Goal: Task Accomplishment & Management: Manage account settings

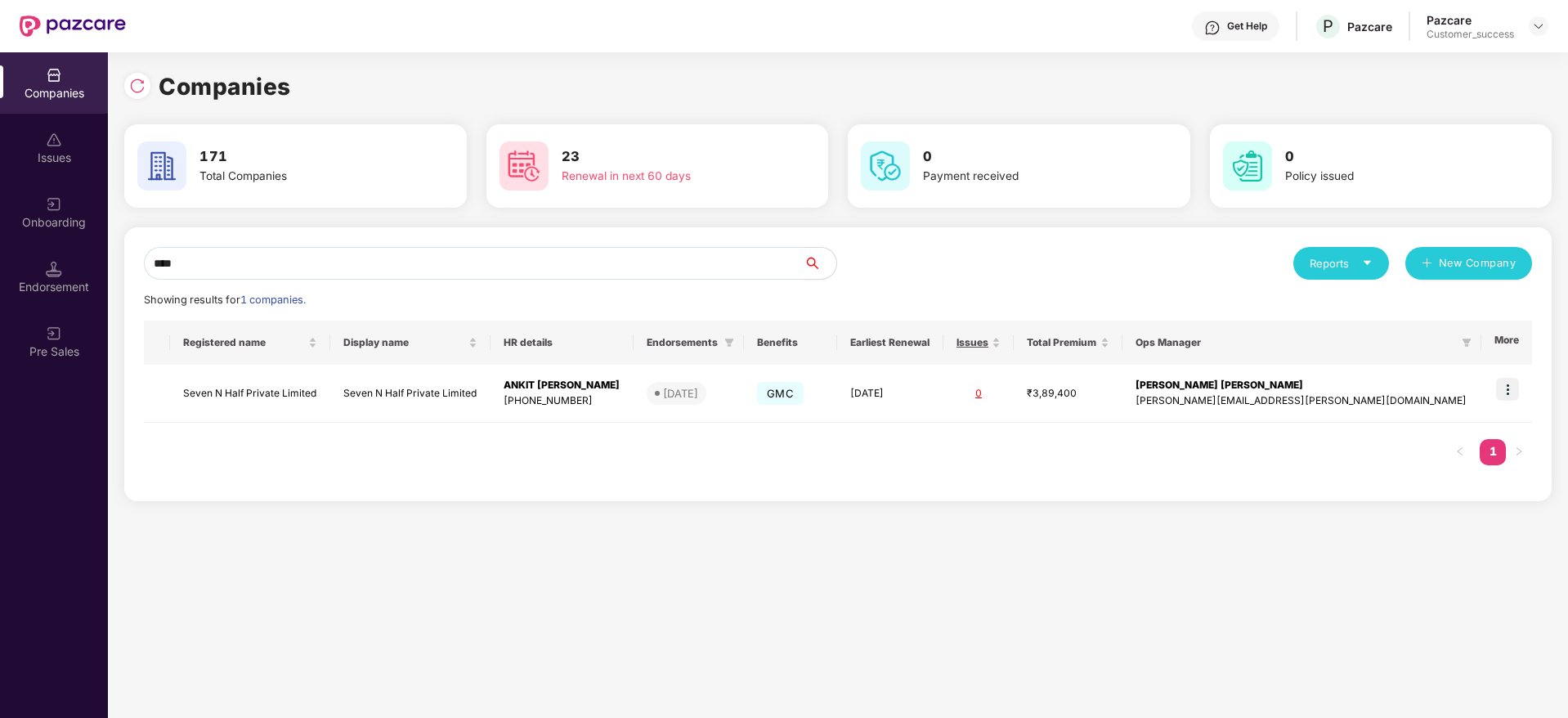
click at [518, 270] on input "****" at bounding box center [474, 263] width 660 height 33
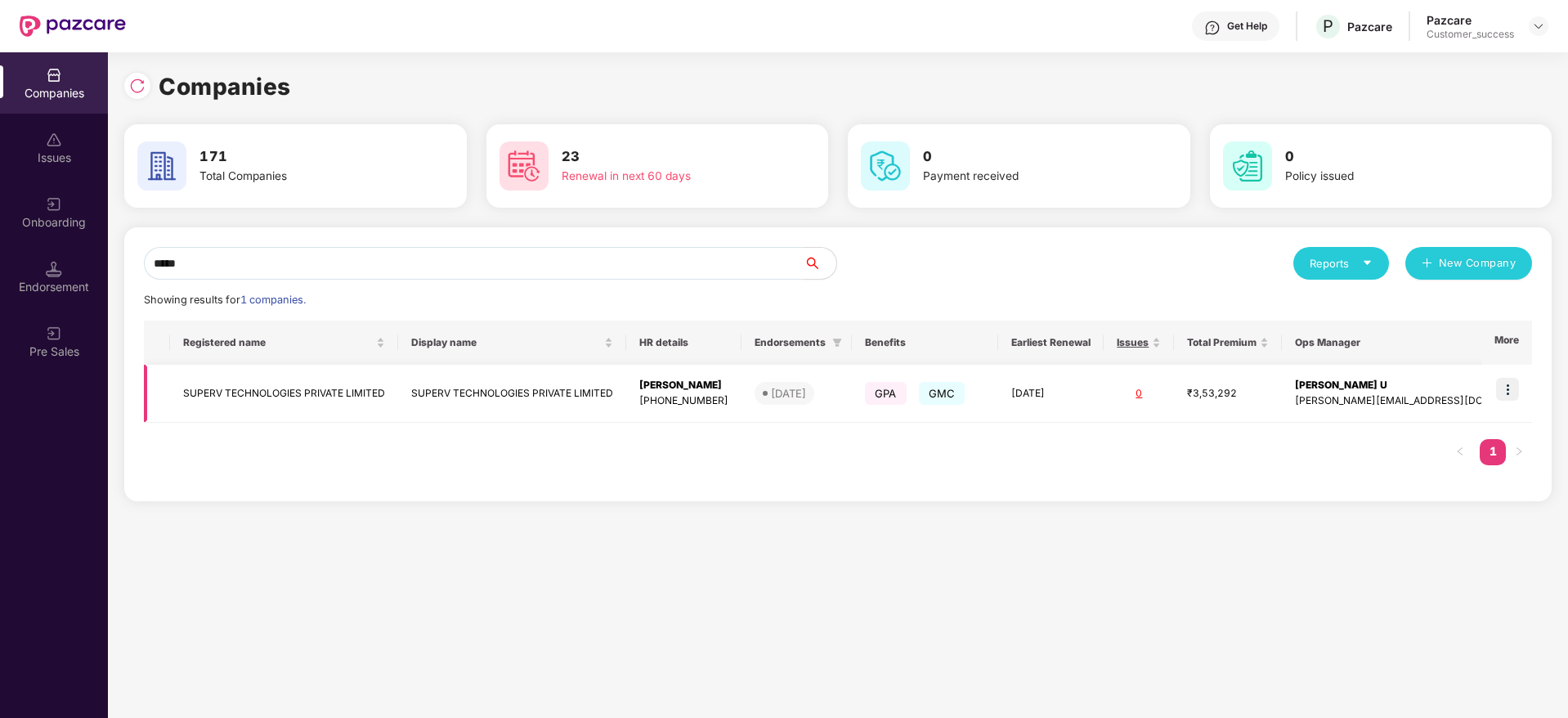
type input "*****"
click at [1521, 390] on td at bounding box center [1507, 393] width 51 height 58
click at [1506, 398] on img at bounding box center [1507, 389] width 23 height 23
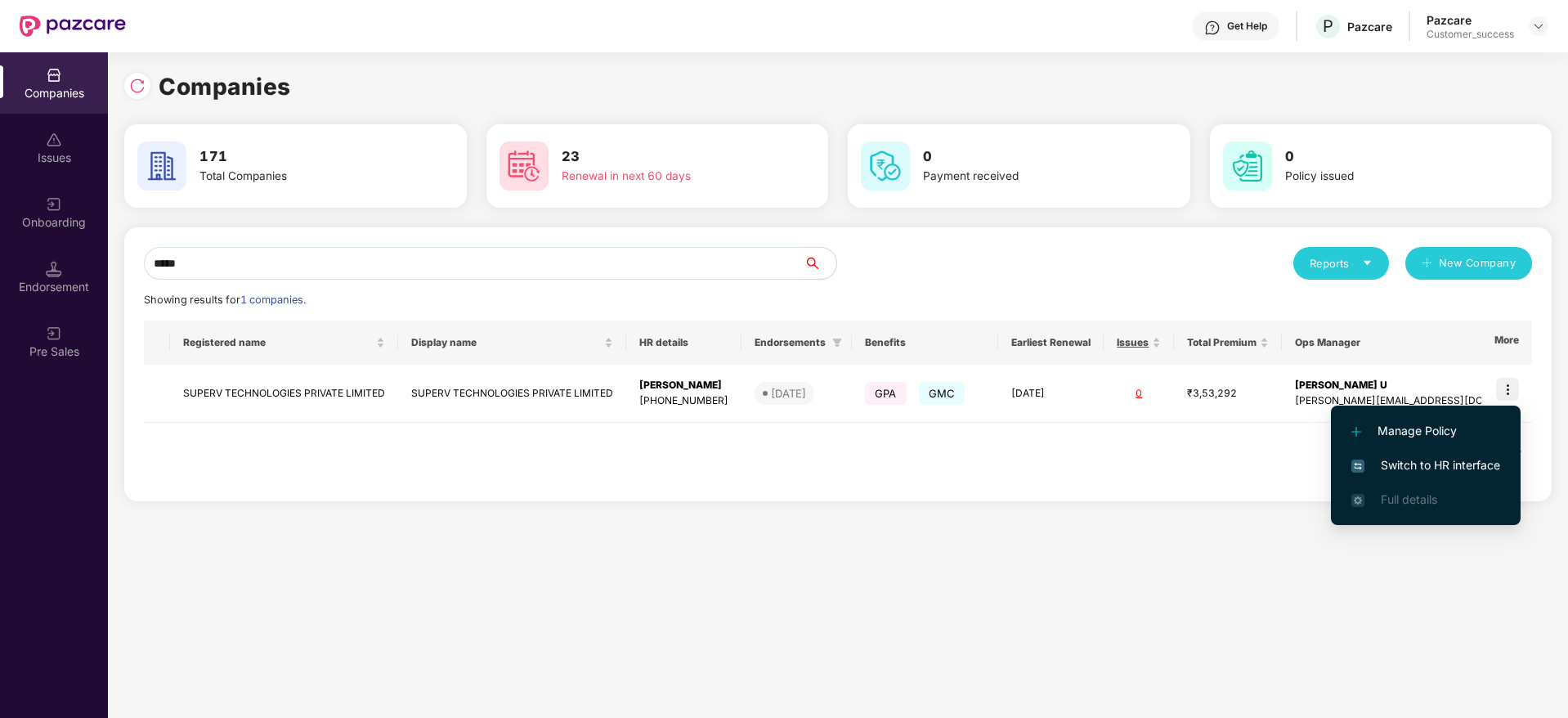
click at [1470, 462] on span "Switch to HR interface" at bounding box center [1426, 465] width 149 height 18
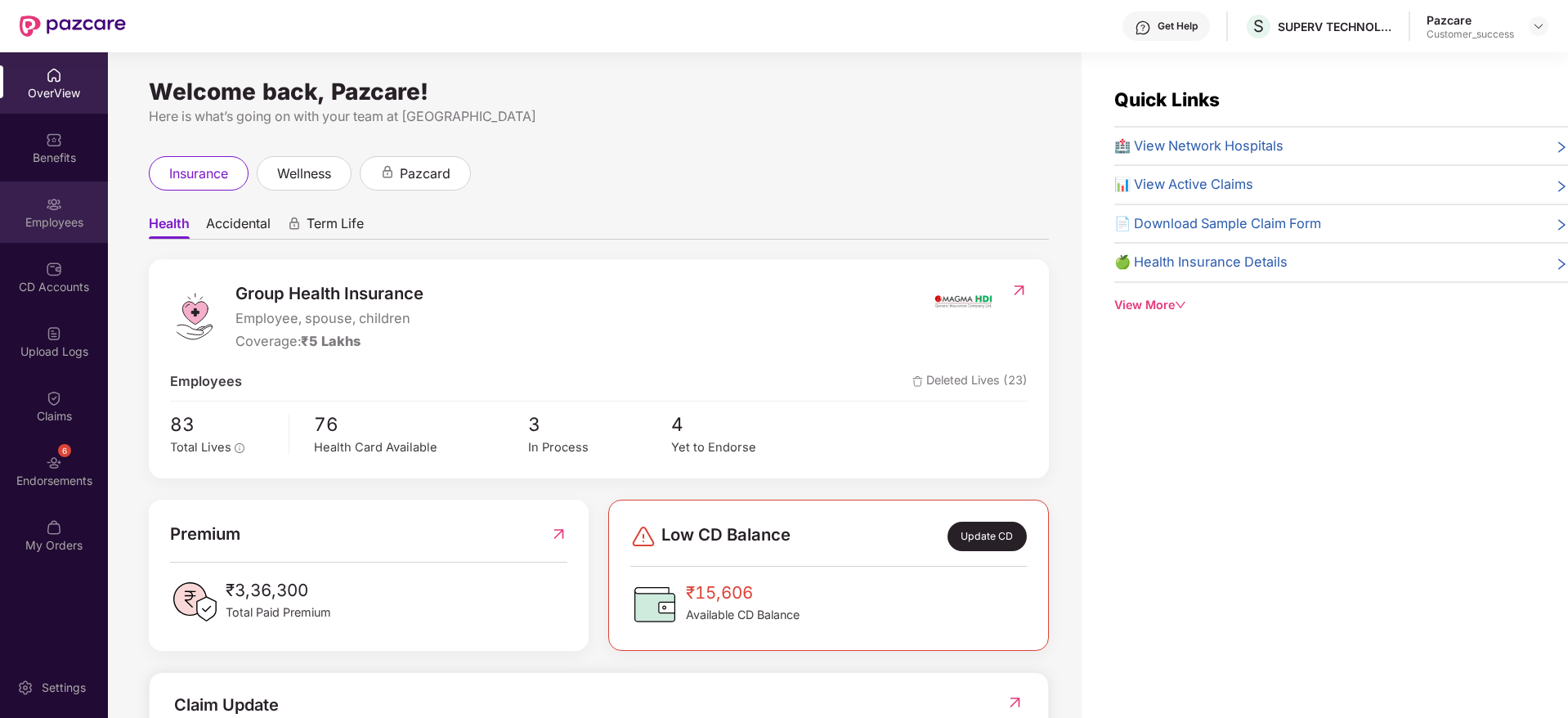
click at [38, 221] on div "Employees" at bounding box center [53, 222] width 108 height 16
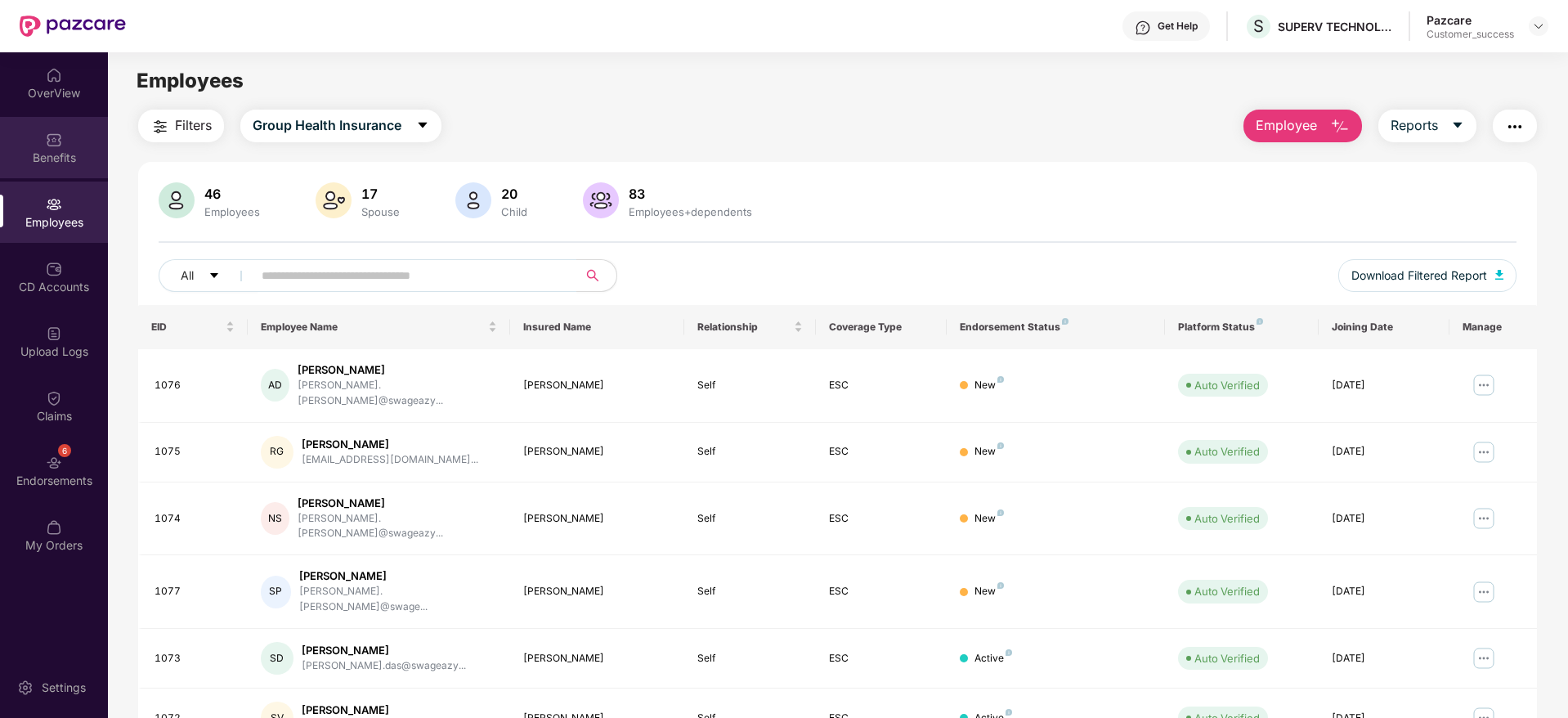
click at [55, 148] on div "Benefits" at bounding box center [53, 147] width 108 height 61
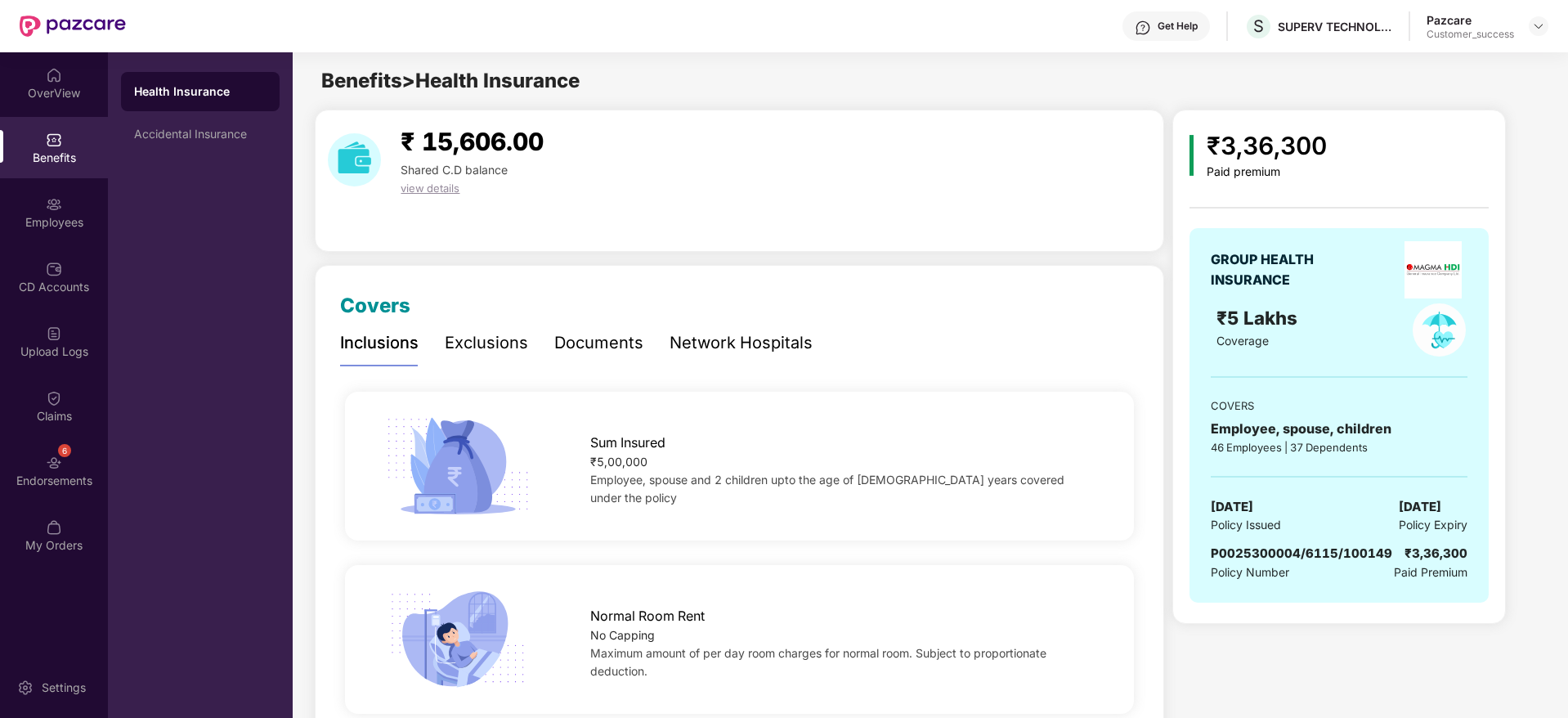
click at [769, 348] on div "Network Hospitals" at bounding box center [740, 343] width 143 height 25
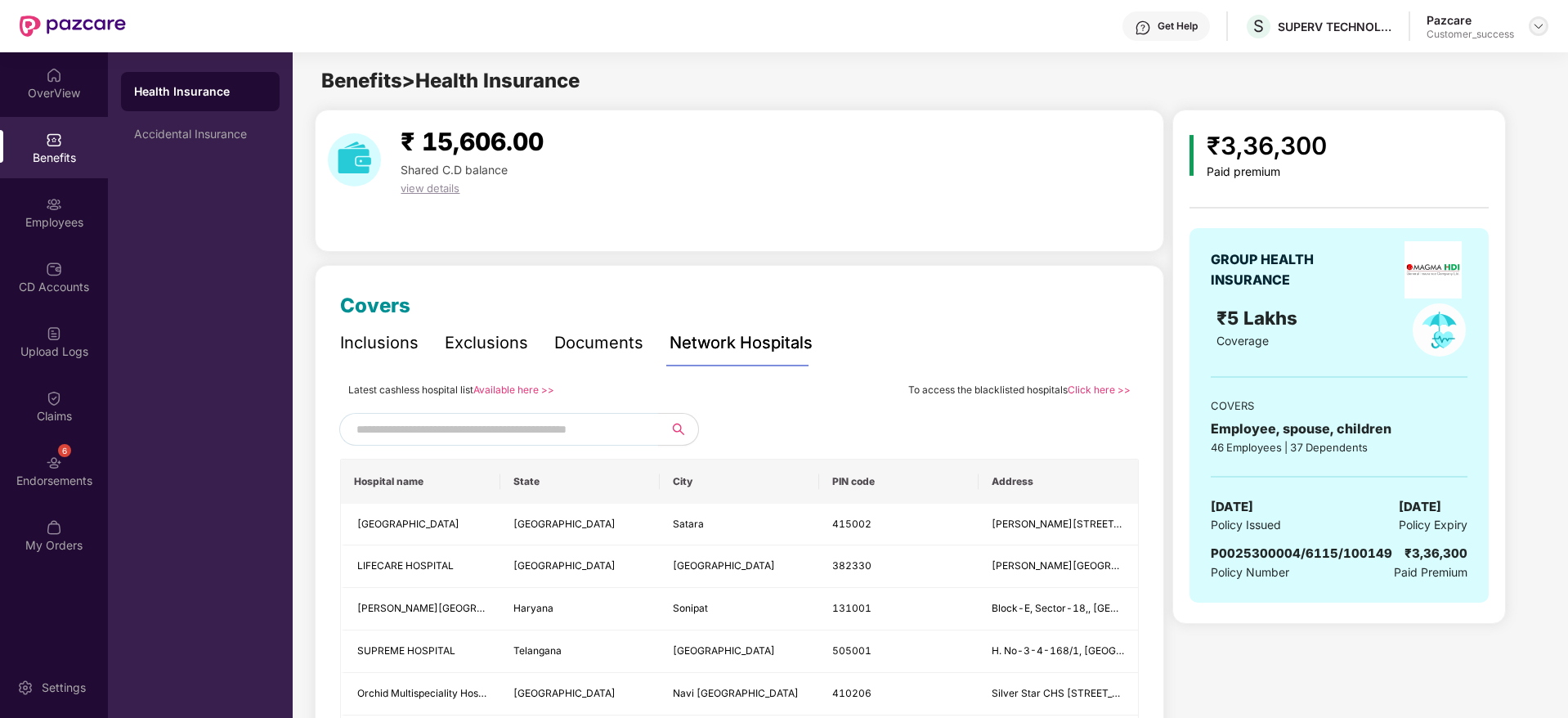
click at [1543, 27] on img at bounding box center [1538, 25] width 13 height 13
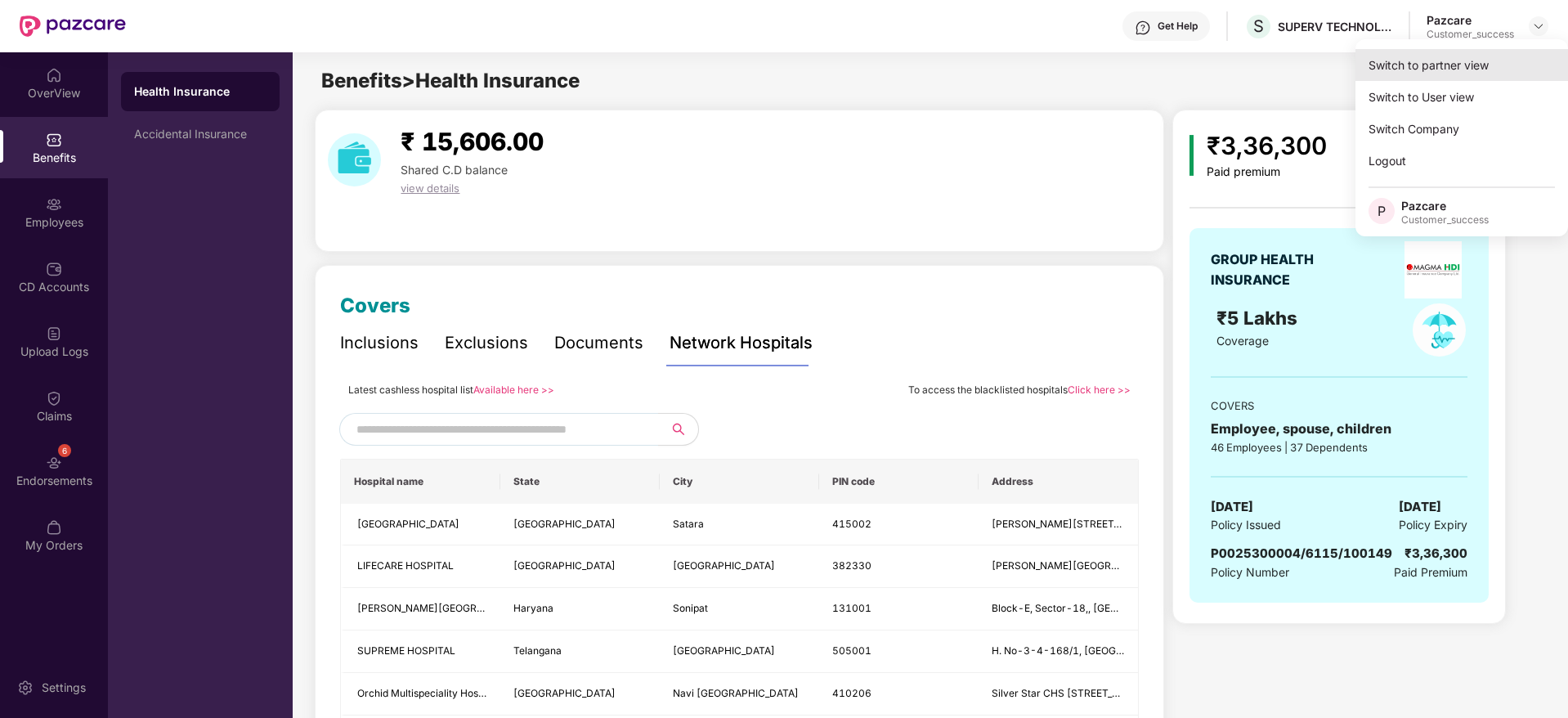
click at [1515, 58] on div "Switch to partner view" at bounding box center [1461, 65] width 213 height 32
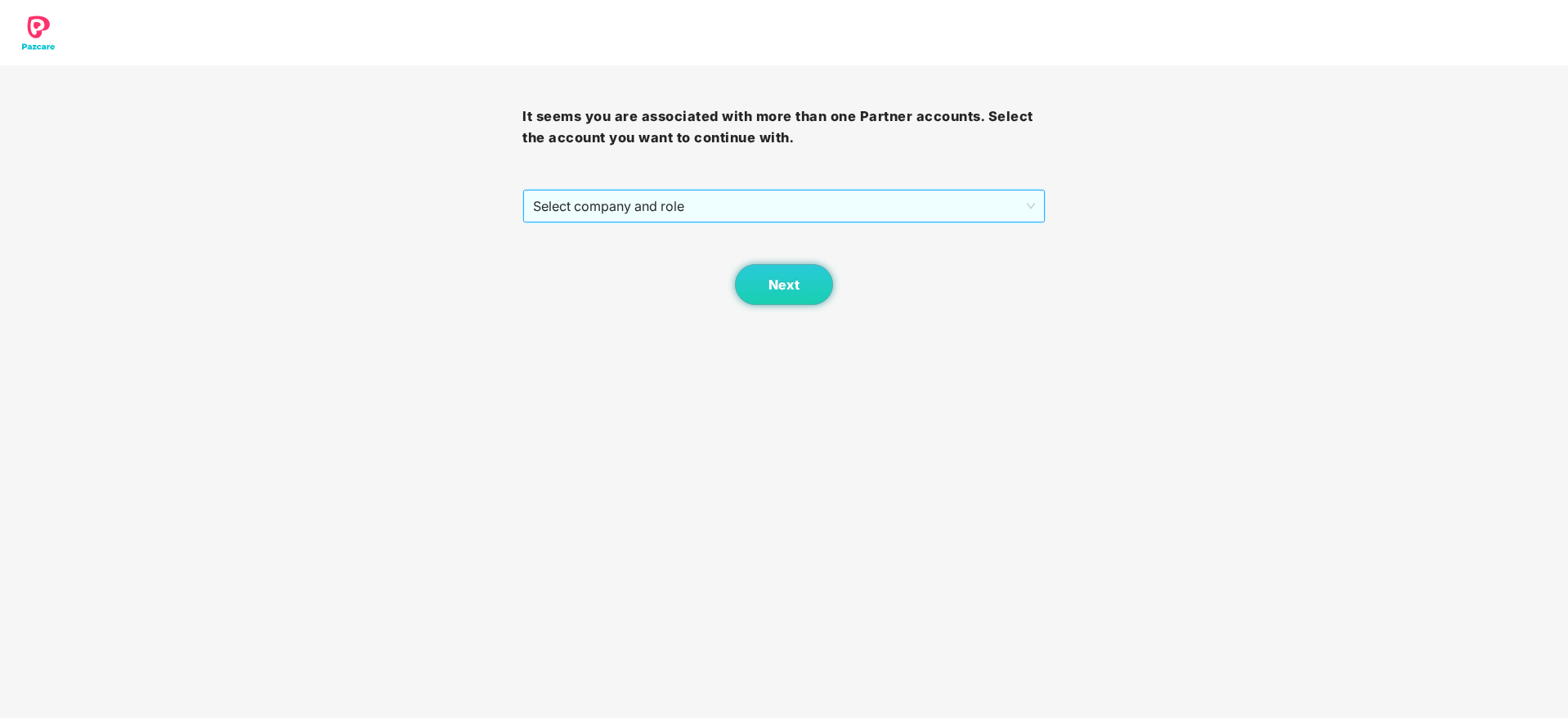
click at [776, 204] on span "Select company and role" at bounding box center [784, 206] width 501 height 31
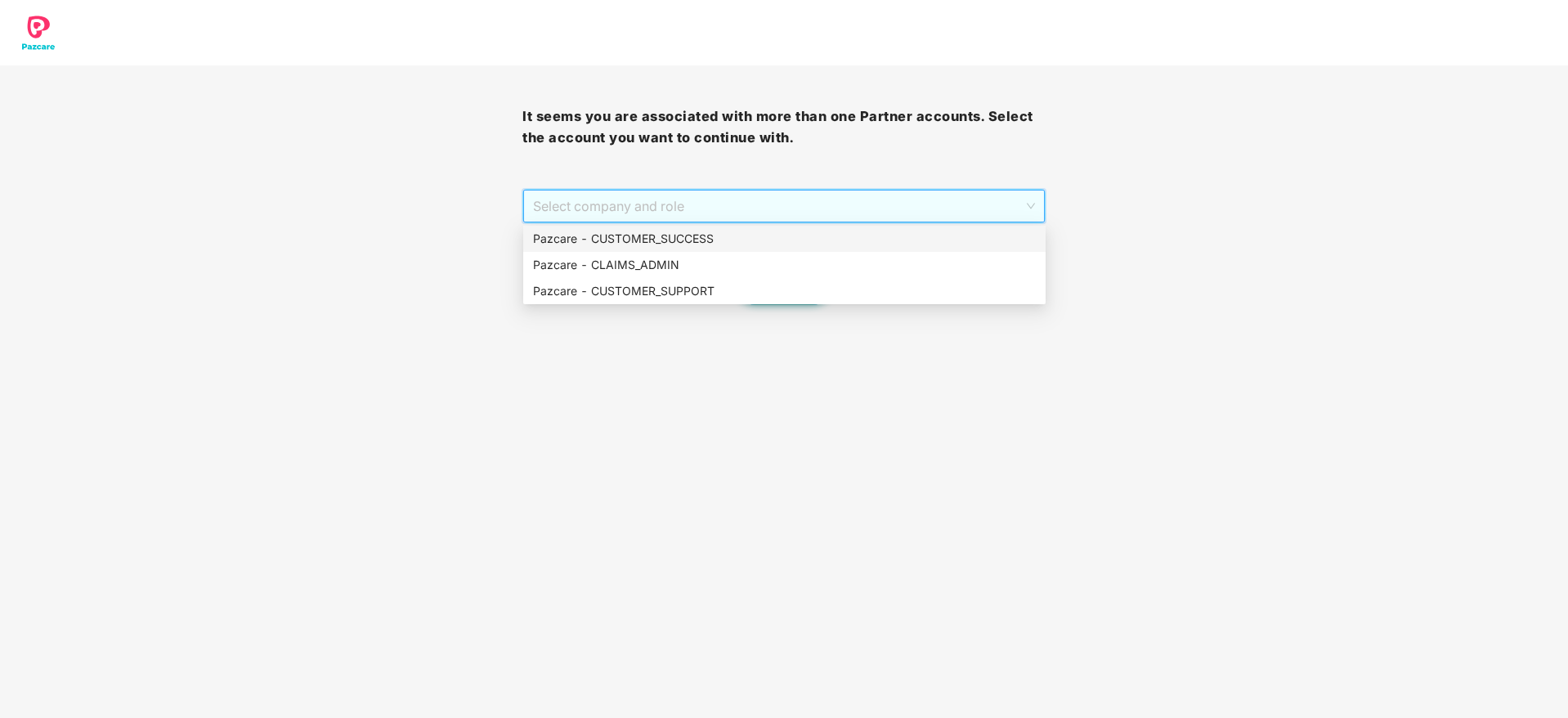
click at [768, 226] on div "Pazcare - CUSTOMER_SUCCESS" at bounding box center [784, 238] width 523 height 26
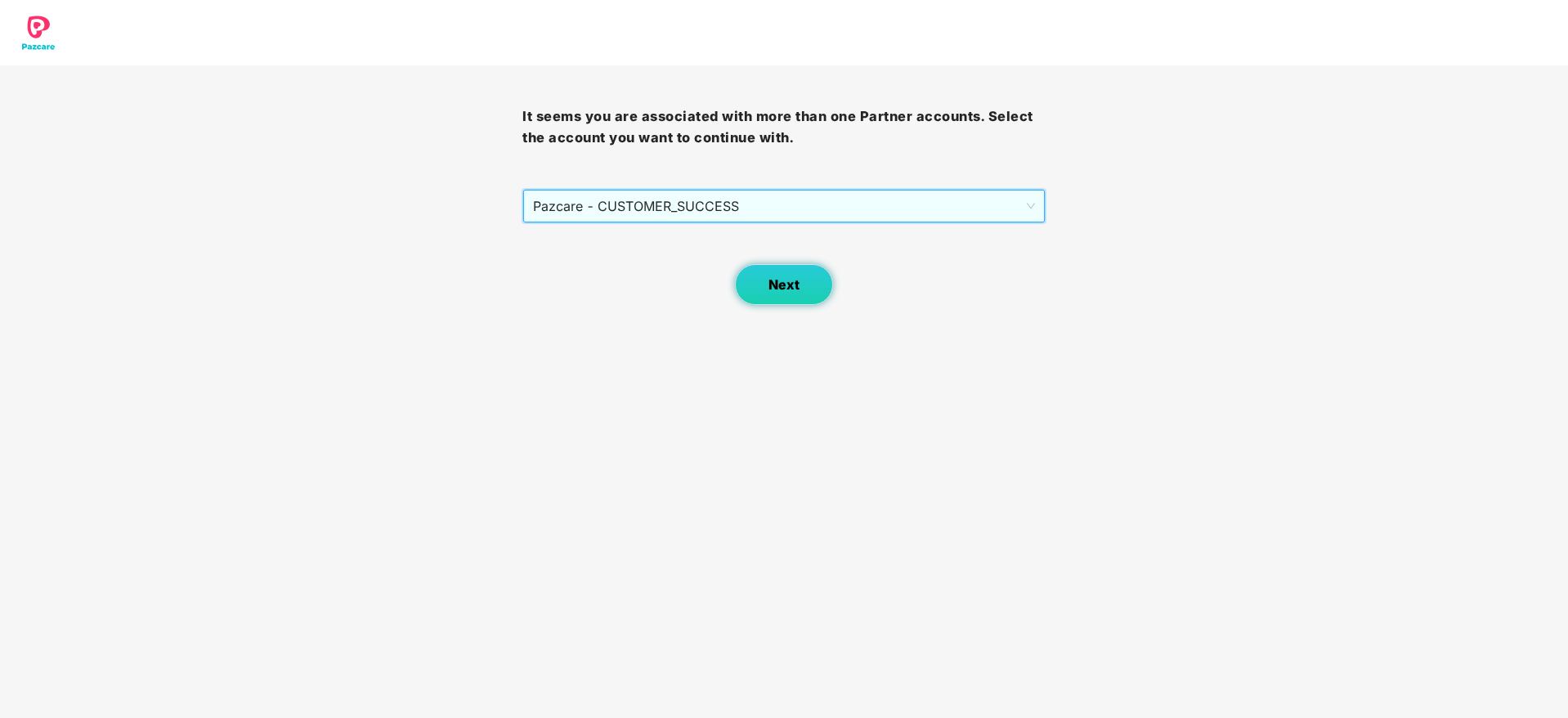
click at [769, 273] on button "Next" at bounding box center [784, 285] width 98 height 41
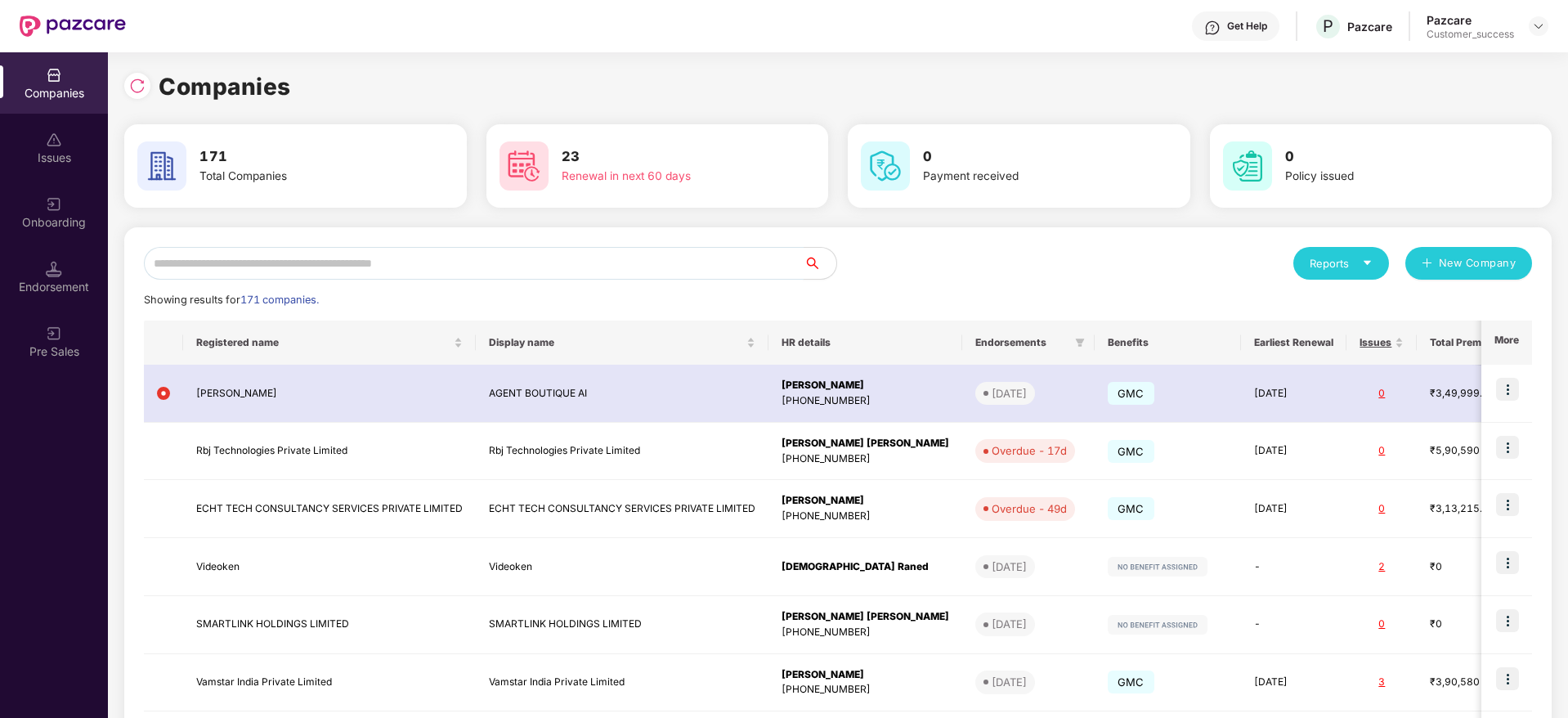
click at [596, 274] on input "text" at bounding box center [474, 263] width 660 height 33
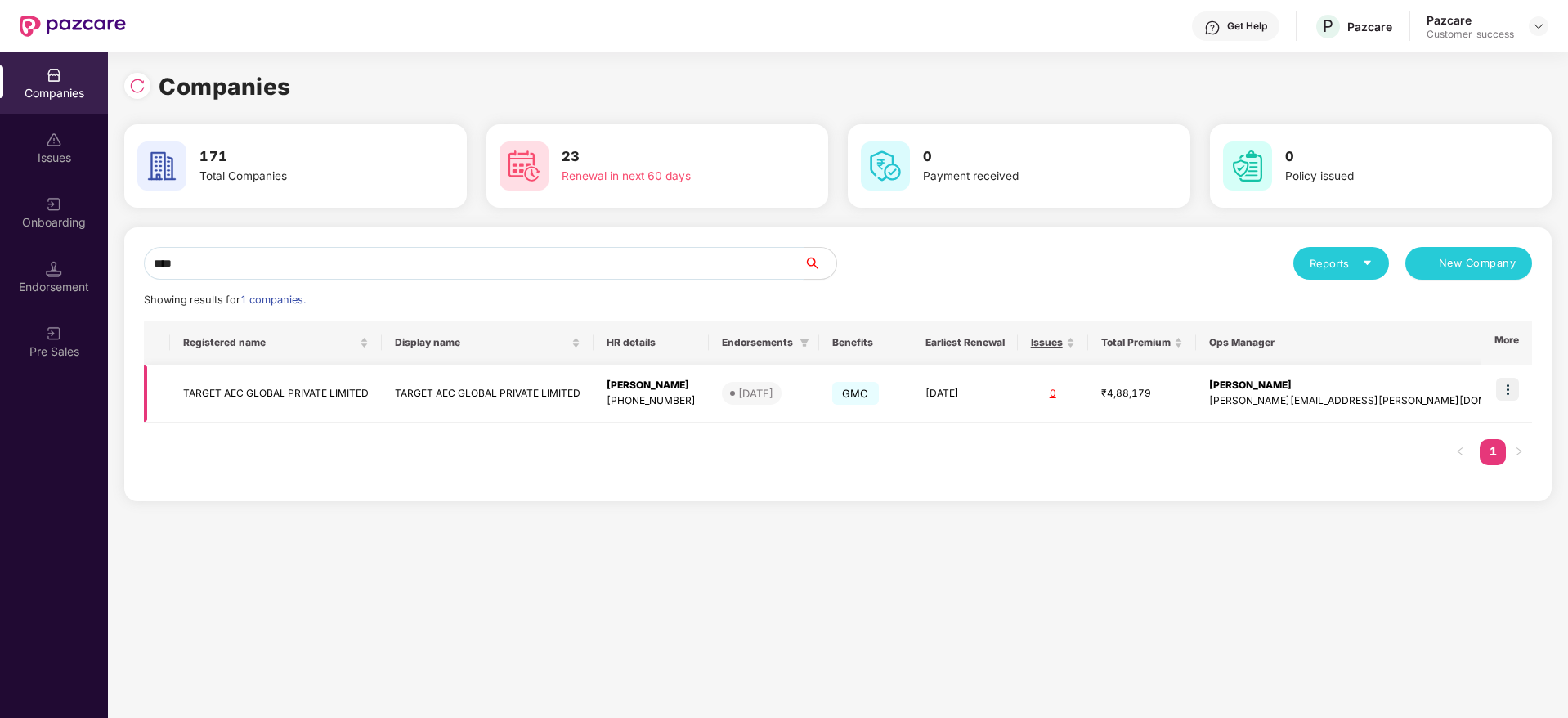
type input "****"
click at [1517, 401] on td at bounding box center [1507, 393] width 51 height 58
click at [1516, 398] on img at bounding box center [1507, 389] width 23 height 23
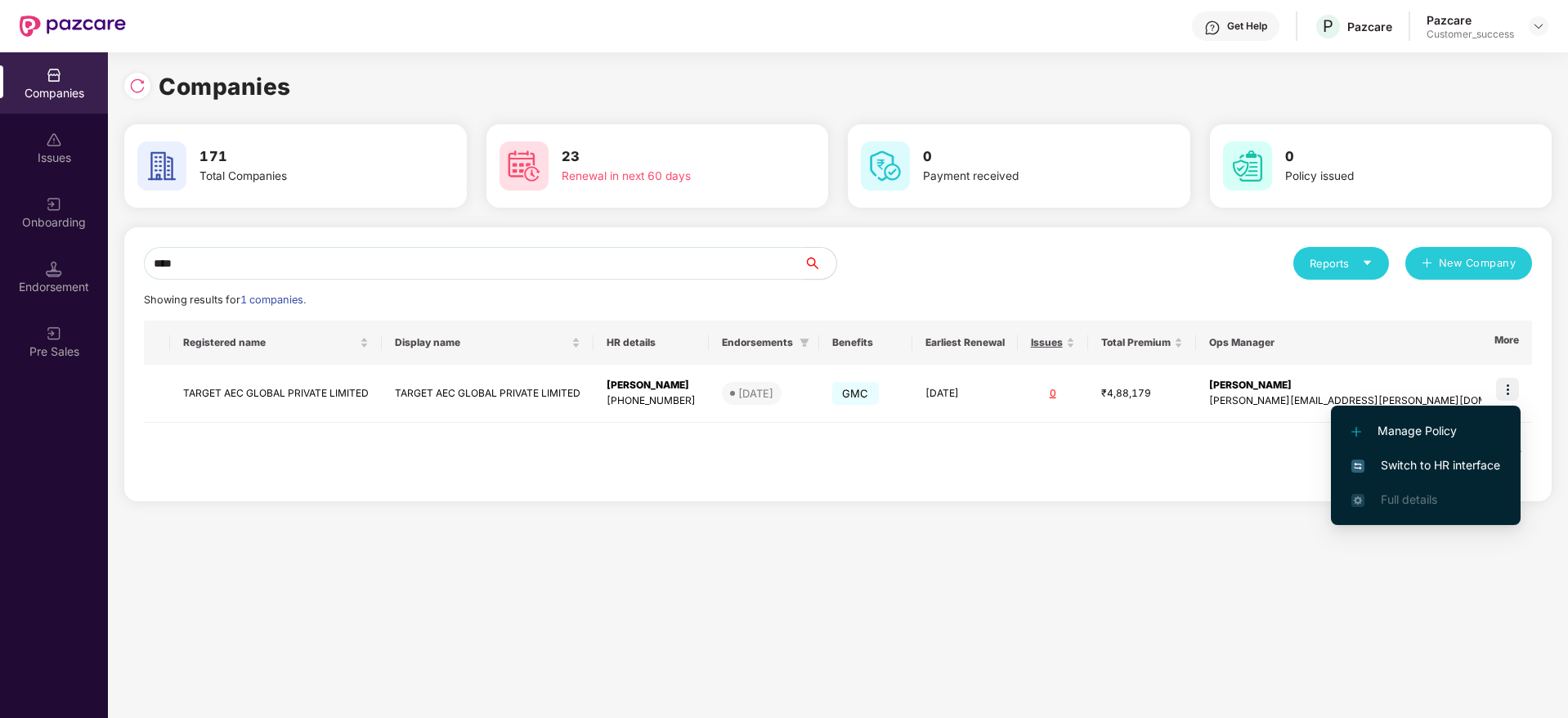
click at [1480, 462] on span "Switch to HR interface" at bounding box center [1426, 465] width 149 height 18
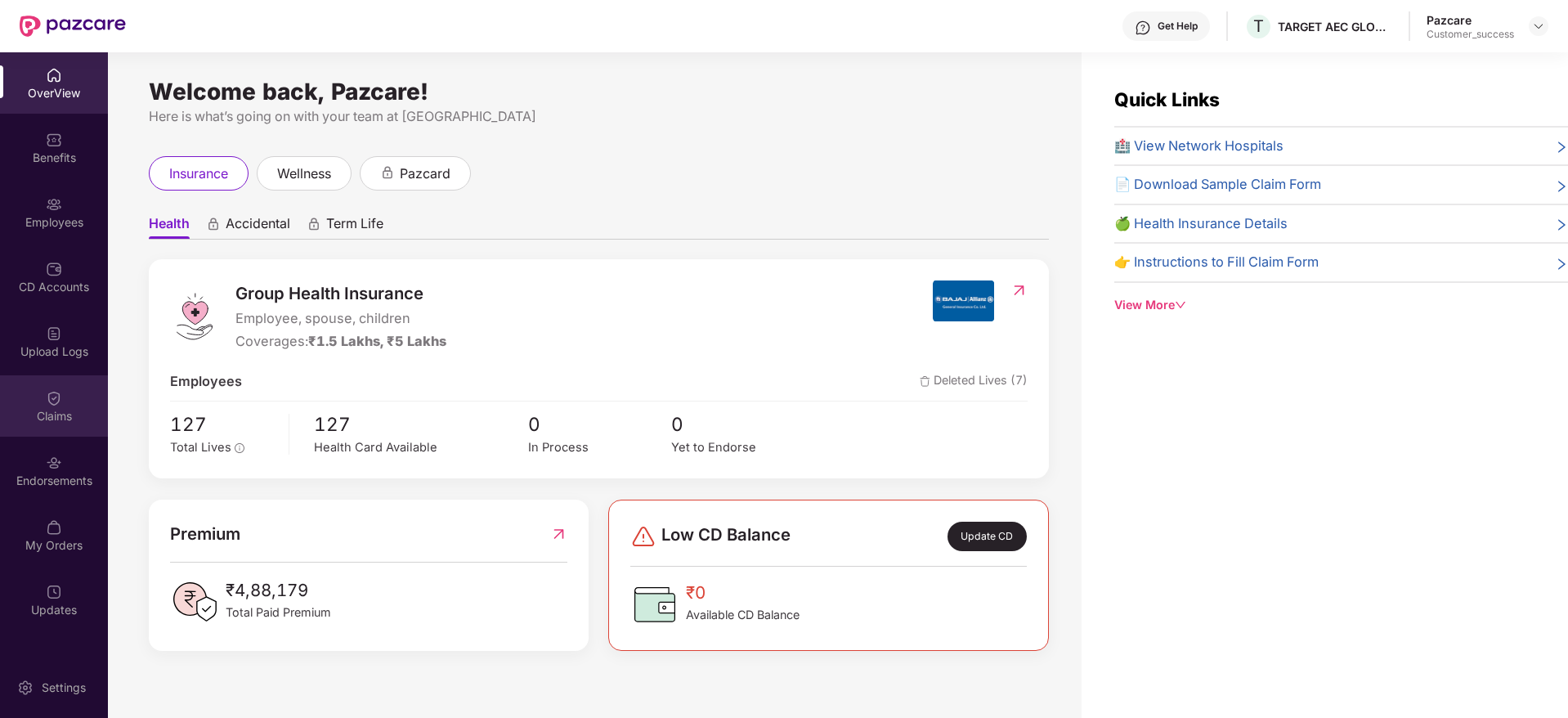
click at [74, 418] on div "Claims" at bounding box center [53, 416] width 108 height 16
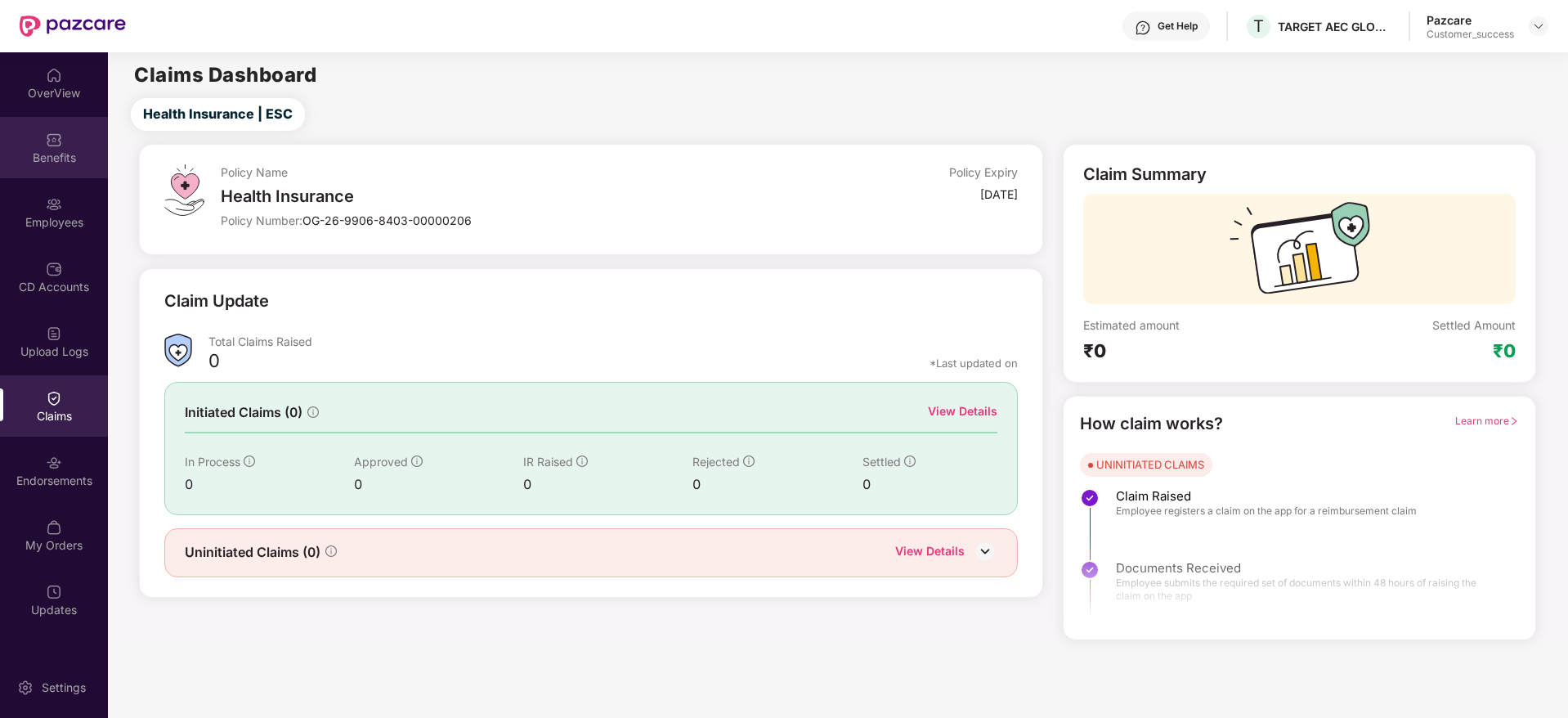
click at [61, 154] on div "Benefits" at bounding box center [53, 158] width 108 height 16
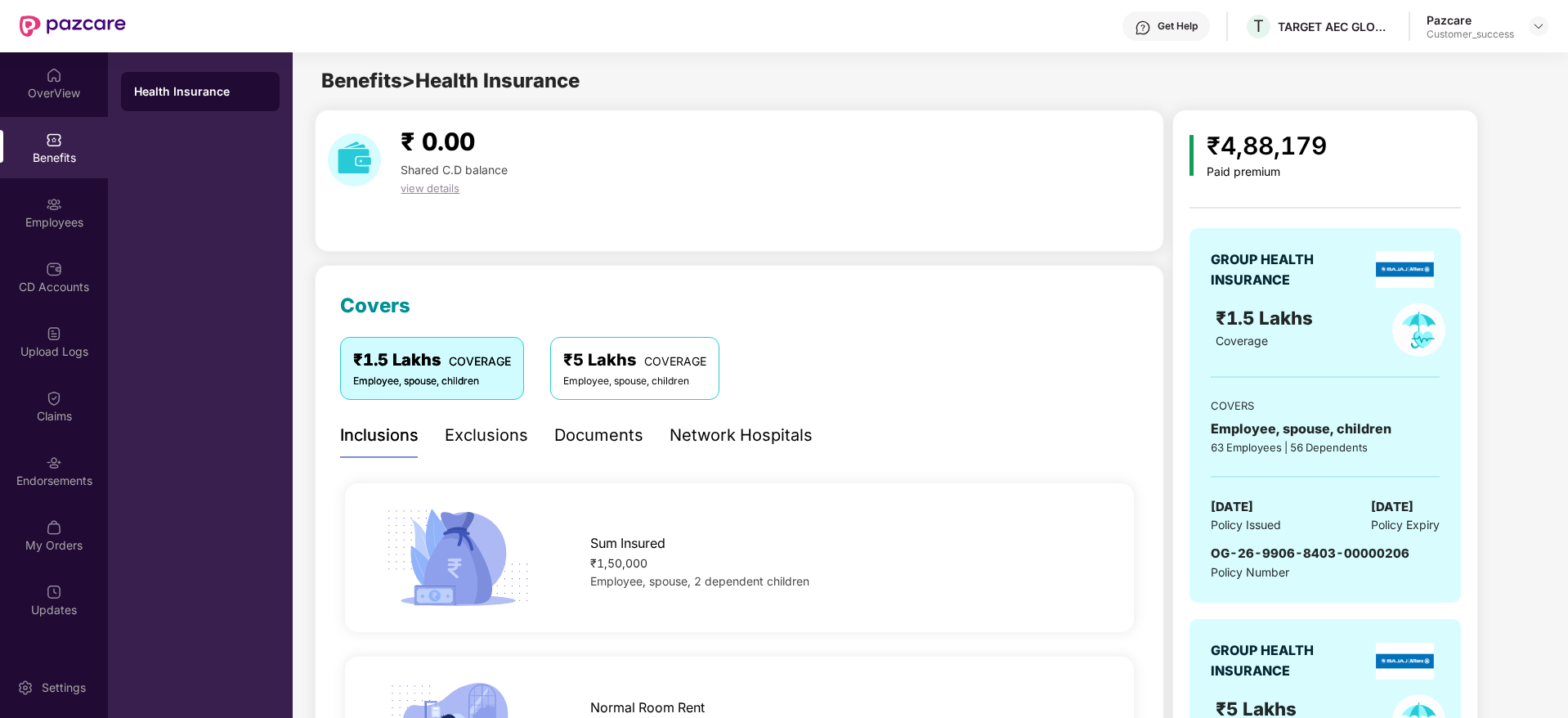
click at [511, 435] on div "Exclusions" at bounding box center [486, 436] width 83 height 25
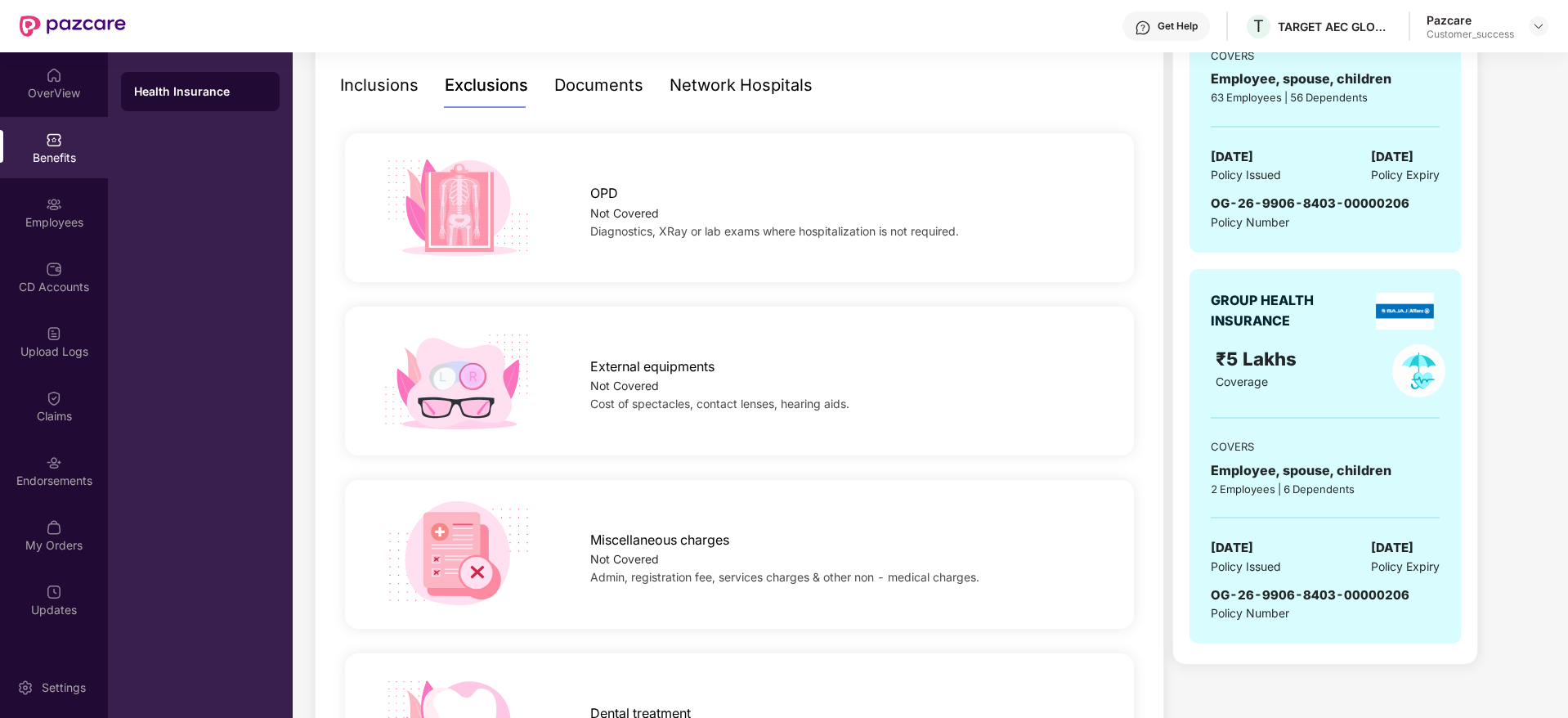
scroll to position [491, 0]
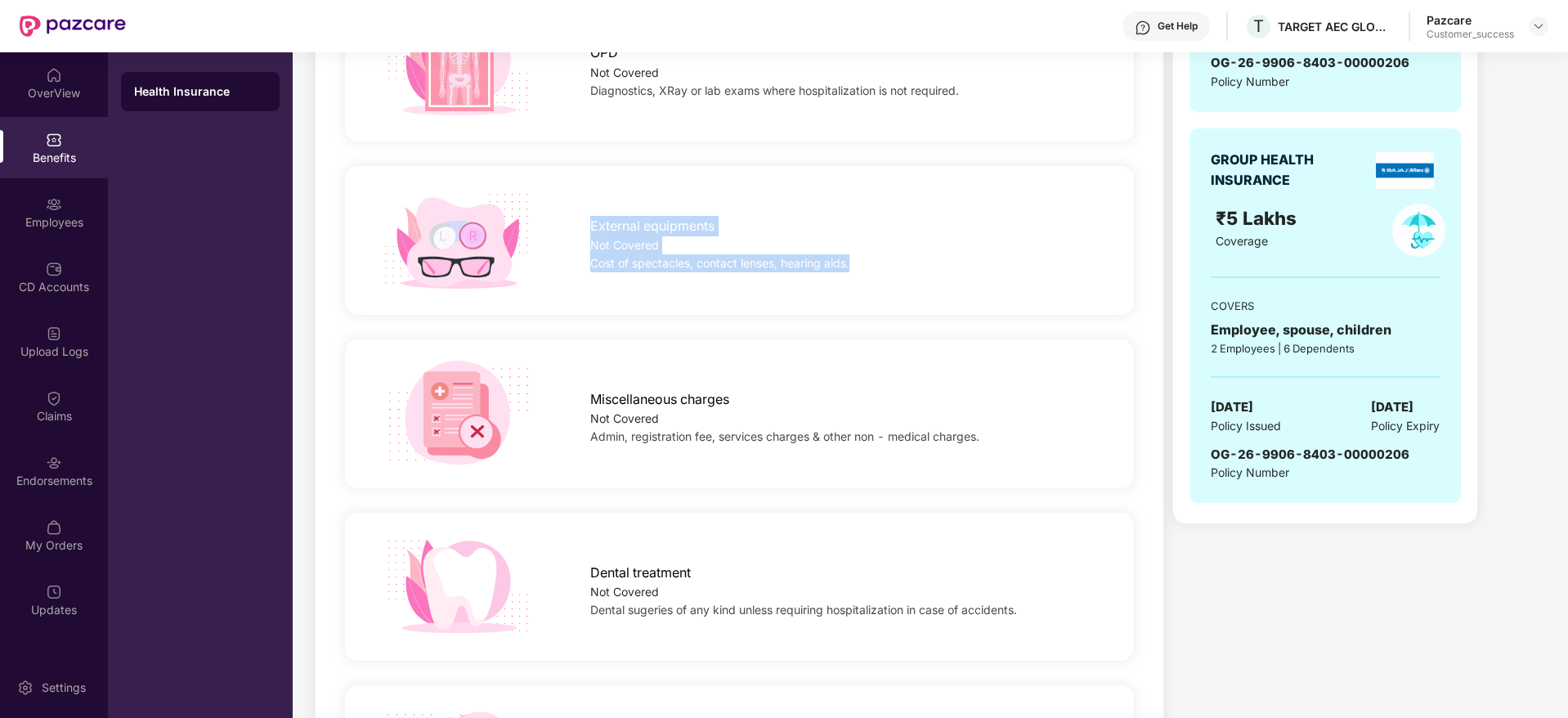
drag, startPoint x: 586, startPoint y: 228, endPoint x: 874, endPoint y: 286, distance: 293.8
click at [874, 286] on div "External equipments Not Covered Cost of spectacles, contact lenses, hearing aid…" at bounding box center [739, 240] width 841 height 108
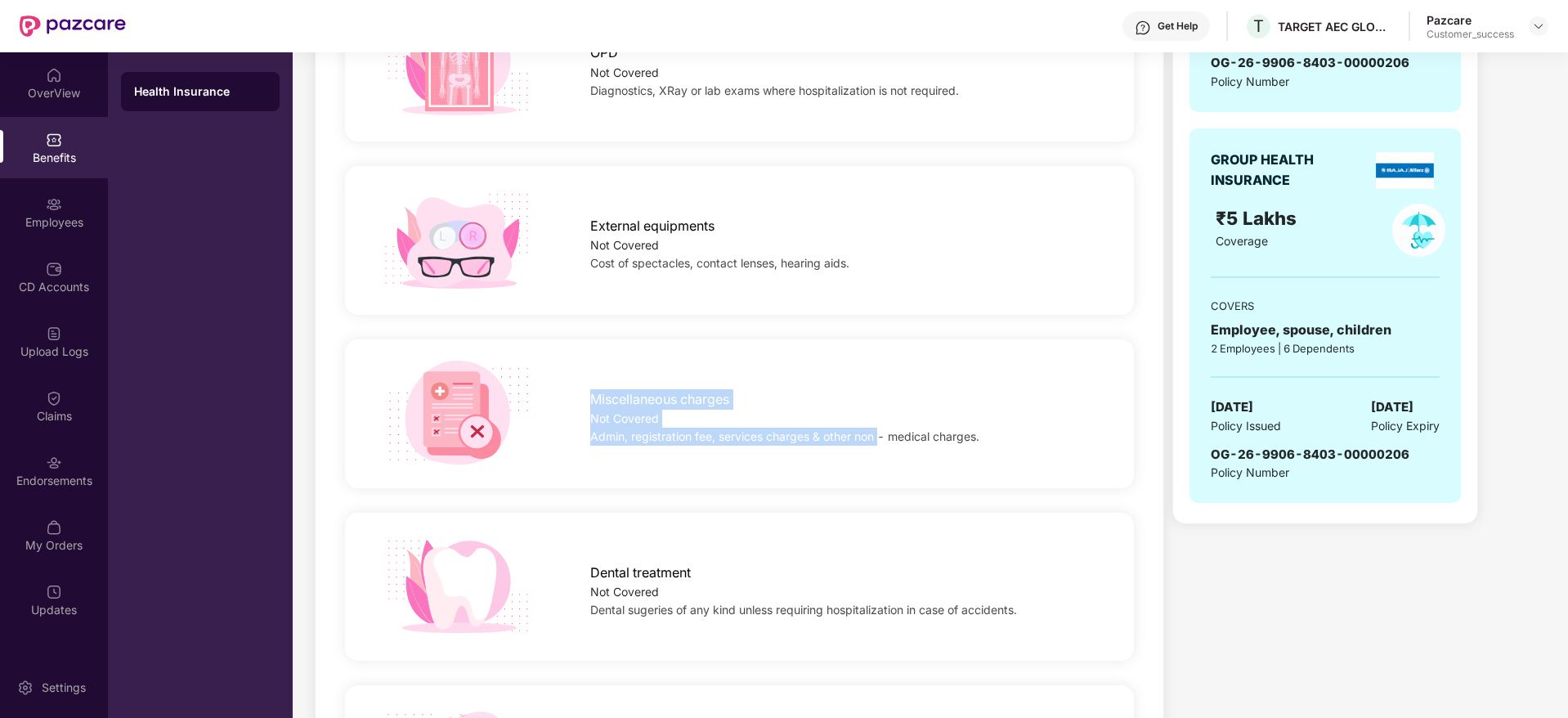
drag, startPoint x: 567, startPoint y: 394, endPoint x: 925, endPoint y: 459, distance: 363.9
click at [925, 459] on div "Miscellaneous charges Not Covered Admin, registration fee, services charges & o…" at bounding box center [739, 414] width 841 height 108
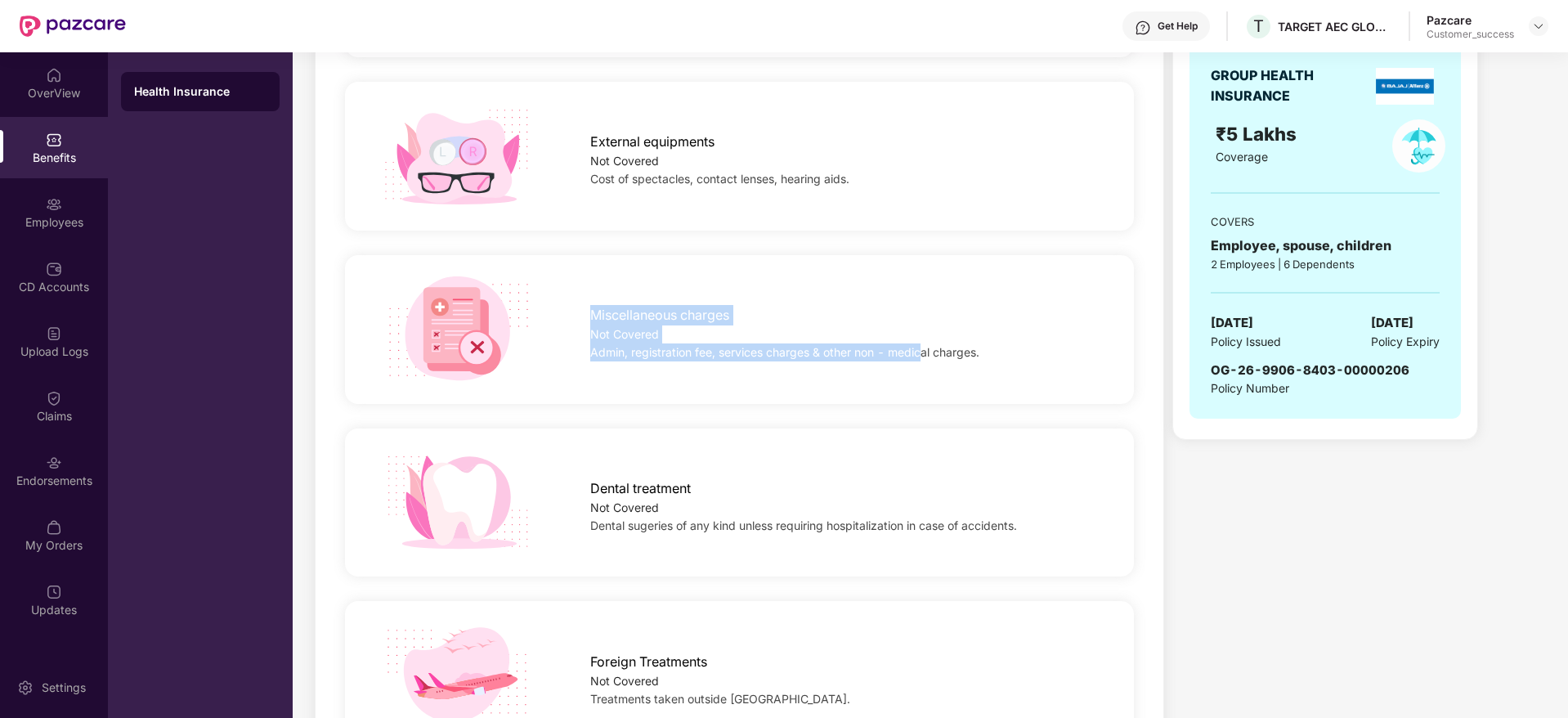
scroll to position [614, 0]
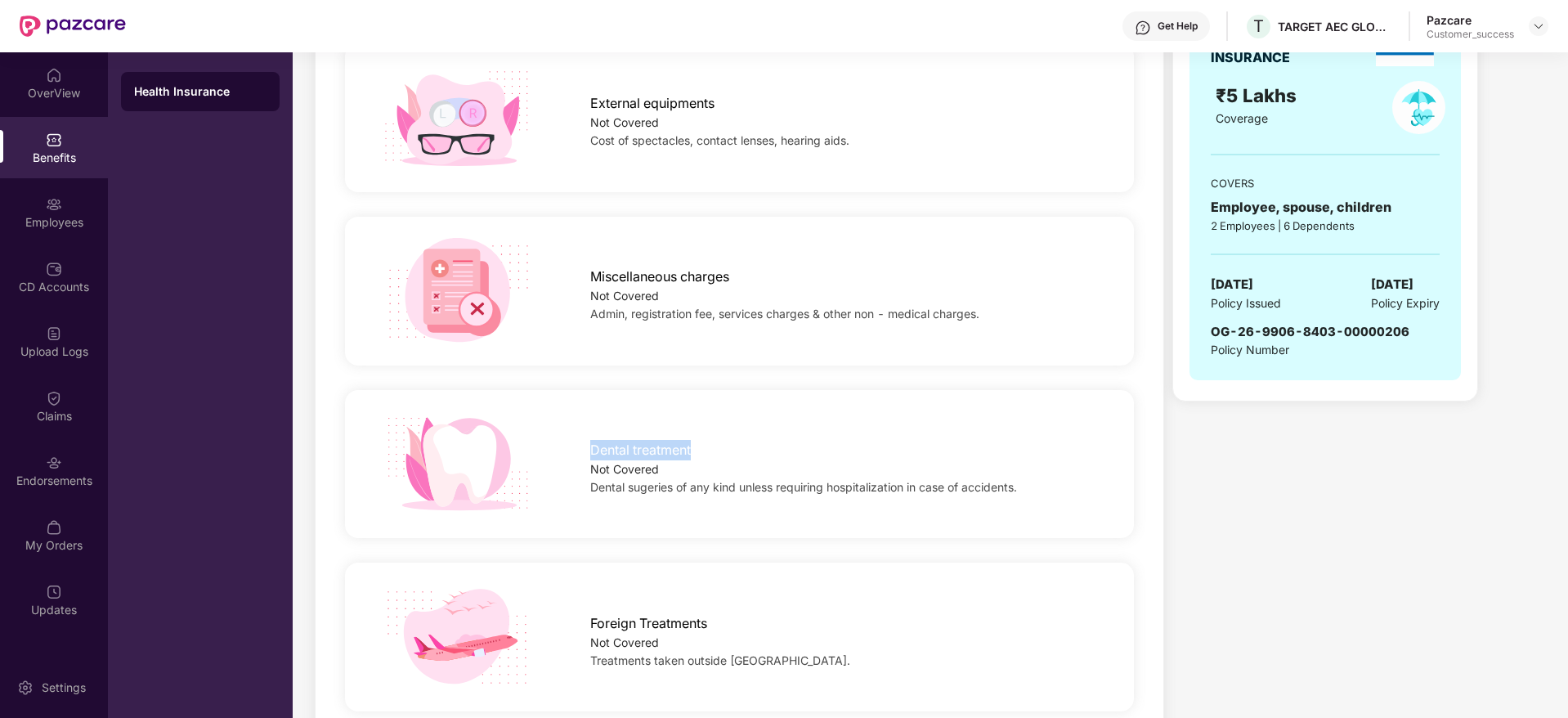
drag, startPoint x: 596, startPoint y: 453, endPoint x: 736, endPoint y: 446, distance: 140.2
click at [736, 446] on div "Dental treatment" at bounding box center [845, 447] width 508 height 29
copy span "Dental treatment"
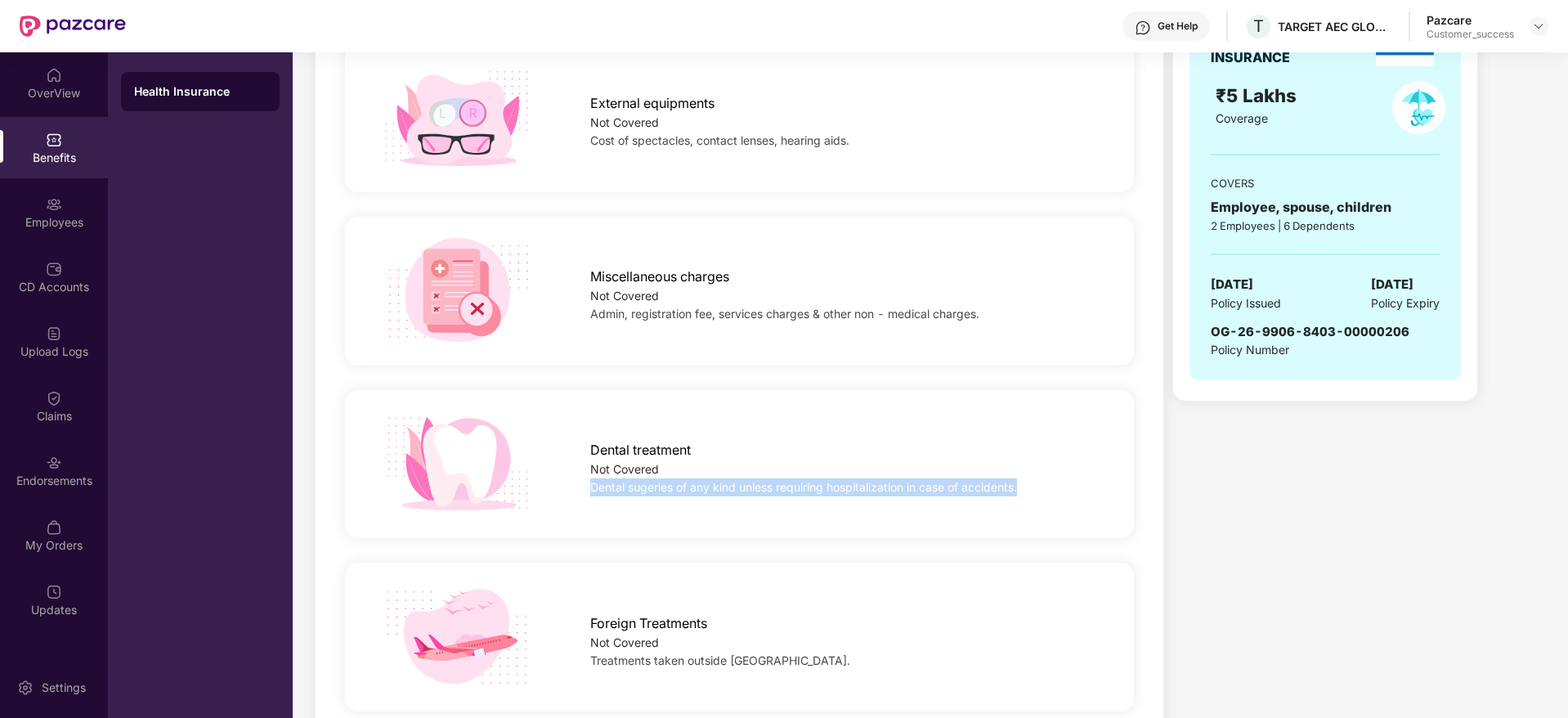
drag, startPoint x: 590, startPoint y: 491, endPoint x: 1033, endPoint y: 489, distance: 443.0
click at [1033, 489] on div "Dental treatment Not Covered Dental sugeries of any kind unless requiring hospi…" at bounding box center [845, 465] width 561 height 64
click at [1033, 489] on div "Dental sugeries of any kind unless requiring hospitalization in case of acciden…" at bounding box center [845, 487] width 508 height 18
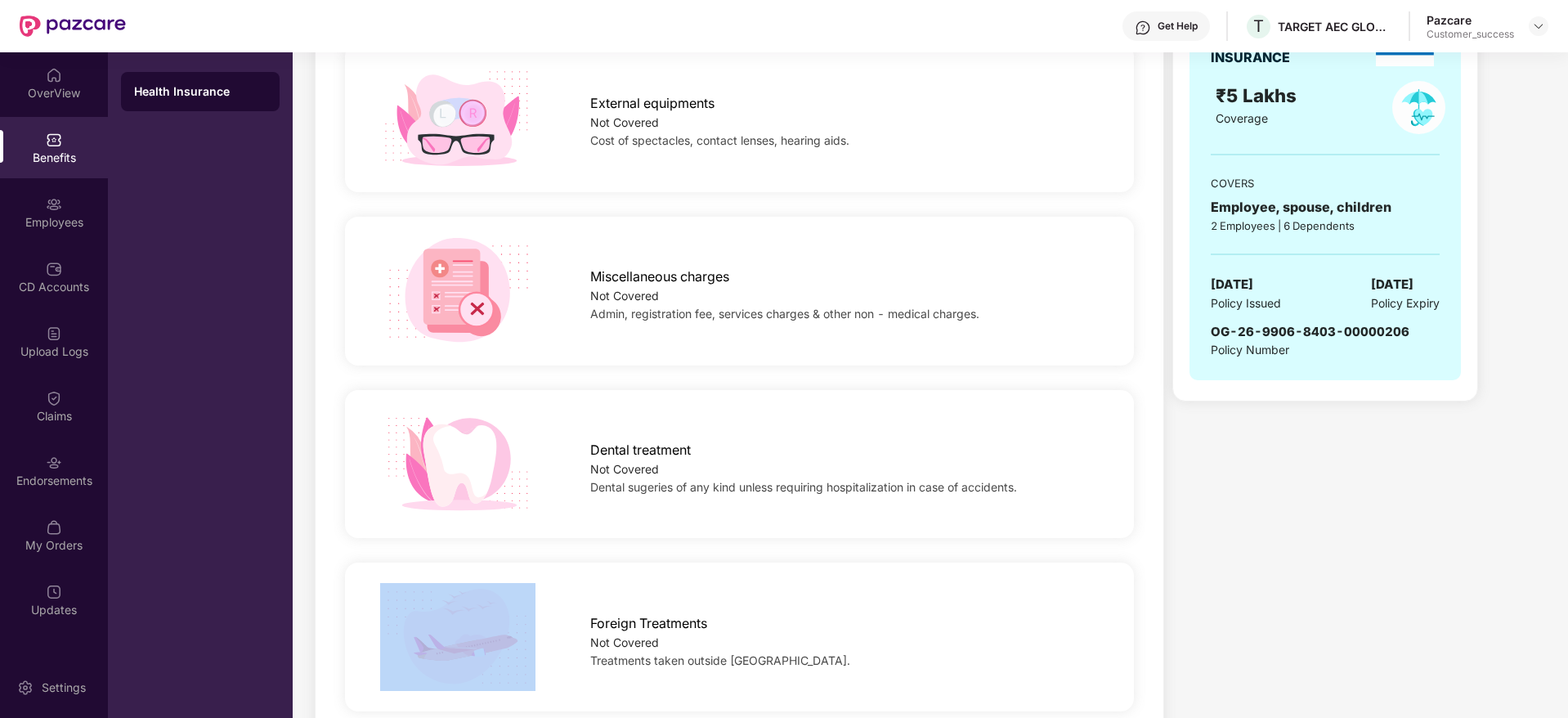
click at [1033, 489] on div "Dental sugeries of any kind unless requiring hospitalization in case of acciden…" at bounding box center [845, 487] width 508 height 18
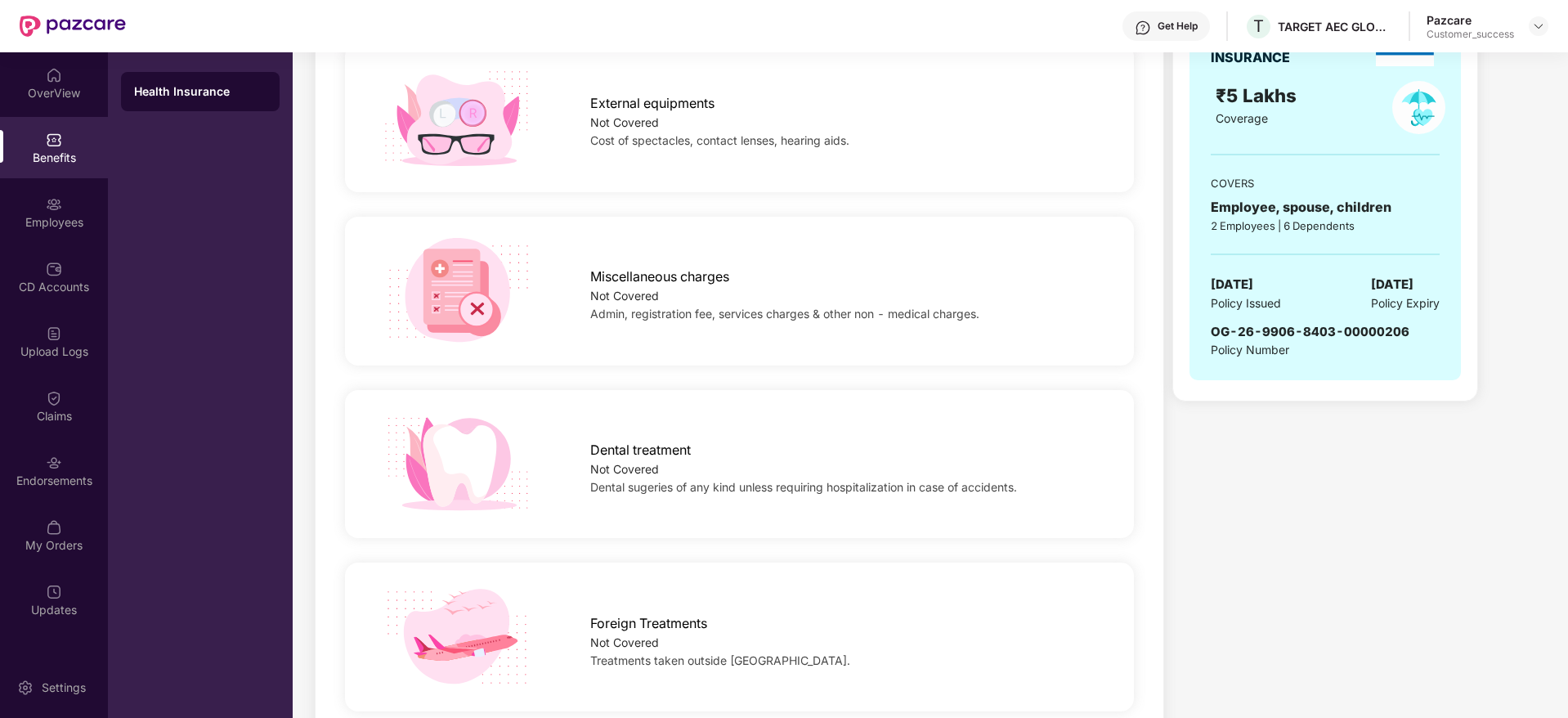
click at [661, 448] on span "Dental treatment" at bounding box center [640, 450] width 101 height 20
copy span "Dental treatment"
click at [705, 491] on span "Dental sugeries of any kind unless requiring hospitalization in case of acciden…" at bounding box center [804, 487] width 427 height 14
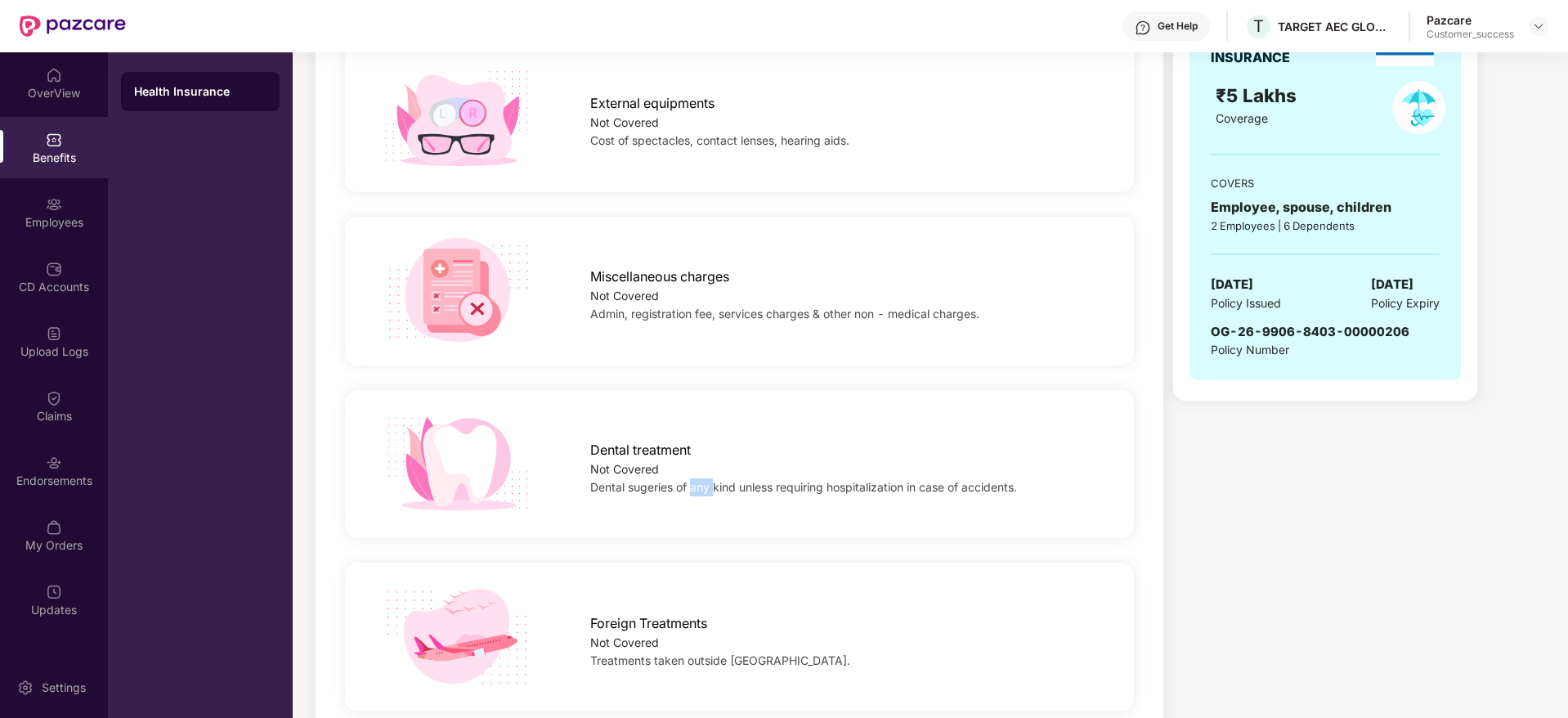
click at [705, 491] on span "Dental sugeries of any kind unless requiring hospitalization in case of acciden…" at bounding box center [804, 487] width 427 height 14
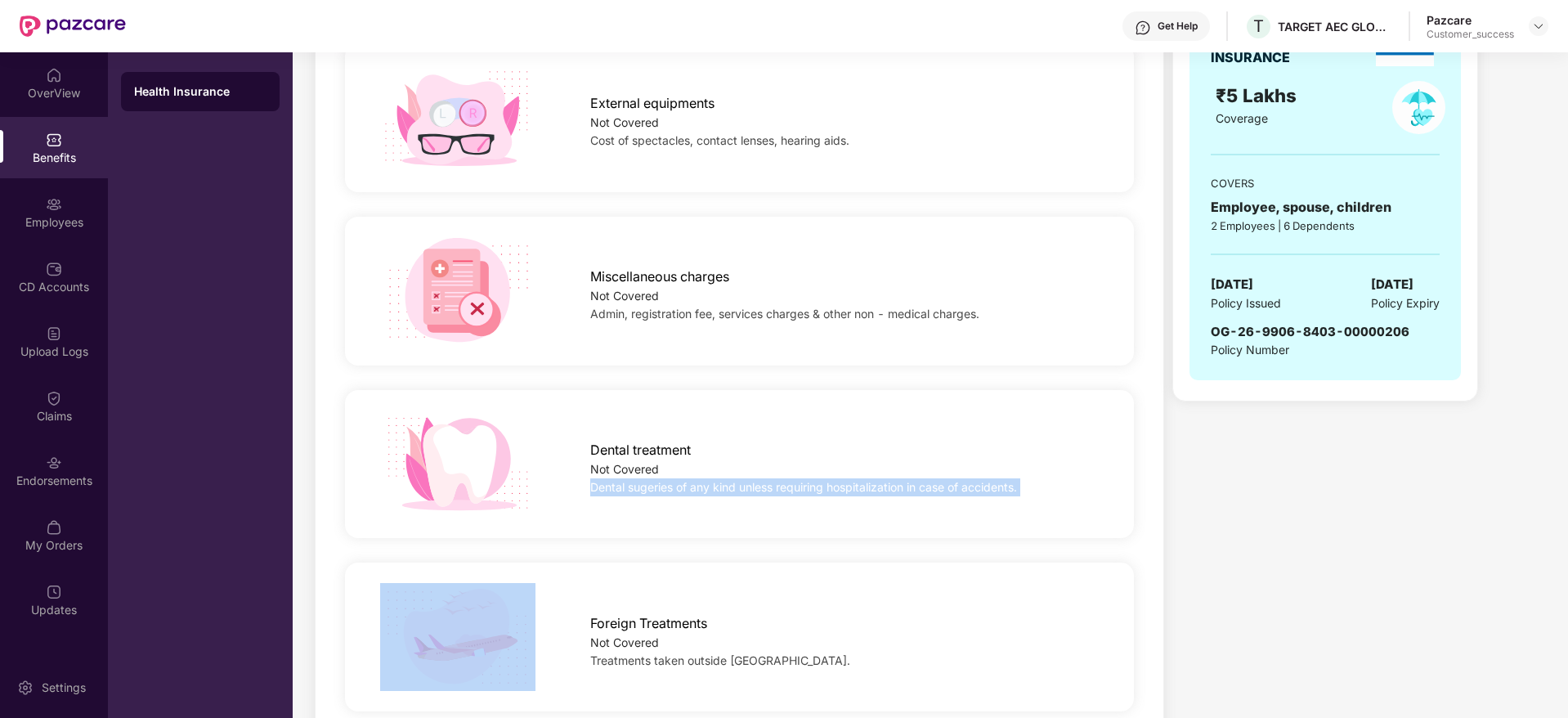
click at [705, 491] on span "Dental sugeries of any kind unless requiring hospitalization in case of acciden…" at bounding box center [804, 487] width 427 height 14
copy span "Dental sugeries of any kind unless requiring hospitalization in case of acciden…"
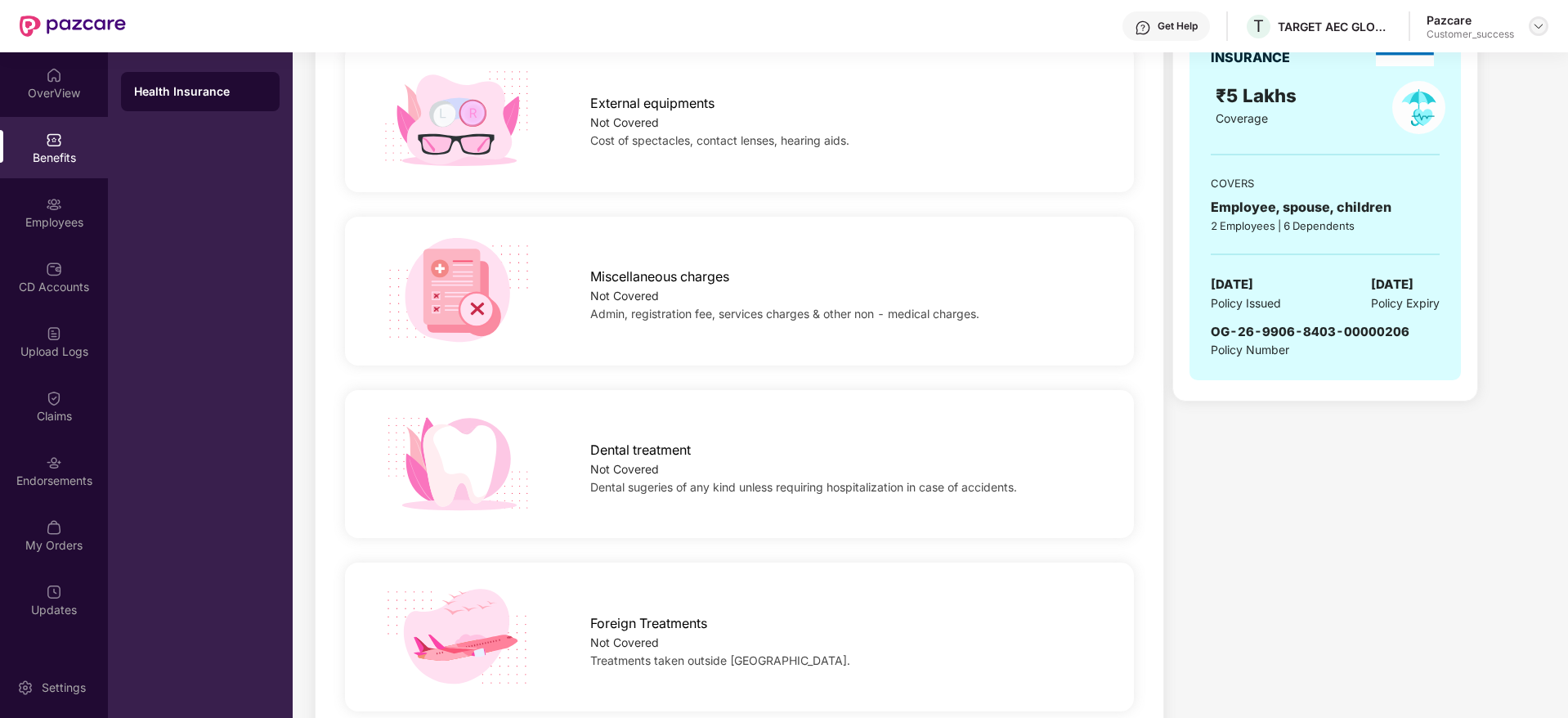
click at [1543, 27] on div at bounding box center [1538, 25] width 19 height 19
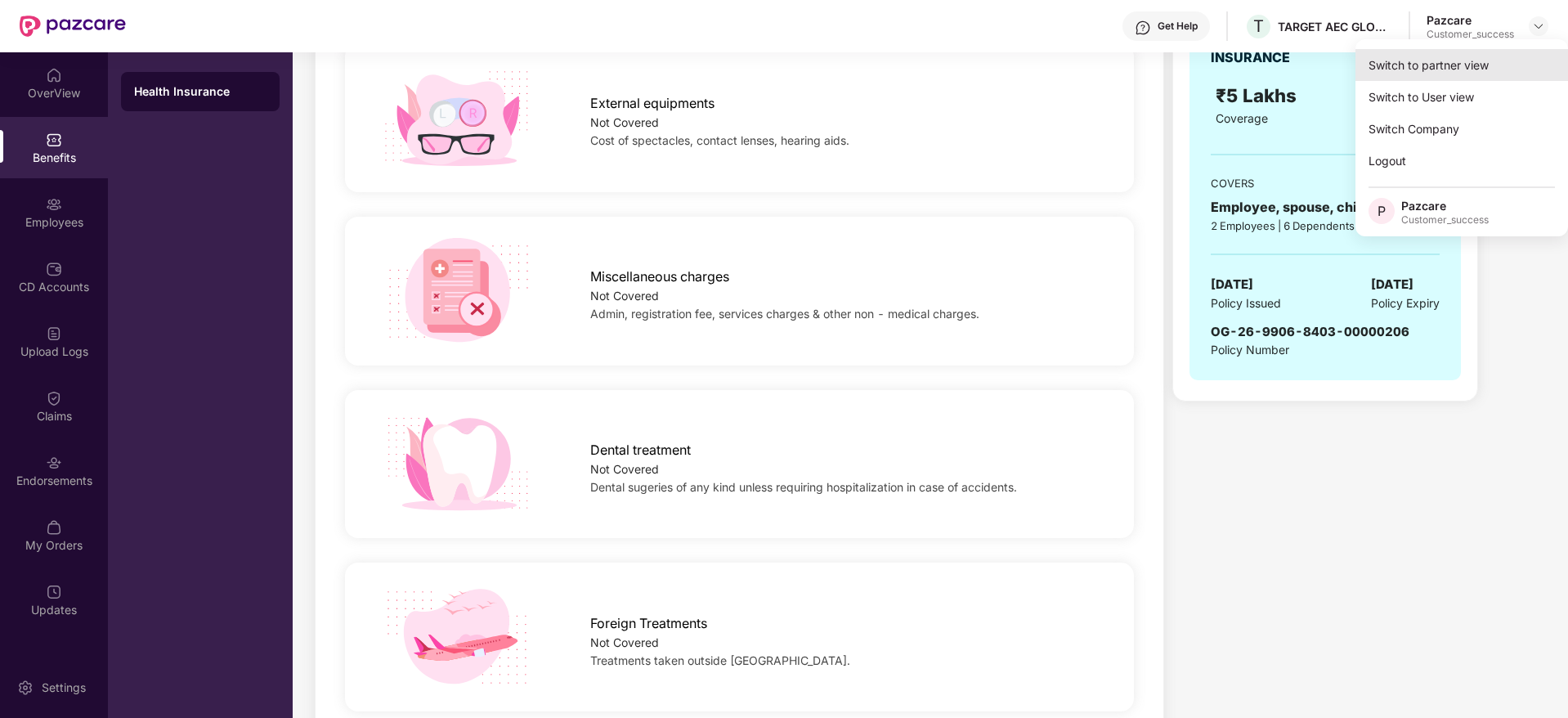
click at [1506, 58] on div "Switch to partner view" at bounding box center [1461, 65] width 213 height 32
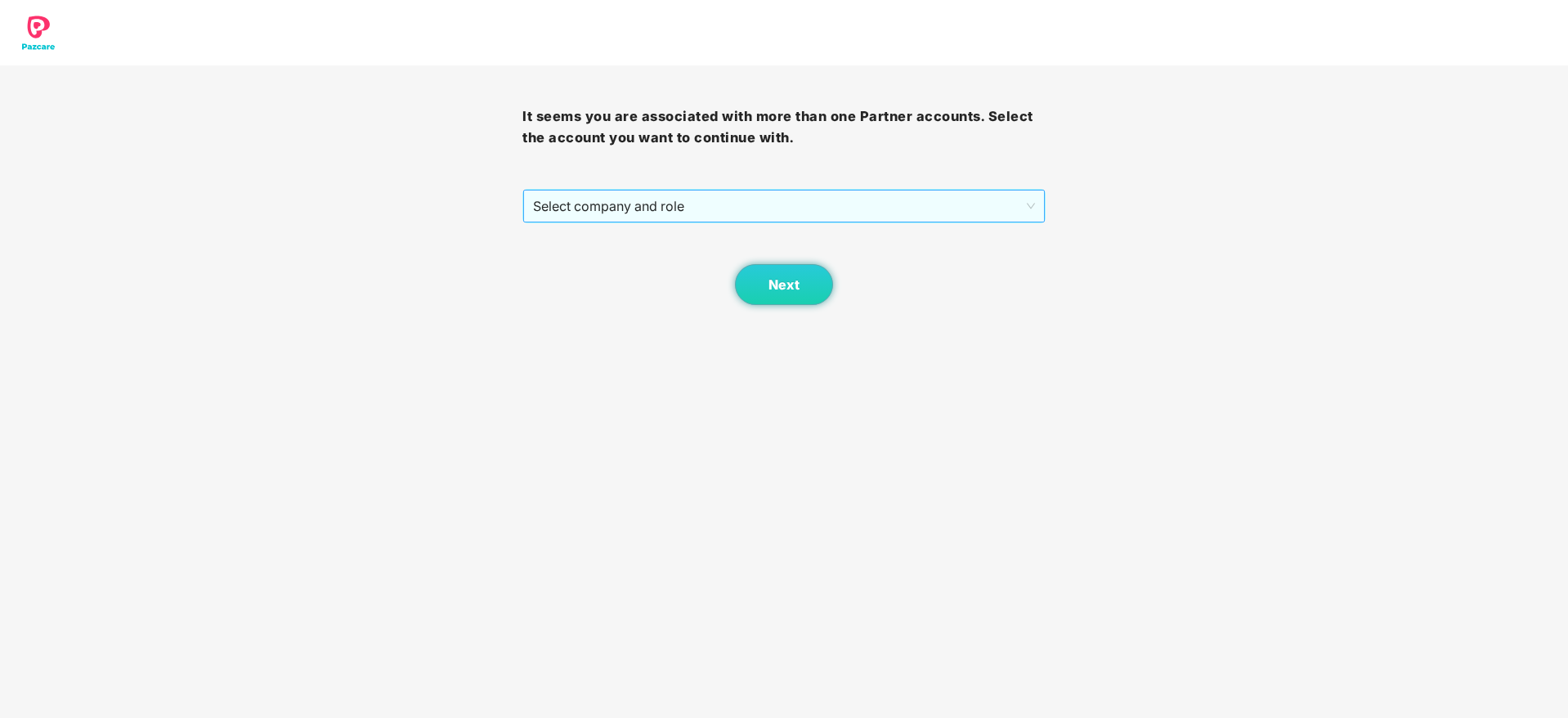
click at [721, 215] on span "Select company and role" at bounding box center [784, 206] width 501 height 31
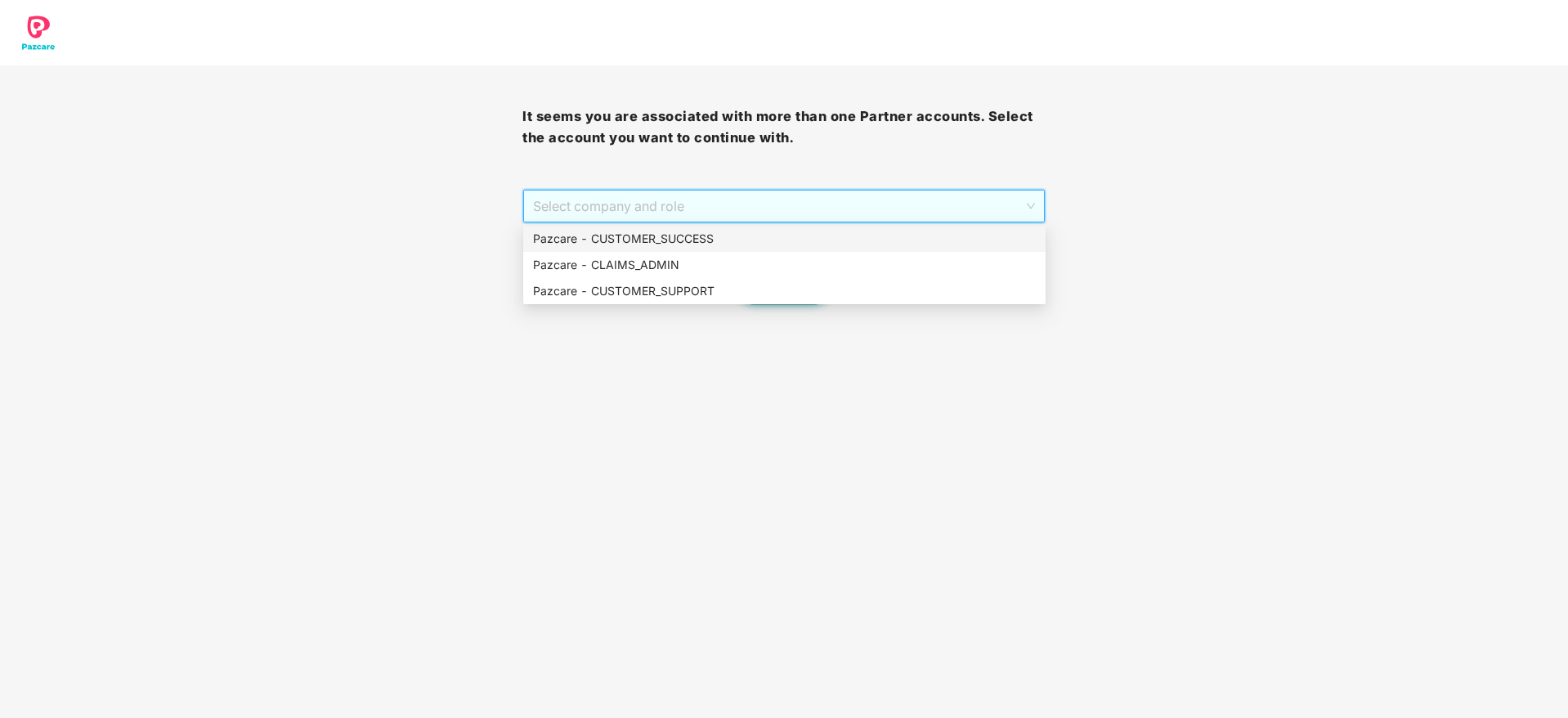
click at [712, 245] on div "Pazcare - CUSTOMER_SUCCESS" at bounding box center [784, 238] width 502 height 18
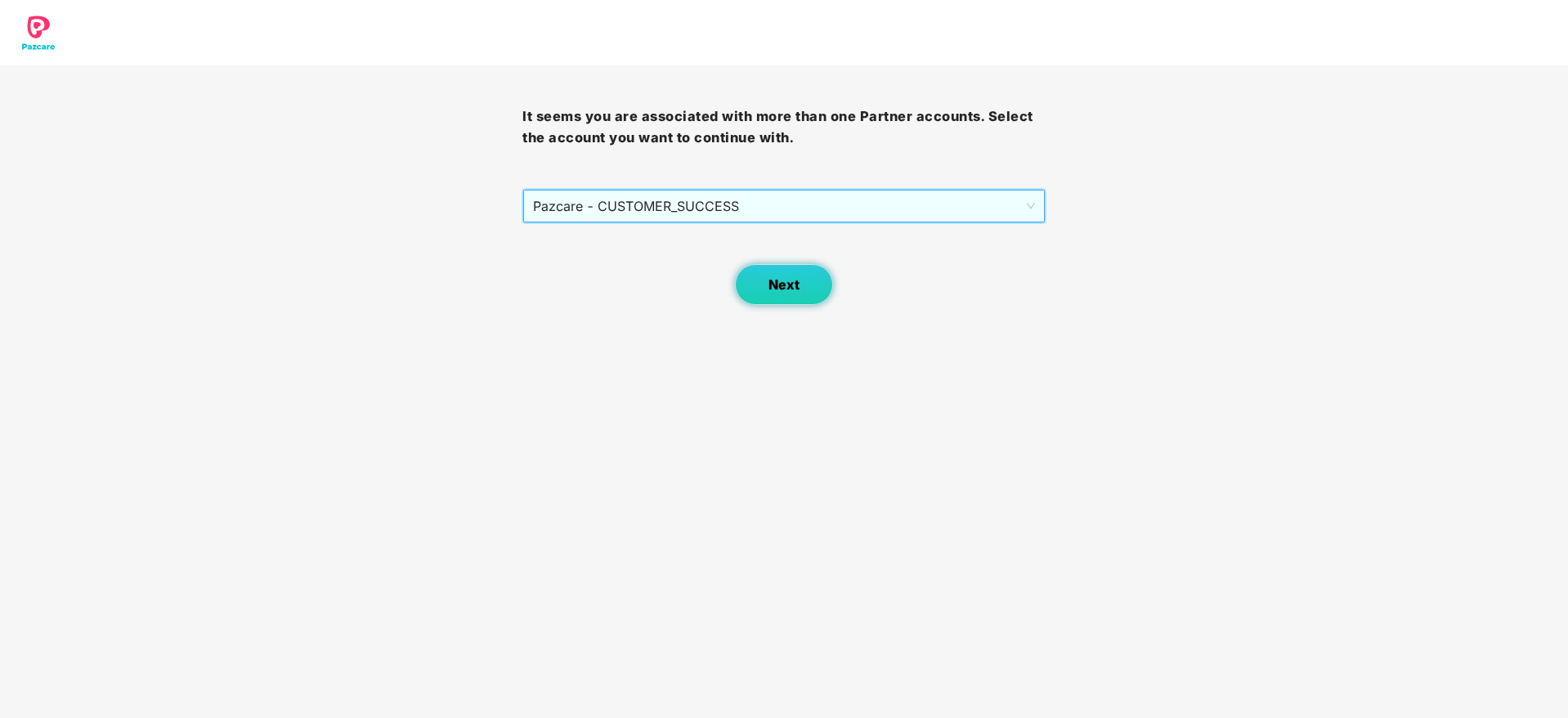
click at [778, 283] on span "Next" at bounding box center [784, 285] width 31 height 15
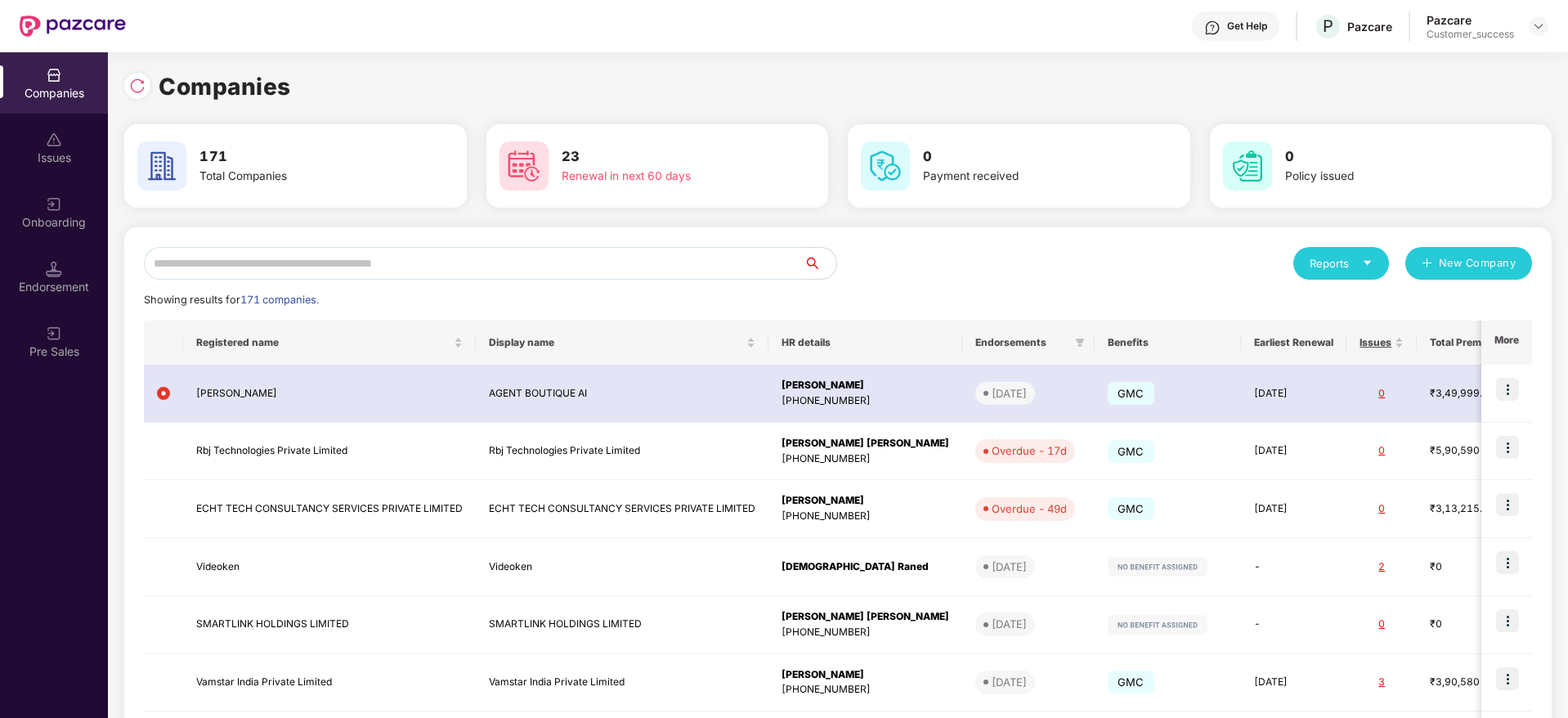
click at [733, 247] on input "text" at bounding box center [474, 263] width 660 height 33
paste input "**********"
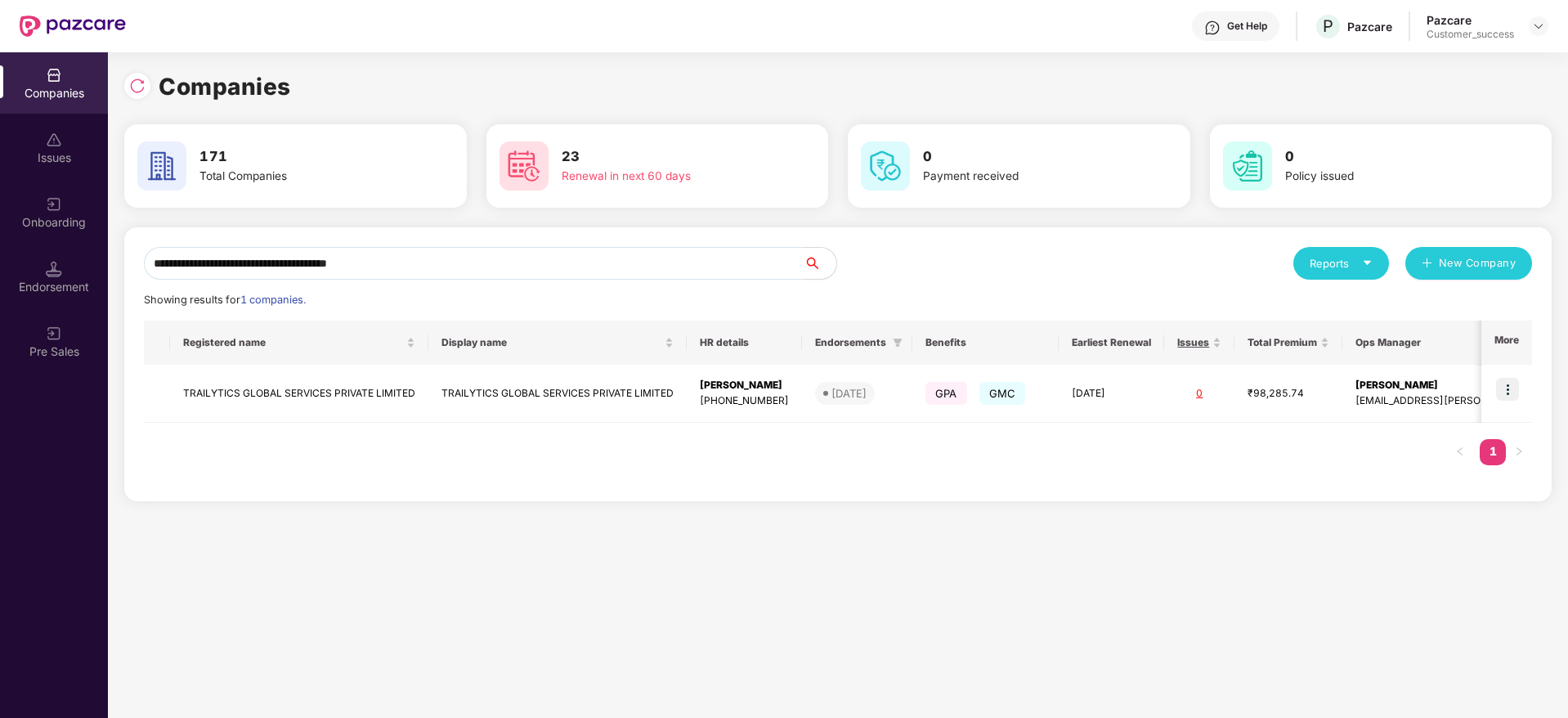
type input "**********"
click at [1516, 389] on img at bounding box center [1507, 389] width 23 height 23
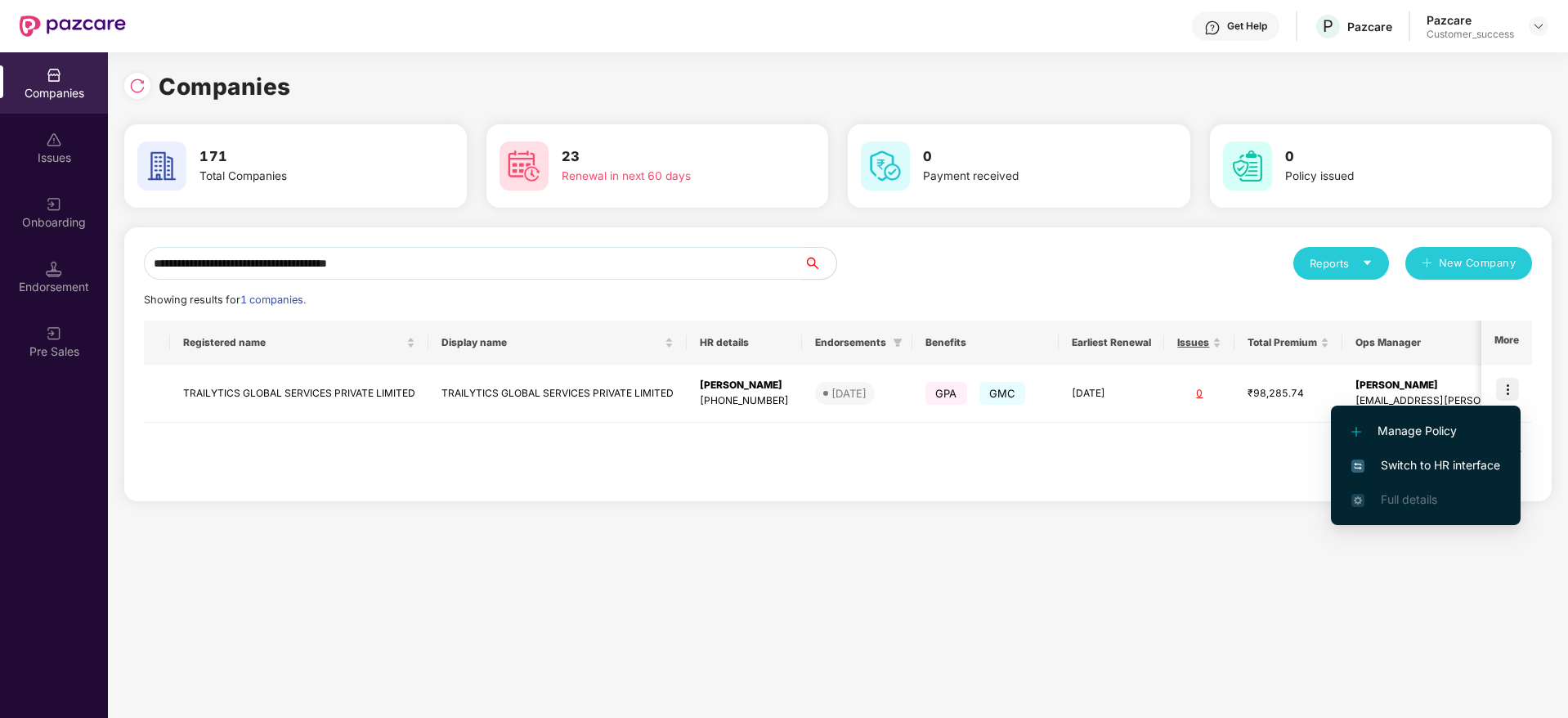
click at [1479, 470] on span "Switch to HR interface" at bounding box center [1426, 465] width 149 height 18
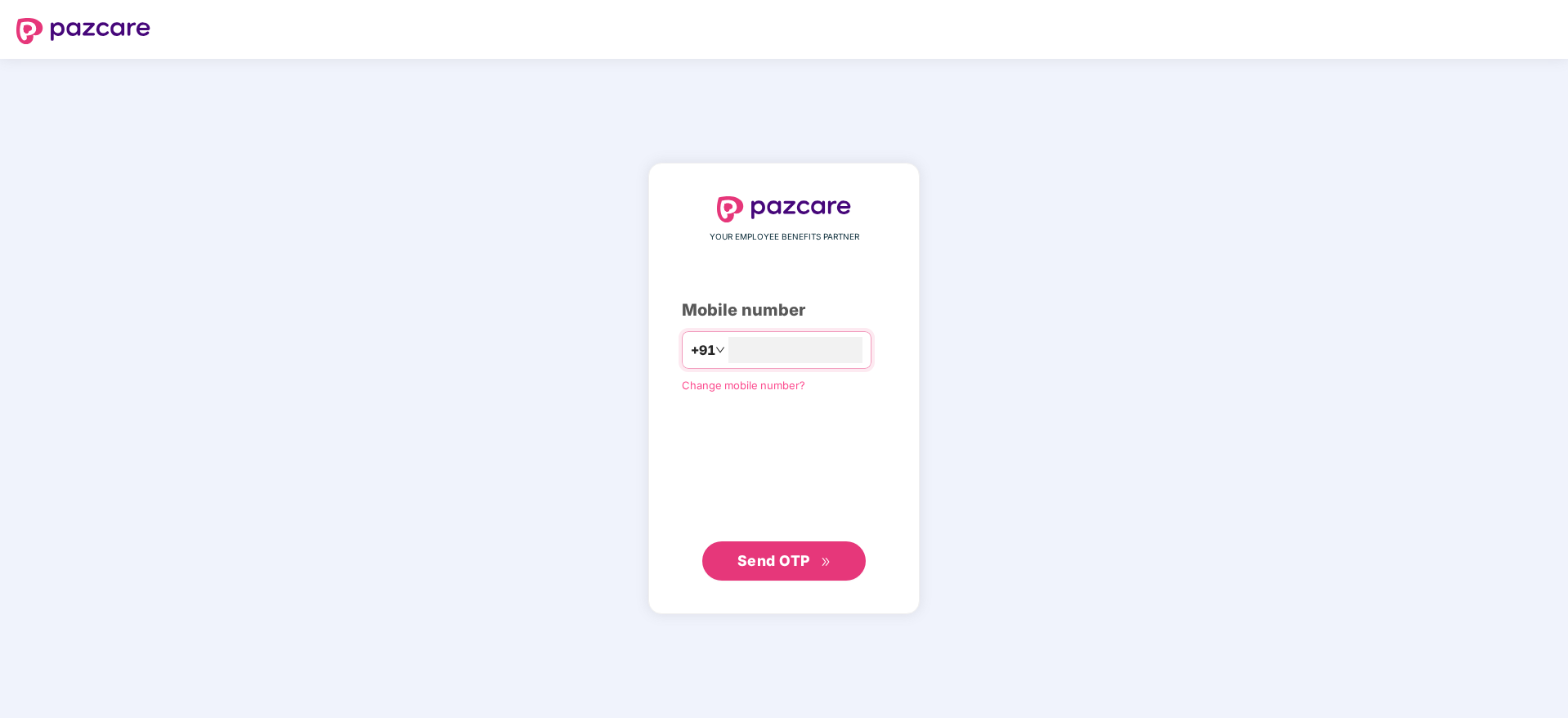
type input "**********"
click at [806, 542] on button "Send OTP" at bounding box center [784, 561] width 163 height 39
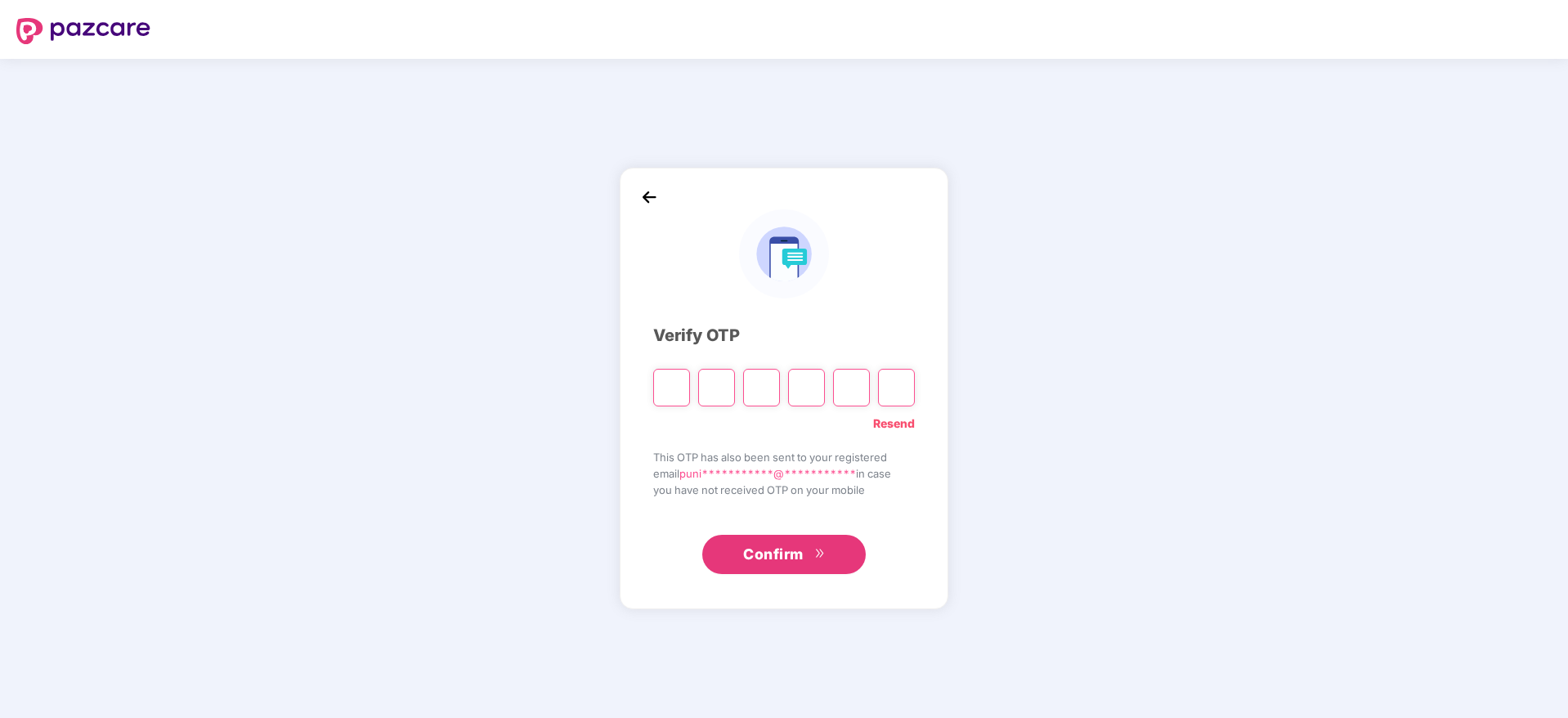
type input "*"
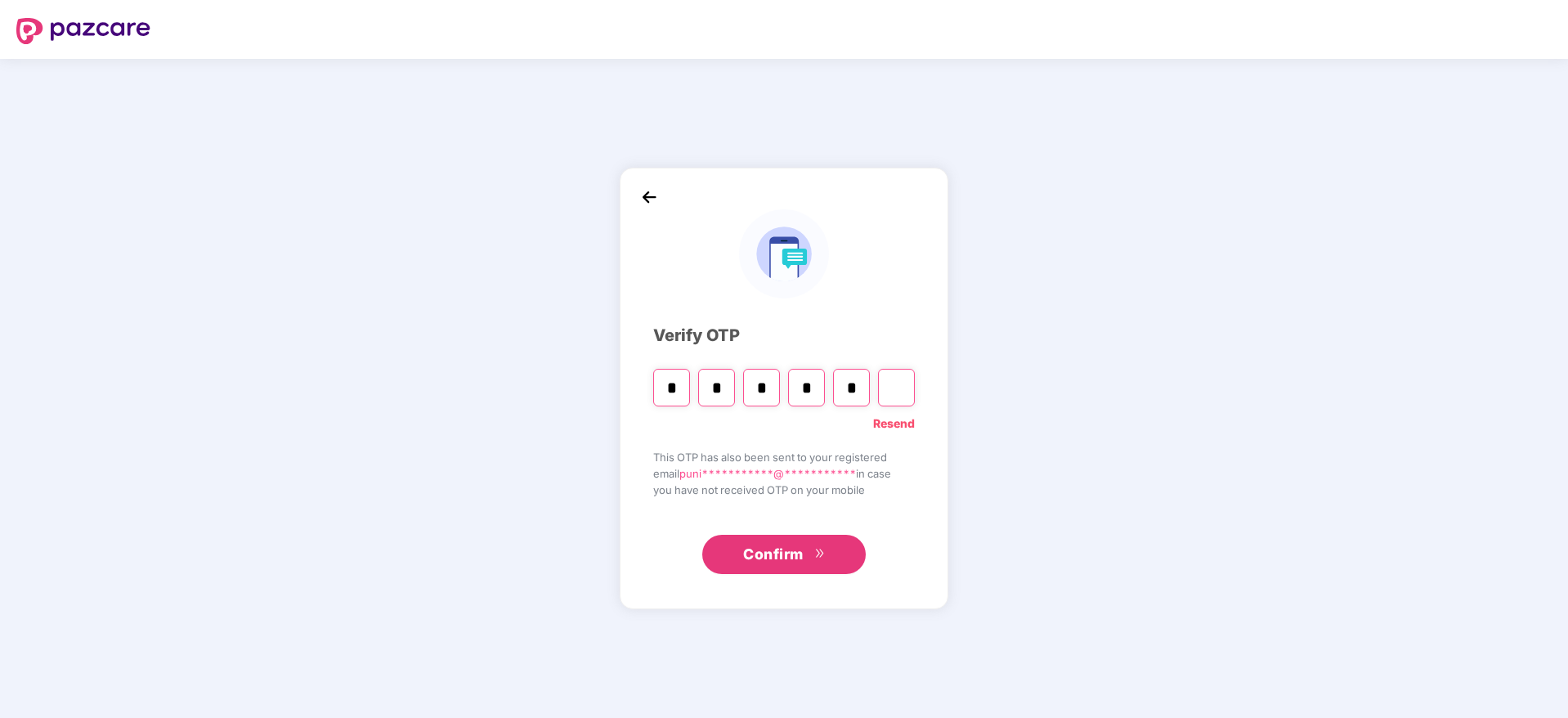
type input "*"
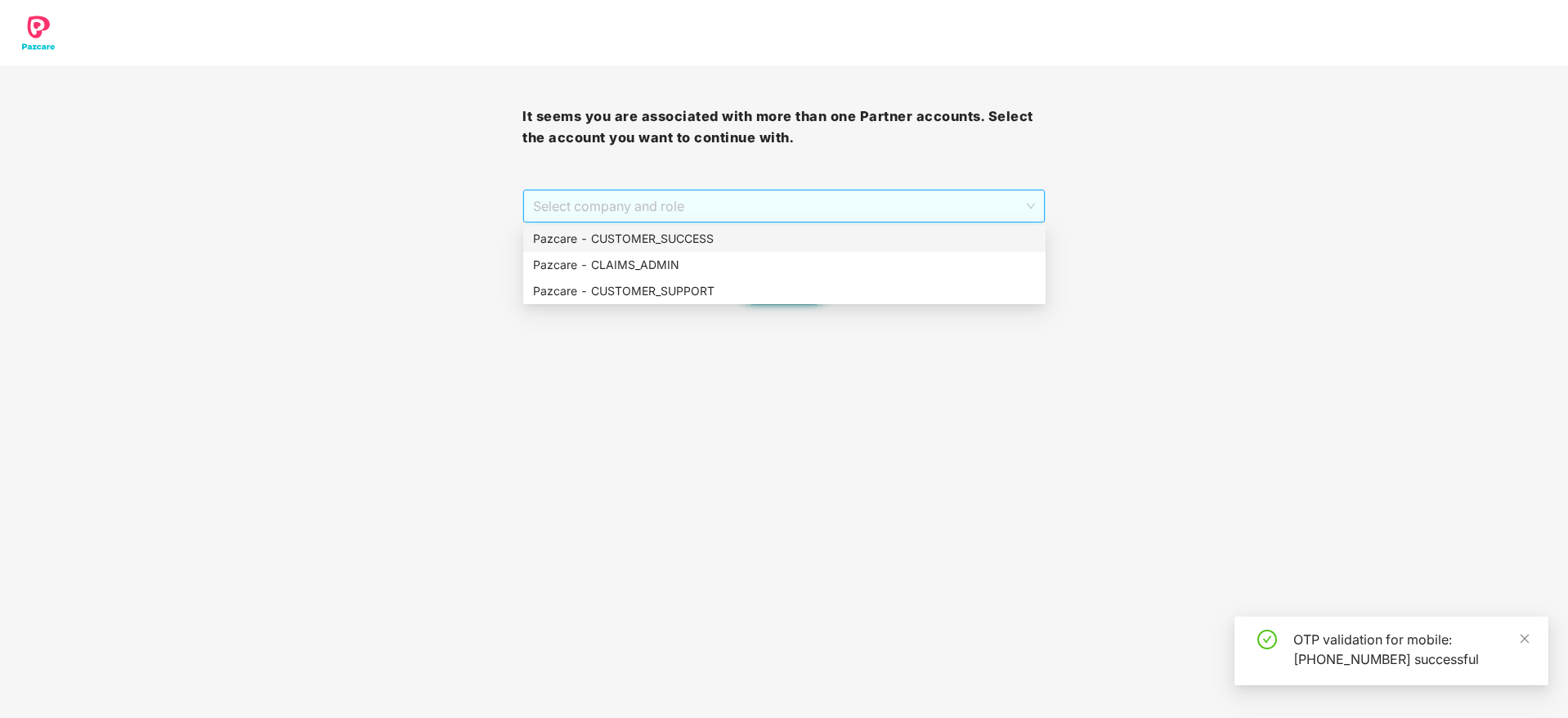
click at [804, 191] on span "Select company and role" at bounding box center [784, 206] width 501 height 31
click at [788, 225] on div "Pazcare - CUSTOMER_SUCCESS" at bounding box center [784, 238] width 523 height 26
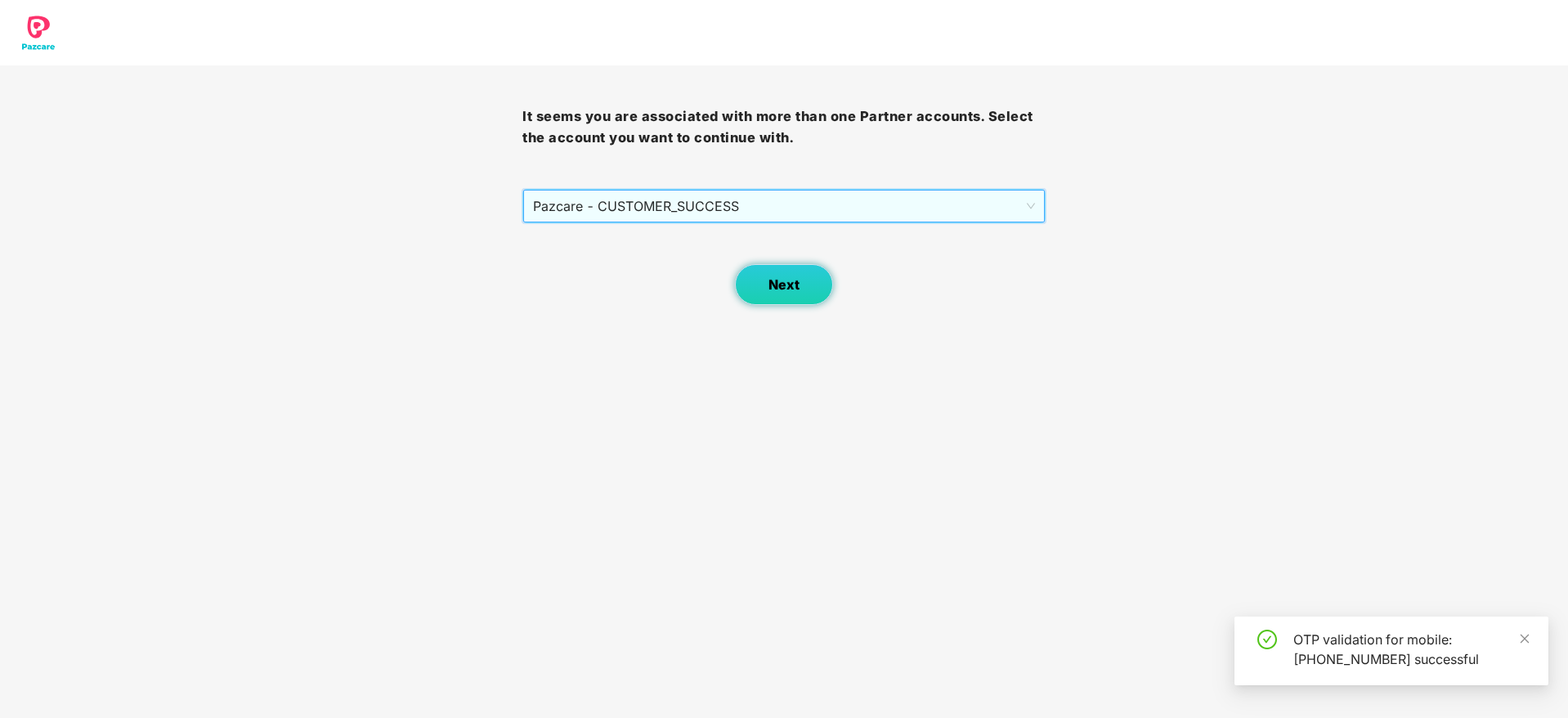
click at [760, 274] on button "Next" at bounding box center [784, 285] width 98 height 41
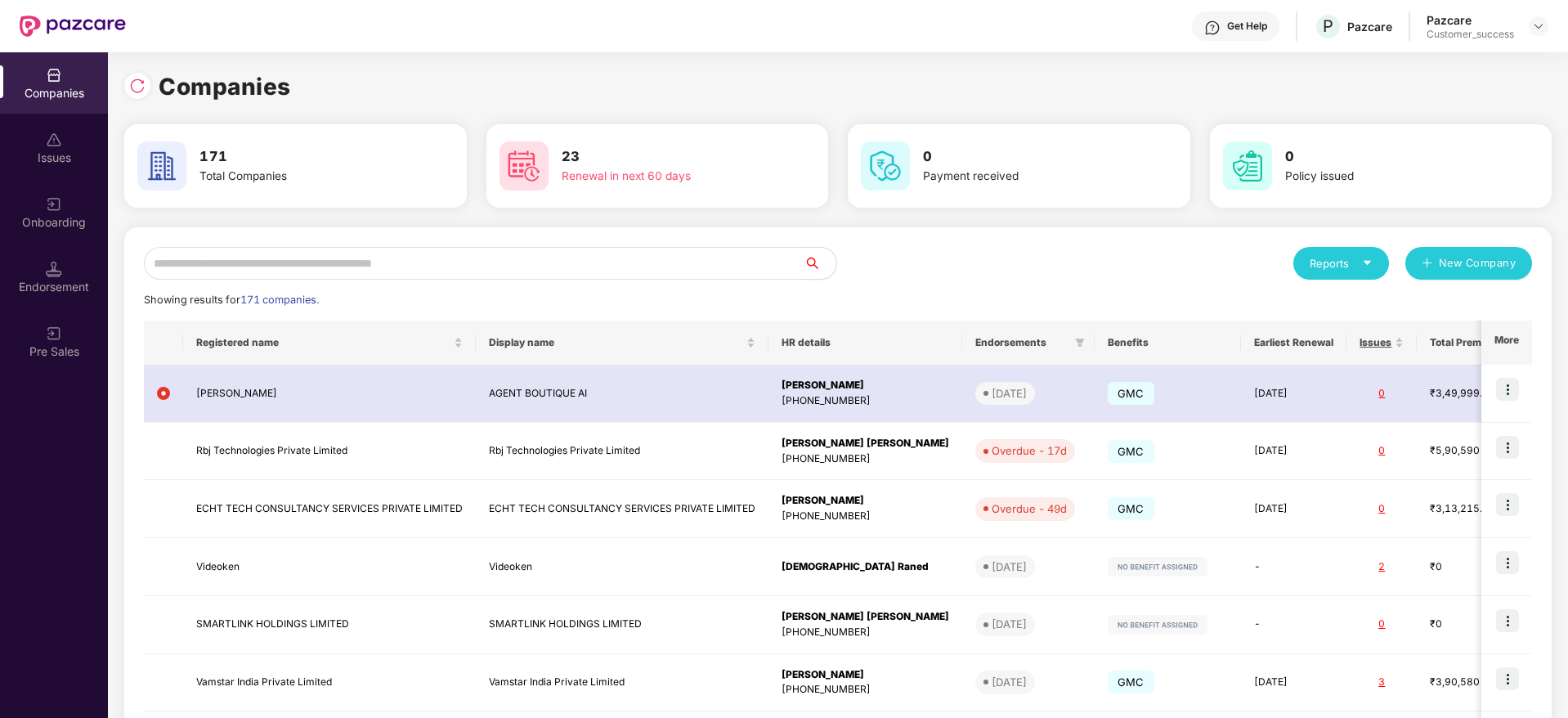
click at [760, 274] on input "text" at bounding box center [474, 263] width 660 height 33
paste input "*******"
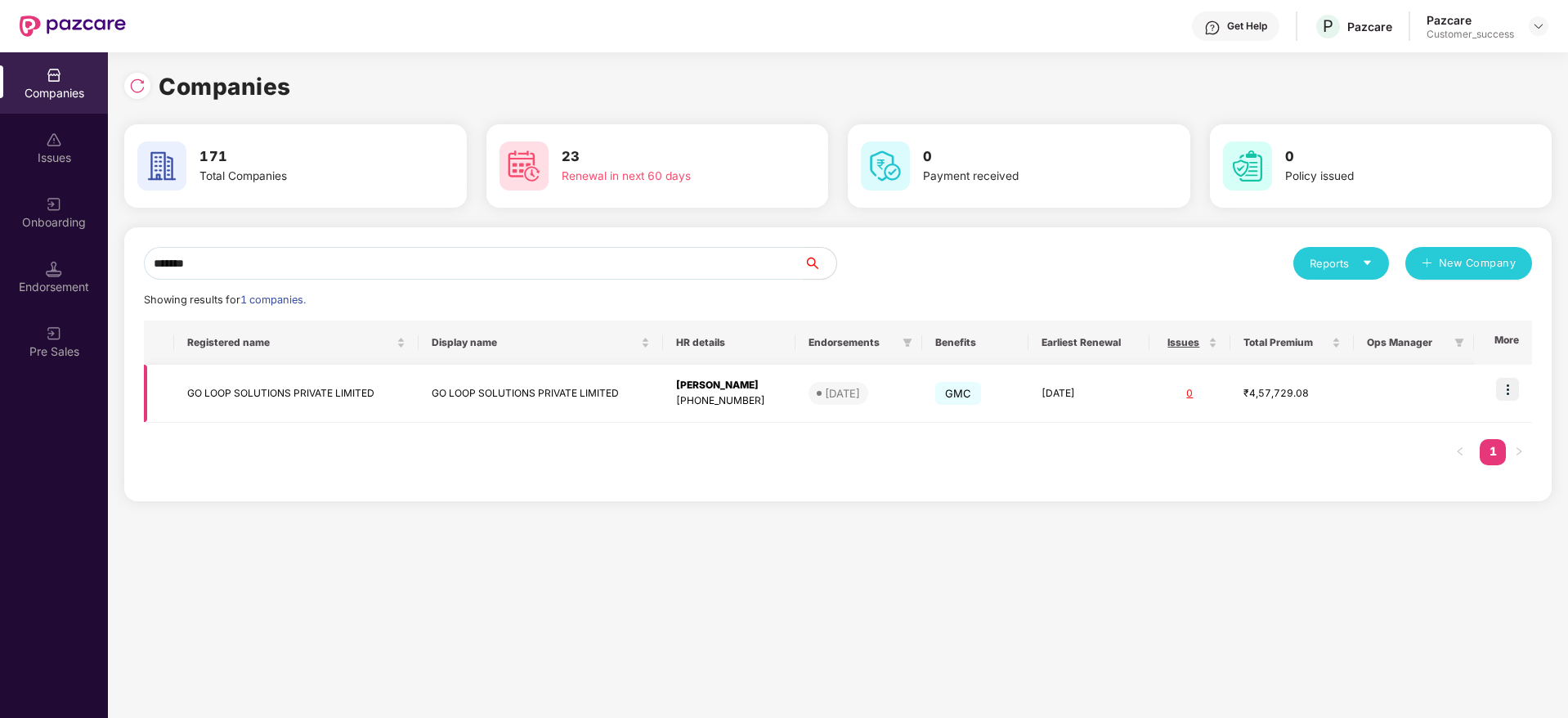
type input "*******"
click at [781, 378] on td "Udit Garg +919953482865" at bounding box center [729, 393] width 132 height 58
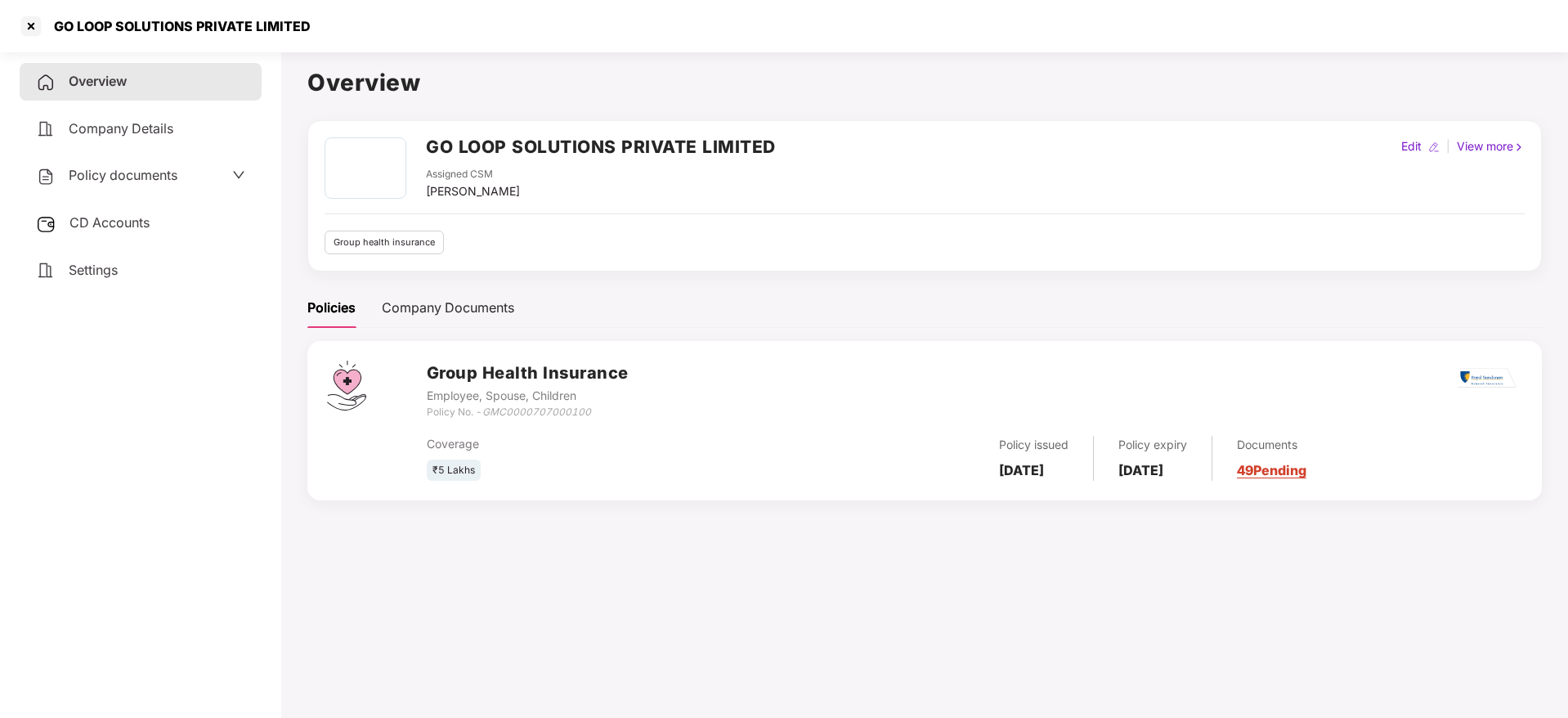
click at [142, 169] on span "Policy documents" at bounding box center [123, 175] width 108 height 16
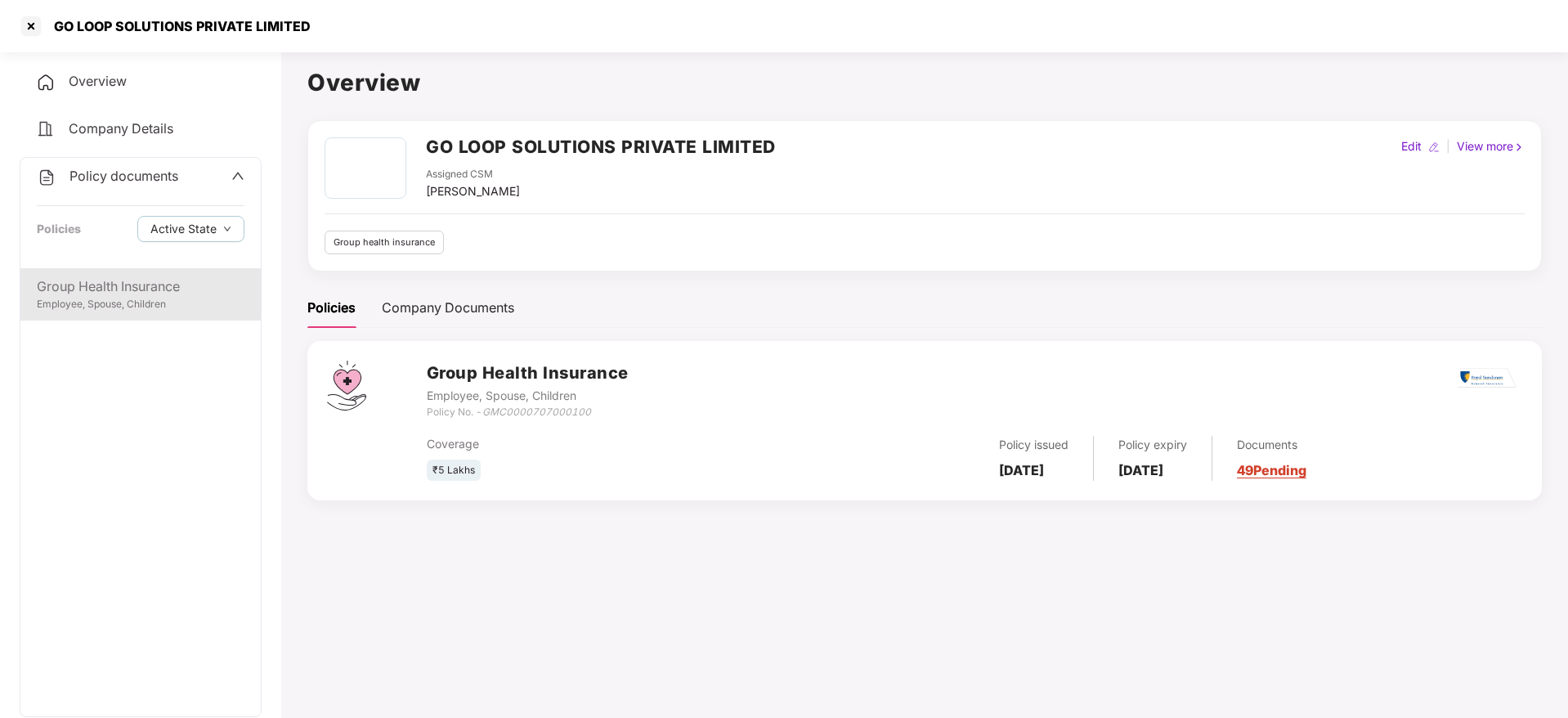
click at [176, 288] on div "Group Health Insurance" at bounding box center [140, 287] width 208 height 20
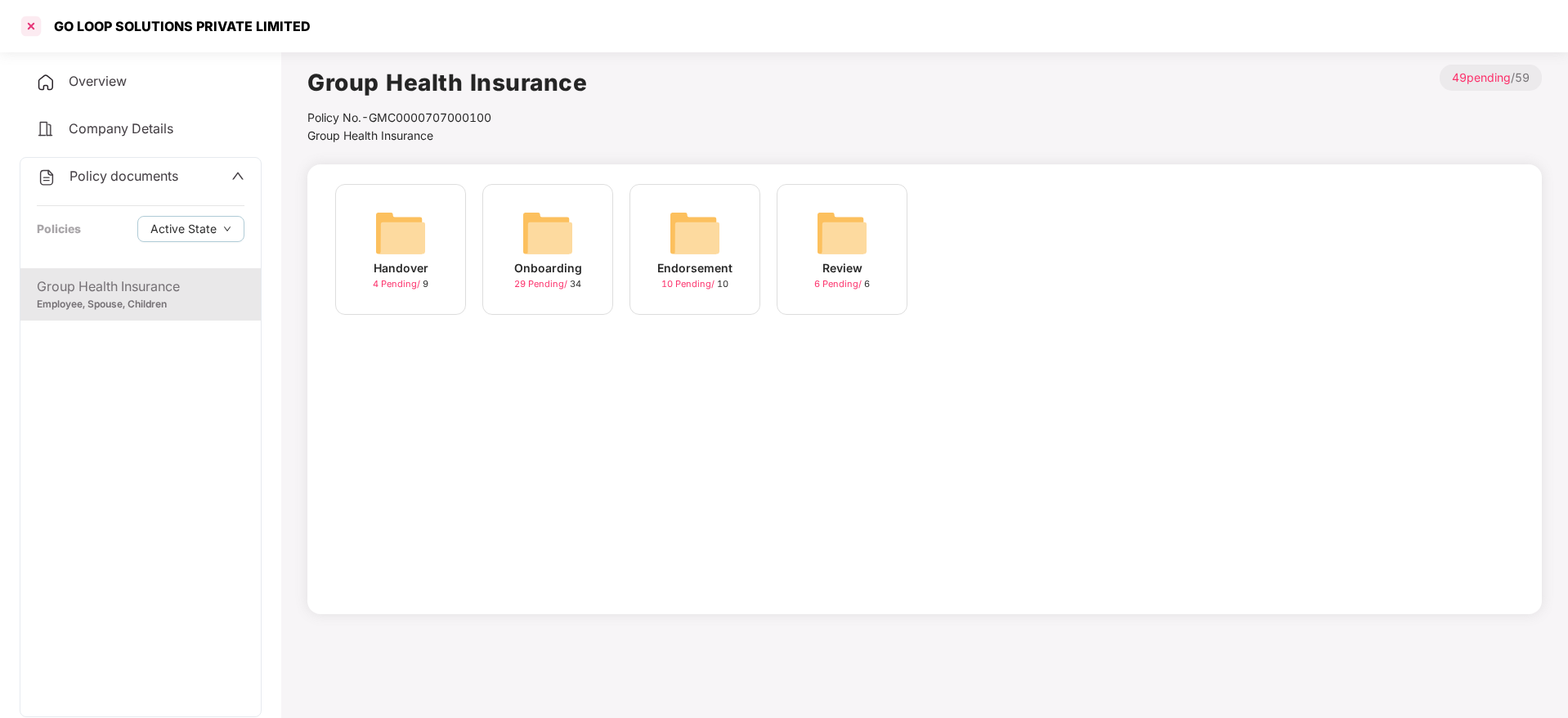
click at [29, 29] on div at bounding box center [30, 25] width 26 height 26
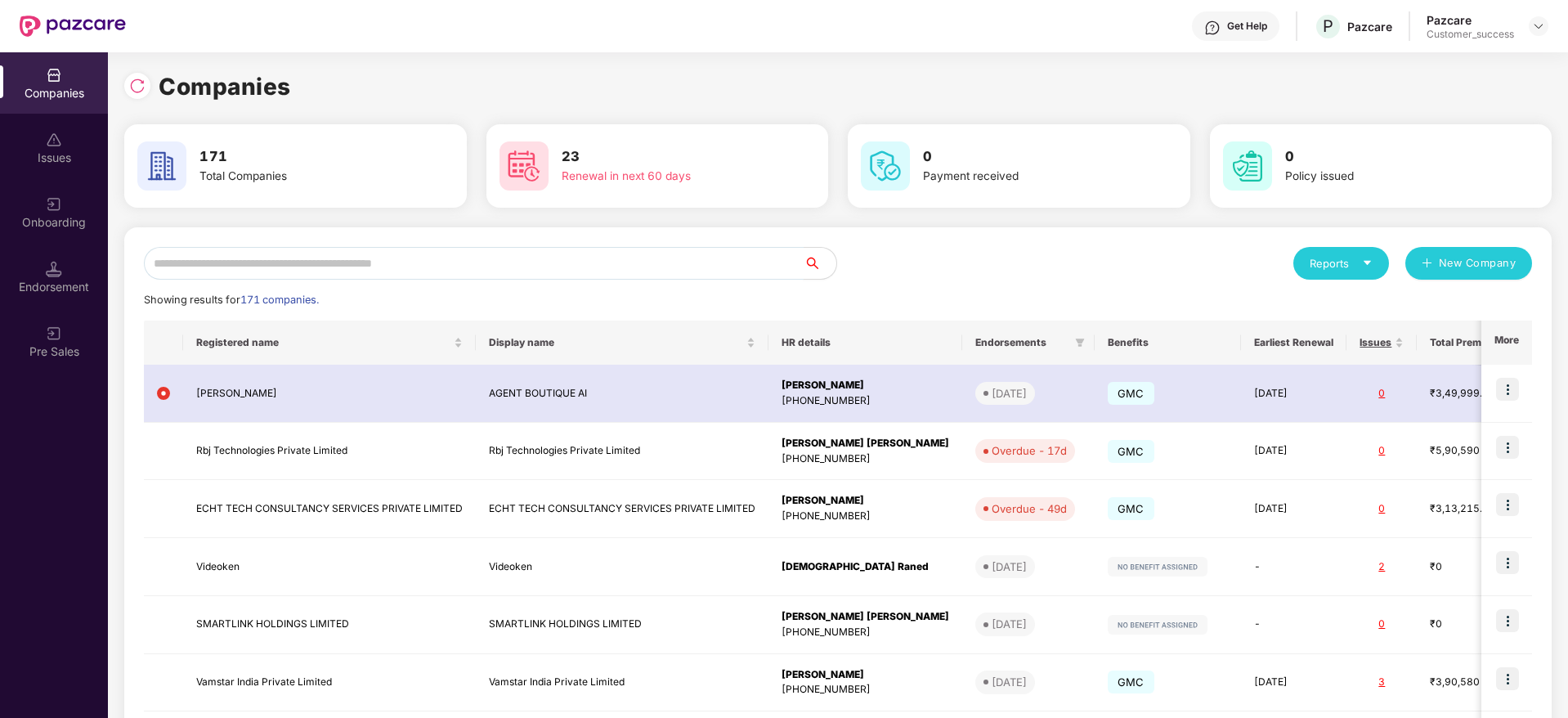
click at [445, 259] on input "text" at bounding box center [474, 263] width 660 height 33
paste input "**********"
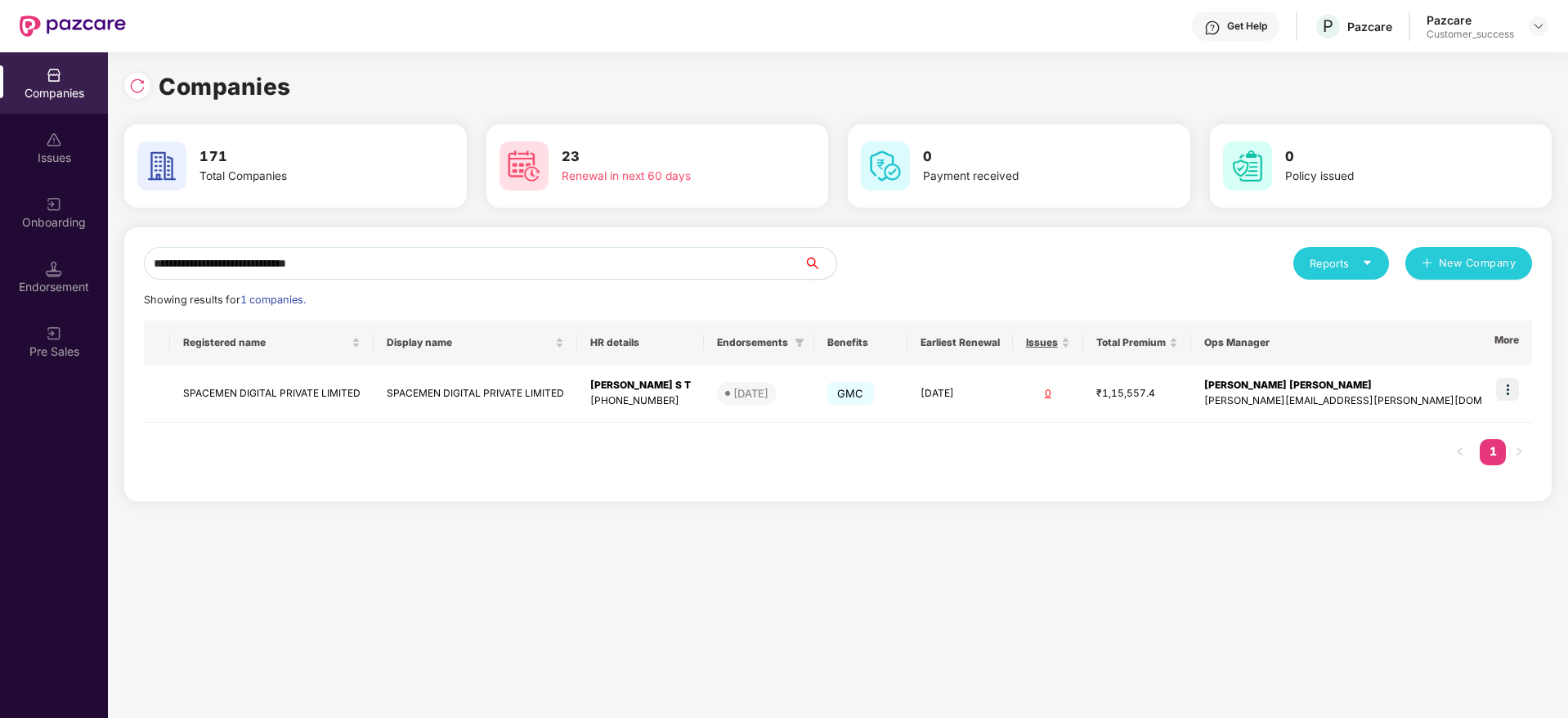
type input "**********"
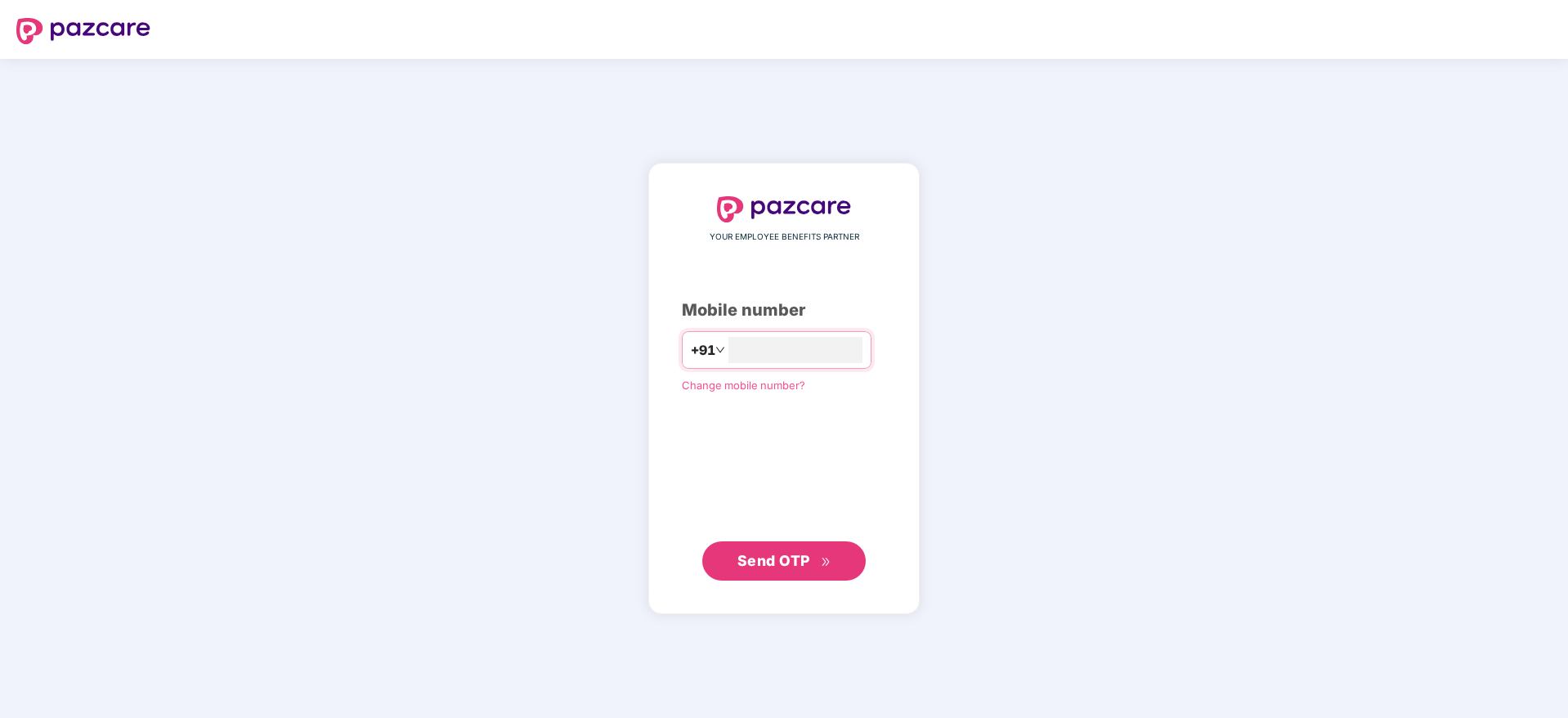
type input "**********"
drag, startPoint x: 801, startPoint y: 537, endPoint x: 812, endPoint y: 574, distance: 38.6
click at [800, 538] on div "**********" at bounding box center [784, 389] width 204 height 383
click at [812, 574] on button "Send OTP" at bounding box center [784, 560] width 163 height 39
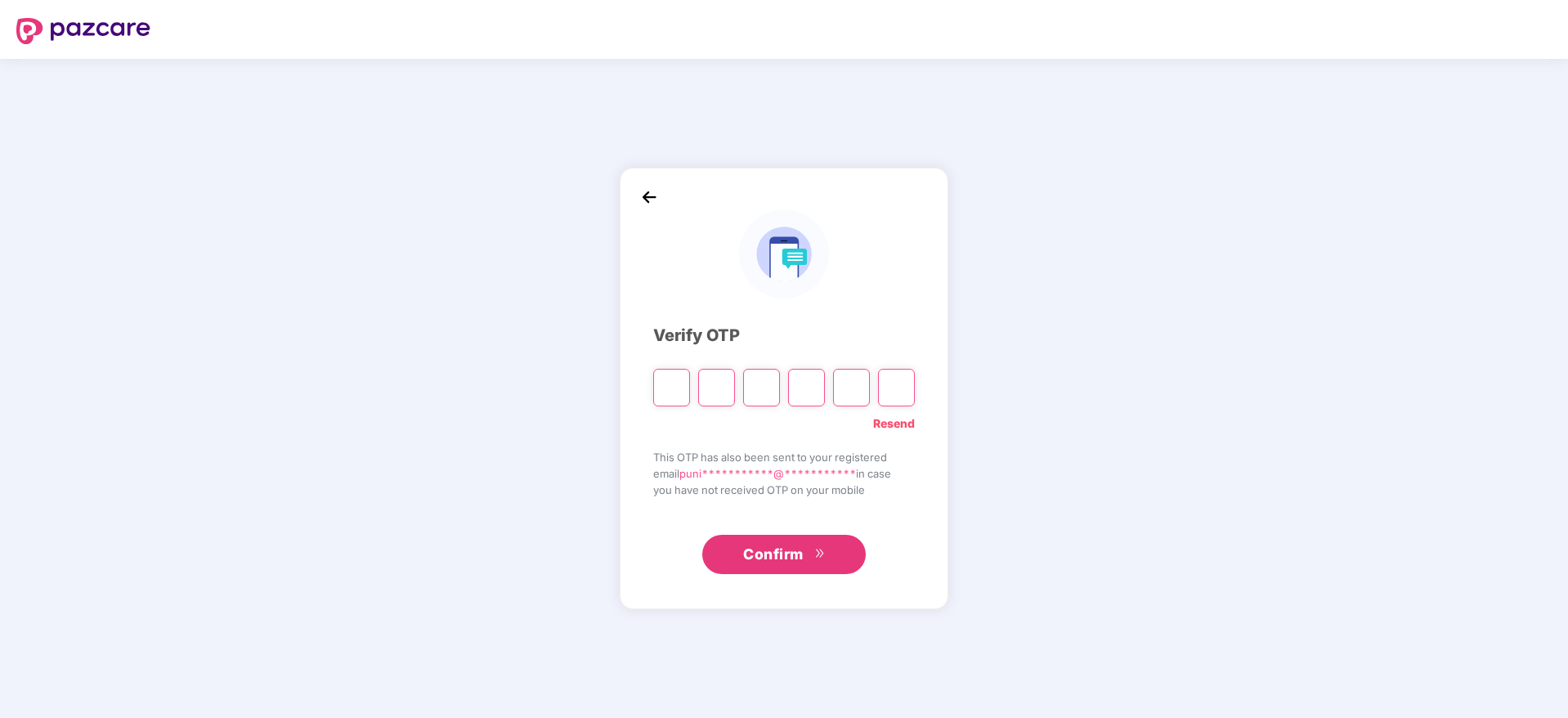
type input "*"
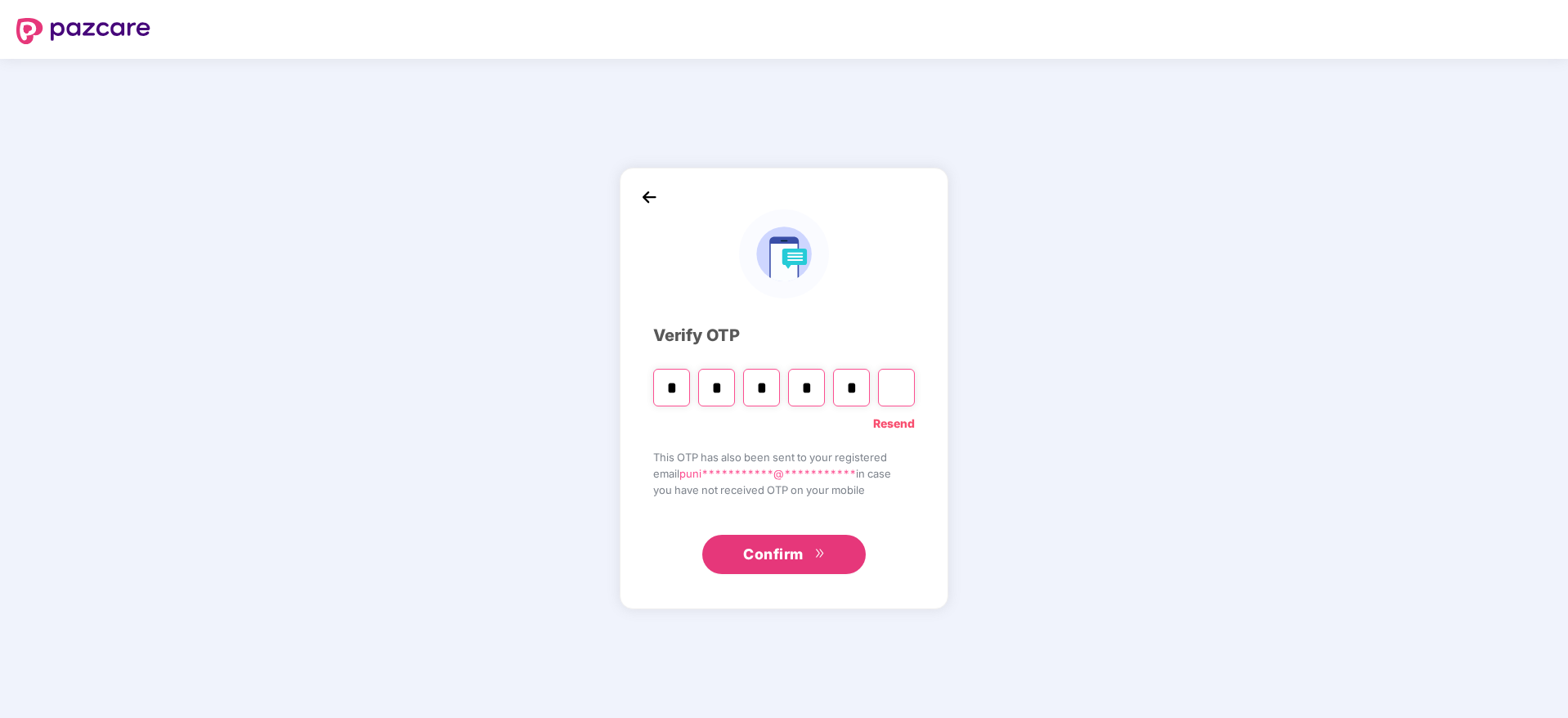
type input "*"
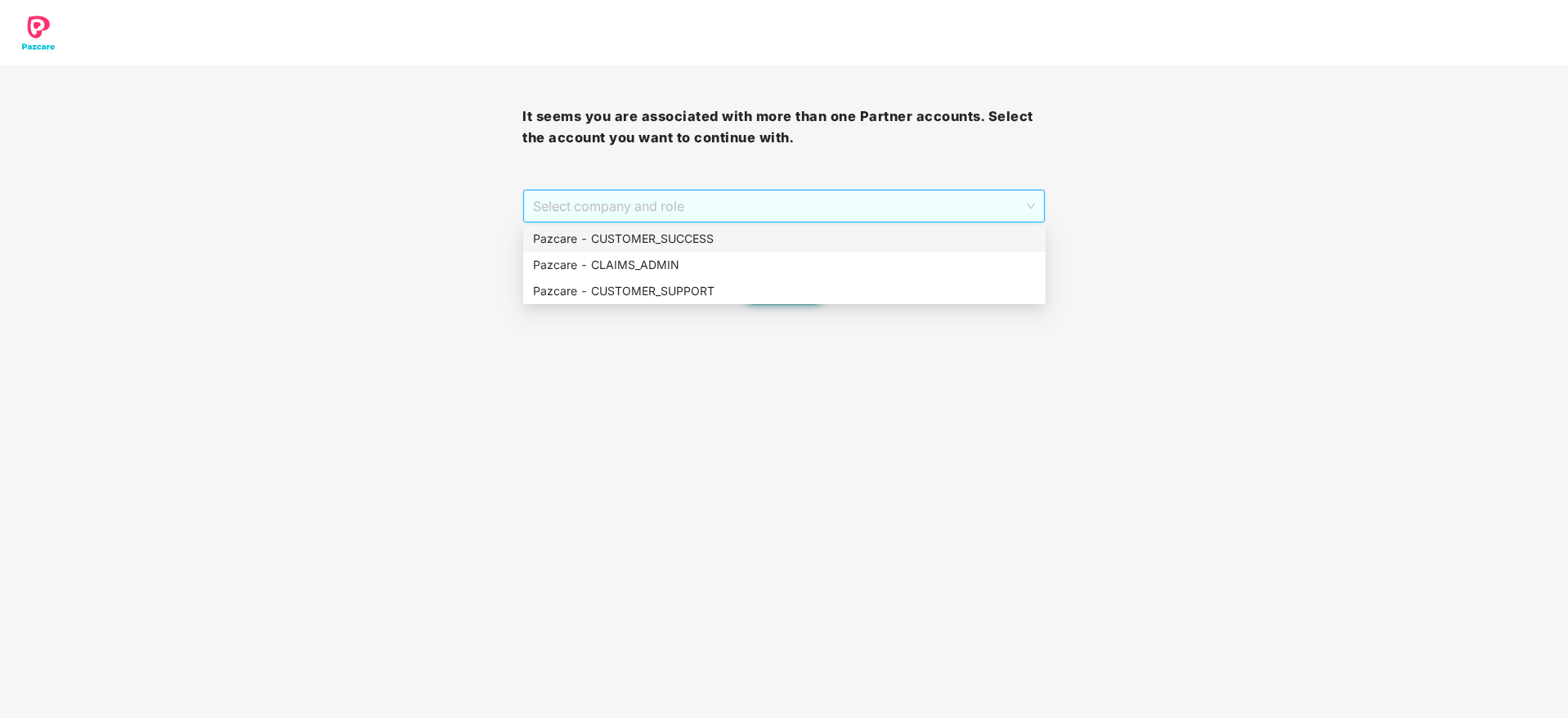
click at [712, 210] on span "Select company and role" at bounding box center [784, 206] width 501 height 31
click at [721, 239] on div "Pazcare - CUSTOMER_SUCCESS" at bounding box center [784, 238] width 502 height 18
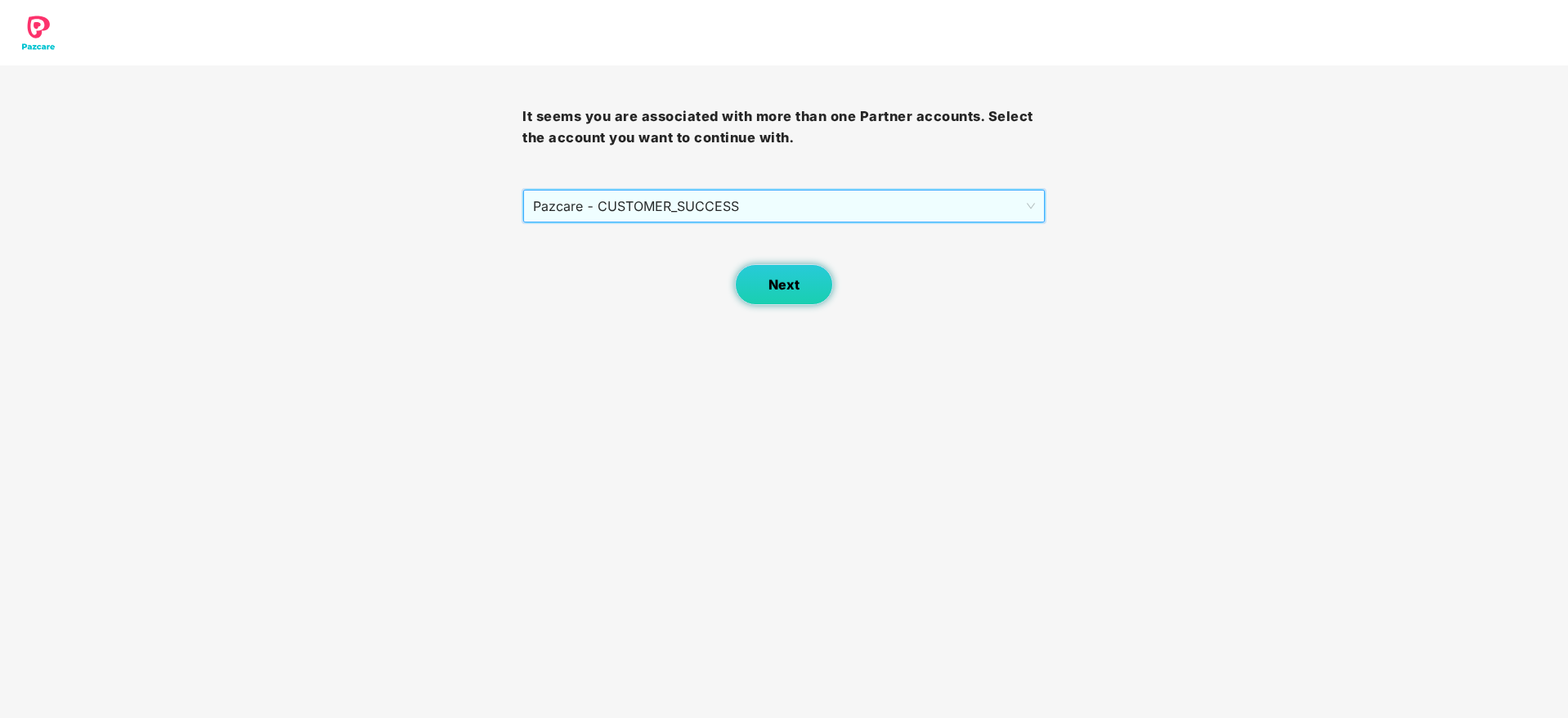
click at [752, 279] on button "Next" at bounding box center [784, 285] width 98 height 41
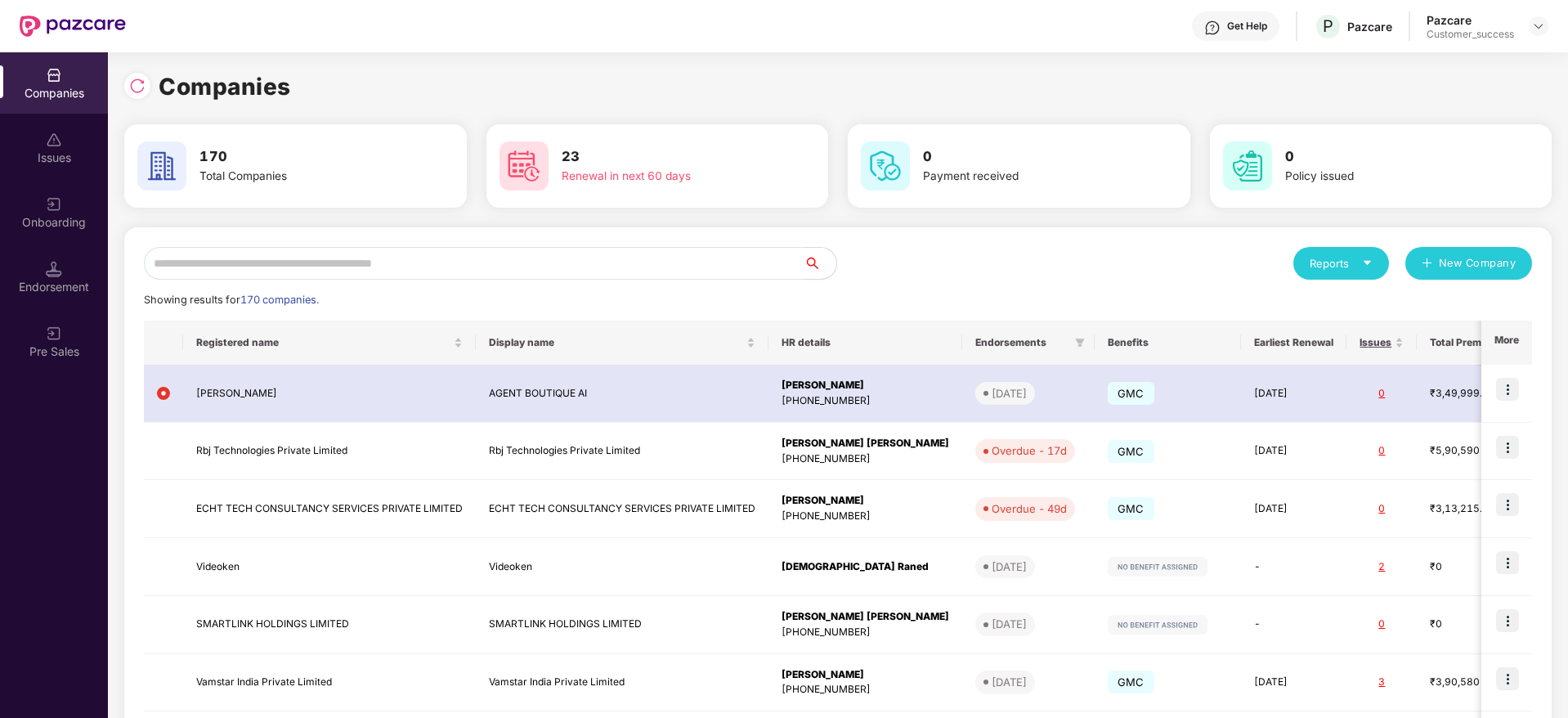
click at [528, 259] on input "text" at bounding box center [474, 263] width 660 height 33
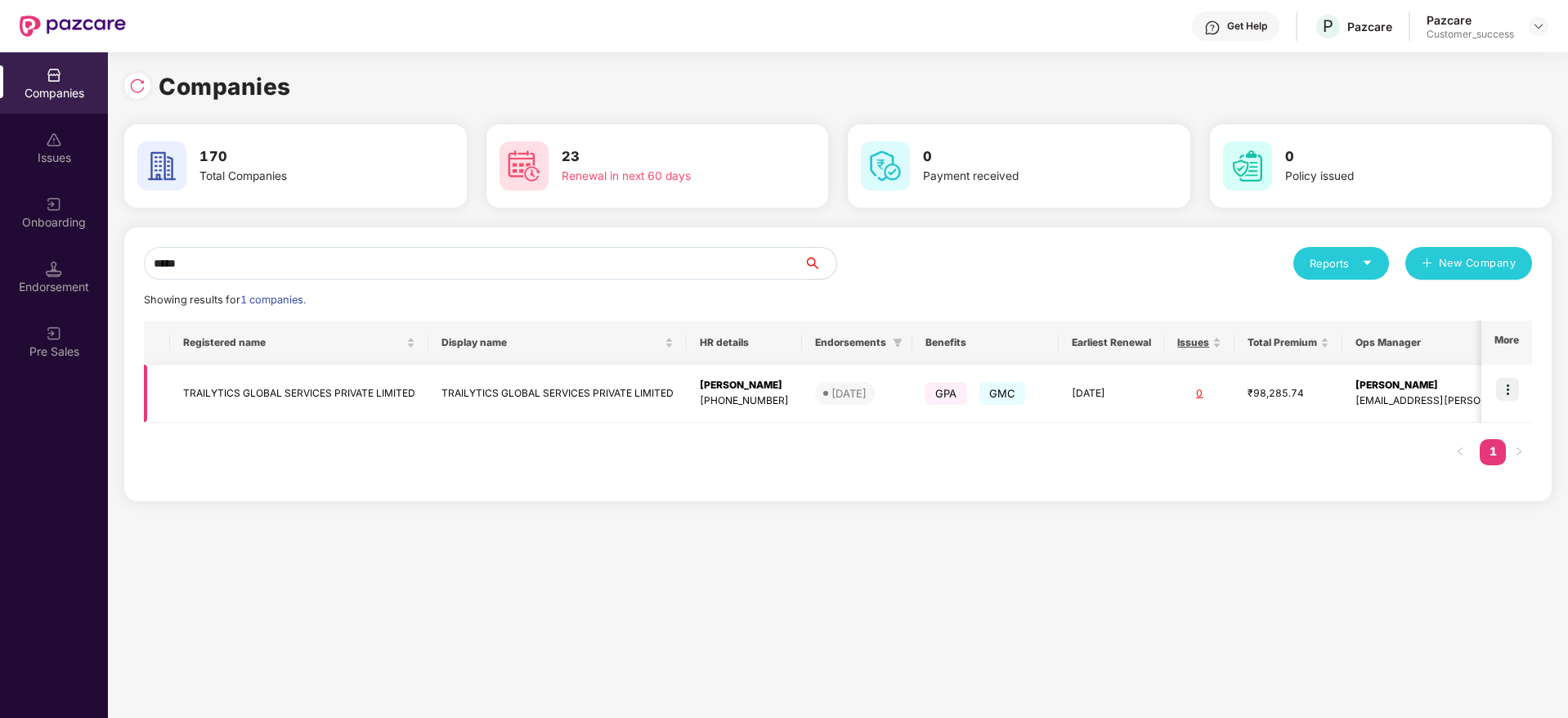
type input "*****"
click at [1508, 386] on img at bounding box center [1507, 389] width 23 height 23
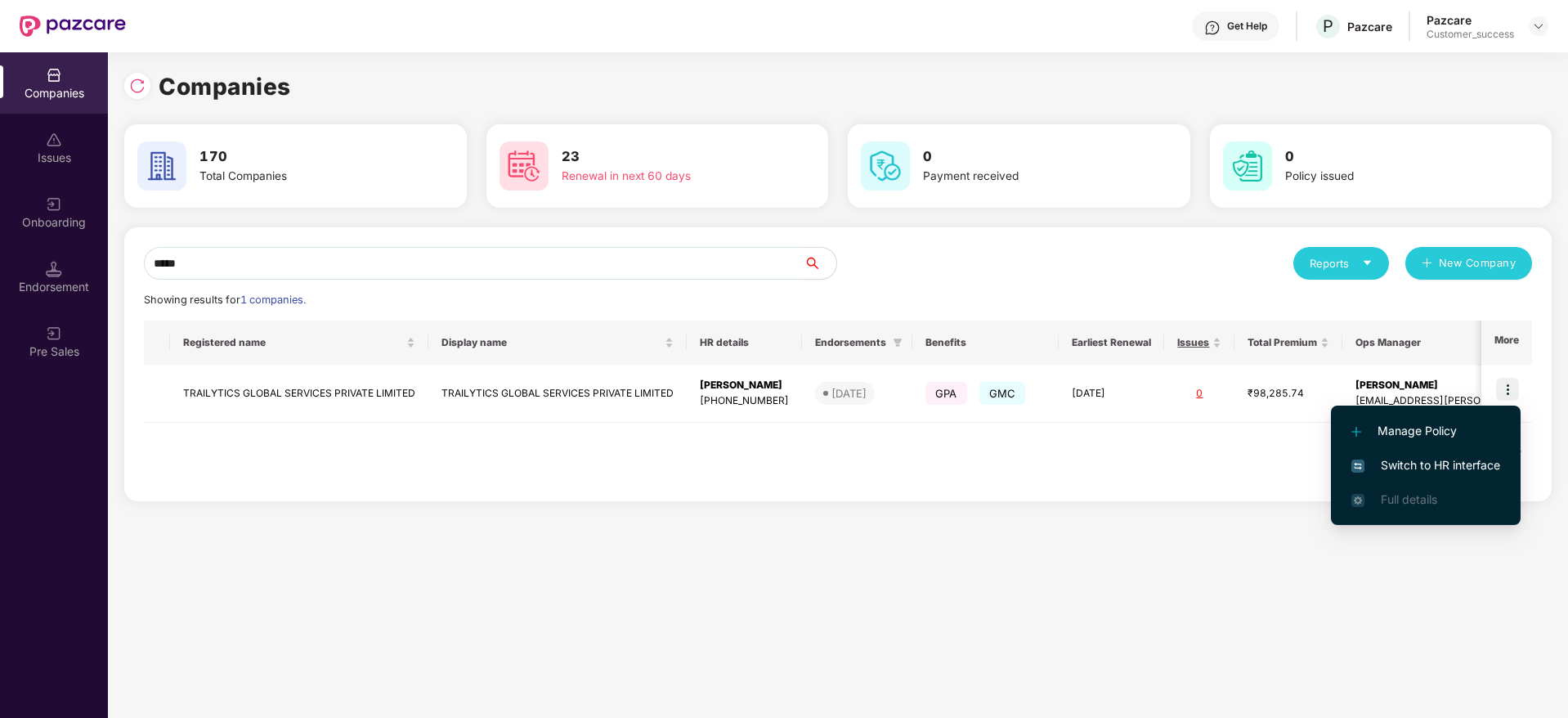
click at [1483, 455] on li "Switch to HR interface" at bounding box center [1426, 465] width 190 height 35
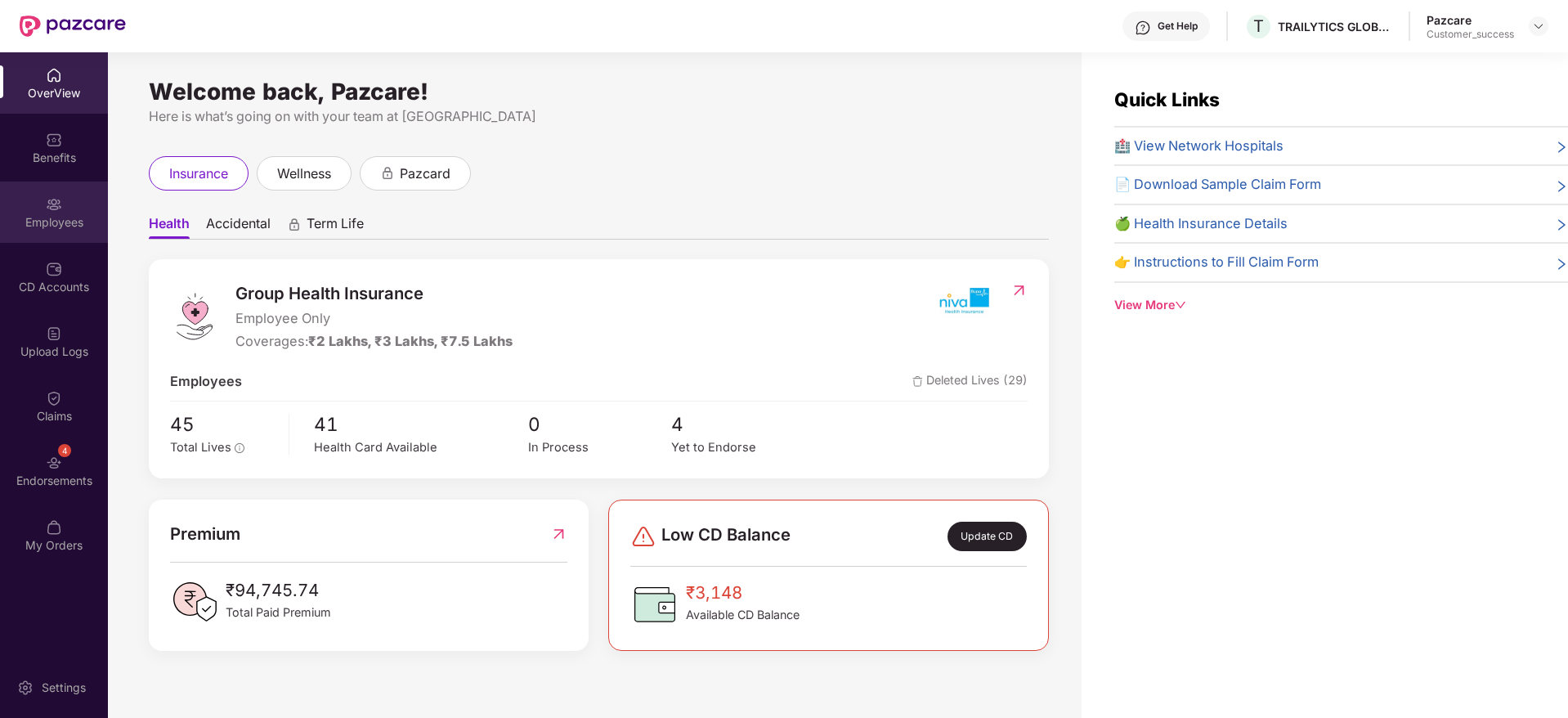
click at [44, 227] on div "Employees" at bounding box center [53, 222] width 108 height 16
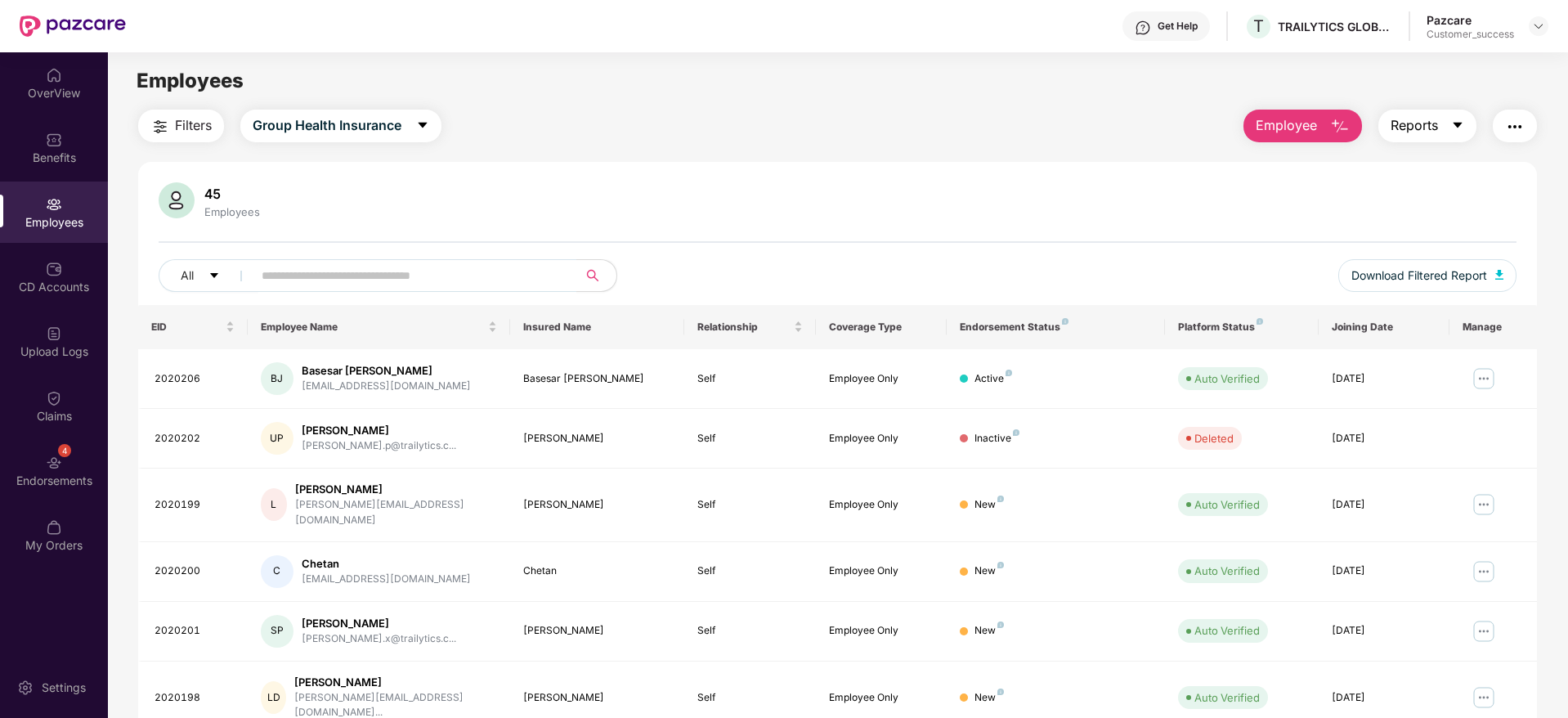
click at [1397, 123] on span "Reports" at bounding box center [1414, 125] width 47 height 20
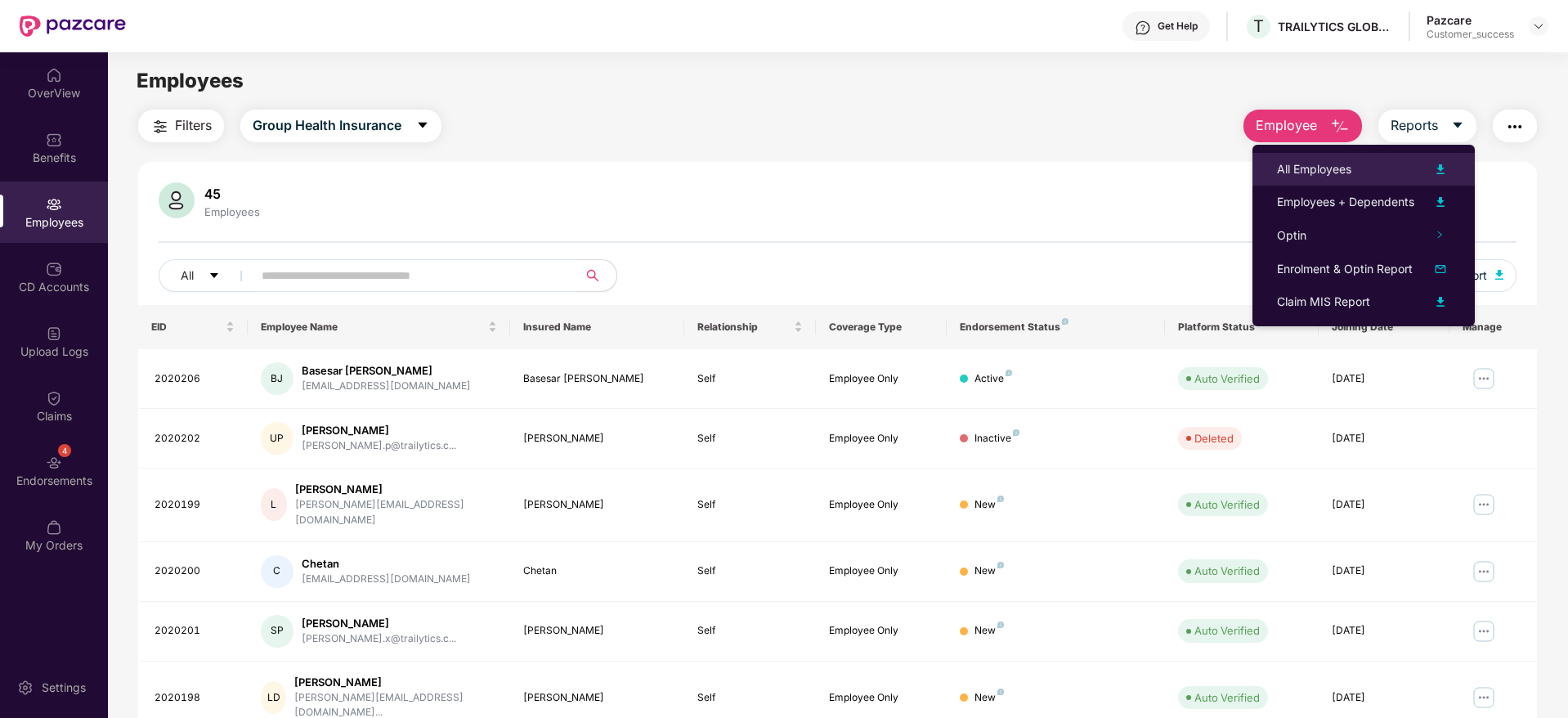
click at [1382, 176] on div "All Employees" at bounding box center [1363, 169] width 174 height 19
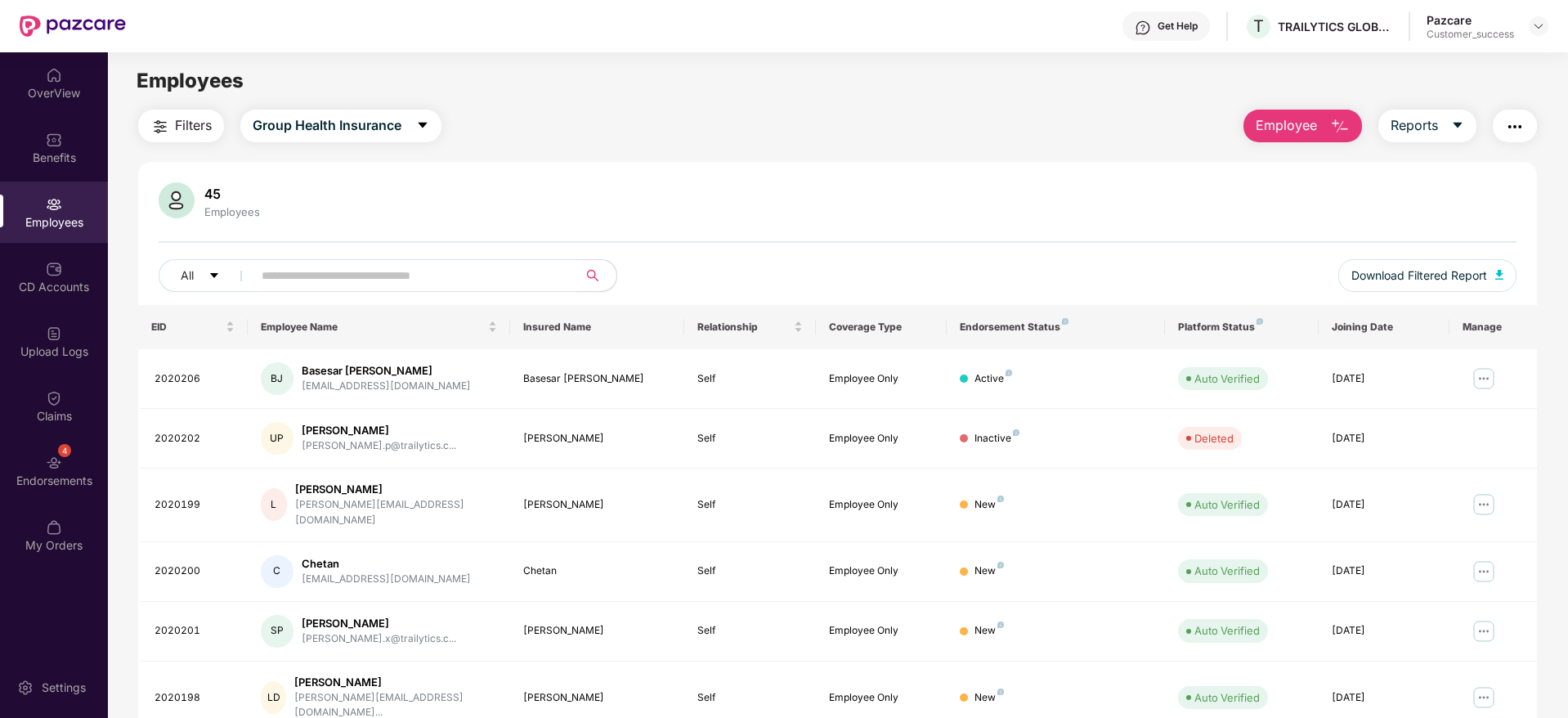
click at [171, 124] on button "Filters" at bounding box center [180, 125] width 86 height 33
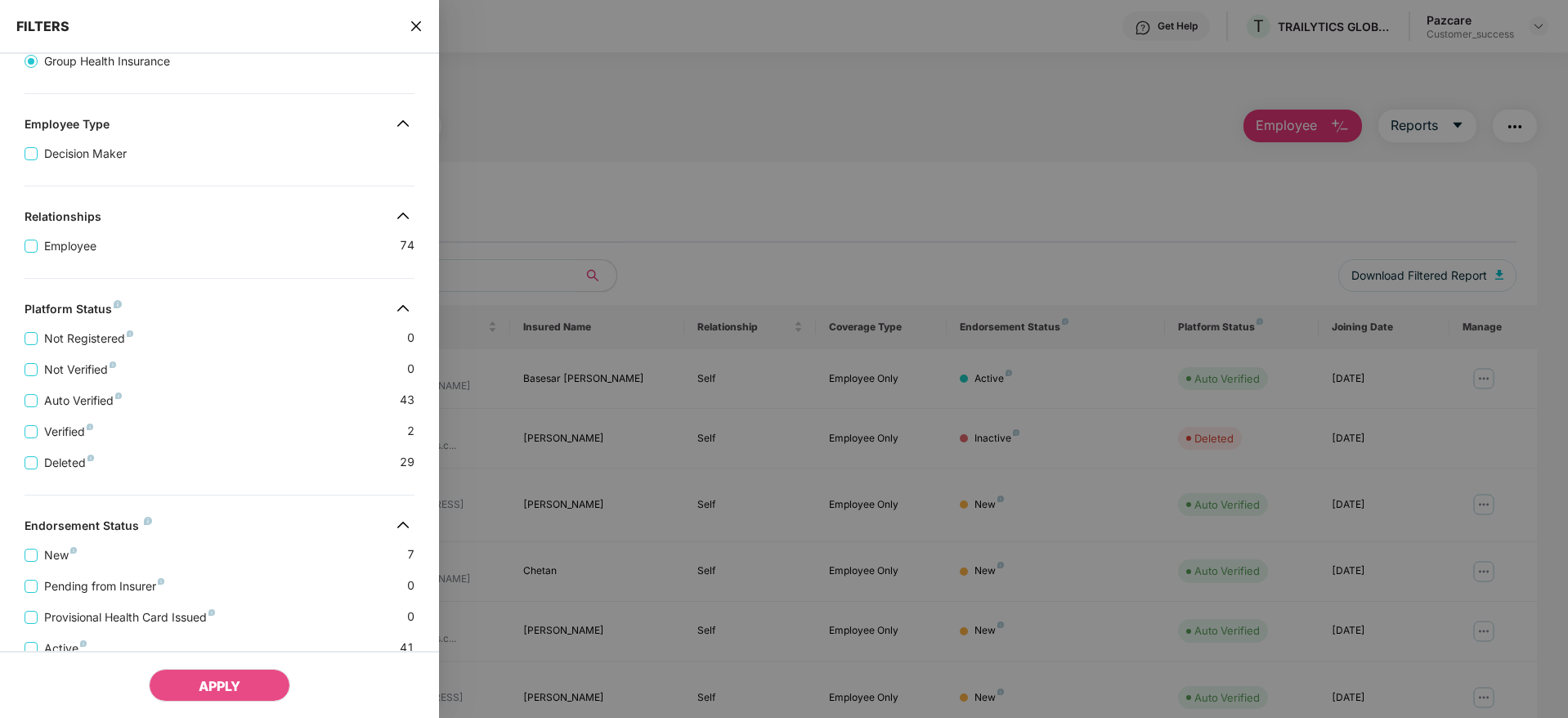
scroll to position [280, 0]
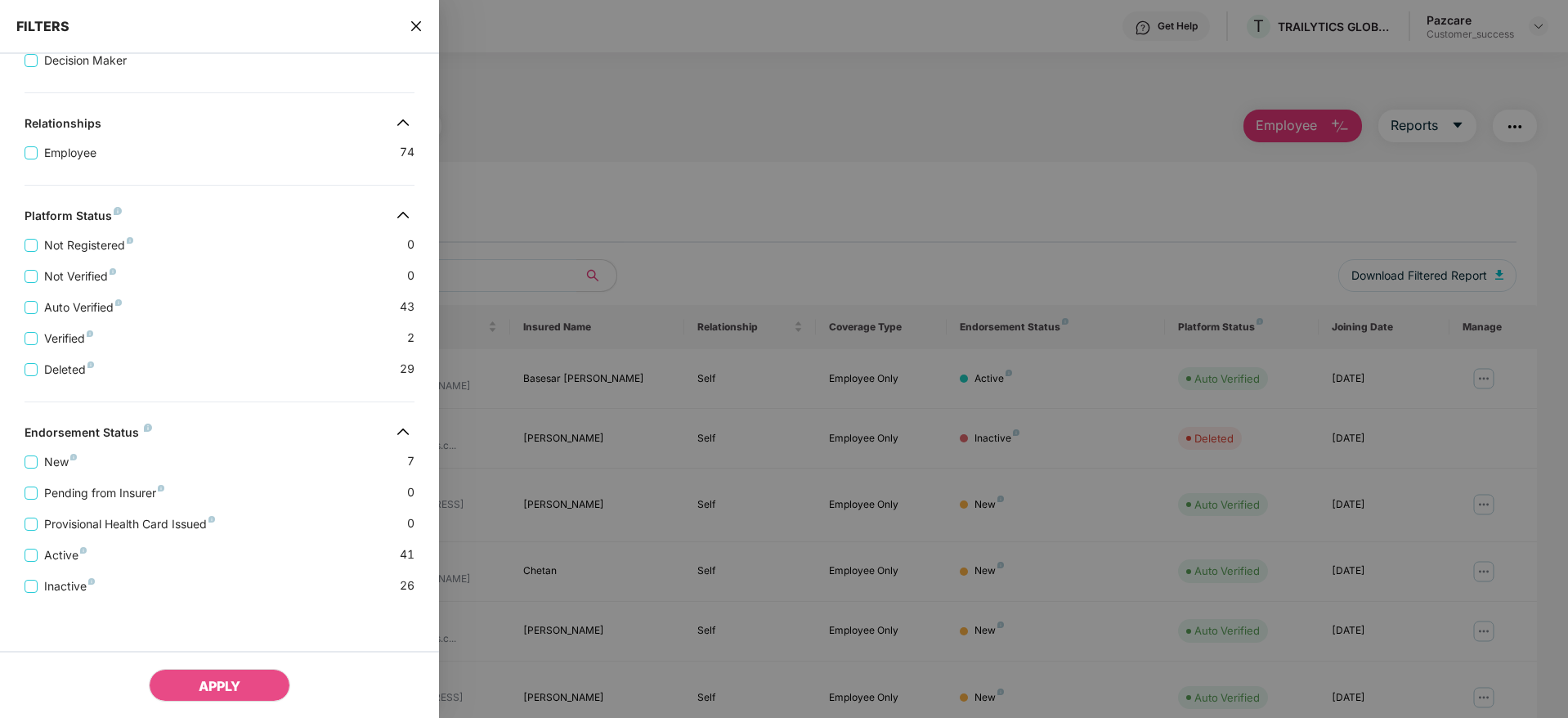
click at [421, 23] on icon "close" at bounding box center [415, 25] width 13 height 13
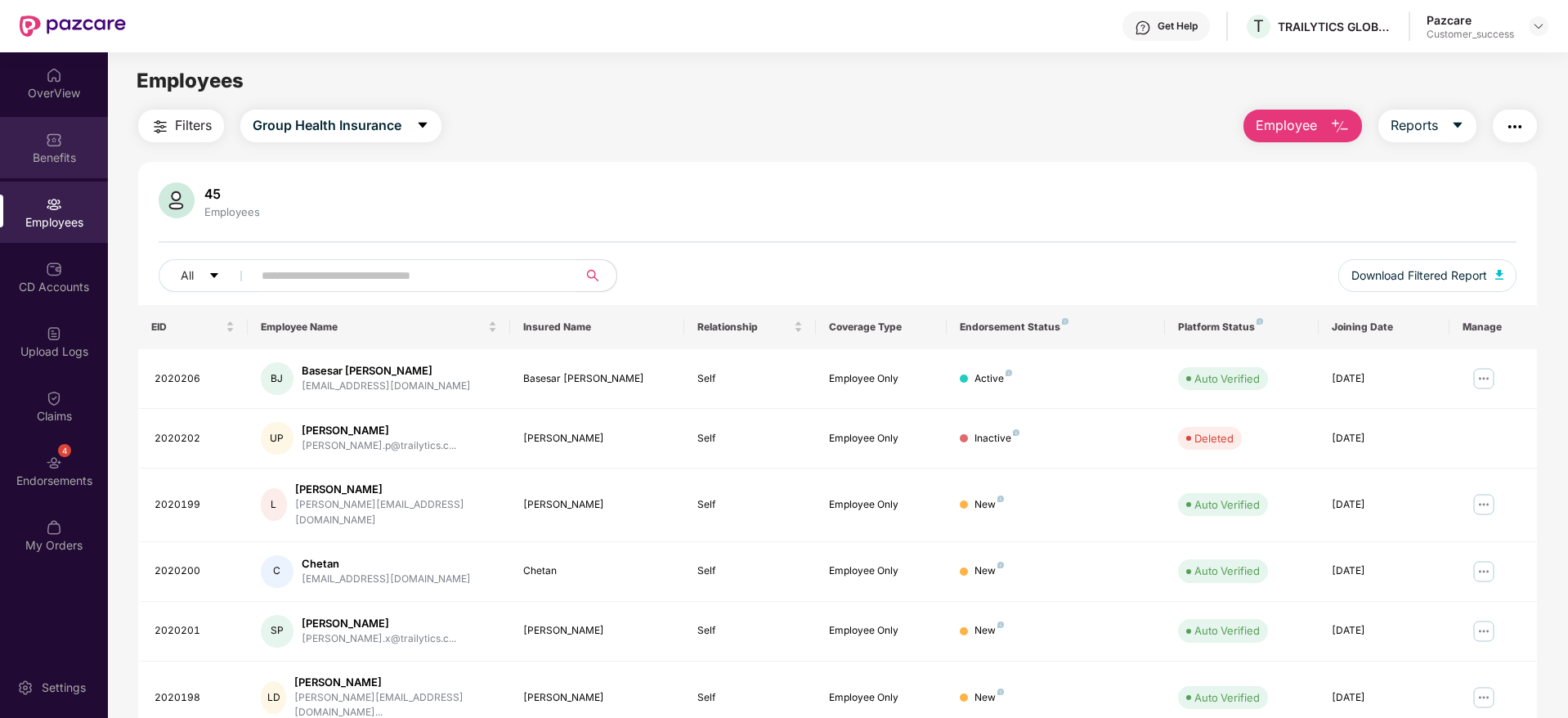
click at [54, 152] on div "Benefits" at bounding box center [53, 158] width 108 height 16
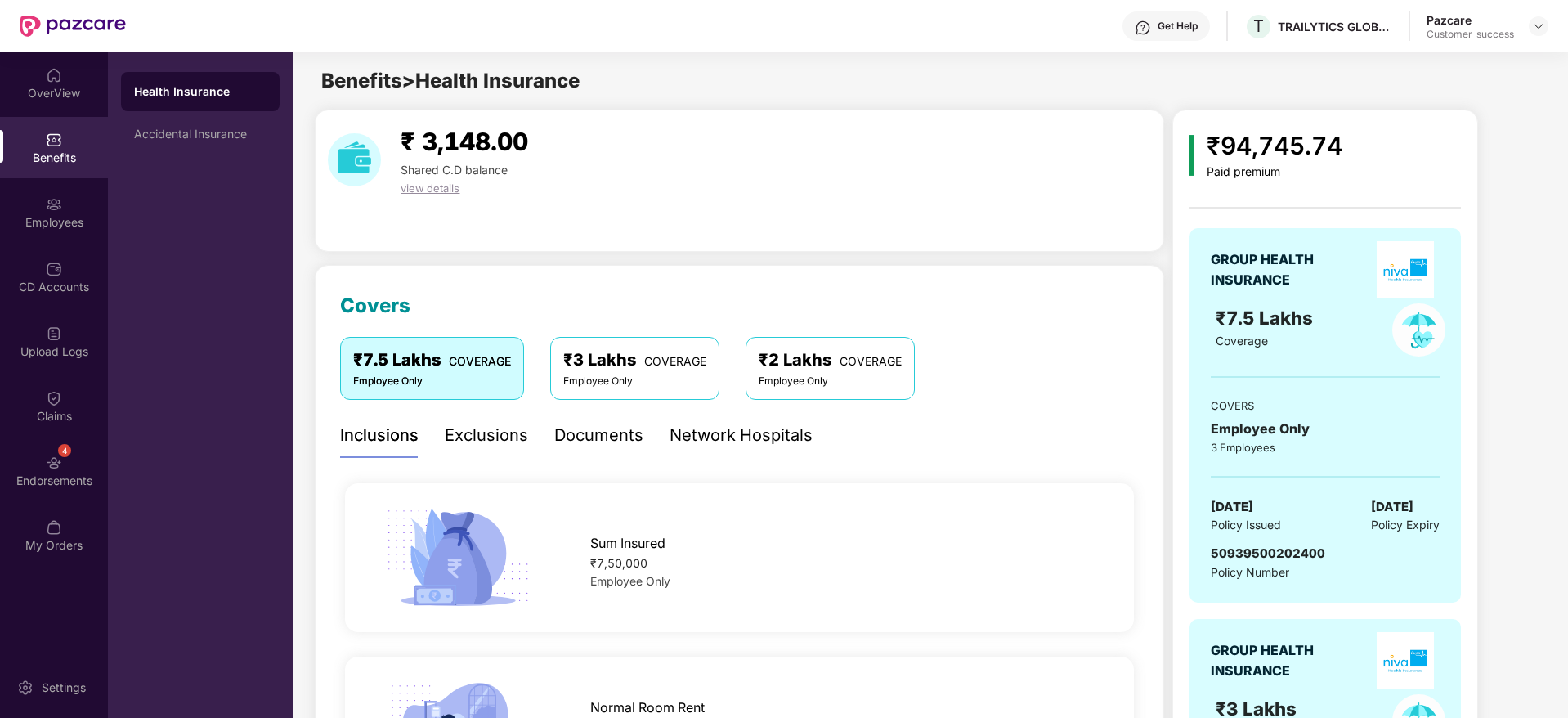
click at [614, 439] on div "Documents" at bounding box center [598, 436] width 89 height 25
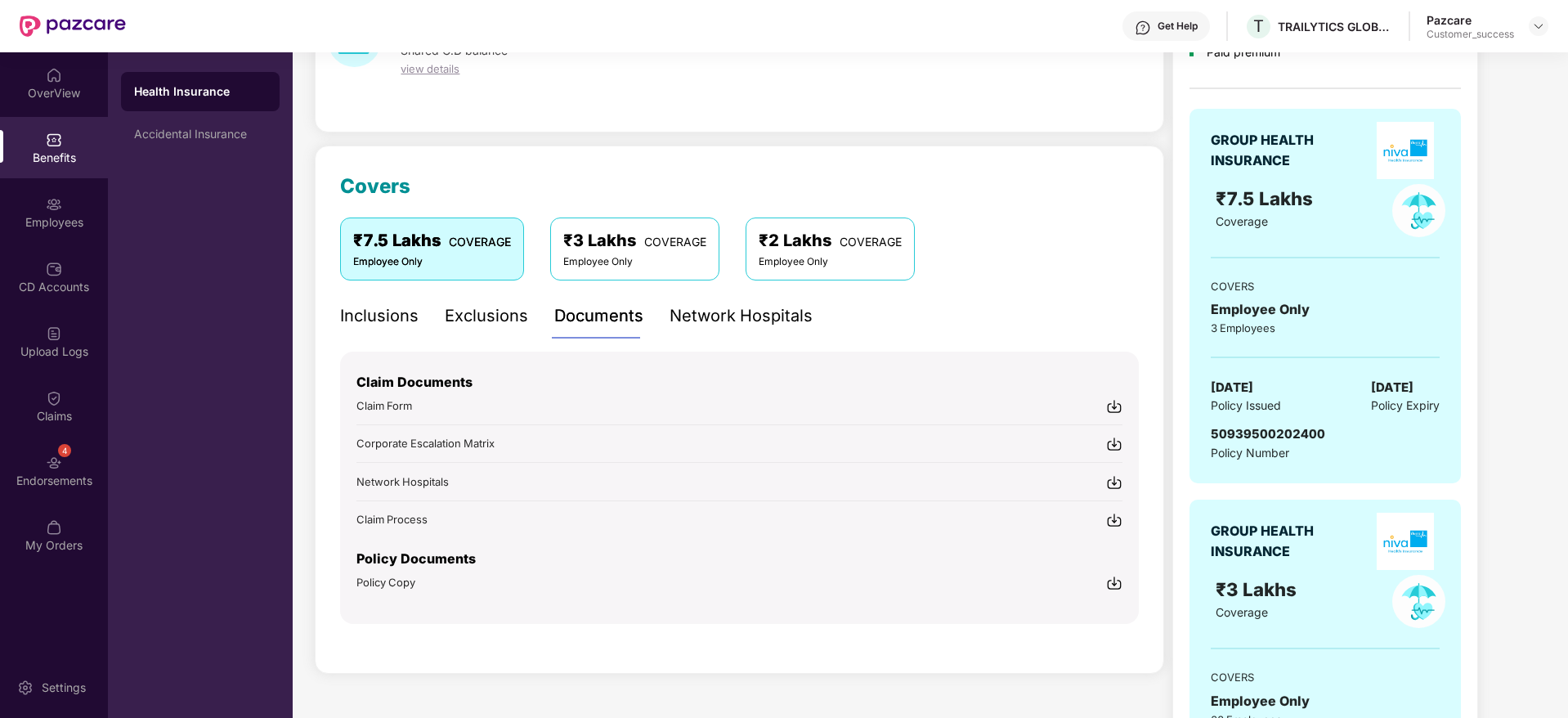
scroll to position [245, 0]
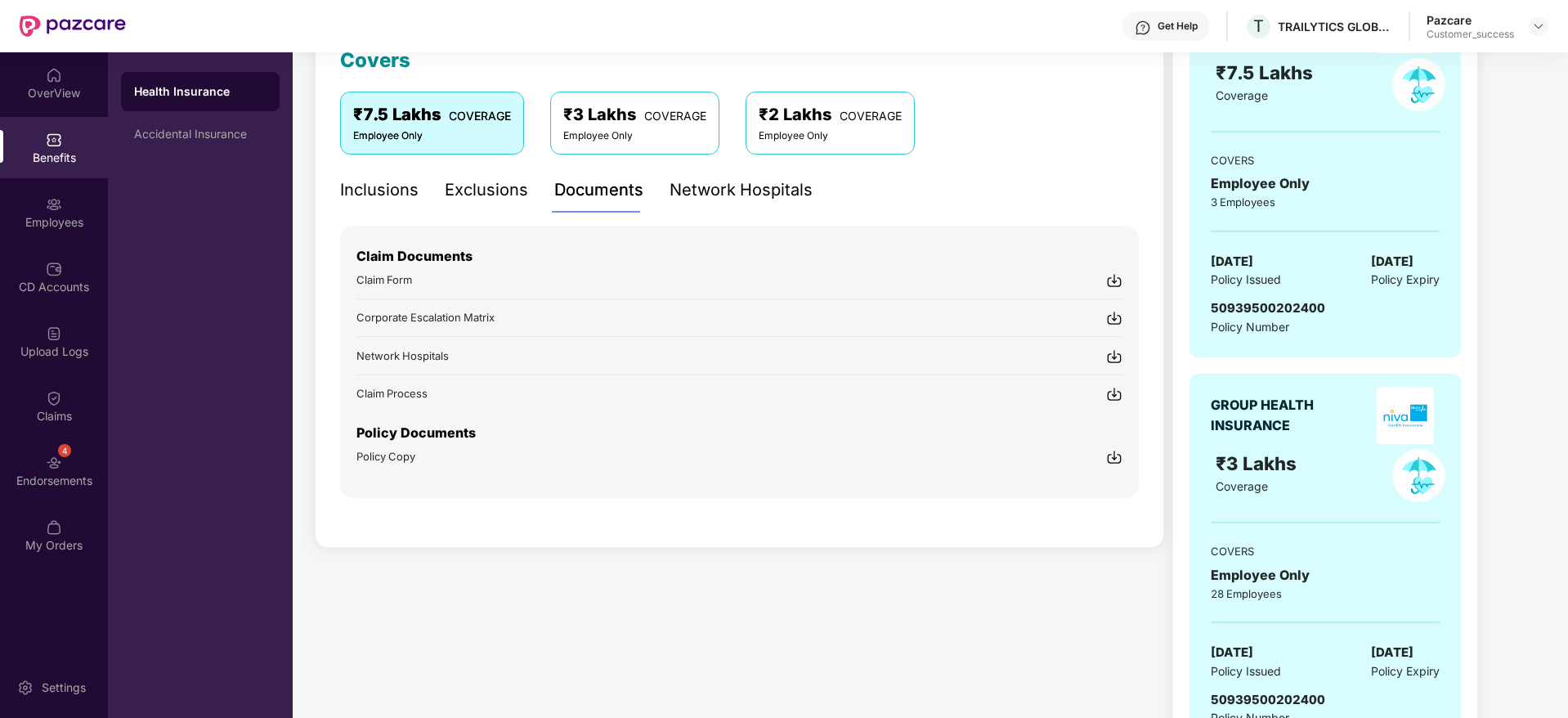
click at [1119, 456] on img at bounding box center [1114, 457] width 16 height 16
drag, startPoint x: 219, startPoint y: 162, endPoint x: 216, endPoint y: 145, distance: 17.3
click at [219, 153] on div "Health Insurance Accidental Insurance" at bounding box center [200, 386] width 185 height 666
click at [207, 128] on div "Accidental Insurance" at bounding box center [200, 134] width 132 height 13
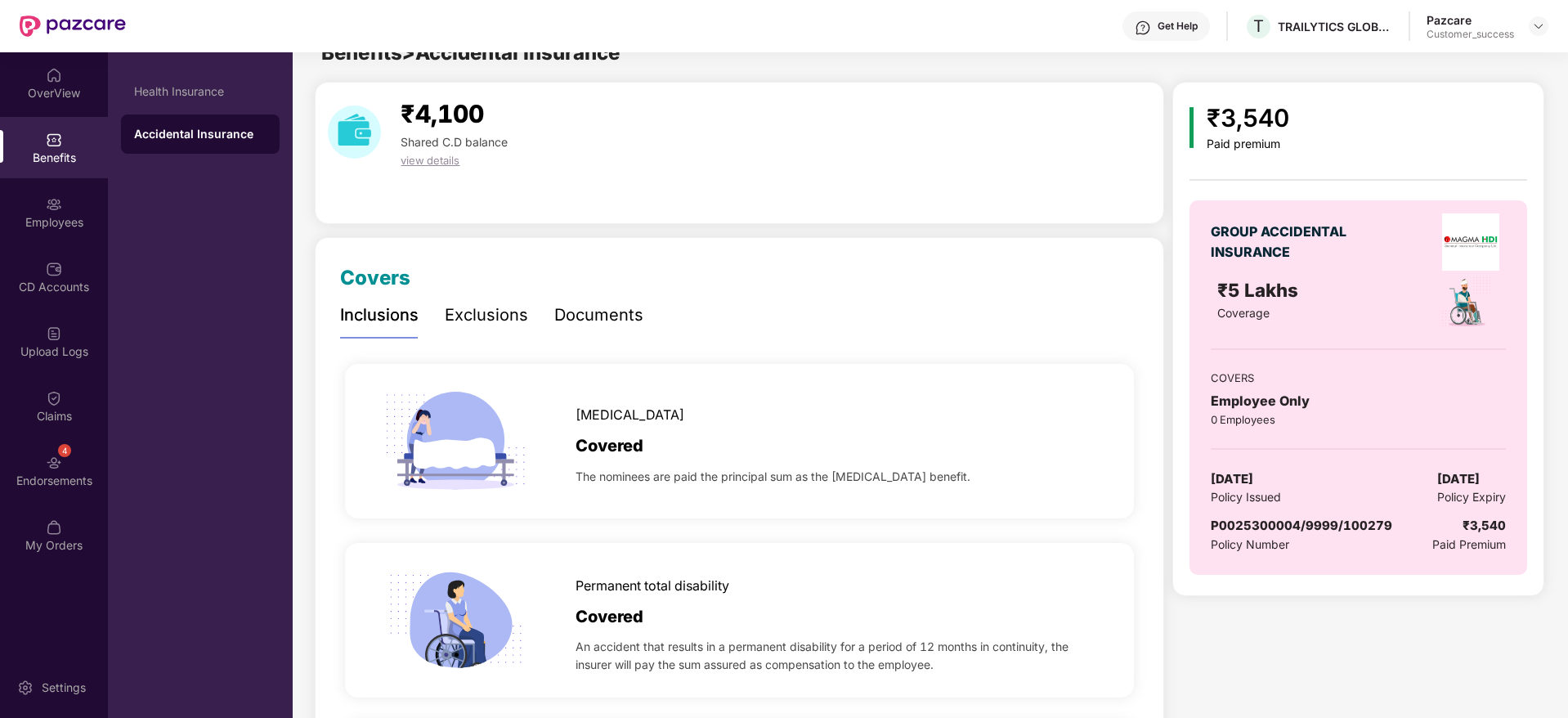
scroll to position [0, 0]
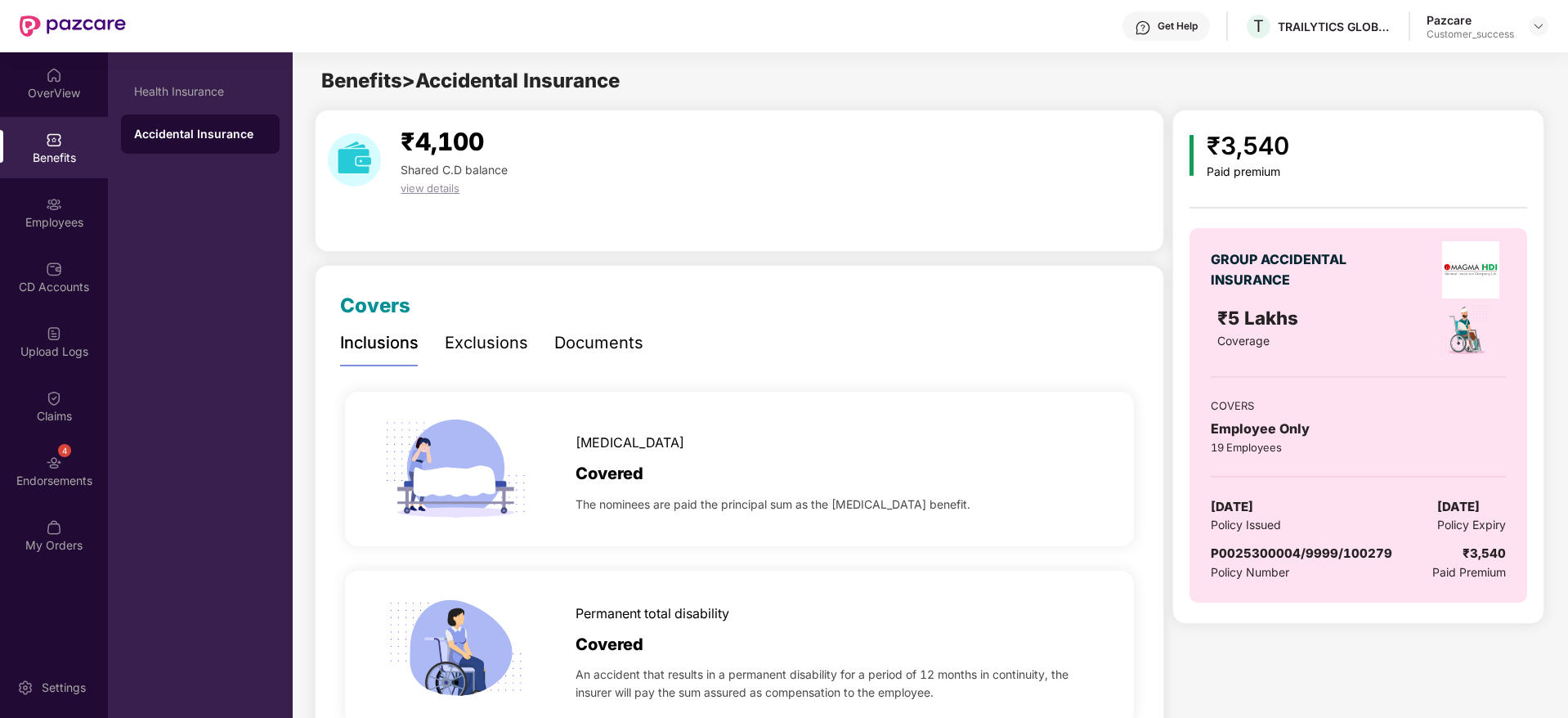
click at [601, 354] on div "Documents" at bounding box center [598, 343] width 89 height 25
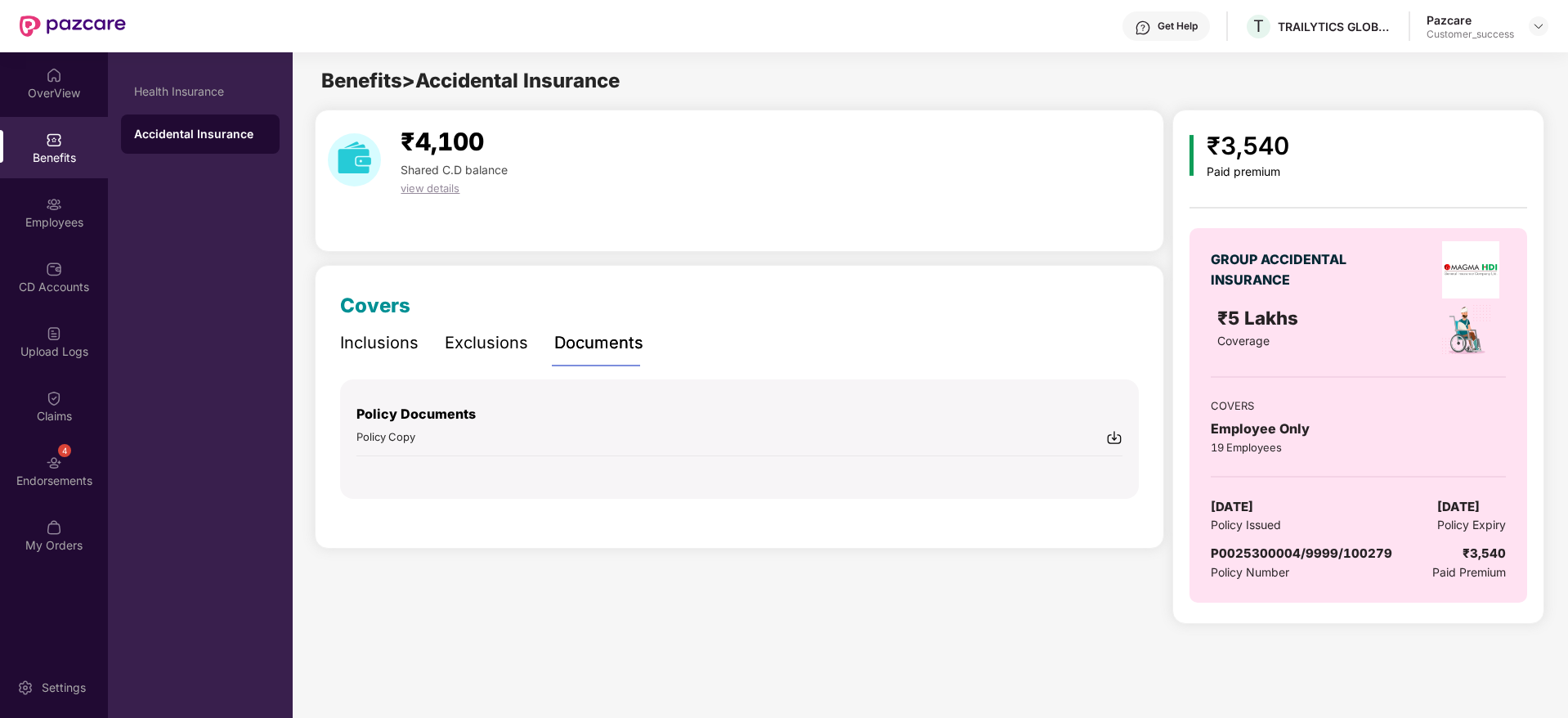
click at [1109, 436] on img at bounding box center [1114, 437] width 16 height 16
click at [1343, 31] on div "TRAILYTICS GLOBAL SERVICES PRIVATE LIMITED" at bounding box center [1334, 26] width 114 height 15
copy div "TRAILYTICS GLOBAL SERVICES PRIVATE LIMITED"
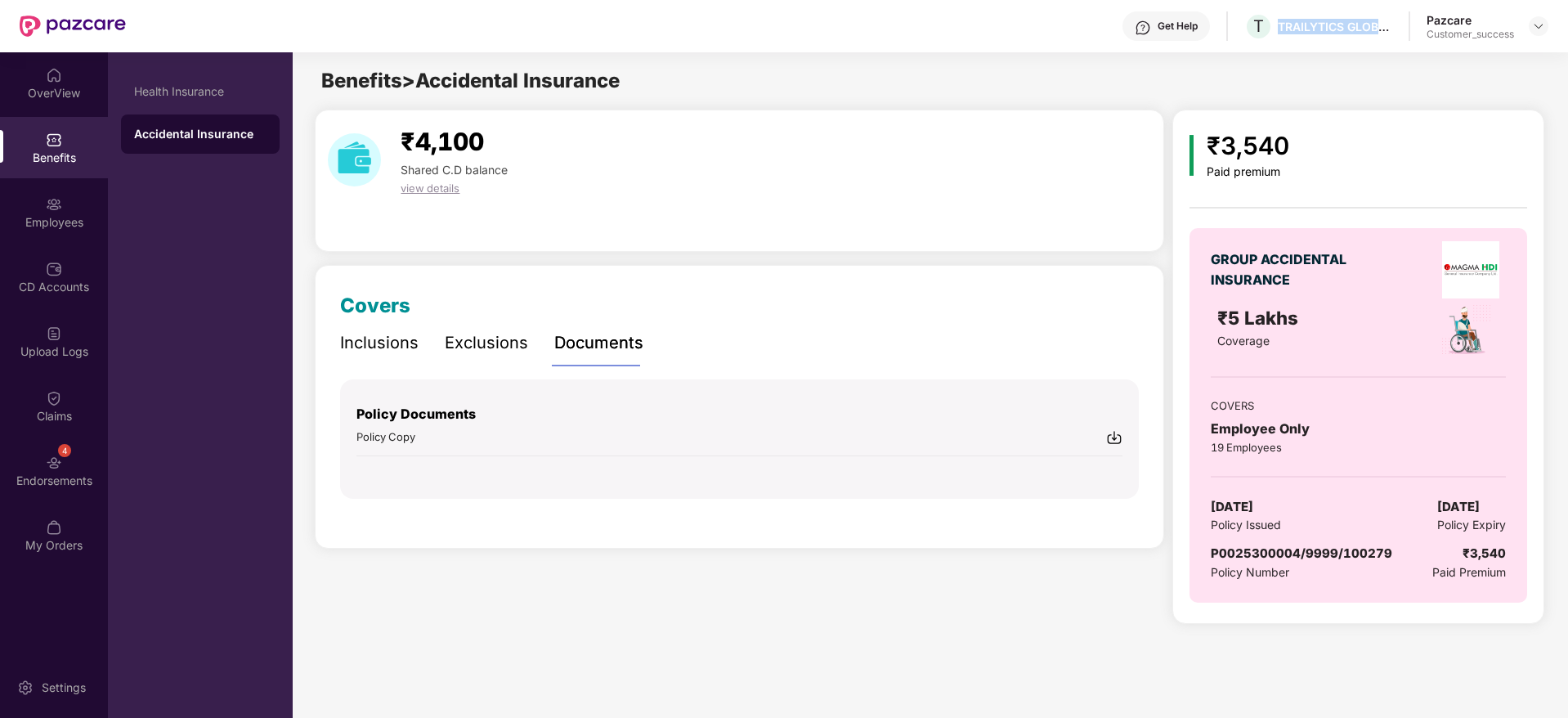
click at [1324, 40] on div "Get Help T TRAILYTICS GLOBAL SERVICES PRIVATE LIMITED Pazcare Customer_success" at bounding box center [837, 26] width 1422 height 53
copy div "TRAILYTICS GLOBAL SERVICES PRIVATE LIMITED"
click at [1531, 33] on div at bounding box center [1538, 25] width 19 height 19
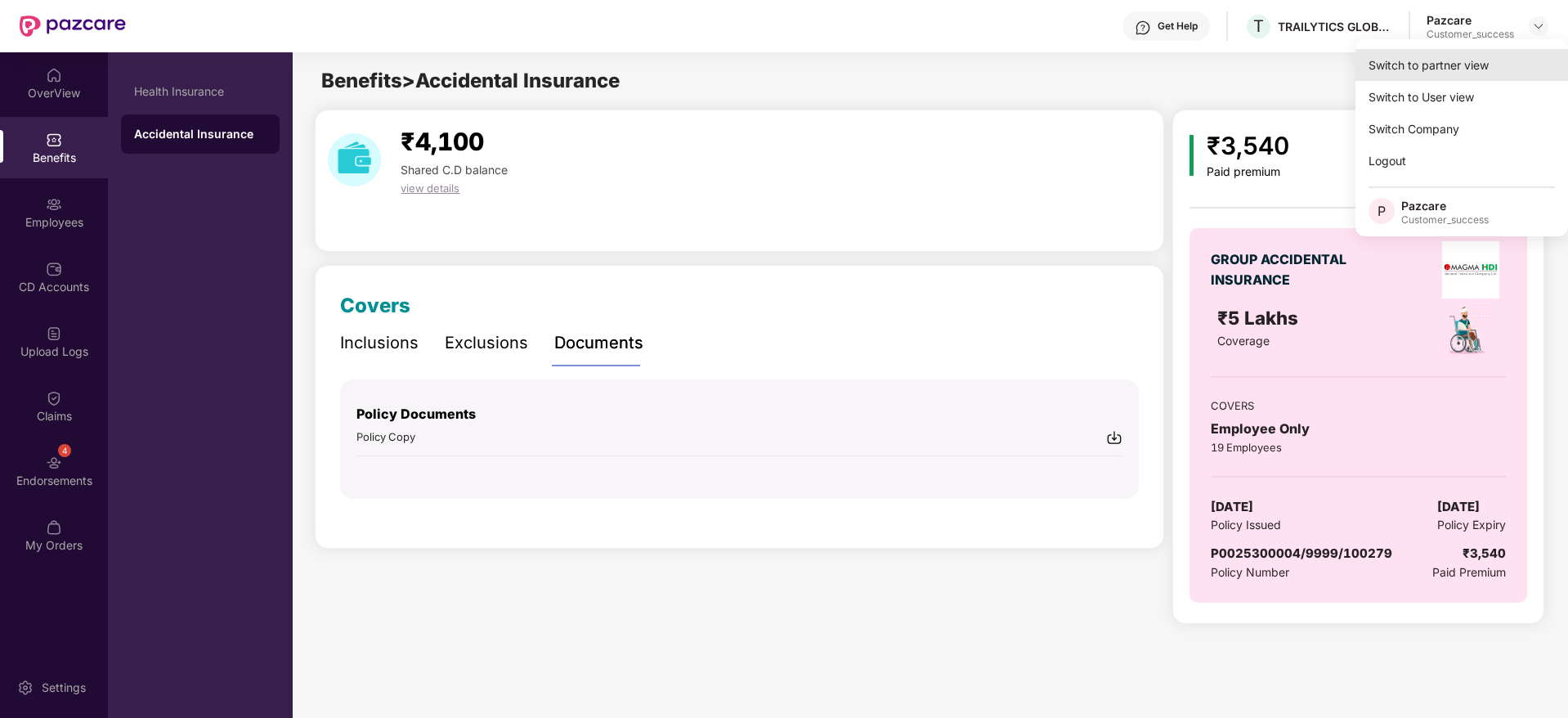
click at [1504, 50] on div "Switch to partner view" at bounding box center [1461, 65] width 213 height 32
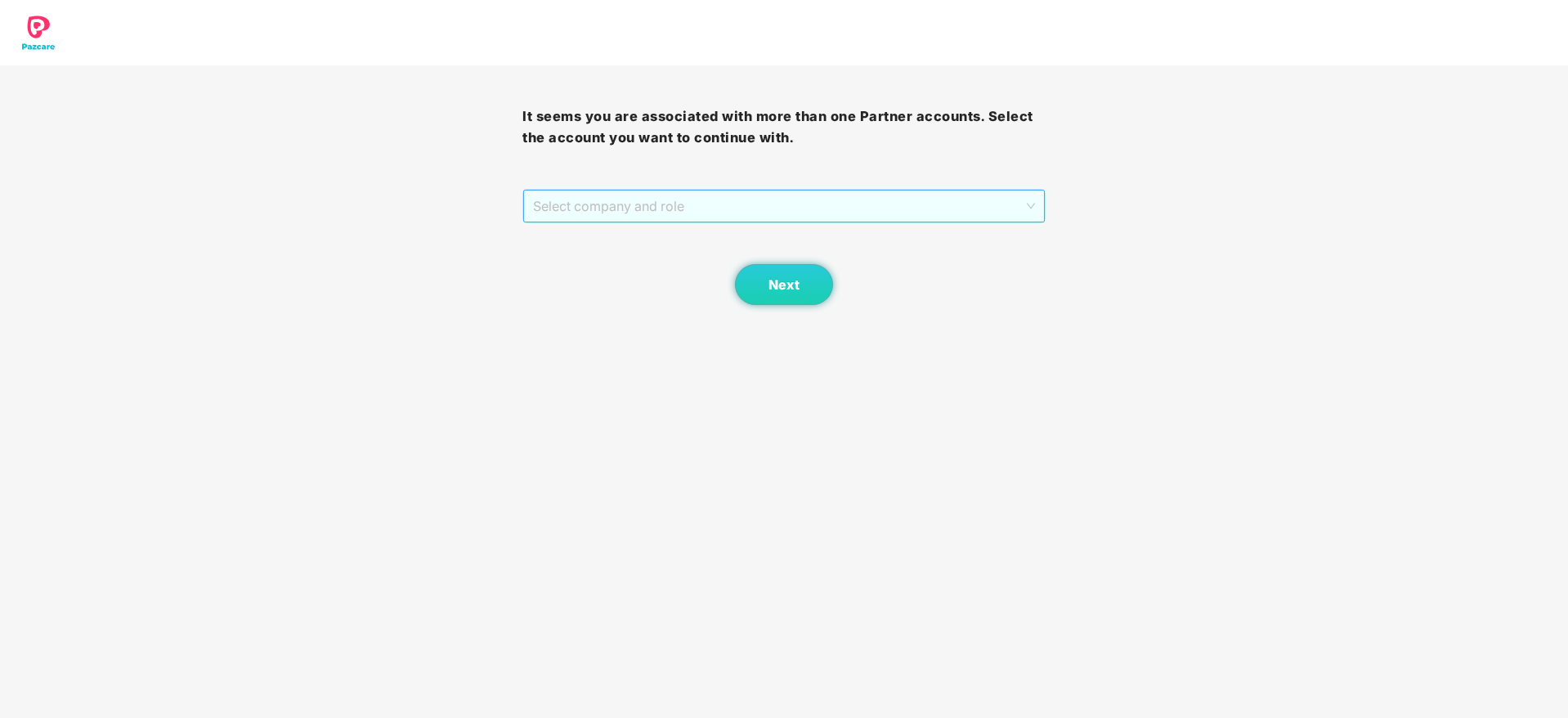
click at [725, 202] on span "Select company and role" at bounding box center [784, 206] width 501 height 31
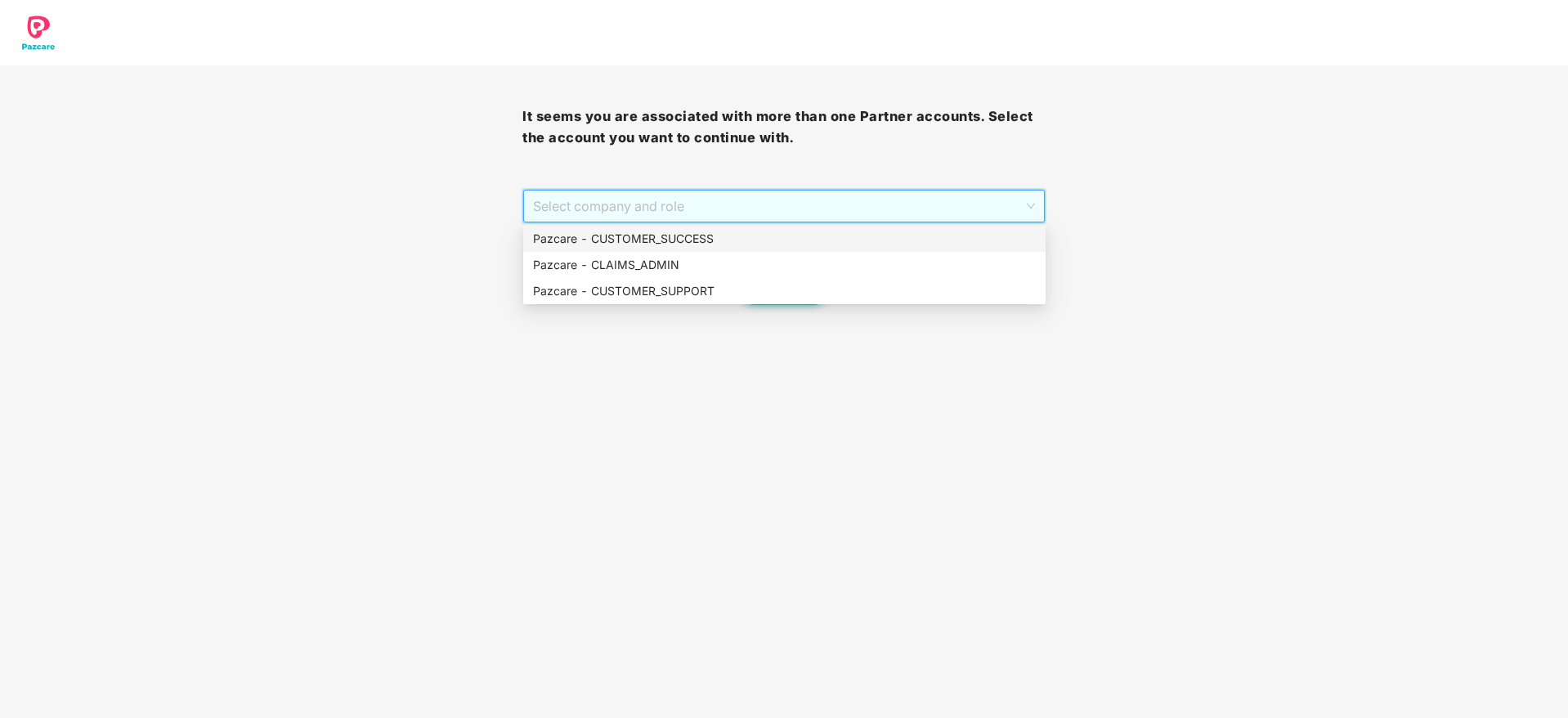
click at [708, 248] on div "Pazcare - CUSTOMER_SUCCESS" at bounding box center [784, 238] width 523 height 26
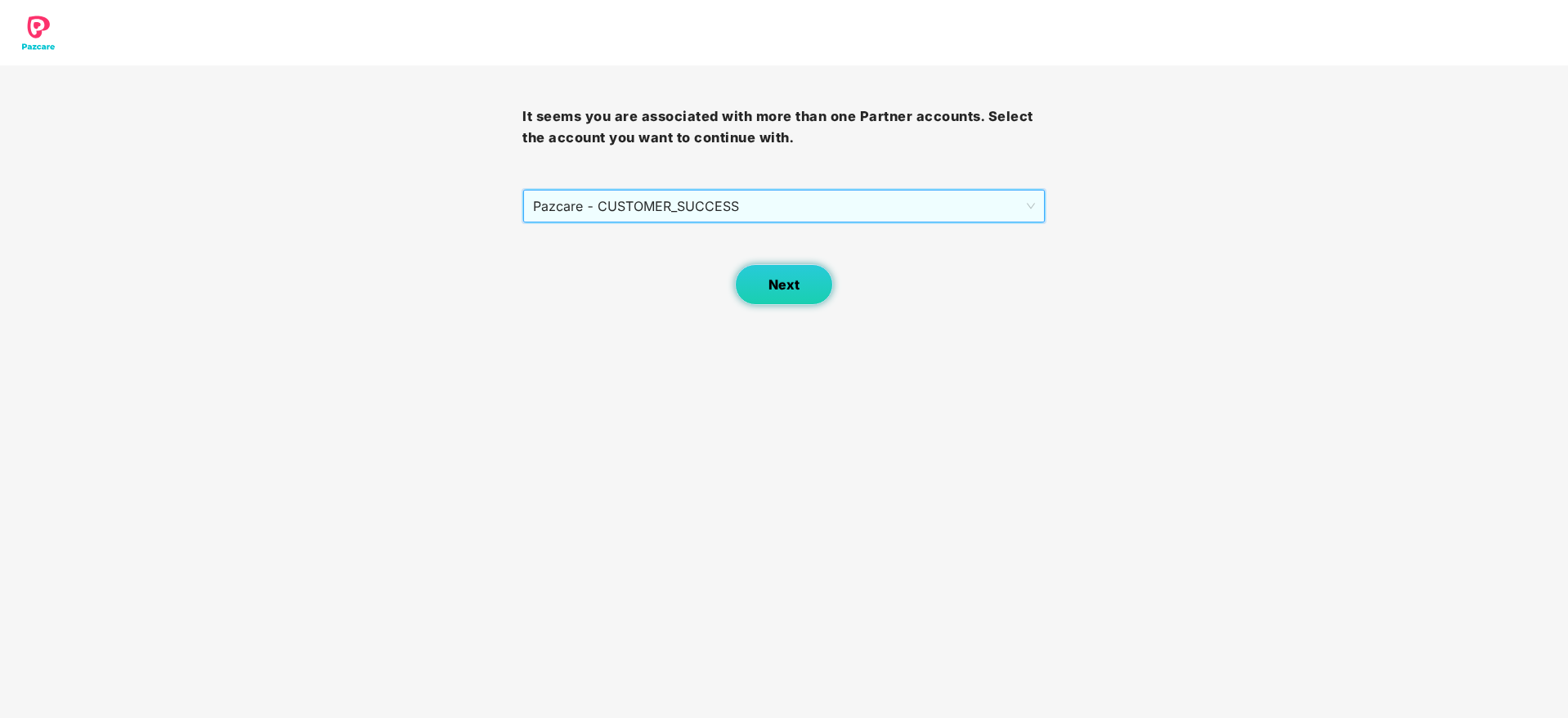
click at [818, 291] on button "Next" at bounding box center [784, 285] width 98 height 41
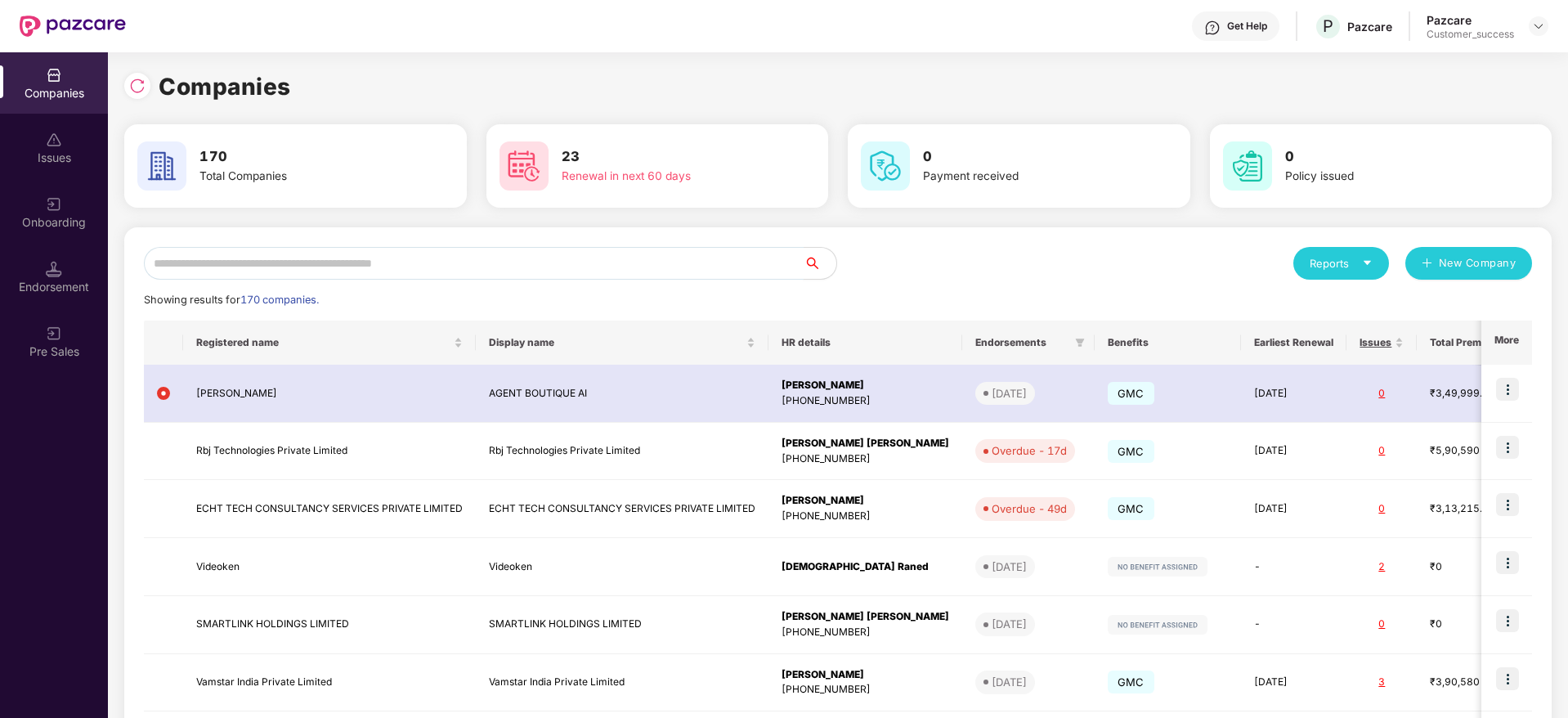
click at [710, 264] on input "text" at bounding box center [474, 263] width 660 height 33
paste input "**********"
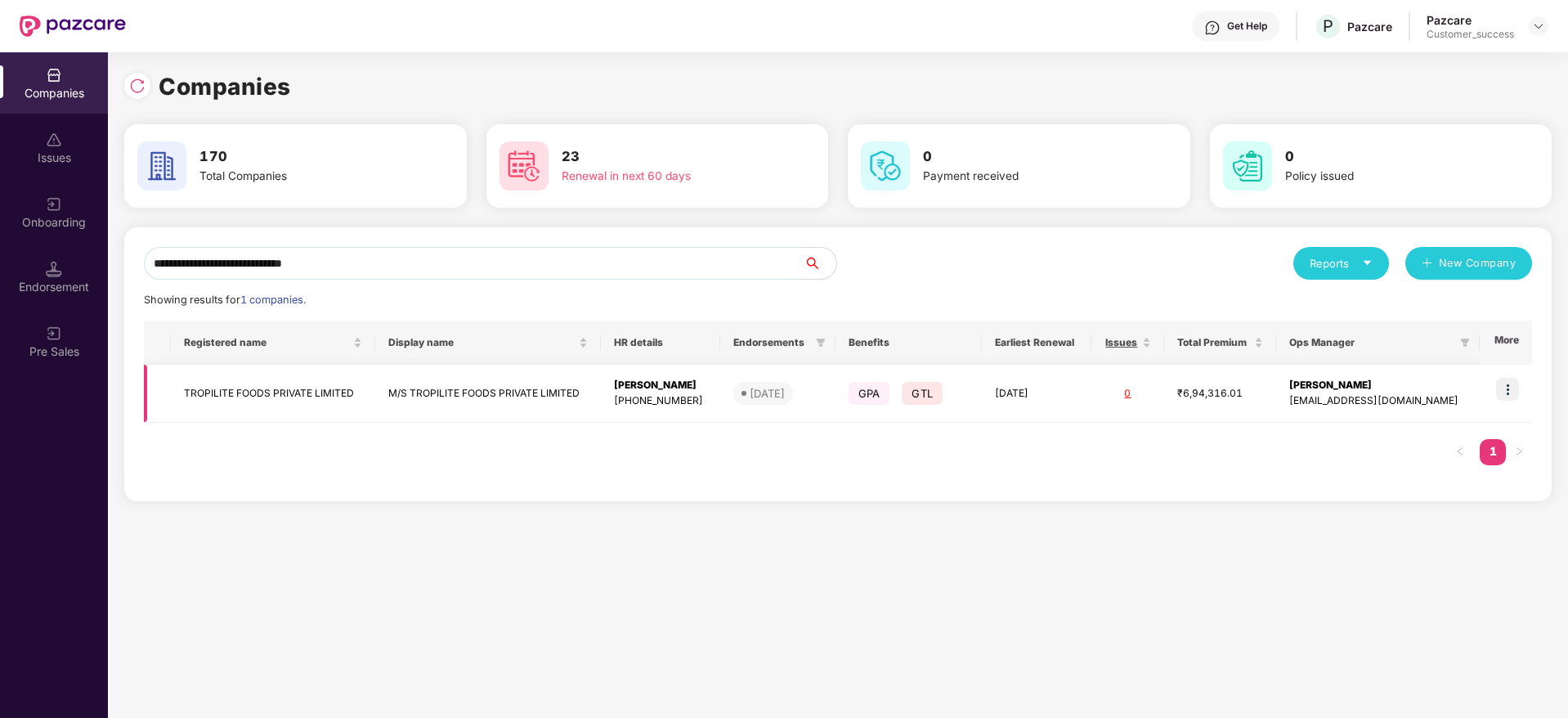
type input "**********"
click at [1518, 395] on img at bounding box center [1507, 389] width 23 height 23
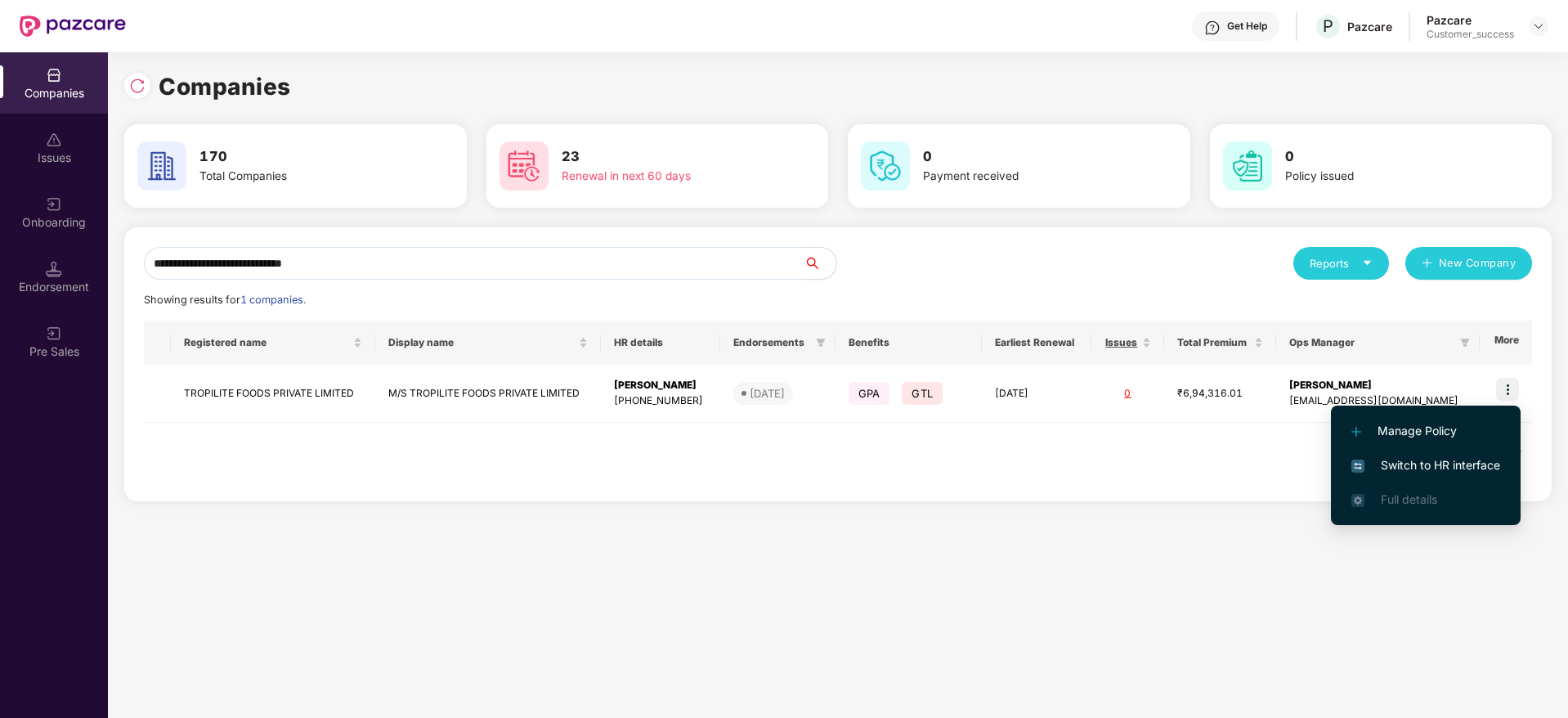
click at [1483, 465] on span "Switch to HR interface" at bounding box center [1426, 465] width 149 height 18
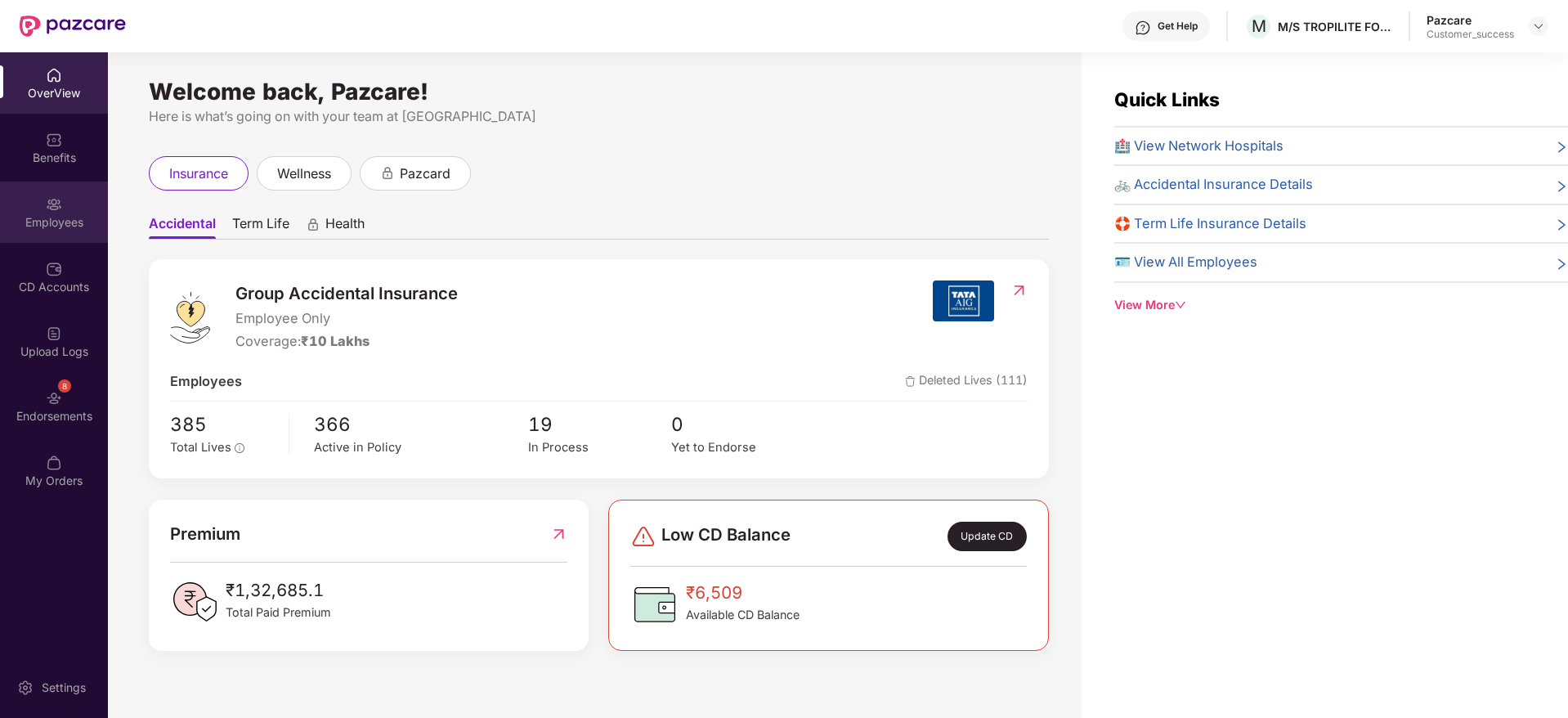
click at [58, 200] on img at bounding box center [53, 204] width 16 height 16
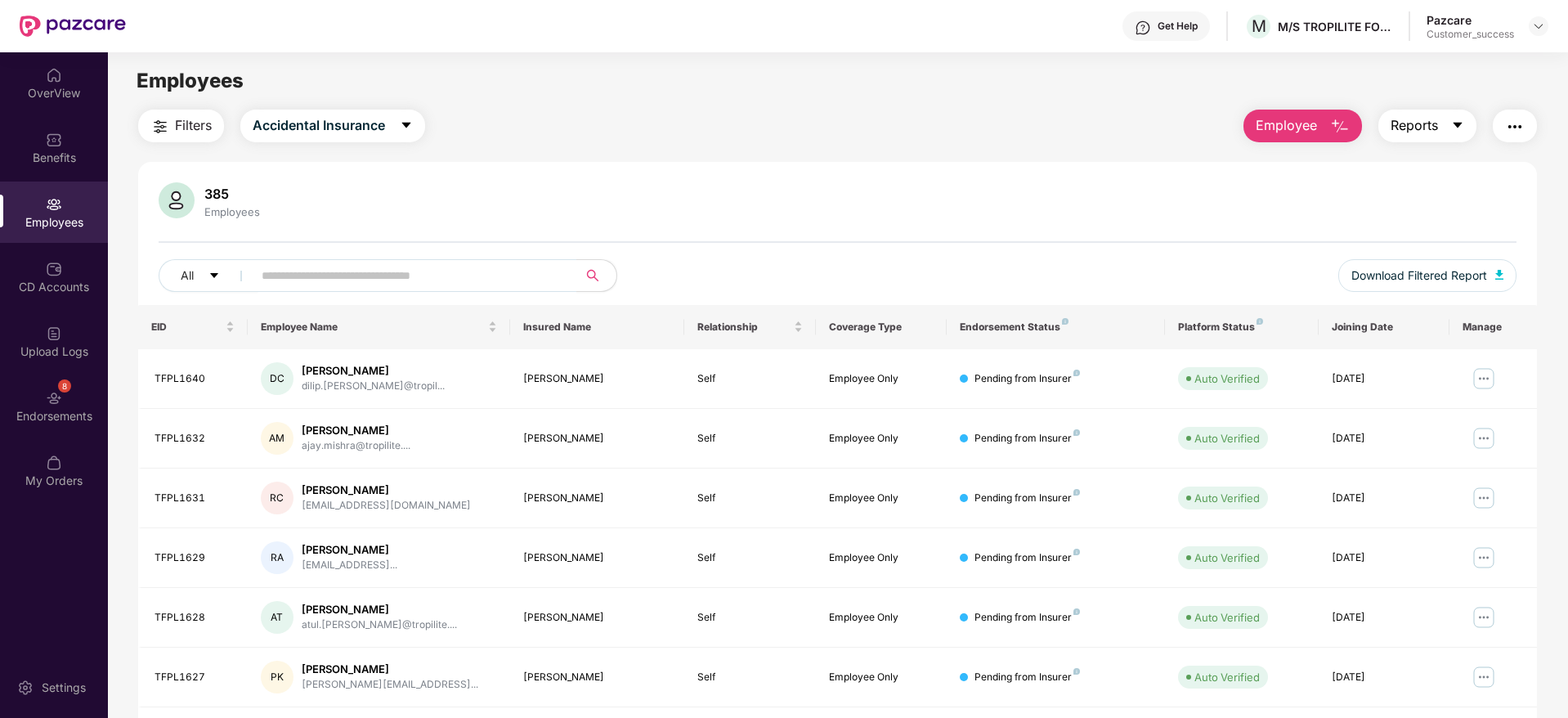
click at [1442, 121] on button "Reports" at bounding box center [1427, 125] width 98 height 33
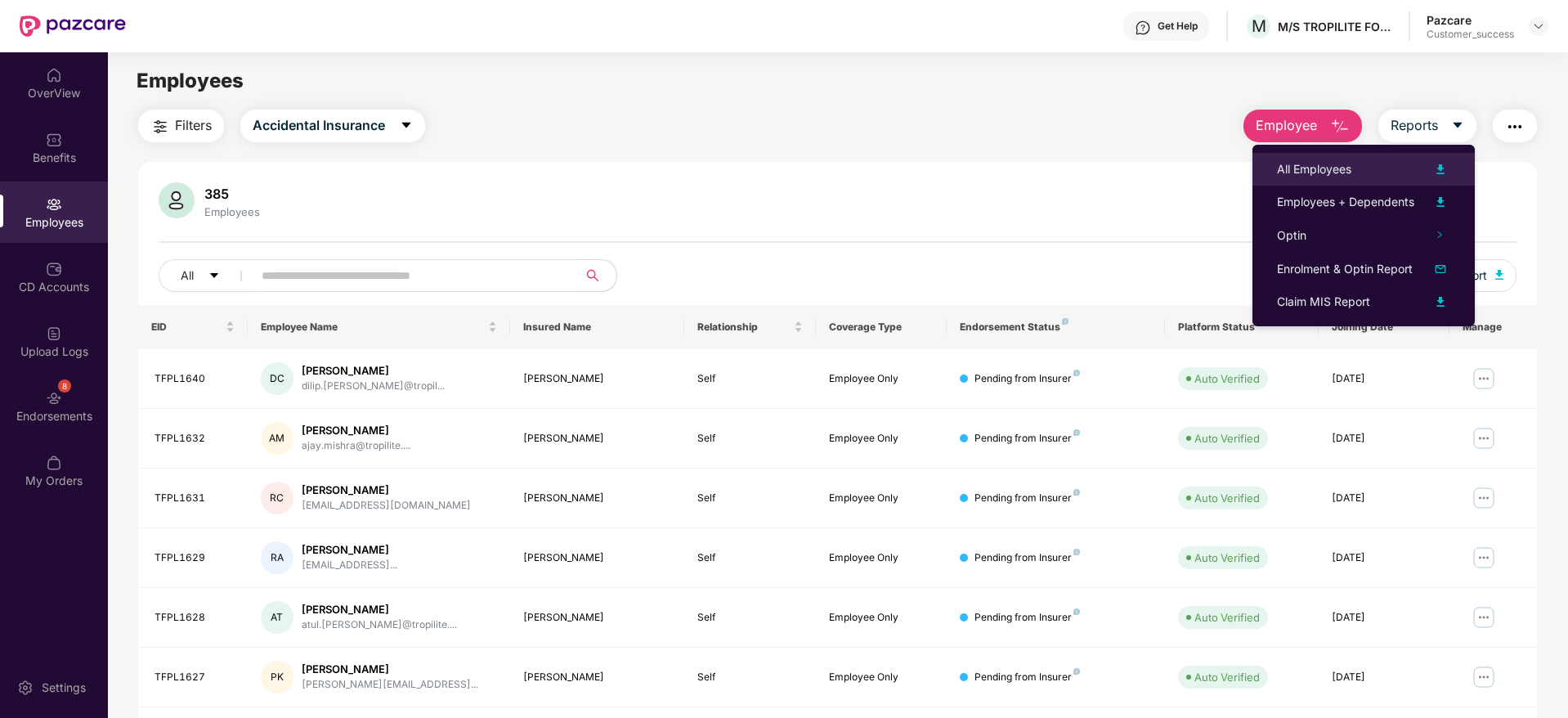
click at [1363, 173] on div "All Employees" at bounding box center [1363, 169] width 174 height 19
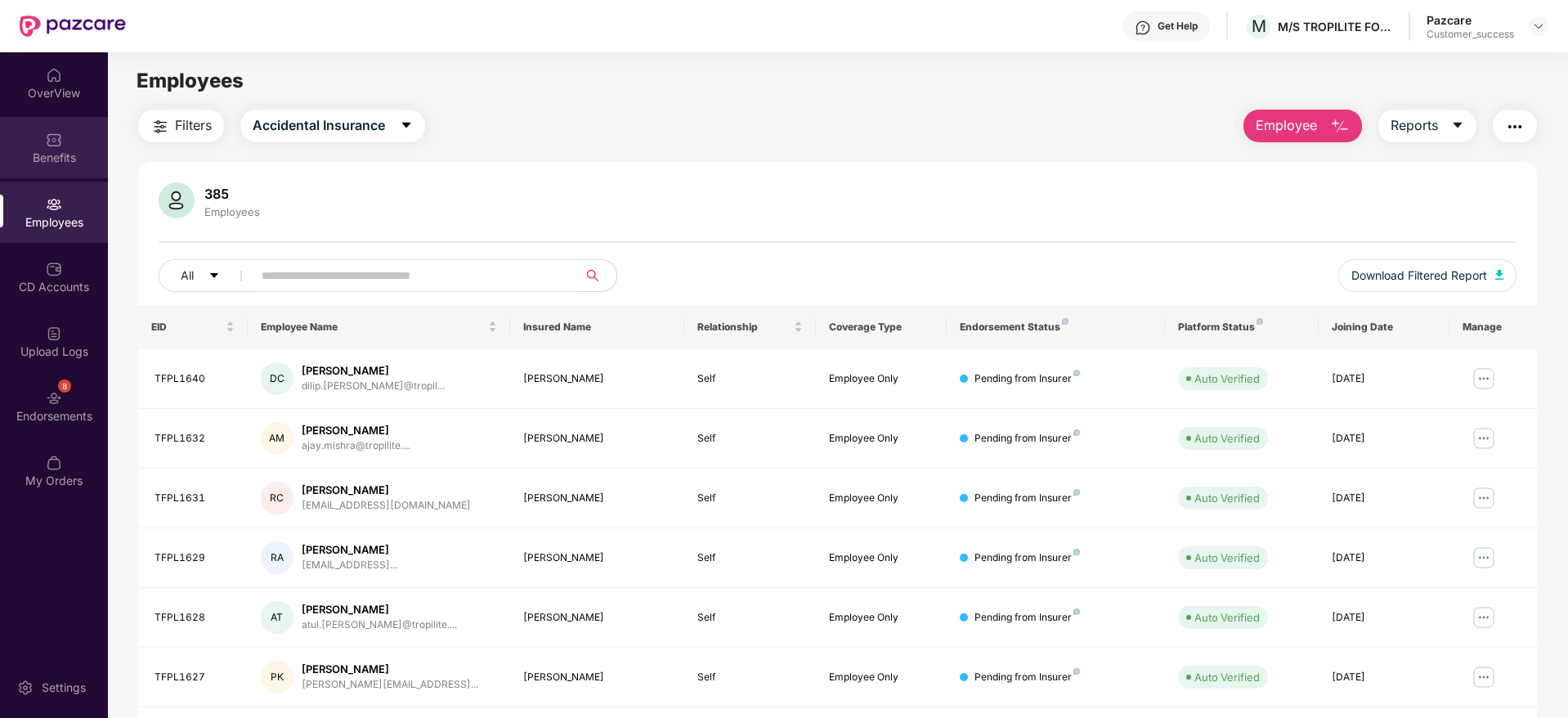
click at [34, 164] on div "Benefits" at bounding box center [53, 158] width 108 height 16
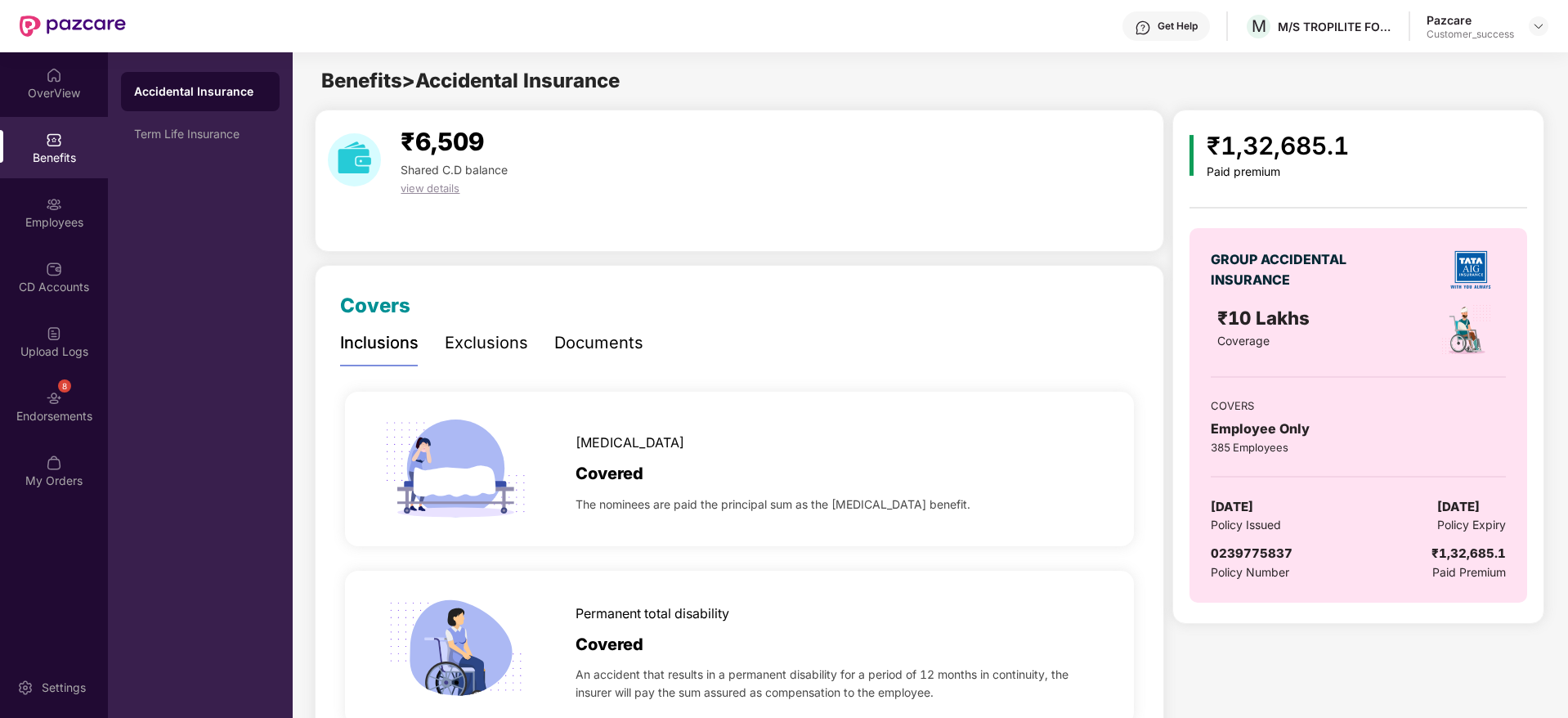
click at [576, 348] on div "Documents" at bounding box center [598, 343] width 89 height 25
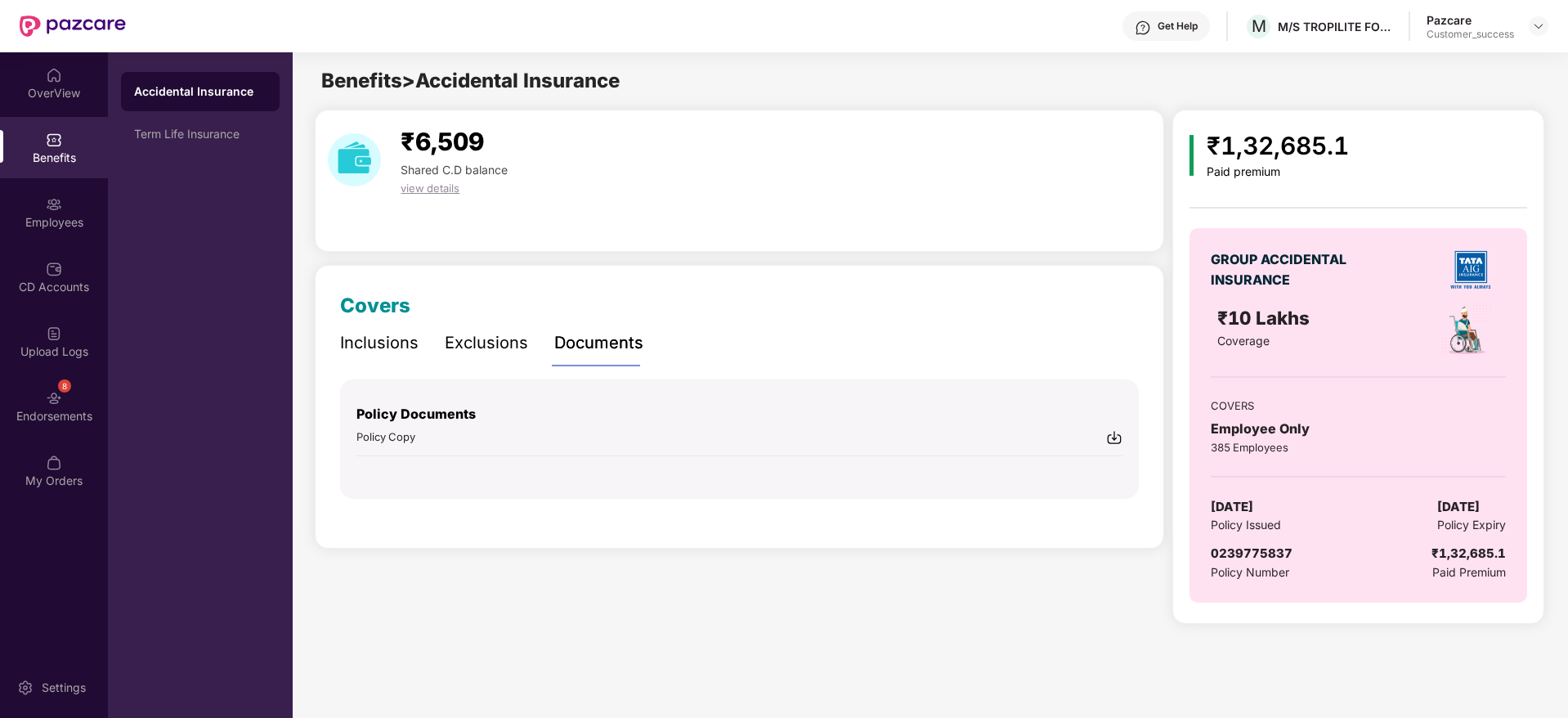
click at [1116, 437] on img at bounding box center [1114, 437] width 16 height 16
click at [69, 209] on div "Employees" at bounding box center [53, 212] width 108 height 61
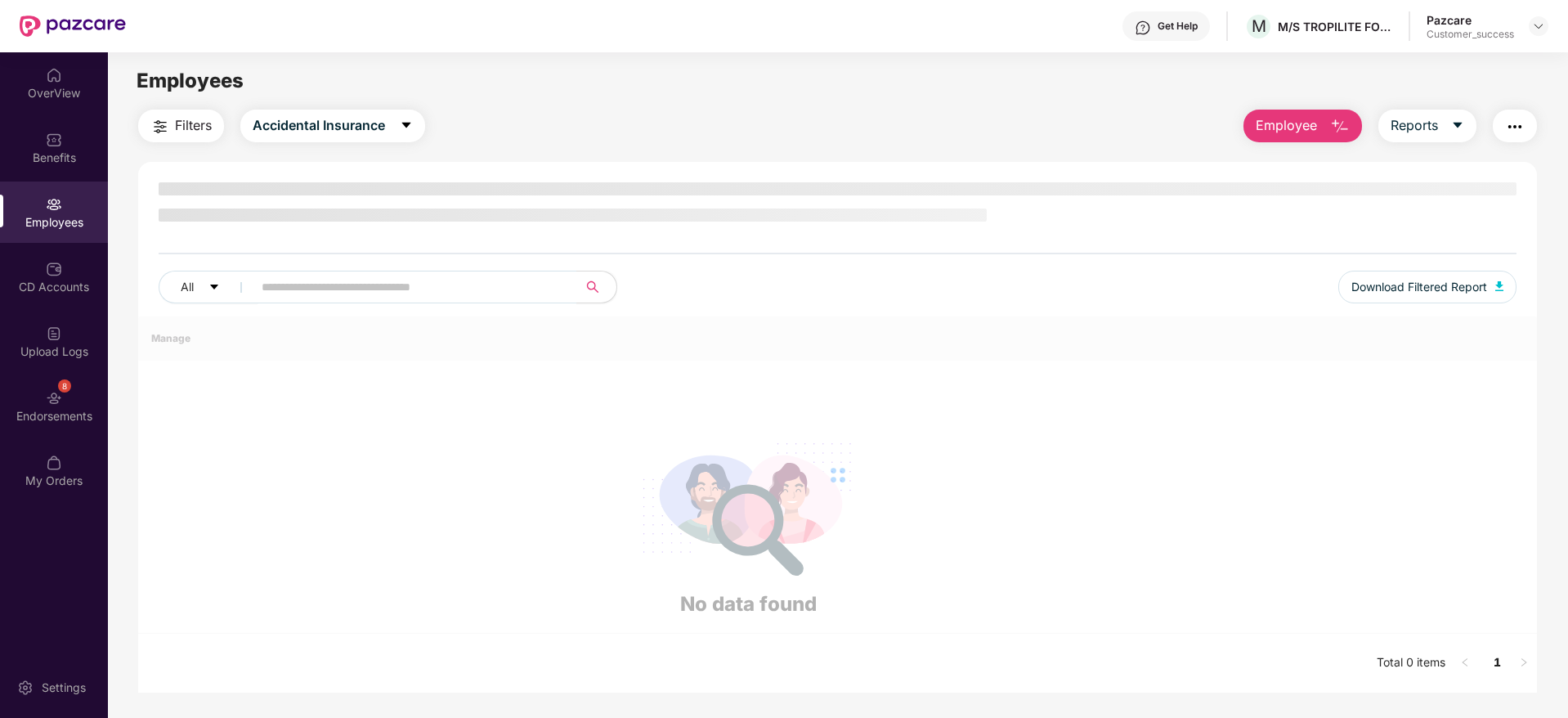
click at [69, 209] on div "Employees" at bounding box center [53, 212] width 108 height 61
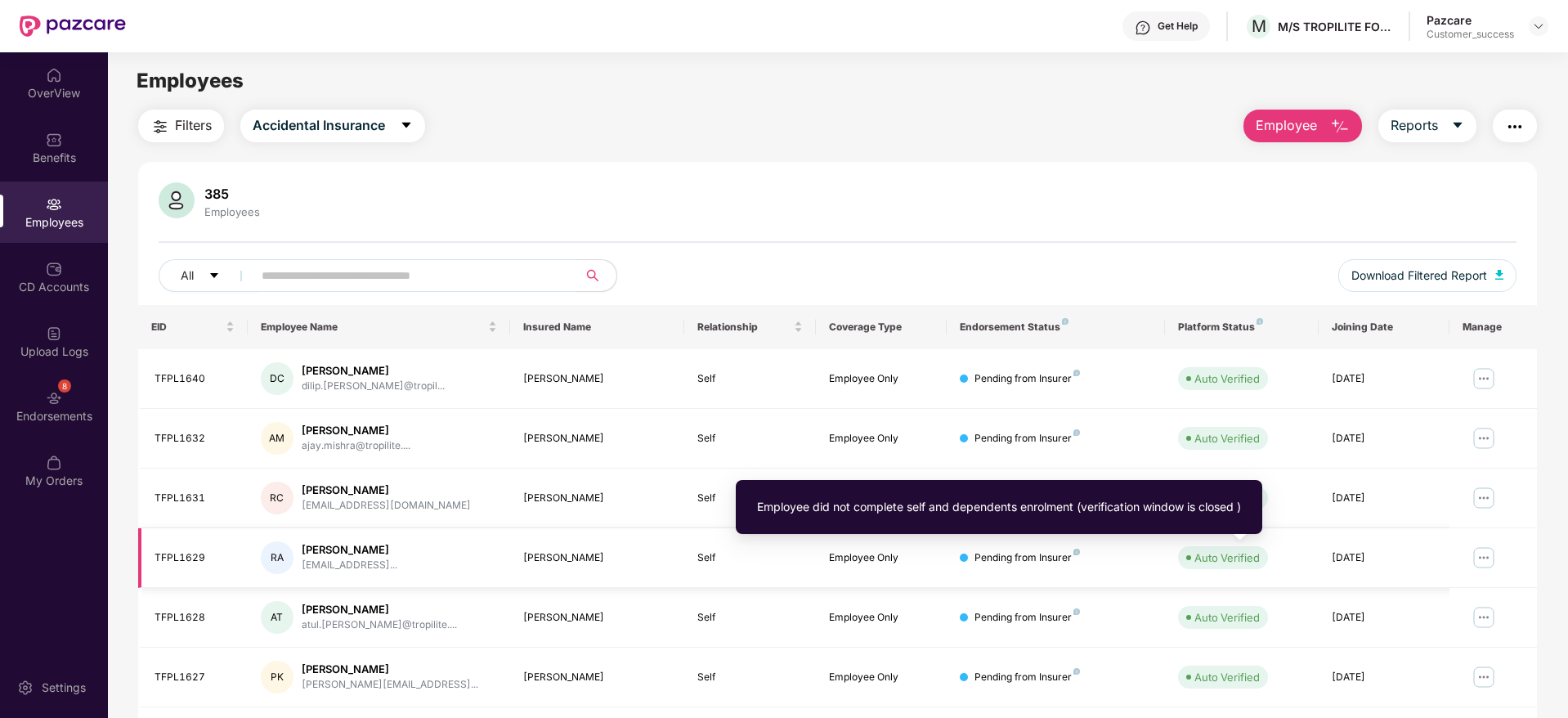
scroll to position [287, 0]
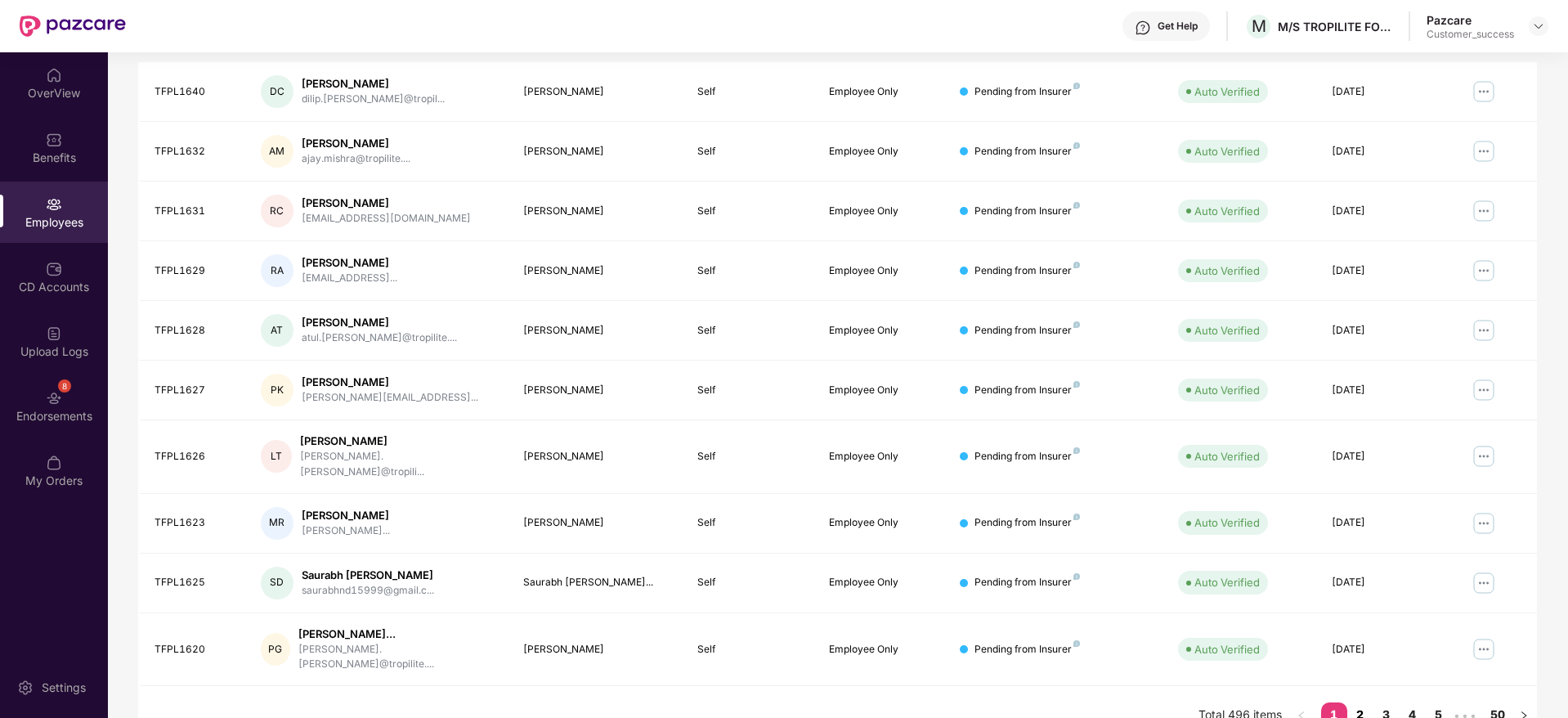
click at [1367, 703] on link "2" at bounding box center [1360, 715] width 26 height 25
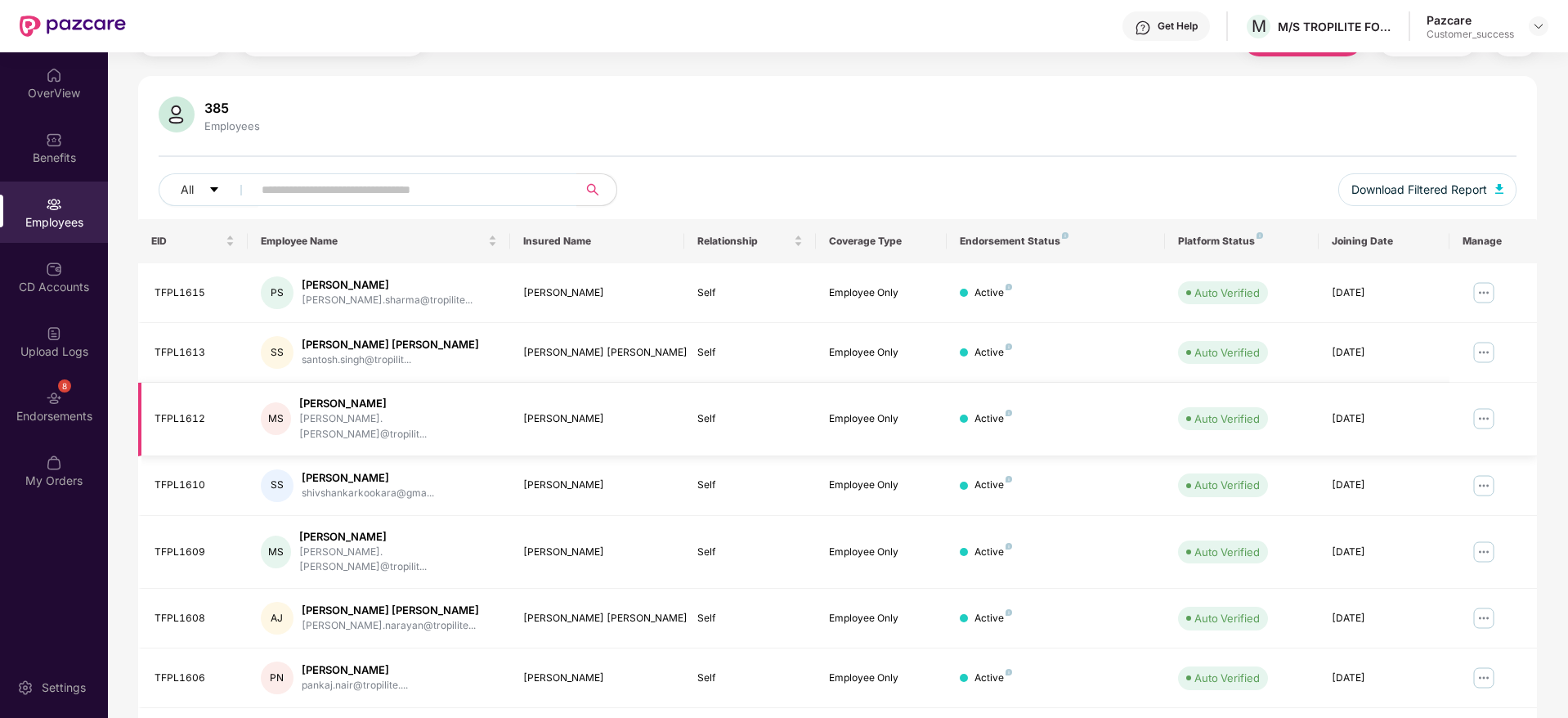
scroll to position [0, 0]
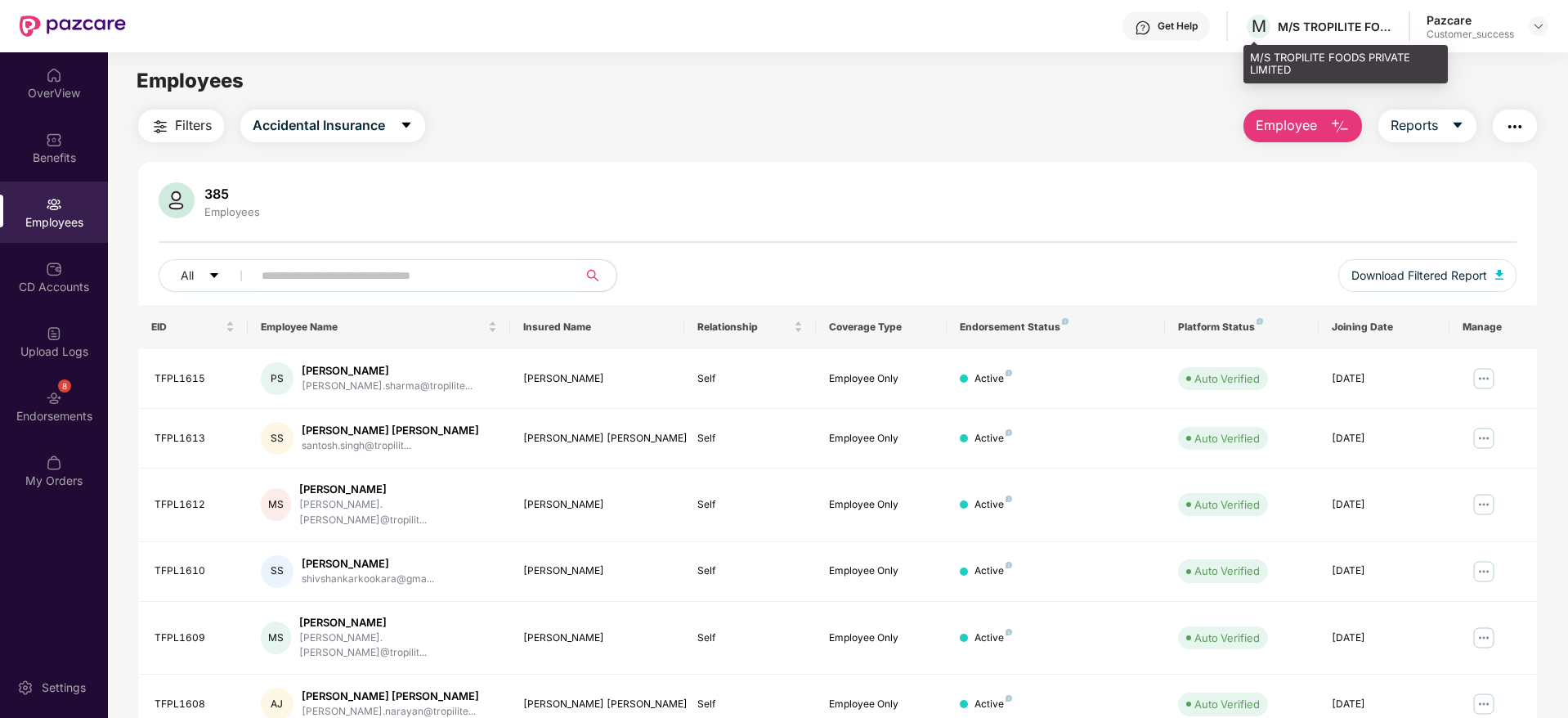
click at [1329, 28] on div "M/S TROPILITE FOODS PRIVATE LIMITED" at bounding box center [1334, 26] width 114 height 15
copy div "TROPILITE"
click at [1543, 22] on img at bounding box center [1538, 25] width 13 height 13
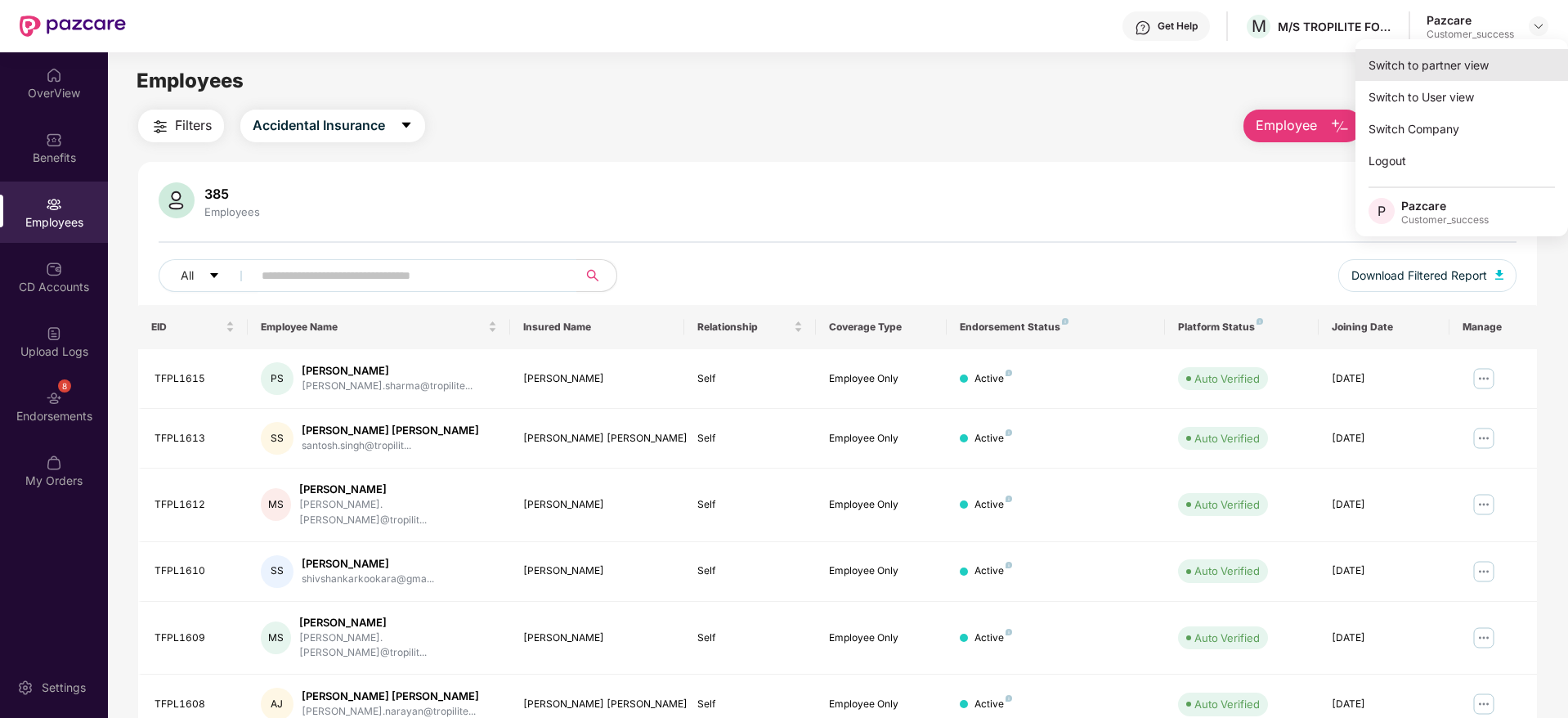
click at [1521, 56] on div "Switch to partner view" at bounding box center [1461, 65] width 213 height 32
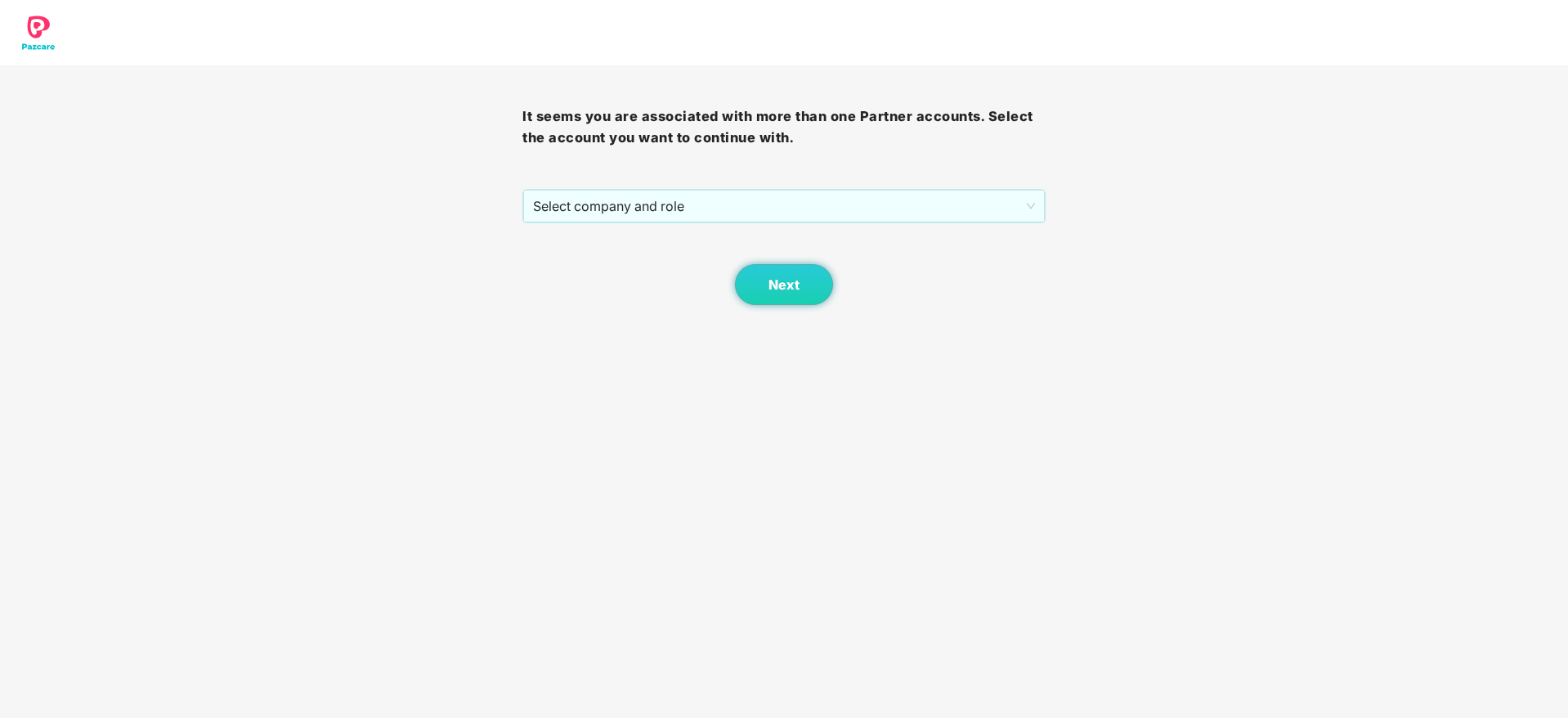
click at [818, 227] on div "Next" at bounding box center [784, 264] width 523 height 81
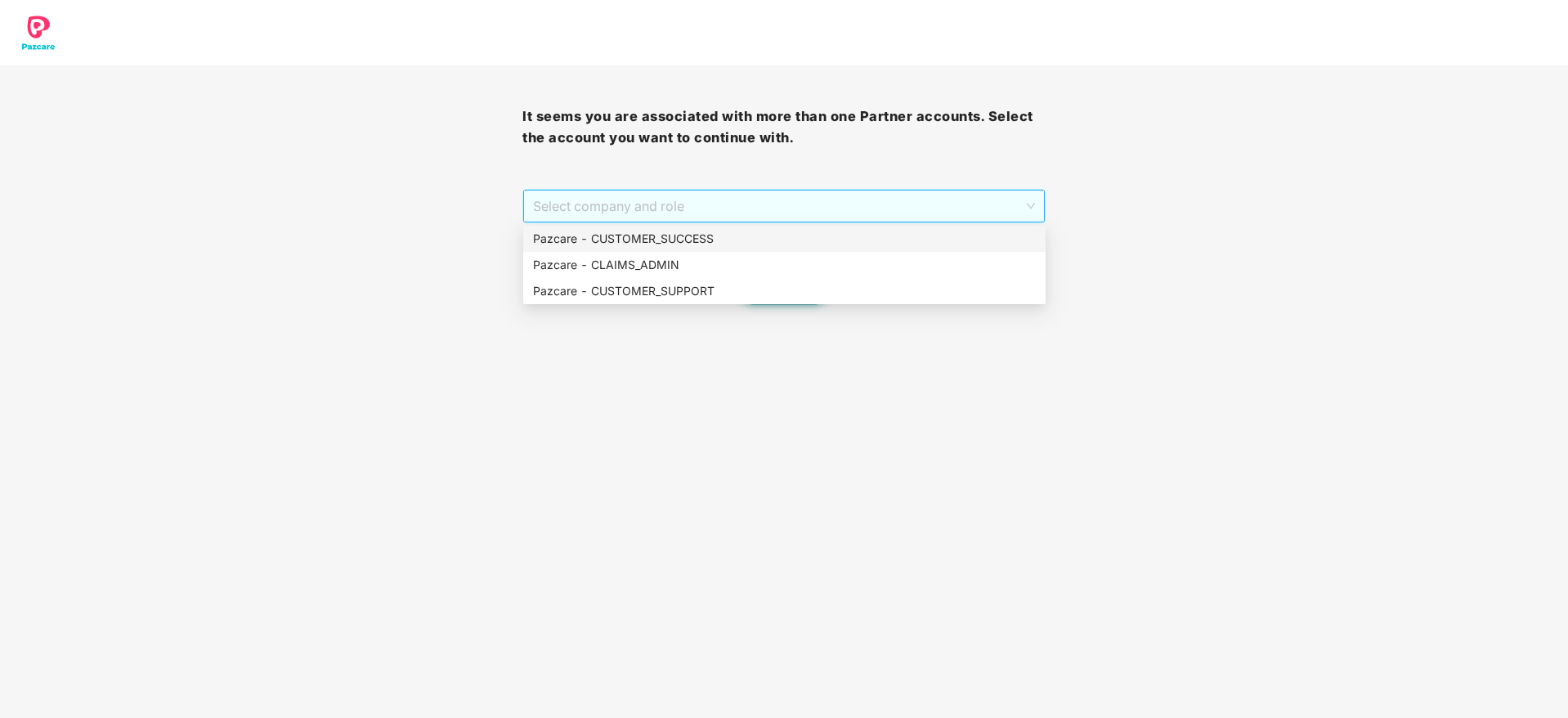
click at [820, 218] on span "Select company and role" at bounding box center [784, 206] width 501 height 31
click at [813, 241] on div "Pazcare - CUSTOMER_SUCCESS" at bounding box center [784, 238] width 502 height 18
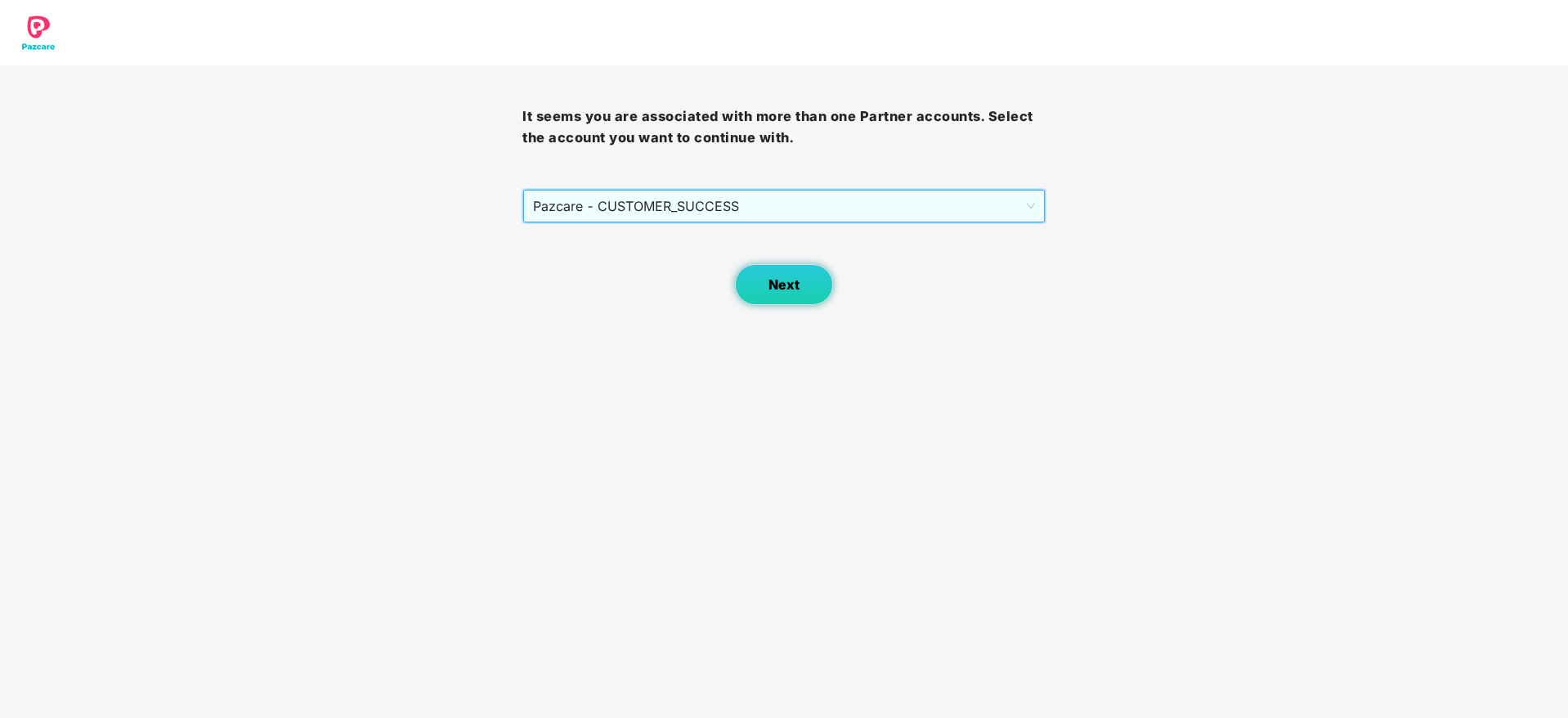
click at [756, 276] on button "Next" at bounding box center [784, 285] width 98 height 41
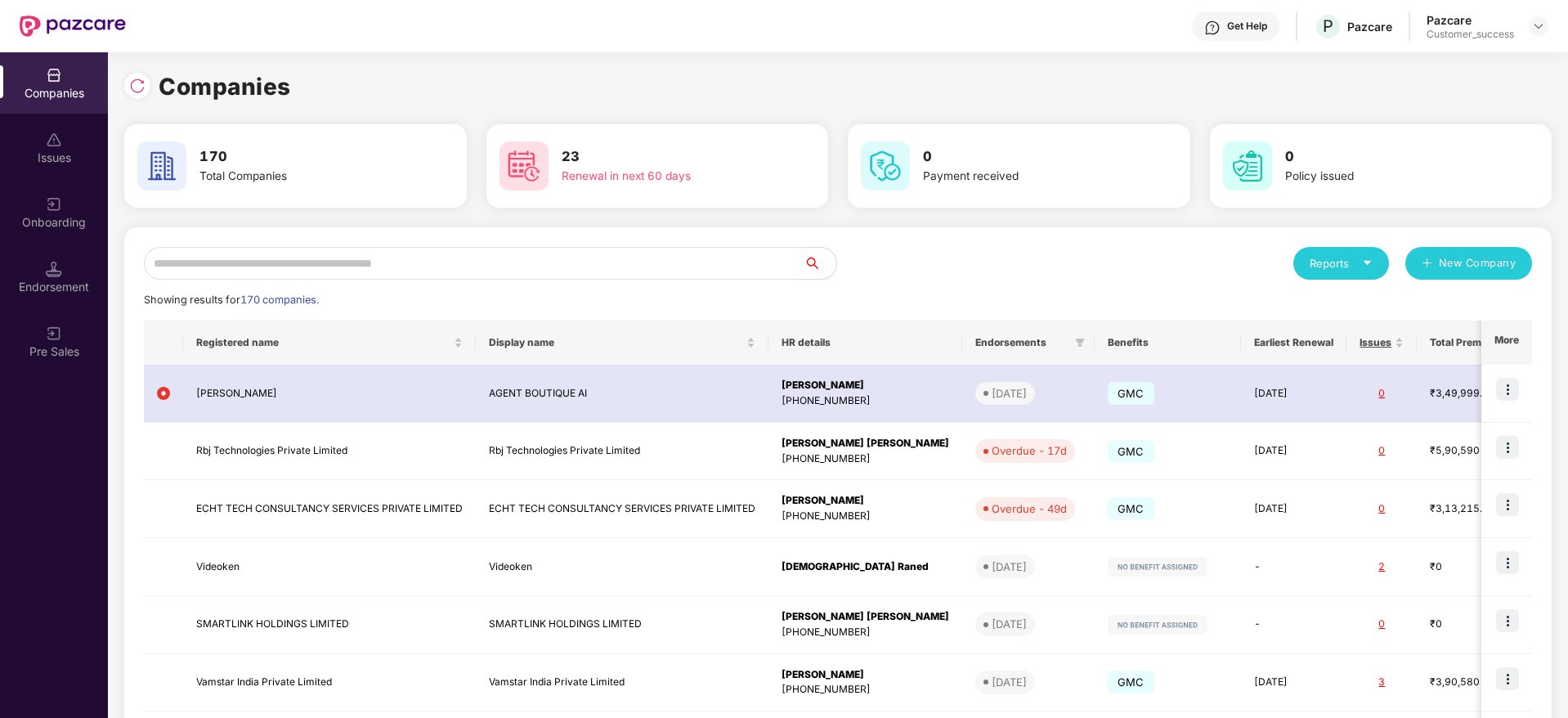
click at [652, 271] on input "text" at bounding box center [474, 263] width 660 height 33
paste input "*********"
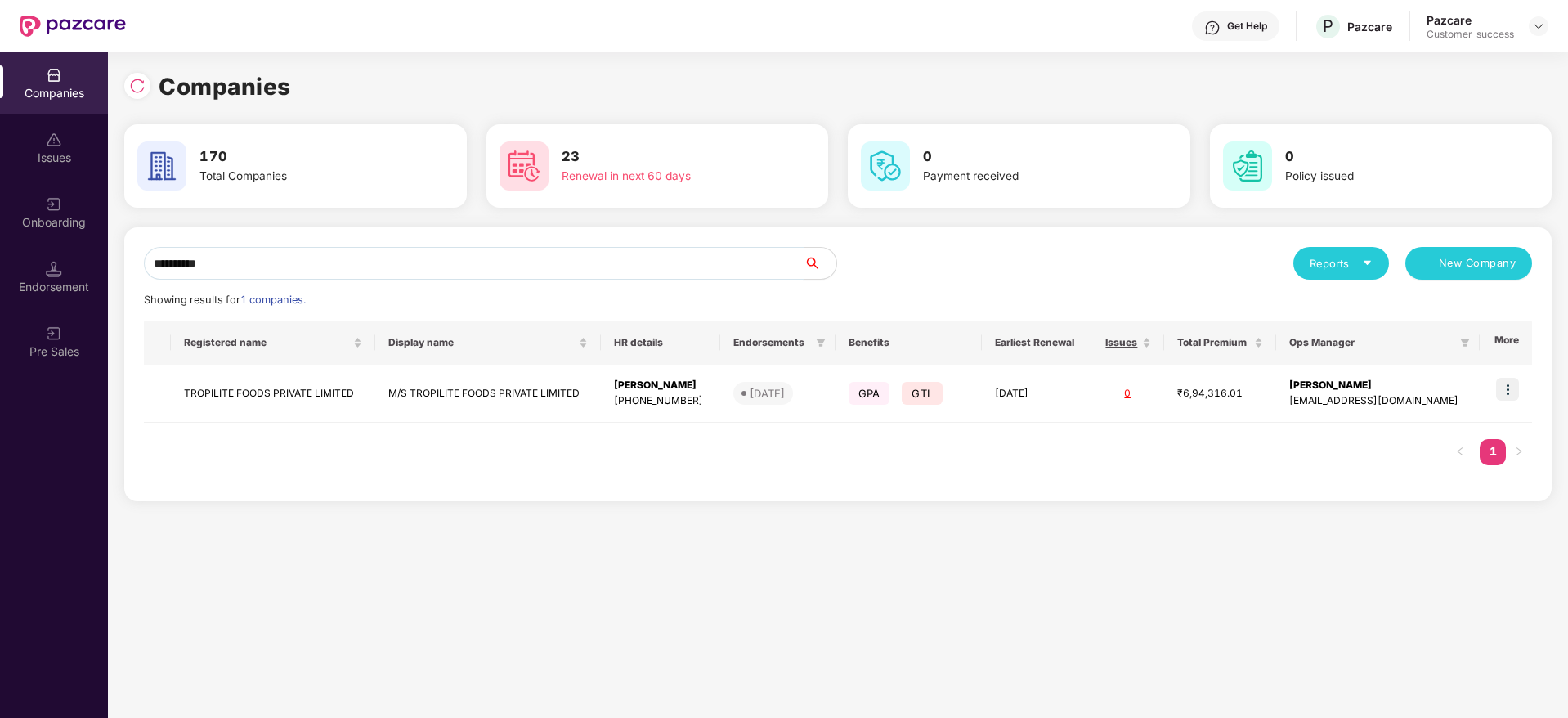
type input "*********"
copy td "TROPILITE FOODS PRIVATE LIMITED"
click at [700, 620] on div "Companies 170 Total Companies 23 Renewal in next 60 days 0 Payment received 0 P…" at bounding box center [837, 386] width 1460 height 666
click at [547, 393] on td "M/S TROPILITE FOODS PRIVATE LIMITED" at bounding box center [488, 393] width 225 height 58
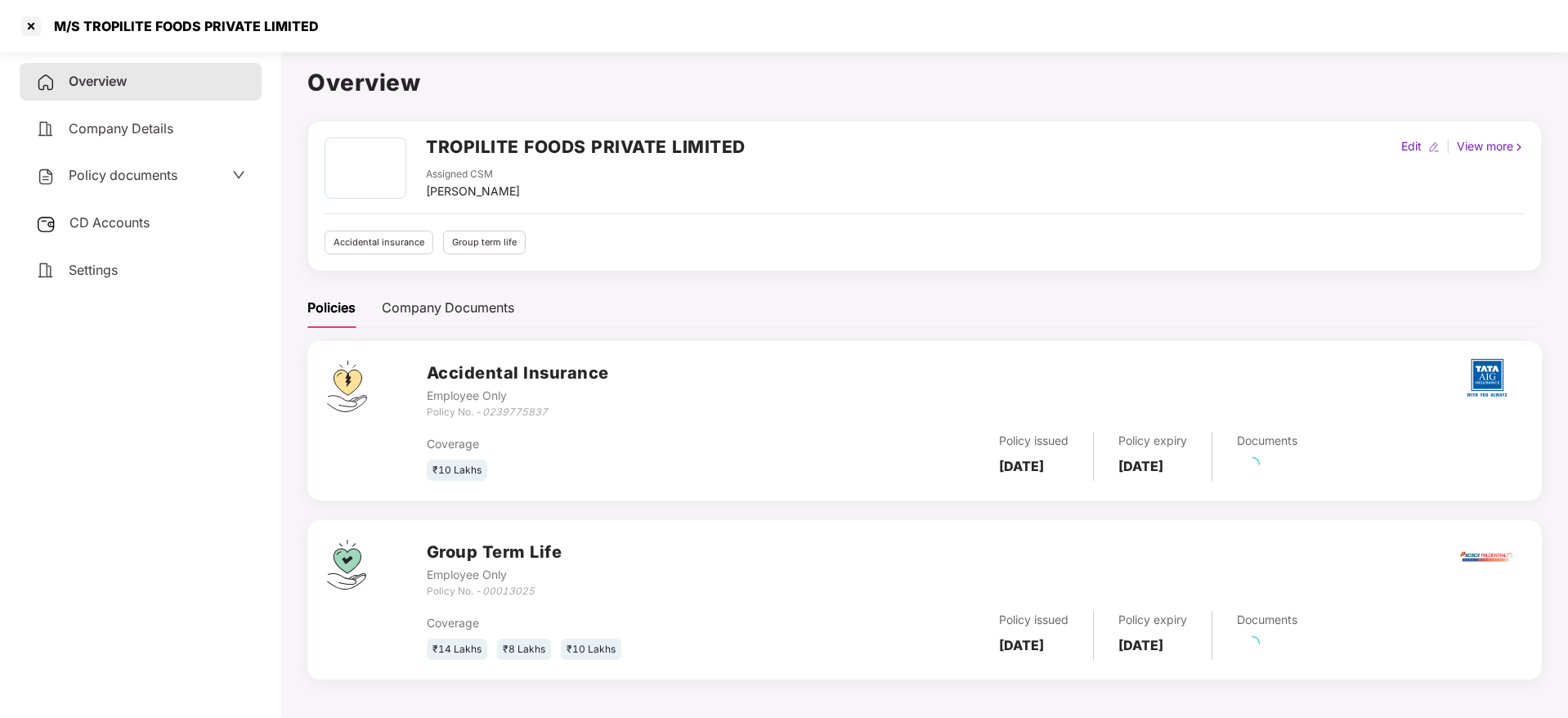
click at [166, 172] on span "Policy documents" at bounding box center [123, 175] width 108 height 16
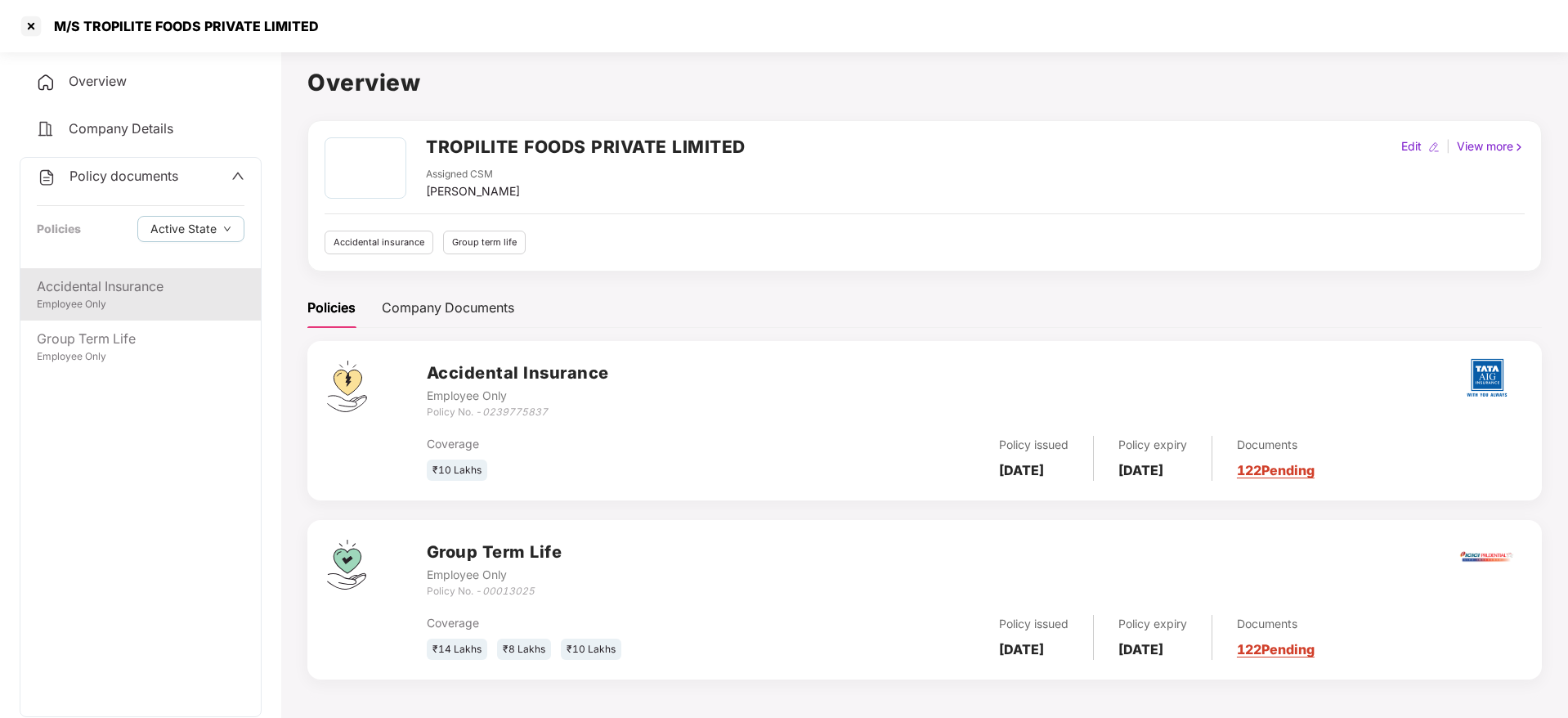
click at [175, 278] on div "Accidental Insurance" at bounding box center [140, 287] width 208 height 20
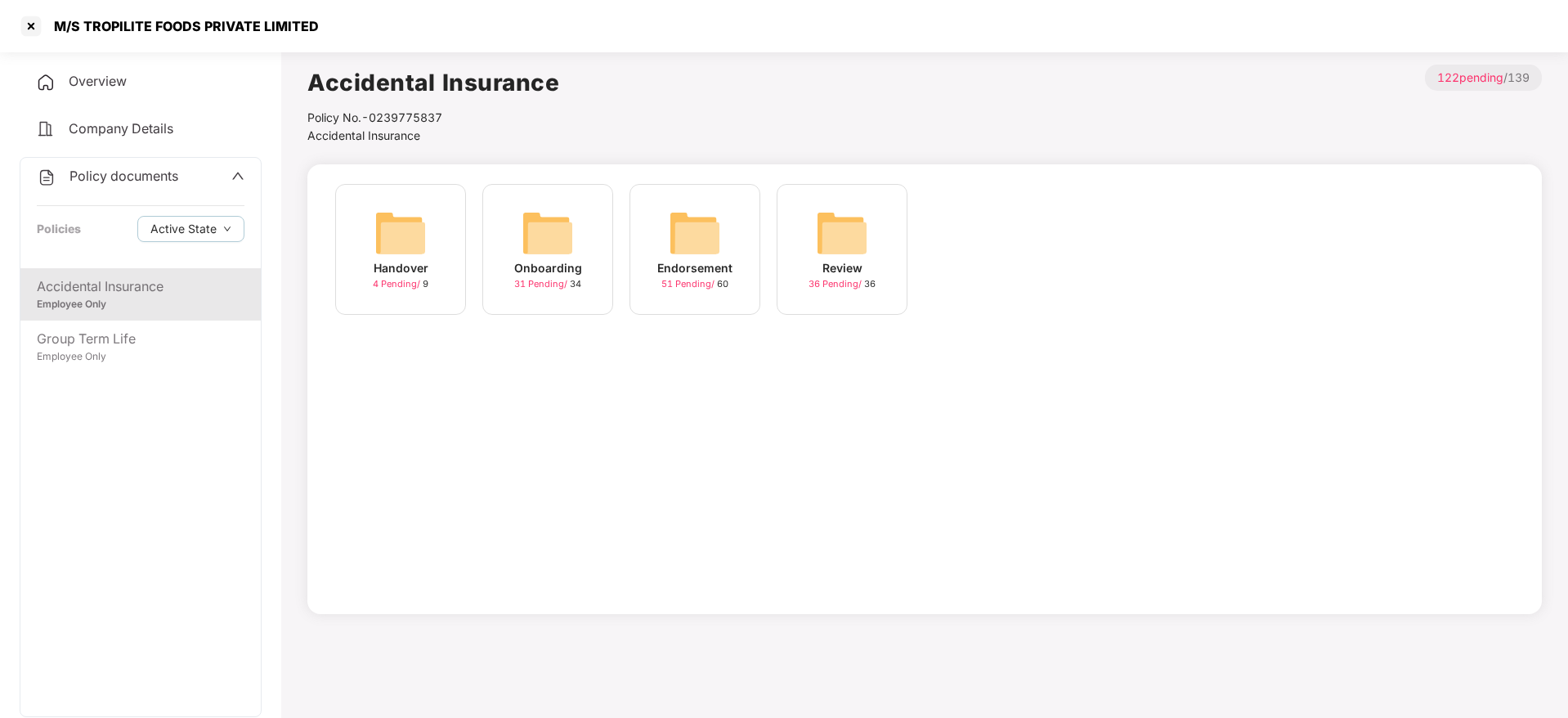
click at [529, 252] on img at bounding box center [548, 233] width 53 height 53
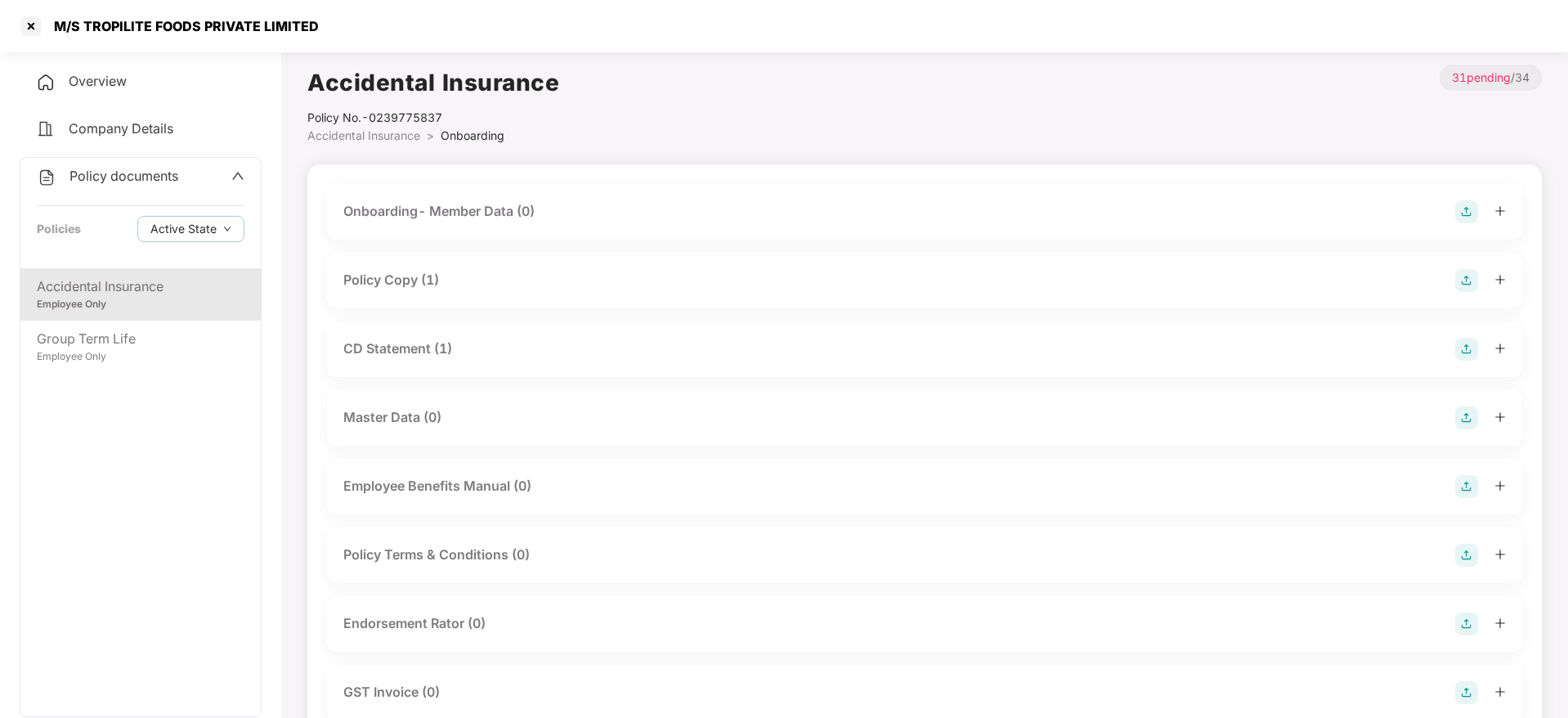
click at [514, 292] on div "Policy Copy (1)" at bounding box center [924, 280] width 1162 height 23
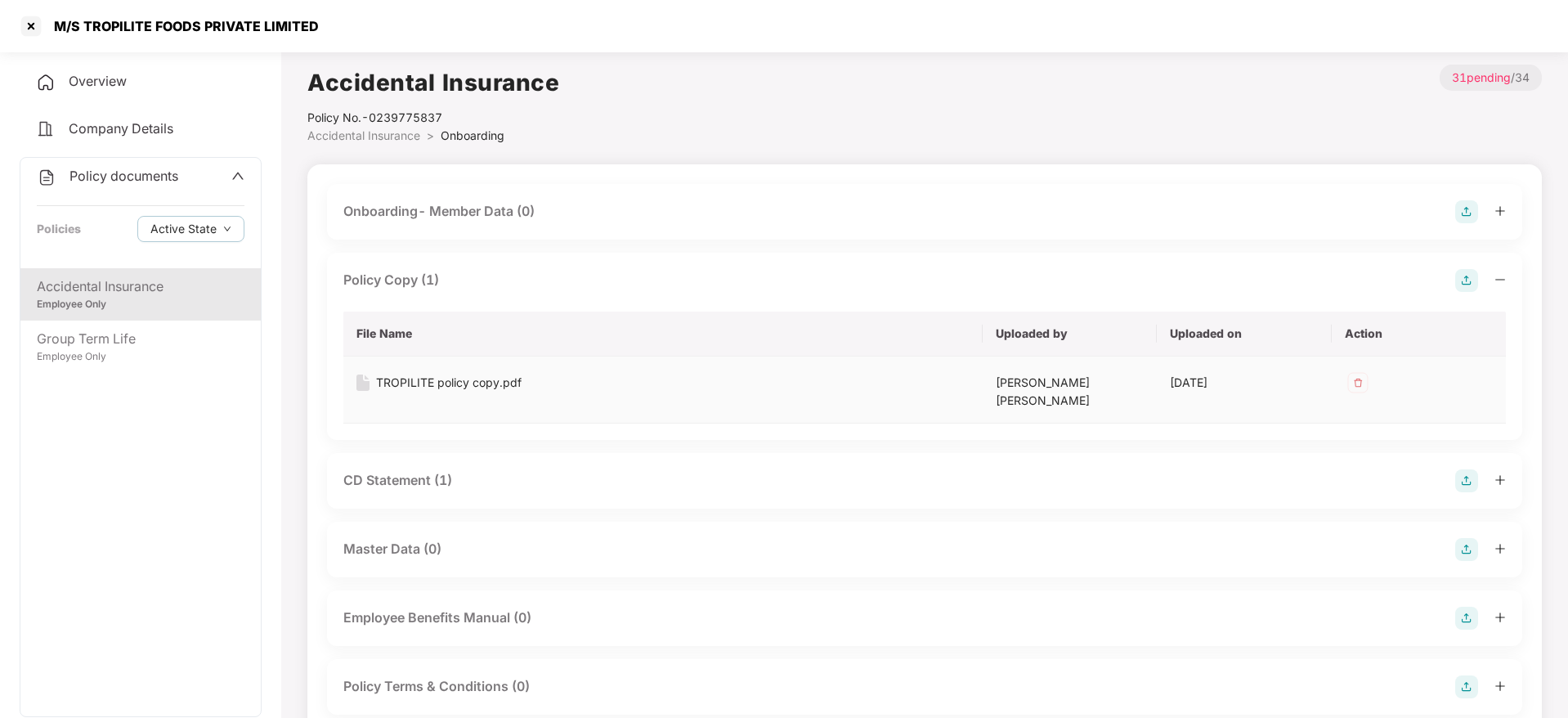
click at [463, 384] on div "TROPILITE policy copy.pdf" at bounding box center [449, 382] width 146 height 18
click at [187, 337] on div "Group Term Life" at bounding box center [140, 339] width 208 height 20
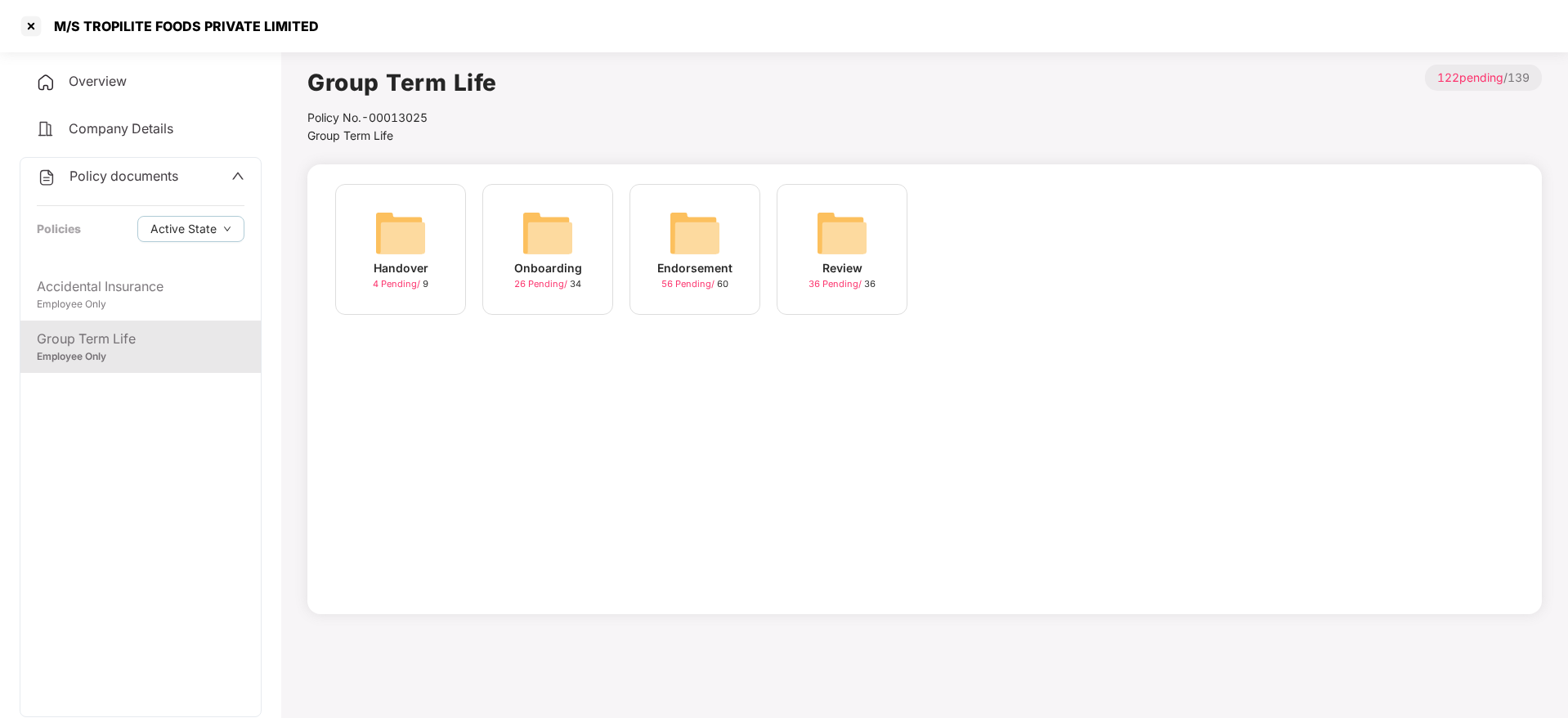
click at [490, 279] on div "Onboarding 26 Pending / 34" at bounding box center [547, 249] width 130 height 131
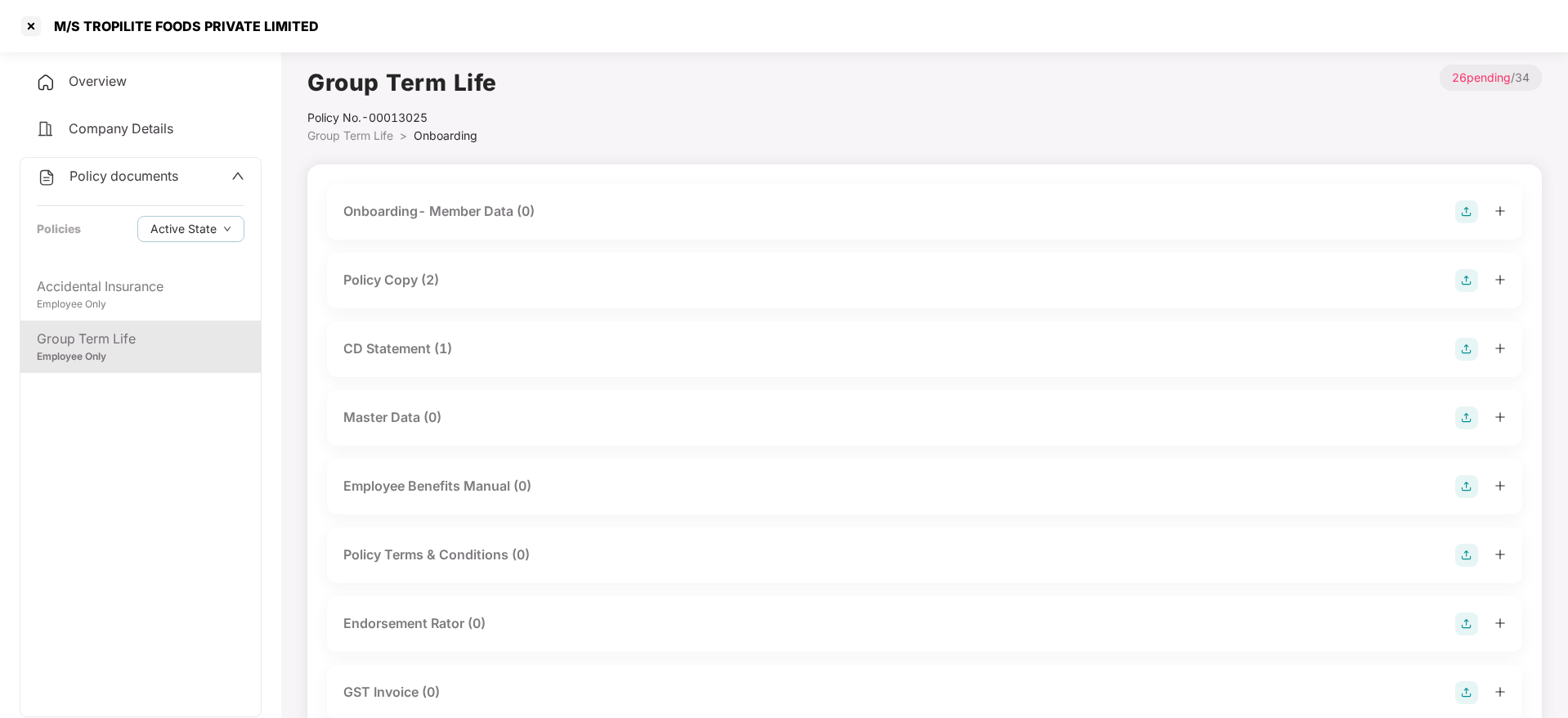
click at [429, 269] on div "Policy Copy (2)" at bounding box center [924, 280] width 1162 height 23
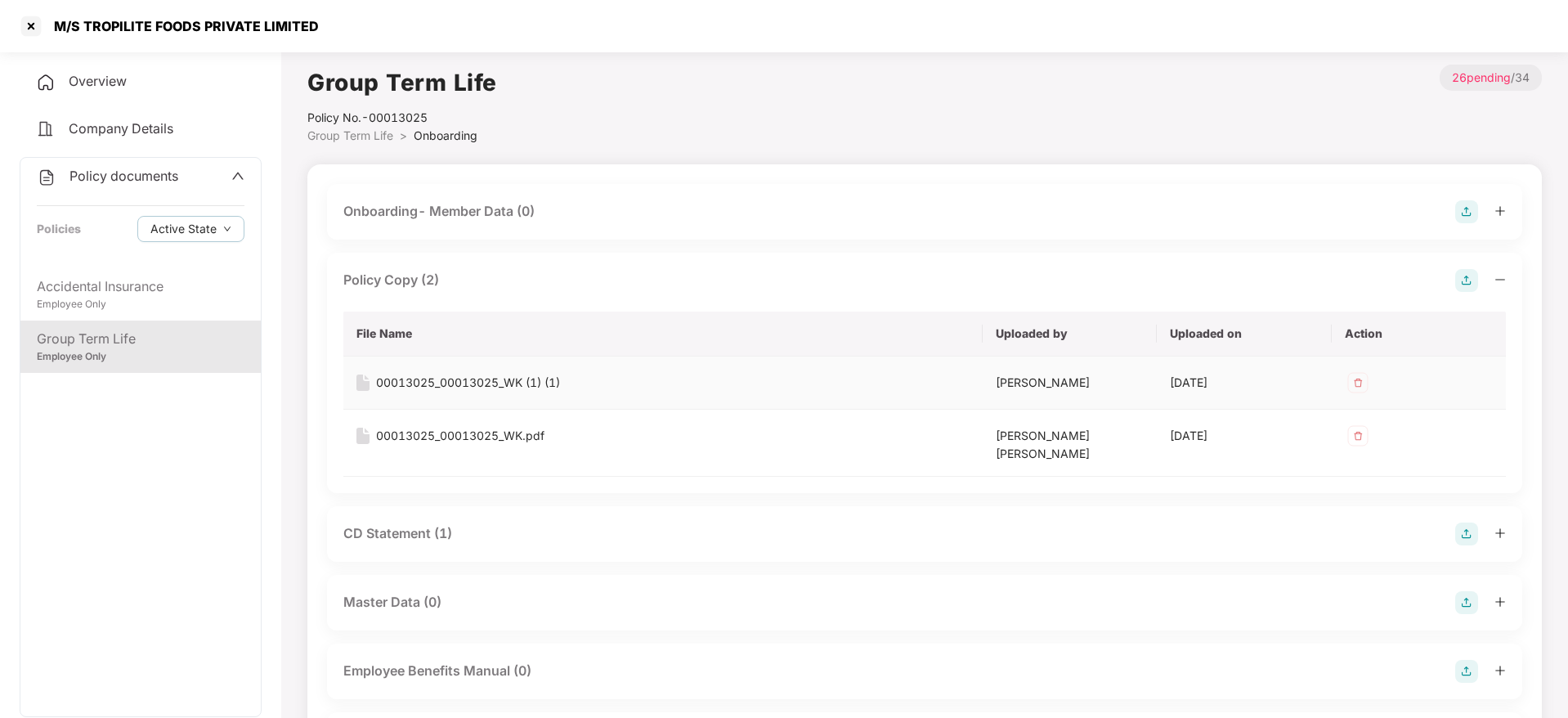
click at [479, 387] on div "00013025_00013025_WK (1) (1)" at bounding box center [468, 382] width 184 height 18
click at [131, 23] on div "M/S TROPILITE FOODS PRIVATE LIMITED" at bounding box center [181, 25] width 274 height 16
copy div "M/S TROPILITE FOODS PRIVATE LIMITED"
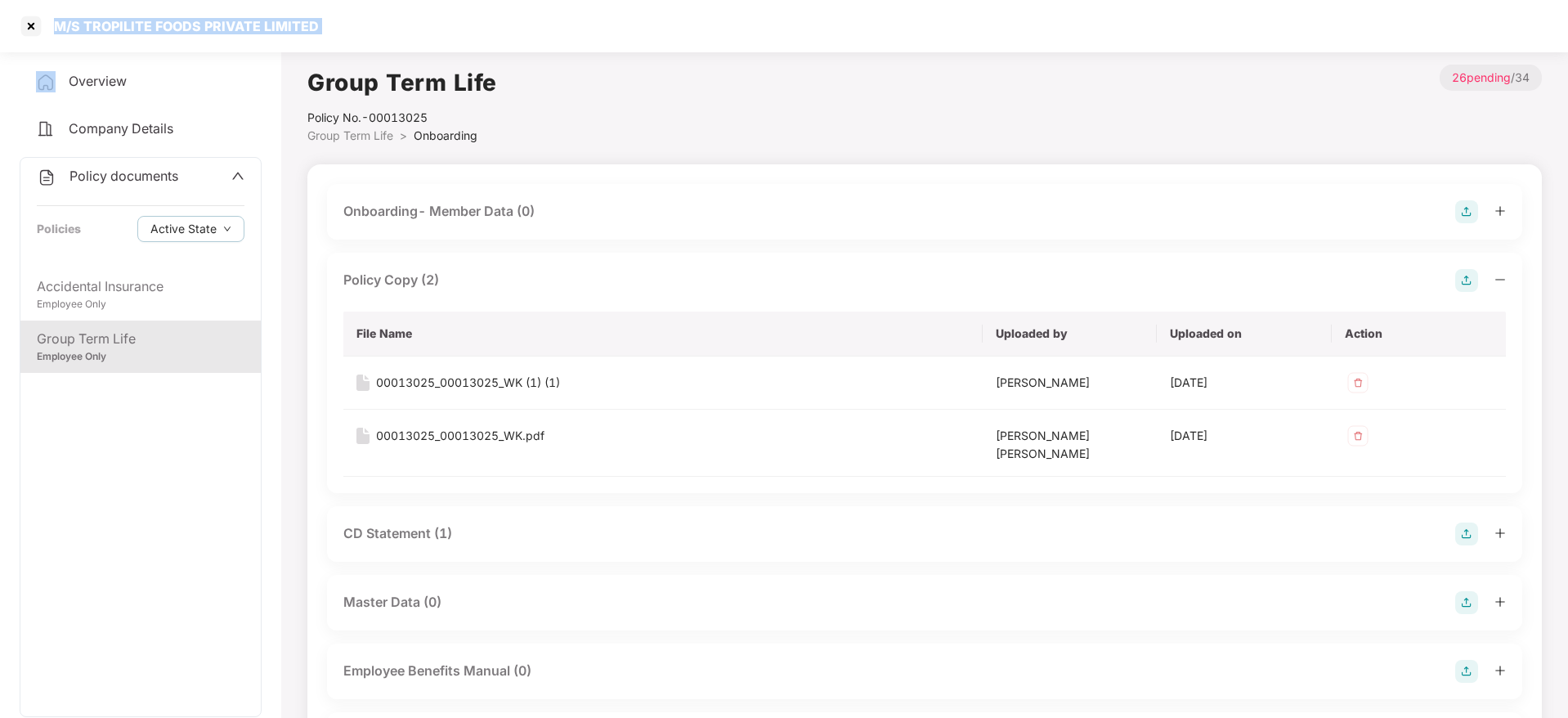
click at [326, 33] on div "M/S TROPILITE FOODS PRIVATE LIMITED" at bounding box center [784, 26] width 1568 height 53
drag, startPoint x: 84, startPoint y: 22, endPoint x: 320, endPoint y: 23, distance: 236.0
click at [320, 23] on div "M/S TROPILITE FOODS PRIVATE LIMITED" at bounding box center [784, 26] width 1568 height 53
copy div "TROPILITE FOODS PRIVATE LIMITED"
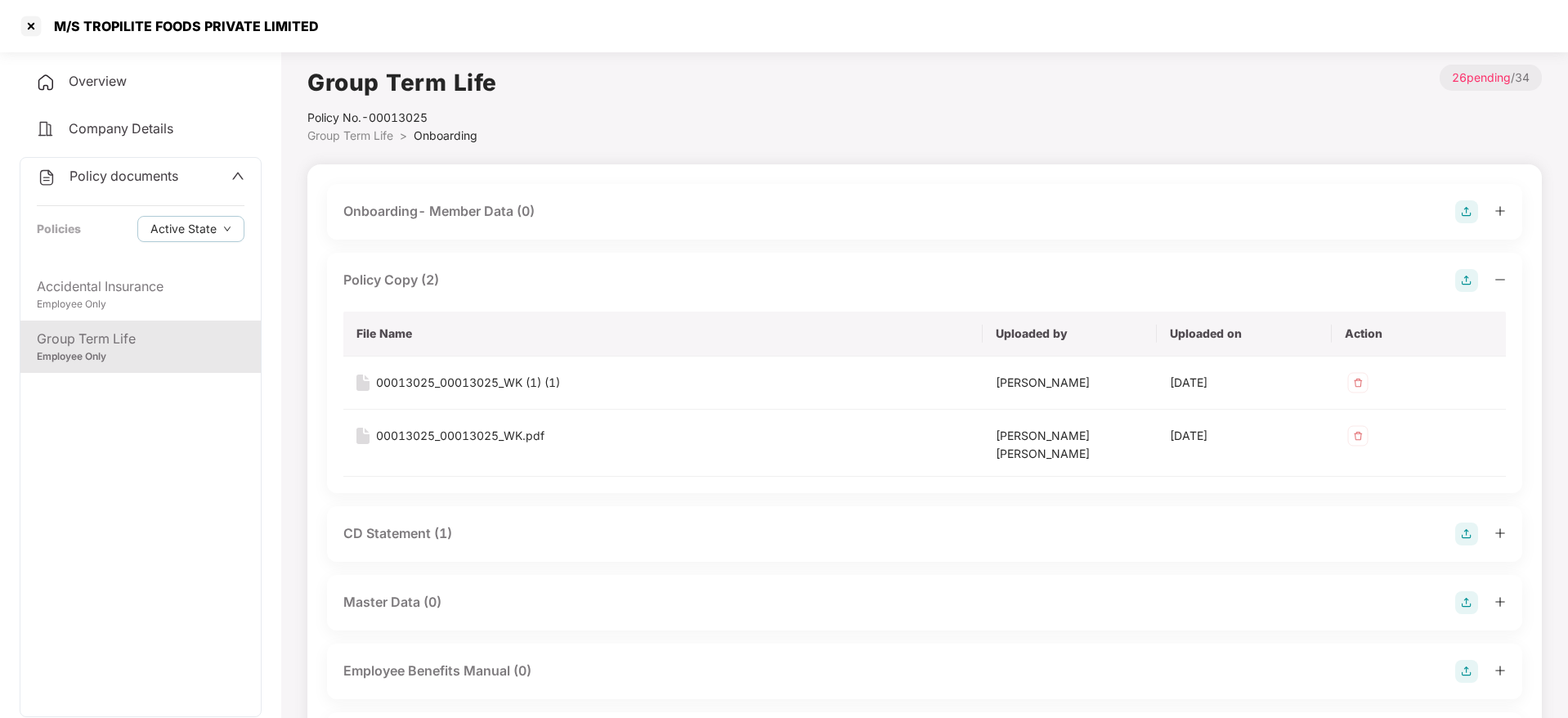
click at [46, 35] on div "M/S TROPILITE FOODS PRIVATE LIMITED" at bounding box center [168, 25] width 301 height 26
click at [41, 30] on div at bounding box center [30, 25] width 26 height 26
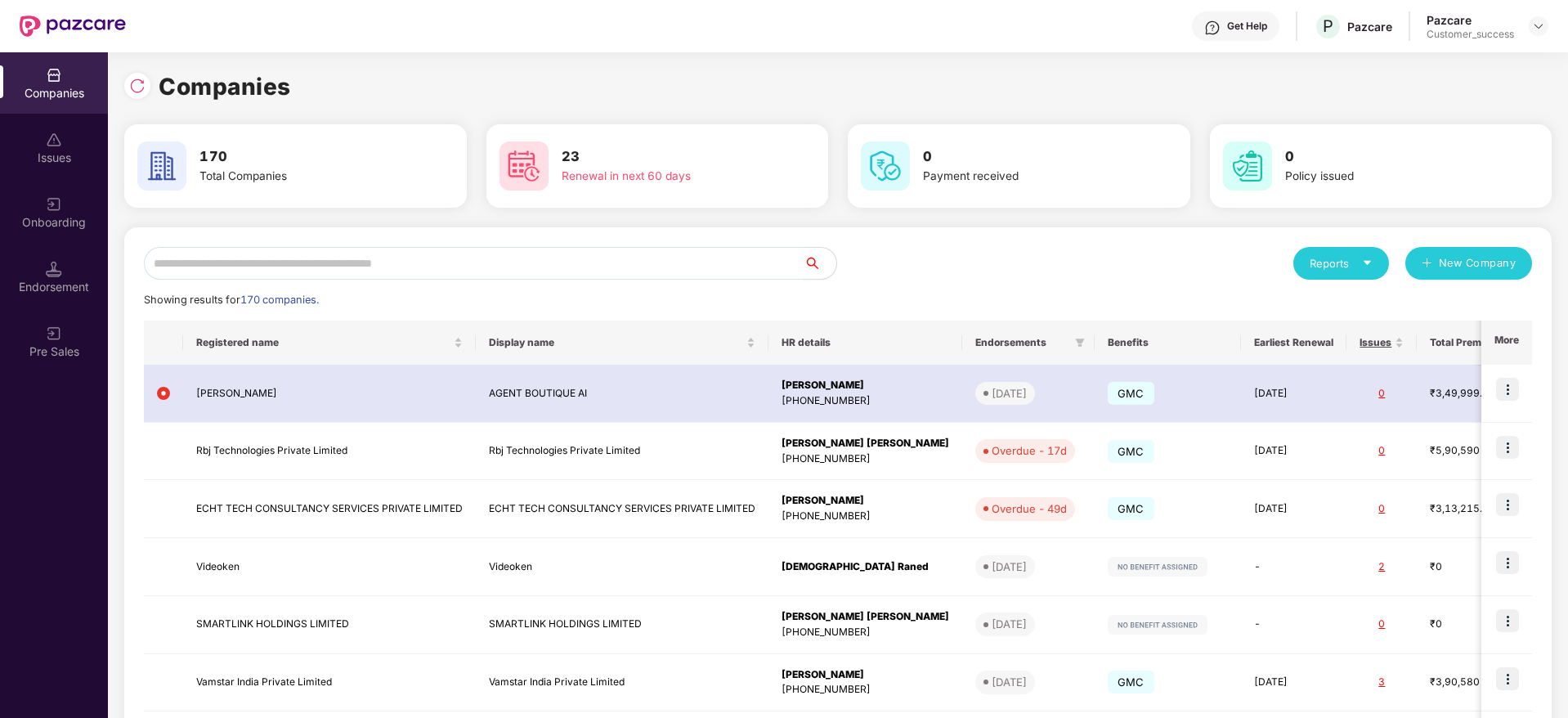
click at [506, 279] on input "text" at bounding box center [474, 263] width 660 height 33
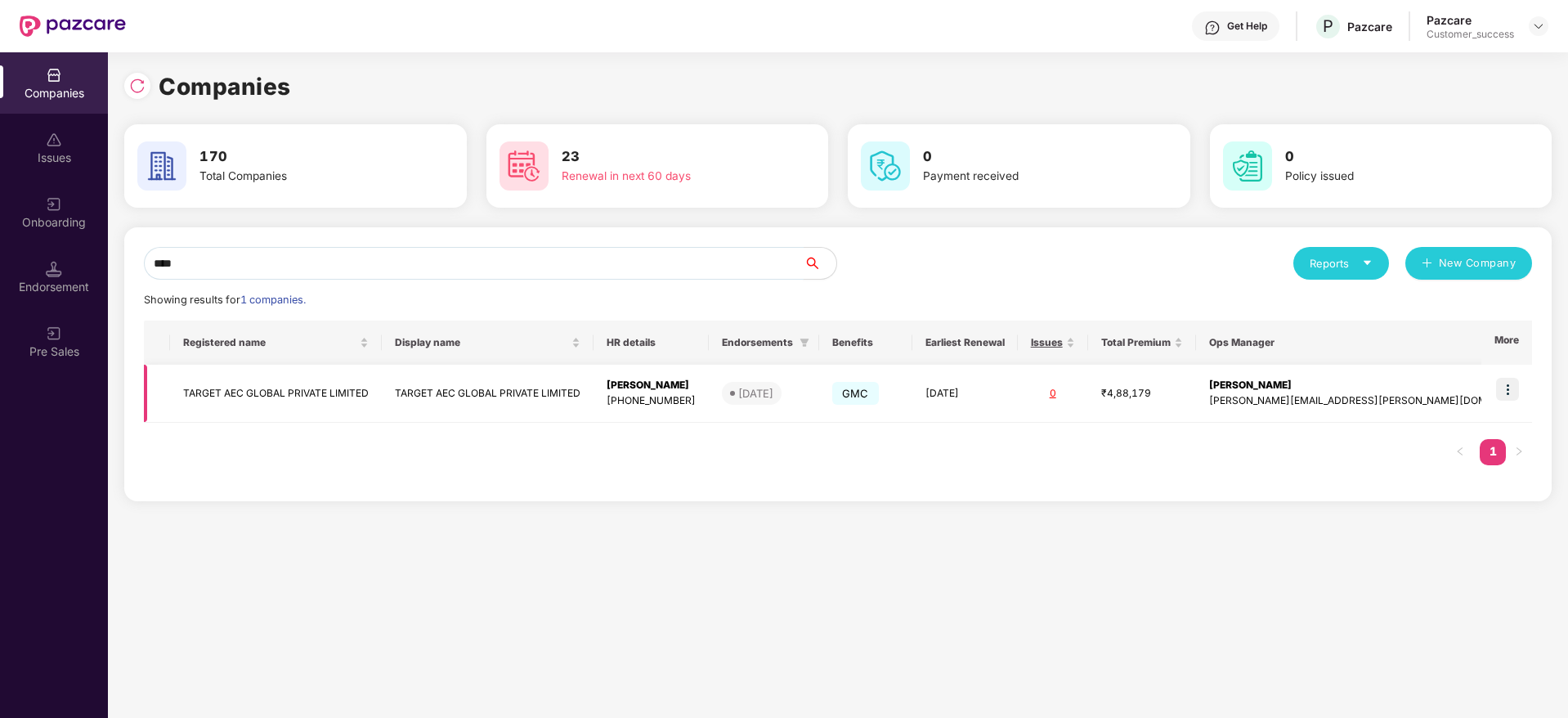
type input "****"
click at [1507, 389] on img at bounding box center [1507, 389] width 23 height 23
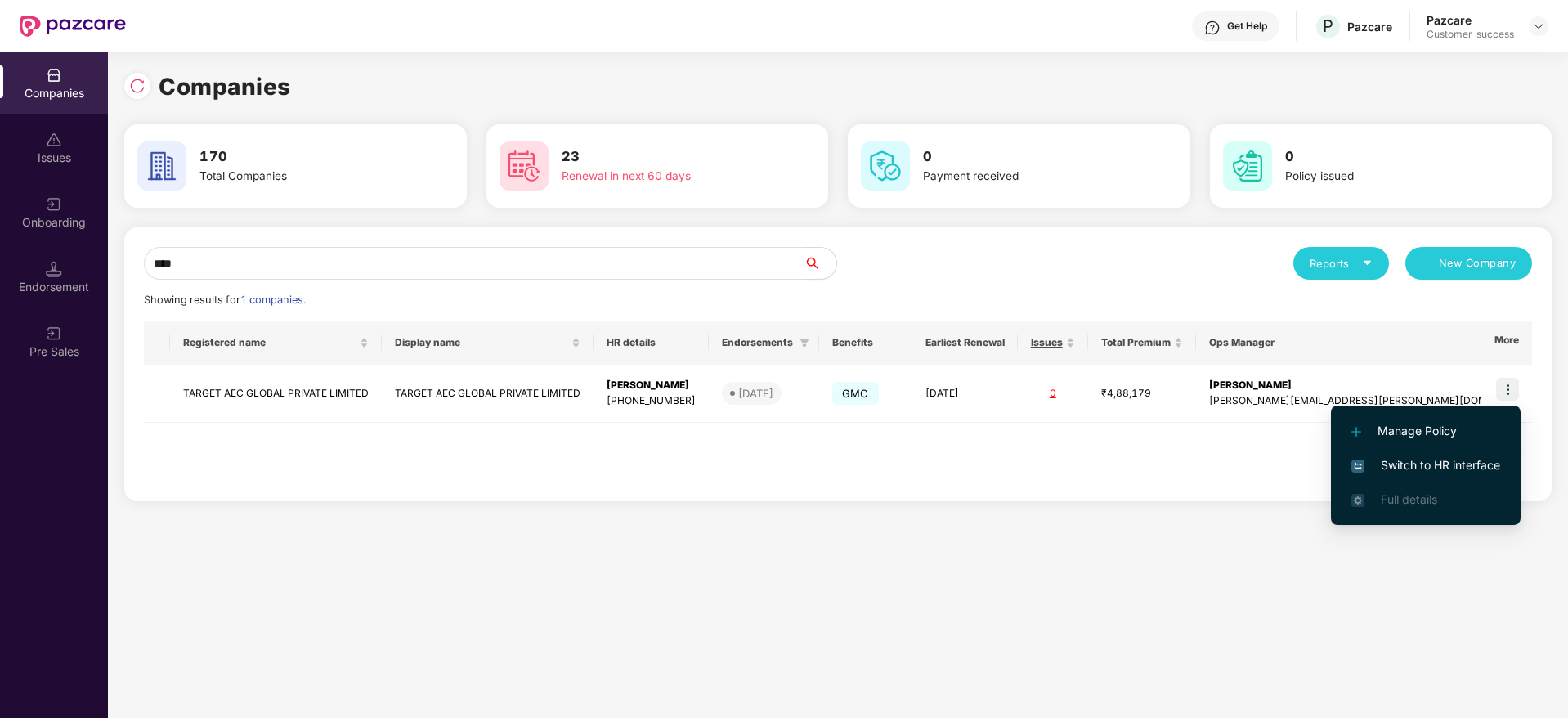
click at [1481, 448] on li "Switch to HR interface" at bounding box center [1426, 465] width 190 height 35
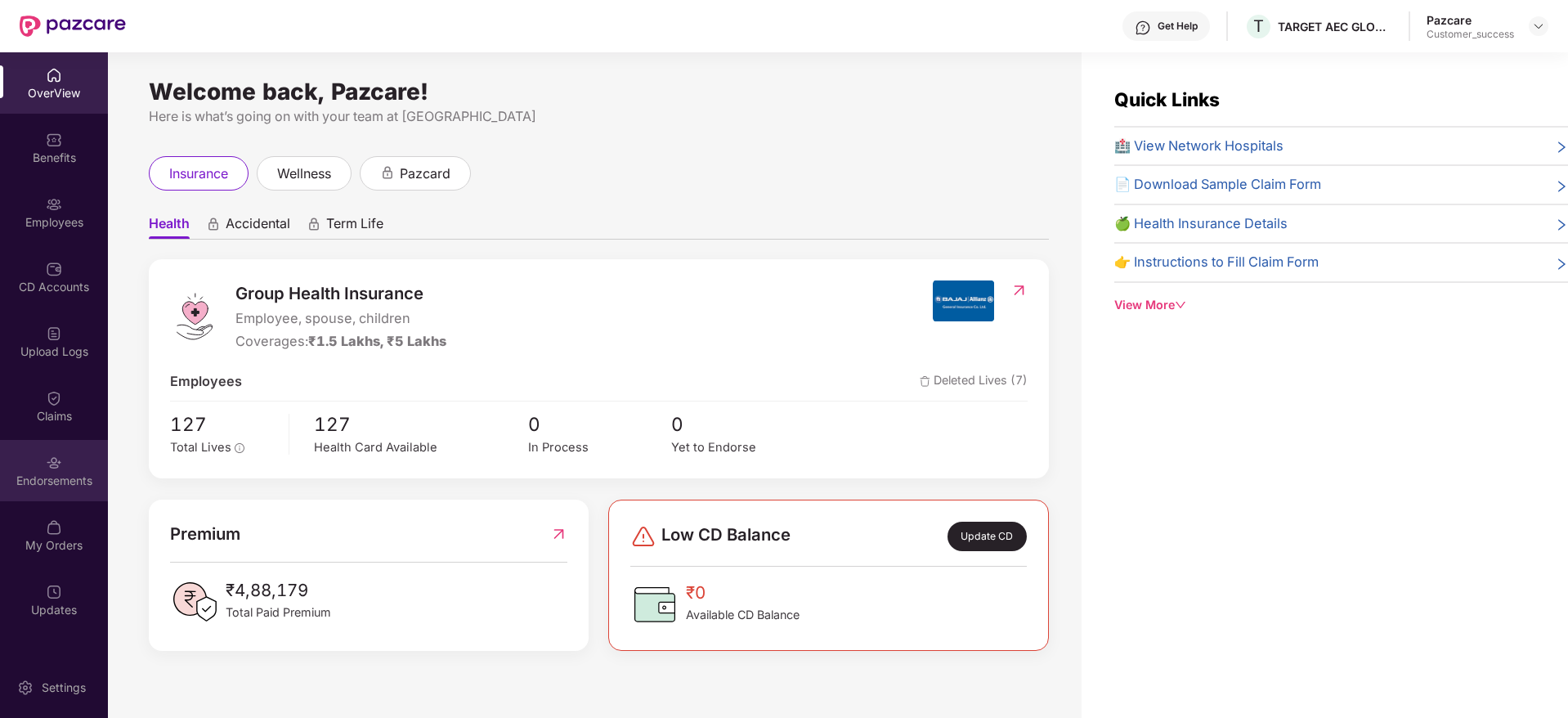
click at [29, 445] on div "Endorsements" at bounding box center [53, 470] width 108 height 61
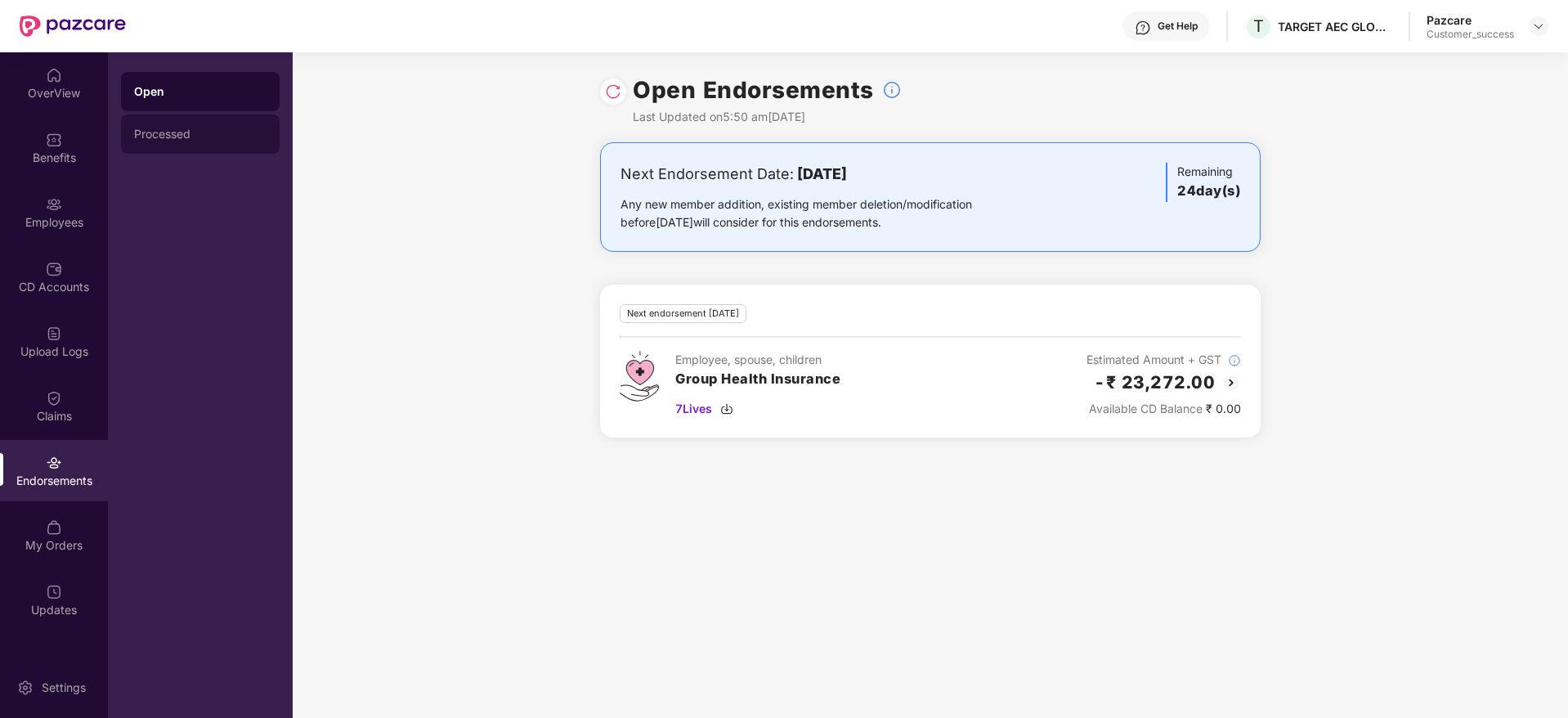
click at [212, 120] on div "Processed" at bounding box center [200, 134] width 158 height 39
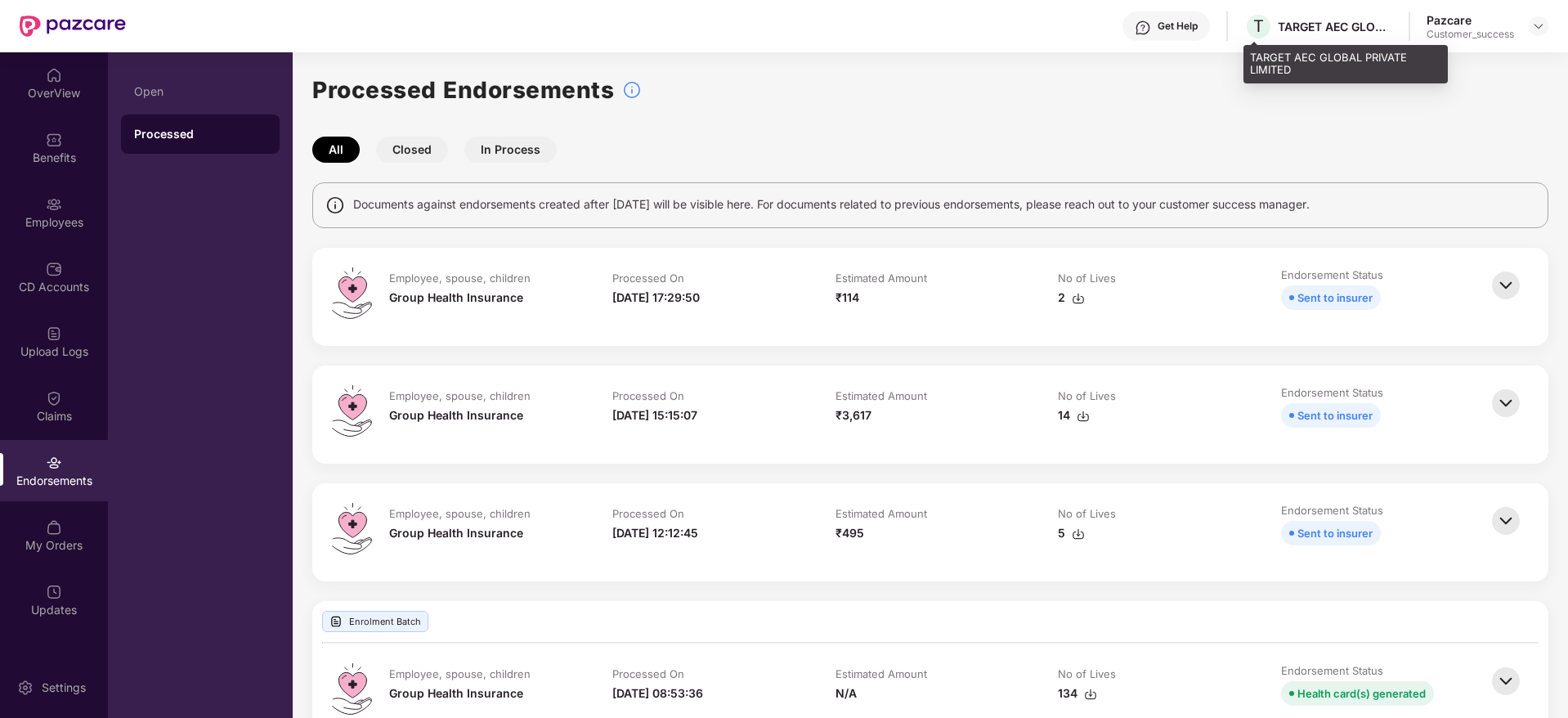
click at [1365, 25] on div "TARGET AEC GLOBAL PRIVATE LIMITED" at bounding box center [1334, 26] width 114 height 15
copy div "TARGET AEC GLOBAL PRIVATE LIMITED"
click at [1541, 27] on img at bounding box center [1538, 25] width 13 height 13
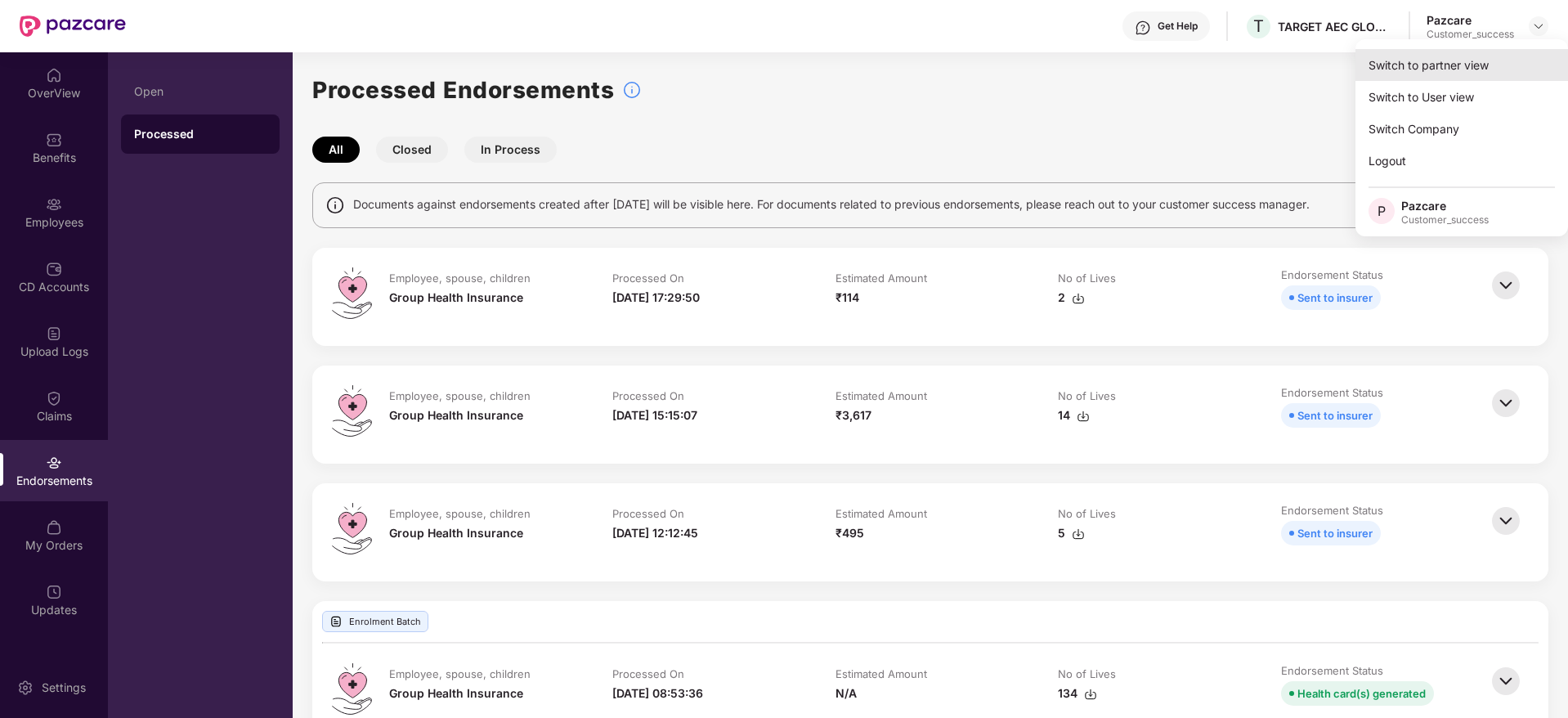
click at [1403, 58] on div "Switch to partner view" at bounding box center [1461, 65] width 213 height 32
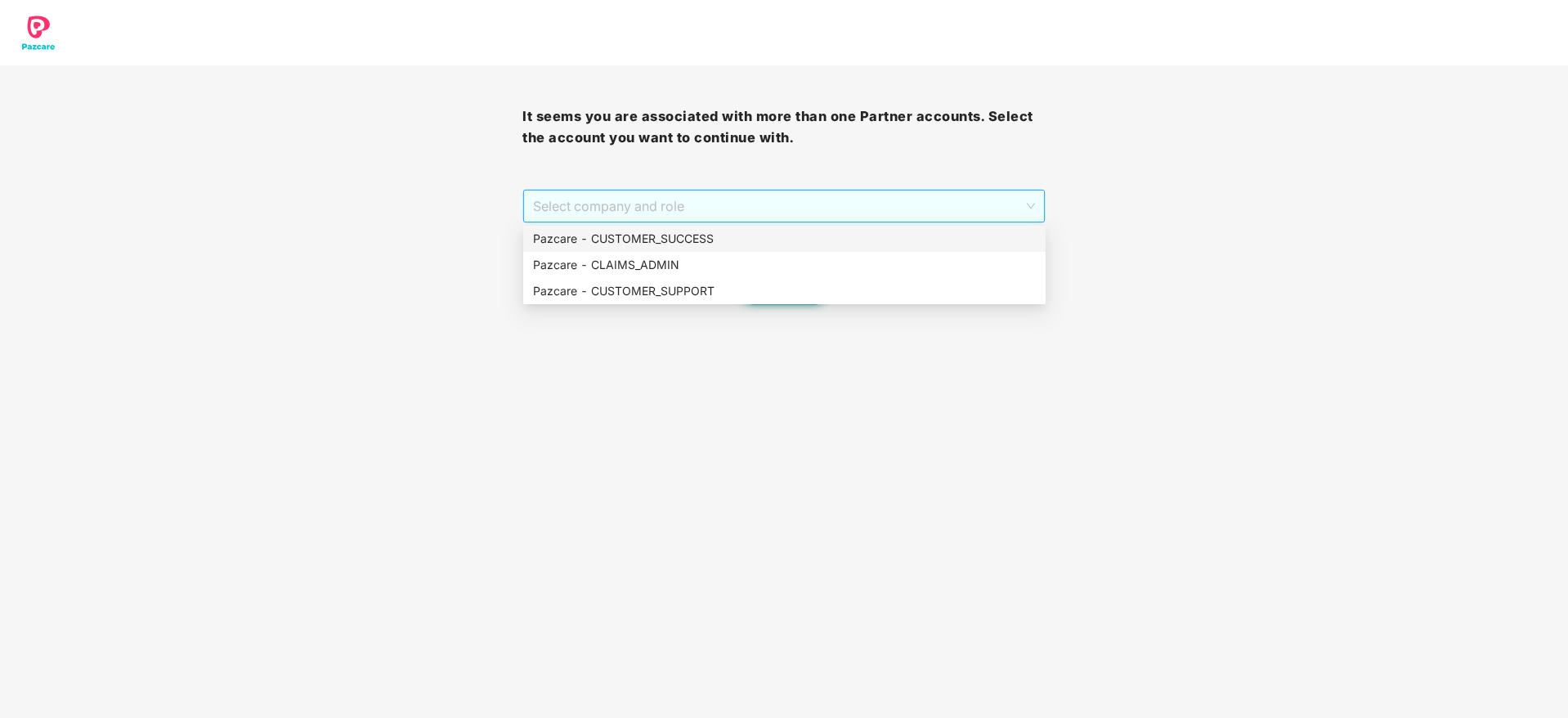
click at [914, 203] on span "Select company and role" at bounding box center [784, 206] width 501 height 31
click at [718, 242] on div "Pazcare - CUSTOMER_SUCCESS" at bounding box center [784, 238] width 502 height 18
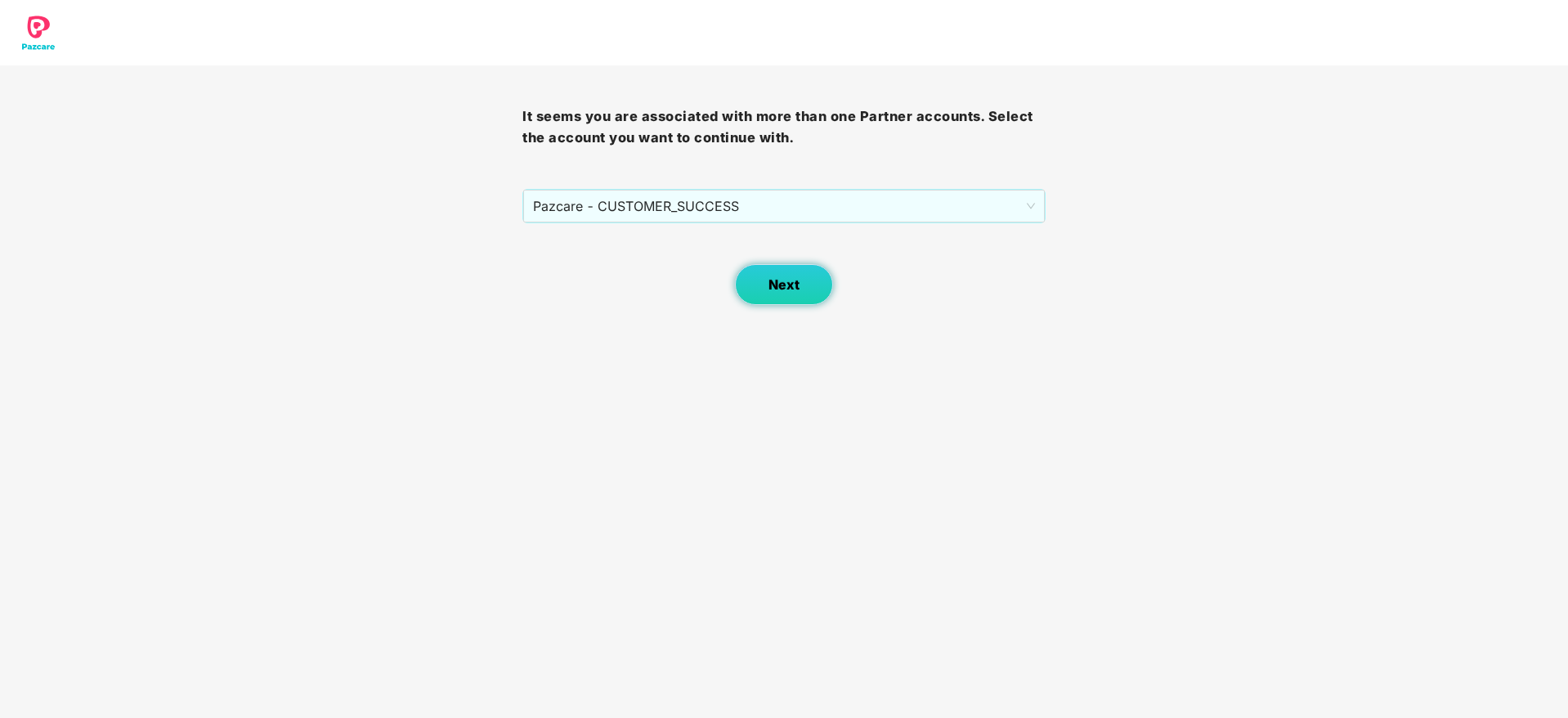
click at [775, 279] on span "Next" at bounding box center [784, 285] width 31 height 15
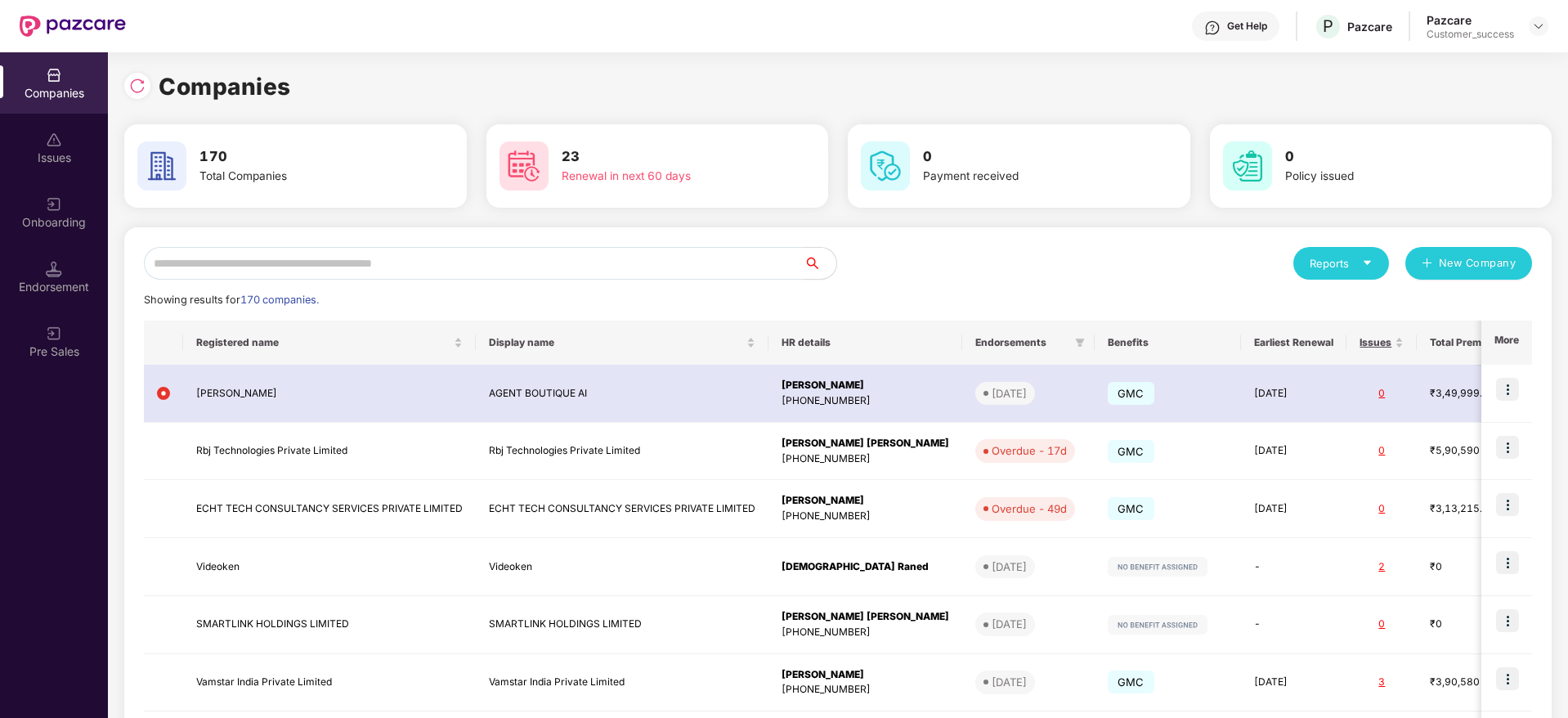
click at [663, 265] on input "text" at bounding box center [474, 263] width 660 height 33
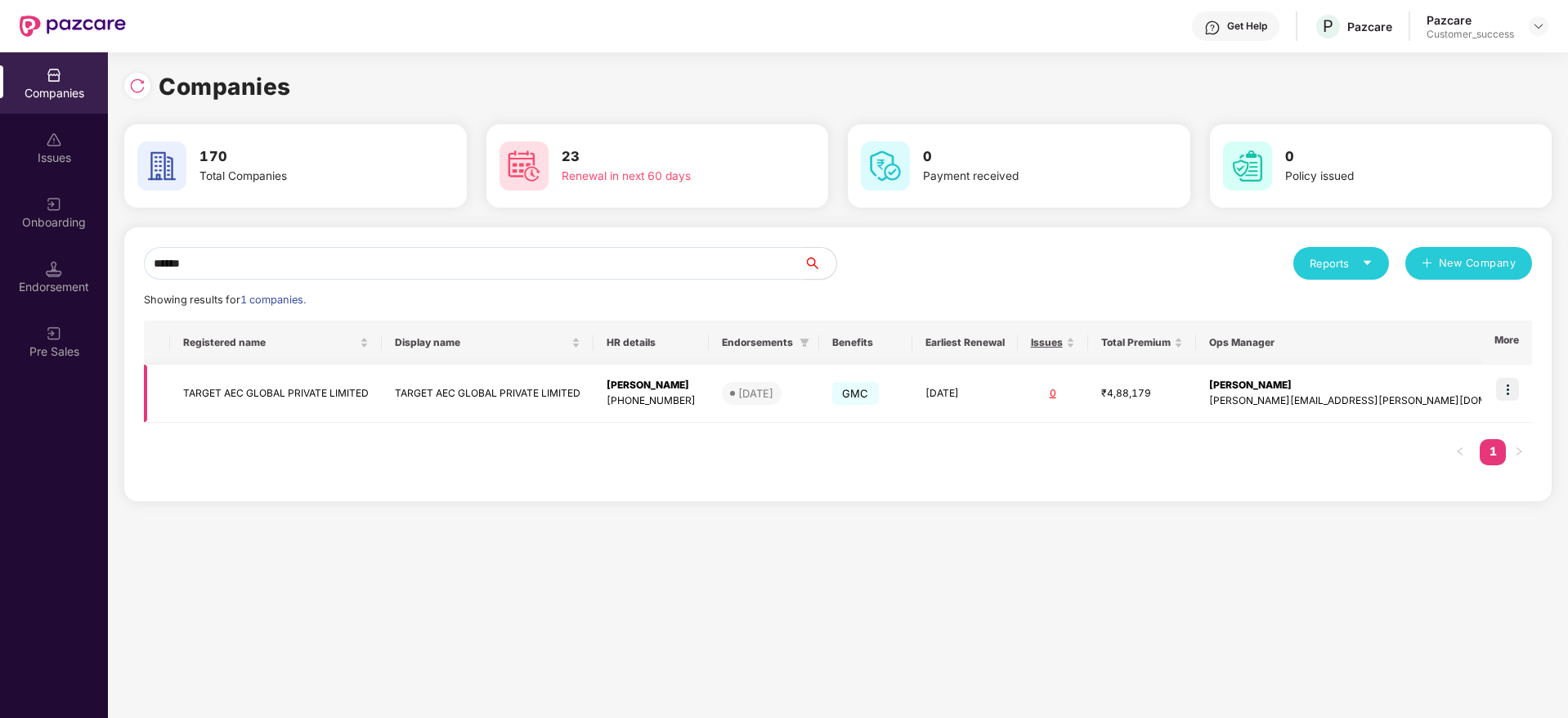
type input "******"
click at [319, 391] on td "TARGET AEC GLOBAL PRIVATE LIMITED" at bounding box center [276, 393] width 212 height 58
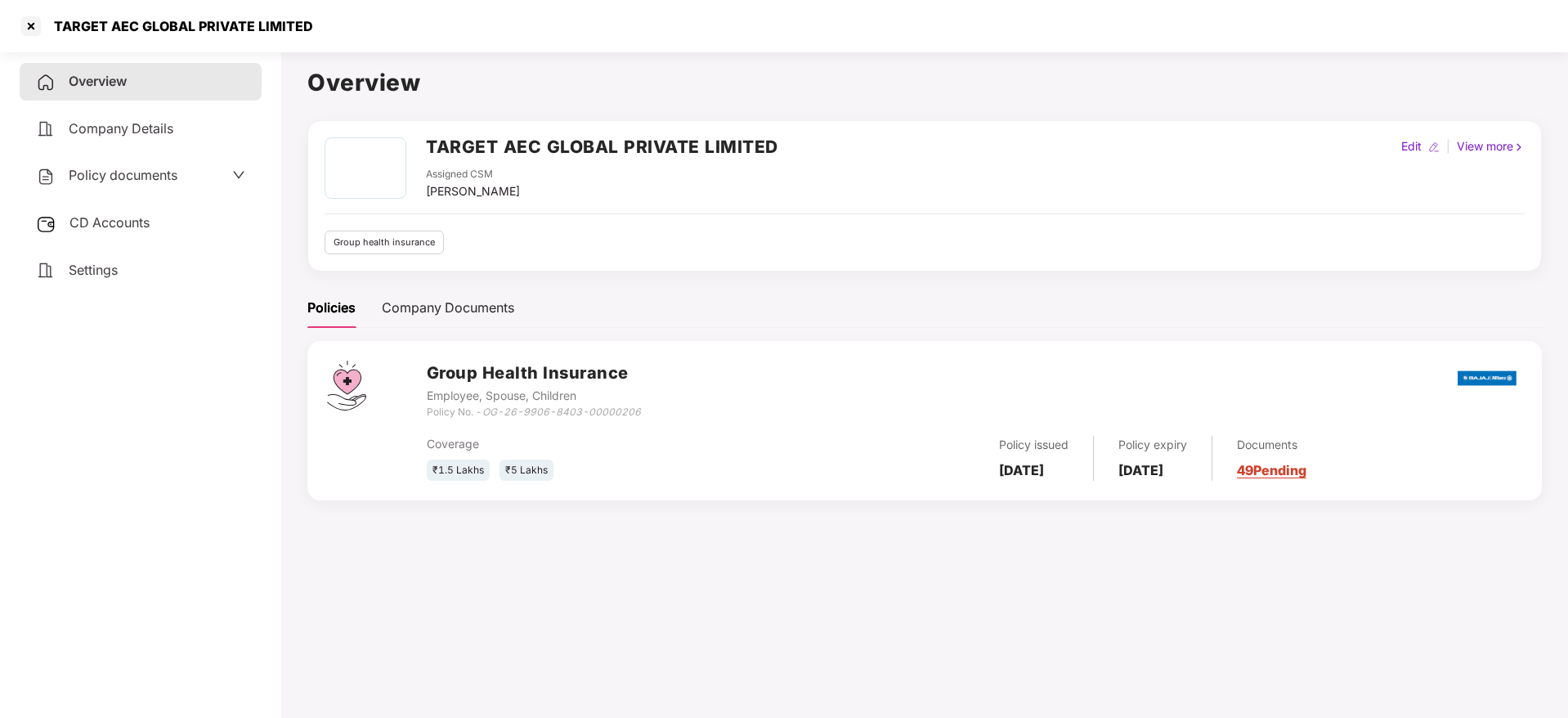
click at [133, 184] on div "Policy documents" at bounding box center [106, 175] width 141 height 21
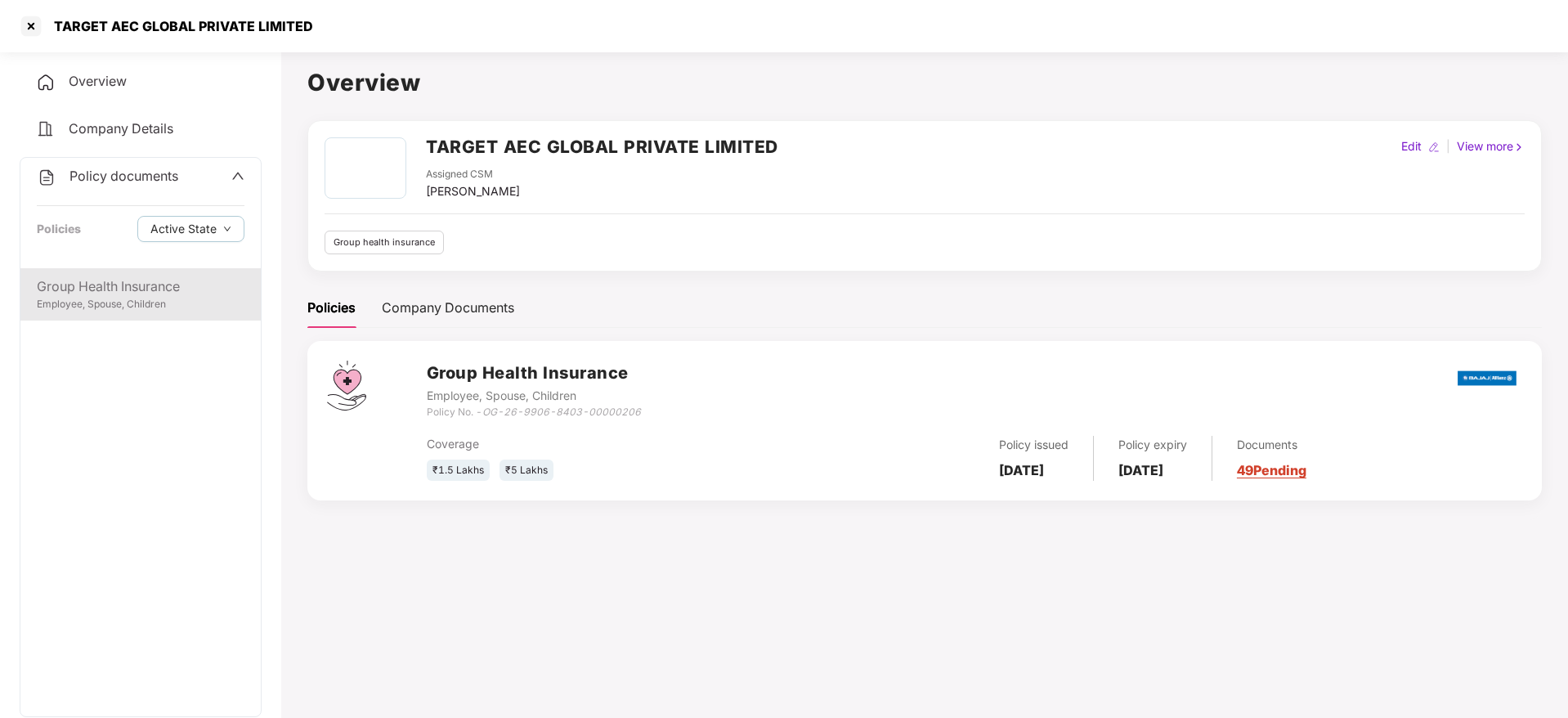
click at [119, 283] on div "Group Health Insurance" at bounding box center [140, 287] width 208 height 20
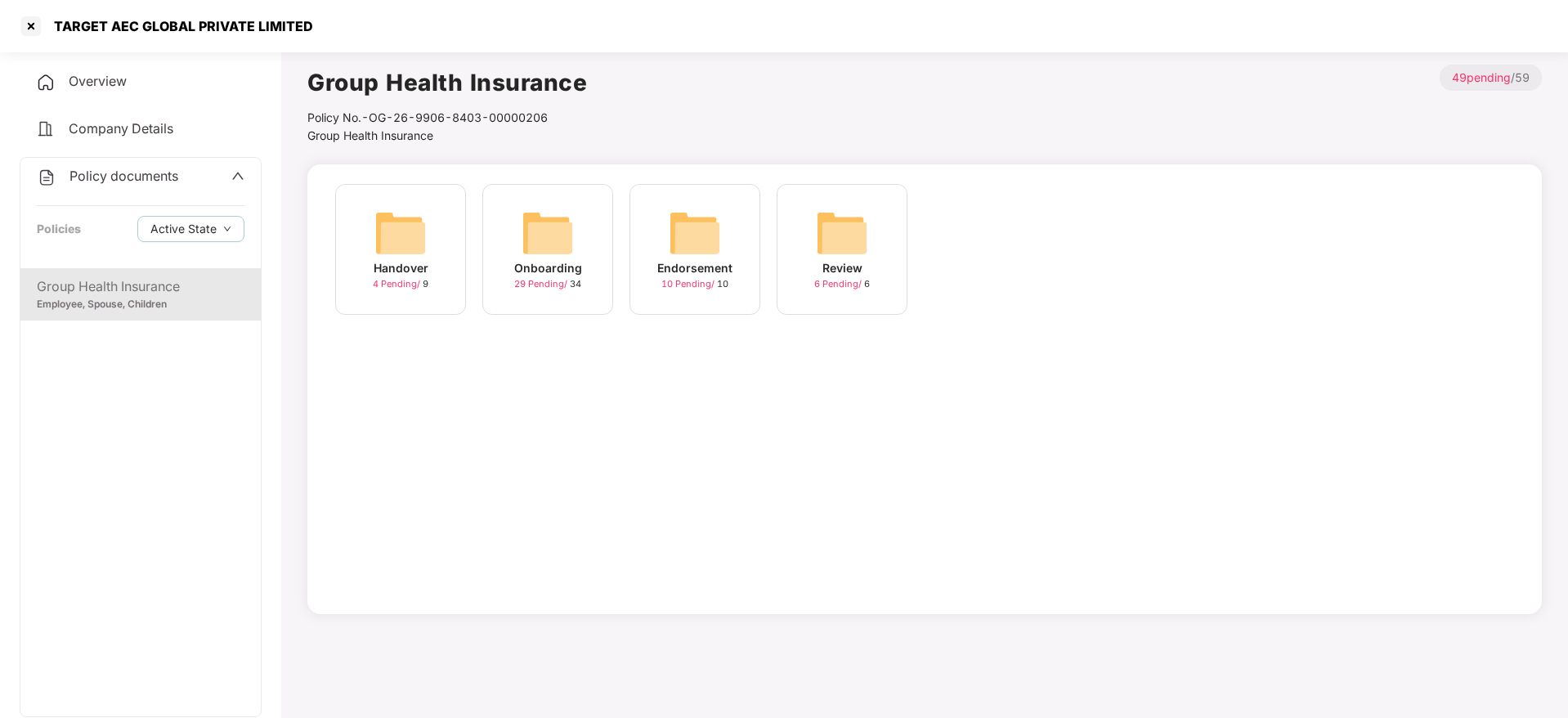
click at [516, 240] on div "Onboarding 29 Pending / 34" at bounding box center [547, 249] width 130 height 131
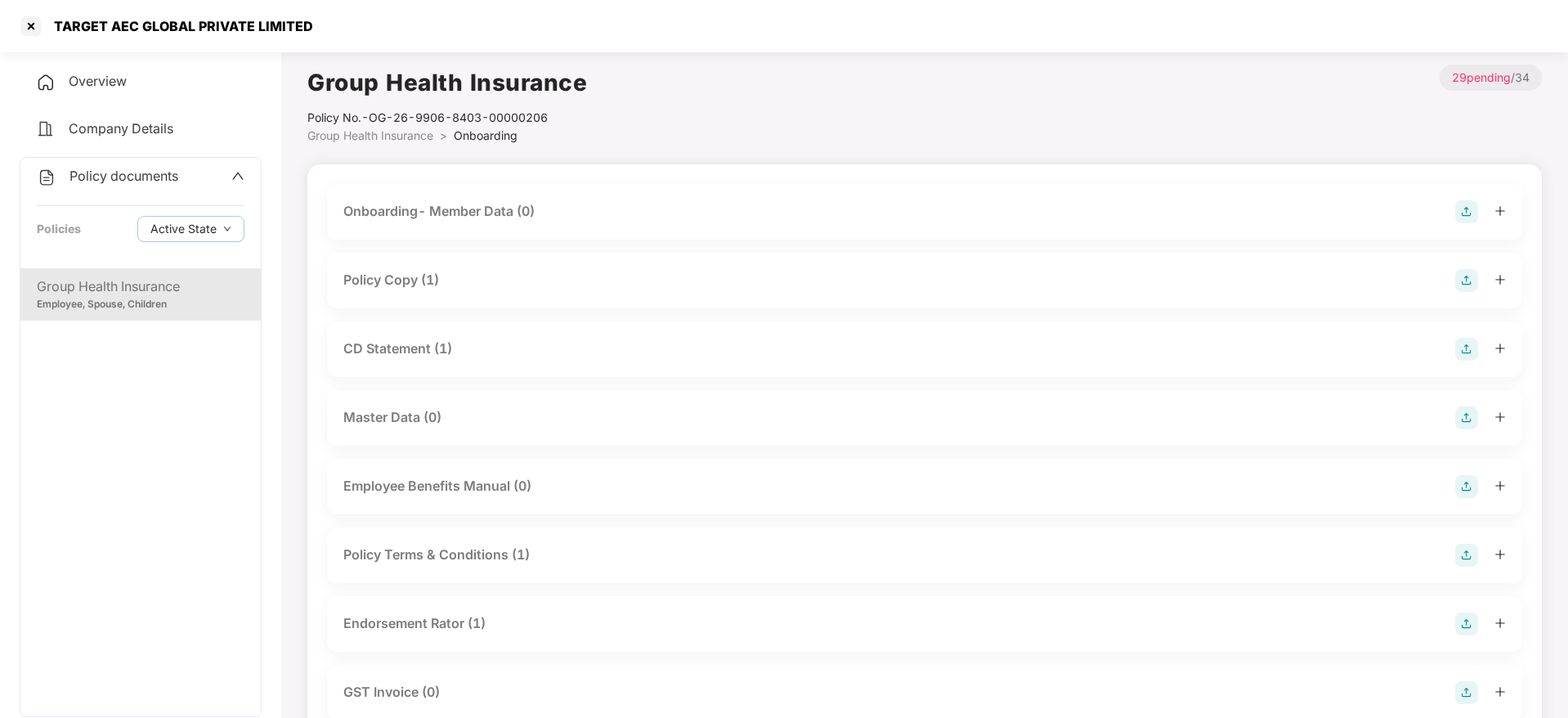
click at [513, 479] on div "Employee Benefits Manual (0)" at bounding box center [437, 487] width 188 height 20
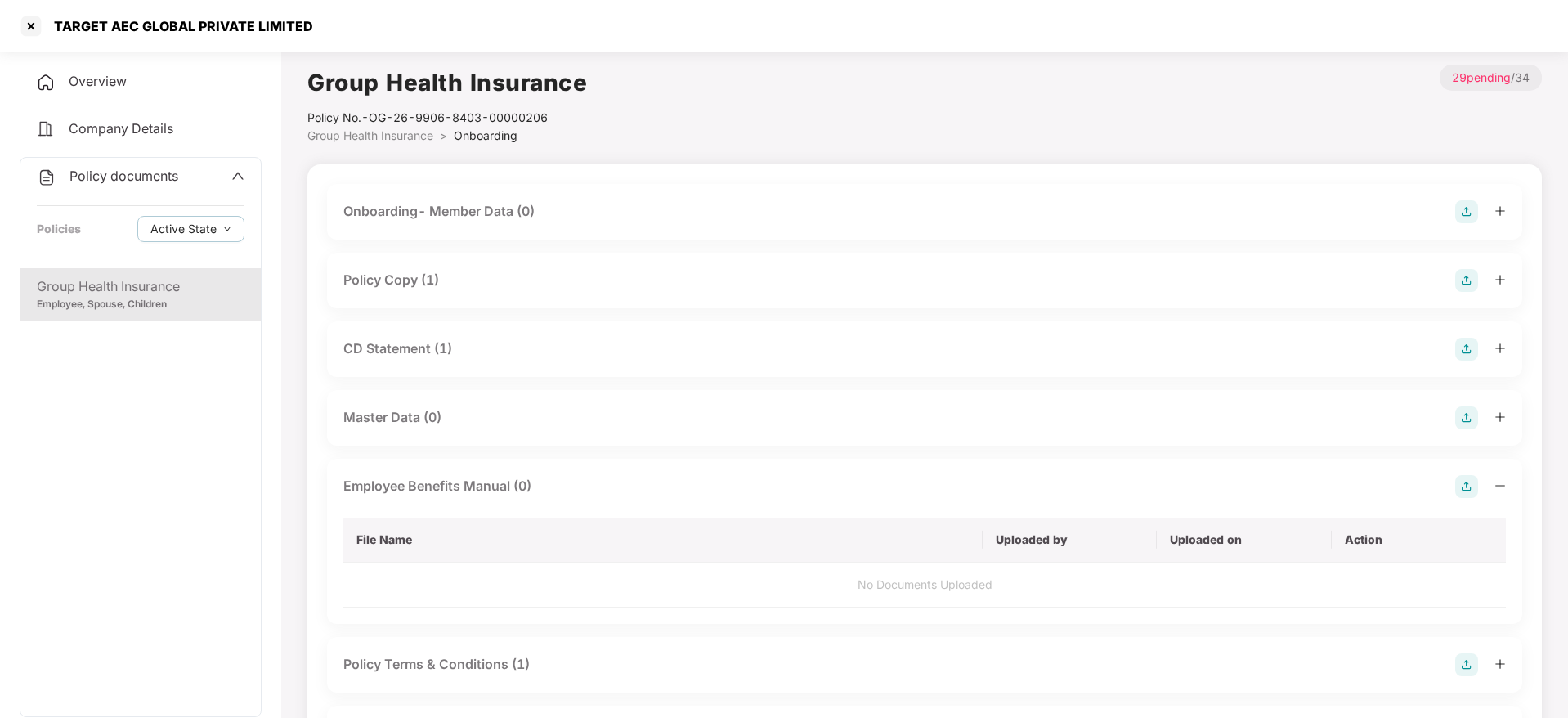
click at [1464, 495] on img at bounding box center [1466, 487] width 23 height 23
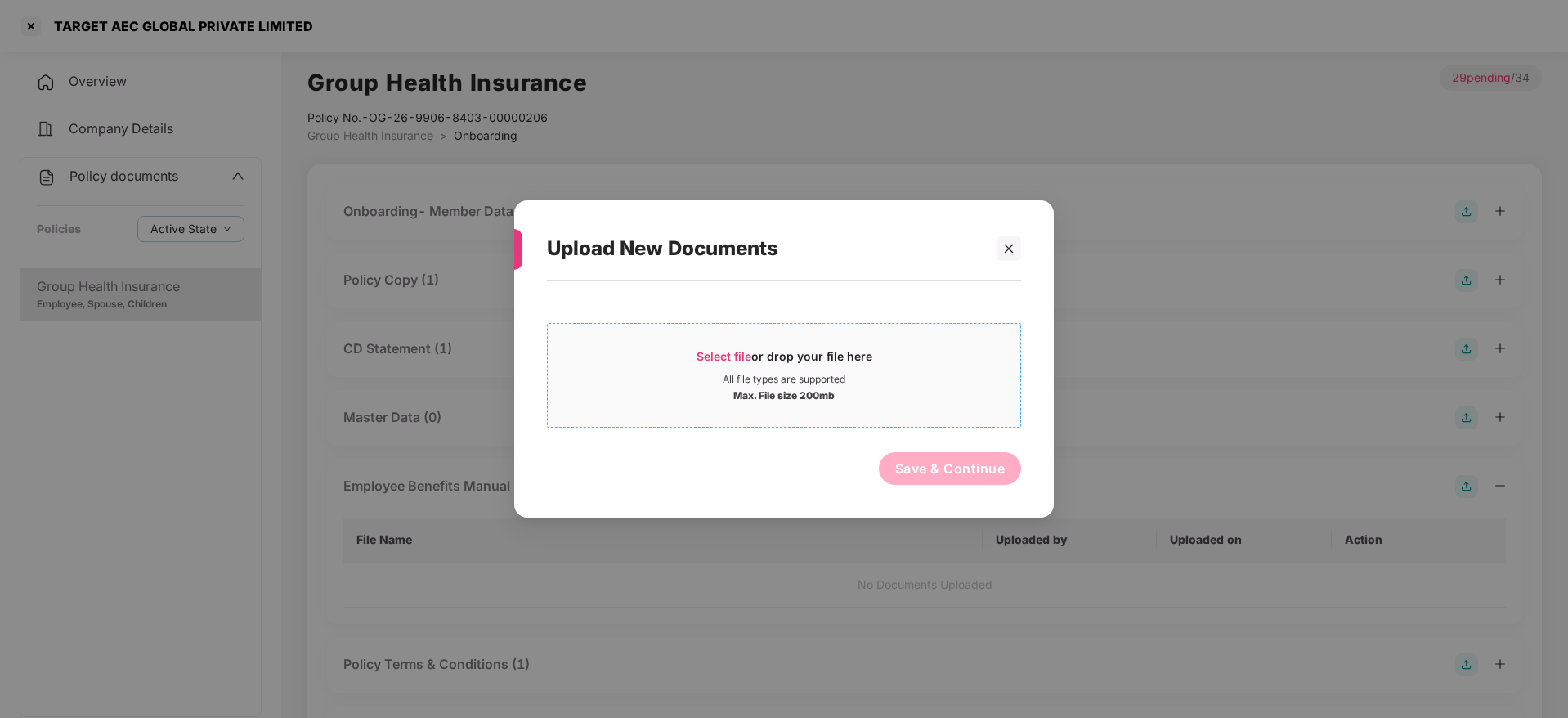
click at [728, 379] on div "All file types are supported" at bounding box center [784, 379] width 123 height 13
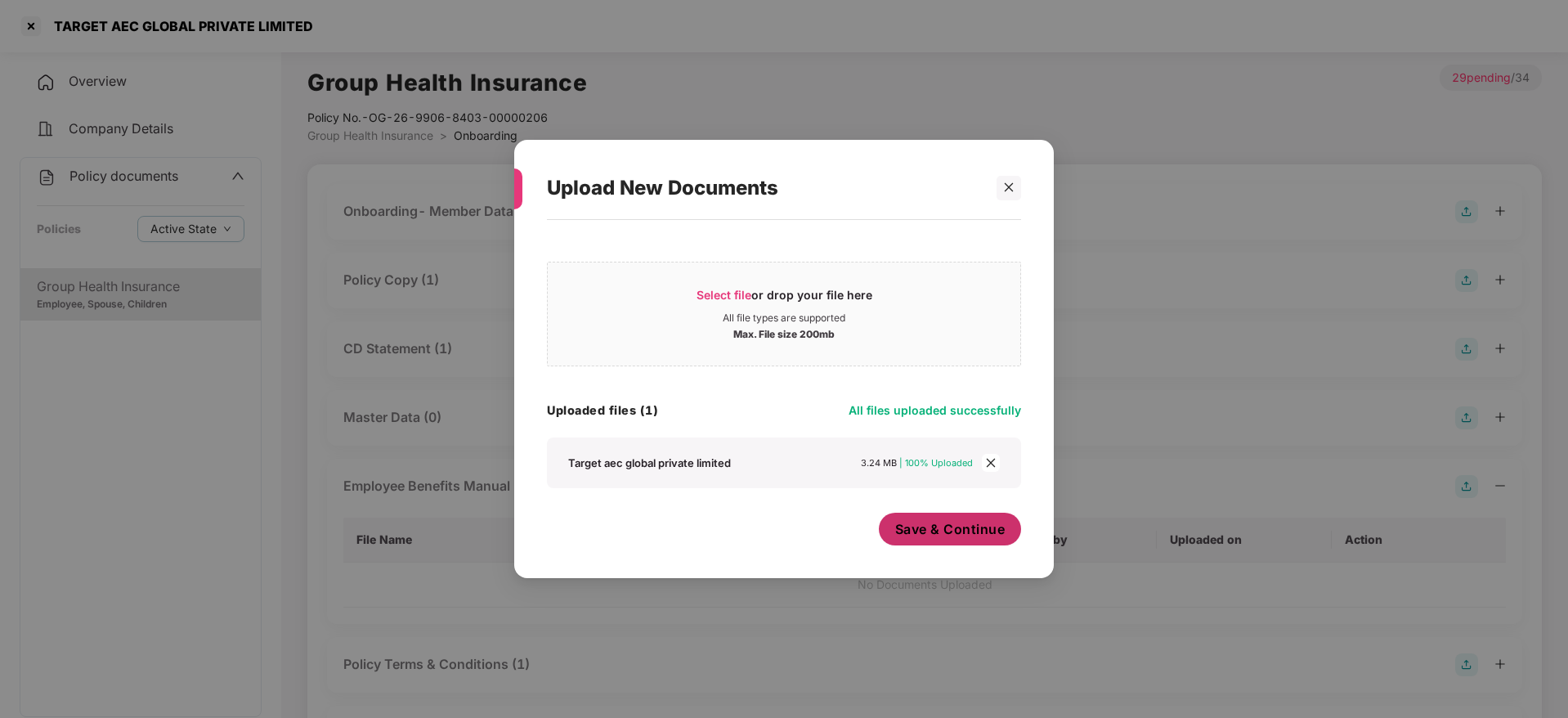
click at [975, 521] on span "Save & Continue" at bounding box center [950, 529] width 110 height 18
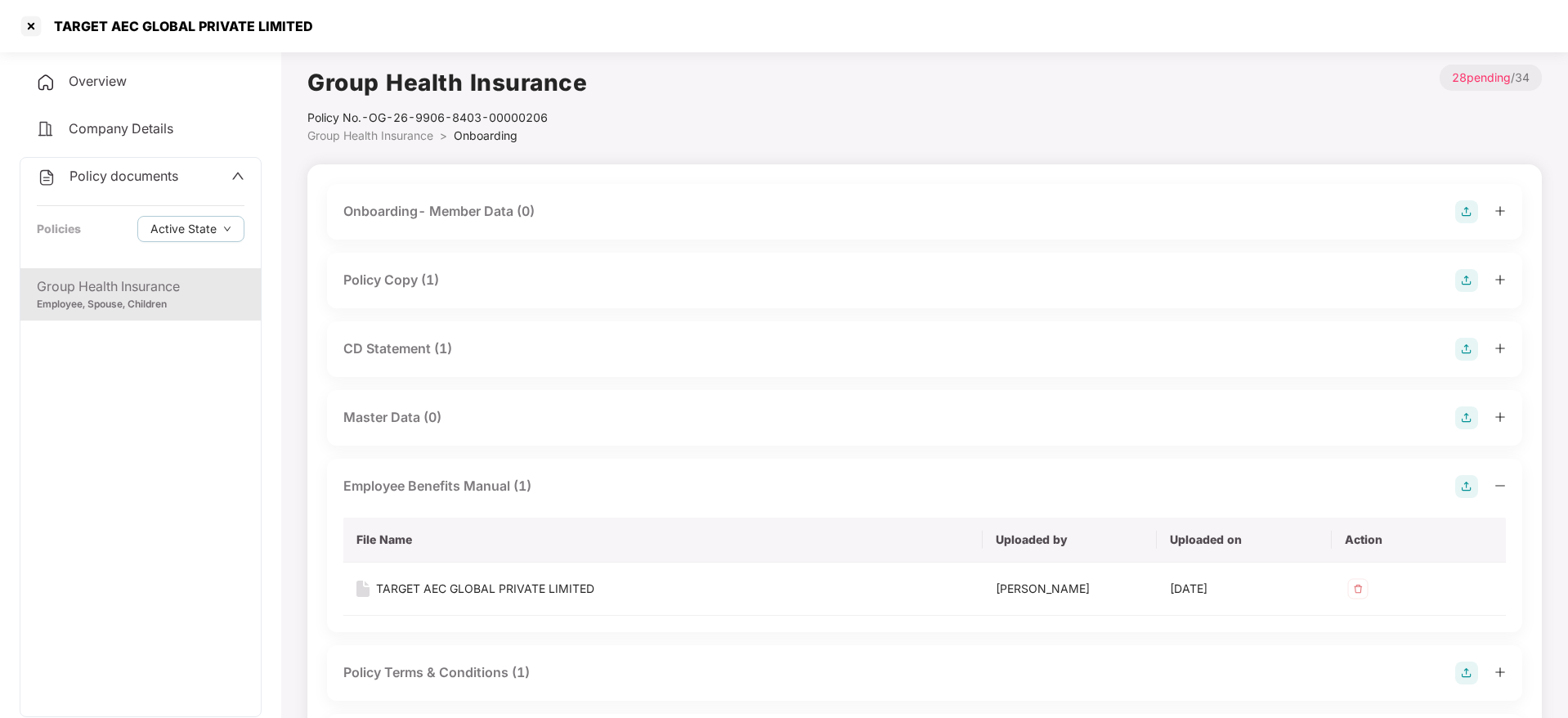
click at [131, 26] on div "TARGET AEC GLOBAL PRIVATE LIMITED" at bounding box center [178, 25] width 269 height 16
copy div "TARGET AEC GLOBAL PRIVATE LIMITED"
click at [41, 26] on div at bounding box center [30, 25] width 26 height 26
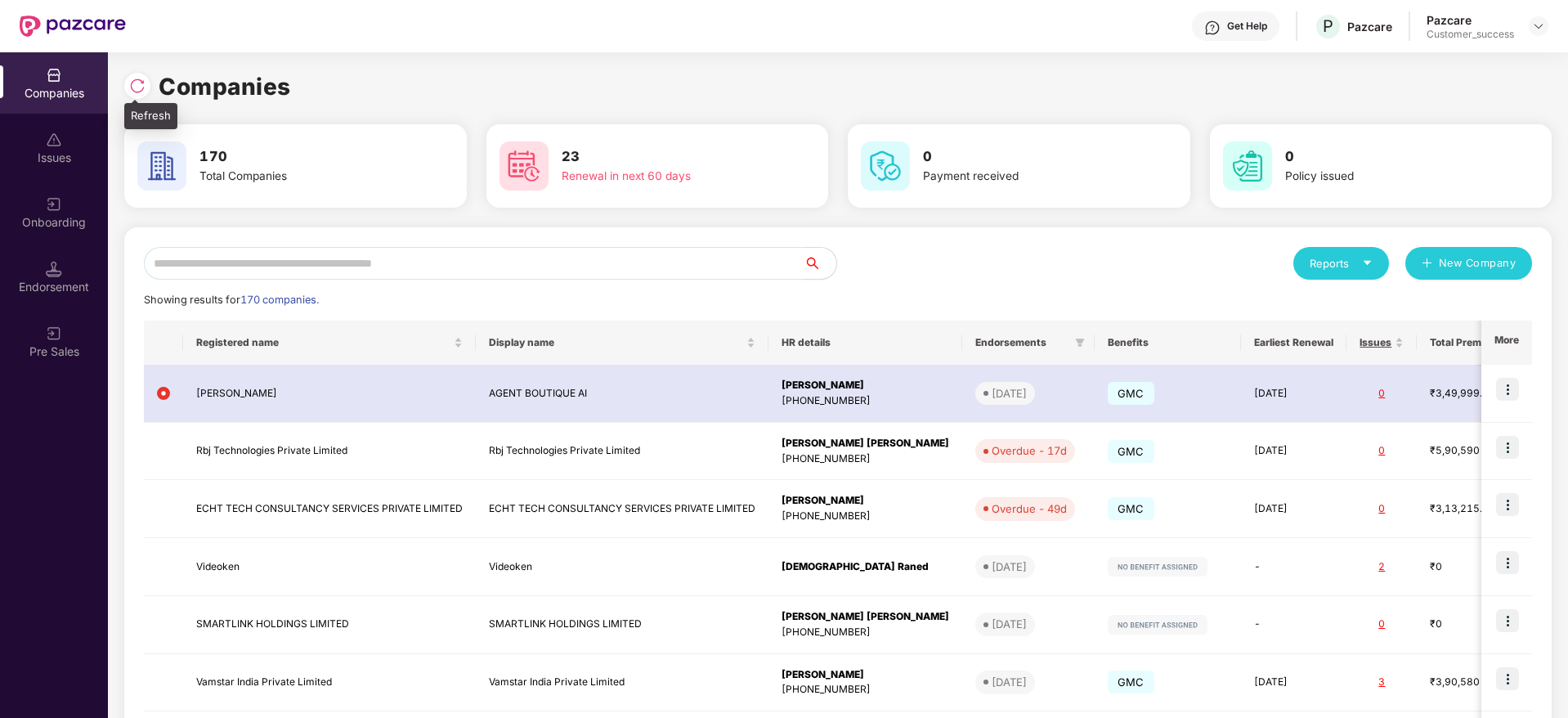
click at [140, 76] on div at bounding box center [137, 86] width 26 height 26
click at [525, 258] on input "text" at bounding box center [474, 263] width 660 height 33
paste input "**********"
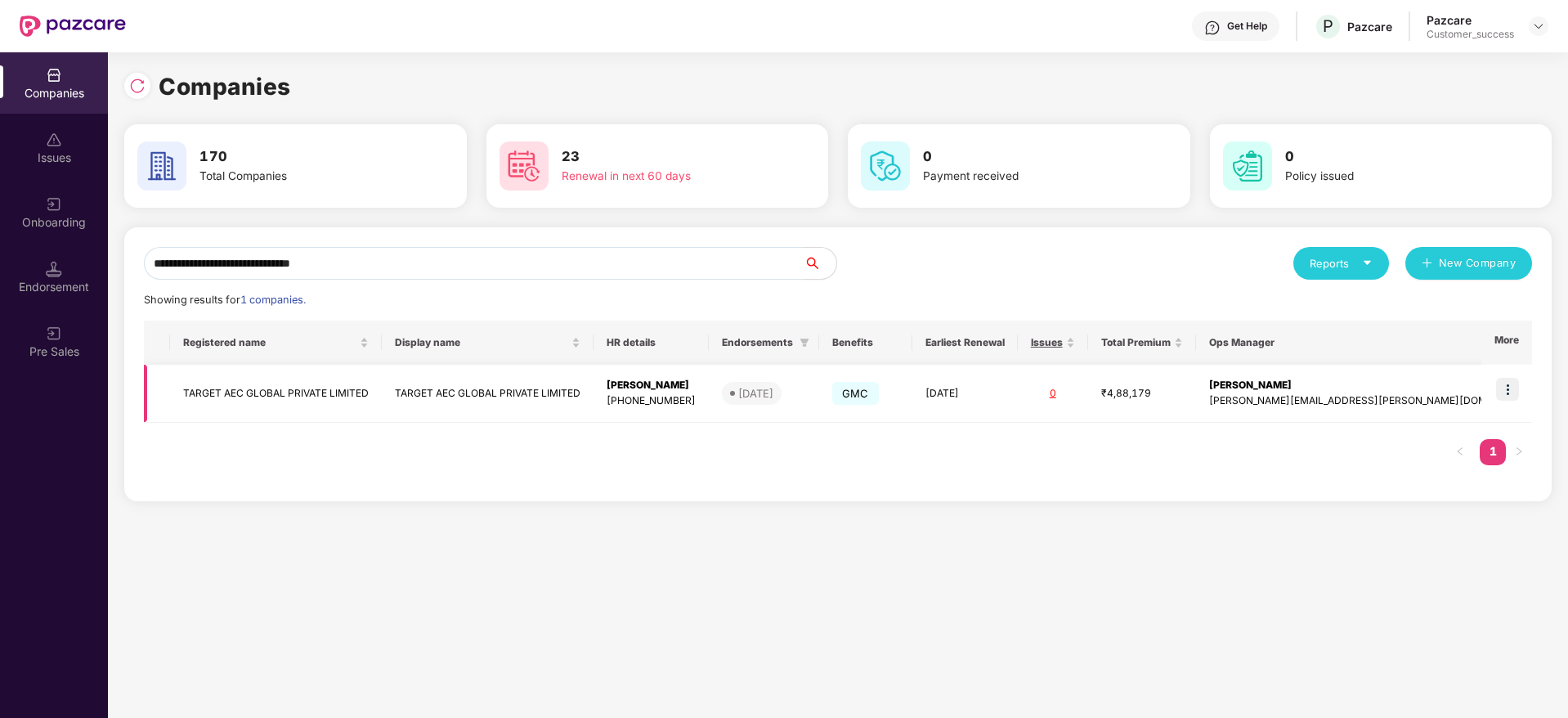
type input "**********"
click at [1510, 388] on img at bounding box center [1507, 389] width 23 height 23
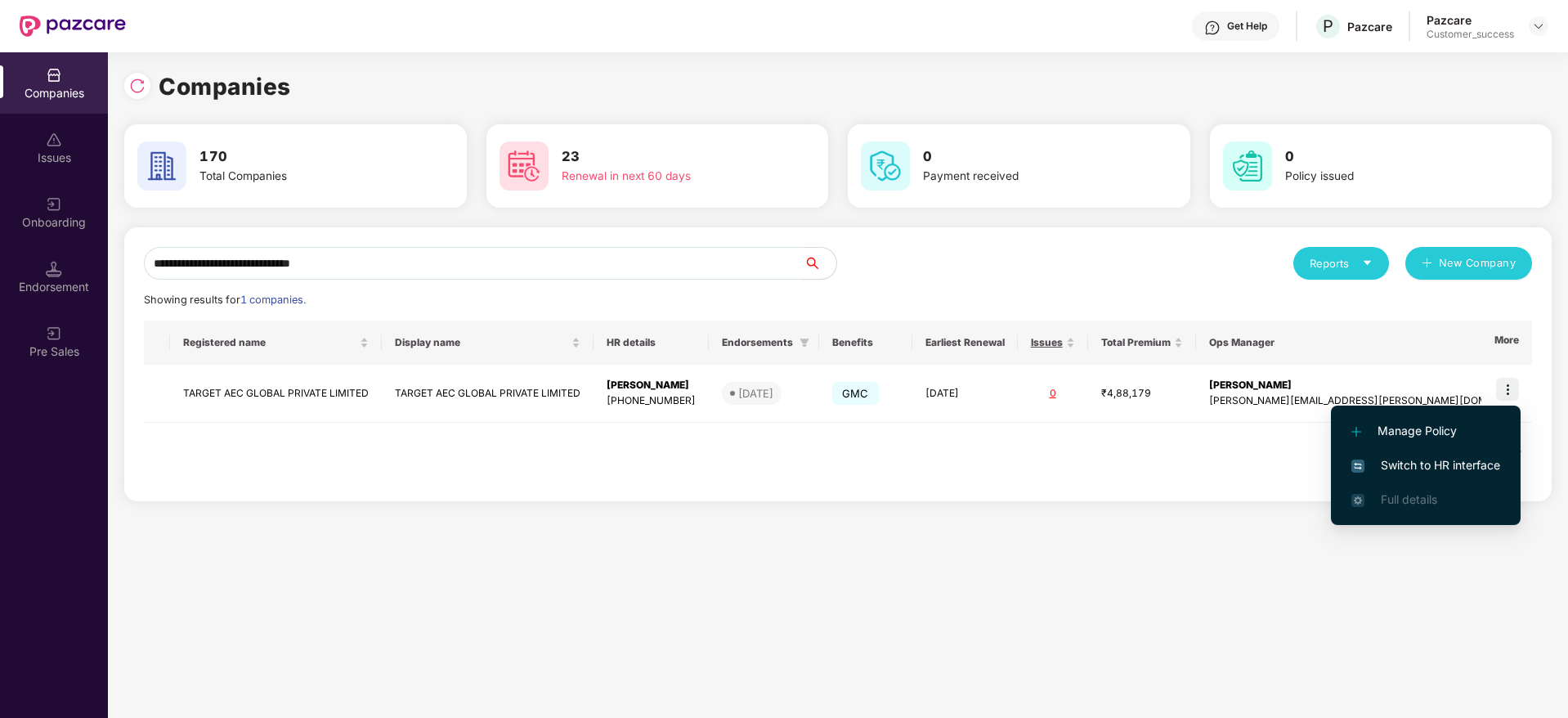
click at [1475, 465] on span "Switch to HR interface" at bounding box center [1426, 465] width 149 height 18
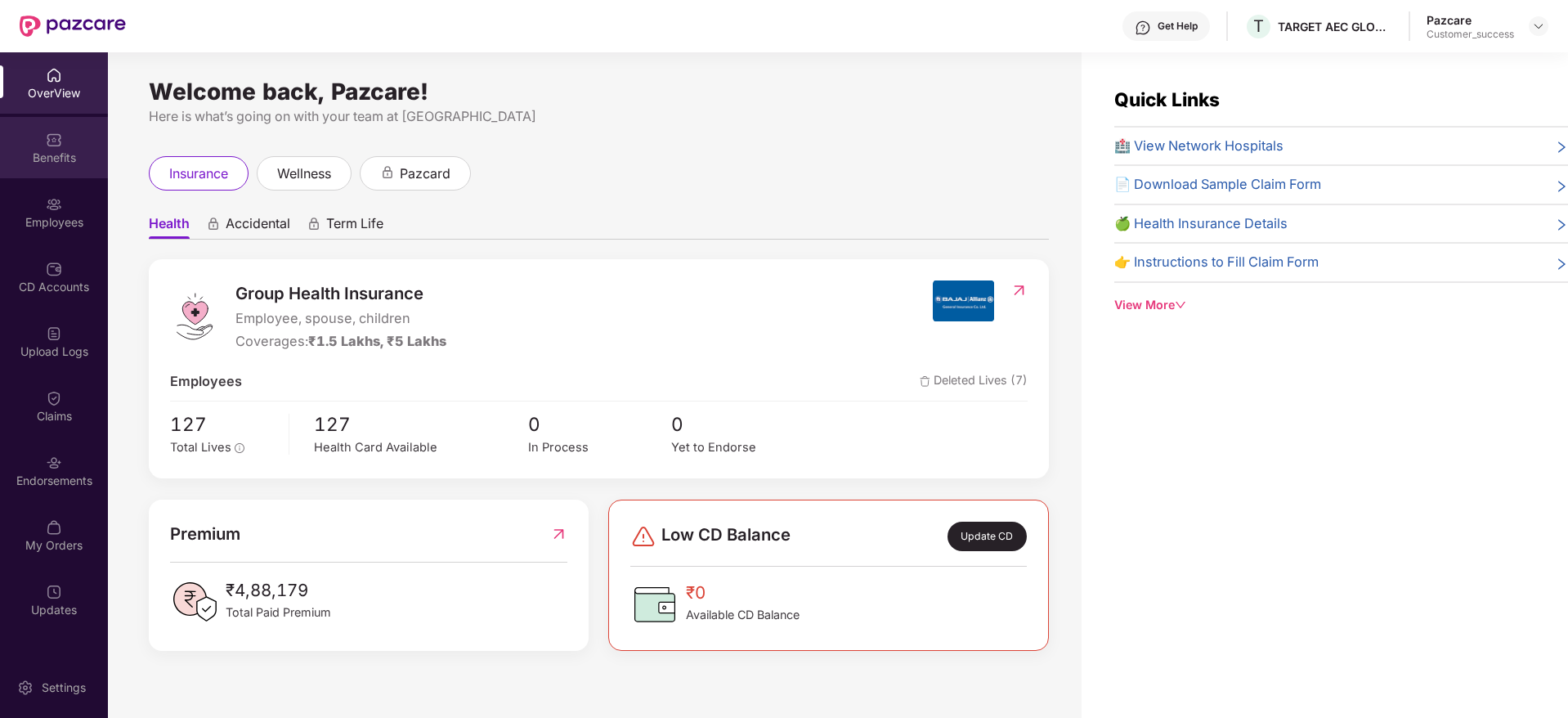
click at [63, 165] on div "Benefits" at bounding box center [53, 147] width 108 height 61
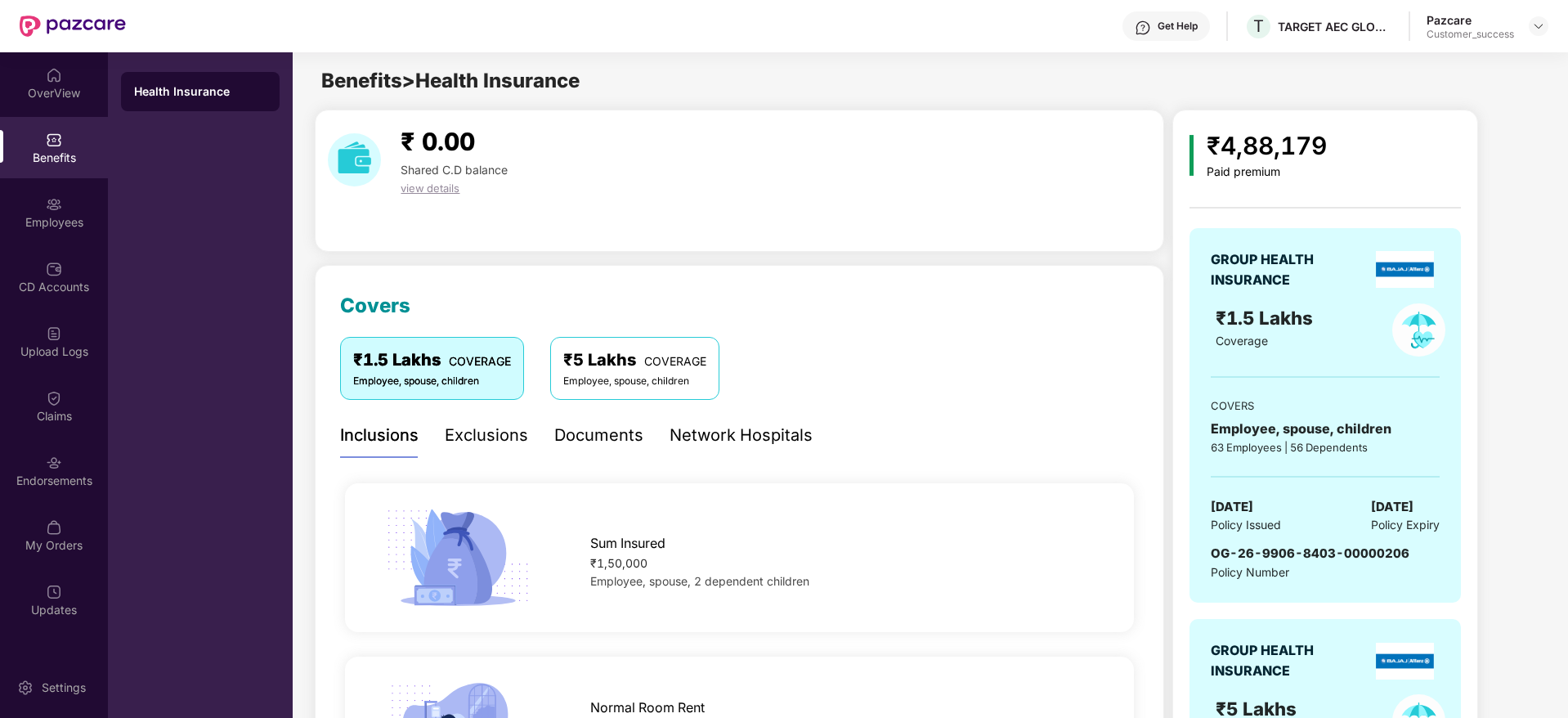
click at [645, 447] on div "Inclusions Exclusions Documents Network Hospitals" at bounding box center [576, 435] width 473 height 45
click at [626, 434] on div "Documents" at bounding box center [598, 436] width 89 height 25
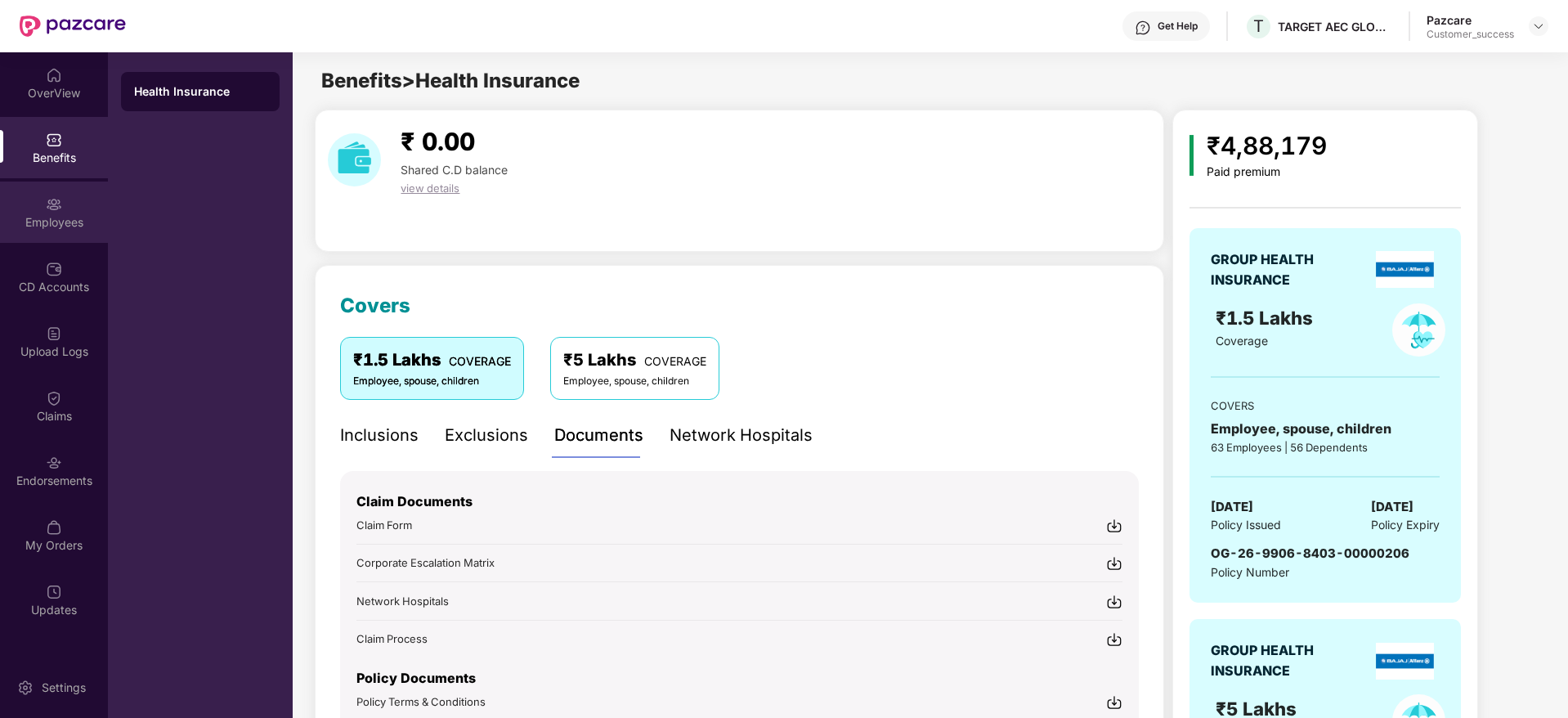
click at [58, 209] on img at bounding box center [53, 204] width 16 height 16
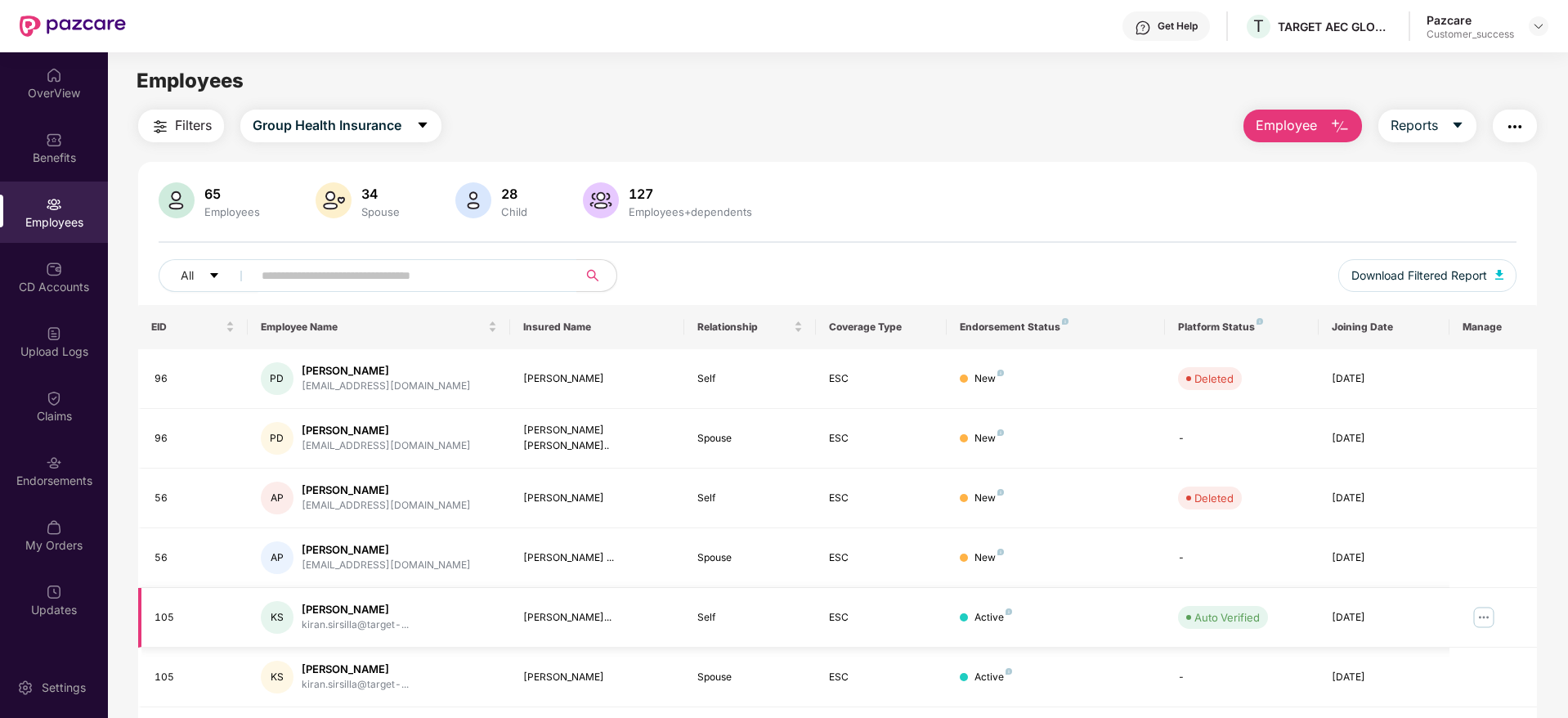
click at [1483, 612] on img at bounding box center [1483, 617] width 26 height 26
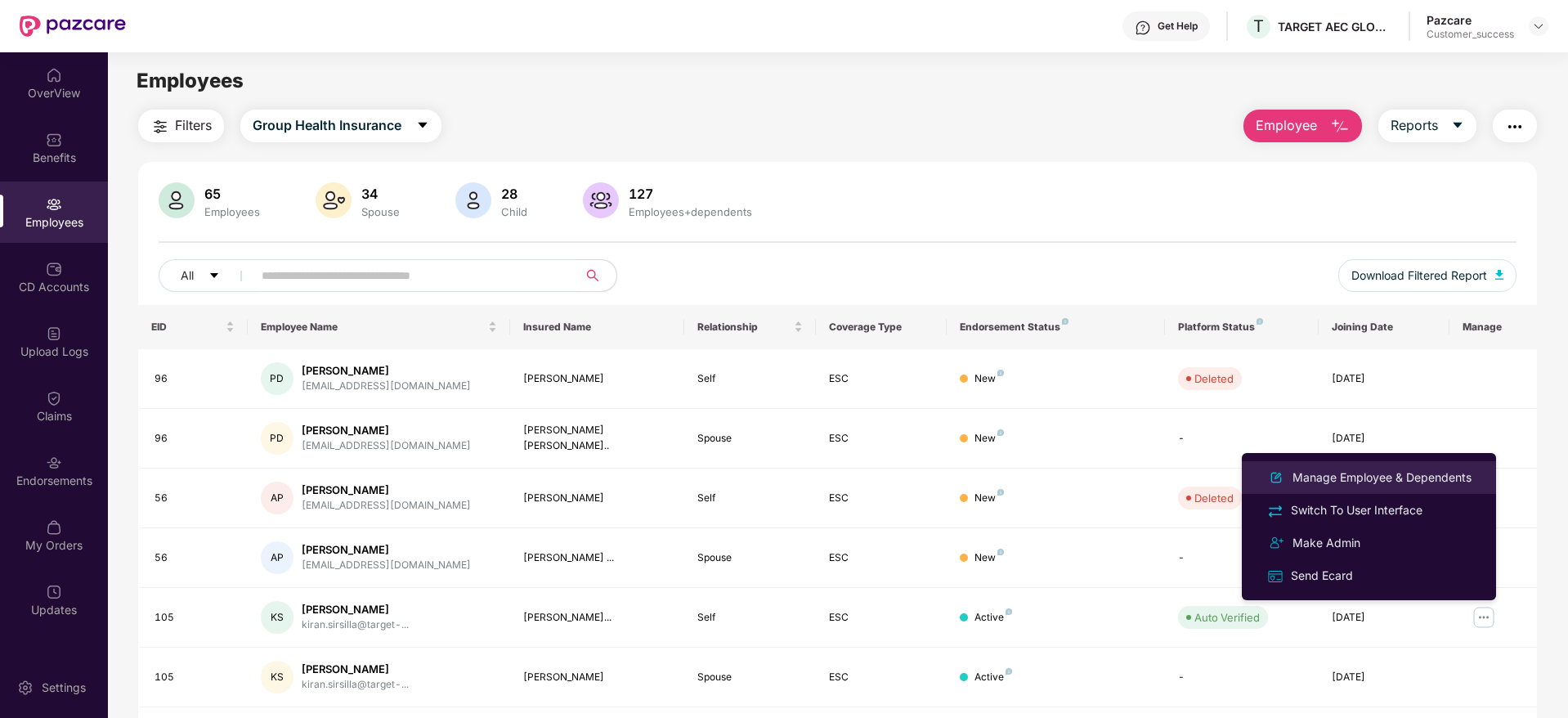
click at [1385, 463] on li "Manage Employee & Dependents" at bounding box center [1369, 477] width 254 height 33
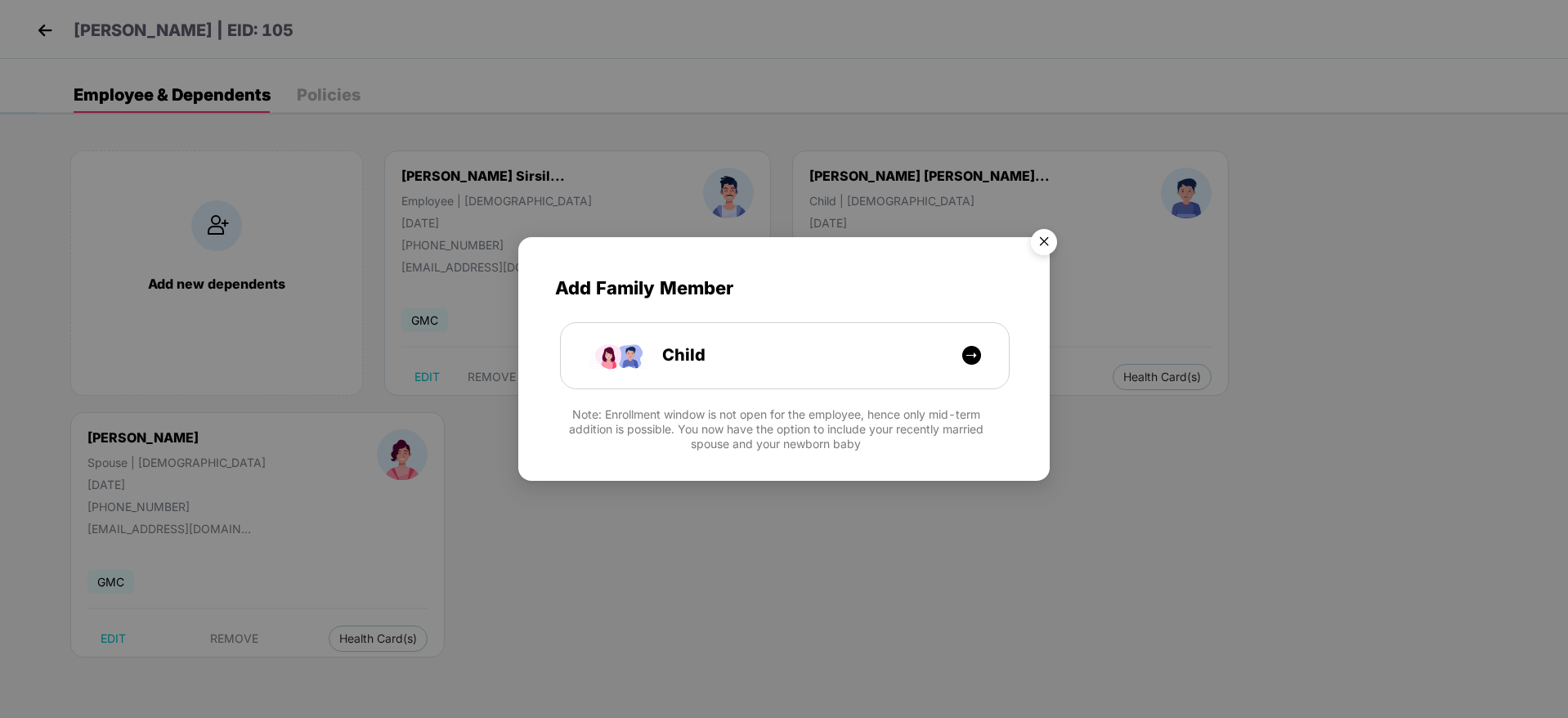
click at [1040, 237] on img "Close" at bounding box center [1044, 245] width 46 height 46
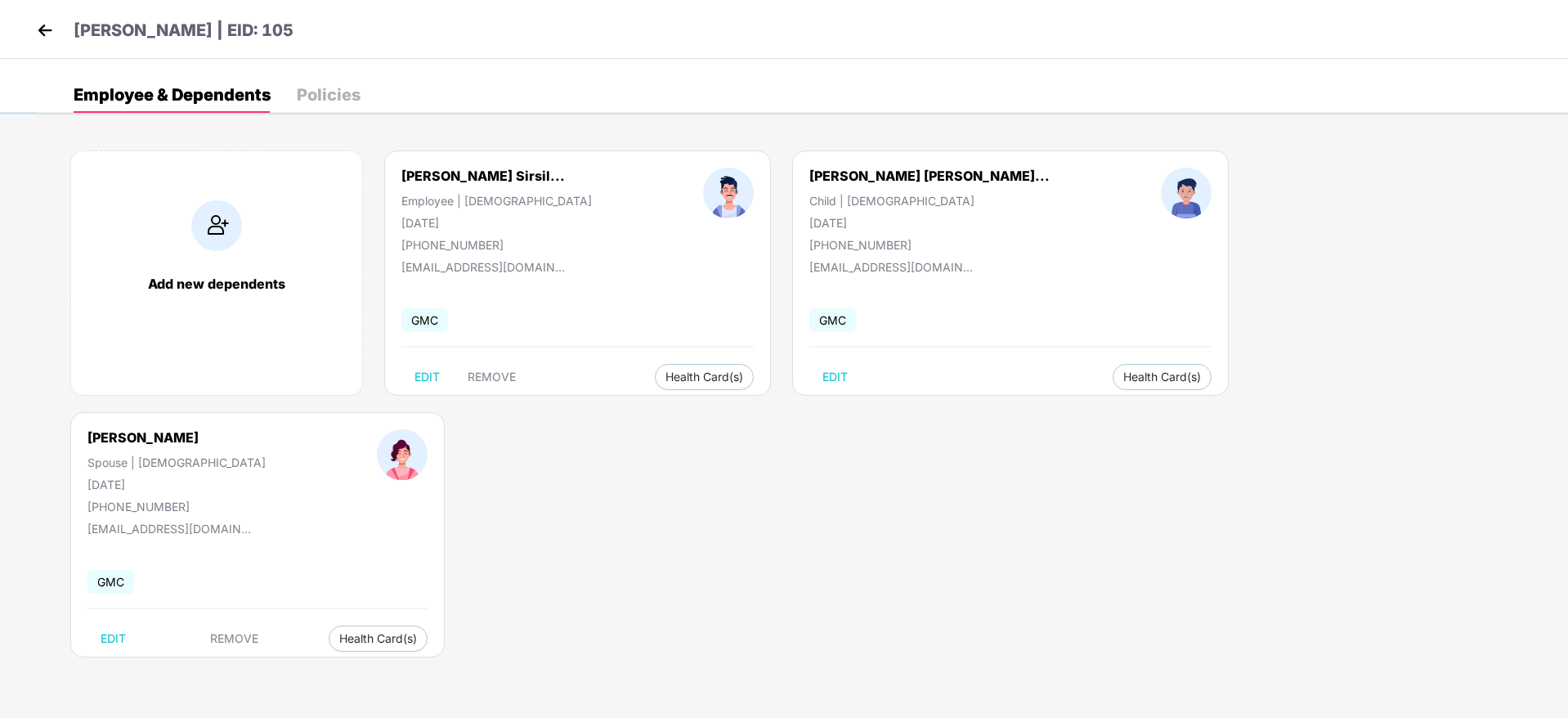
click at [44, 31] on img at bounding box center [45, 30] width 25 height 25
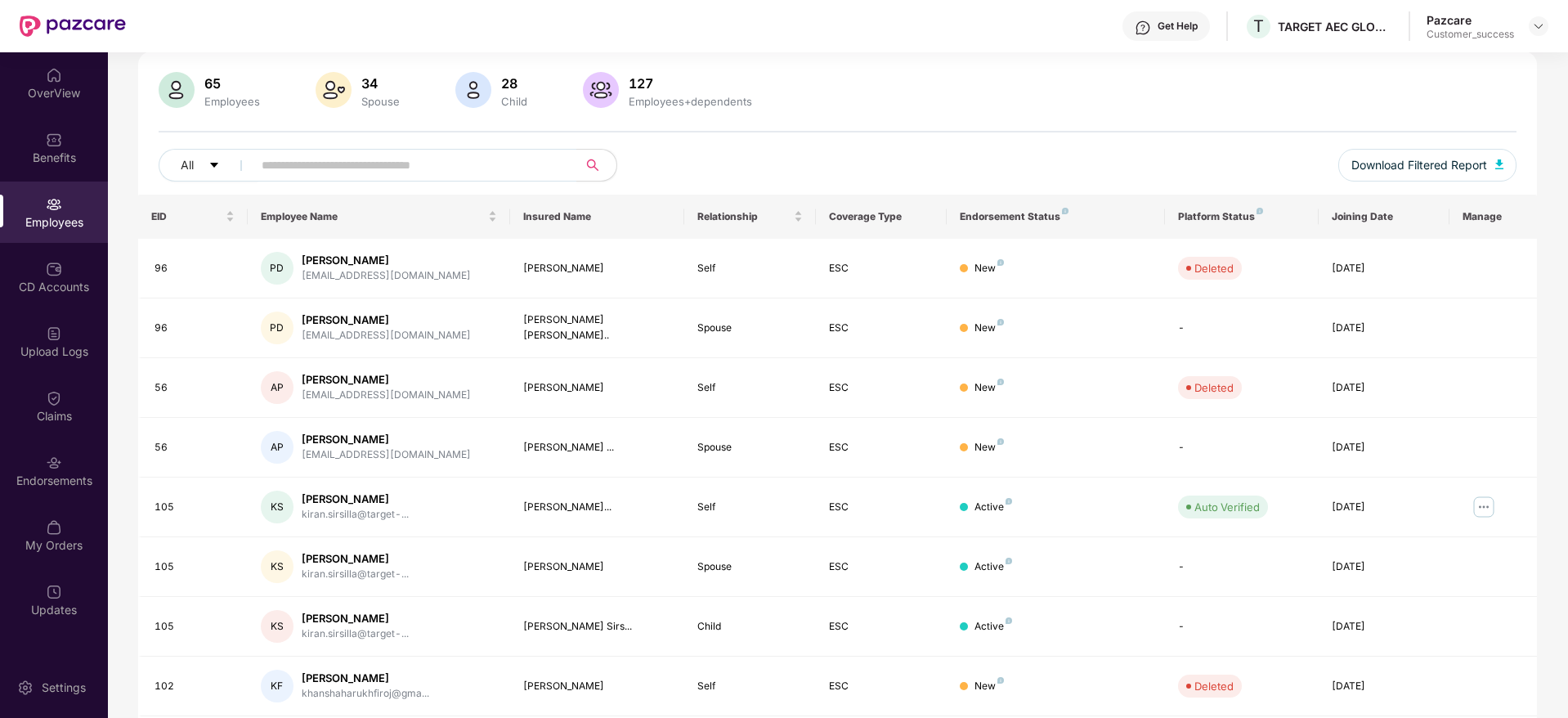
scroll to position [245, 0]
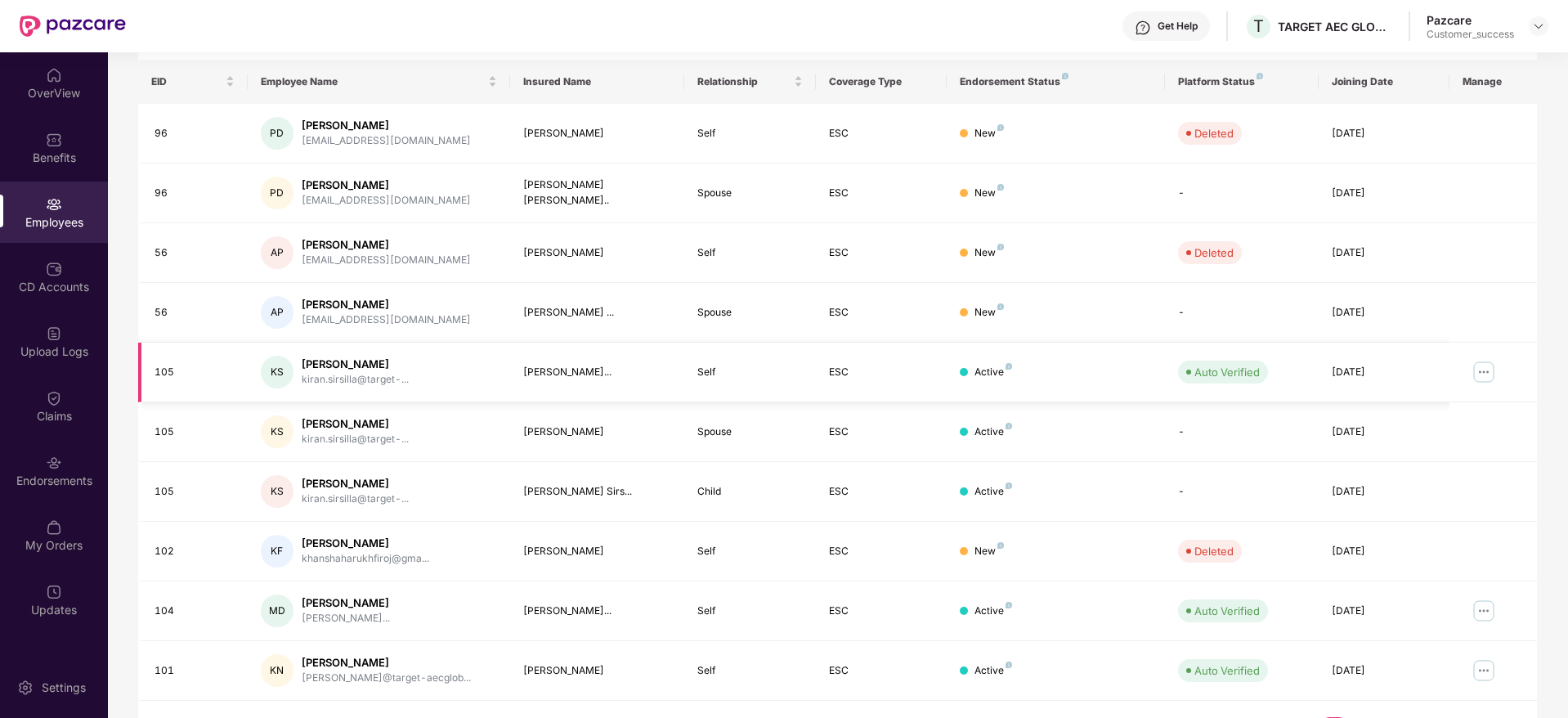
click at [1483, 370] on img at bounding box center [1483, 372] width 26 height 26
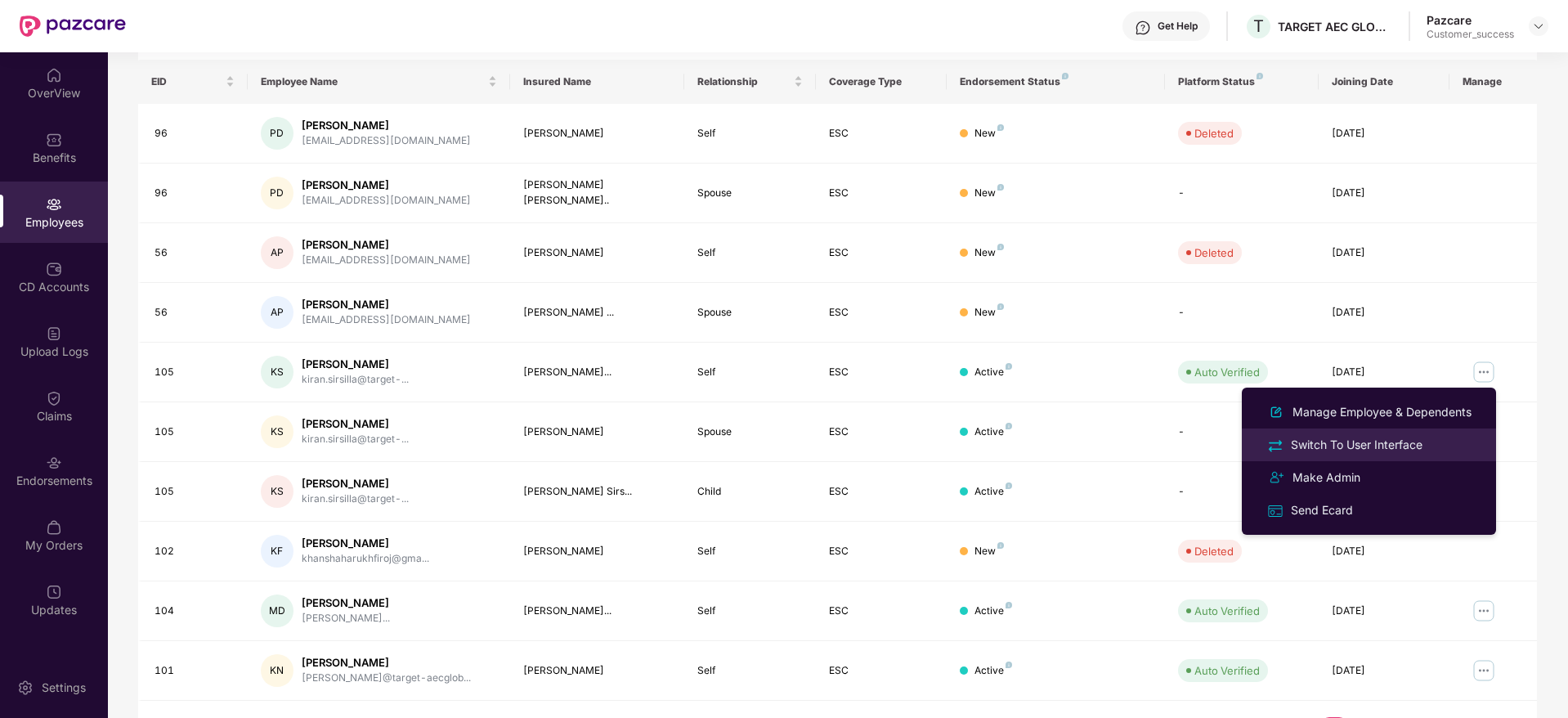
click at [1398, 442] on div "Switch To User Interface" at bounding box center [1356, 444] width 138 height 18
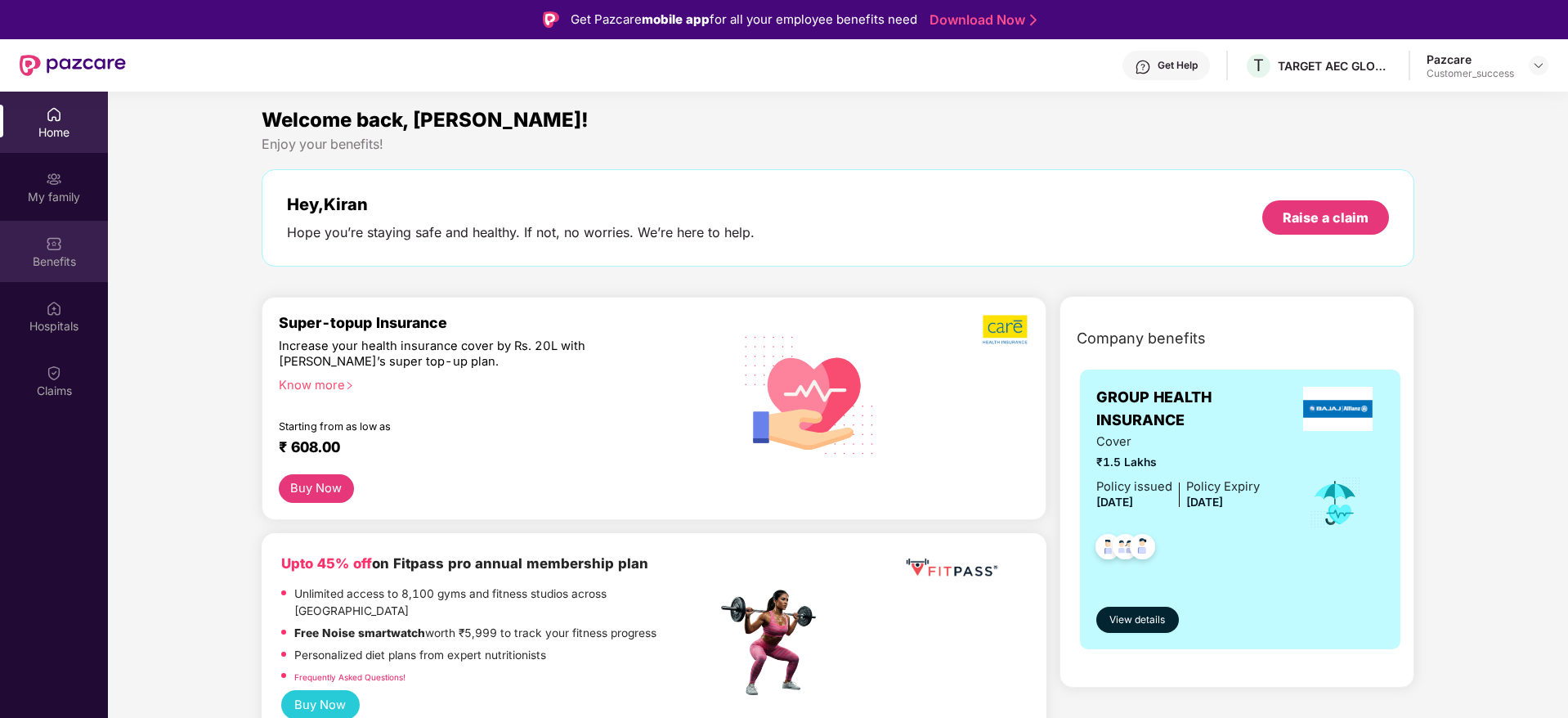
click at [78, 267] on div "Benefits" at bounding box center [53, 261] width 108 height 16
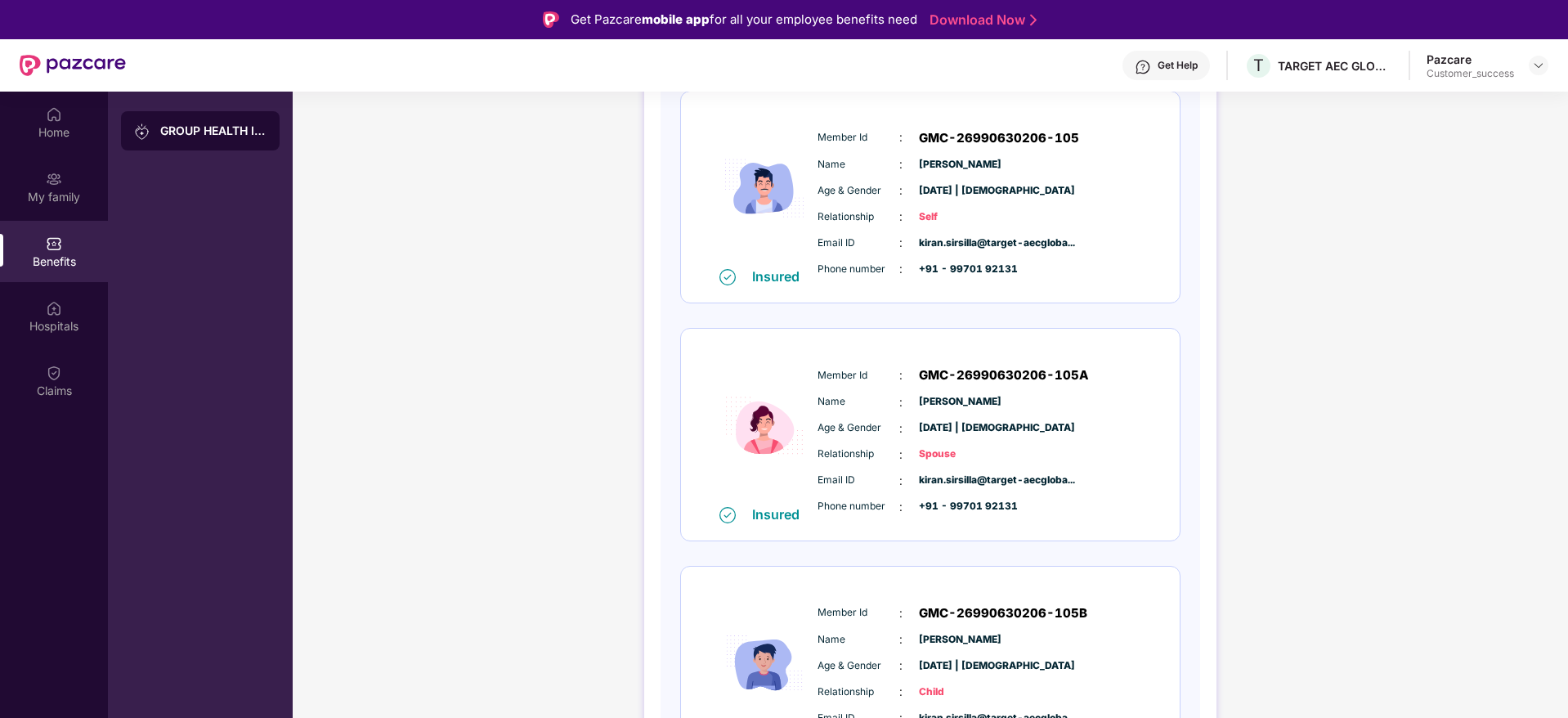
scroll to position [0, 0]
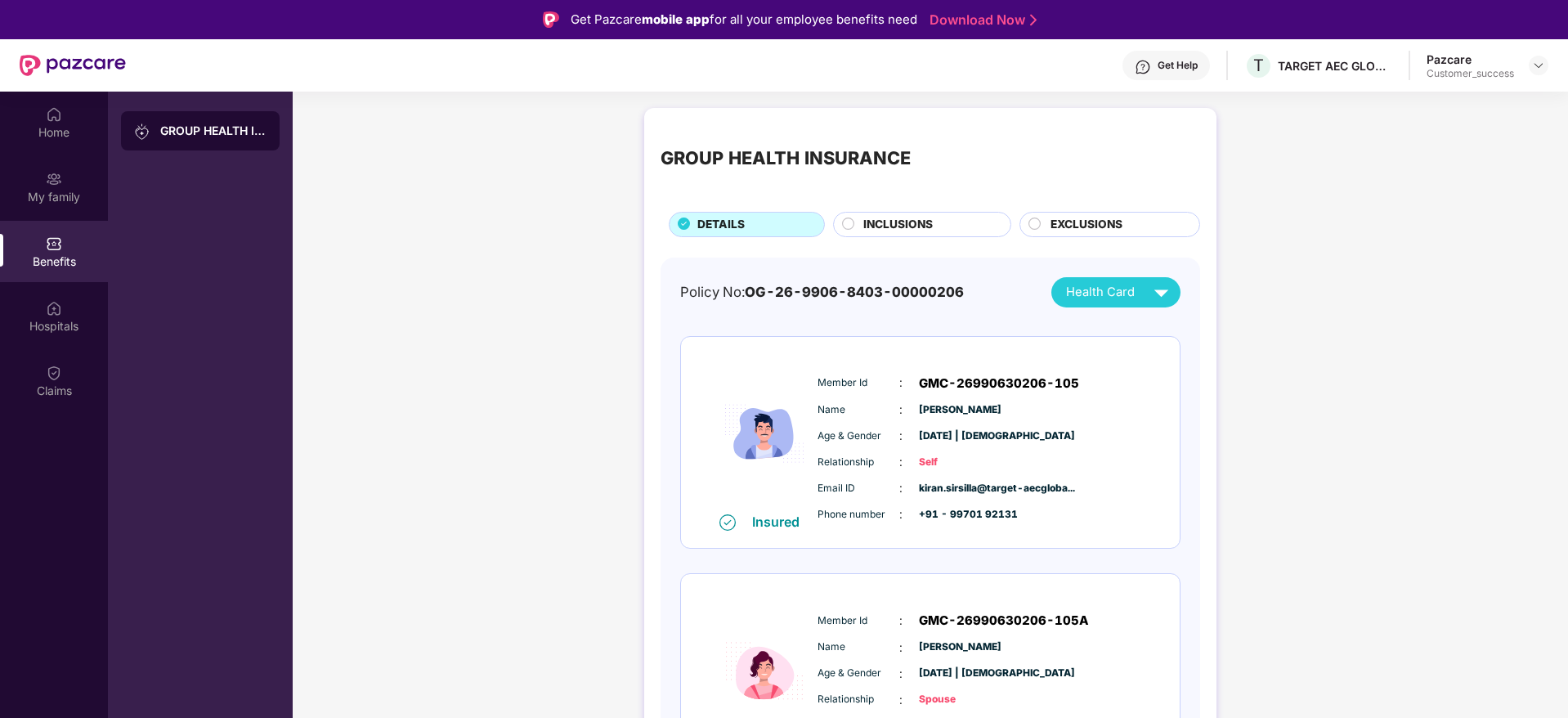
click at [908, 216] on span "INCLUSIONS" at bounding box center [898, 225] width 69 height 18
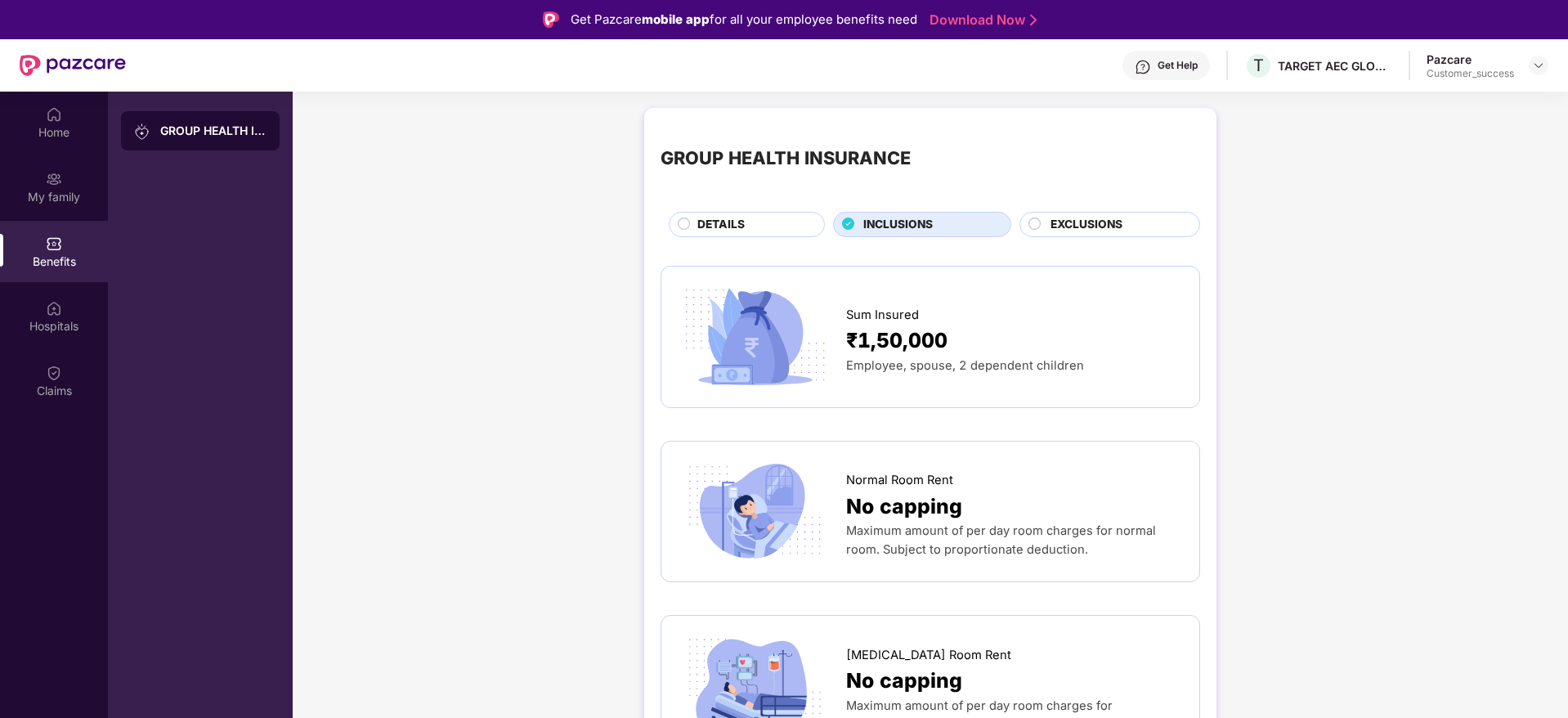
click at [1097, 217] on span "EXCLUSIONS" at bounding box center [1086, 225] width 72 height 18
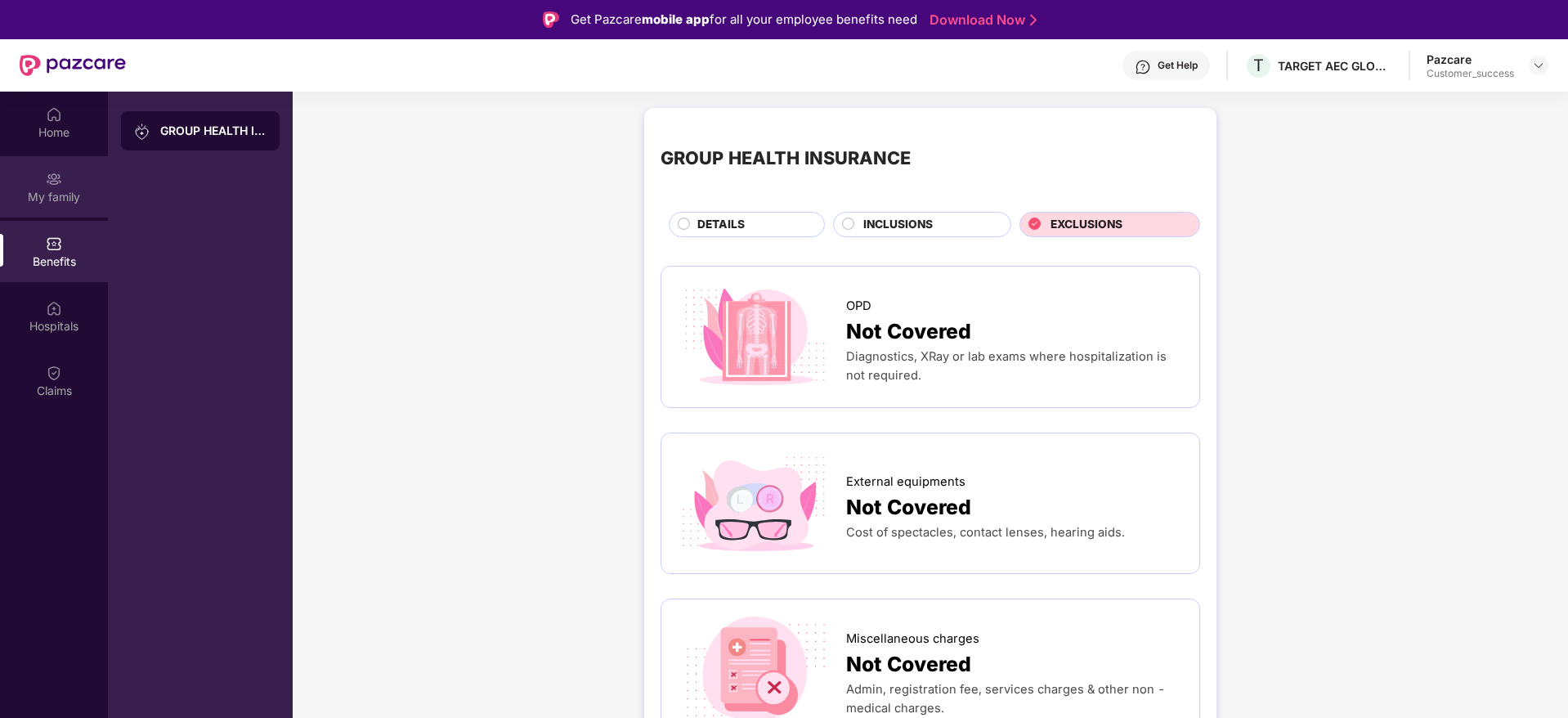
click at [63, 189] on div "My family" at bounding box center [53, 197] width 108 height 16
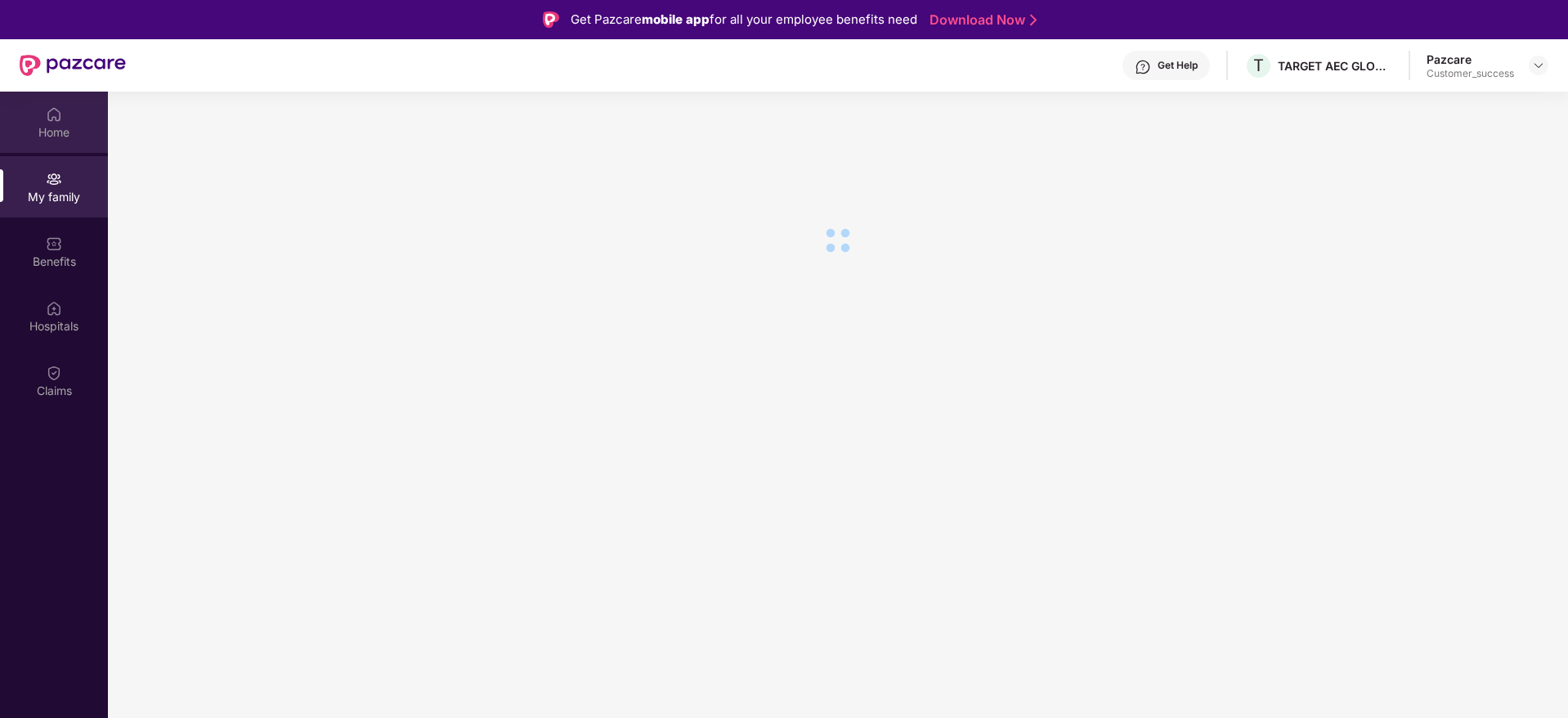
click at [58, 136] on div "Home" at bounding box center [53, 132] width 108 height 16
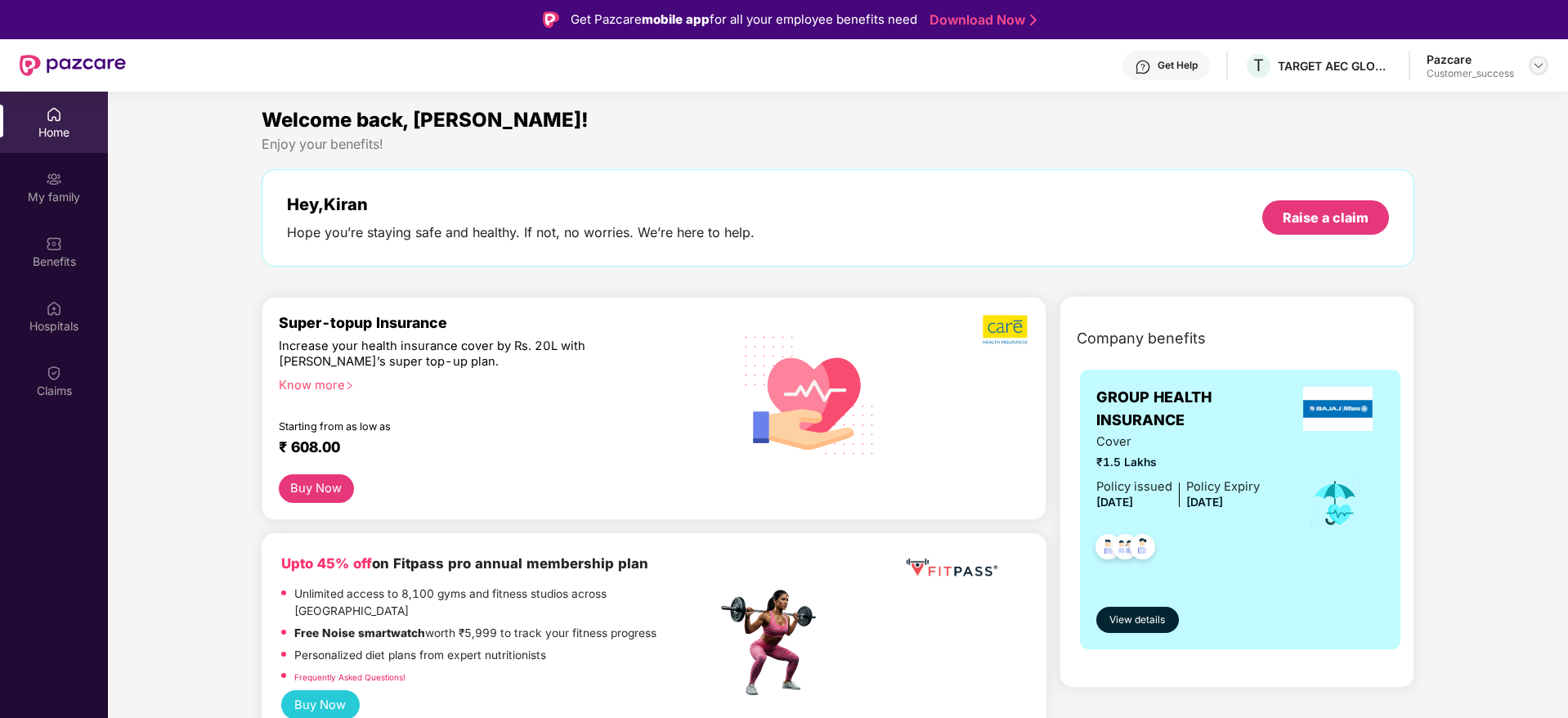
click at [1541, 67] on img at bounding box center [1538, 64] width 13 height 13
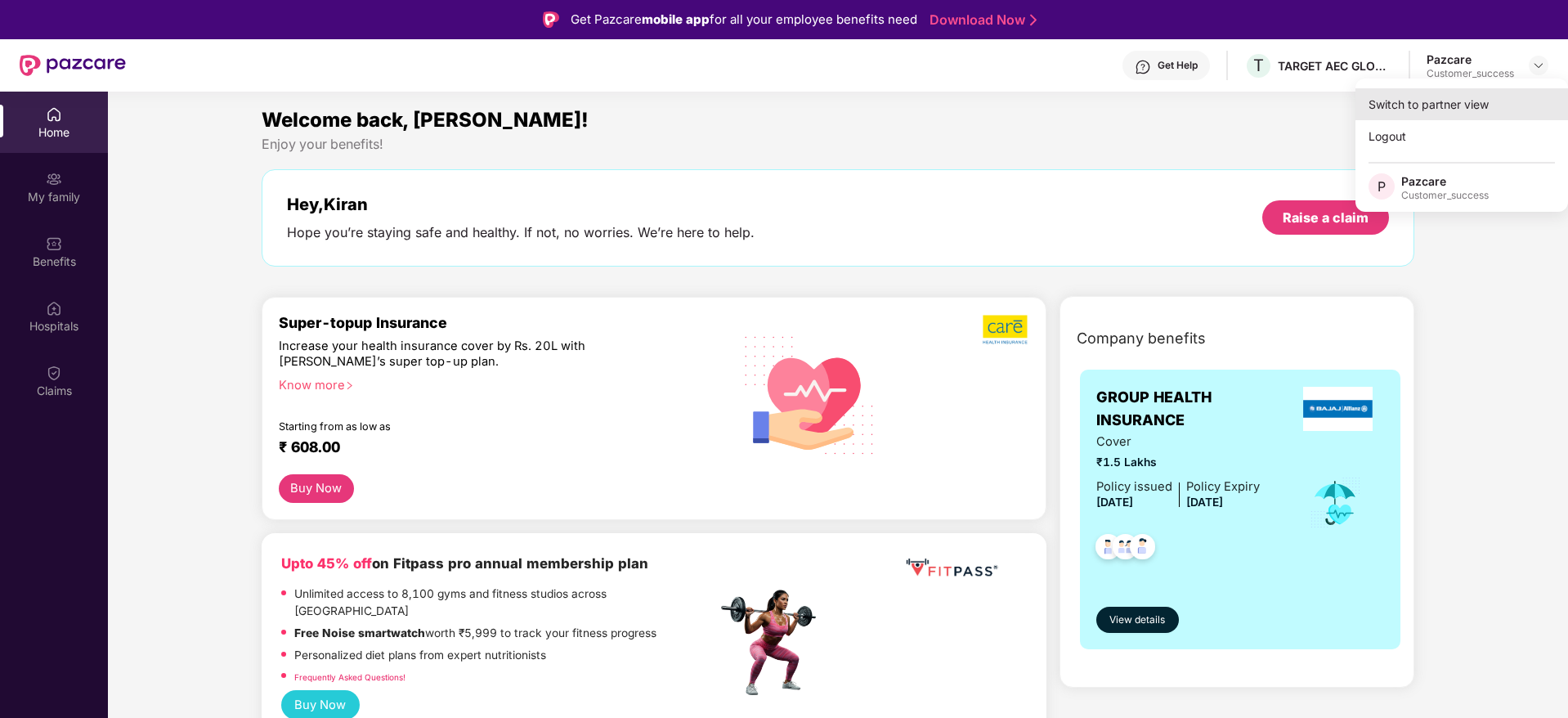
click at [1528, 88] on div "Switch to partner view" at bounding box center [1461, 104] width 213 height 32
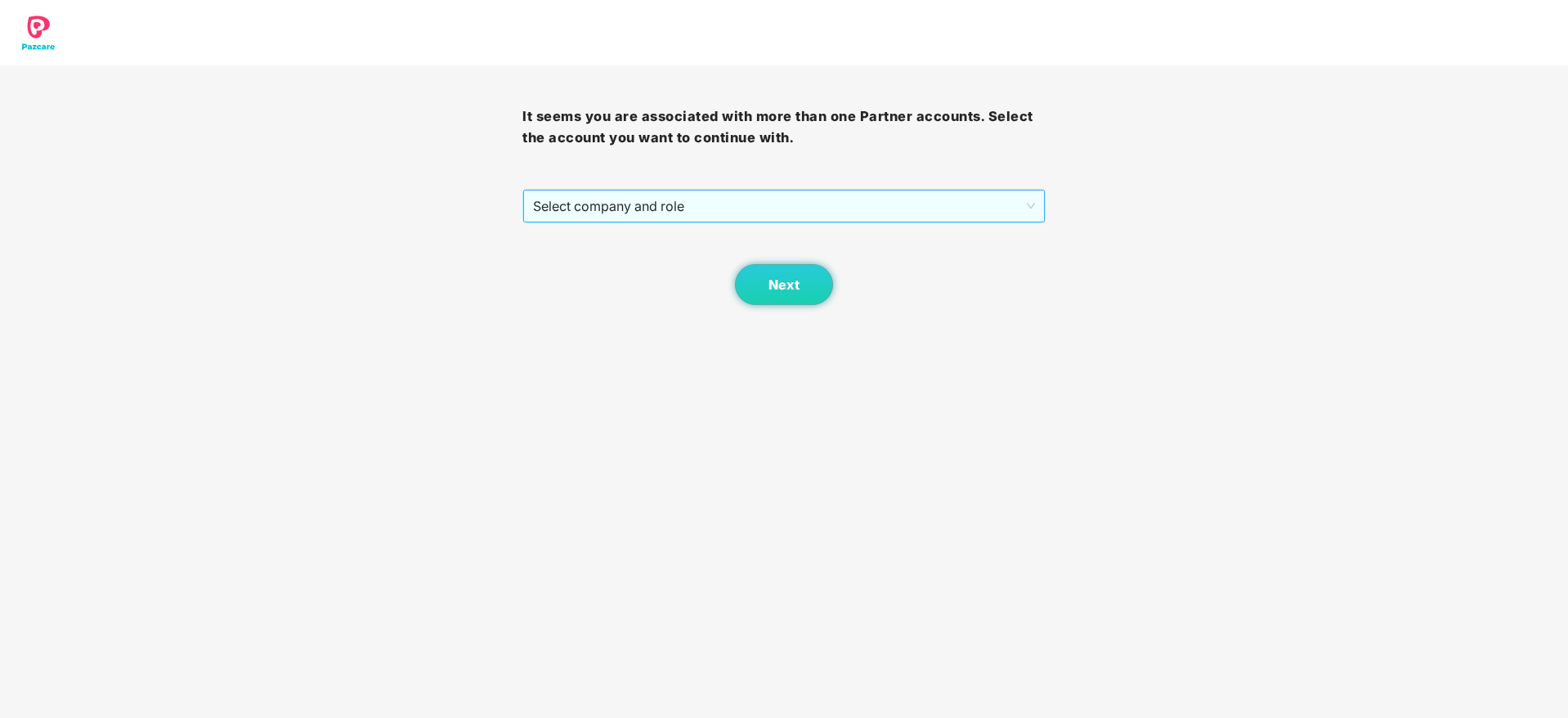
click at [689, 210] on span "Select company and role" at bounding box center [784, 206] width 501 height 31
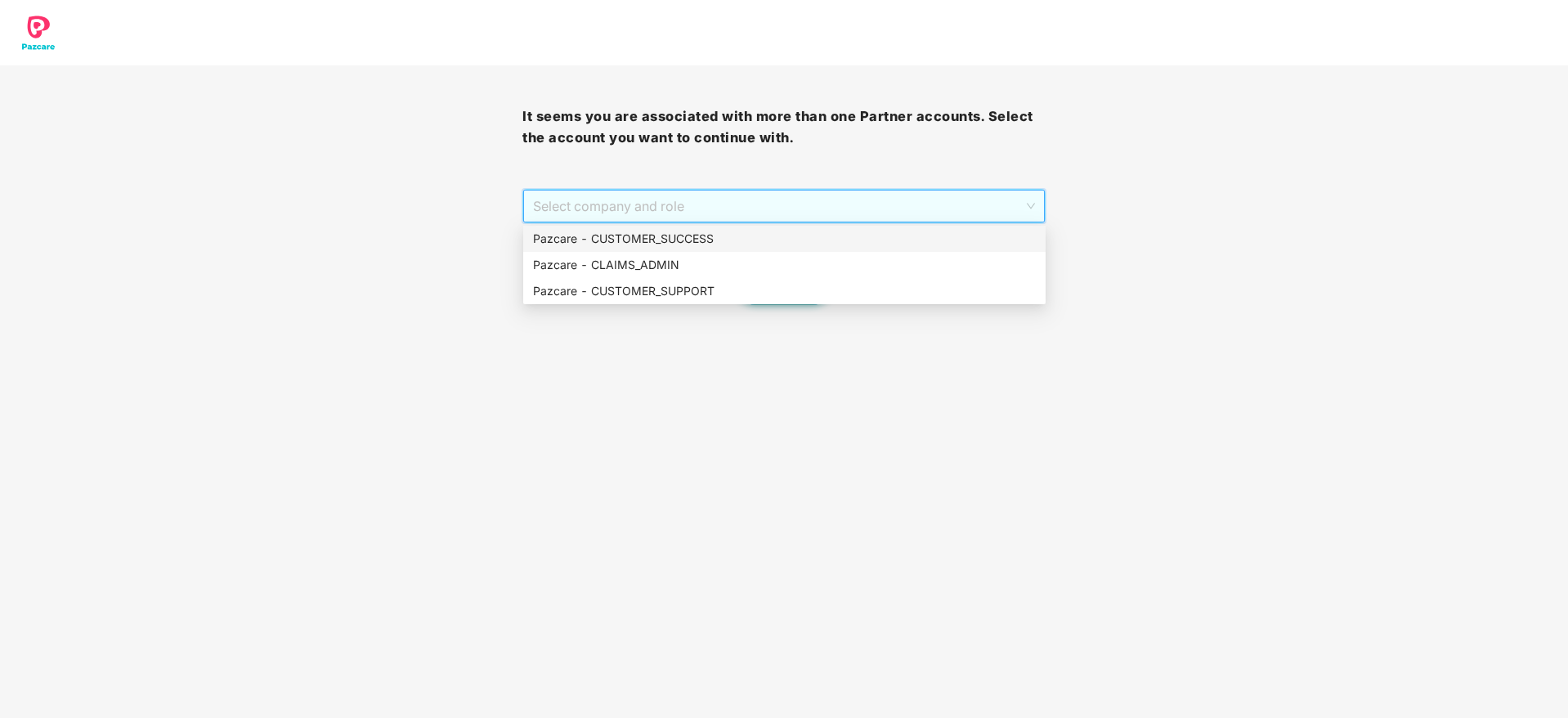
click at [686, 233] on div "Pazcare - CUSTOMER_SUCCESS" at bounding box center [784, 238] width 502 height 18
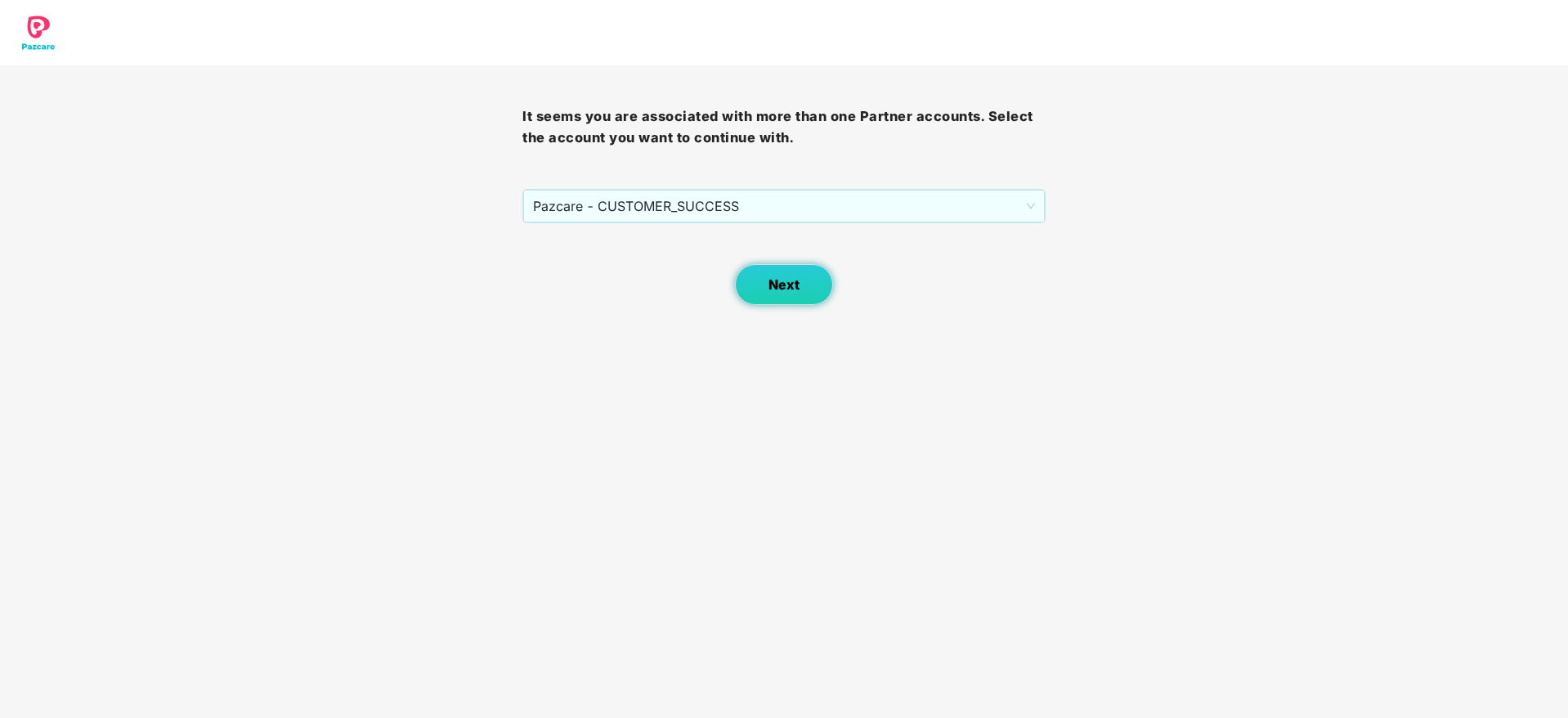
click at [810, 287] on button "Next" at bounding box center [784, 285] width 98 height 41
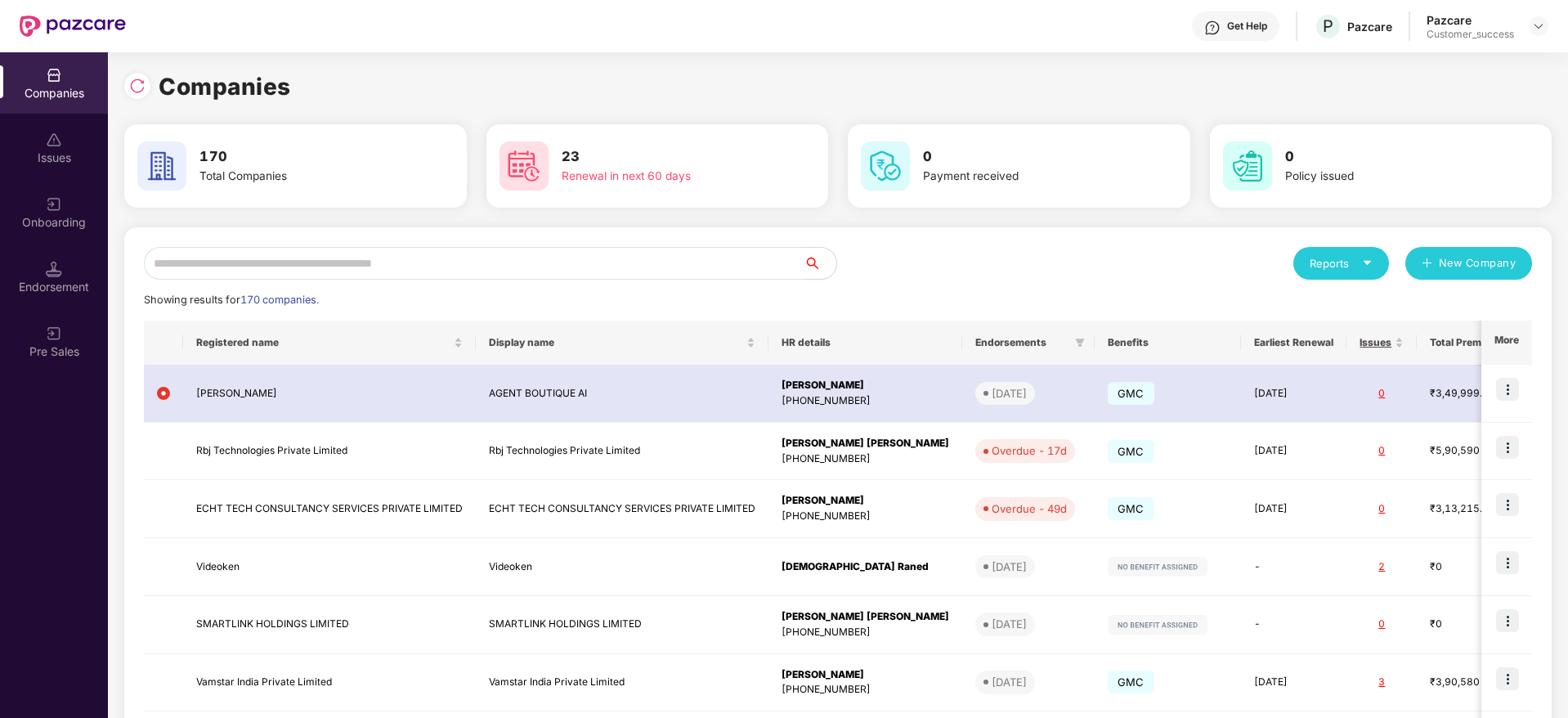
click at [76, 225] on div "Onboarding" at bounding box center [53, 222] width 108 height 16
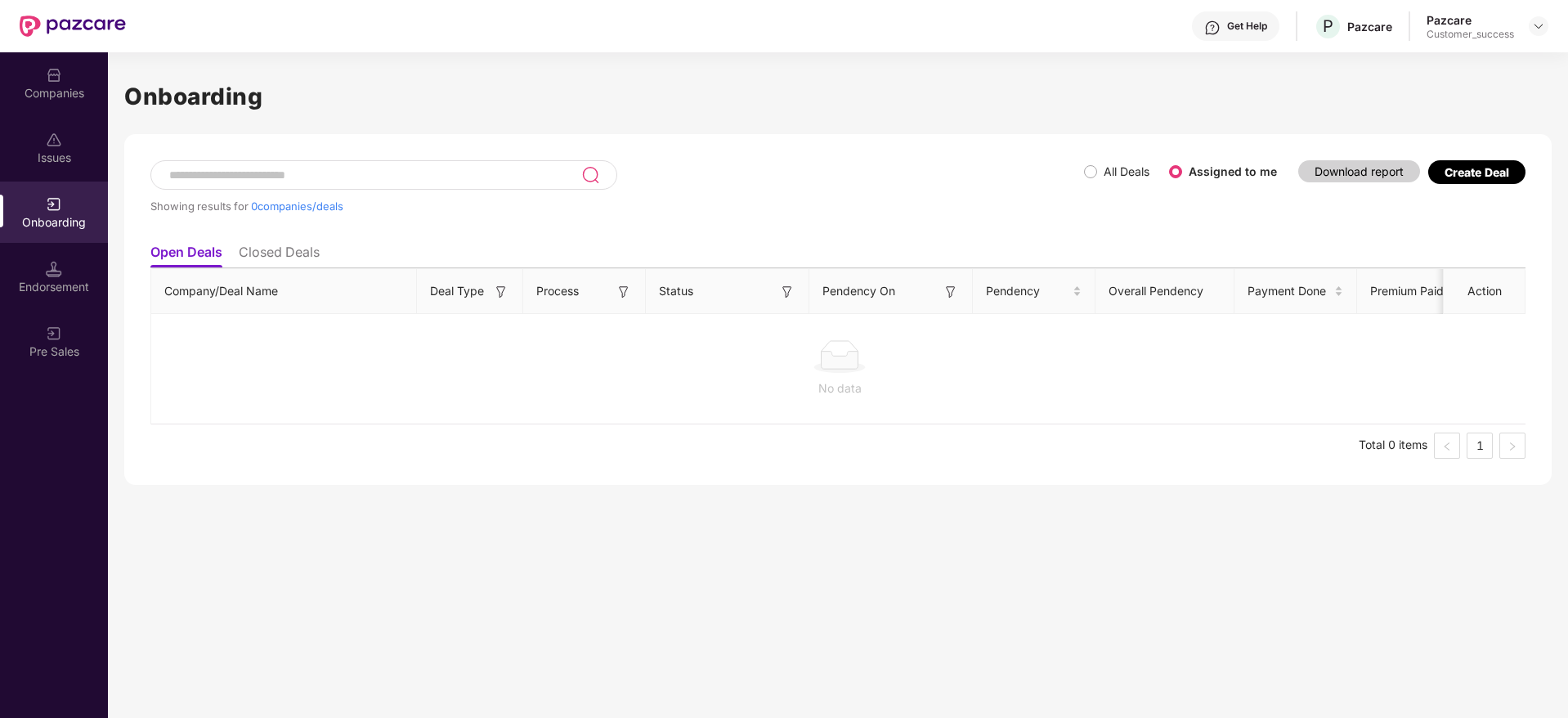
click at [1433, 171] on div "Create Deal" at bounding box center [1477, 172] width 97 height 24
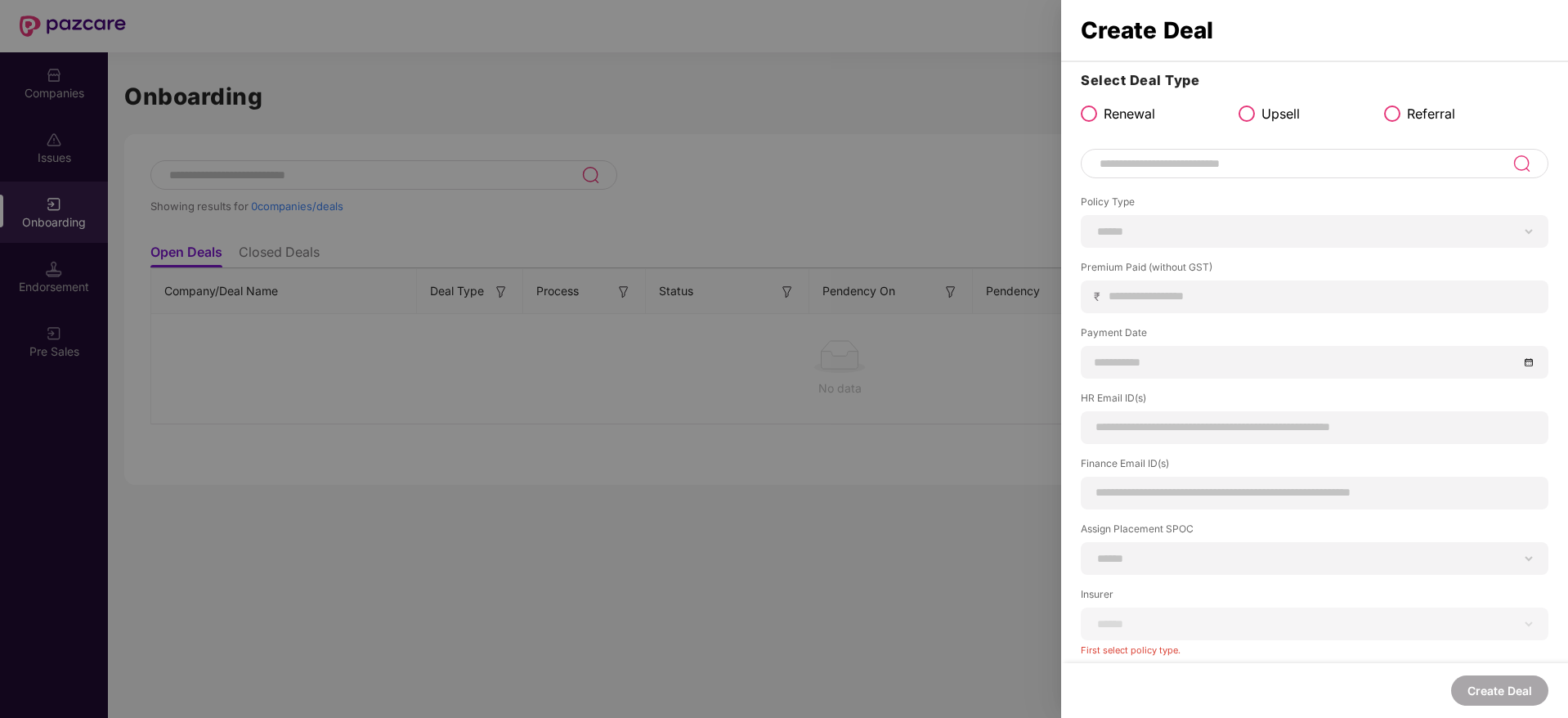
click at [1254, 116] on label "Upsell" at bounding box center [1269, 114] width 61 height 20
click at [1253, 153] on input at bounding box center [1305, 163] width 414 height 19
paste input "**********"
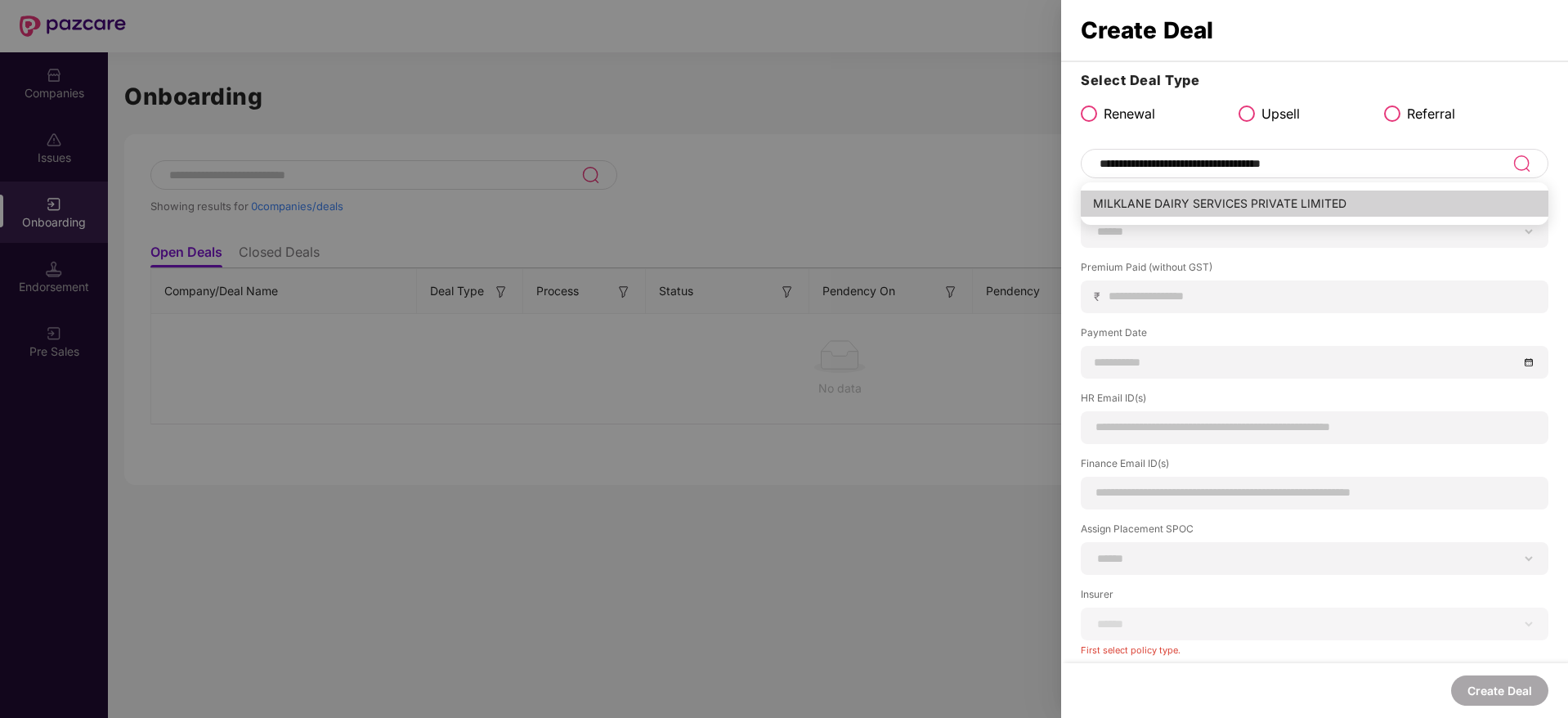
type input "**********"
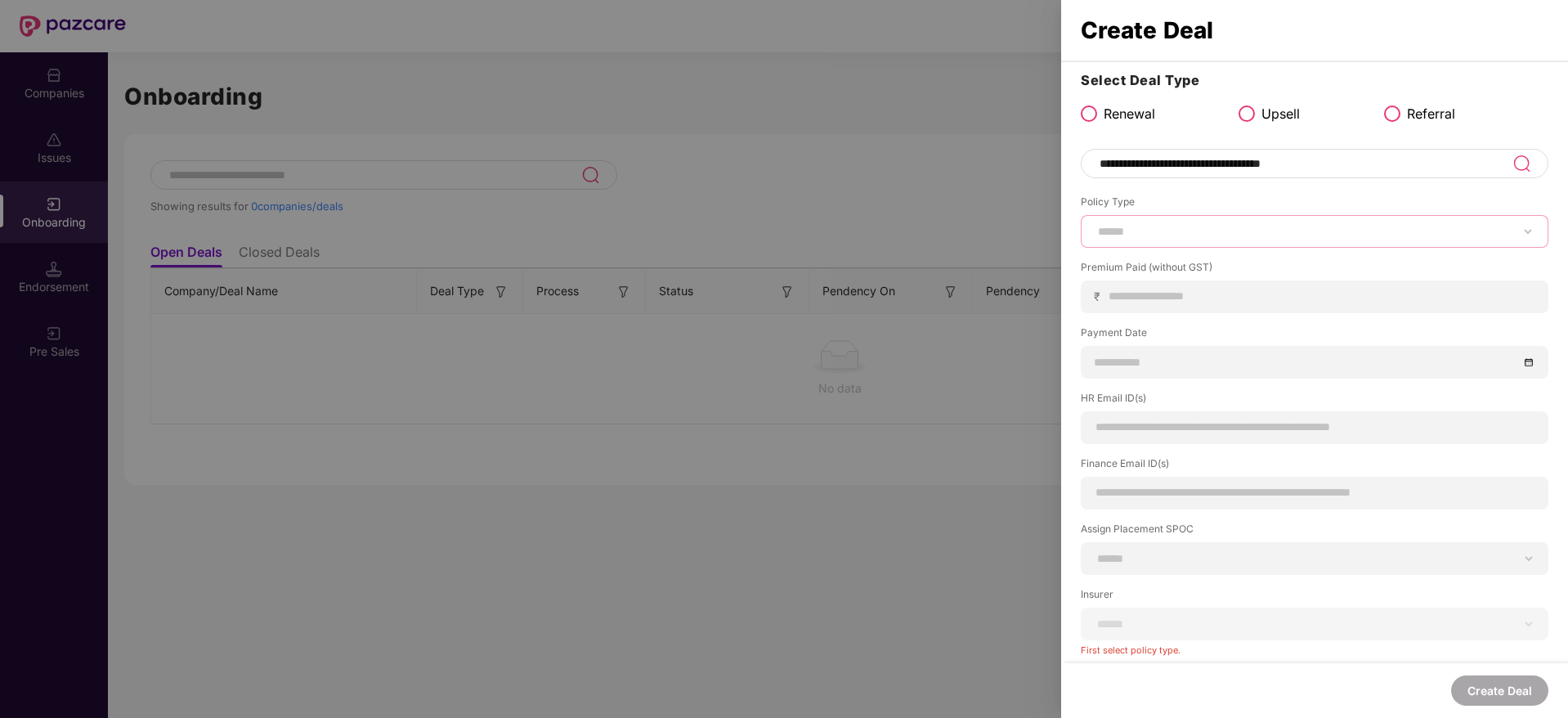
click at [1165, 227] on select "****** *** ********* *** *** *** **** ***" at bounding box center [1314, 231] width 440 height 13
select select "***"
click at [1094, 225] on select "****** *** ********* *** *** *** **** ***" at bounding box center [1314, 231] width 440 height 13
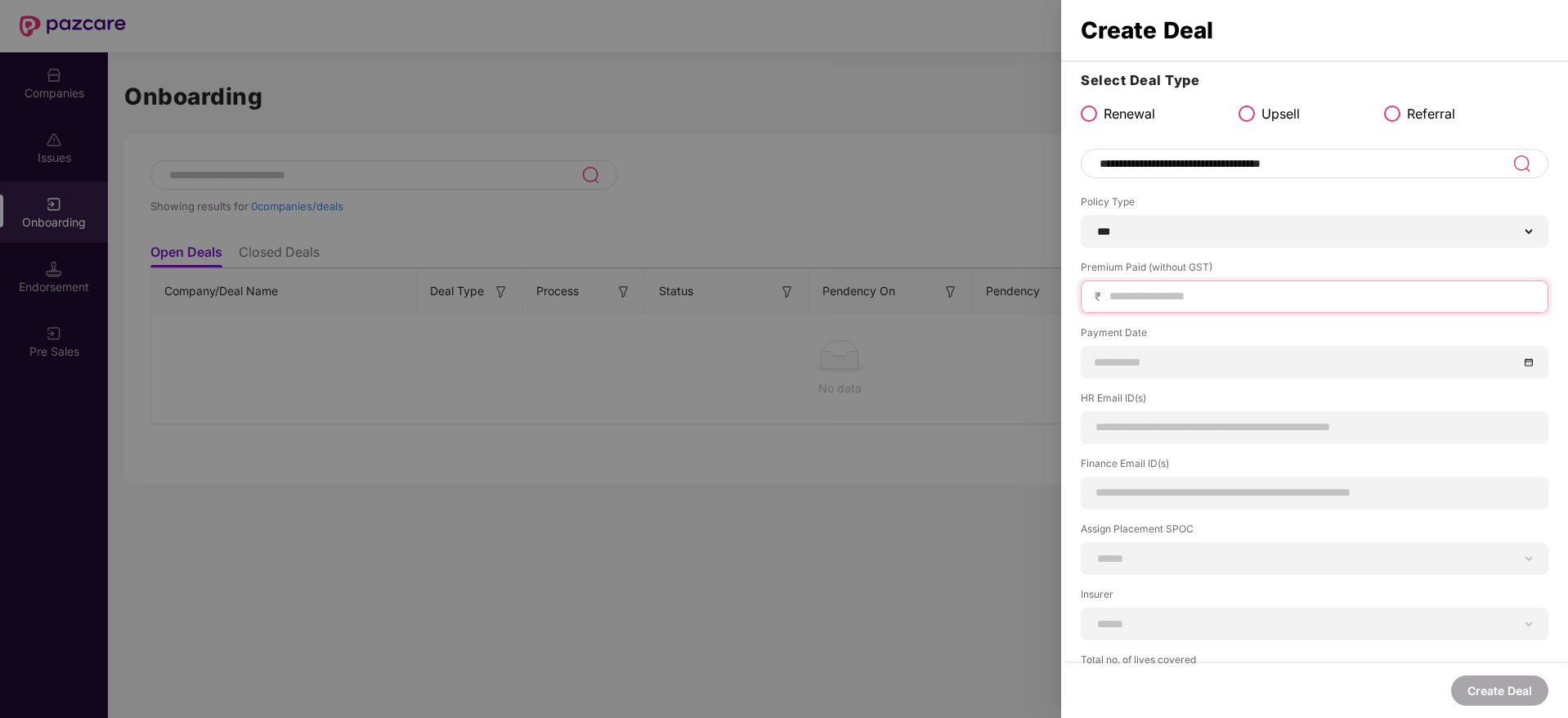
click at [1188, 302] on input at bounding box center [1321, 297] width 427 height 17
paste input "*****"
type input "*****"
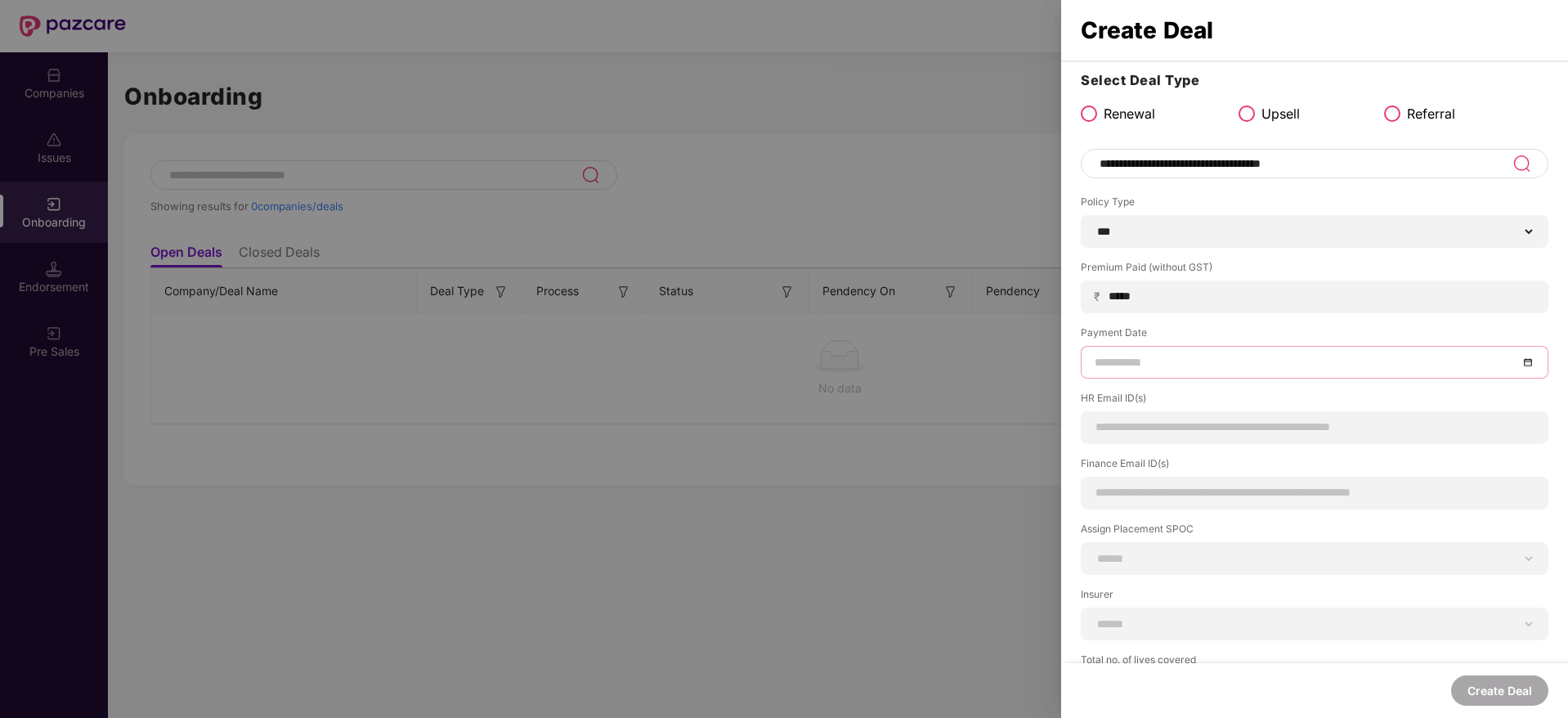
click at [1244, 376] on div at bounding box center [1315, 362] width 468 height 33
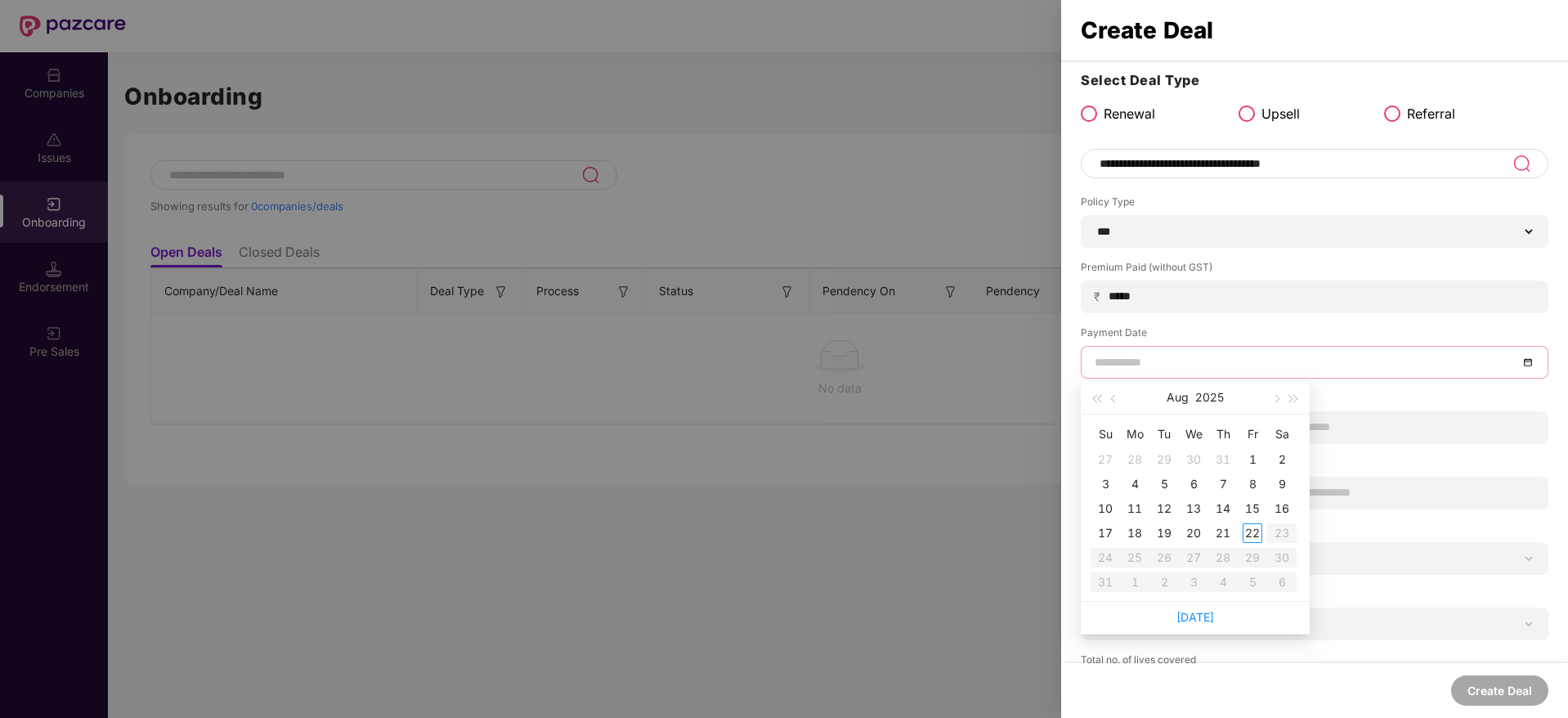
click at [1250, 364] on input at bounding box center [1306, 362] width 424 height 18
type input "**********"
click at [1227, 509] on div "14" at bounding box center [1222, 509] width 19 height 19
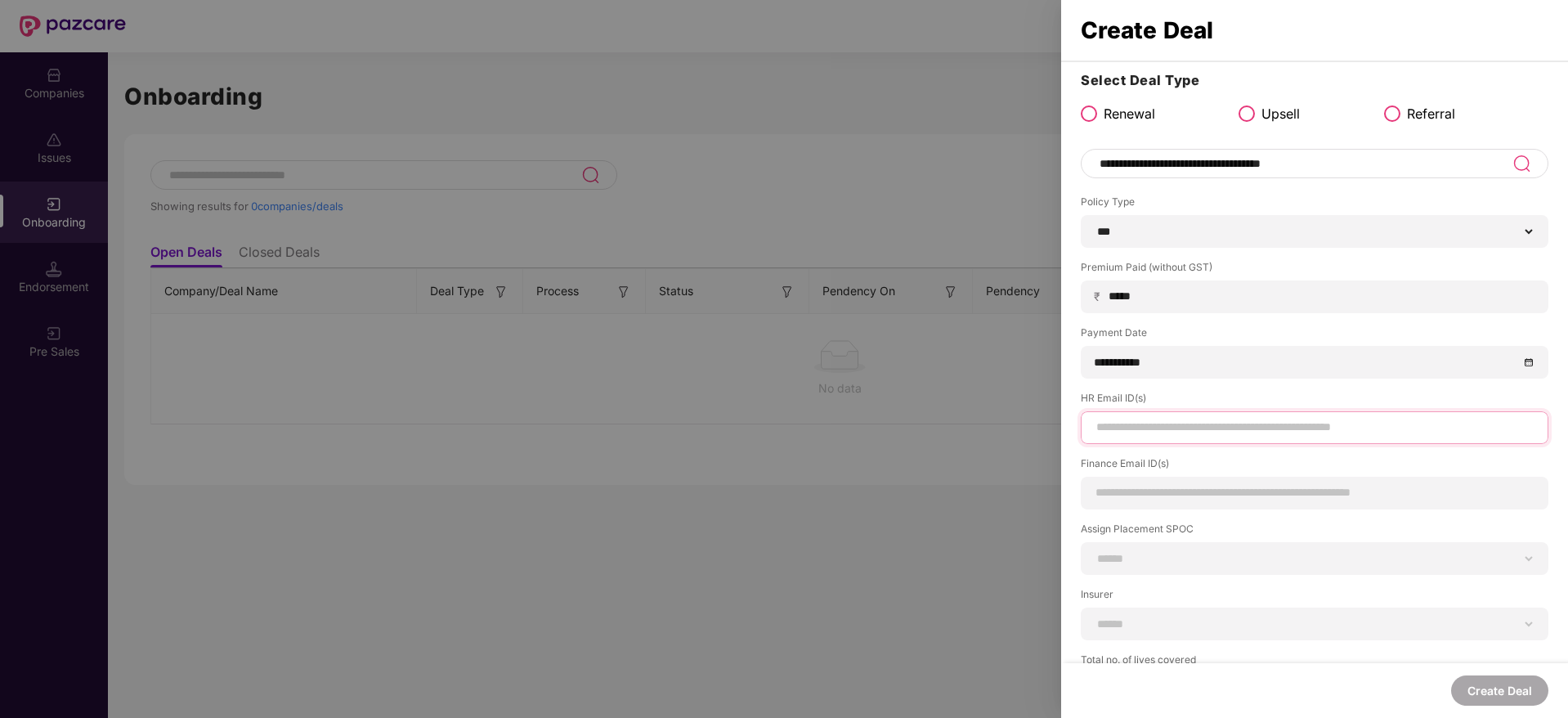
click at [1187, 432] on input at bounding box center [1314, 427] width 440 height 17
type input "**********"
click at [1249, 494] on input at bounding box center [1314, 493] width 440 height 17
type input "**********"
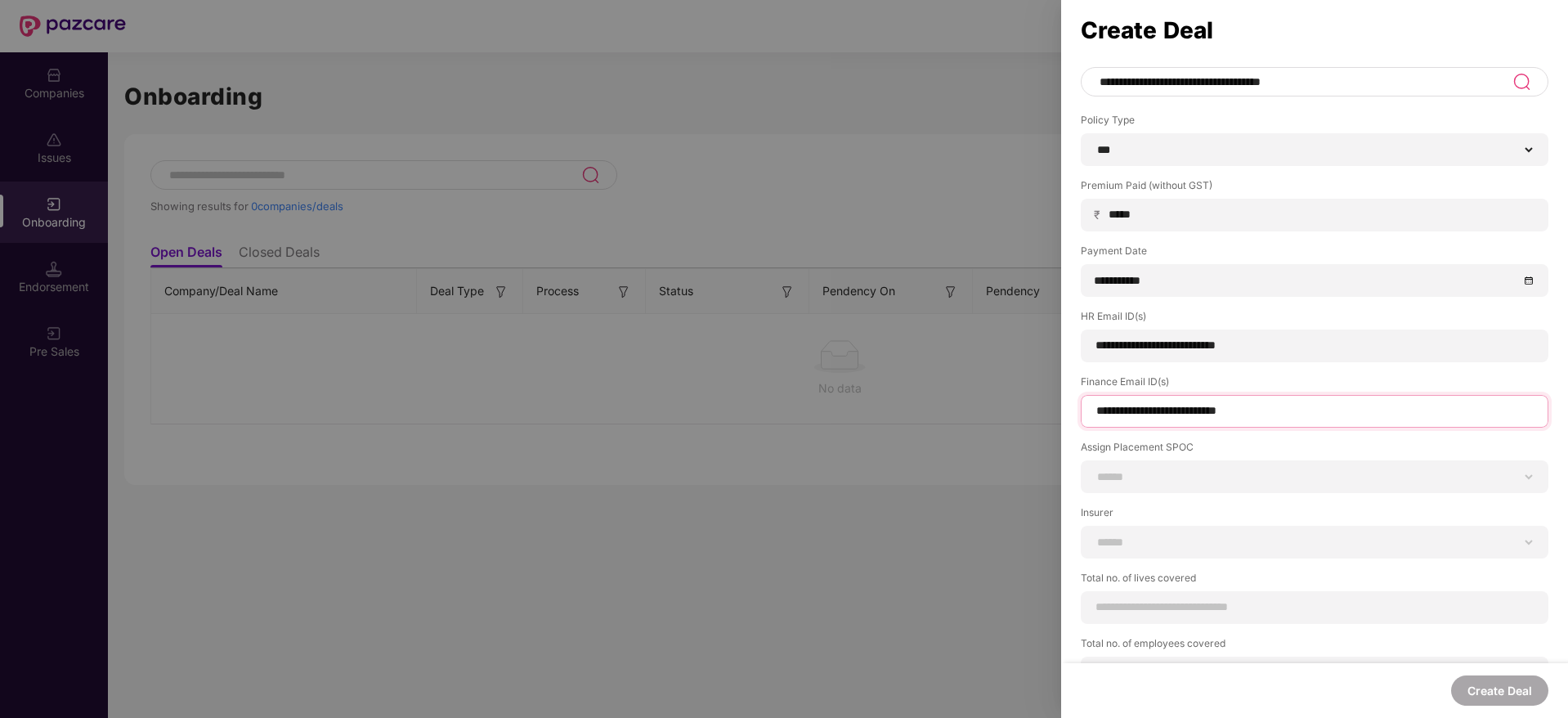
scroll to position [120, 0]
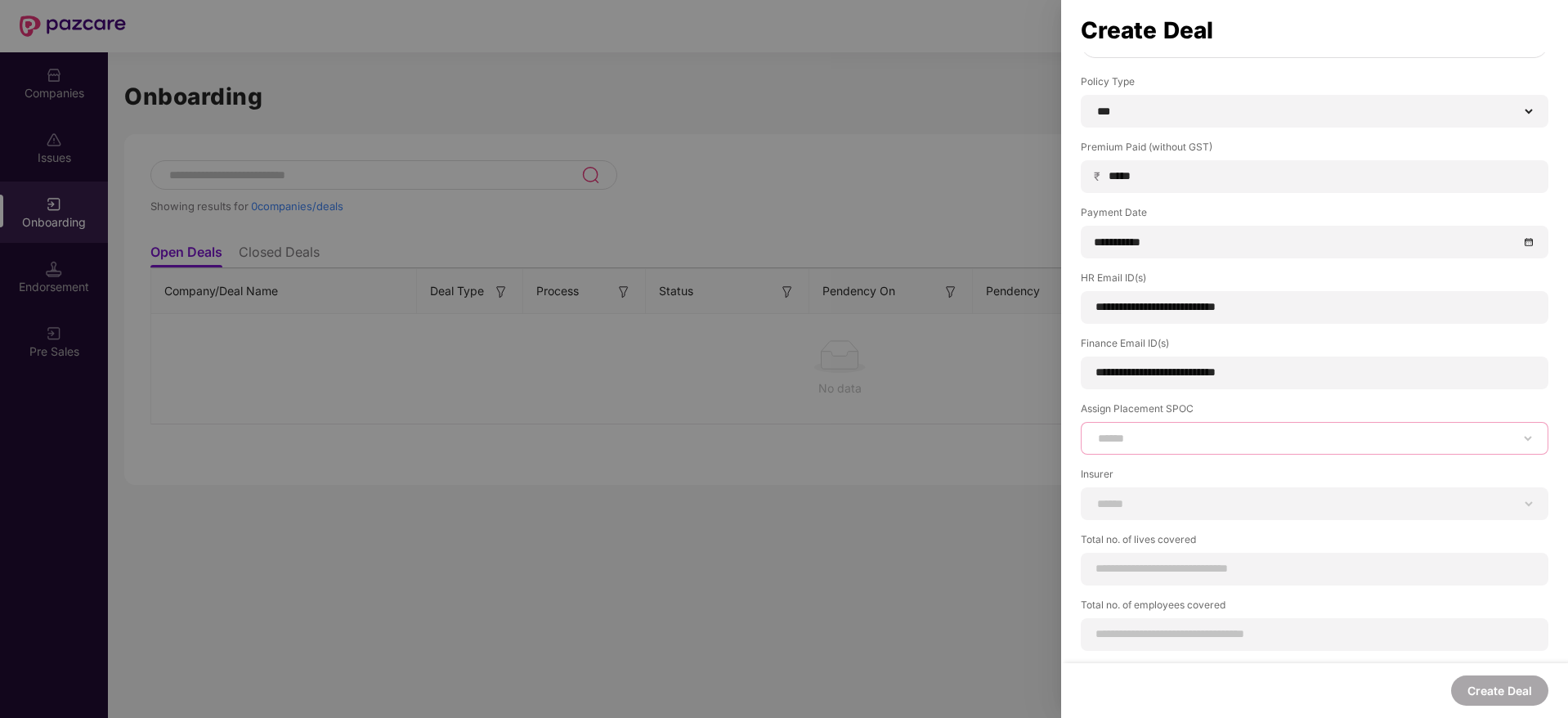
click at [1236, 445] on select "**********" at bounding box center [1314, 438] width 440 height 13
select select "**********"
click at [1094, 432] on select "**********" at bounding box center [1314, 438] width 440 height 13
click at [1195, 481] on label "Insurer" at bounding box center [1315, 477] width 468 height 20
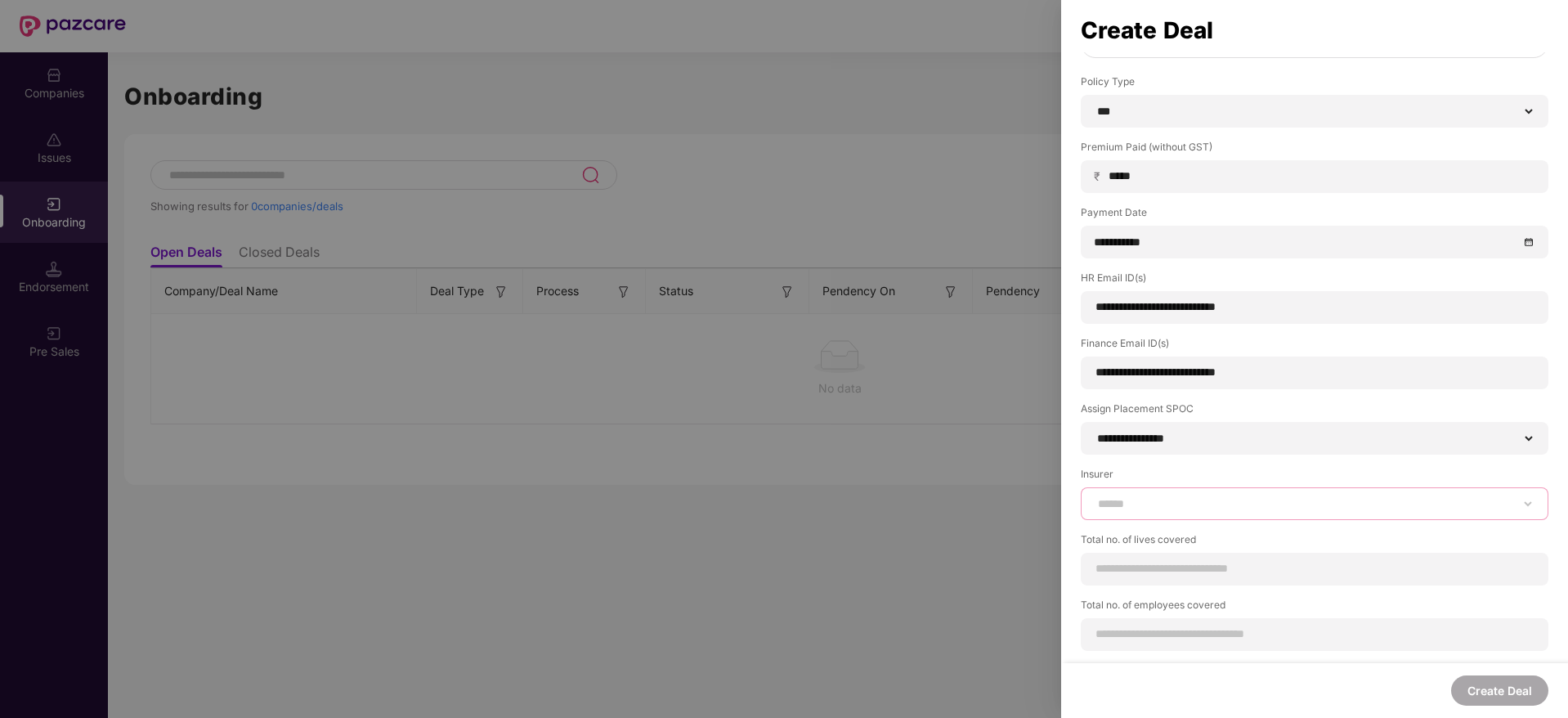
click at [1193, 498] on select "**********" at bounding box center [1314, 504] width 440 height 13
select select "******"
click at [1094, 498] on select "**********" at bounding box center [1314, 504] width 440 height 13
click at [1277, 576] on input at bounding box center [1314, 569] width 440 height 17
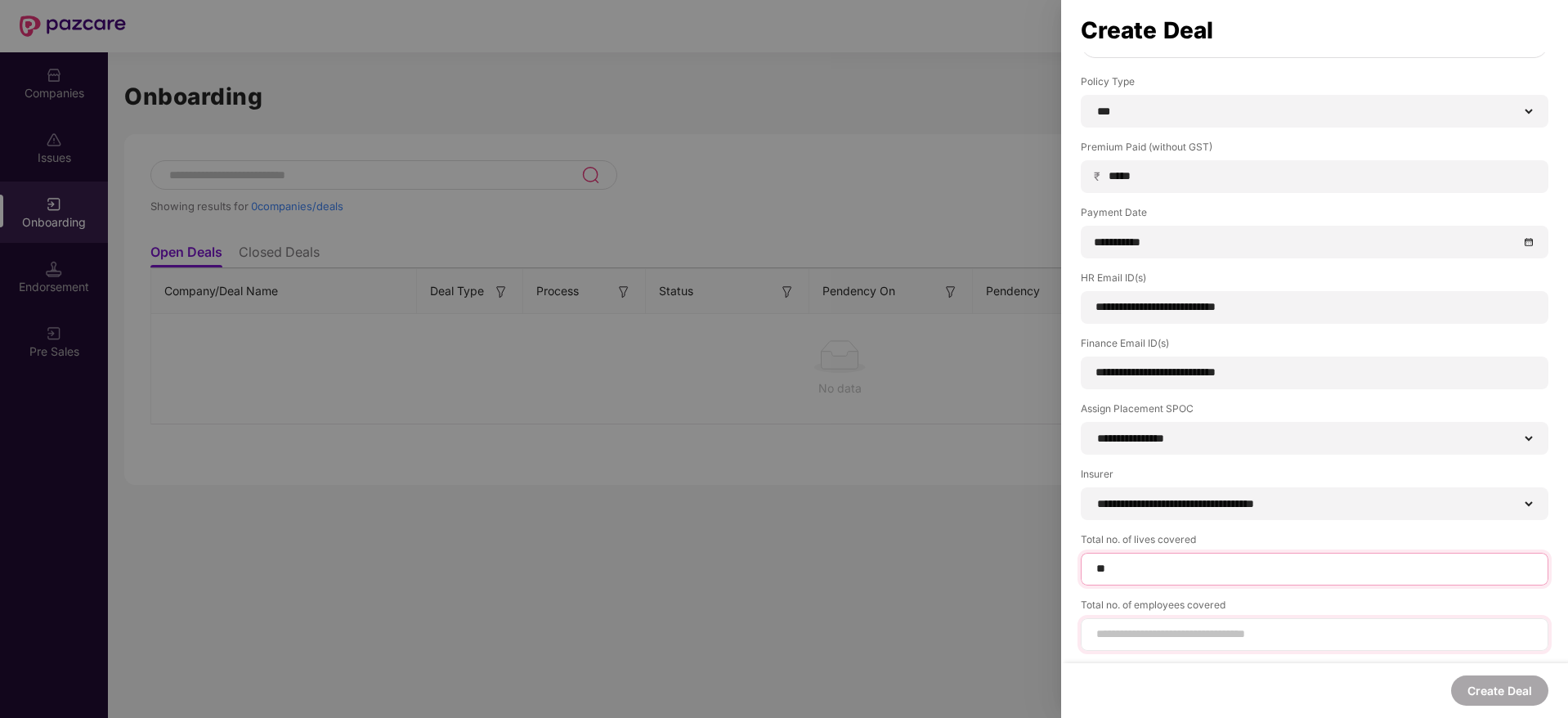
type input "**"
click at [1277, 639] on div at bounding box center [1315, 652] width 468 height 33
type input "**"
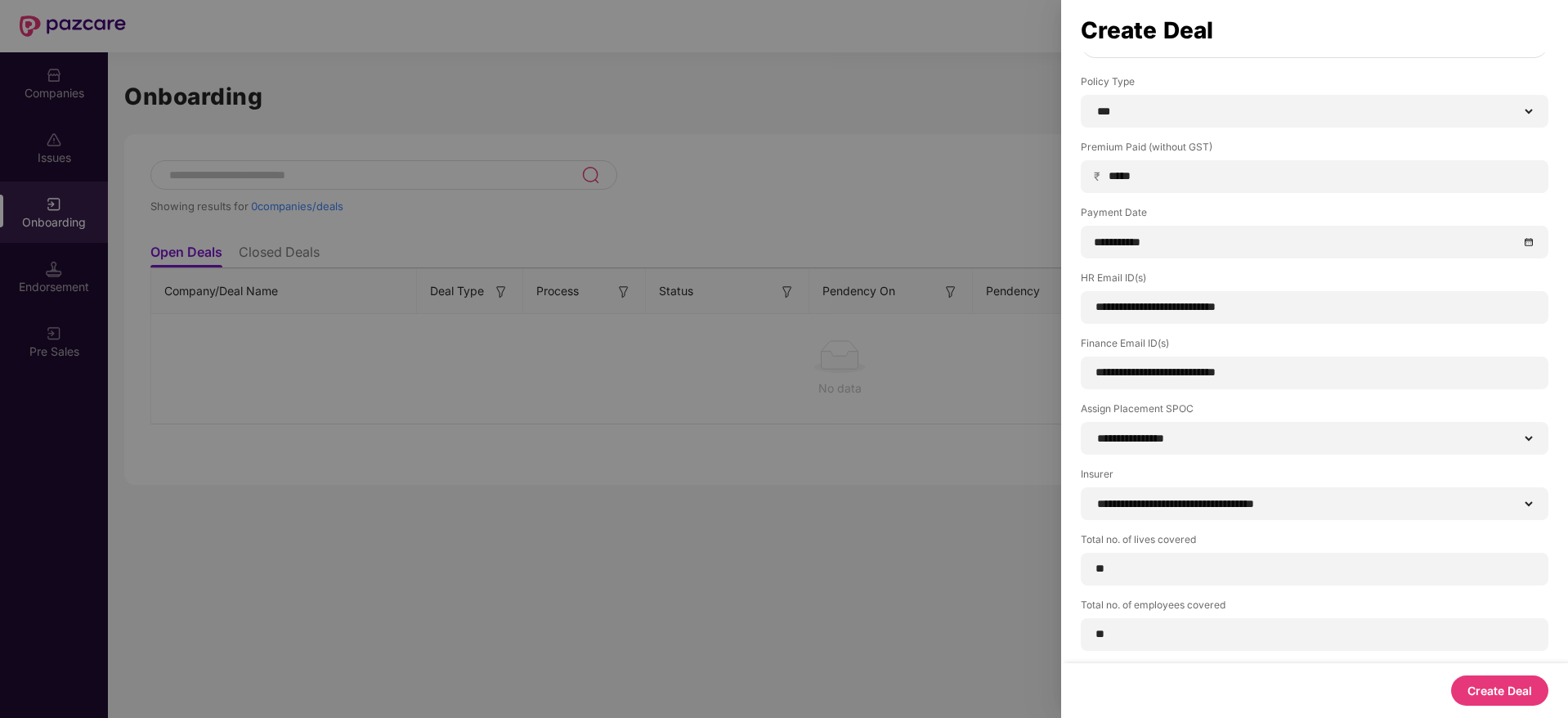
click at [1511, 690] on button "Create Deal" at bounding box center [1499, 691] width 97 height 31
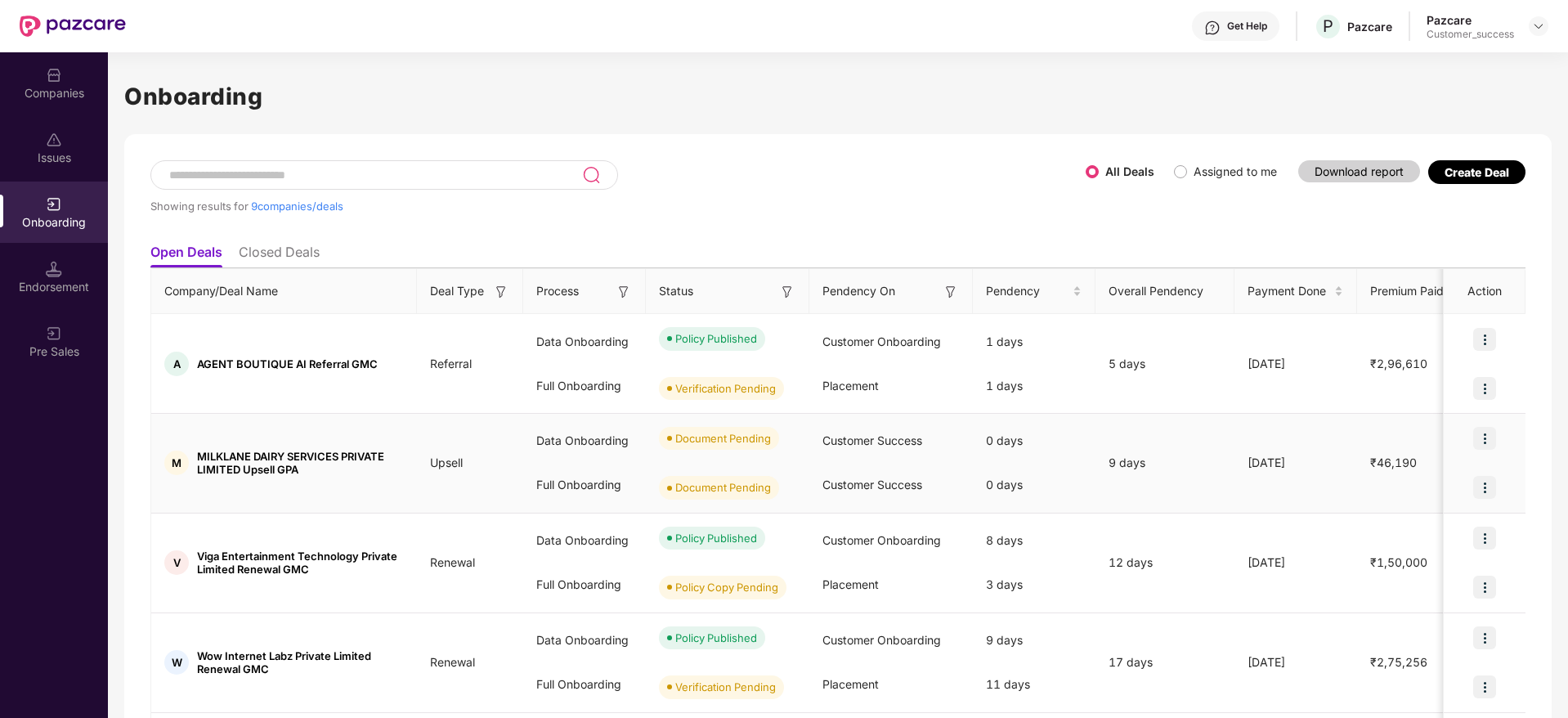
click at [1493, 440] on img at bounding box center [1484, 438] width 23 height 23
click at [1455, 480] on span "Upload Documents" at bounding box center [1407, 481] width 135 height 18
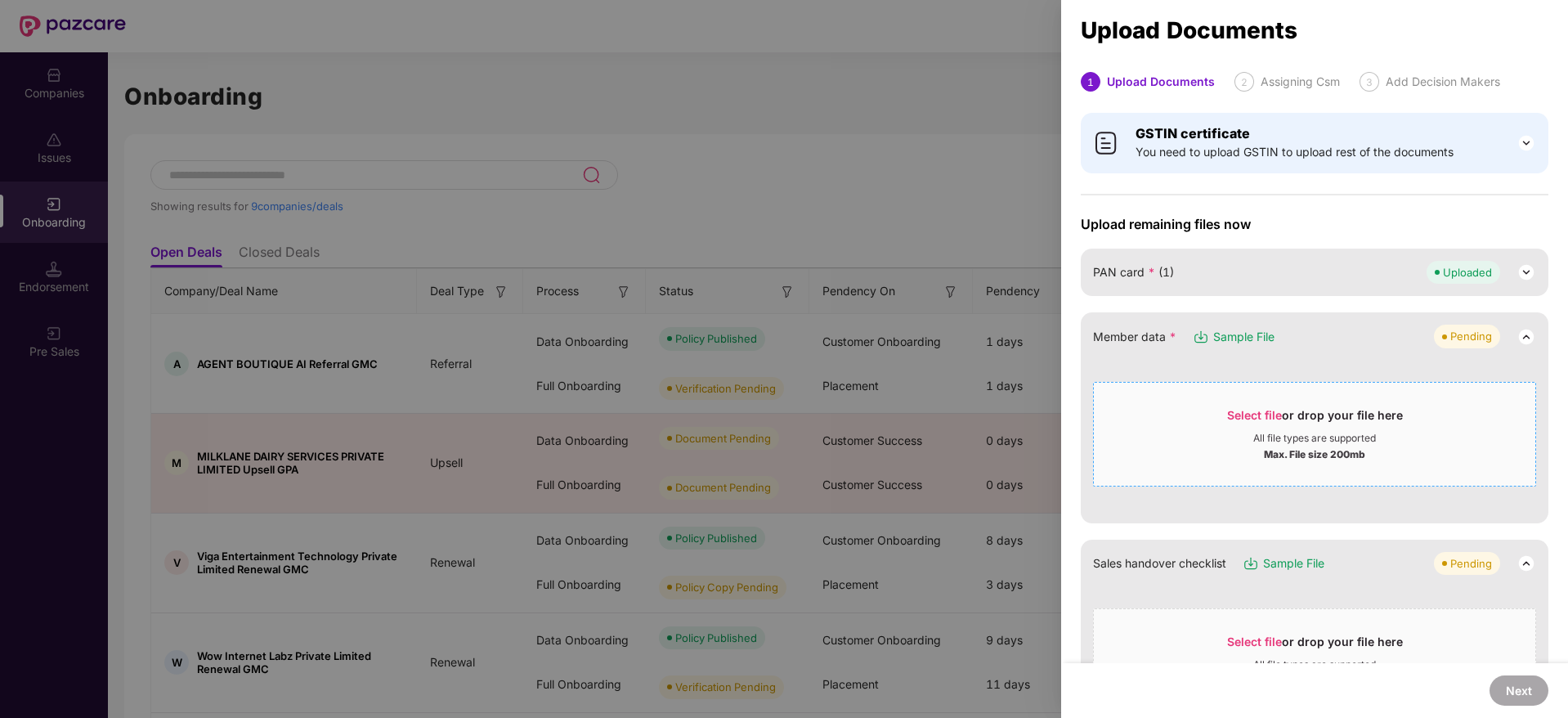
click at [1229, 406] on span "Select file or drop your file here All file types are supported Max. File size …" at bounding box center [1314, 434] width 441 height 79
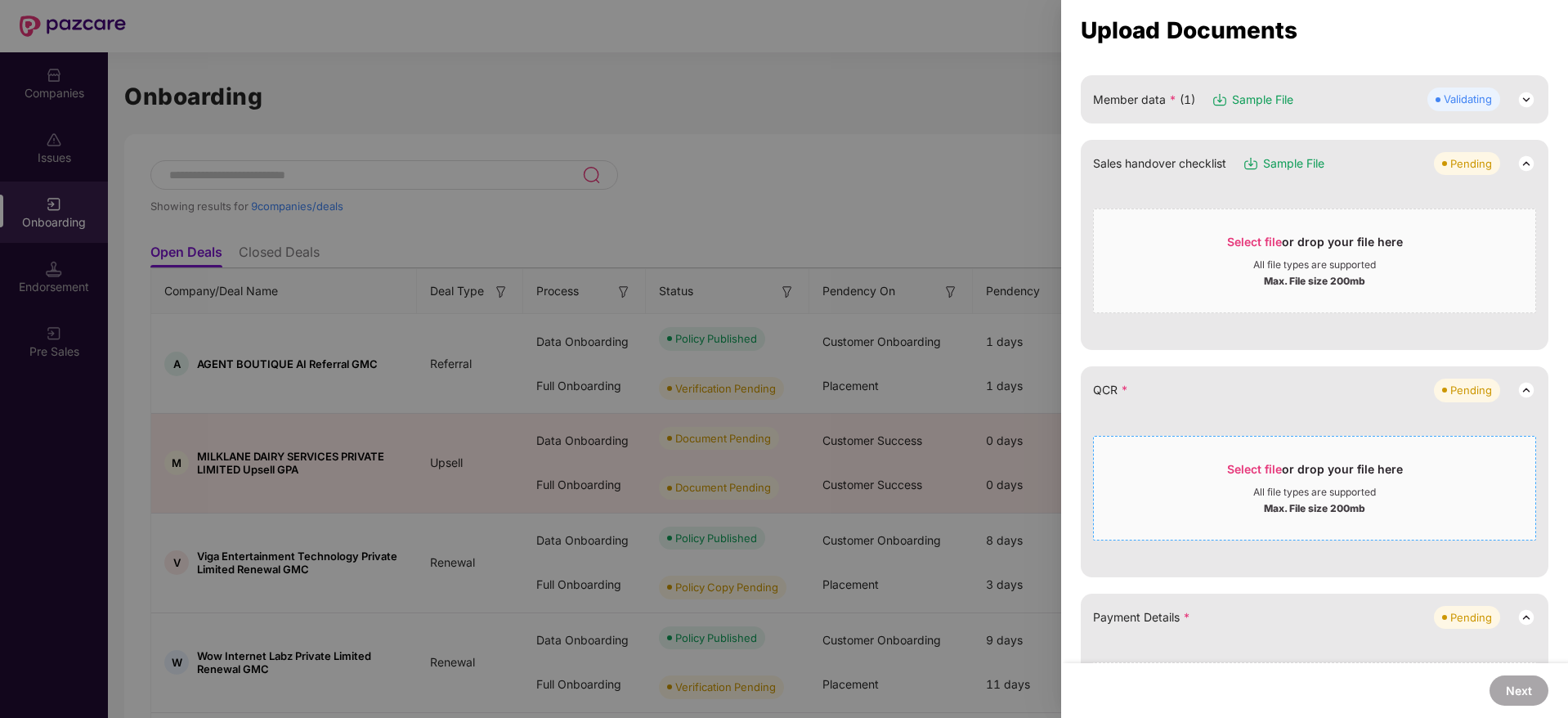
scroll to position [245, 0]
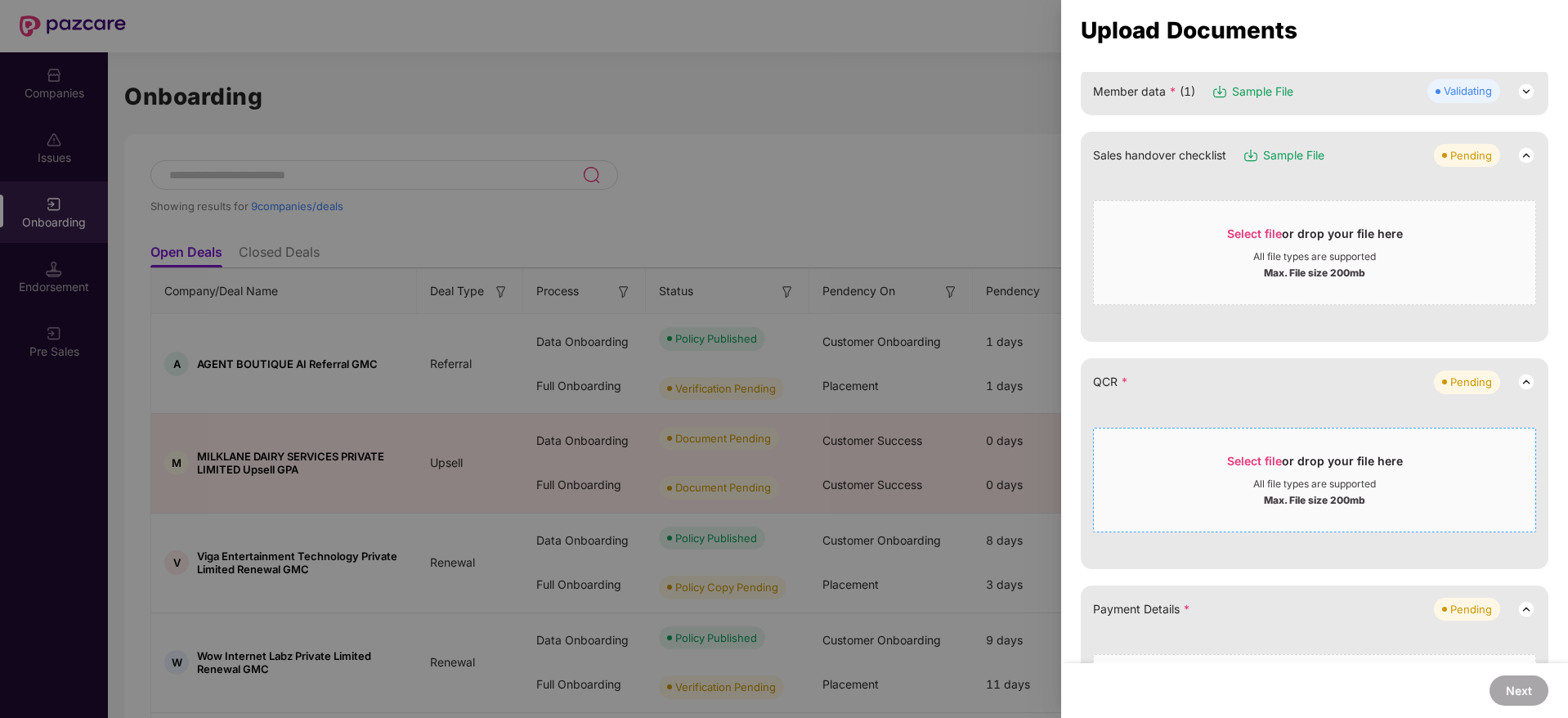
click at [1305, 473] on div "Select file or drop your file here" at bounding box center [1314, 465] width 175 height 25
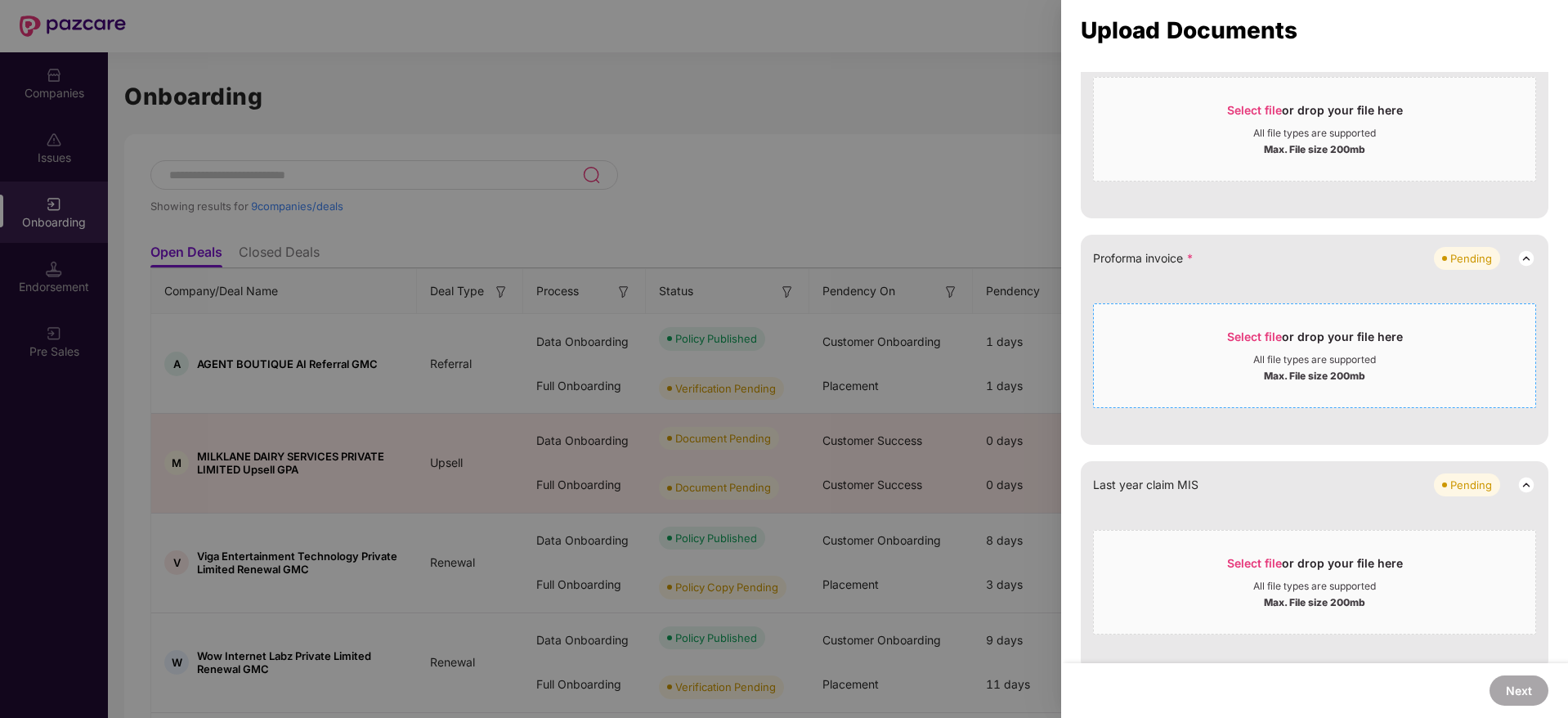
click at [1289, 366] on div "Max. File size 200mb" at bounding box center [1315, 374] width 102 height 16
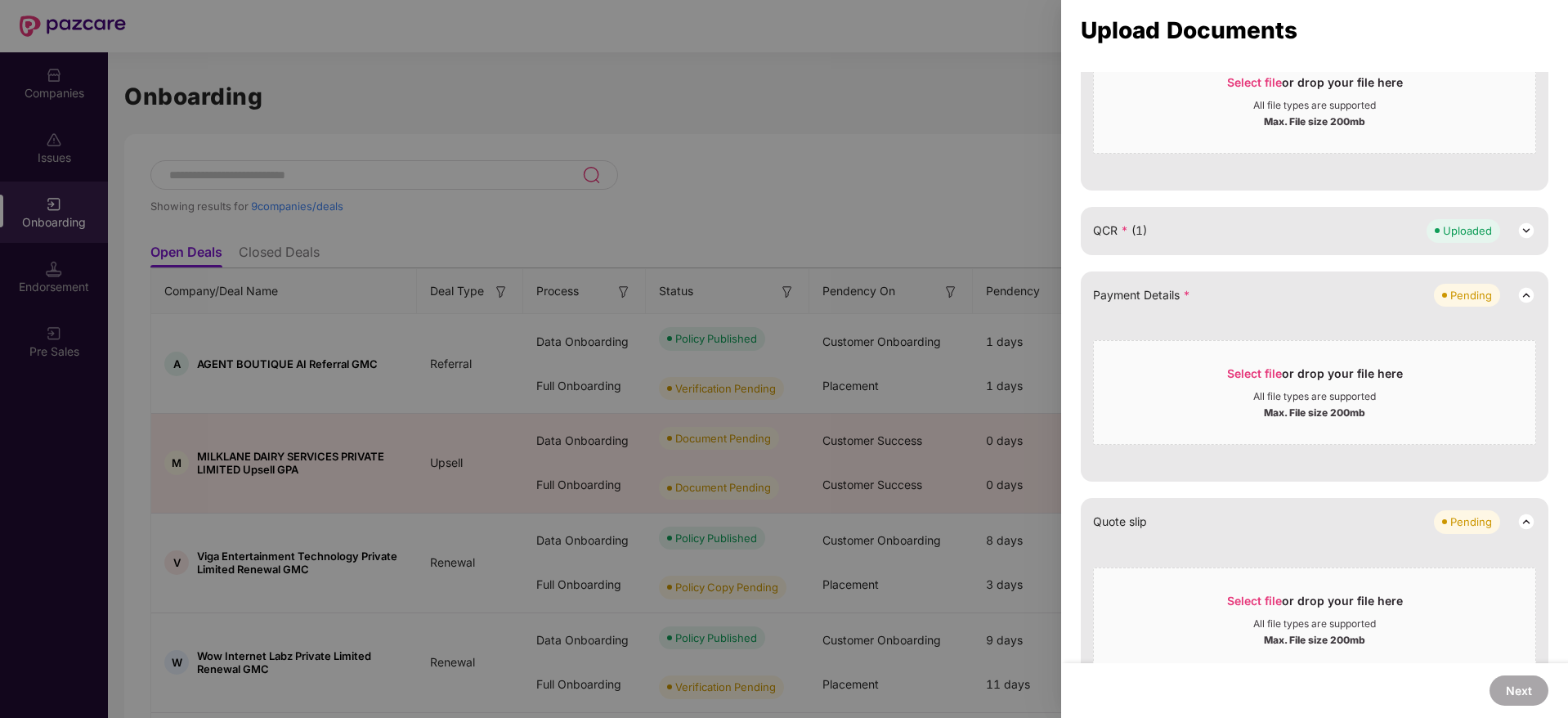
scroll to position [0, 0]
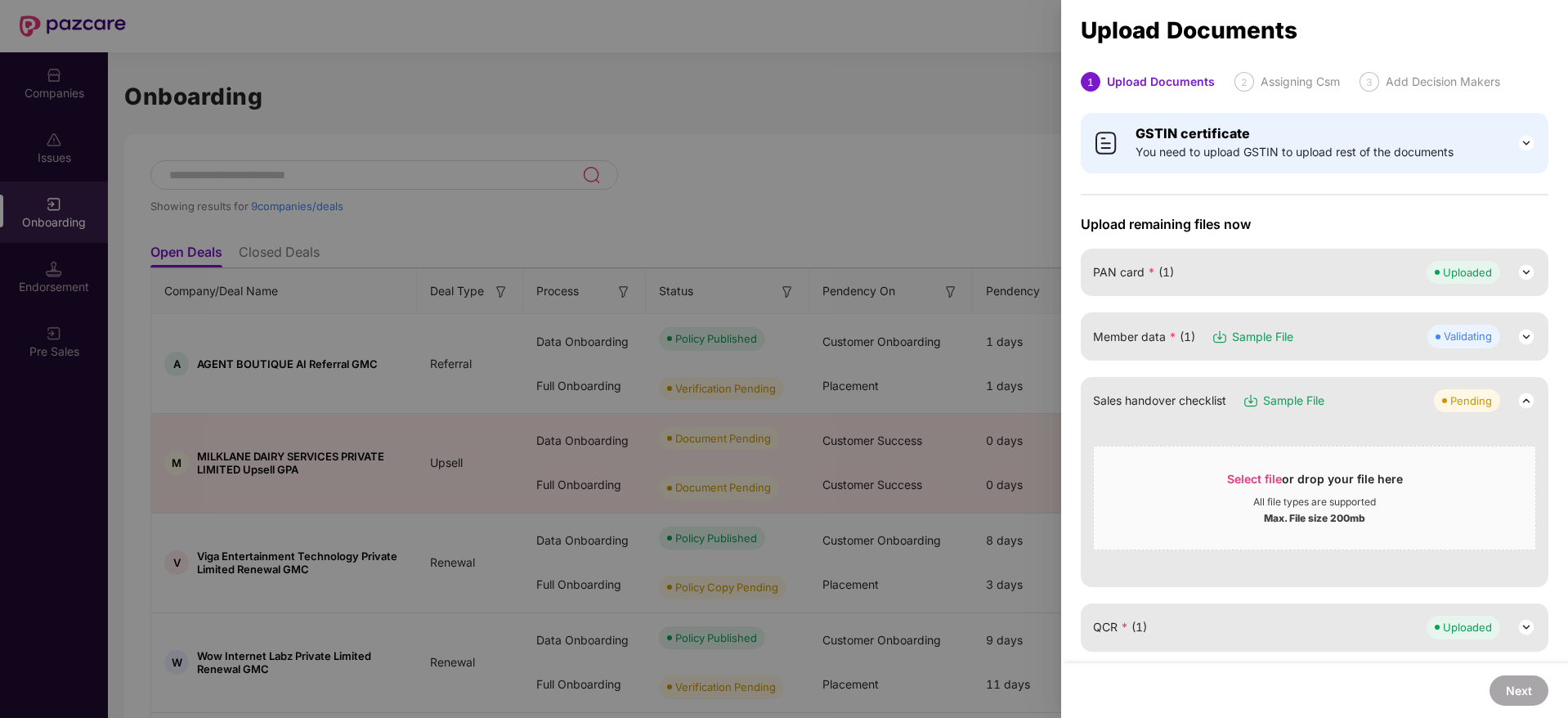
click at [1528, 336] on img at bounding box center [1526, 337] width 19 height 19
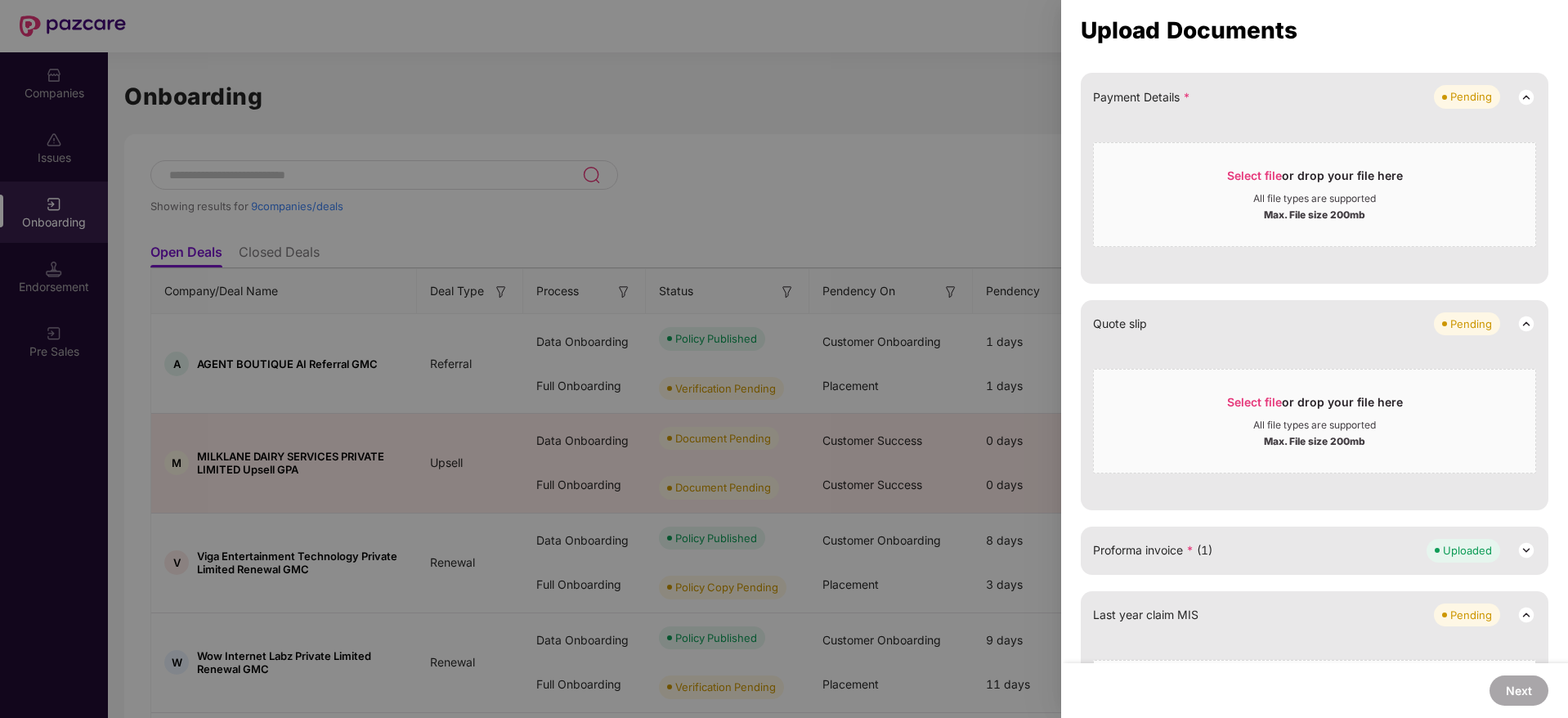
scroll to position [859, 0]
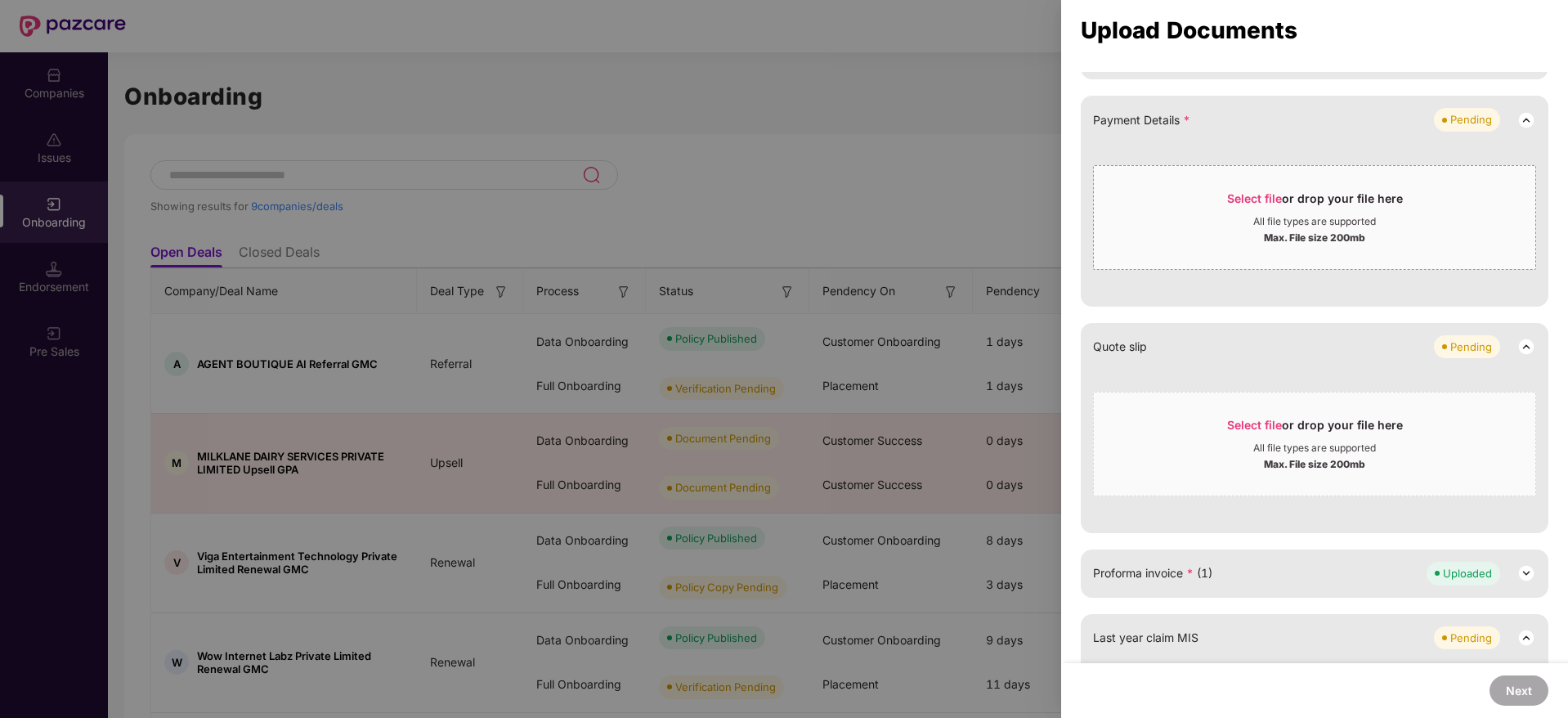
click at [1272, 212] on div "Select file or drop your file here" at bounding box center [1314, 203] width 175 height 25
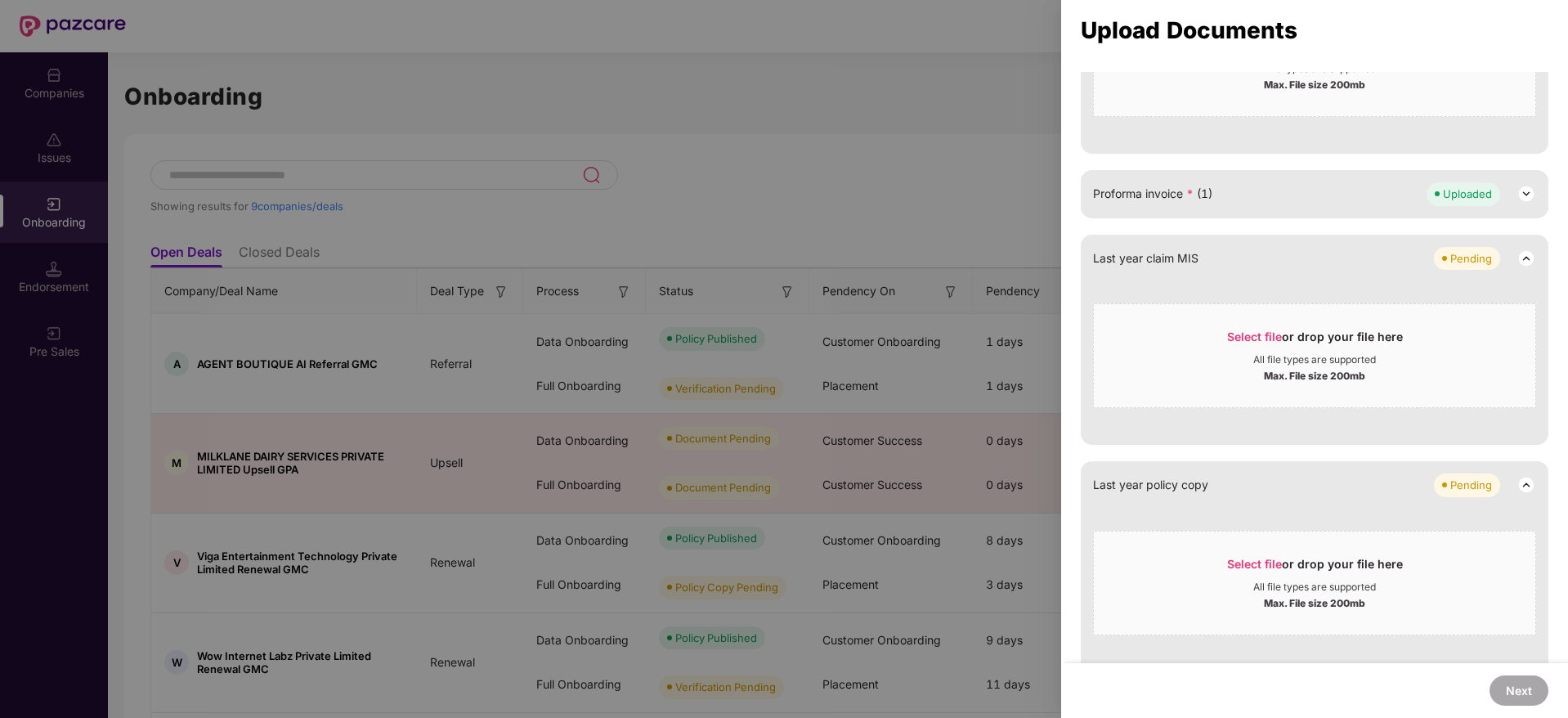
scroll to position [1094, 0]
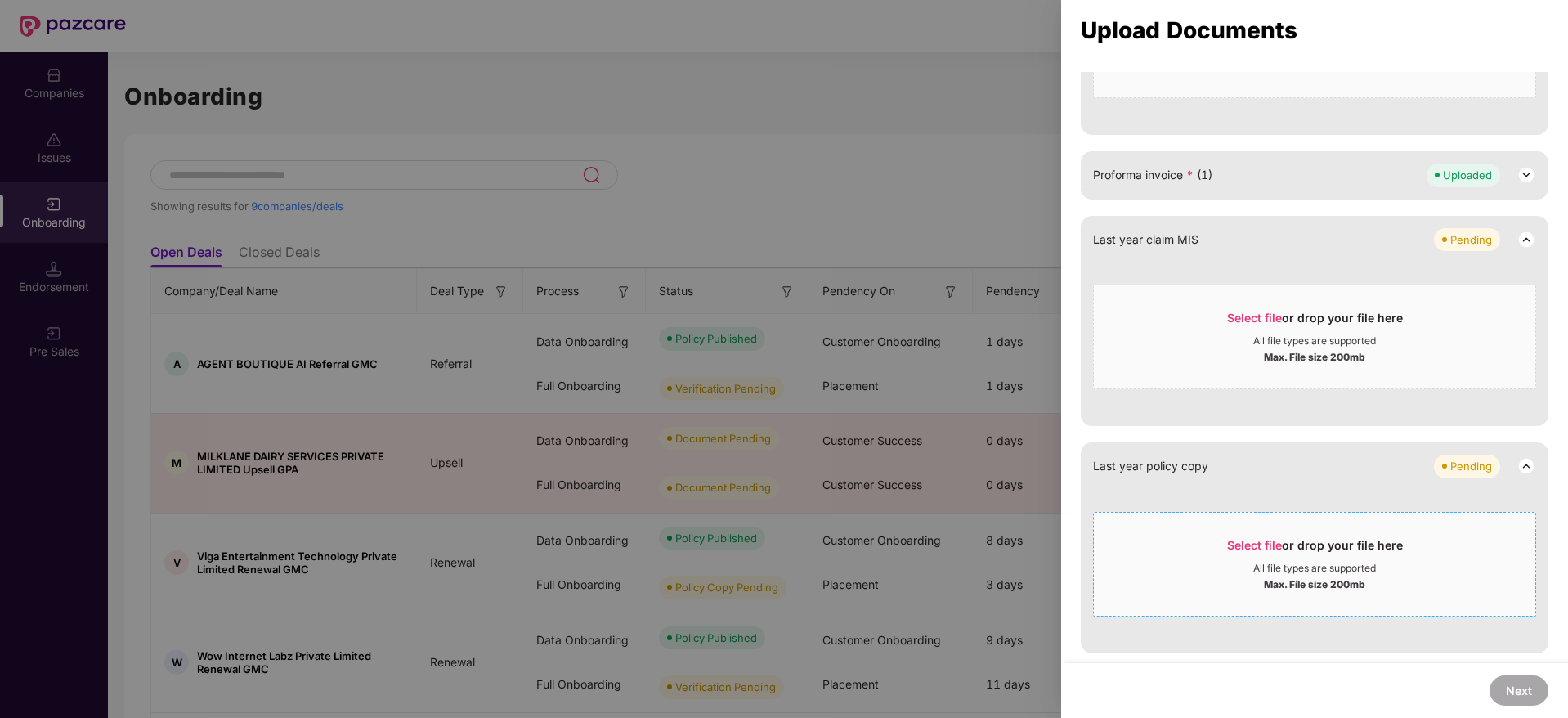
click at [1282, 548] on div "Select file or drop your file here" at bounding box center [1314, 549] width 175 height 25
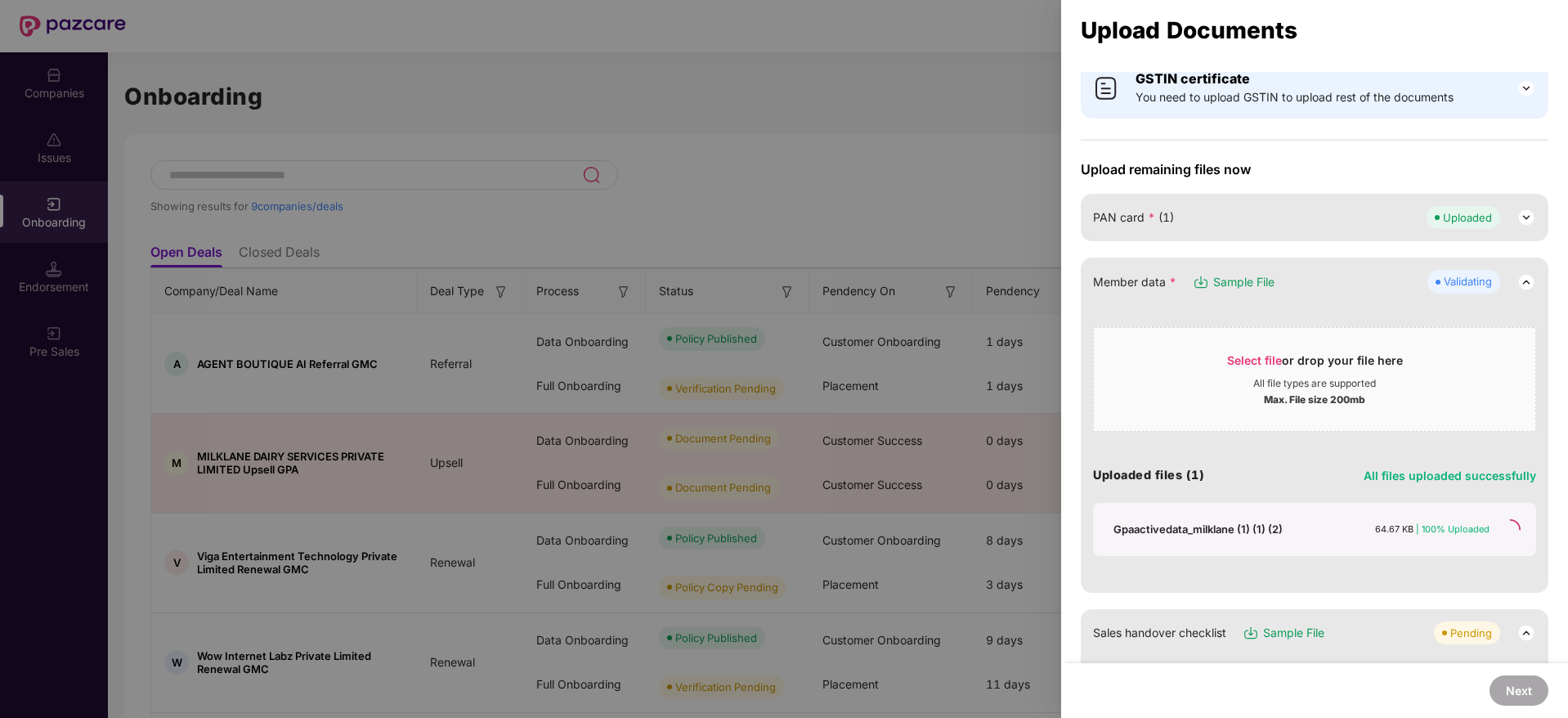
scroll to position [0, 0]
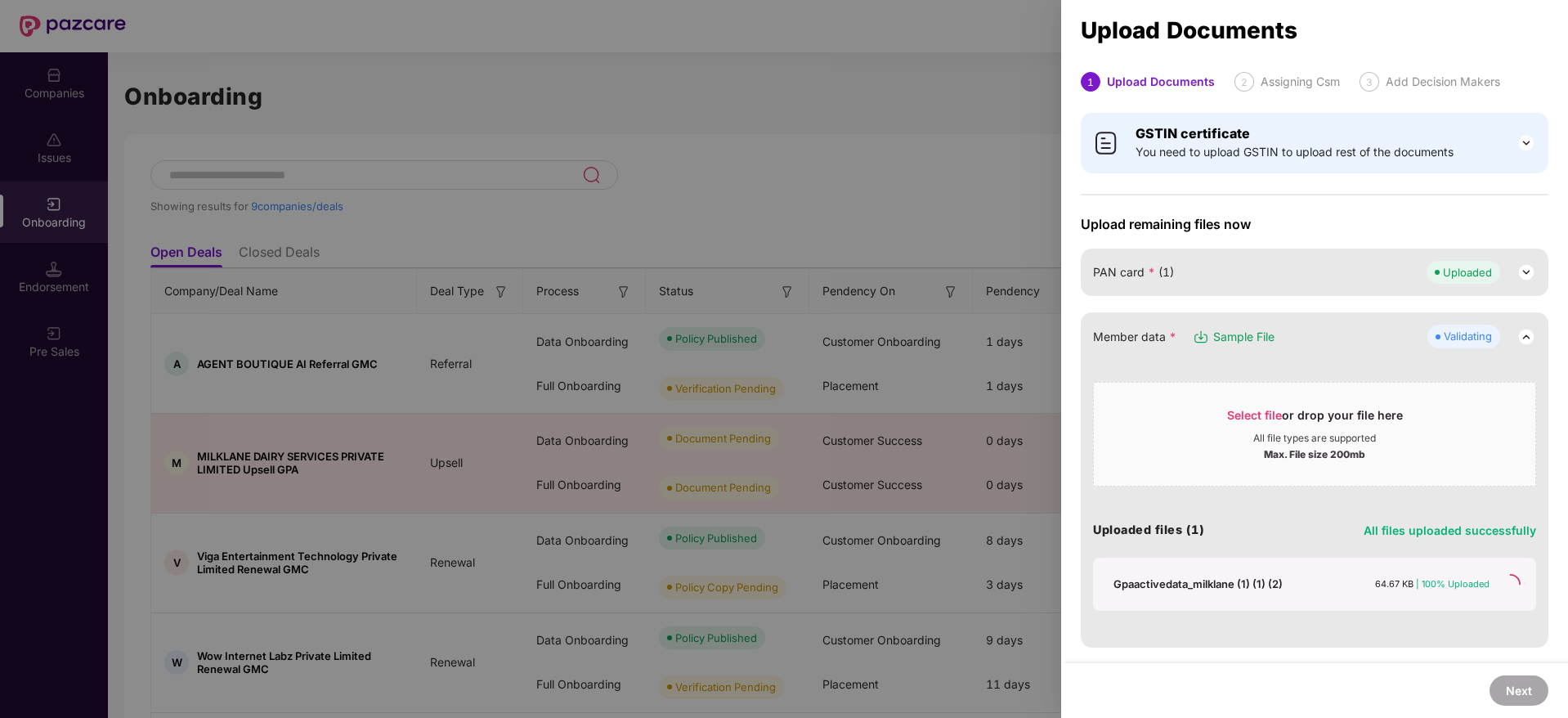
click at [923, 129] on div at bounding box center [784, 359] width 1568 height 718
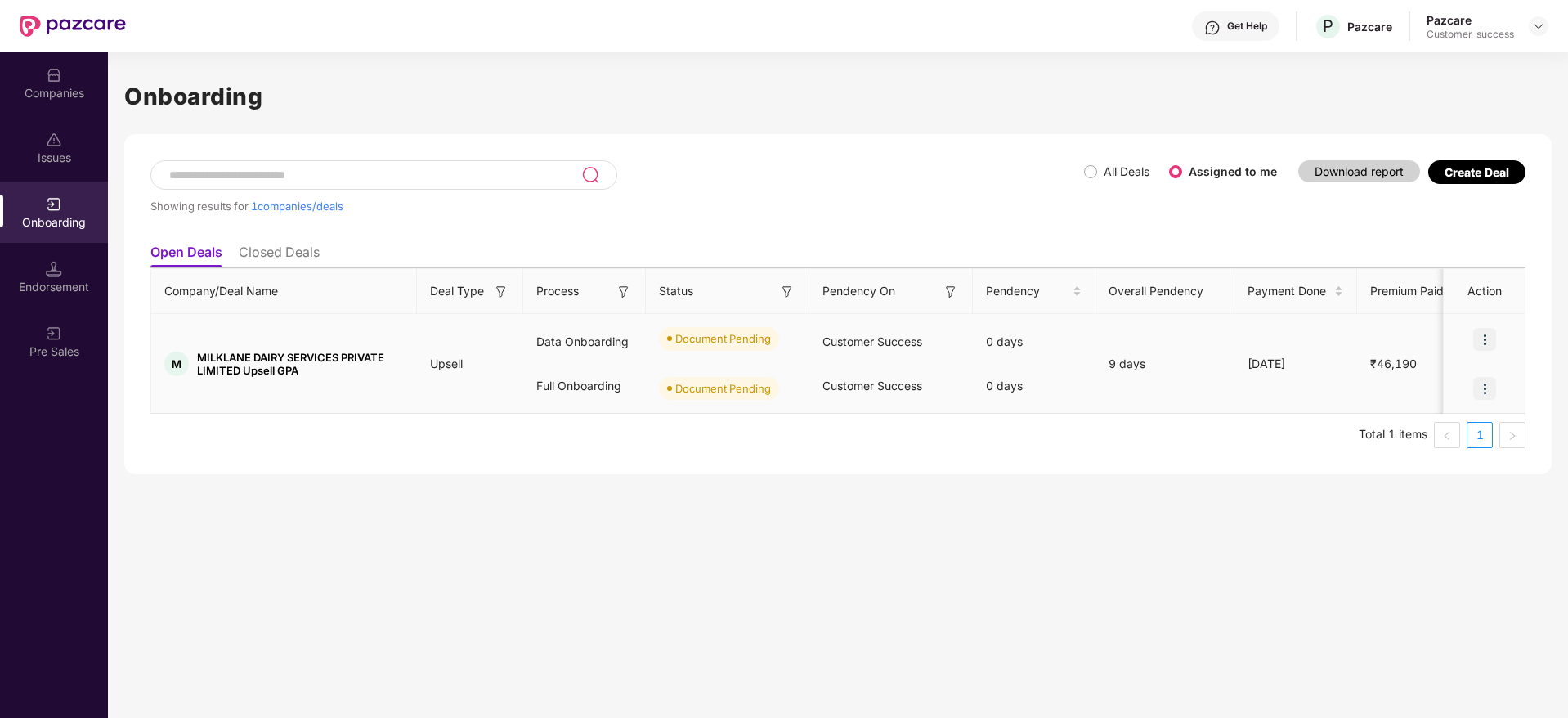
click at [1494, 337] on img at bounding box center [1484, 339] width 23 height 23
click at [1465, 380] on span "Upload Documents" at bounding box center [1409, 381] width 135 height 18
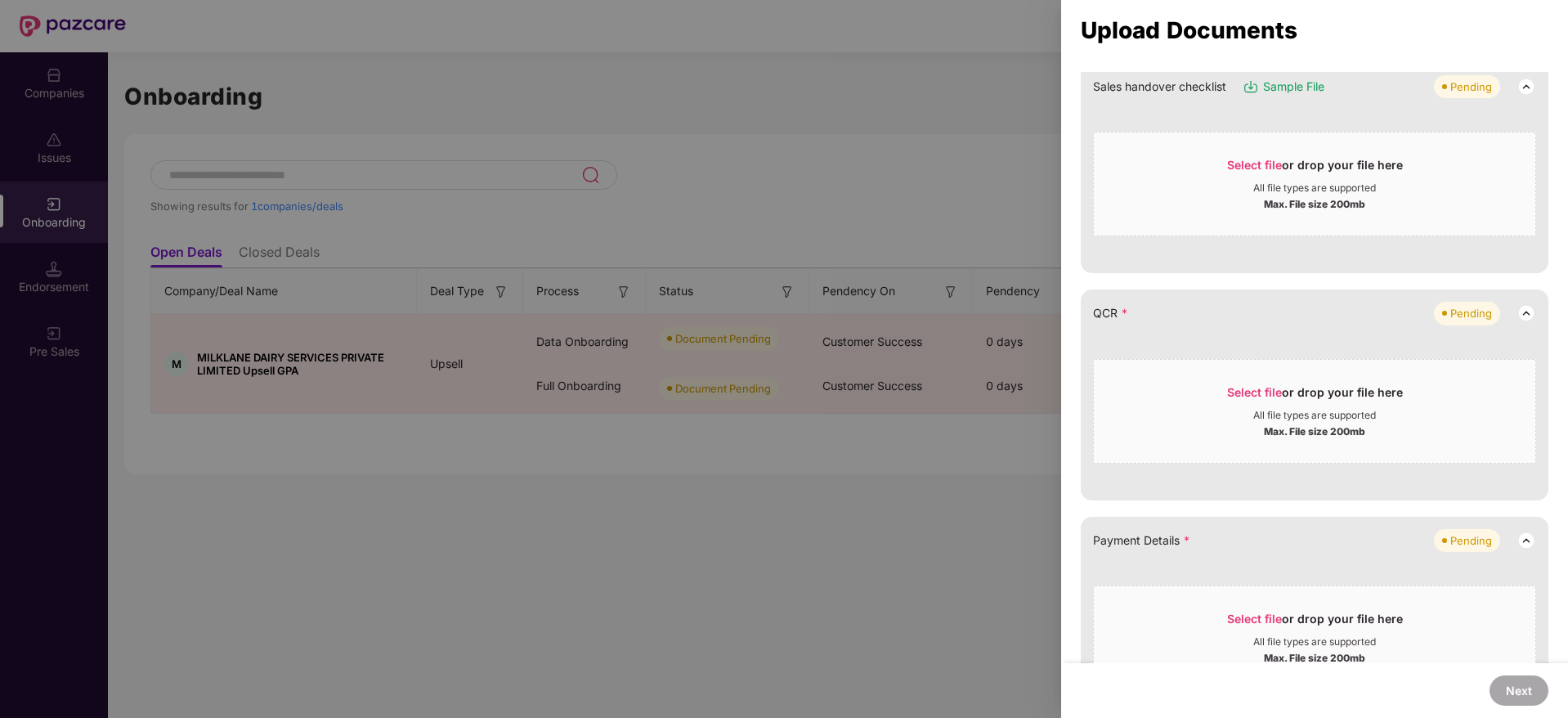
scroll to position [368, 0]
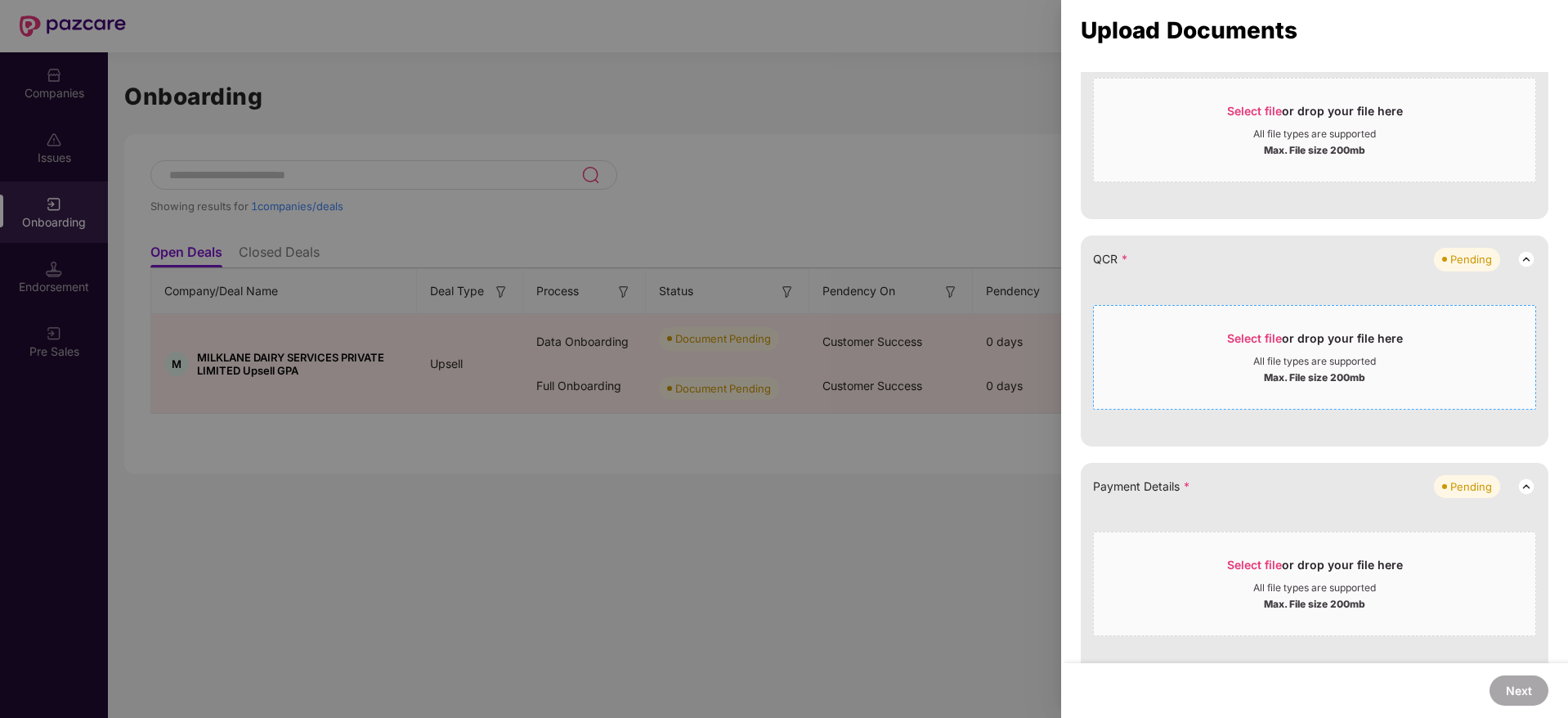
click at [1303, 365] on div "All file types are supported" at bounding box center [1314, 361] width 123 height 13
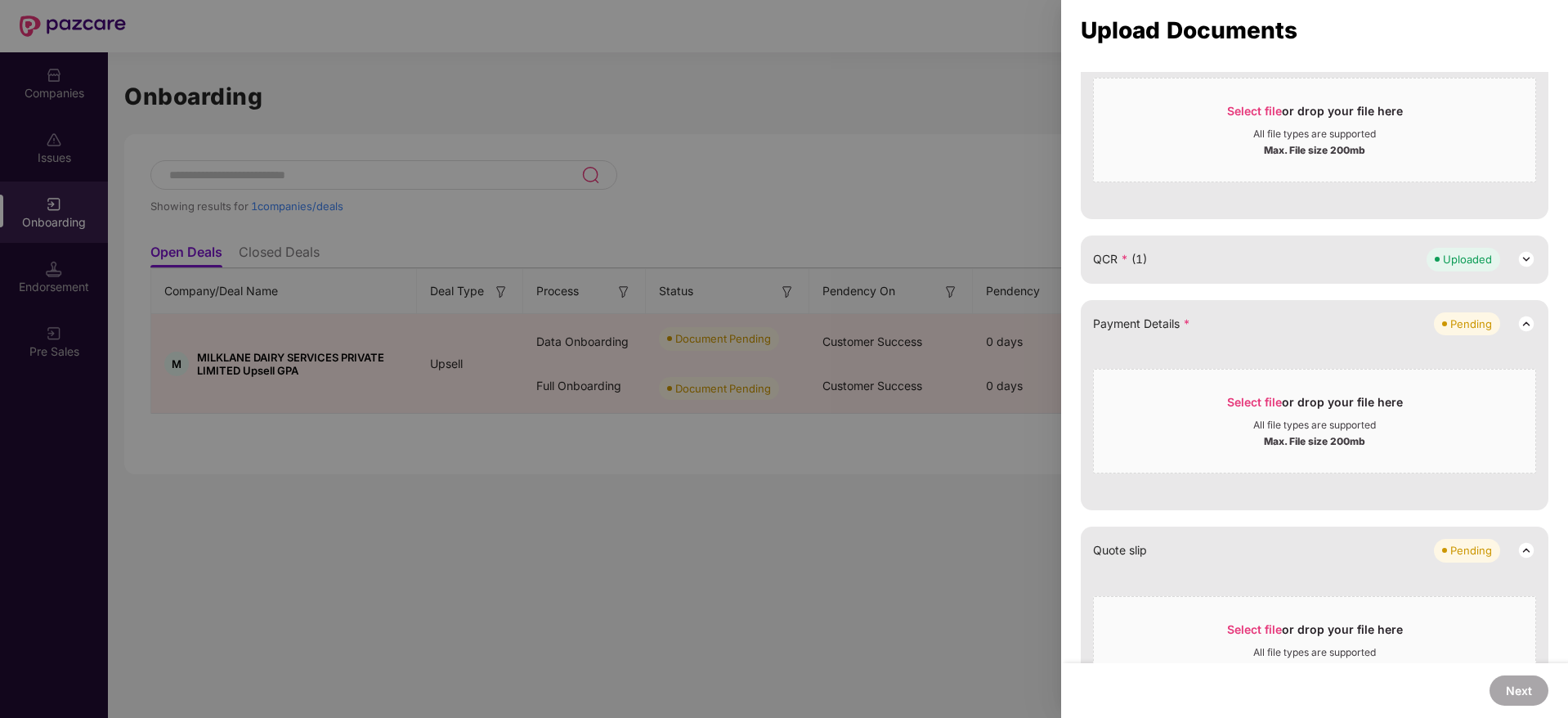
scroll to position [491, 0]
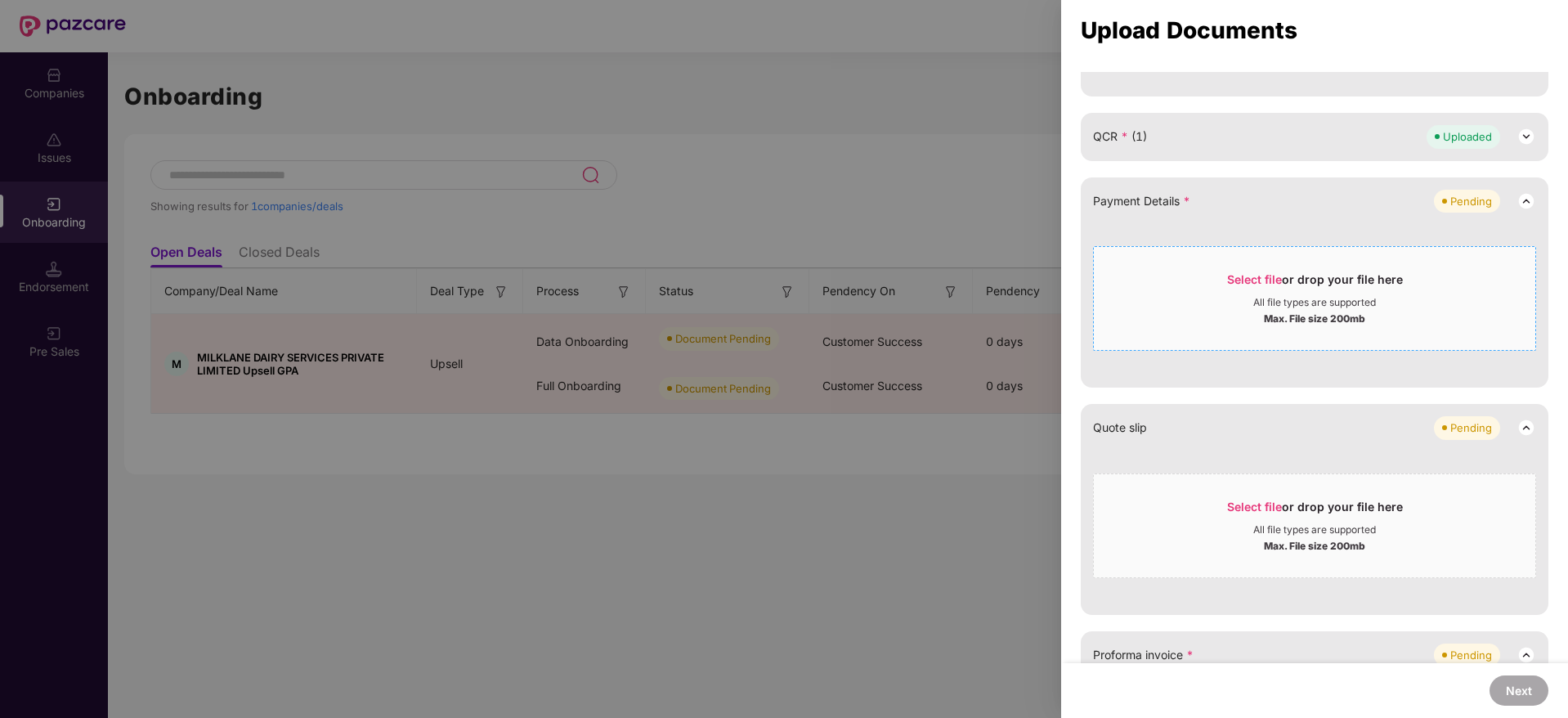
click at [1252, 316] on div "Max. File size 200mb" at bounding box center [1314, 317] width 441 height 16
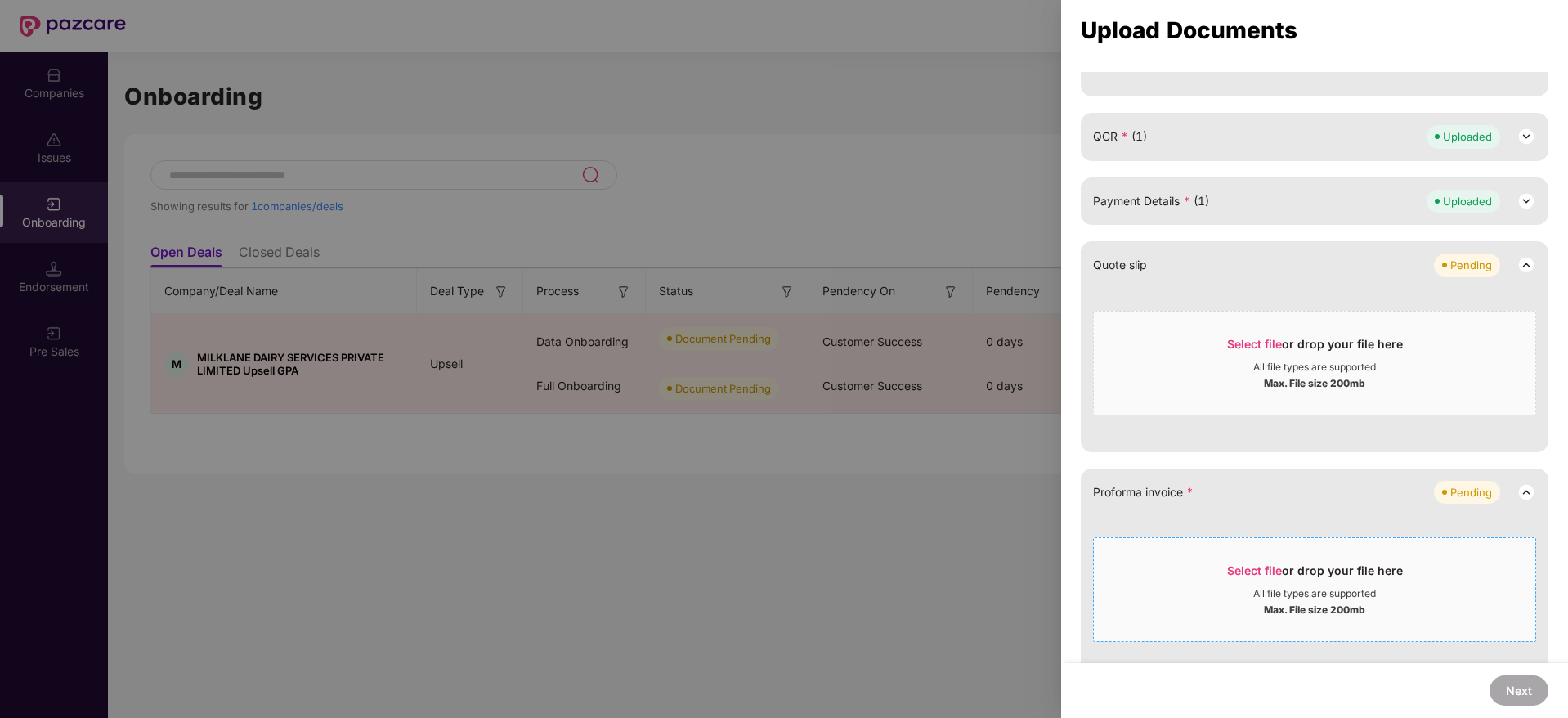
click at [1299, 551] on span "Select file or drop your file here All file types are supported Max. File size …" at bounding box center [1314, 589] width 441 height 79
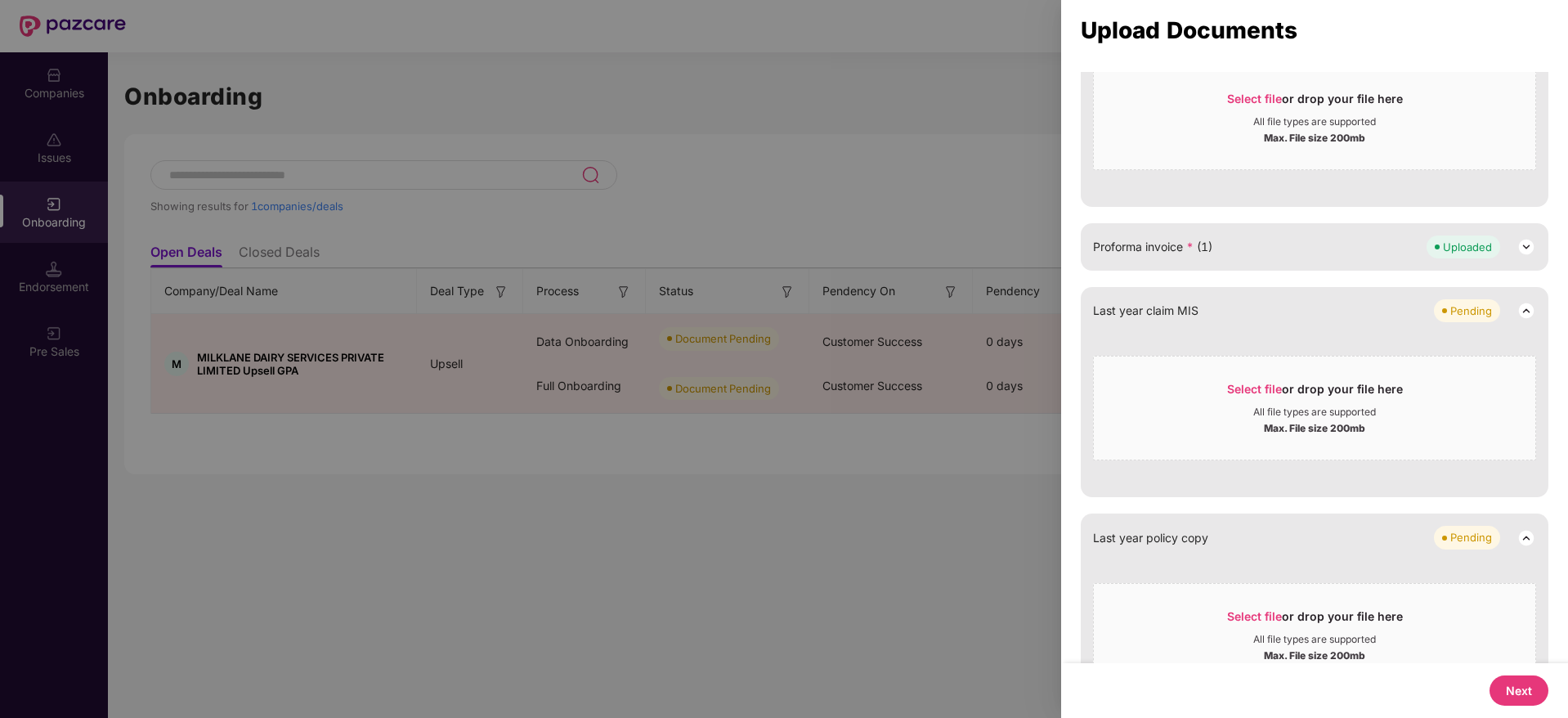
scroll to position [807, 0]
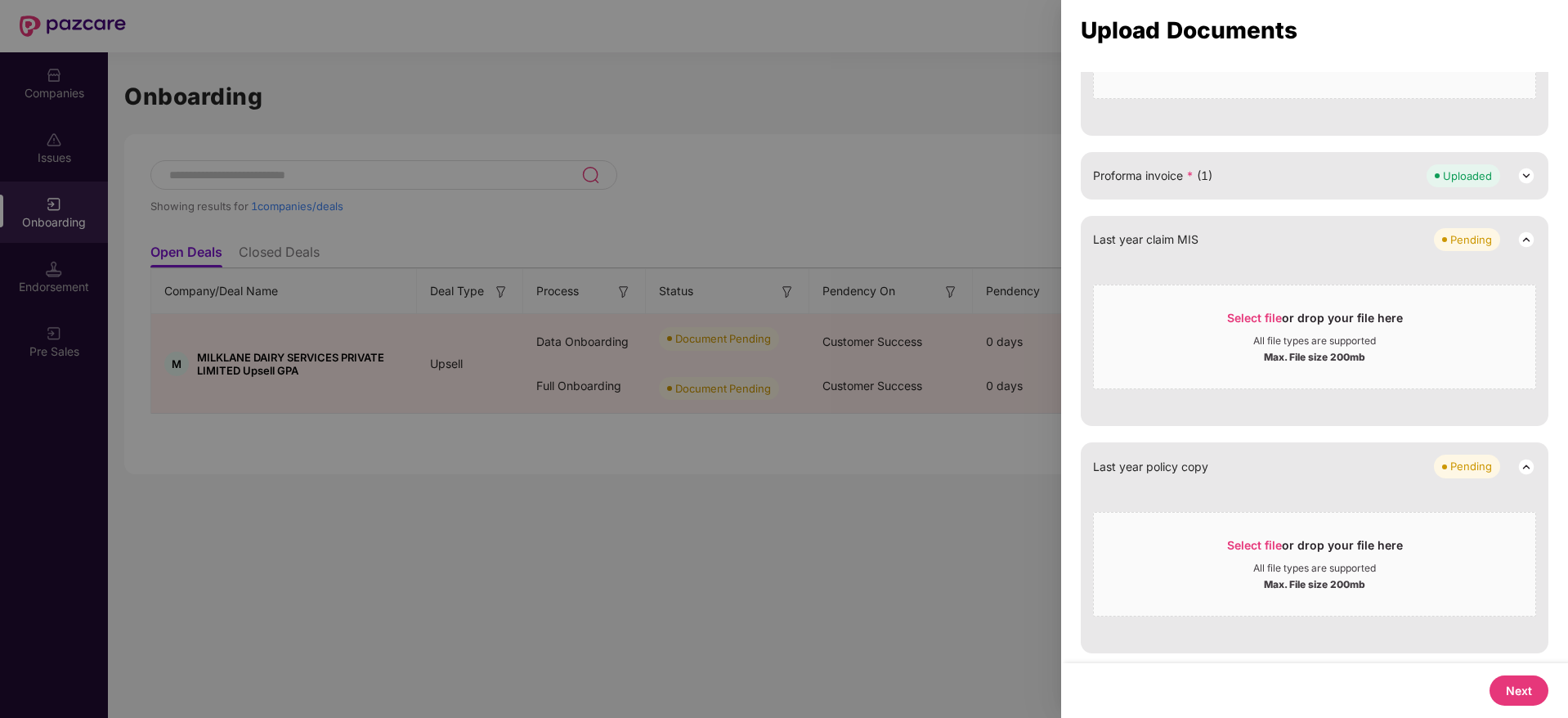
click at [1291, 507] on div "Select file or drop your file here All file types are supported Max. File size …" at bounding box center [1314, 559] width 443 height 113
click at [1333, 547] on div "Select file or drop your file here" at bounding box center [1314, 549] width 175 height 25
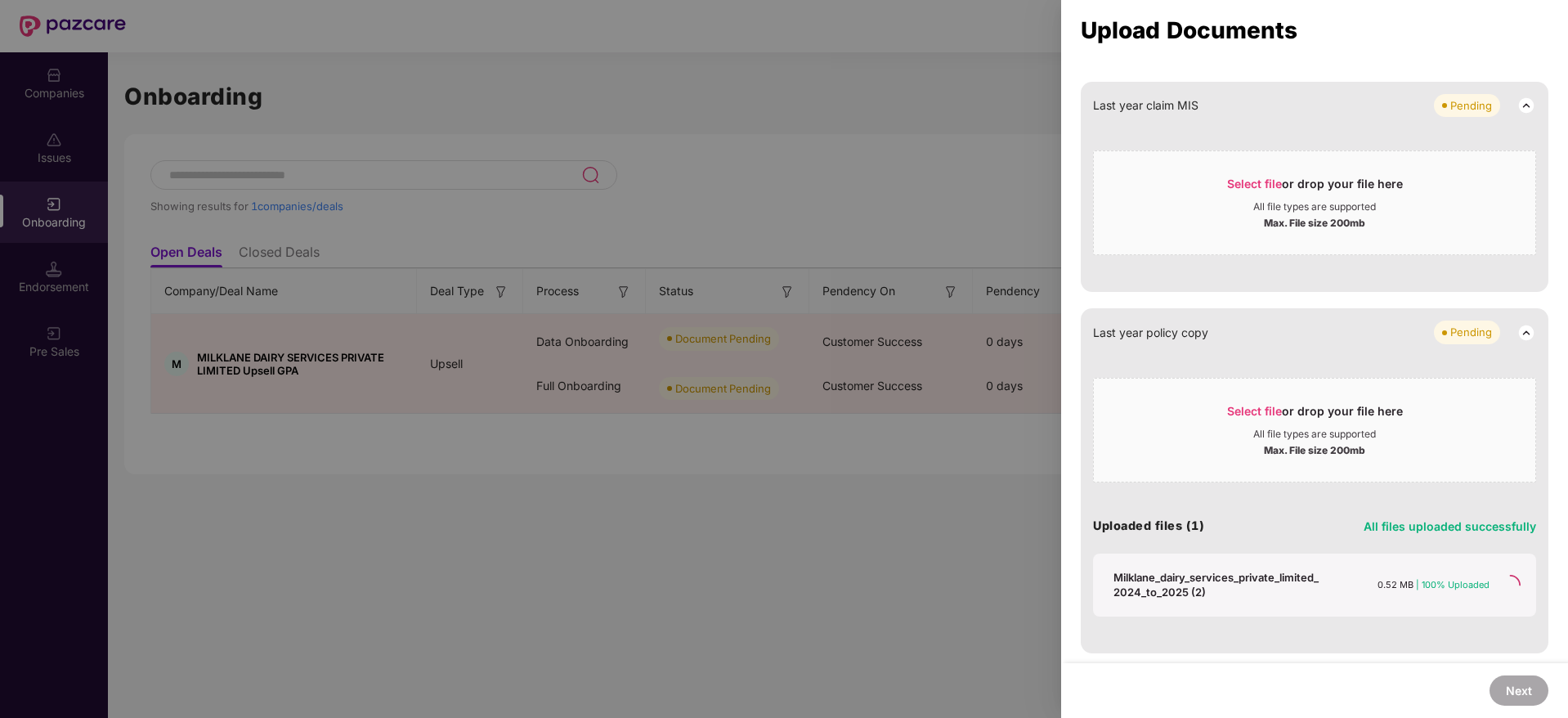
scroll to position [644, 0]
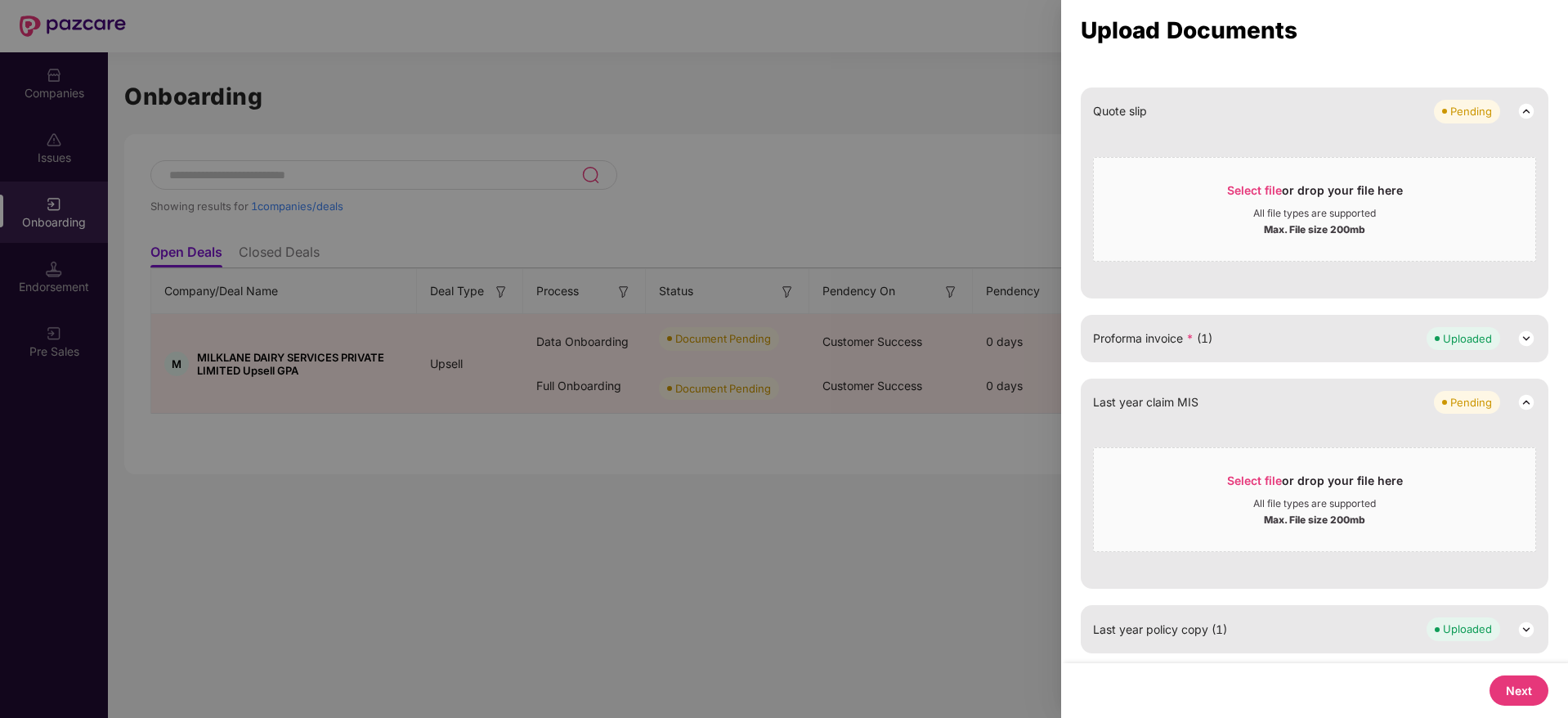
click at [1512, 682] on button "Next" at bounding box center [1518, 691] width 58 height 31
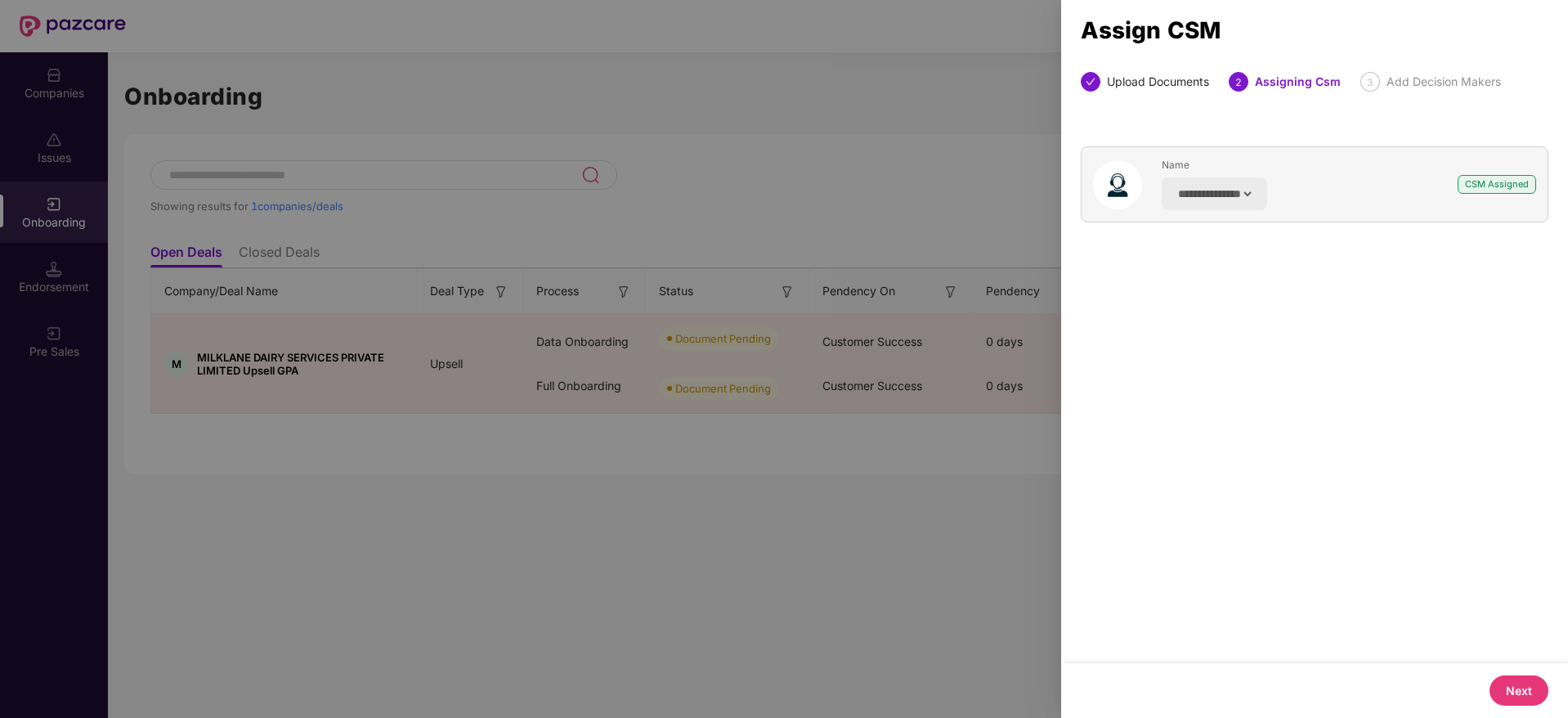
scroll to position [0, 0]
click at [1526, 689] on button "Next" at bounding box center [1518, 691] width 58 height 31
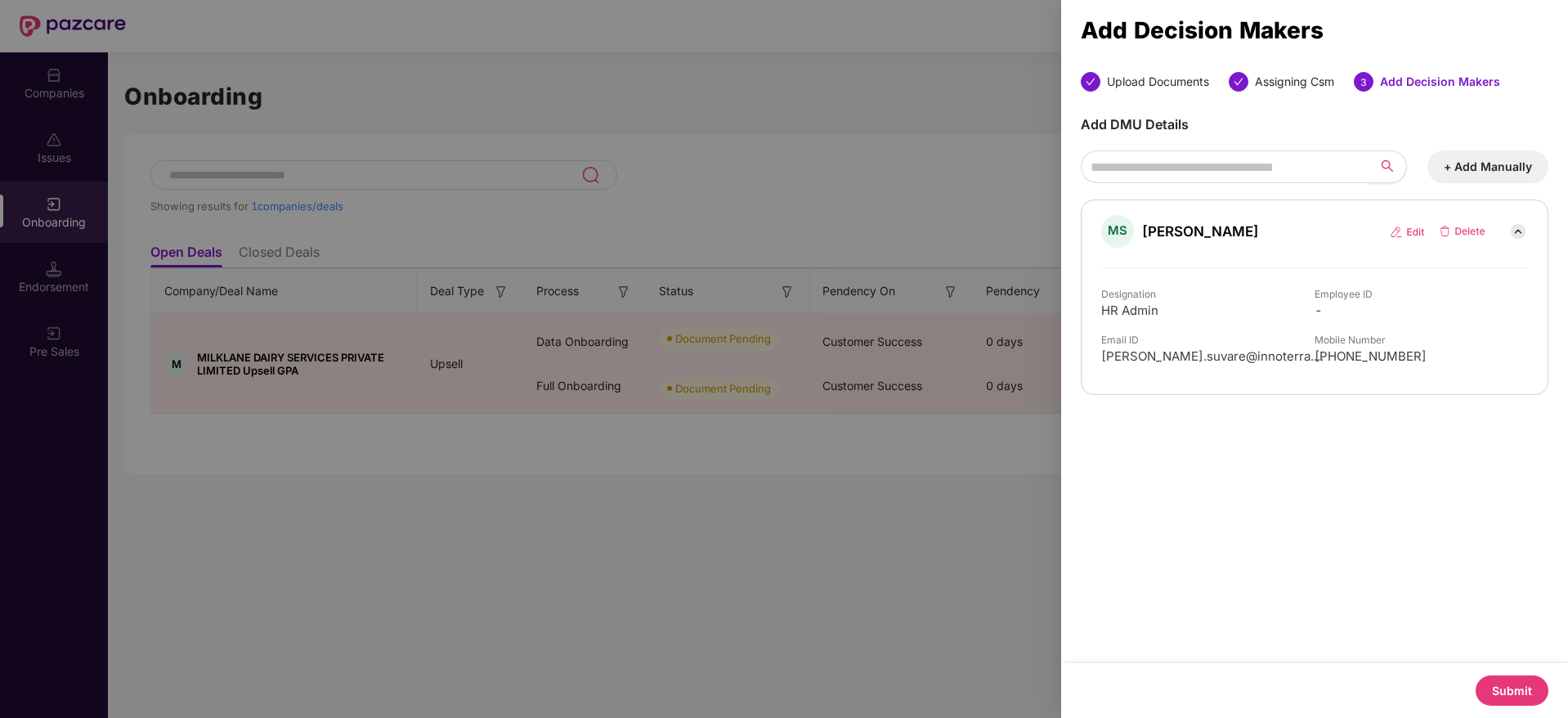
click at [1520, 682] on button "Submit" at bounding box center [1512, 691] width 73 height 31
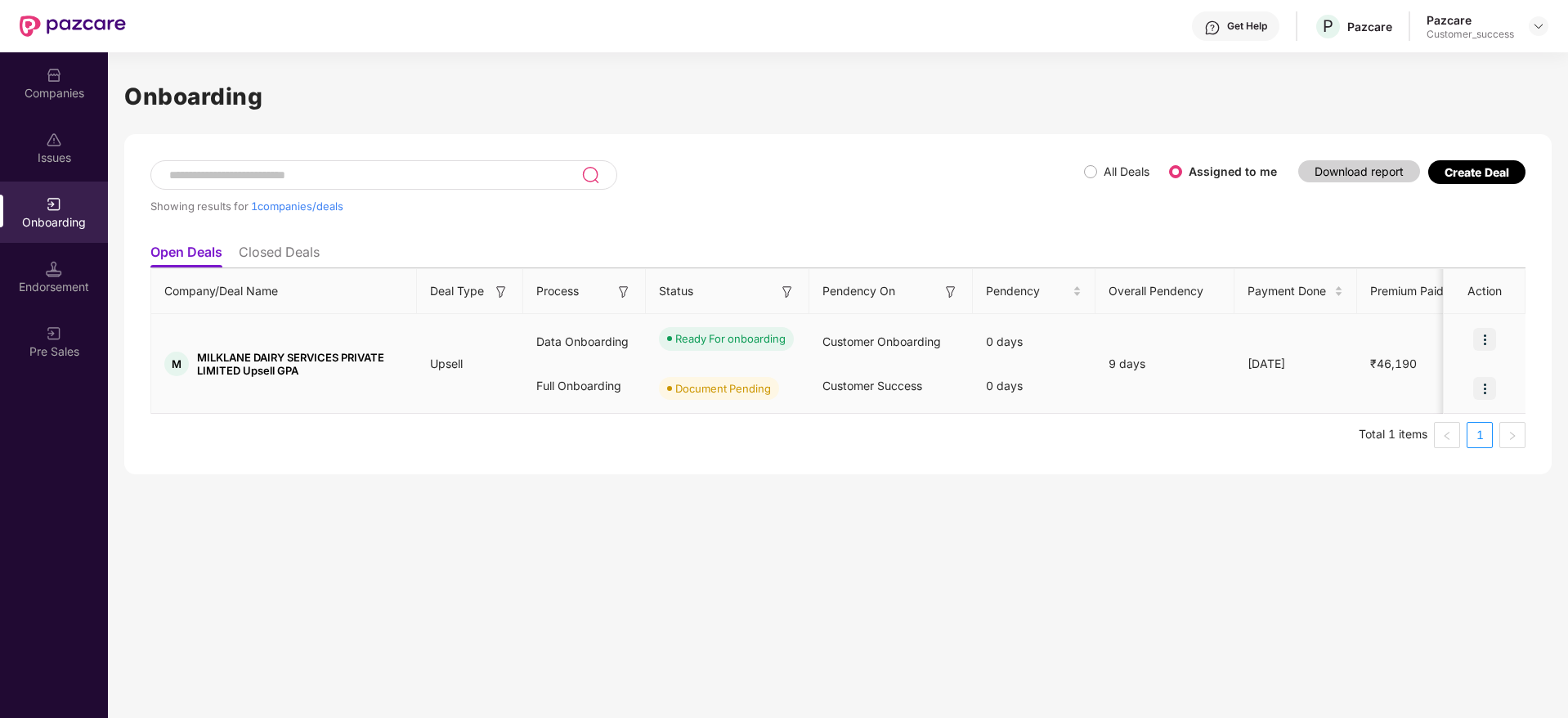
click at [1487, 393] on img at bounding box center [1484, 388] width 23 height 23
click at [1437, 436] on span "Upload Documents" at bounding box center [1409, 430] width 135 height 18
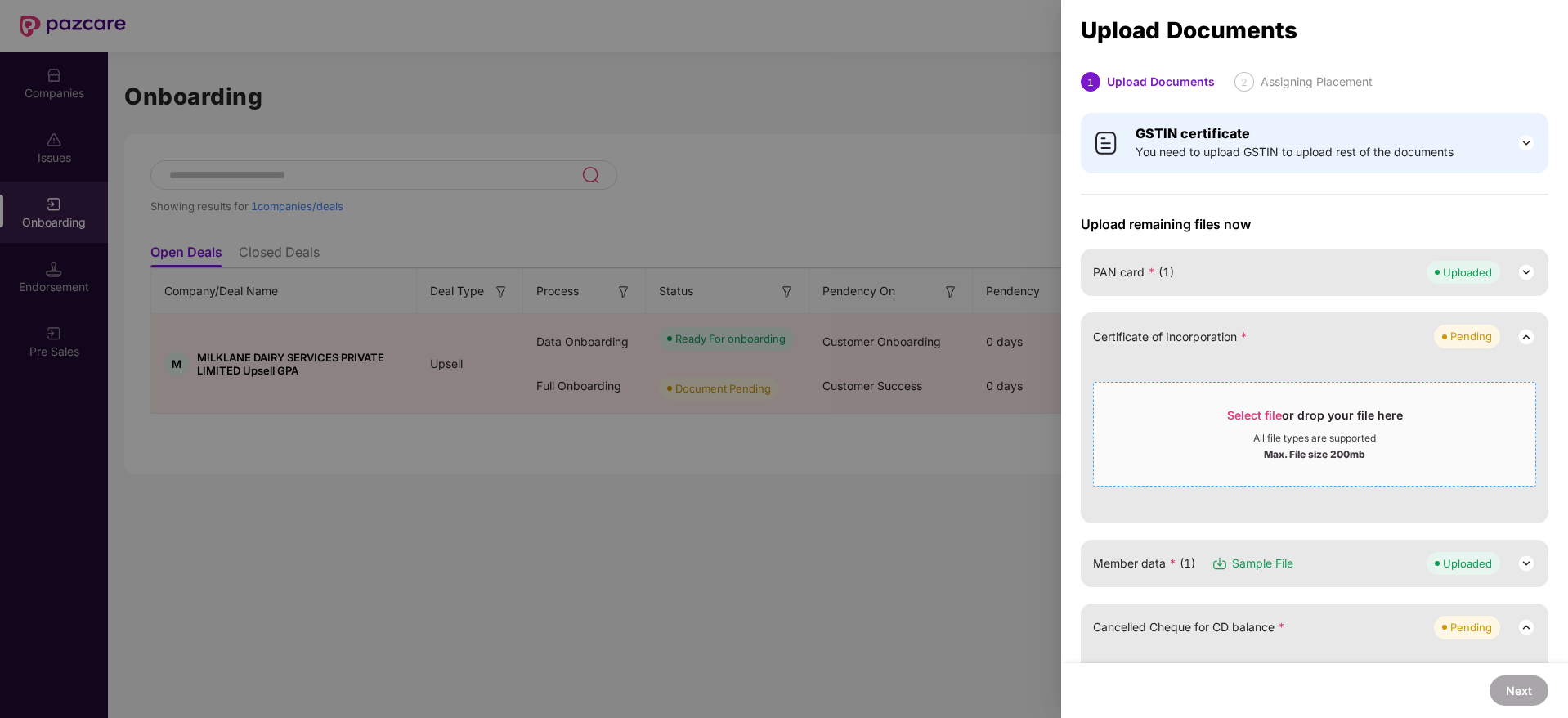
click at [1255, 419] on span "Select file" at bounding box center [1254, 415] width 55 height 14
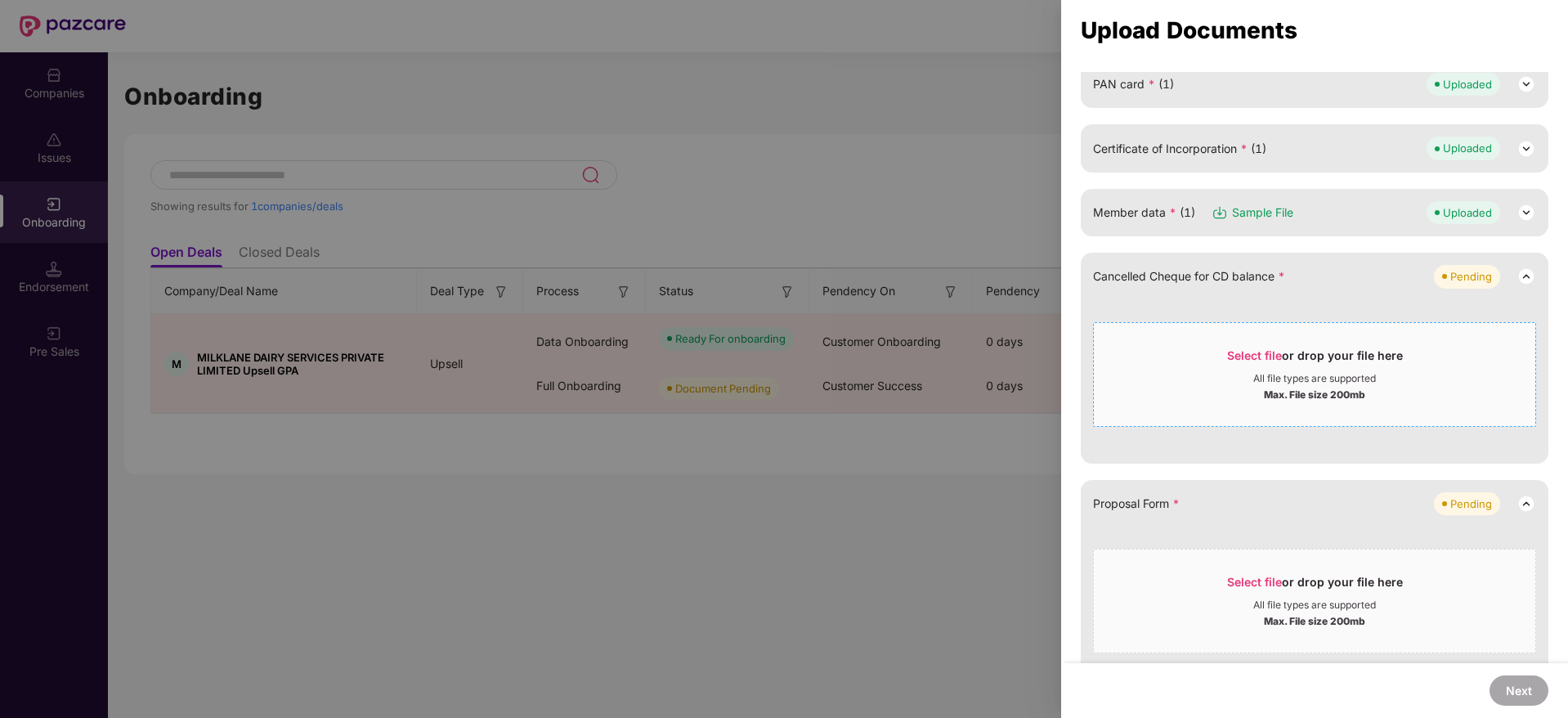
scroll to position [245, 0]
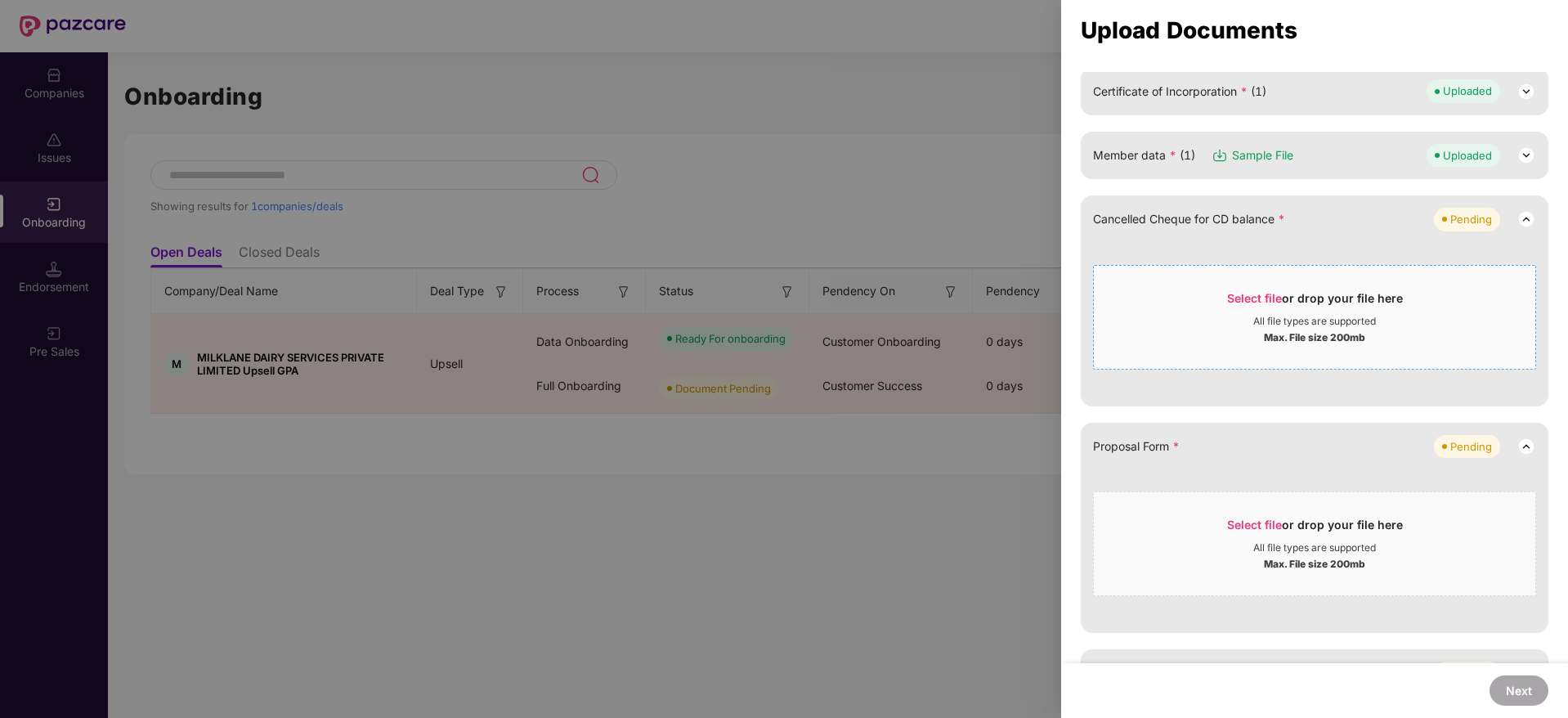
click at [1326, 330] on div "Max. File size 200mb" at bounding box center [1315, 336] width 102 height 16
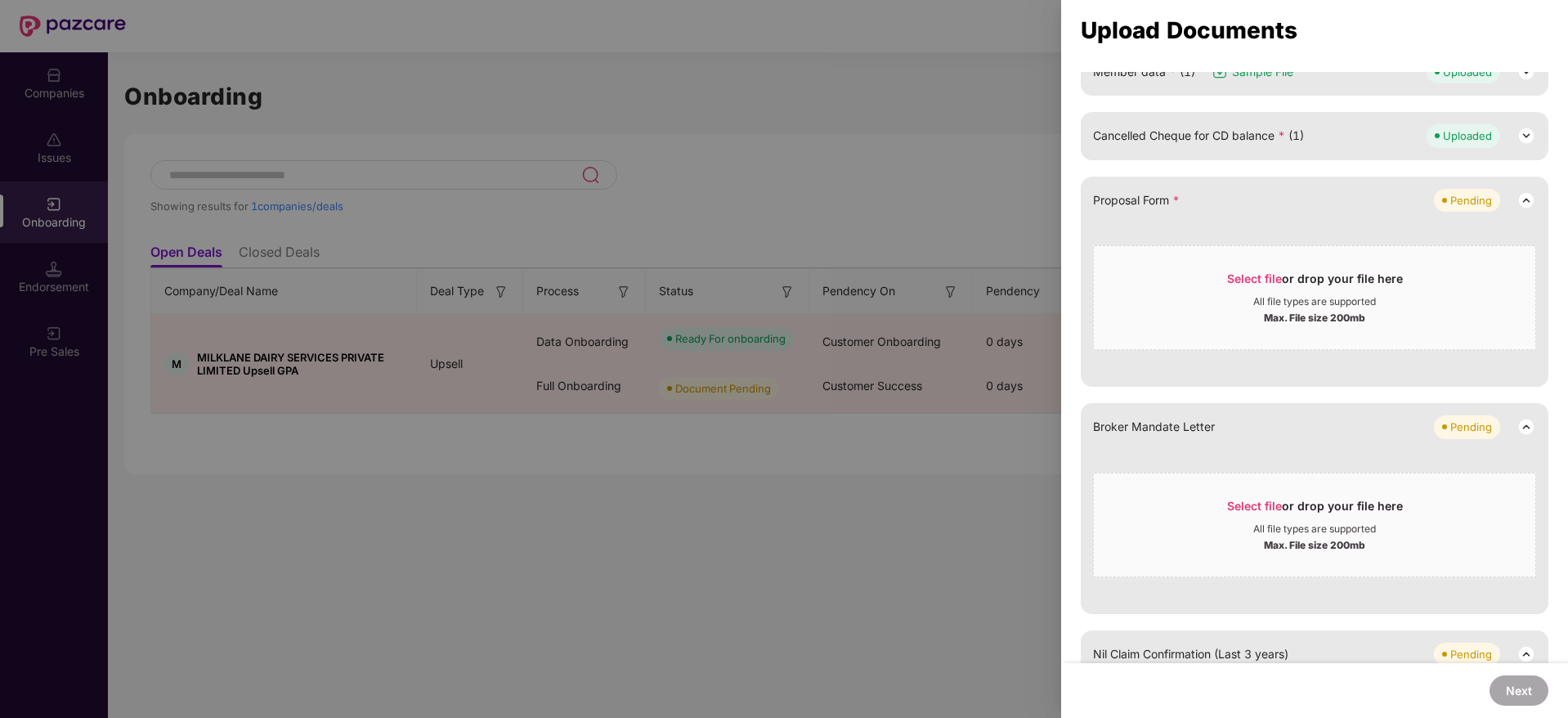
scroll to position [148, 0]
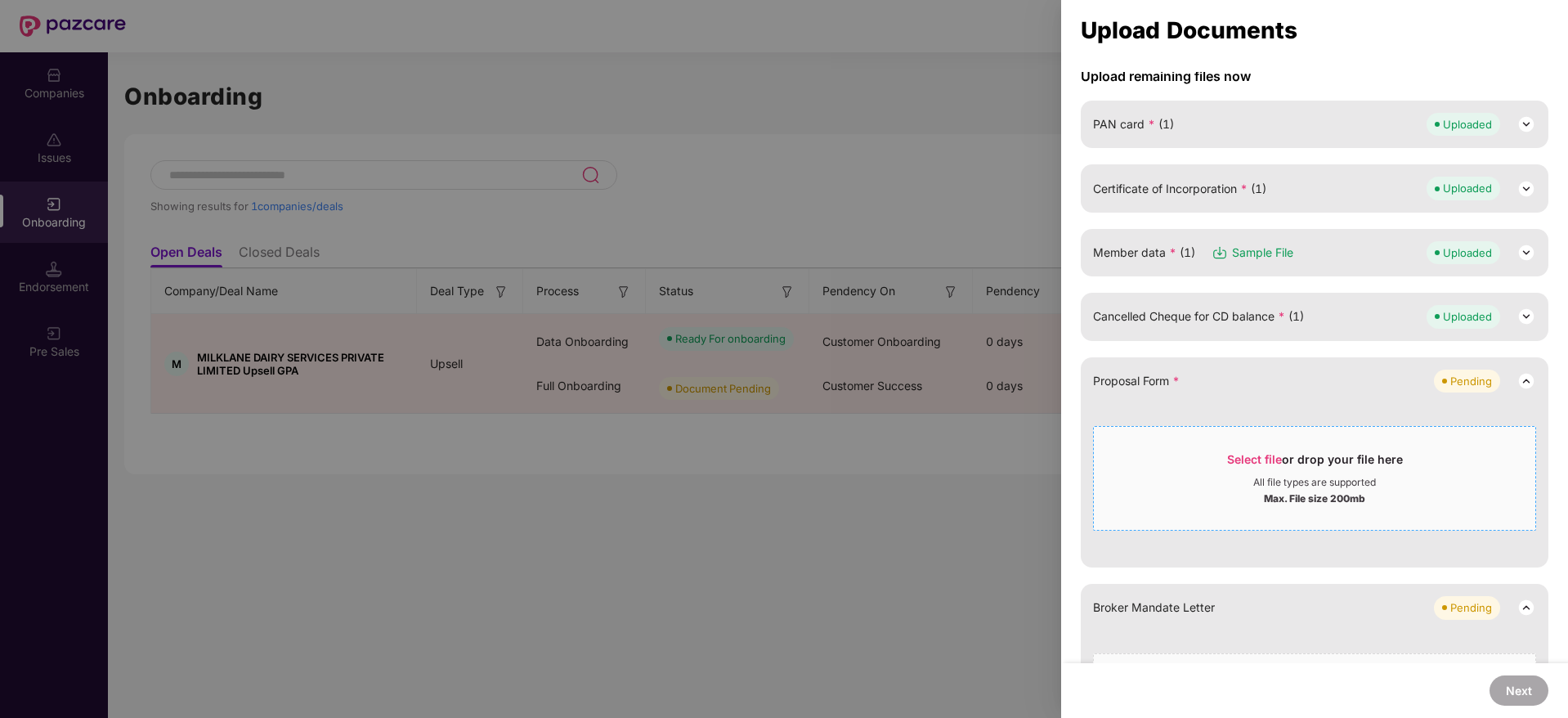
click at [1301, 466] on div "Select file or drop your file here" at bounding box center [1314, 464] width 175 height 25
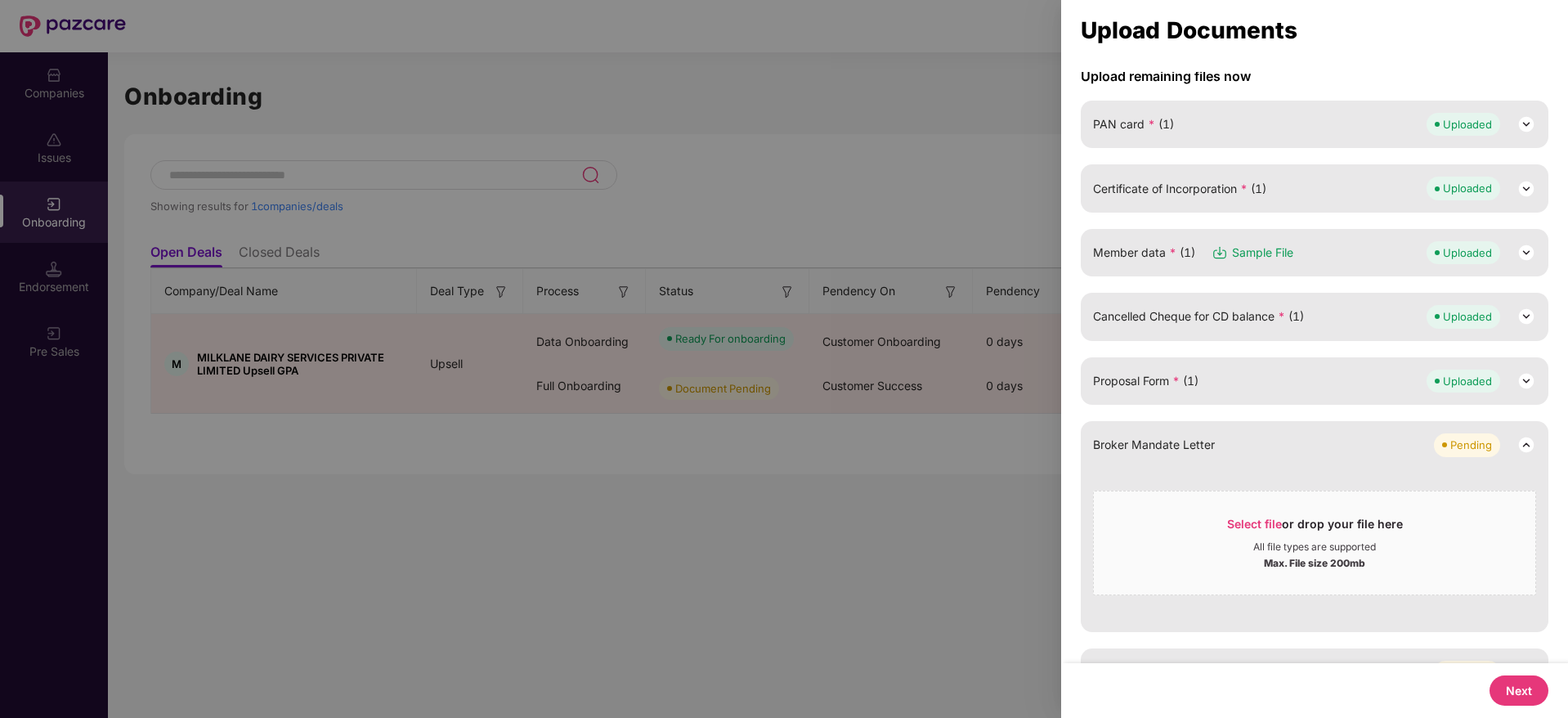
click at [1501, 685] on button "Next" at bounding box center [1518, 691] width 58 height 31
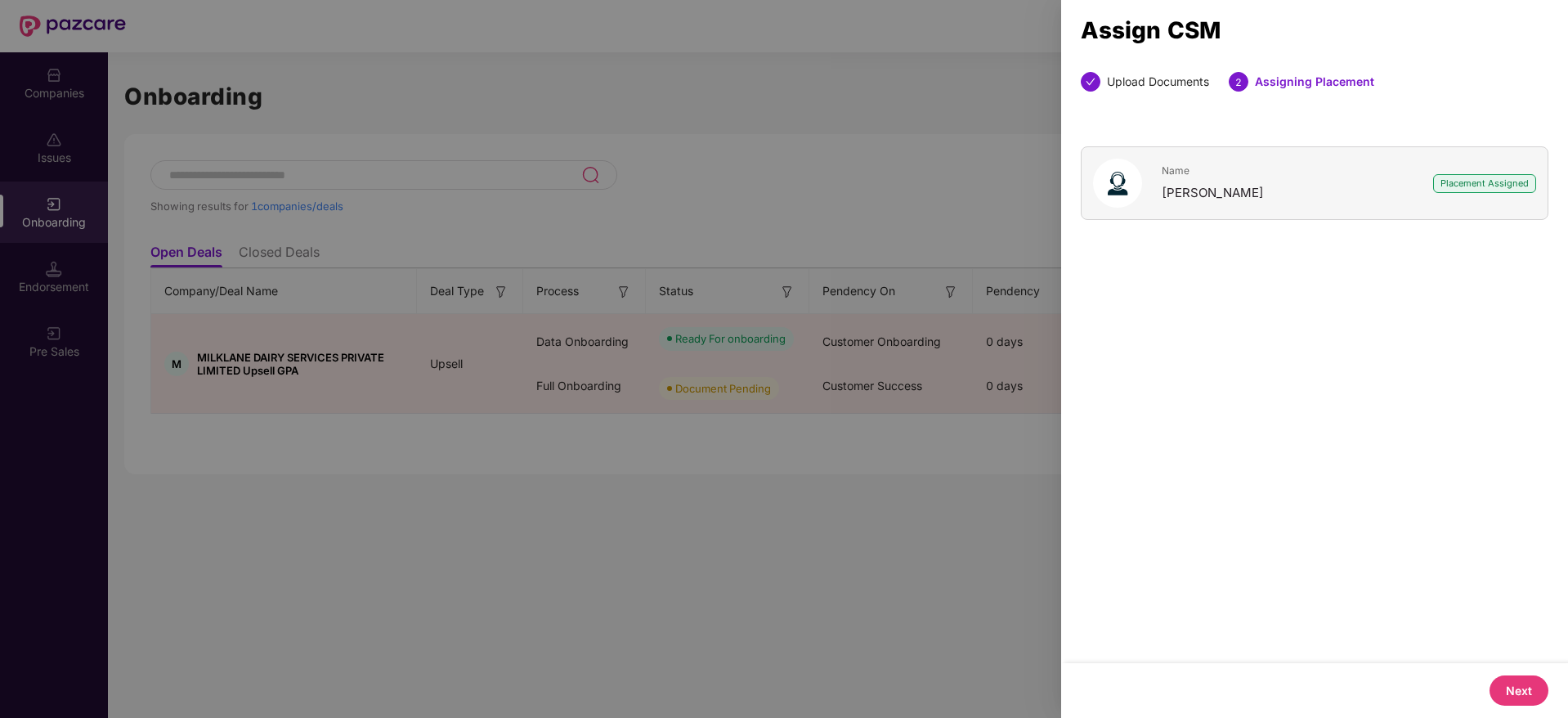
scroll to position [0, 0]
click at [1521, 701] on button "Next" at bounding box center [1518, 691] width 58 height 31
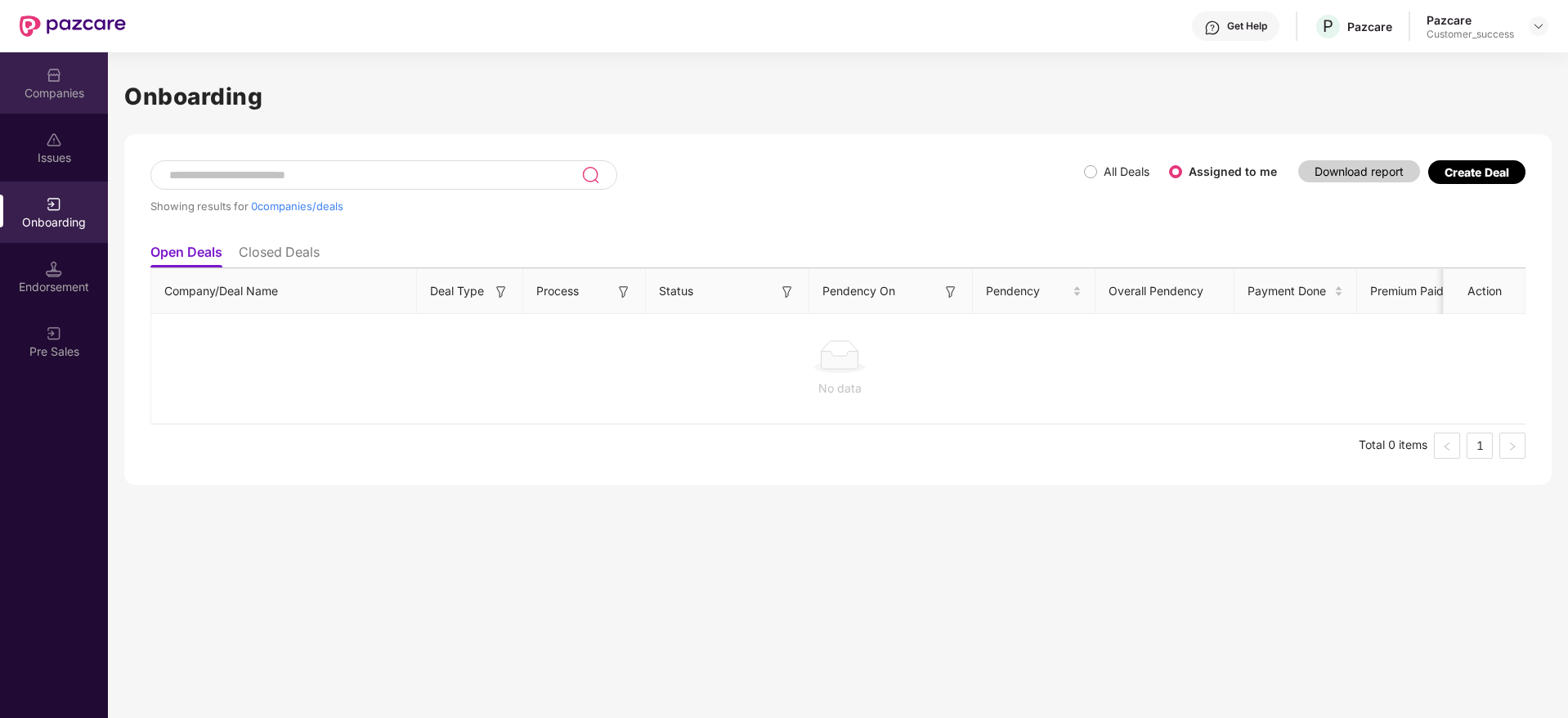
click at [30, 72] on div "Companies" at bounding box center [53, 83] width 108 height 61
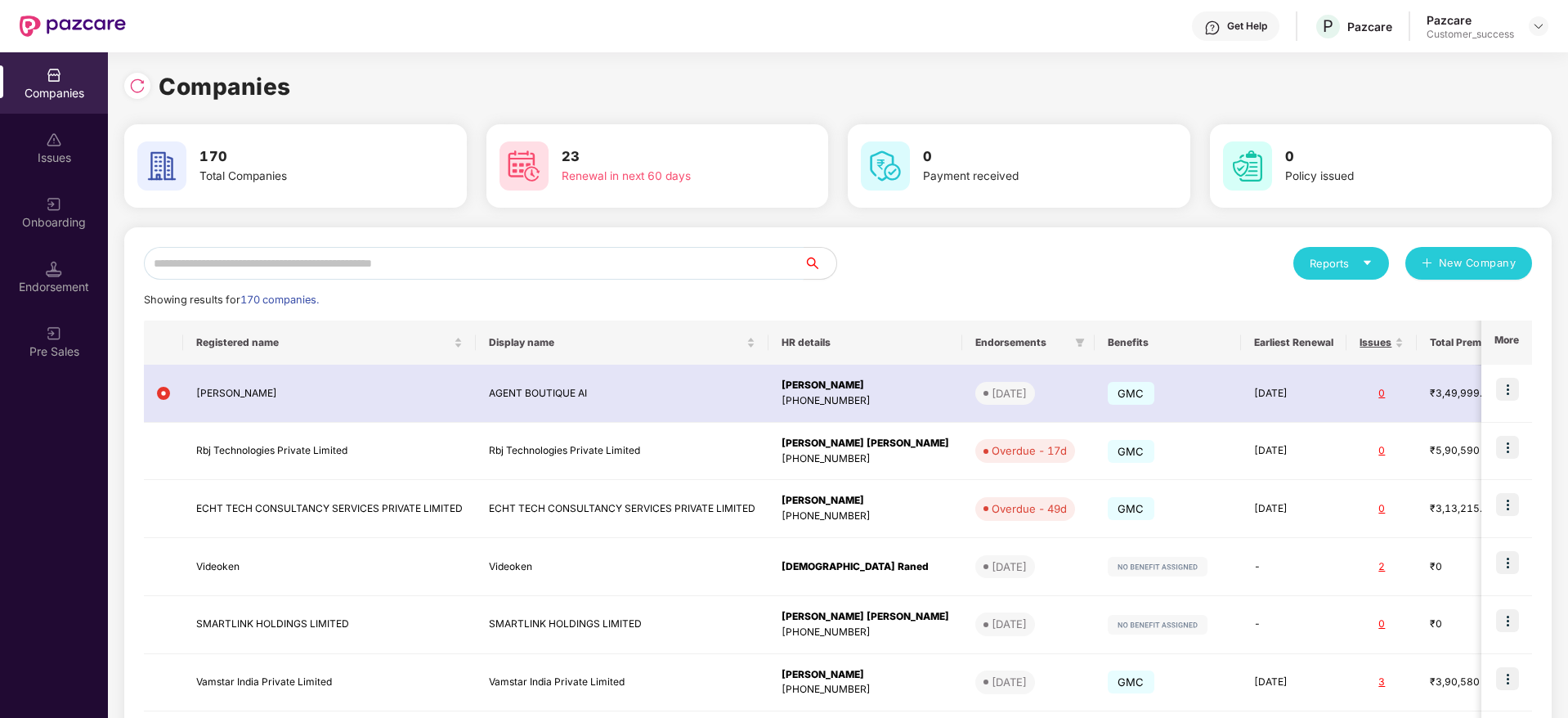
click at [720, 265] on input "text" at bounding box center [474, 263] width 660 height 33
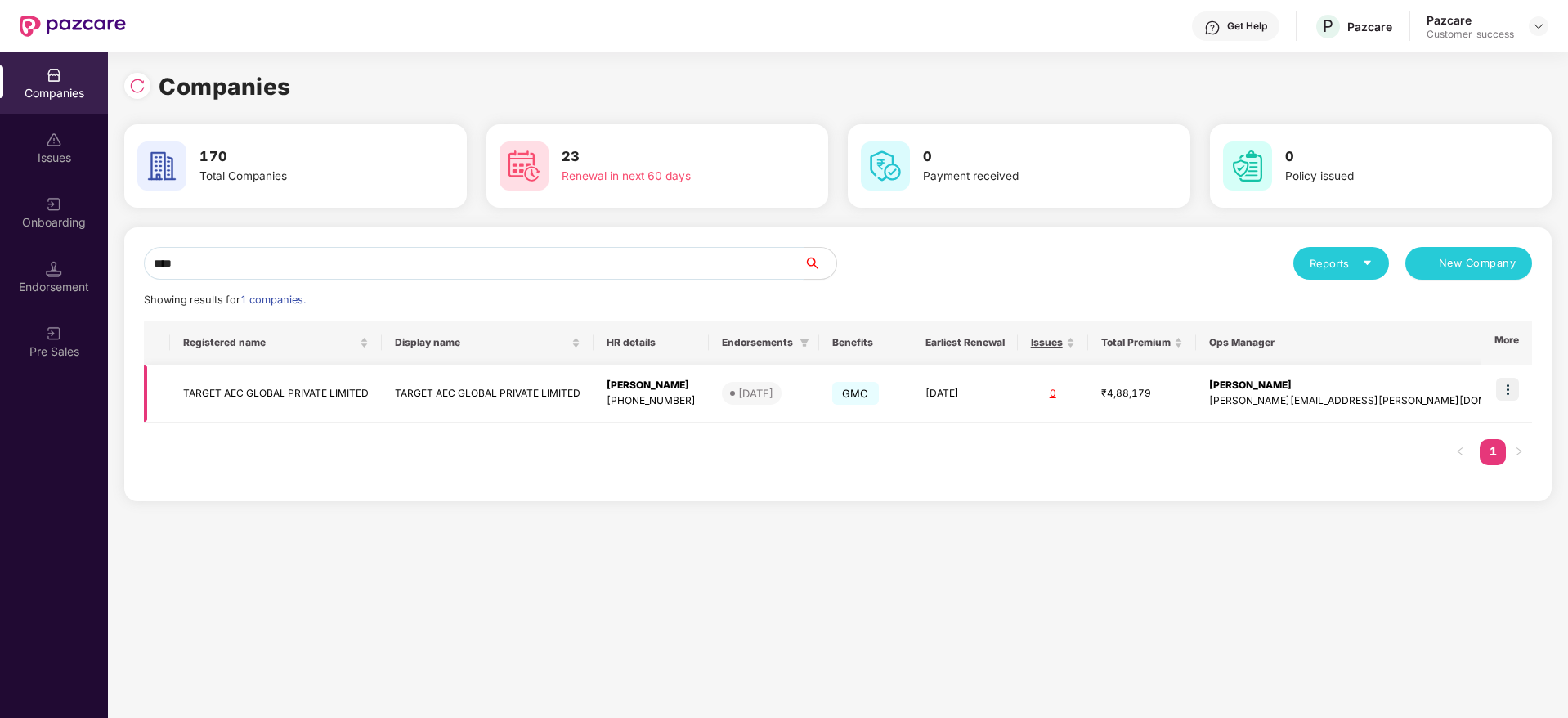
type input "****"
click at [1505, 388] on img at bounding box center [1507, 389] width 23 height 23
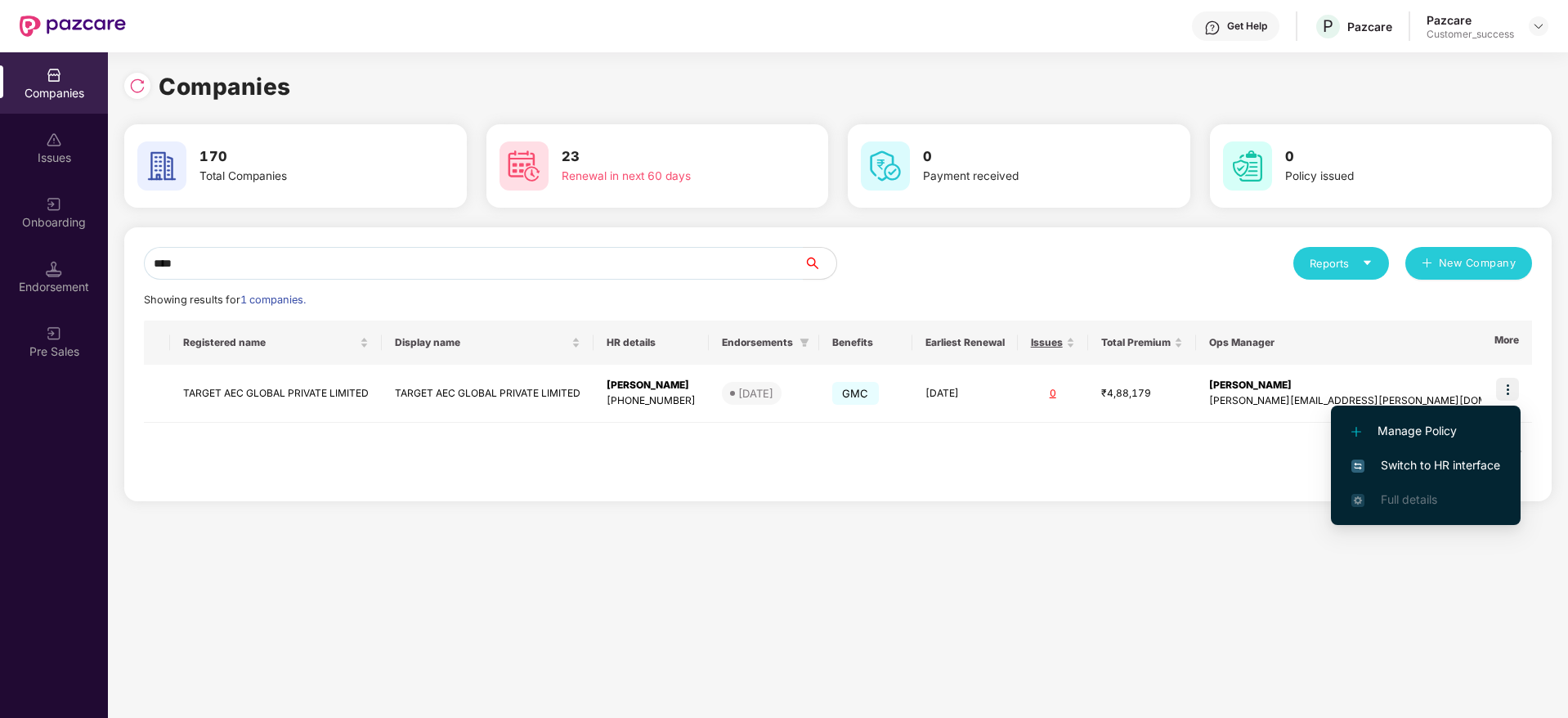
click at [1477, 461] on span "Switch to HR interface" at bounding box center [1426, 465] width 149 height 18
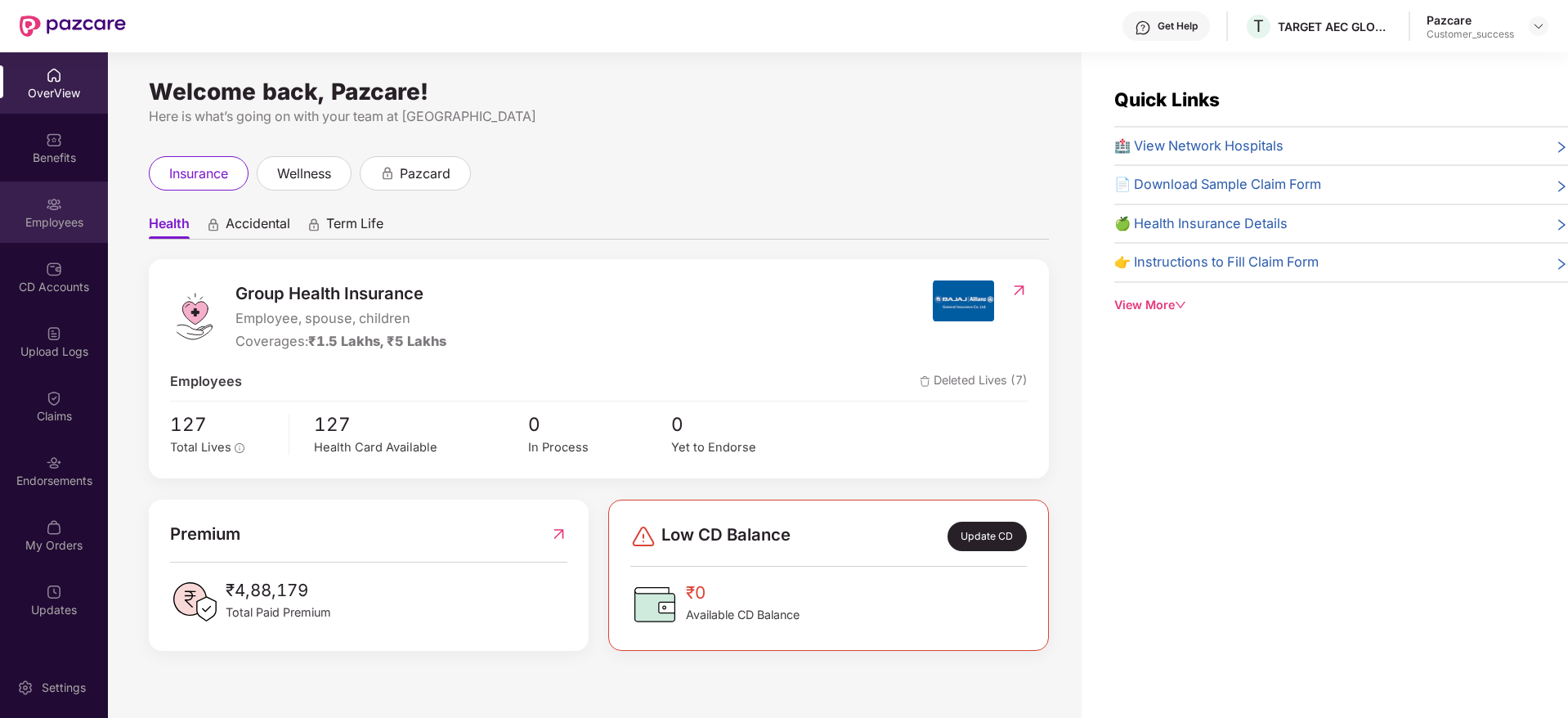
click at [66, 213] on div "Employees" at bounding box center [53, 212] width 108 height 61
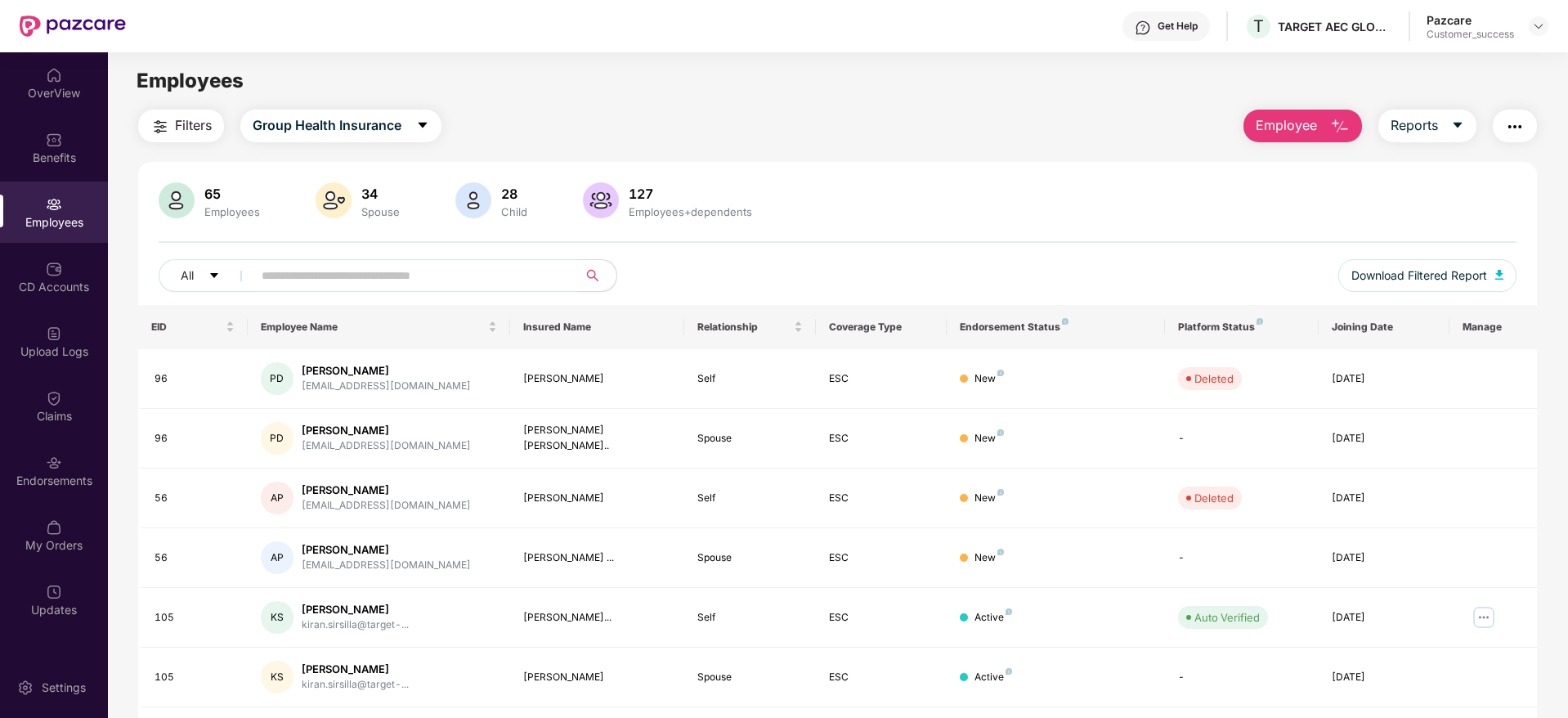
click at [461, 286] on input "text" at bounding box center [408, 276] width 293 height 25
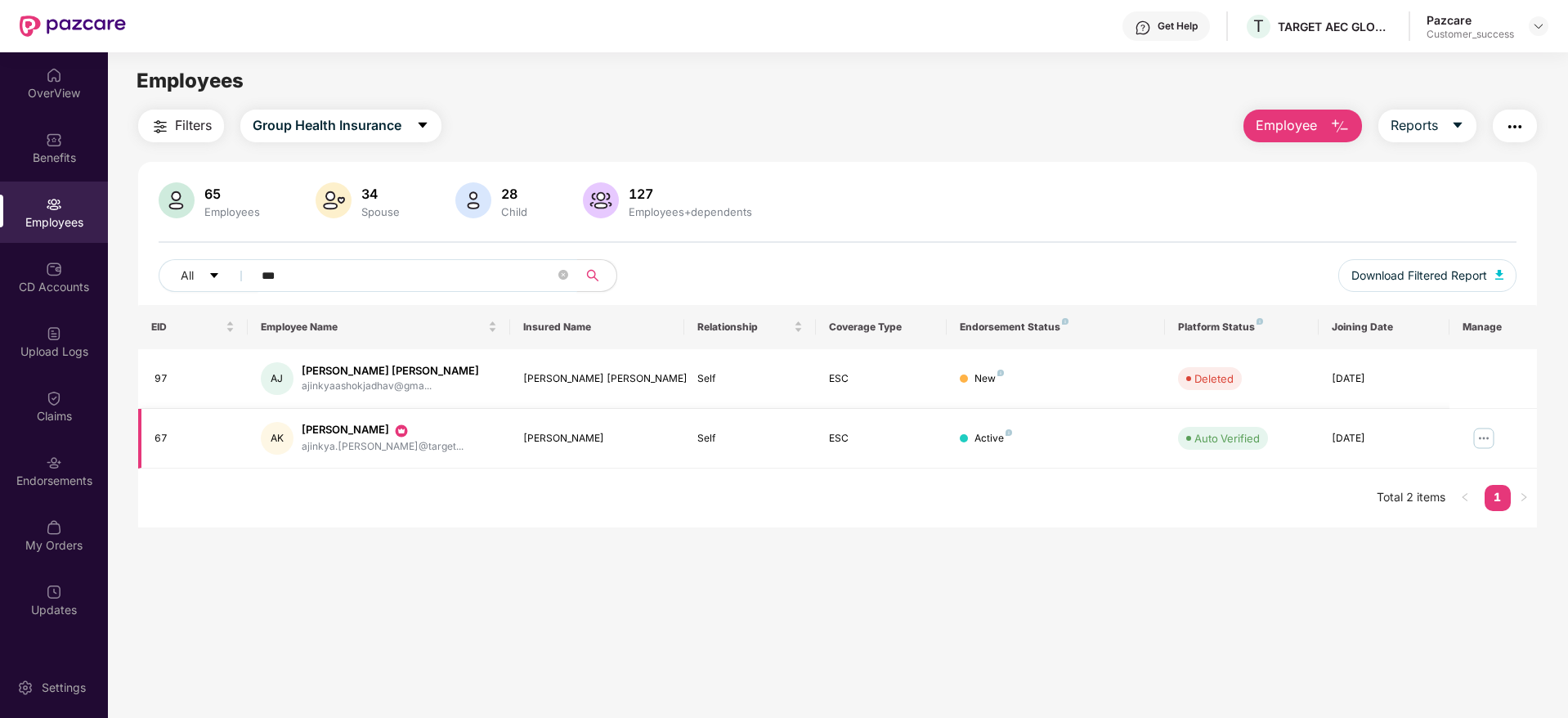
type input "***"
click at [1477, 435] on img at bounding box center [1483, 438] width 26 height 26
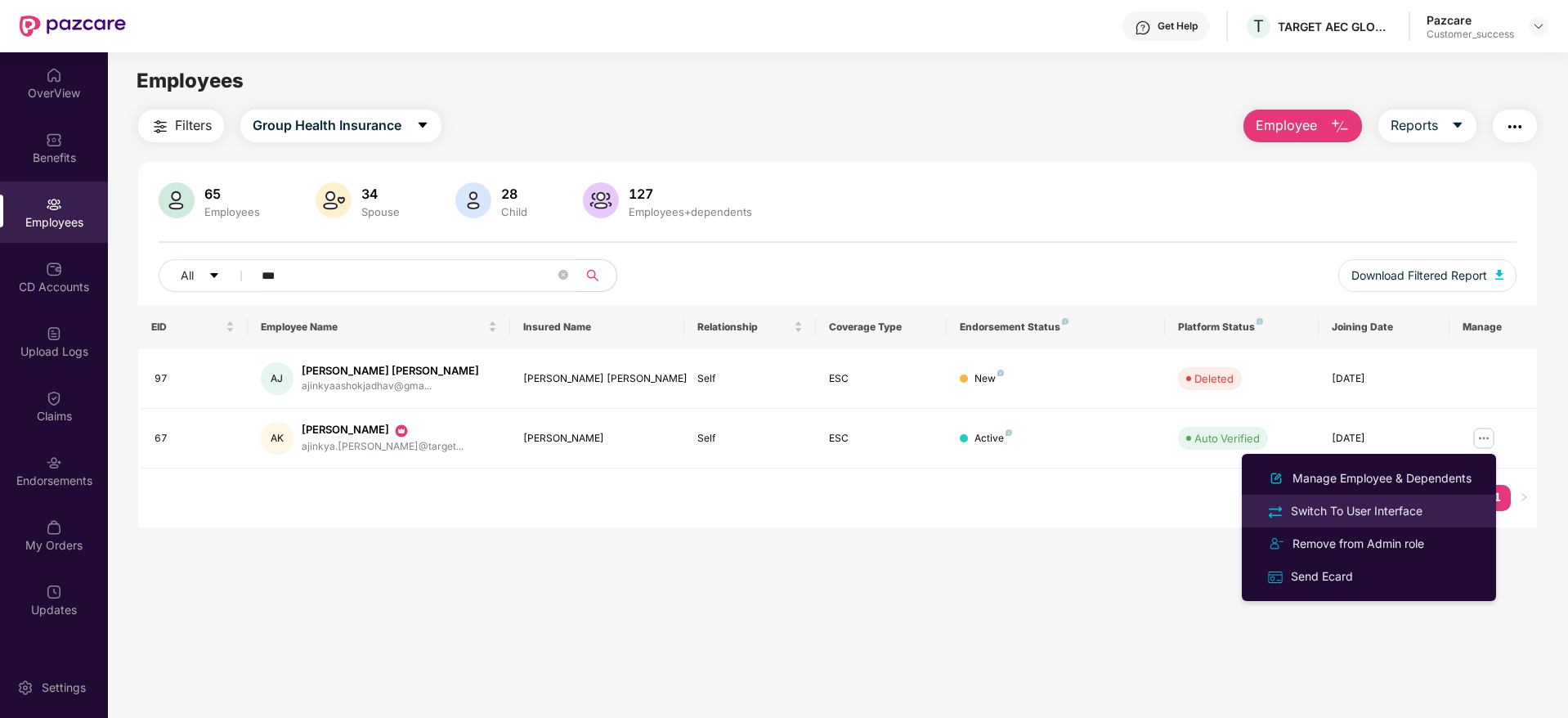
click at [1399, 497] on li "Switch To User Interface" at bounding box center [1369, 511] width 254 height 33
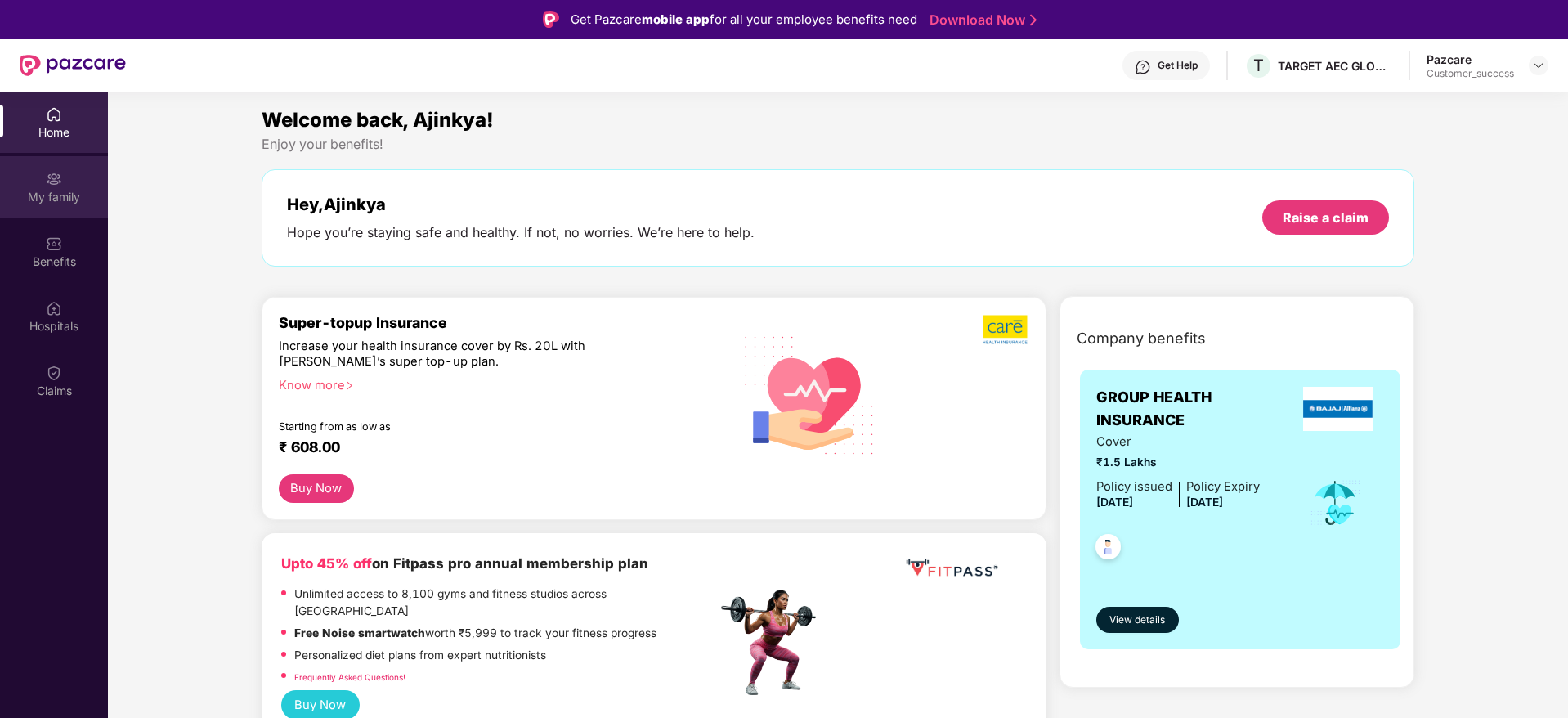
click at [72, 166] on div "My family" at bounding box center [53, 186] width 108 height 61
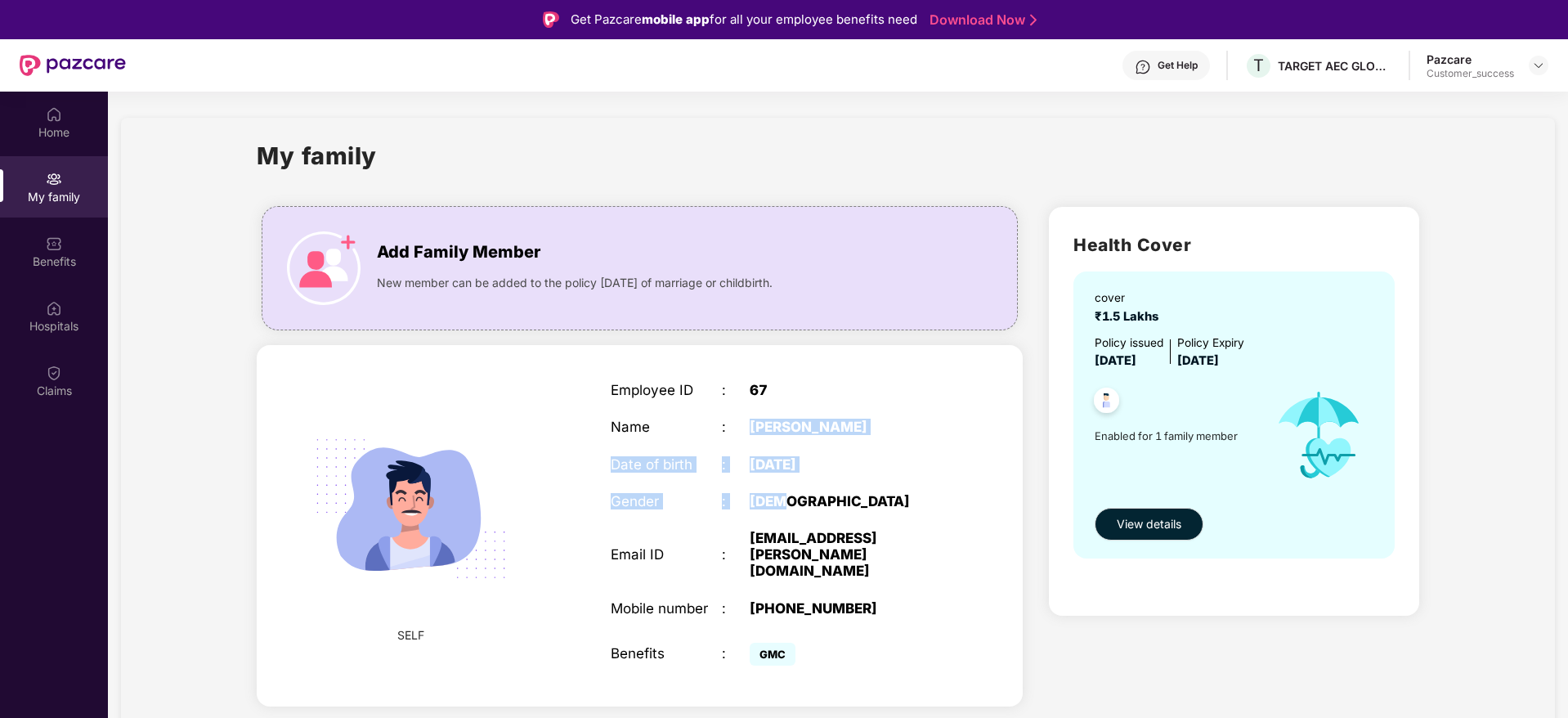
drag, startPoint x: 752, startPoint y: 430, endPoint x: 857, endPoint y: 480, distance: 116.3
click at [857, 480] on div "Employee ID : 67 Name : Ajinkya Kumbhar Date of birth : 22 Oct 1996 Gender : MA…" at bounding box center [778, 526] width 367 height 329
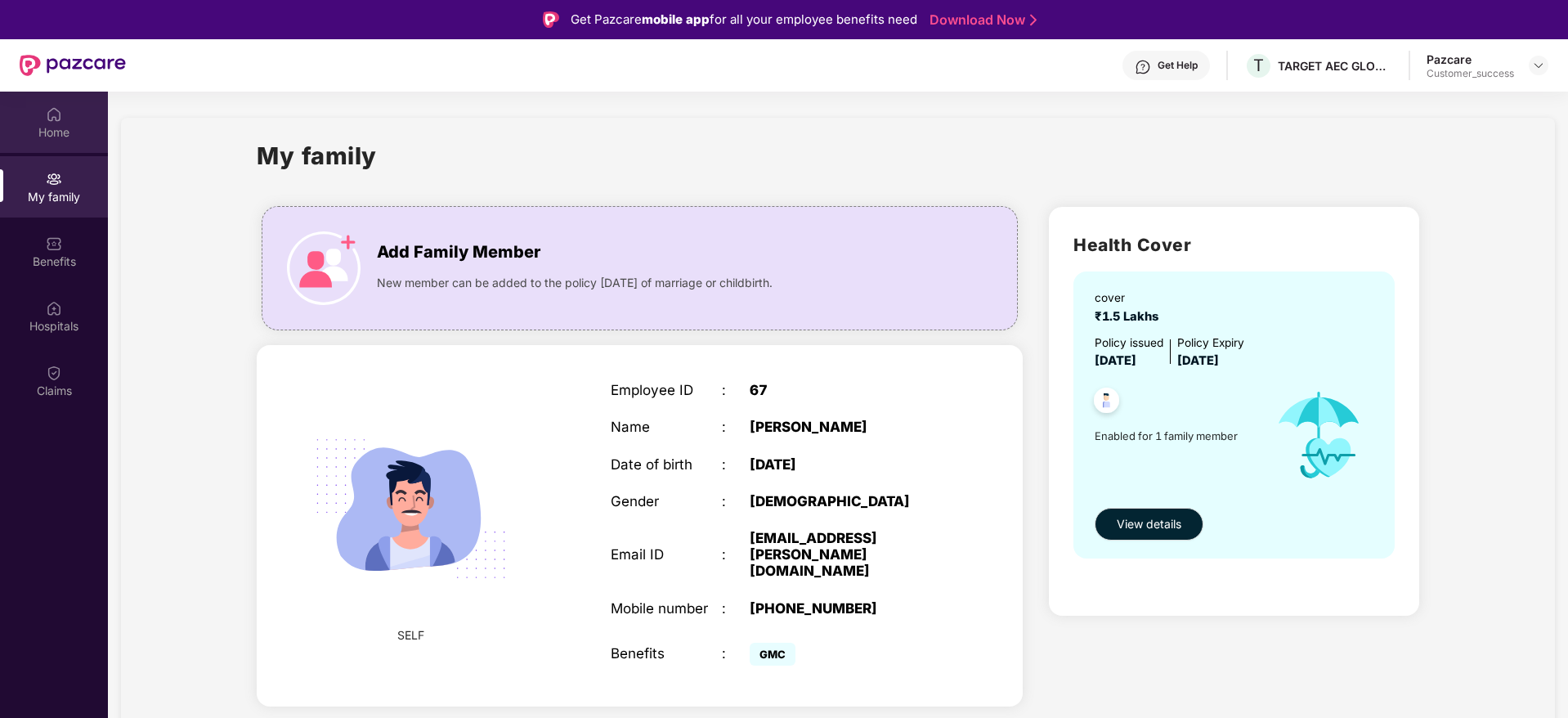
click at [45, 130] on div "Home" at bounding box center [53, 132] width 108 height 16
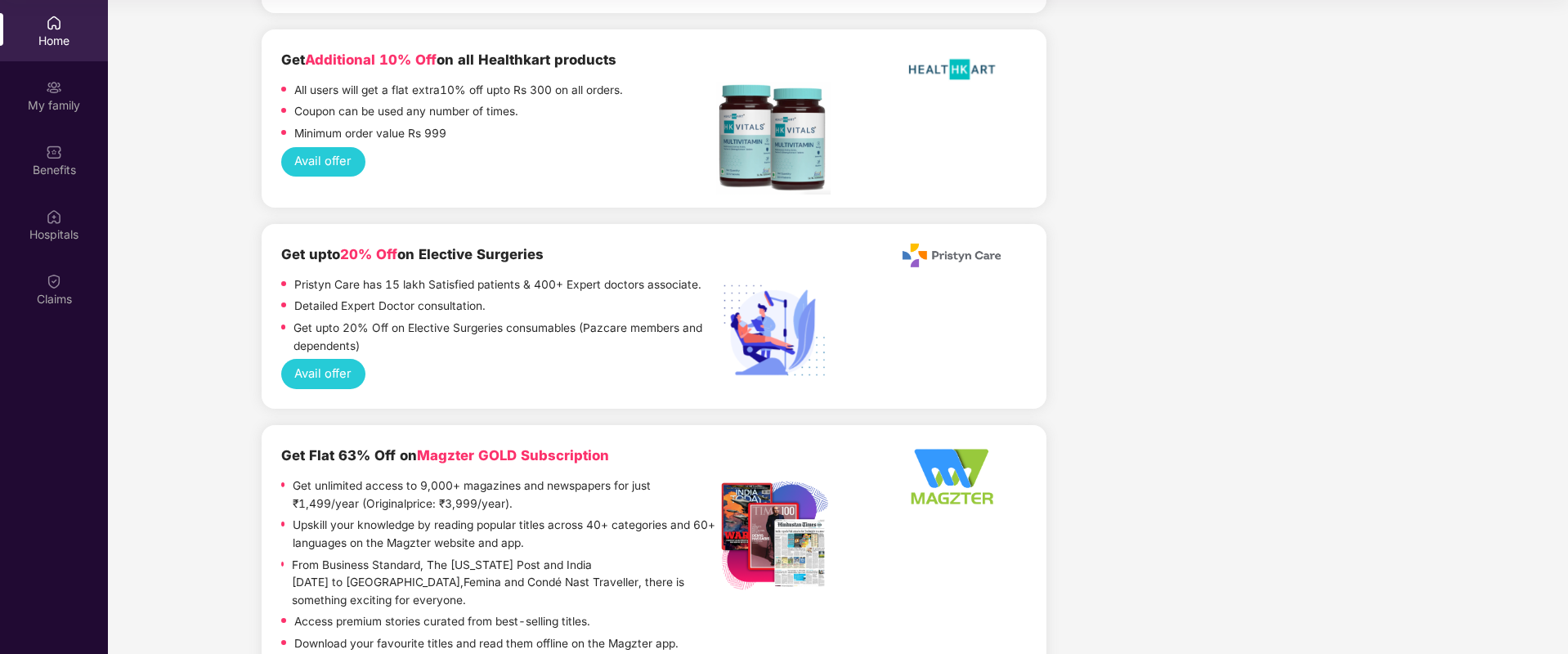
scroll to position [1985, 0]
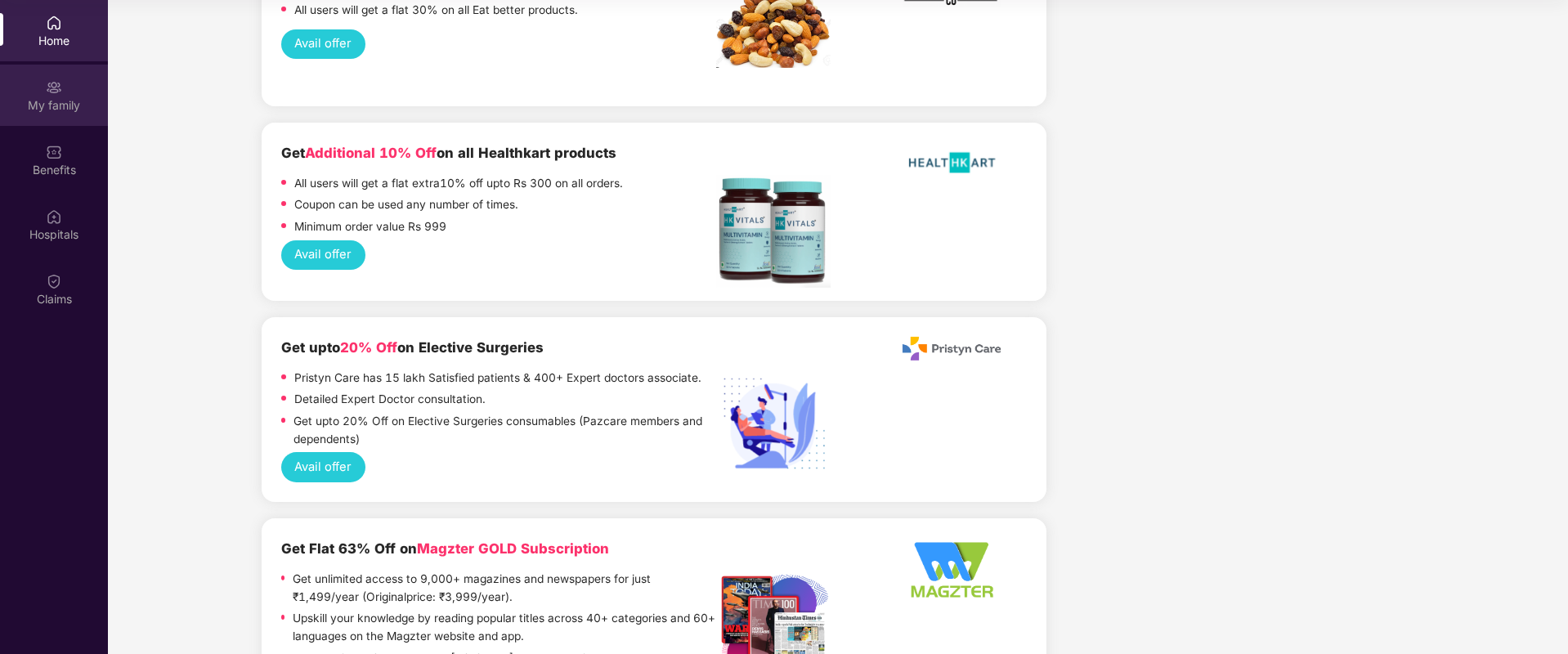
click at [66, 113] on div "My family" at bounding box center [53, 95] width 108 height 61
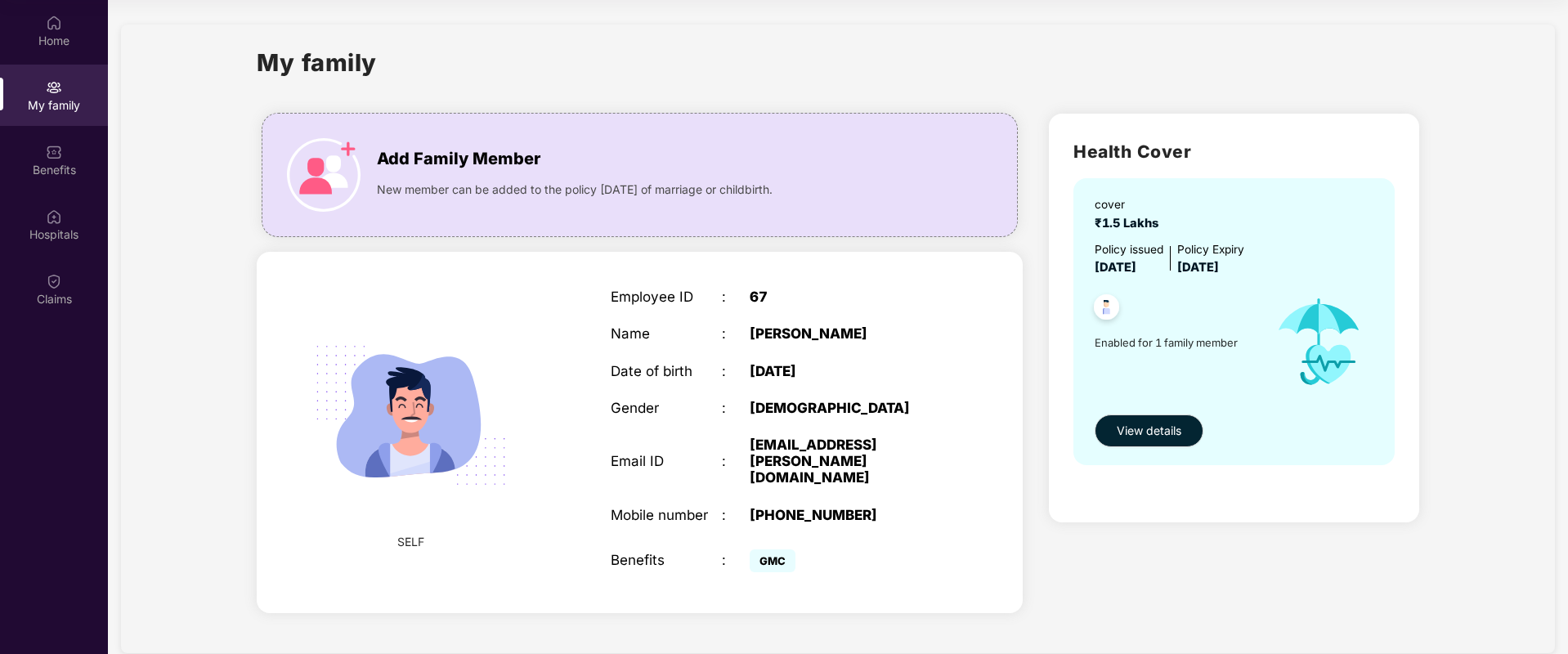
scroll to position [0, 0]
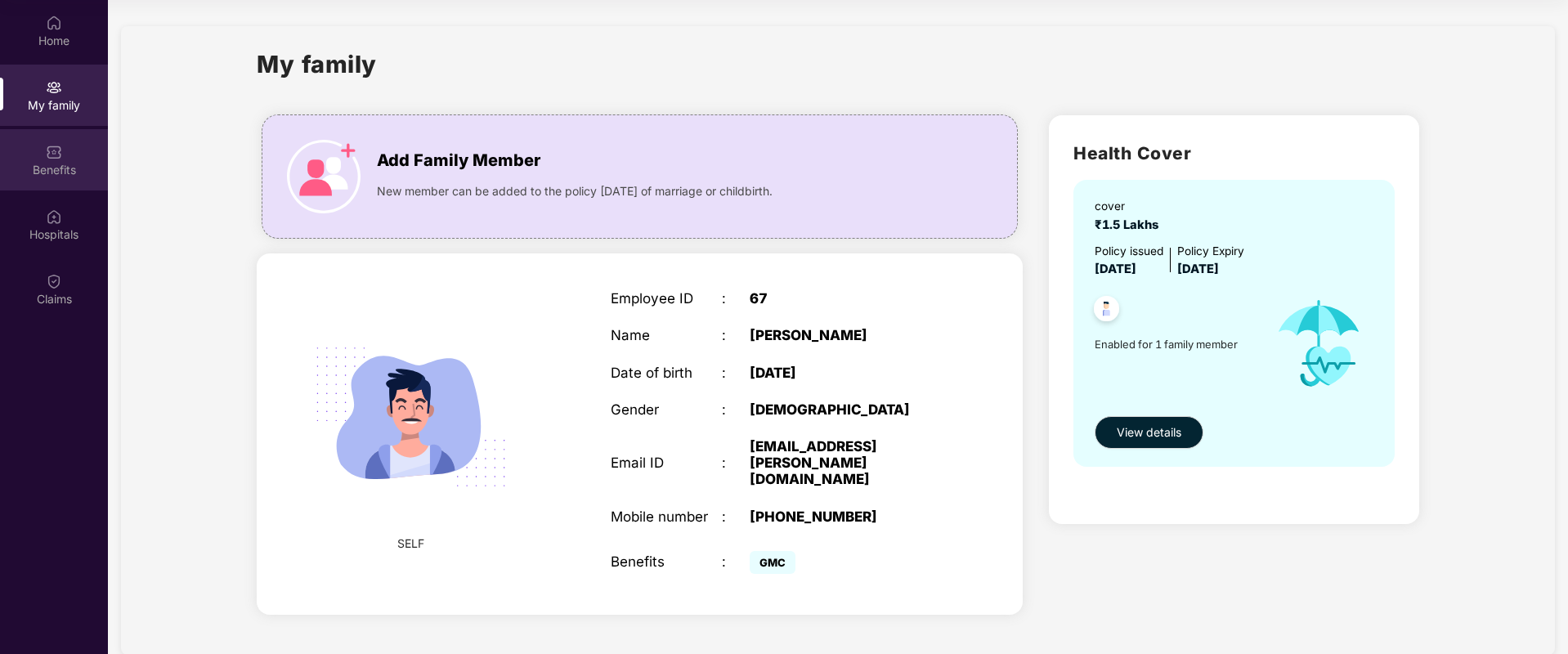
click at [92, 150] on div "Benefits" at bounding box center [53, 159] width 108 height 61
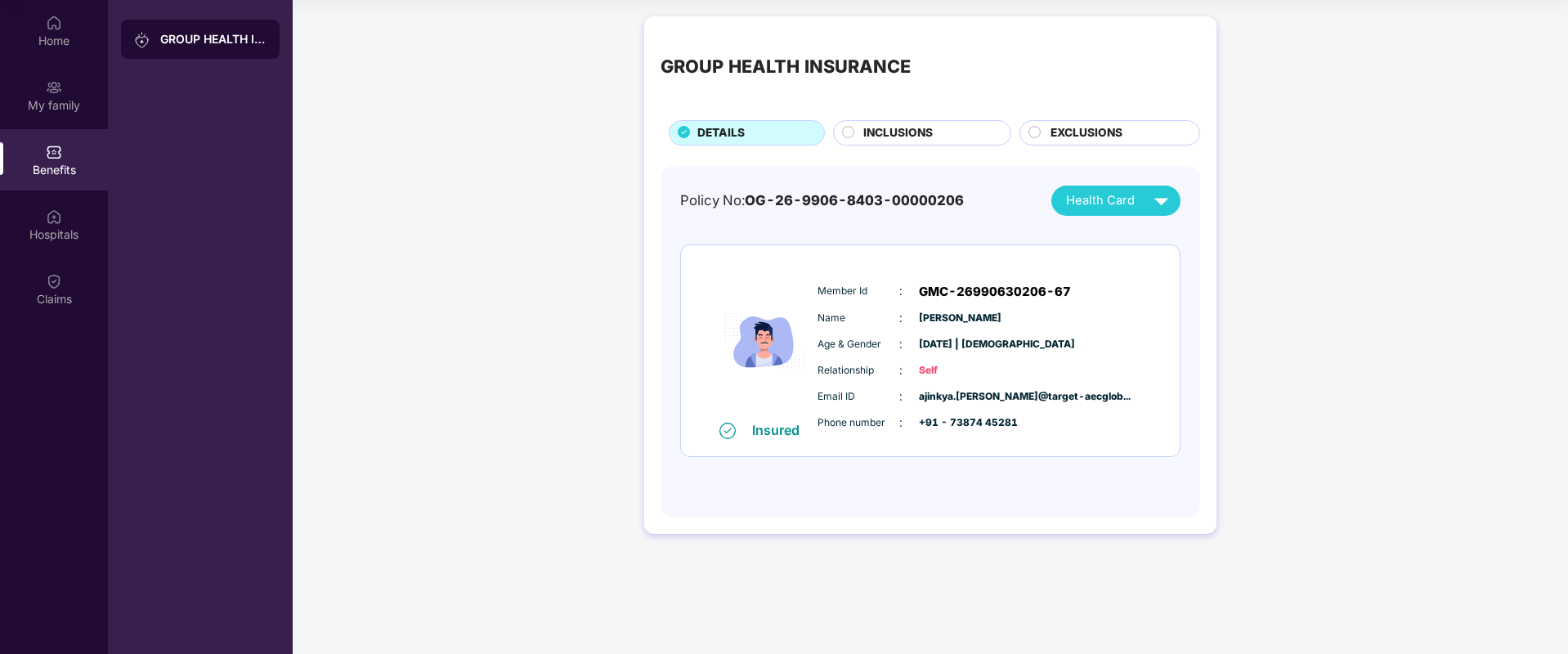
click at [19, 162] on div "Benefits" at bounding box center [53, 169] width 108 height 16
click at [1139, 205] on div "Health Card" at bounding box center [1120, 201] width 109 height 29
click at [1323, 237] on div "GROUP HEALTH INSURANCE DETAILS INCLUSIONS EXCLUSIONS Policy No: OG-26-9906-8403…" at bounding box center [929, 283] width 1275 height 550
click at [919, 136] on span "INCLUSIONS" at bounding box center [898, 133] width 69 height 18
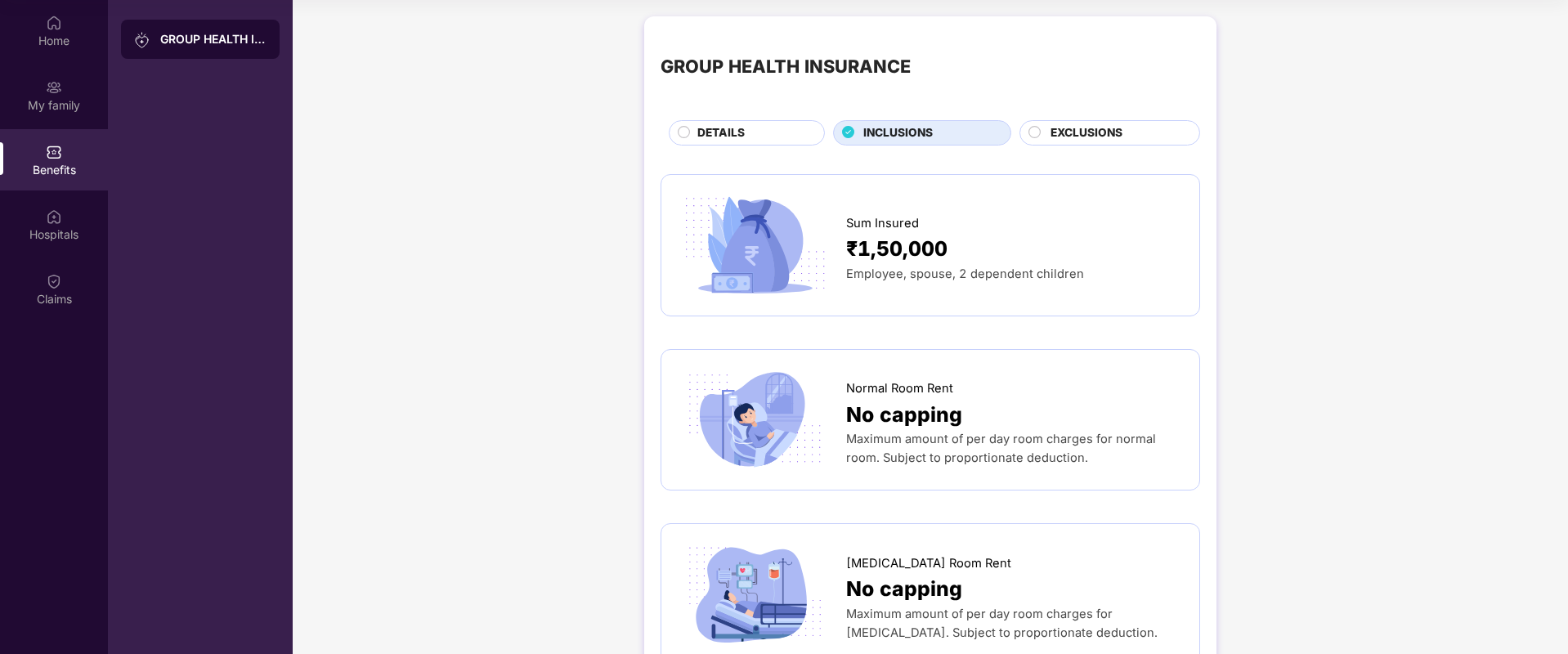
click at [1139, 141] on div "EXCLUSIONS" at bounding box center [1116, 135] width 149 height 20
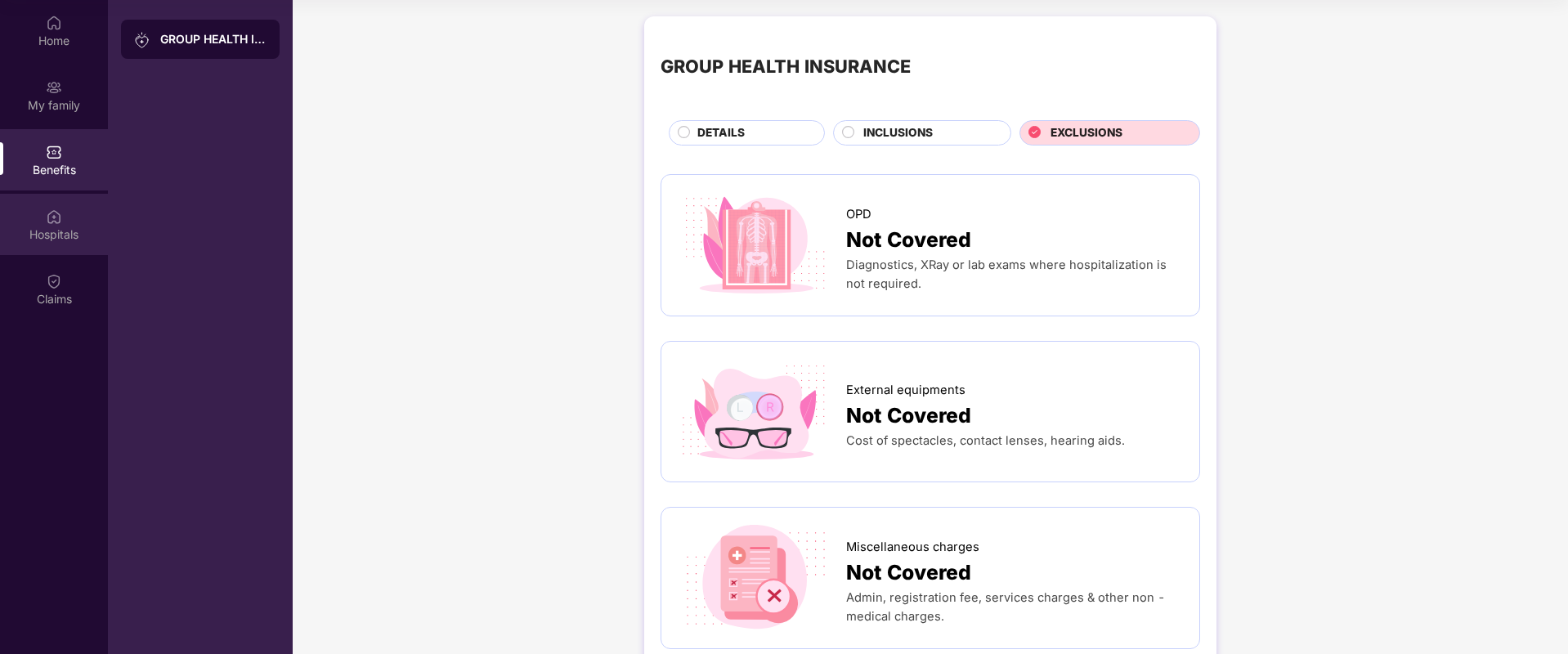
click at [48, 216] on img at bounding box center [53, 216] width 16 height 16
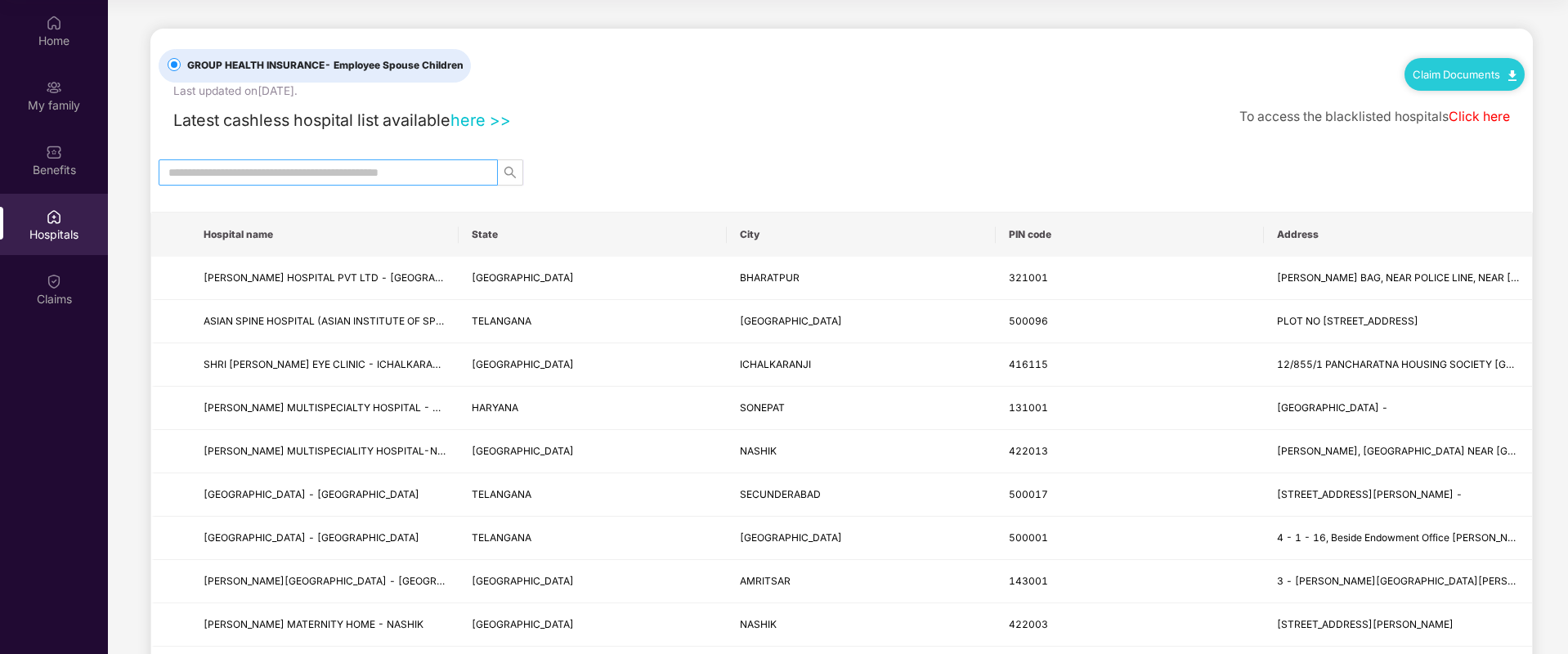
click at [459, 180] on input "text" at bounding box center [322, 172] width 307 height 18
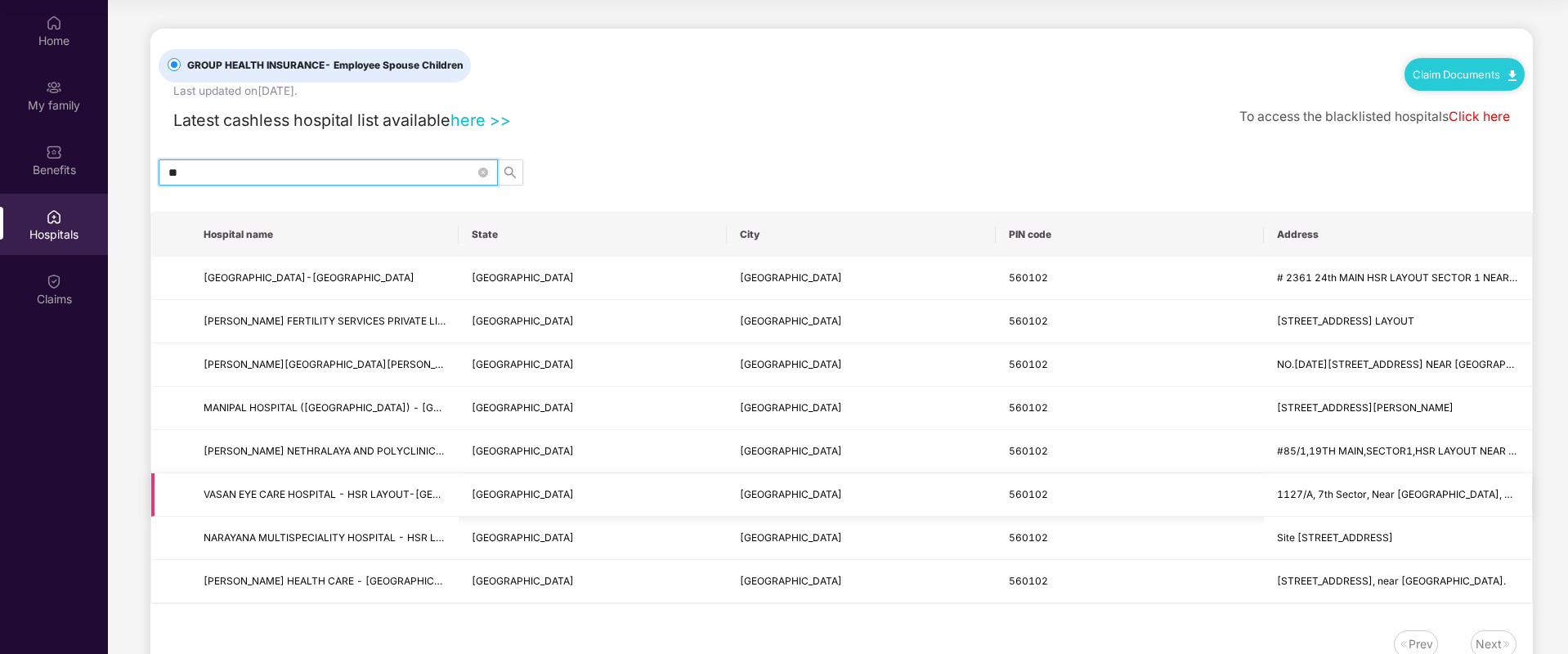
type input "*"
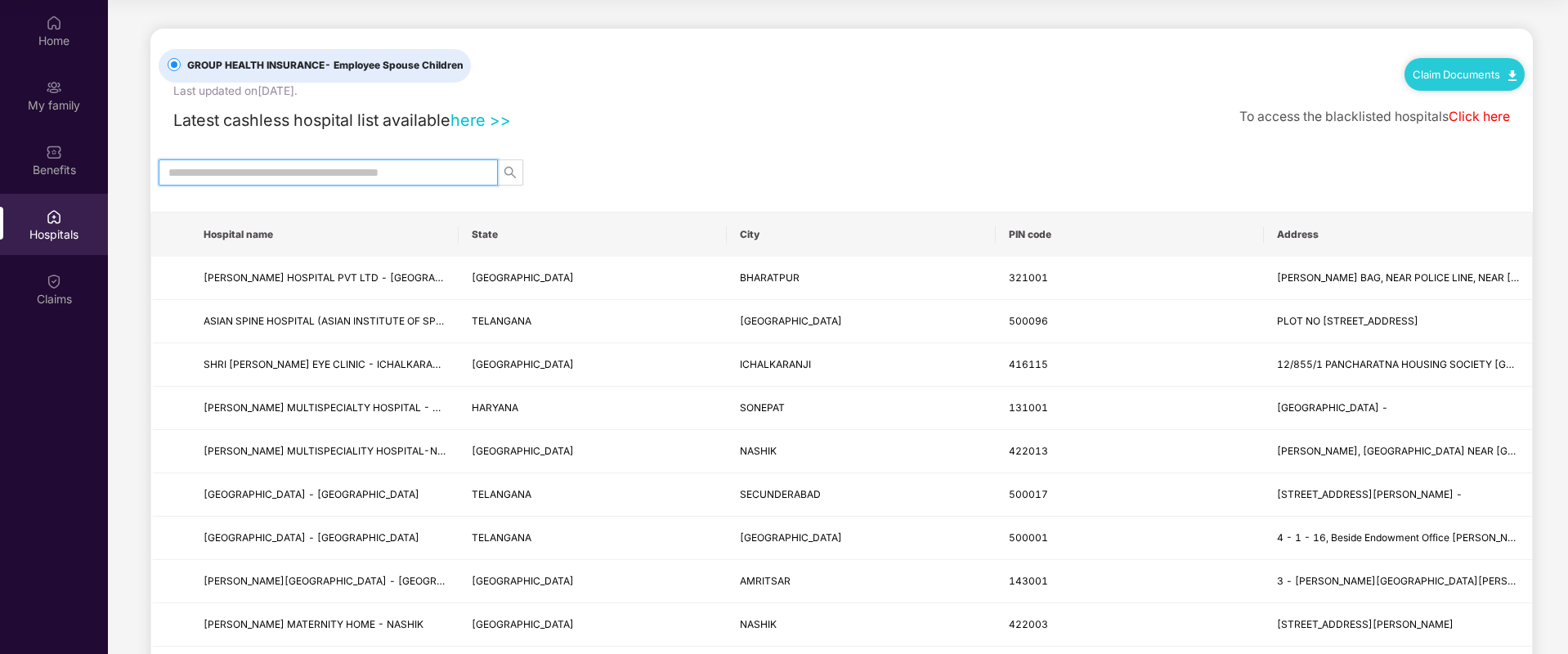
click at [1460, 123] on link "Click here" at bounding box center [1479, 116] width 61 height 15
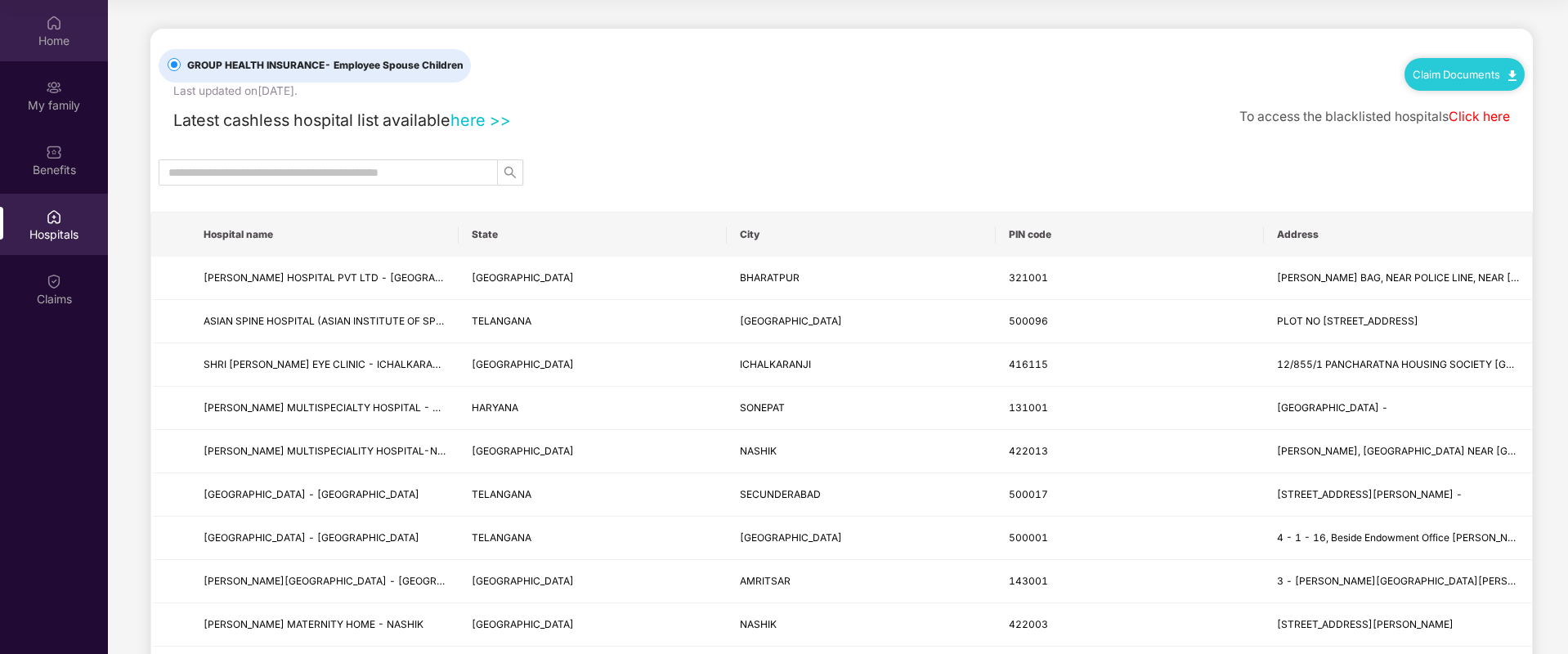
click at [63, 53] on div "Home" at bounding box center [53, 30] width 108 height 61
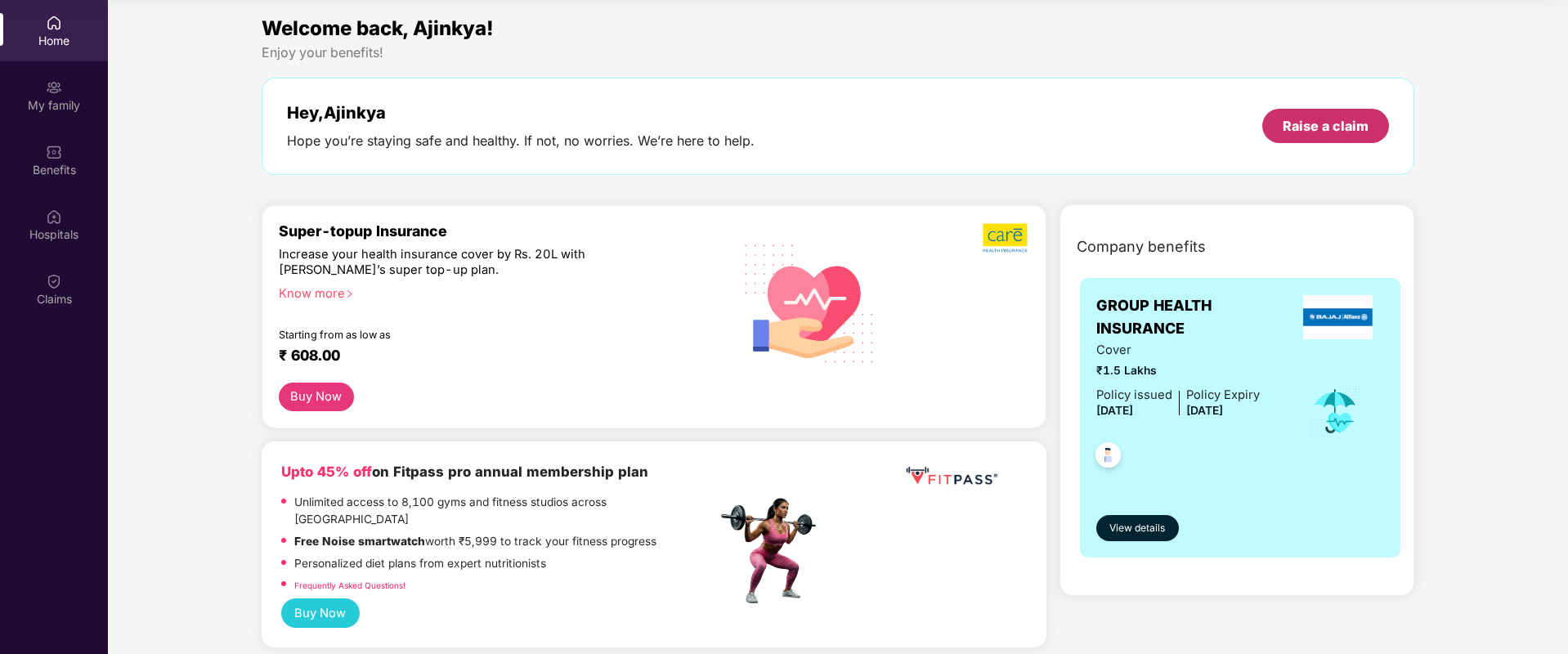
click at [1348, 125] on div "Raise a claim" at bounding box center [1325, 125] width 86 height 18
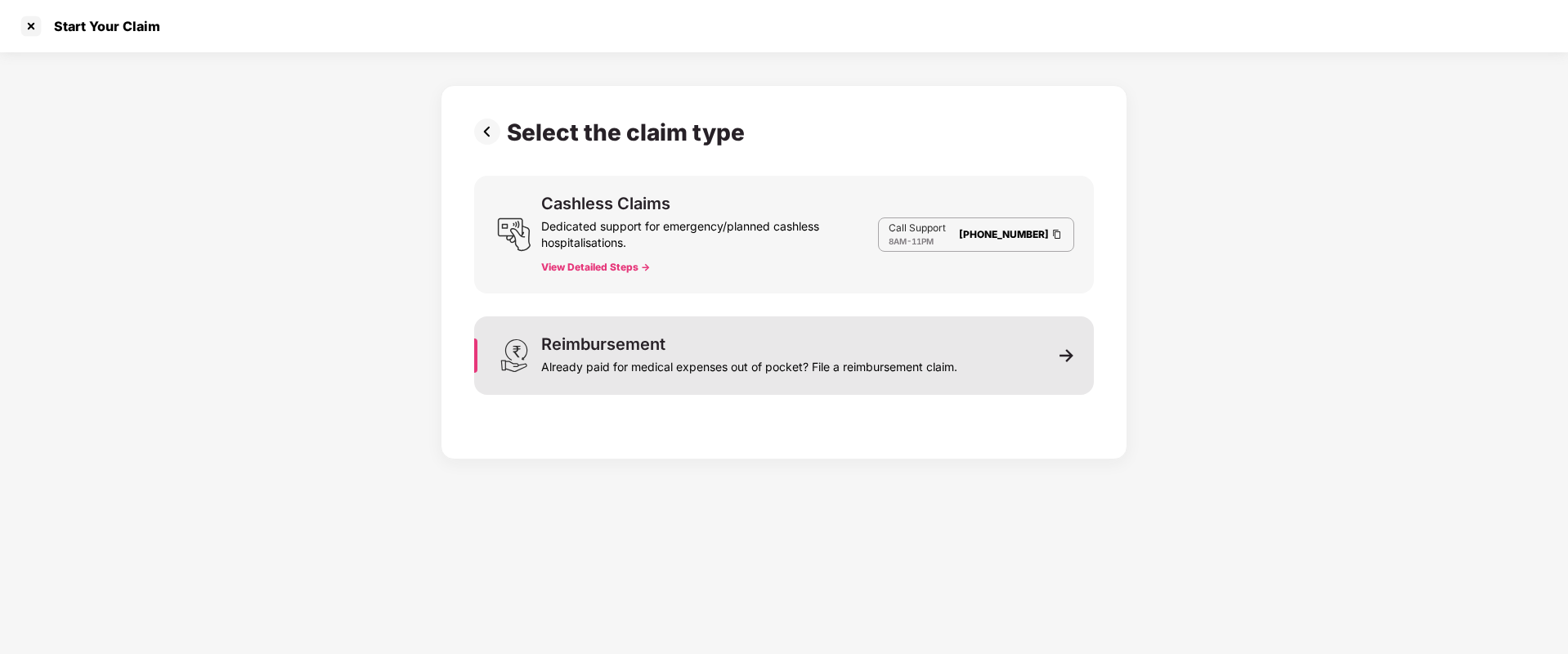
click at [806, 362] on div "Already paid for medical expenses out of pocket? File a reimbursement claim." at bounding box center [749, 363] width 416 height 23
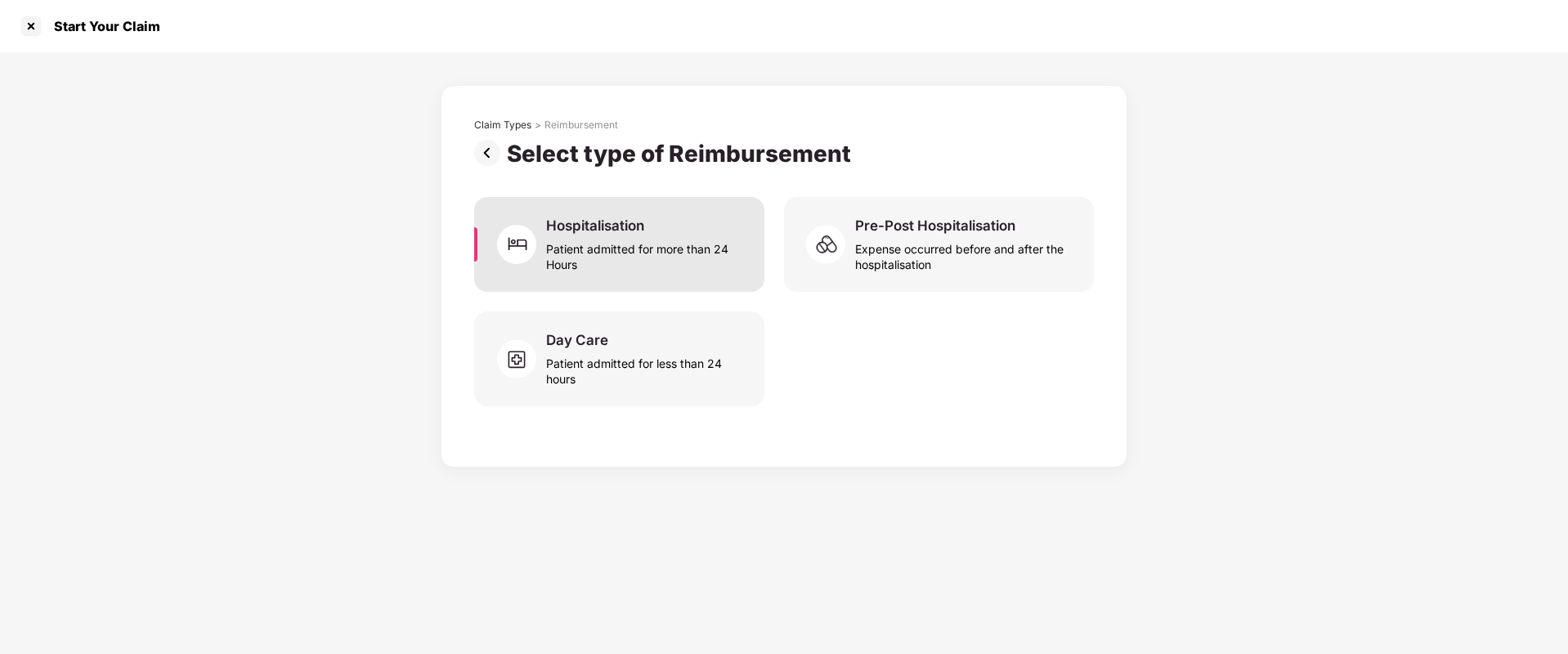
click at [609, 252] on div "Patient admitted for more than 24 Hours" at bounding box center [645, 253] width 198 height 37
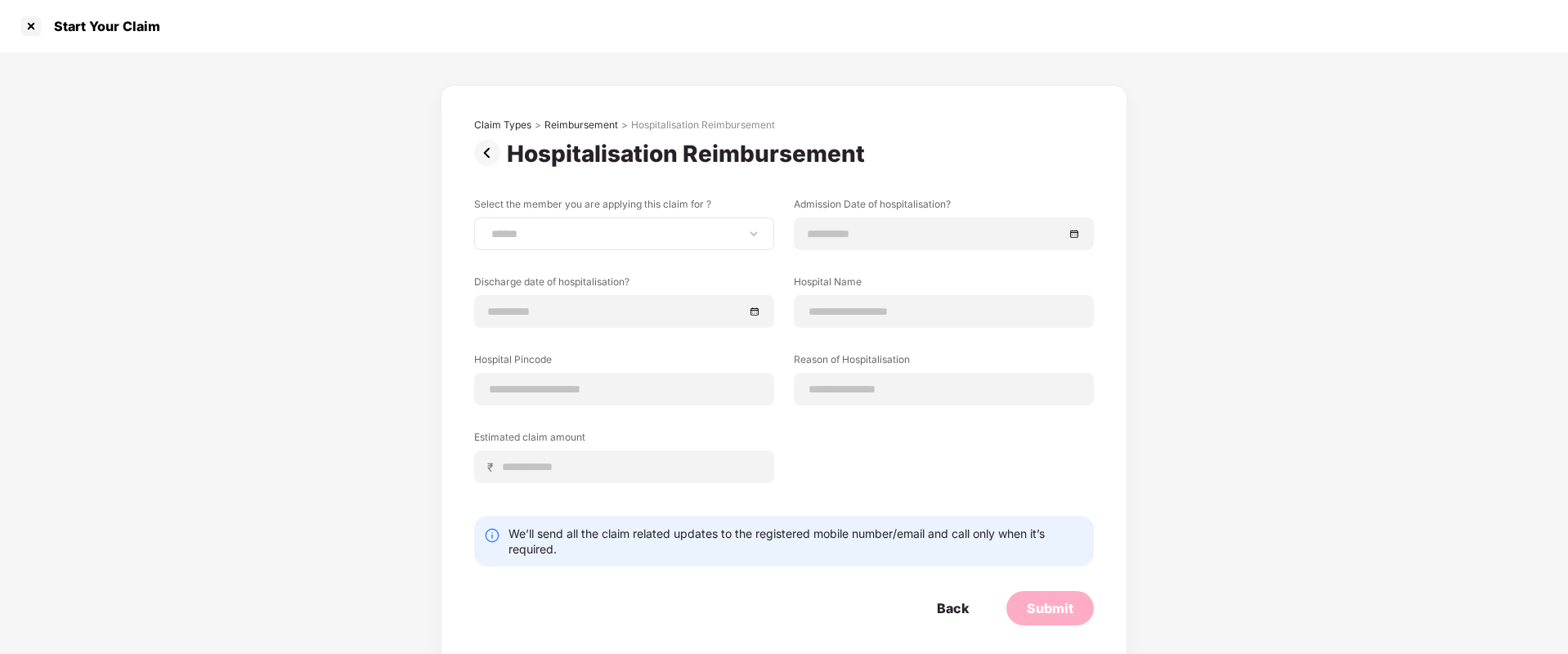
click at [610, 247] on div "**********" at bounding box center [624, 234] width 300 height 33
click at [592, 244] on div "**********" at bounding box center [624, 234] width 300 height 33
click at [593, 241] on select "**********" at bounding box center [623, 233] width 272 height 13
click at [1039, 152] on div "Hospitalisation Reimbursement" at bounding box center [784, 153] width 619 height 28
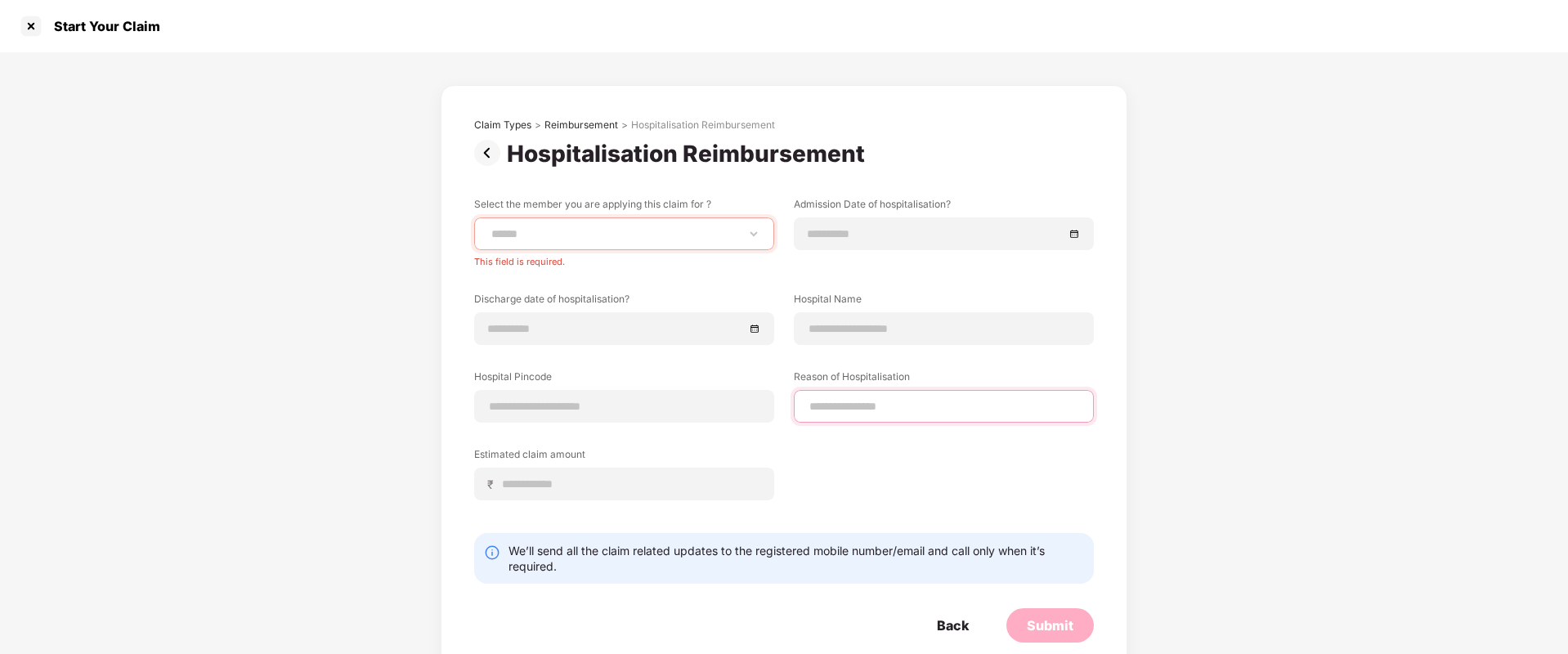
drag, startPoint x: 866, startPoint y: 405, endPoint x: 878, endPoint y: 405, distance: 12.0
click at [867, 405] on input at bounding box center [943, 407] width 272 height 17
click at [568, 495] on div "₹" at bounding box center [624, 484] width 300 height 33
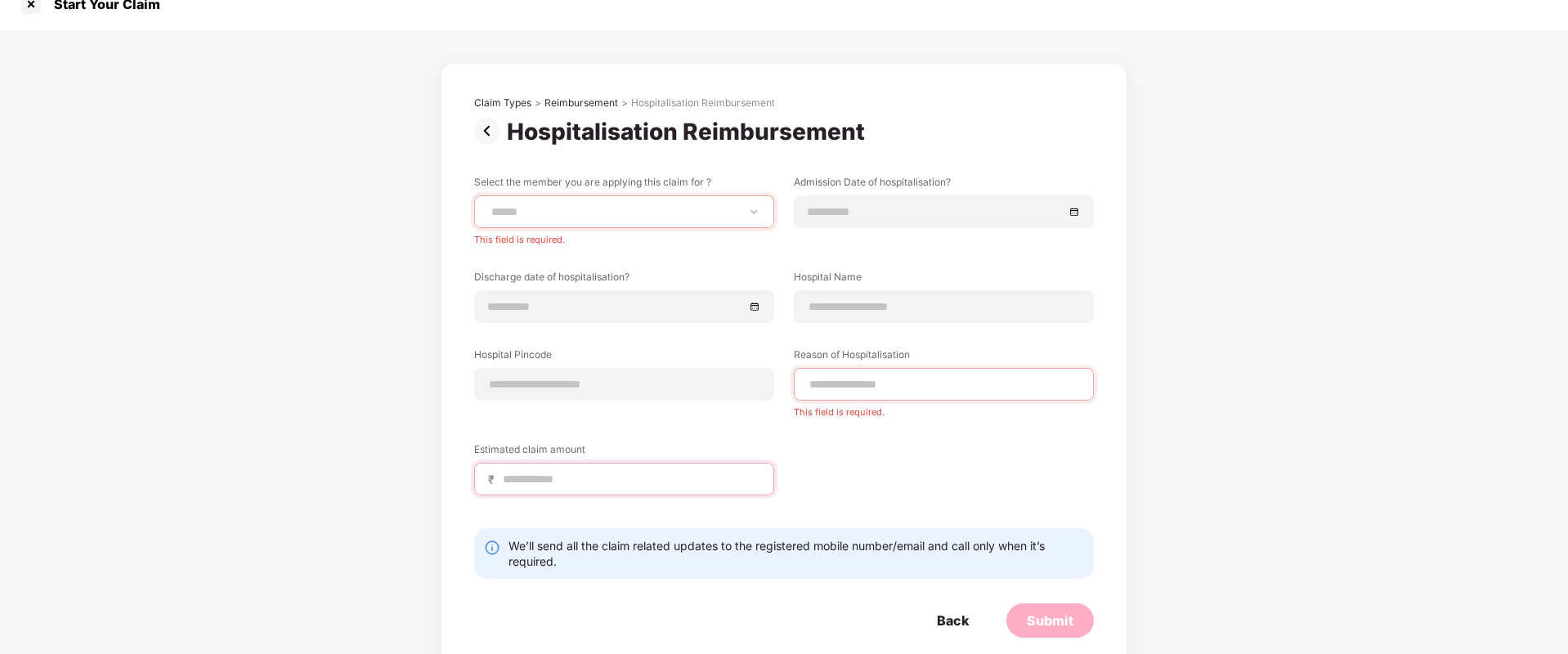
scroll to position [0, 0]
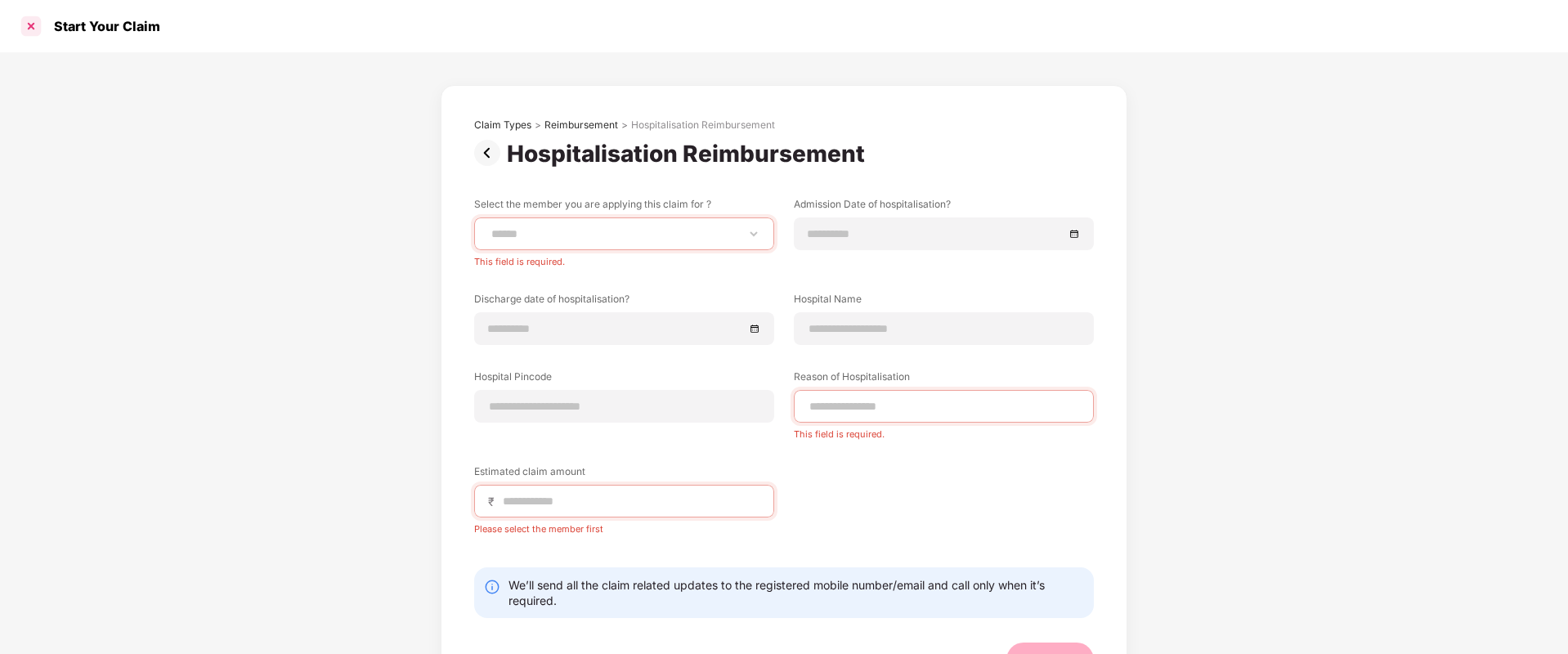
click at [25, 27] on div at bounding box center [30, 25] width 26 height 26
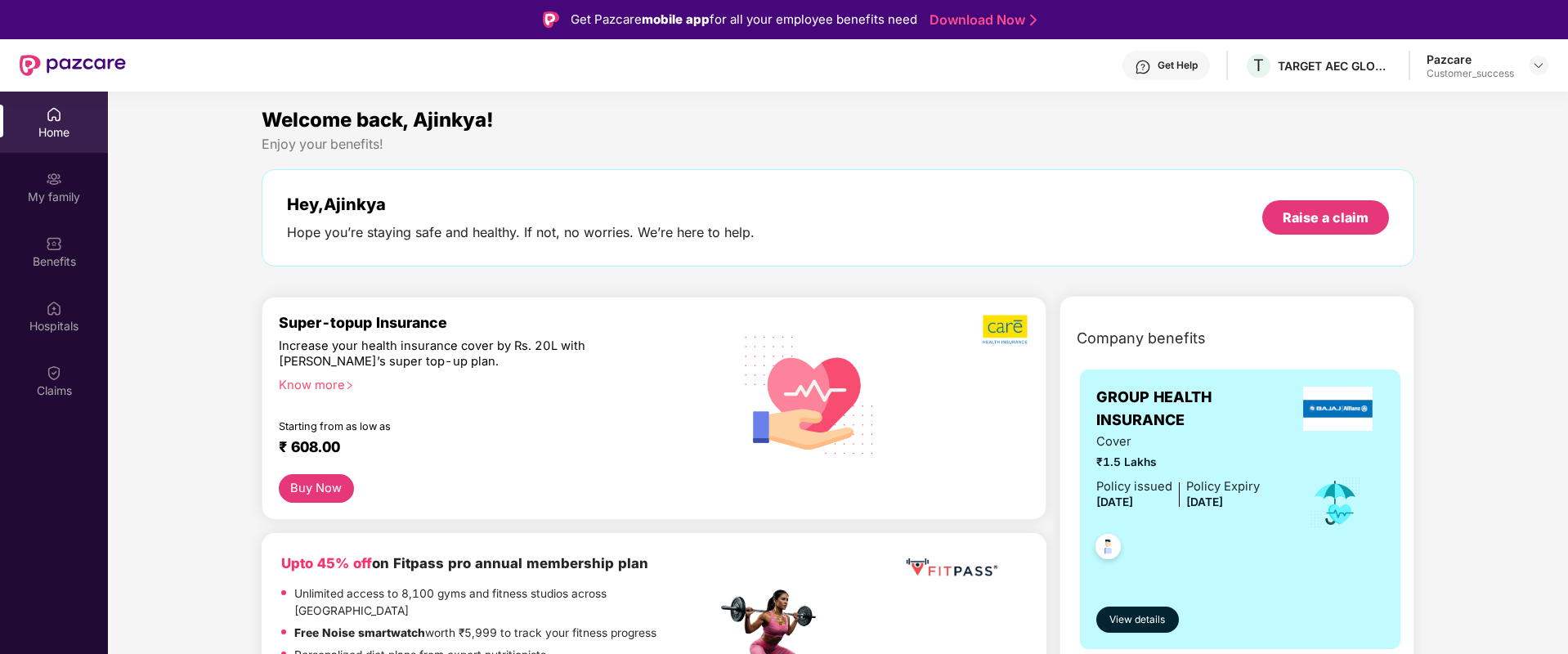
click at [322, 489] on button "Buy Now" at bounding box center [316, 489] width 75 height 29
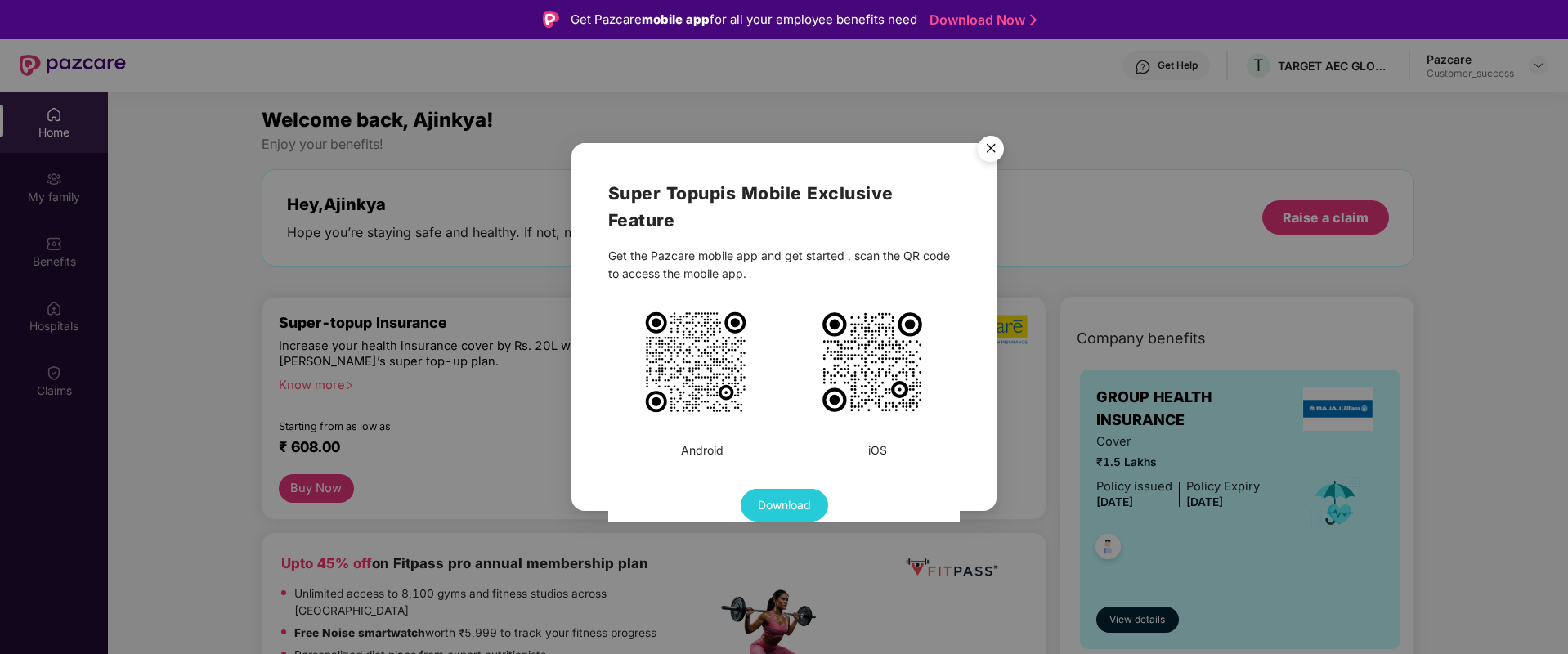
click at [1002, 140] on img "Close" at bounding box center [991, 152] width 46 height 46
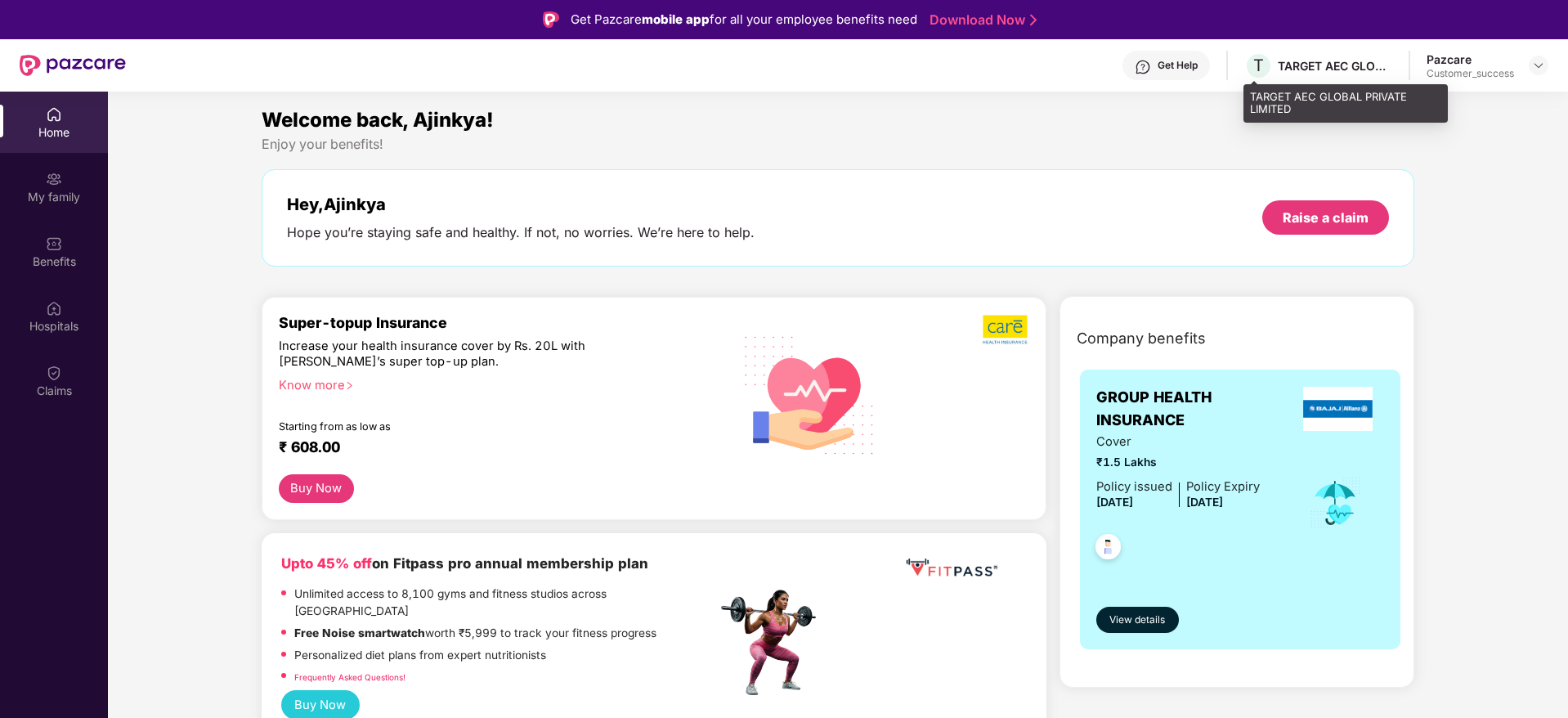
click at [1338, 59] on div "TARGET AEC GLOBAL PRIVATE LIMITED" at bounding box center [1334, 66] width 114 height 15
copy div "TARGET AEC GLOBAL PRIVATE LIMITED"
click at [1532, 70] on img at bounding box center [1538, 64] width 13 height 13
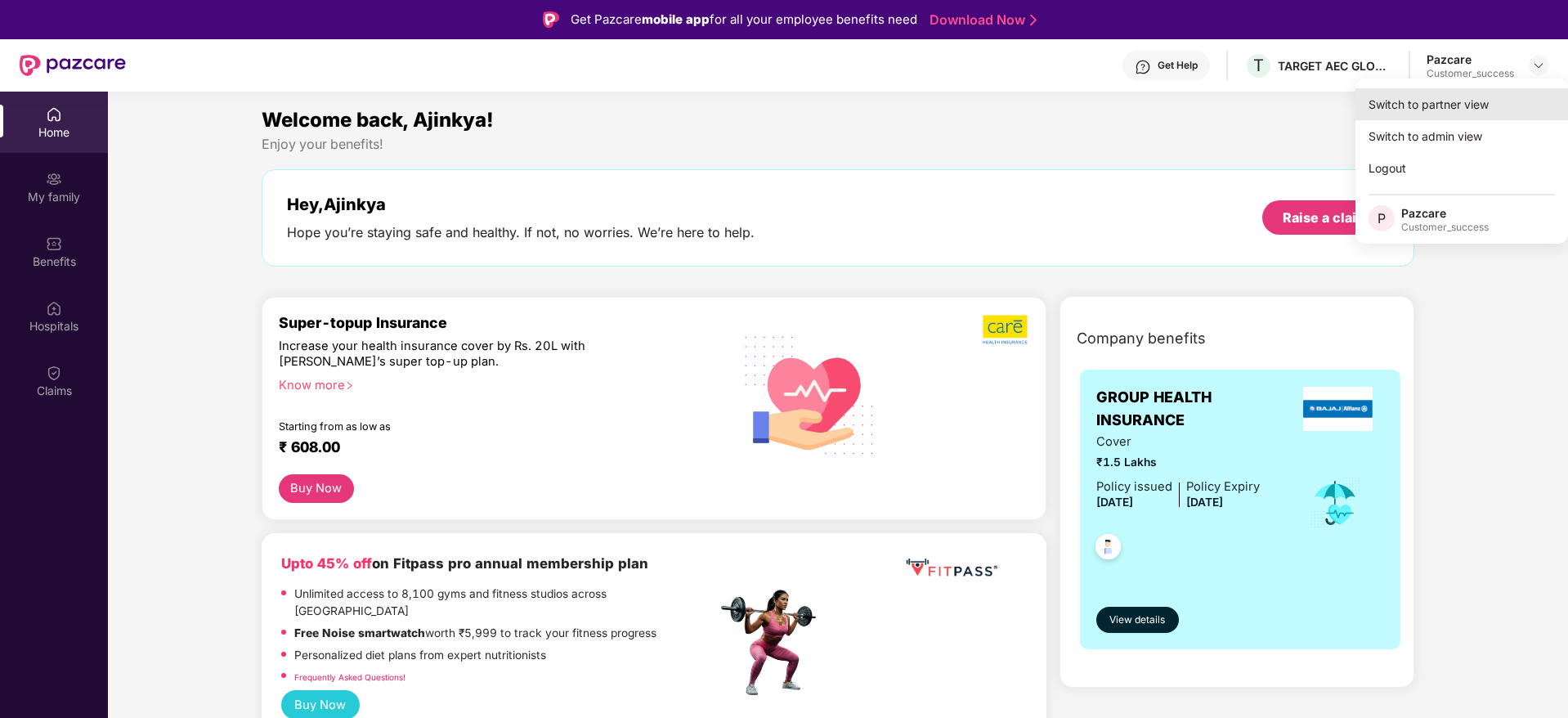
click at [1514, 88] on div "Switch to partner view" at bounding box center [1461, 104] width 213 height 32
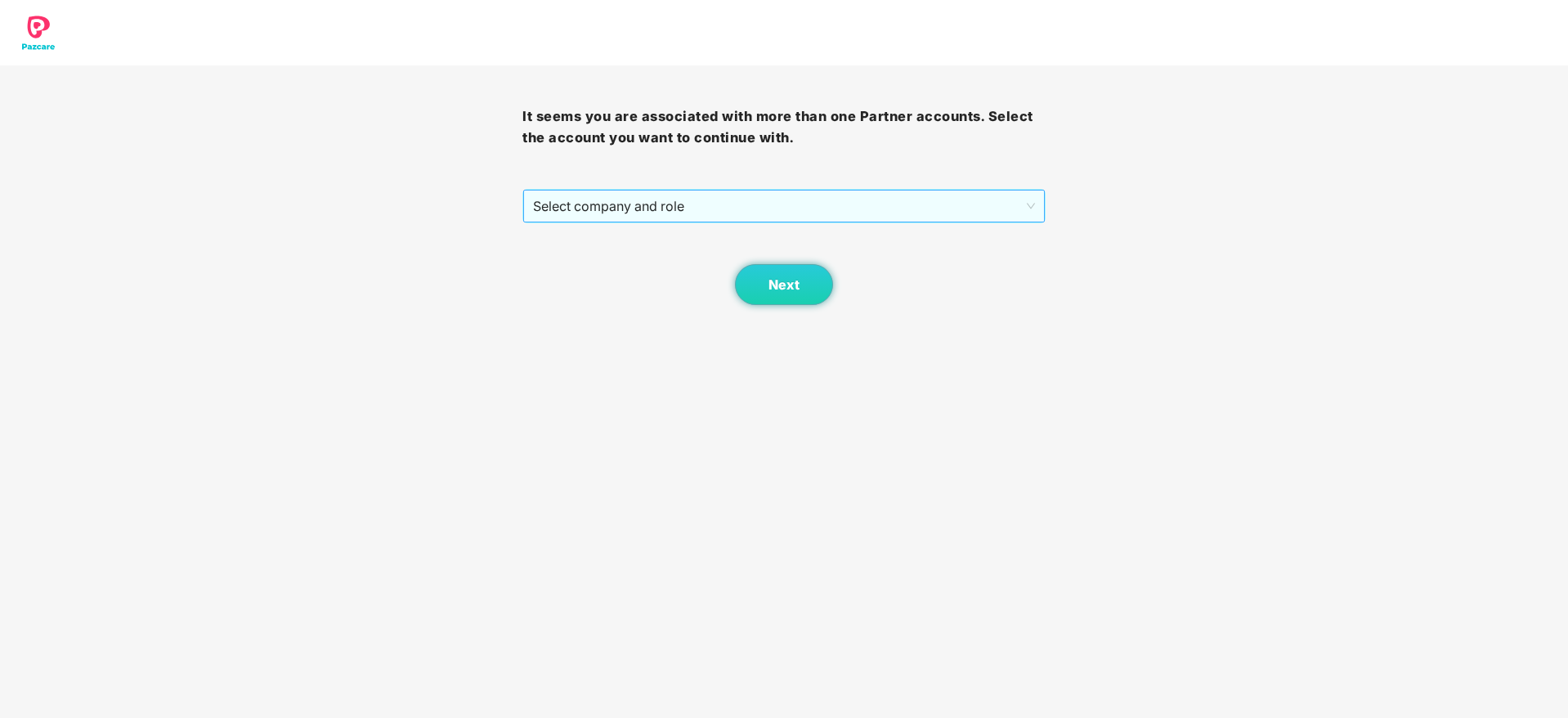
click at [626, 209] on span "Select company and role" at bounding box center [784, 206] width 501 height 31
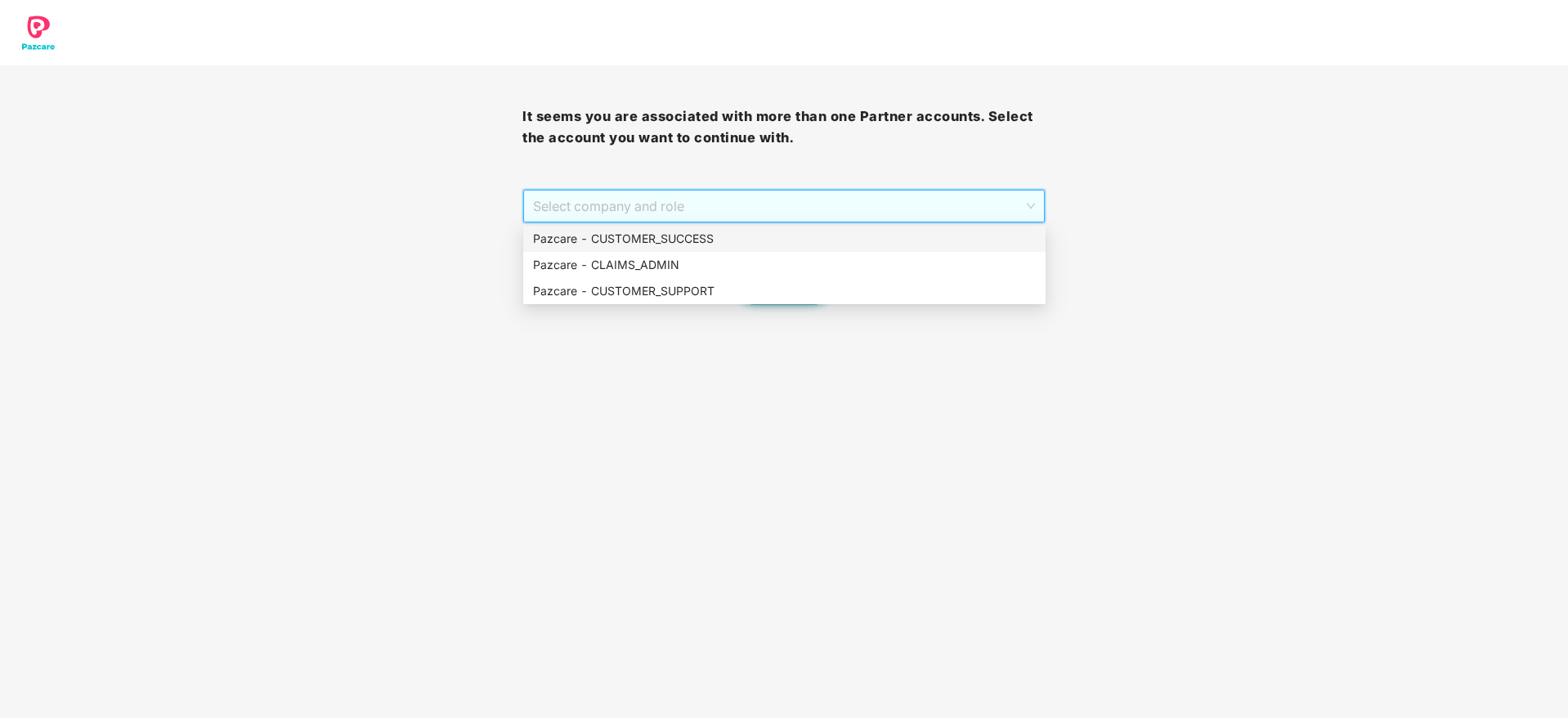
click at [624, 243] on div "Pazcare - CUSTOMER_SUCCESS" at bounding box center [784, 238] width 502 height 18
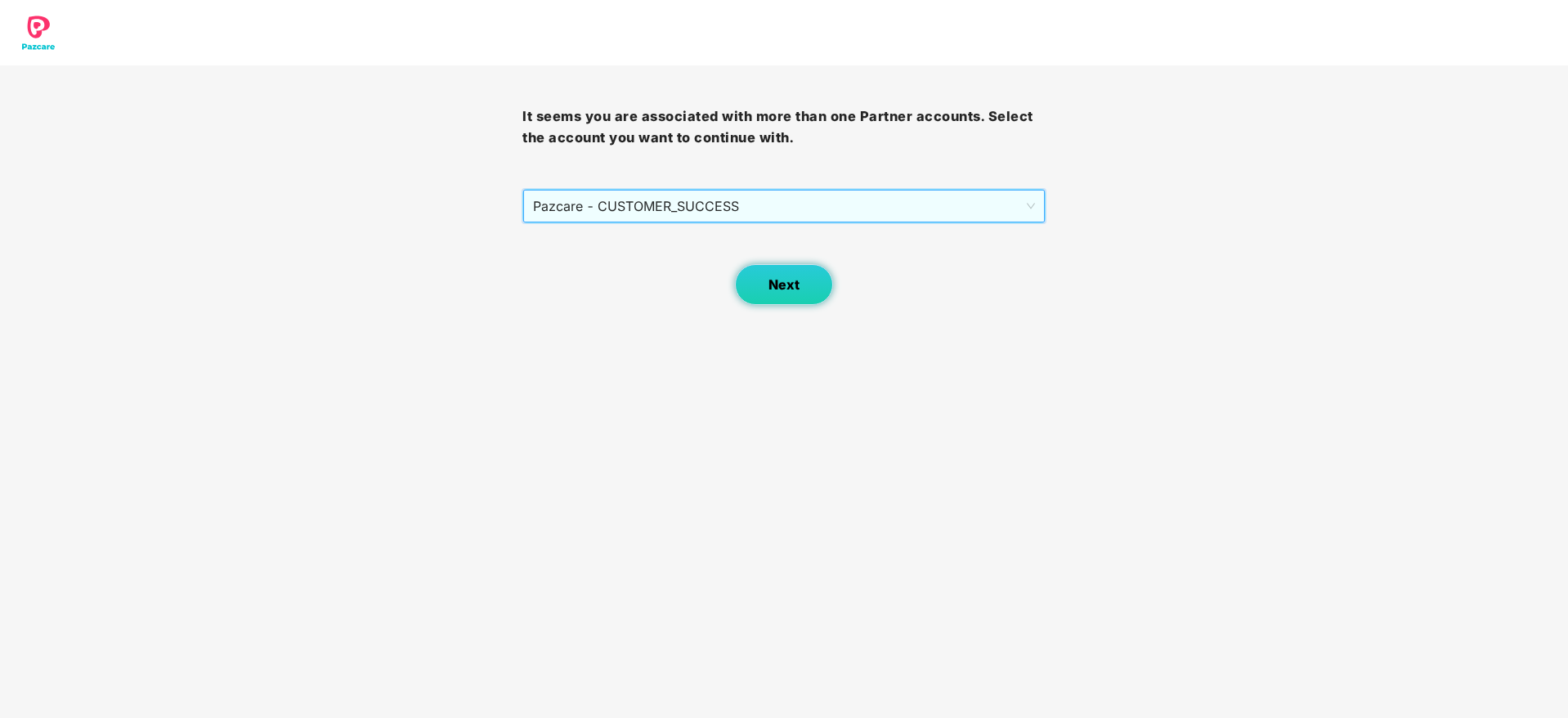
click at [764, 295] on button "Next" at bounding box center [784, 285] width 98 height 41
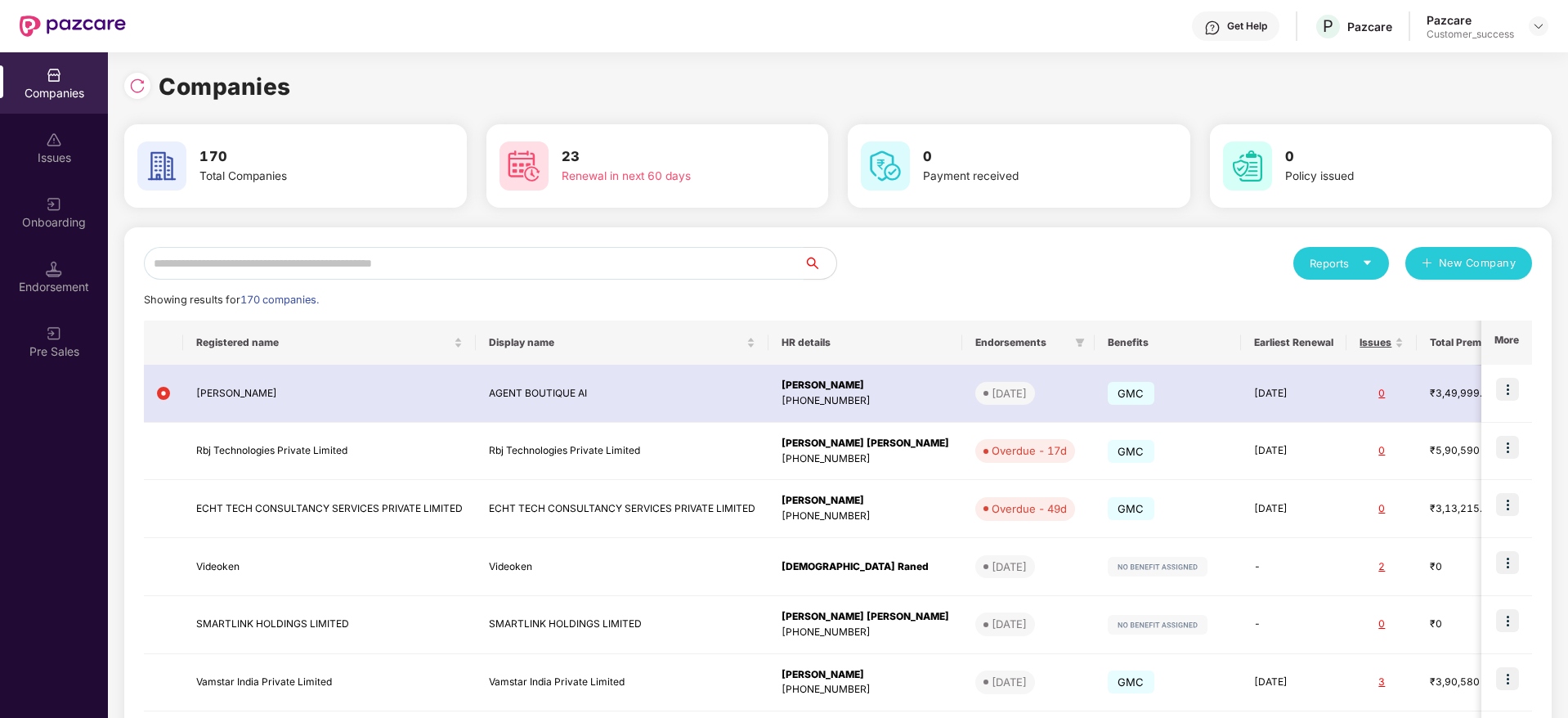
click at [530, 252] on input "text" at bounding box center [474, 263] width 660 height 33
paste input "**********"
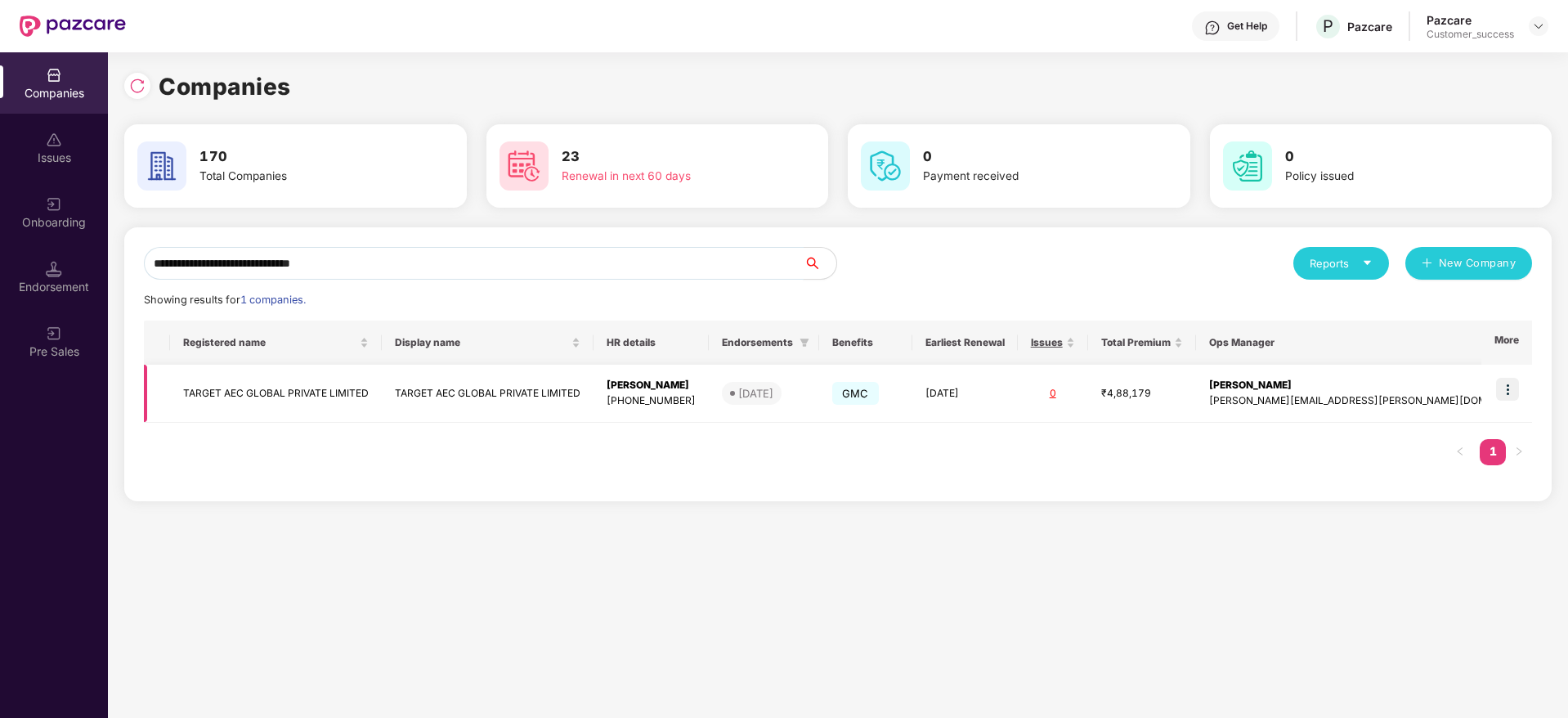
type input "**********"
click at [1510, 392] on img at bounding box center [1507, 389] width 23 height 23
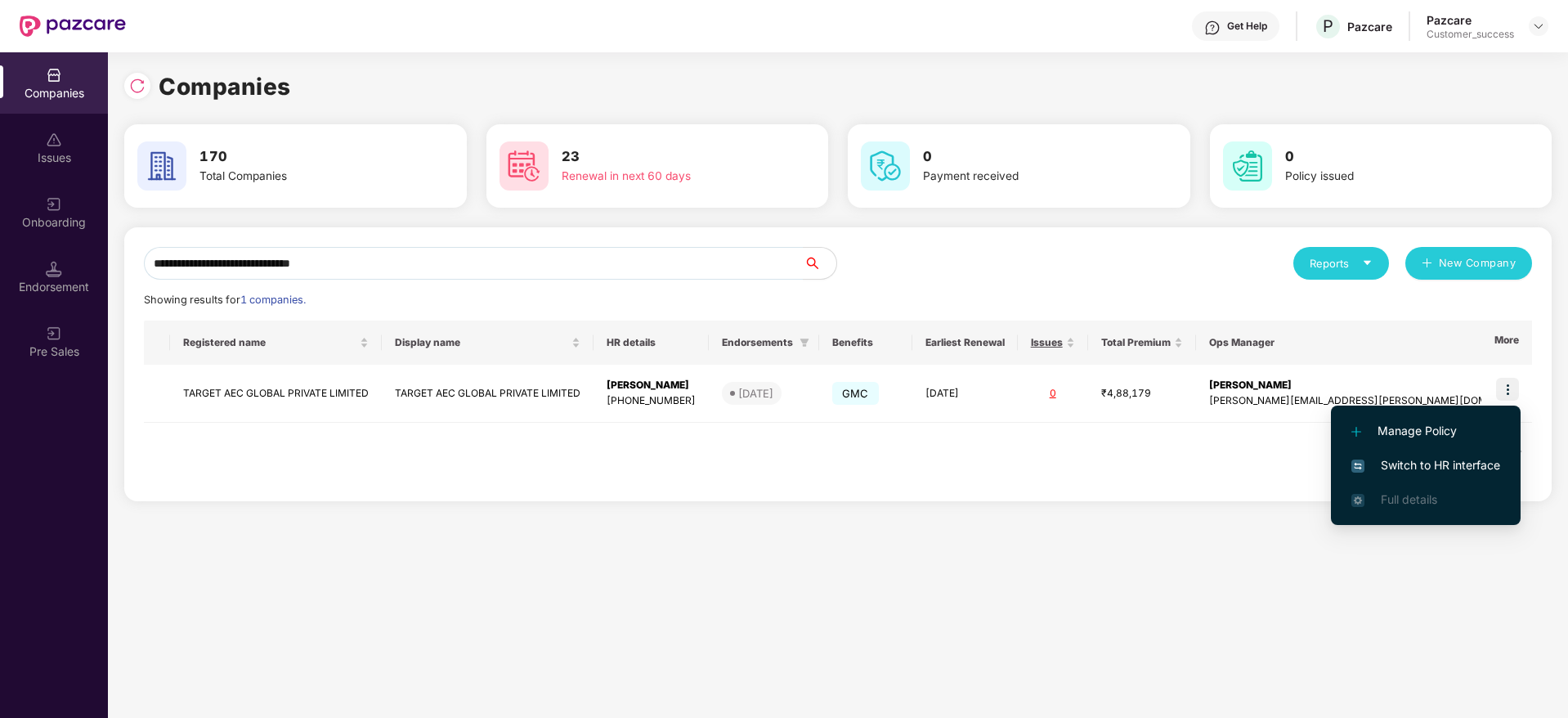
click at [1464, 454] on li "Switch to HR interface" at bounding box center [1426, 465] width 190 height 35
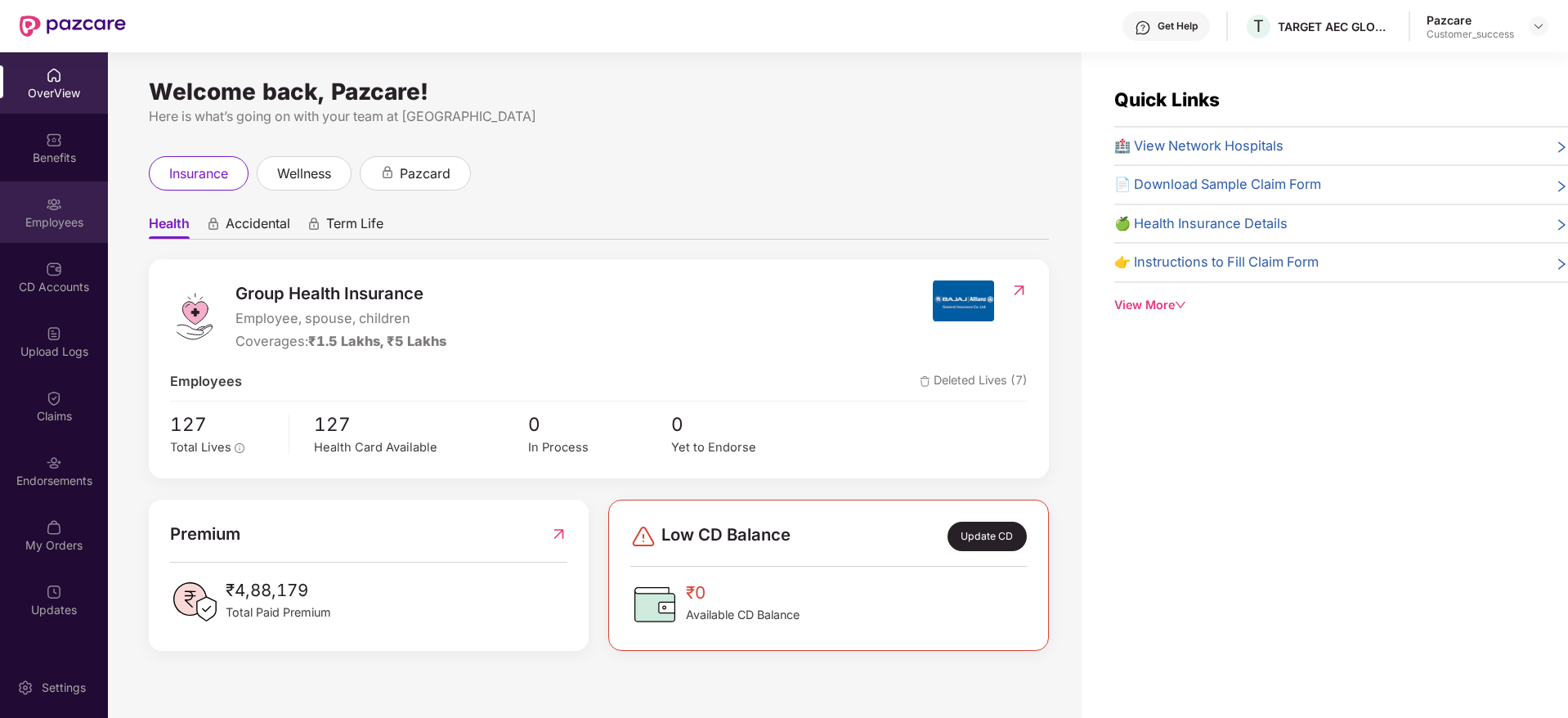
click at [83, 209] on div "Employees" at bounding box center [53, 212] width 108 height 61
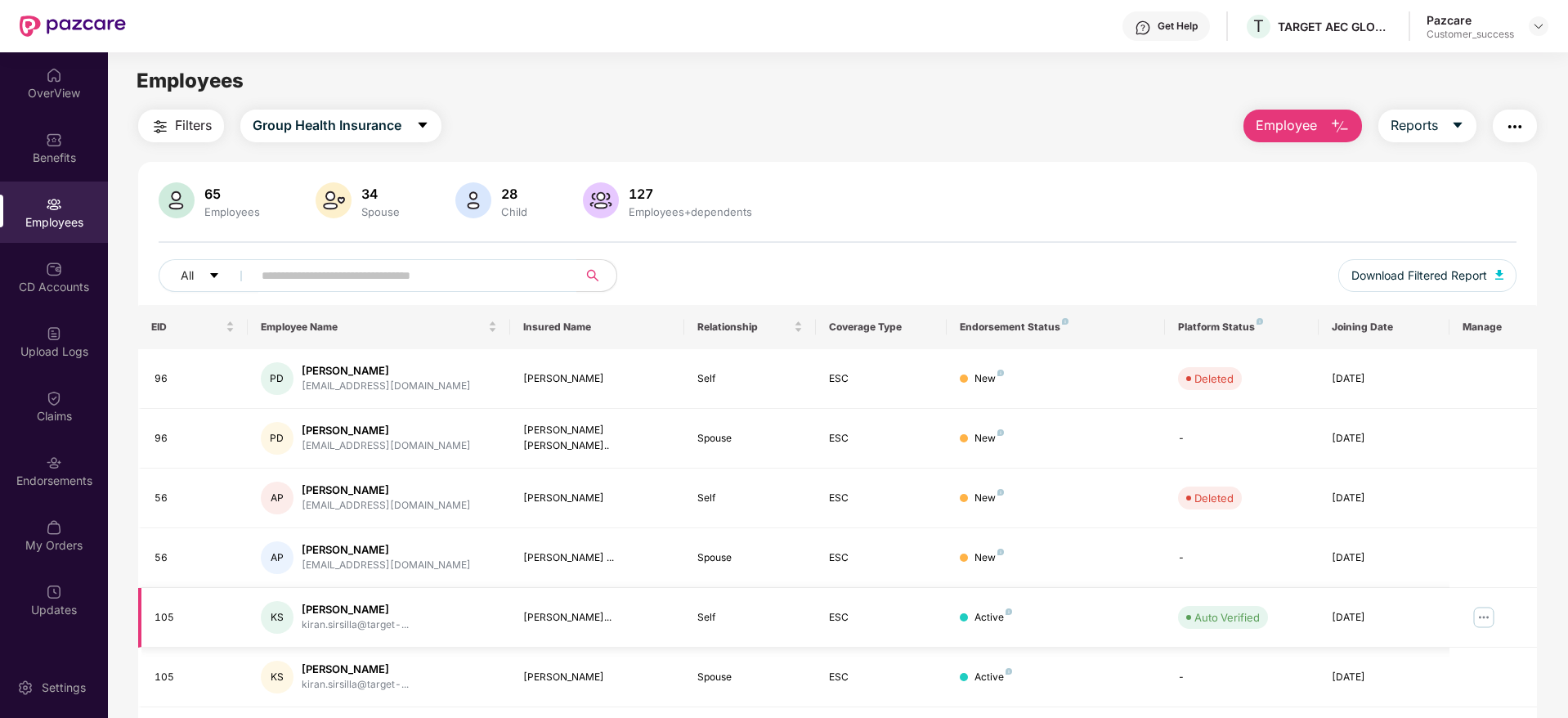
click at [1476, 609] on img at bounding box center [1483, 617] width 26 height 26
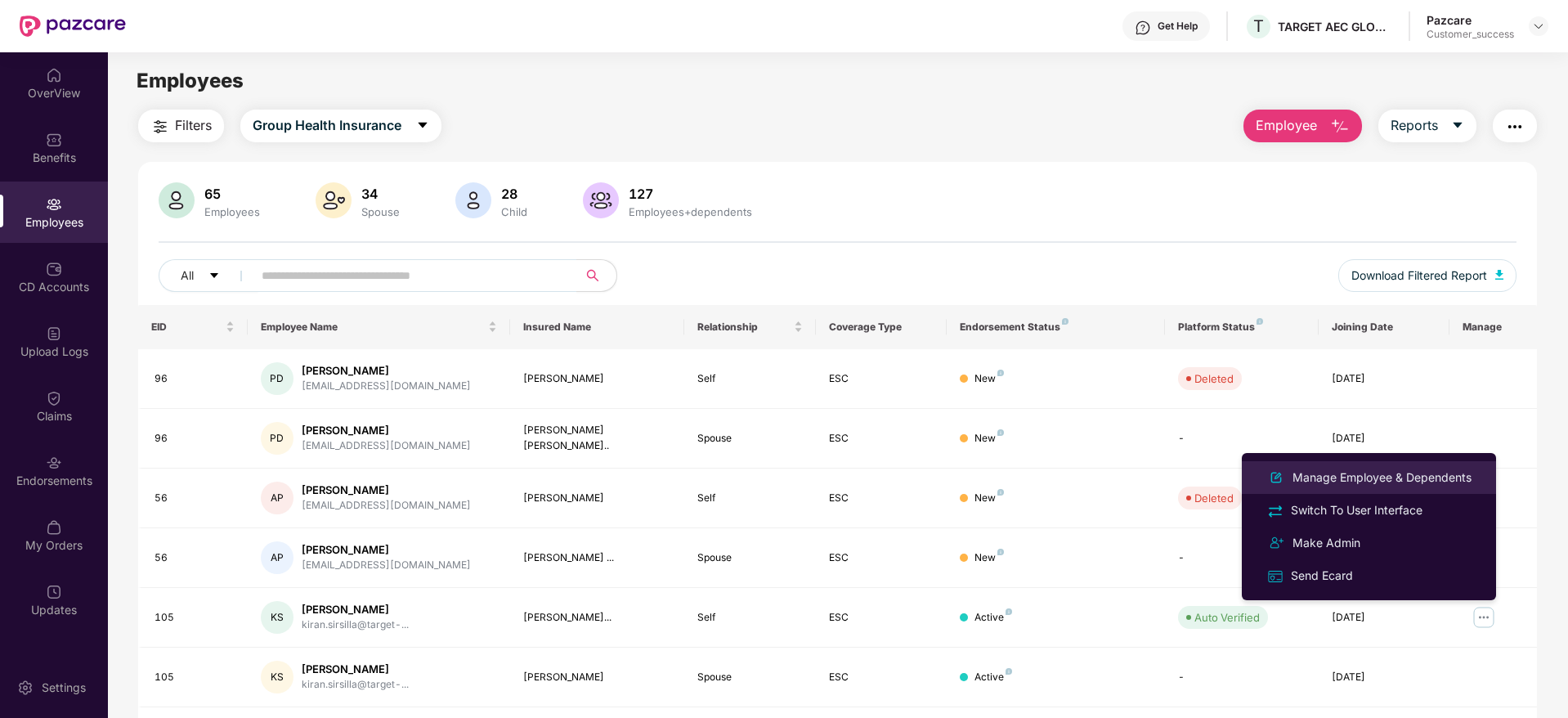
click at [1370, 478] on div "Manage Employee & Dependents" at bounding box center [1382, 477] width 186 height 18
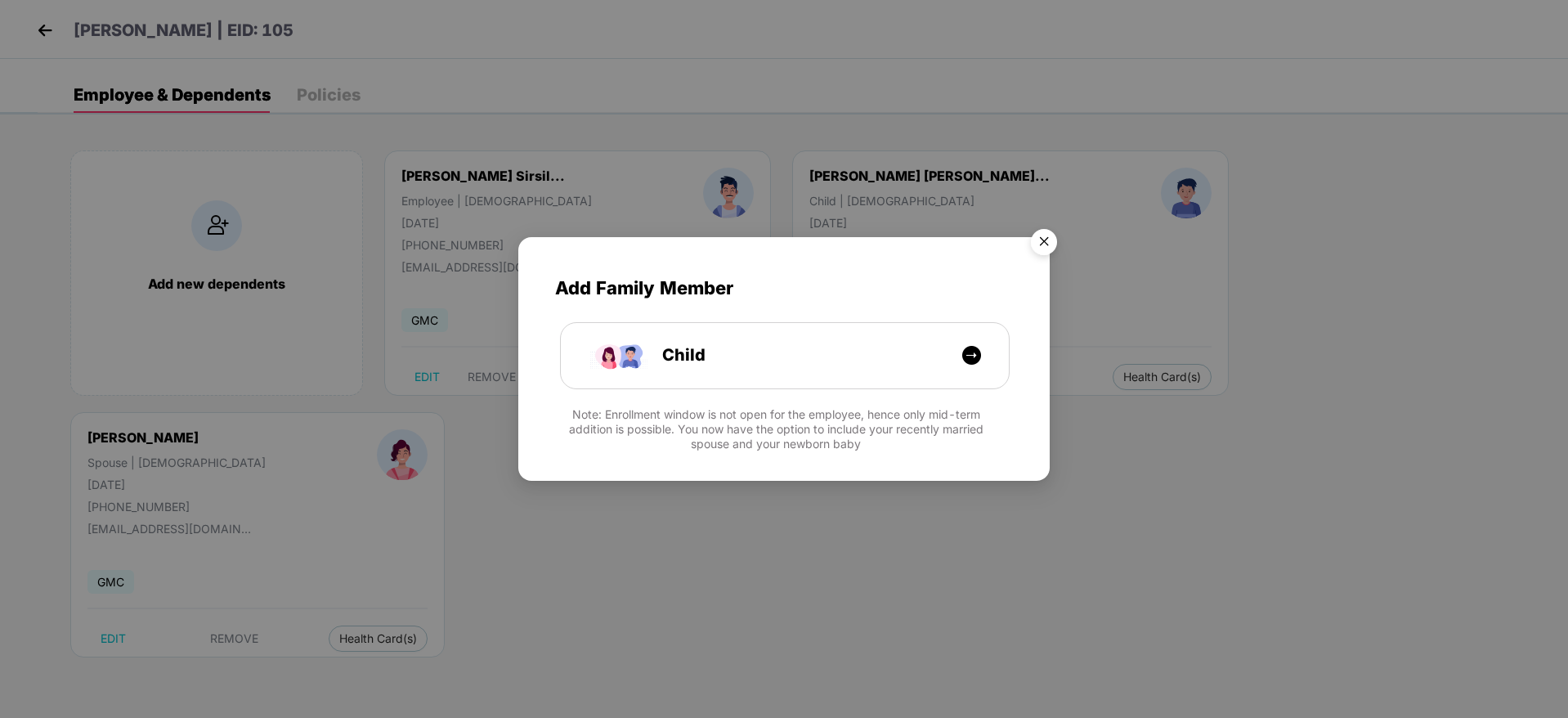
click at [1040, 244] on img "Close" at bounding box center [1044, 245] width 46 height 46
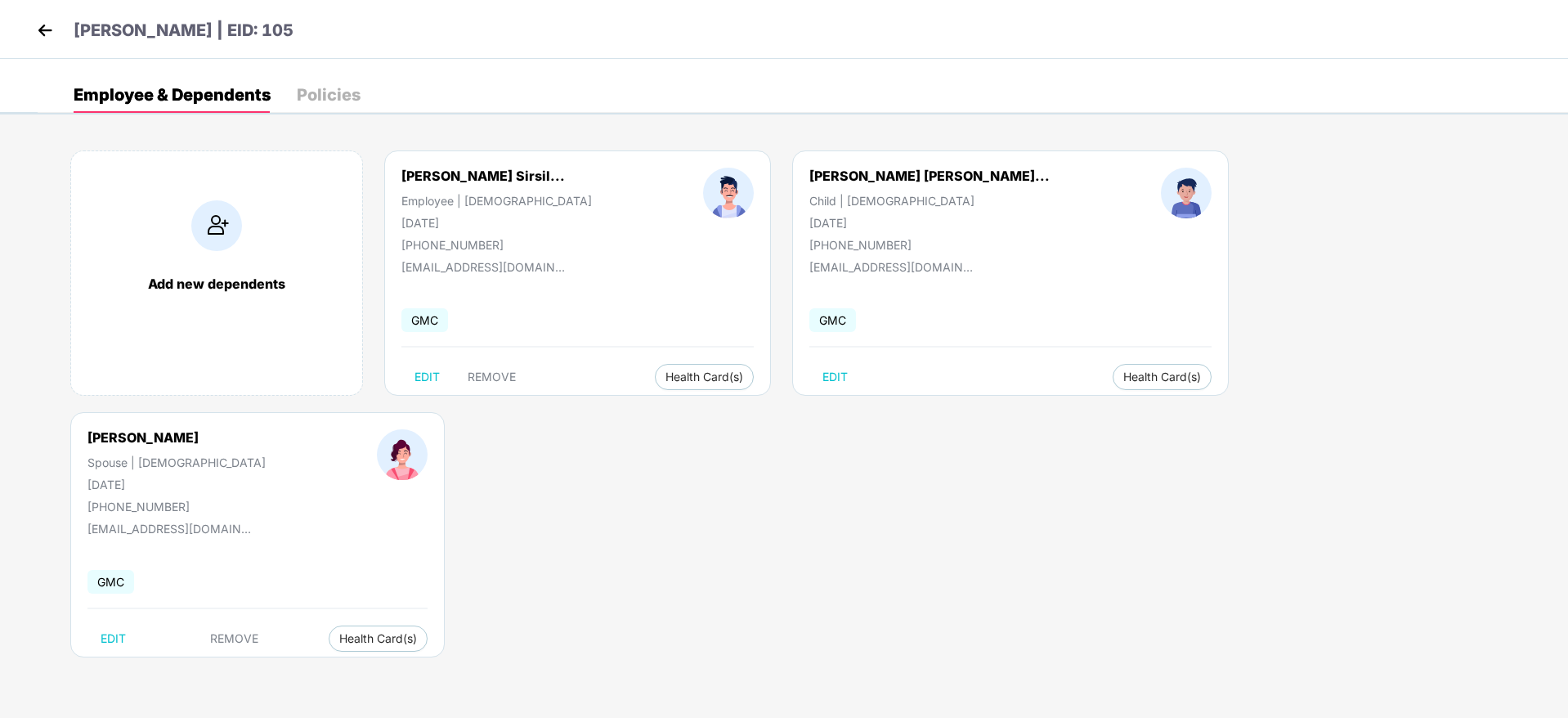
click at [45, 22] on img at bounding box center [45, 30] width 25 height 25
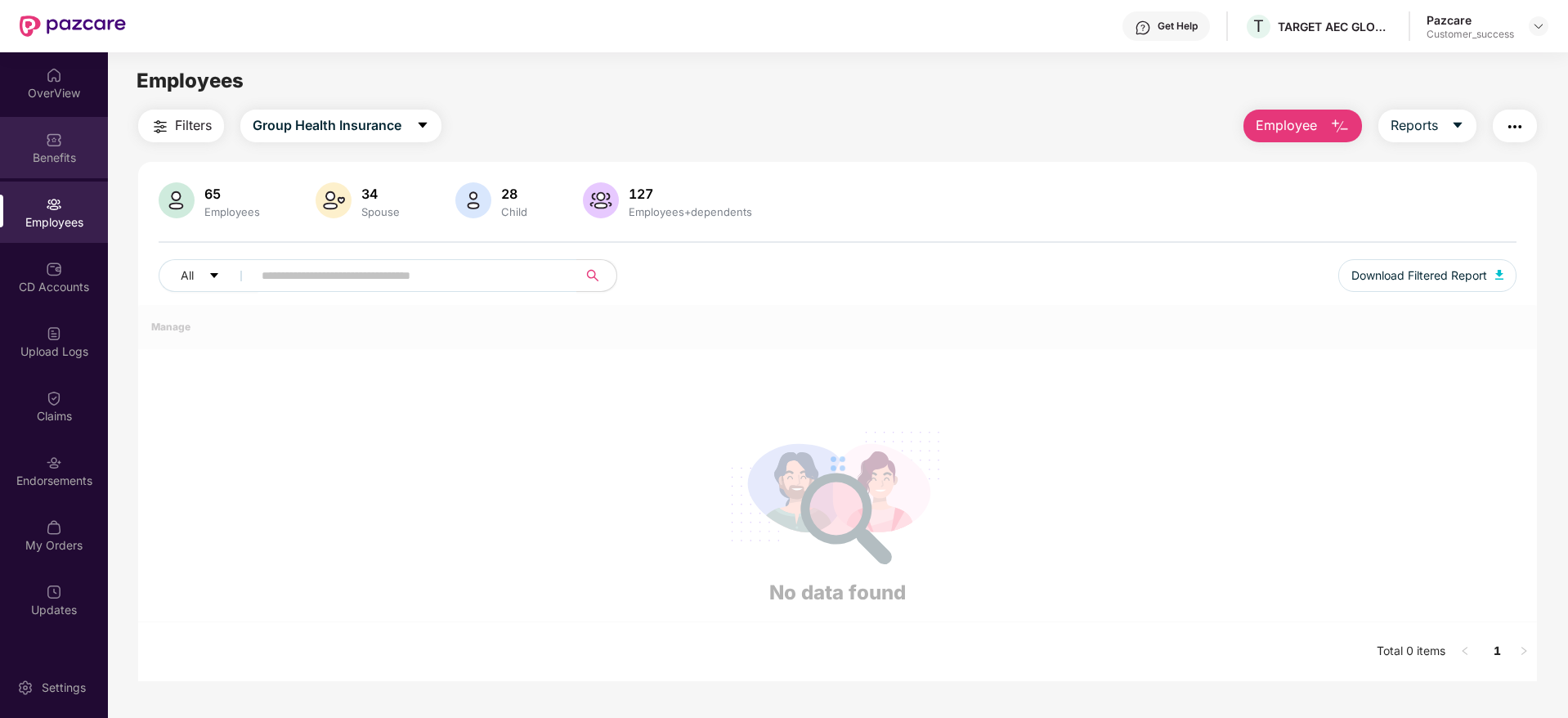
click at [38, 156] on div "Benefits" at bounding box center [53, 158] width 108 height 16
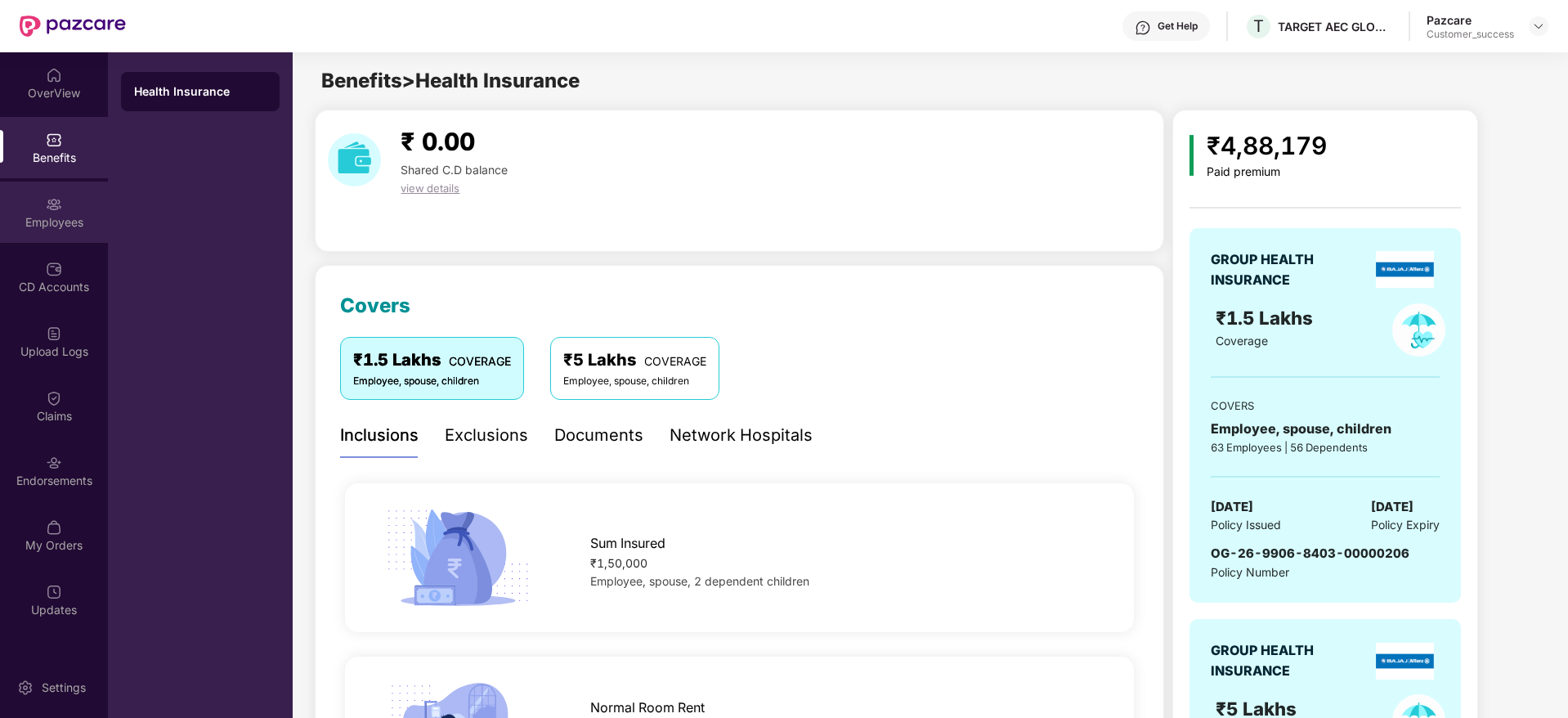
click at [40, 219] on div "Employees" at bounding box center [53, 222] width 108 height 16
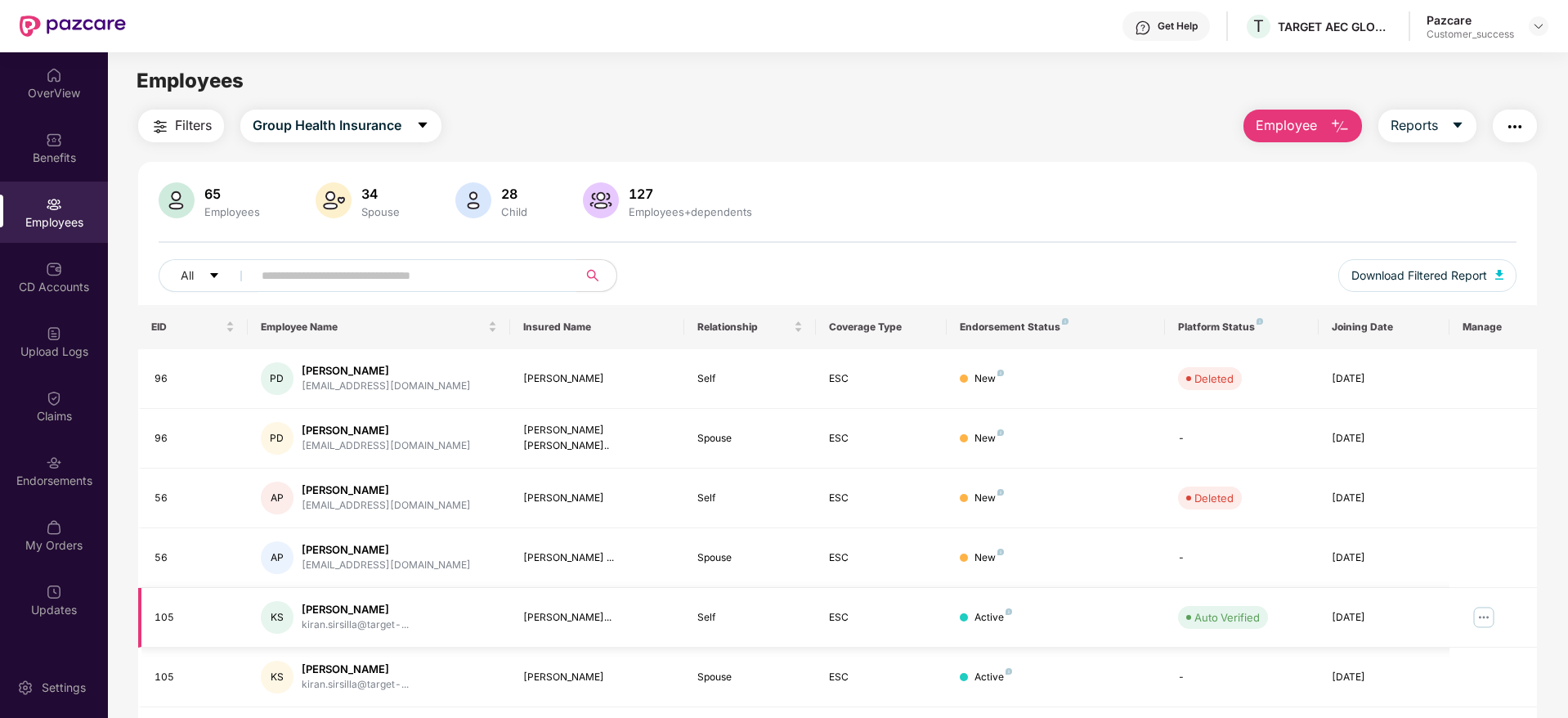
click at [1481, 615] on img at bounding box center [1483, 617] width 26 height 26
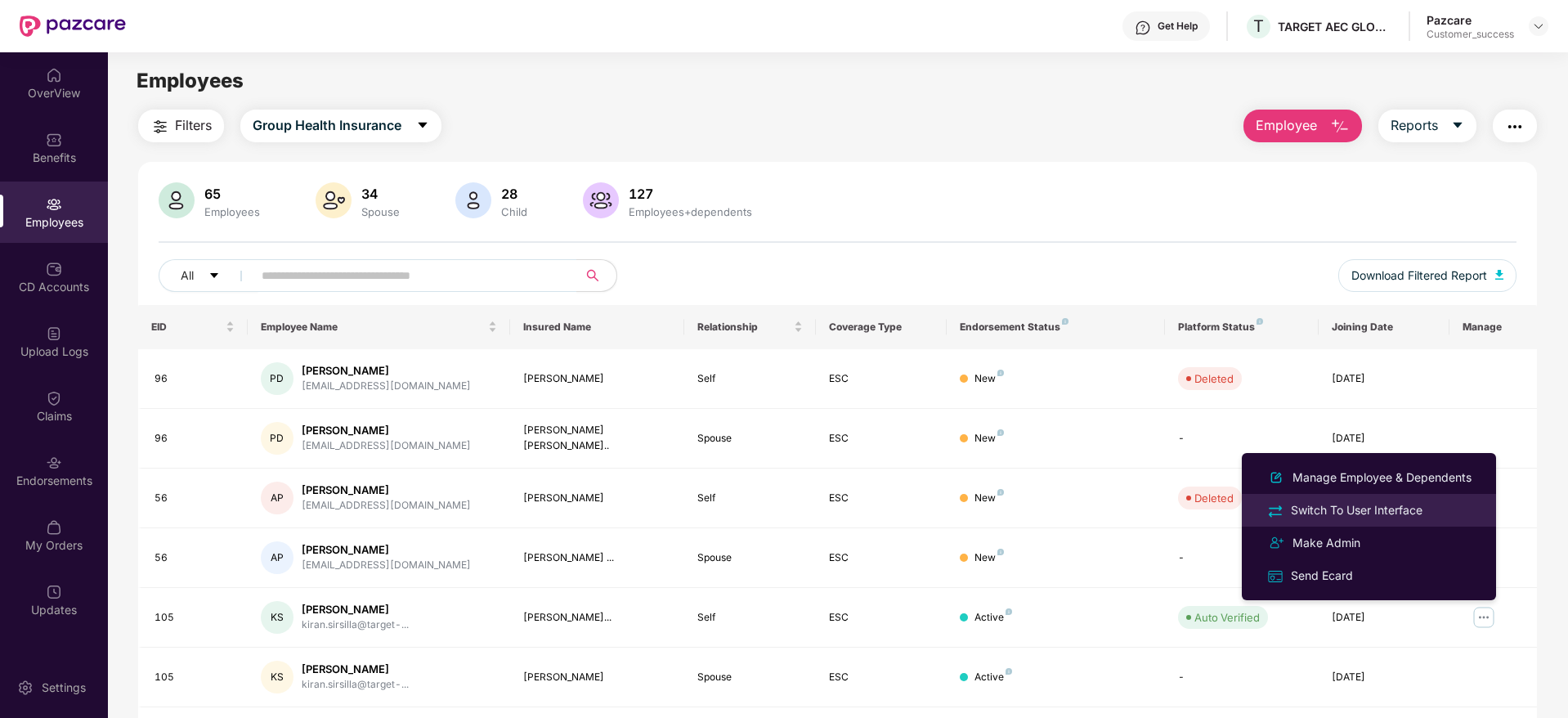
click at [1364, 514] on div "Switch To User Interface" at bounding box center [1356, 510] width 138 height 18
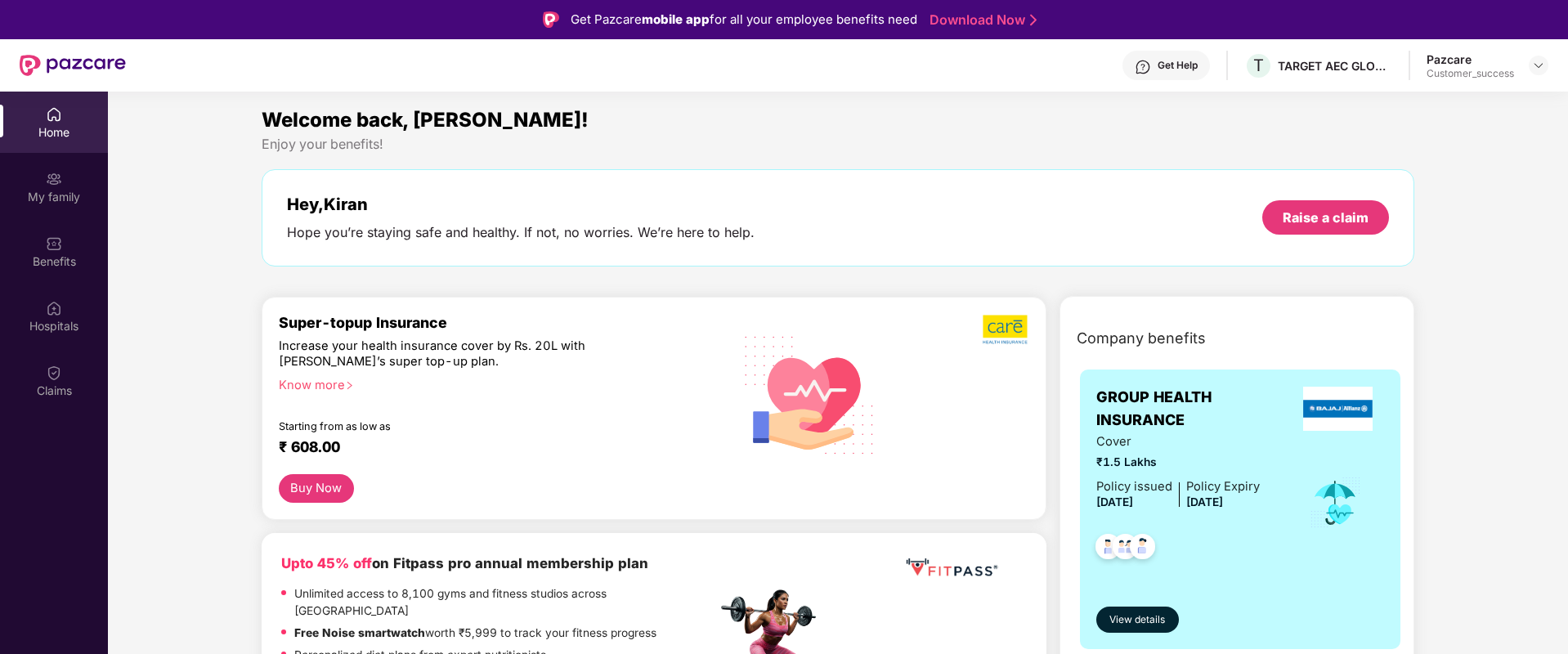
click at [1177, 75] on div "Get Help" at bounding box center [1166, 65] width 87 height 30
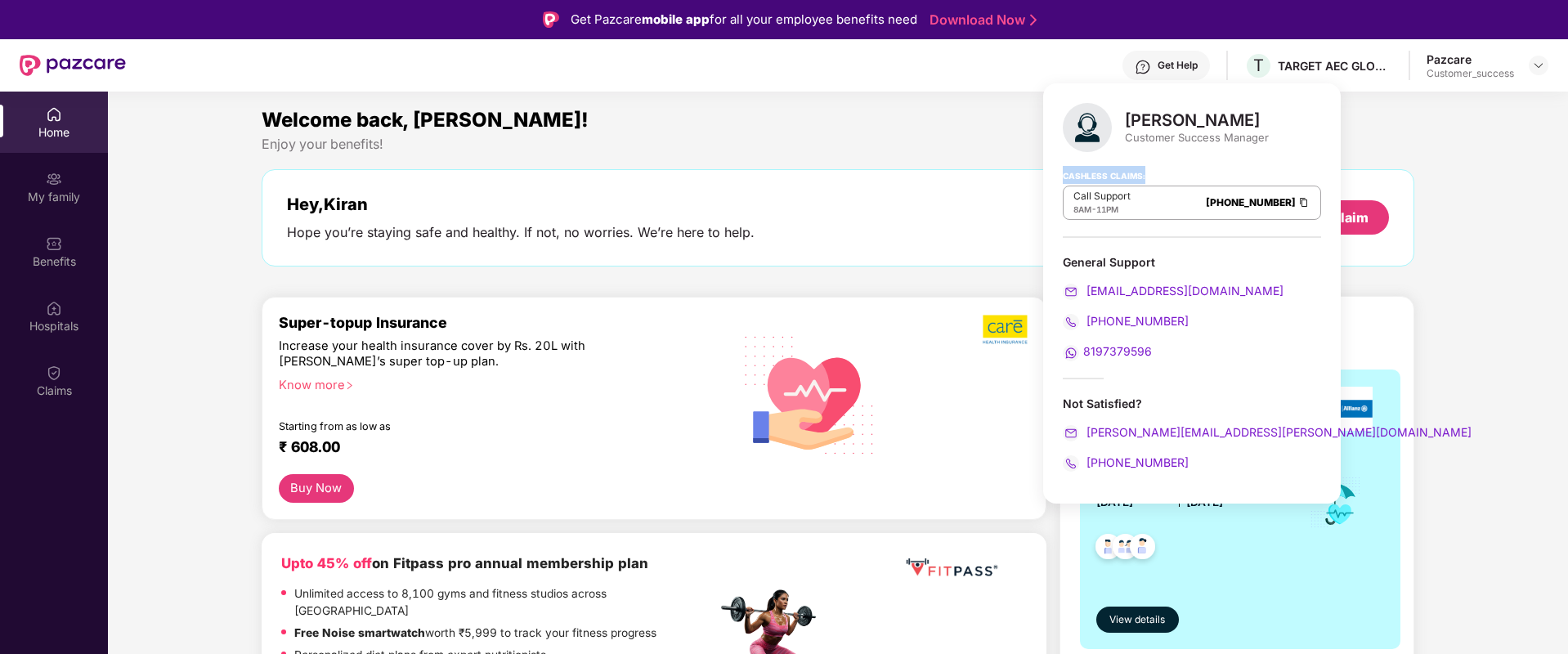
drag, startPoint x: 1061, startPoint y: 180, endPoint x: 1146, endPoint y: 180, distance: 85.0
click at [1146, 180] on div "Punith Arumugam Customer Success Manager Cashless Claims: Call Support 8AM - 11…" at bounding box center [1191, 293] width 297 height 420
click at [1146, 180] on div "Cashless Claims: Call Support 8AM - 11PM 080-3783-5420" at bounding box center [1191, 197] width 258 height 81
drag, startPoint x: 1071, startPoint y: 264, endPoint x: 1176, endPoint y: 267, distance: 105.0
click at [1176, 267] on div "General Support" at bounding box center [1191, 262] width 258 height 15
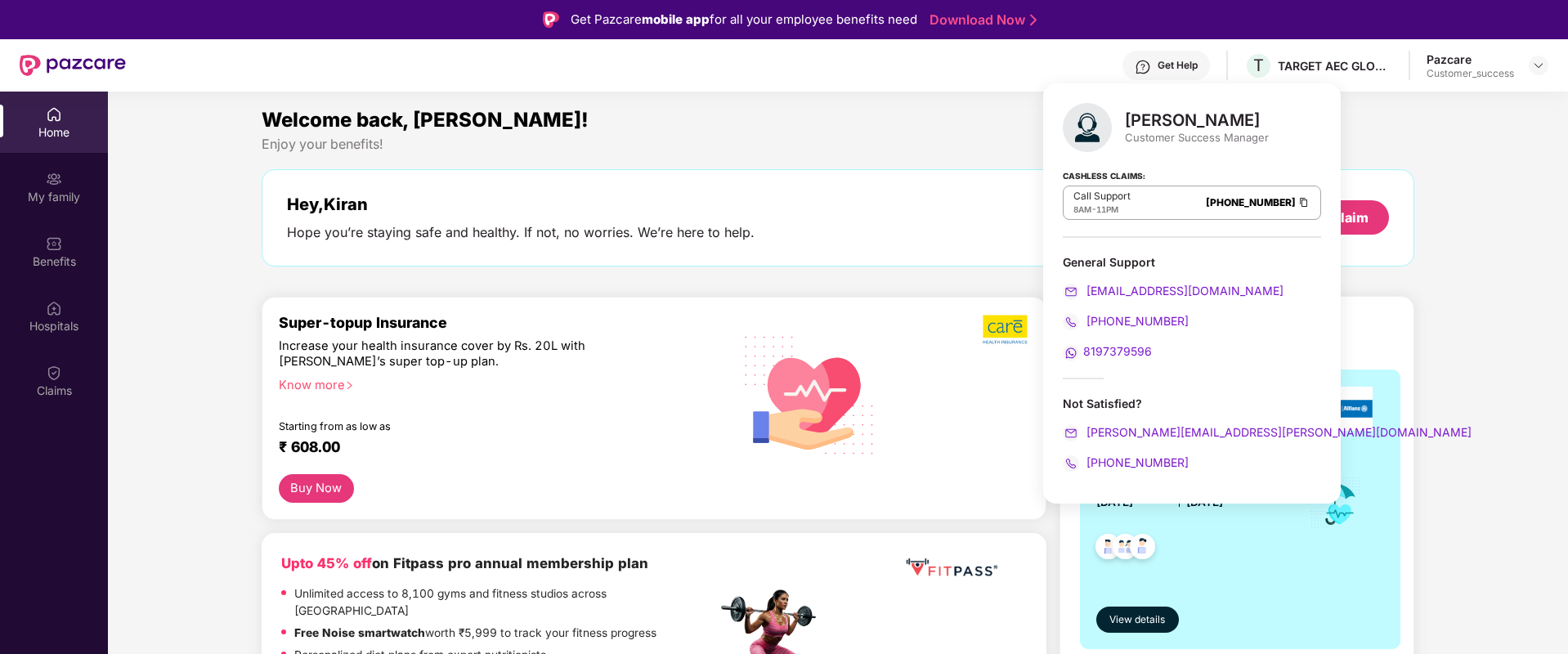
click at [760, 164] on div "Welcome back, Kiran! Enjoy your benefits! Hey, Kiran Hope you’re staying safe a…" at bounding box center [838, 194] width 1166 height 178
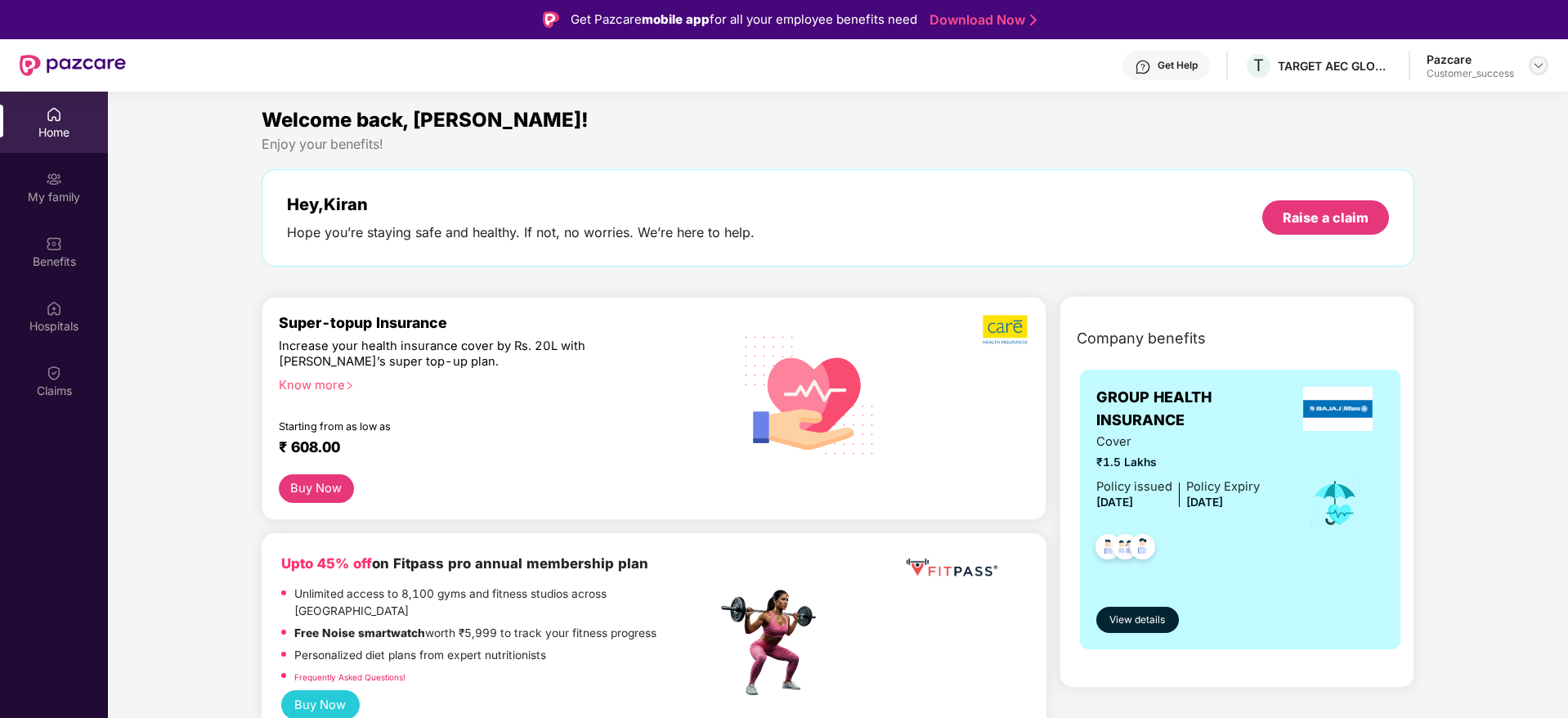
click at [1539, 66] on img at bounding box center [1538, 64] width 13 height 13
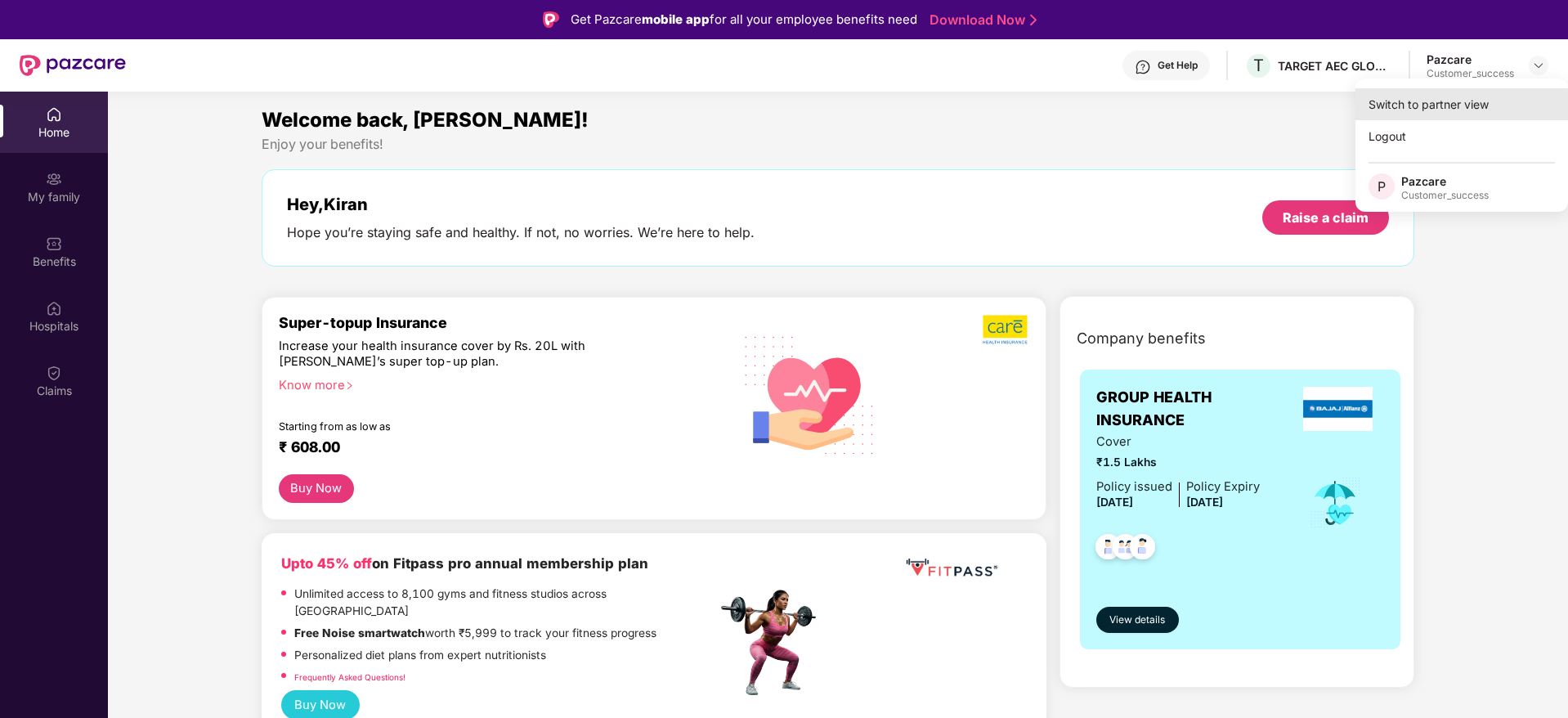
click at [1515, 97] on div "Switch to partner view" at bounding box center [1461, 104] width 213 height 32
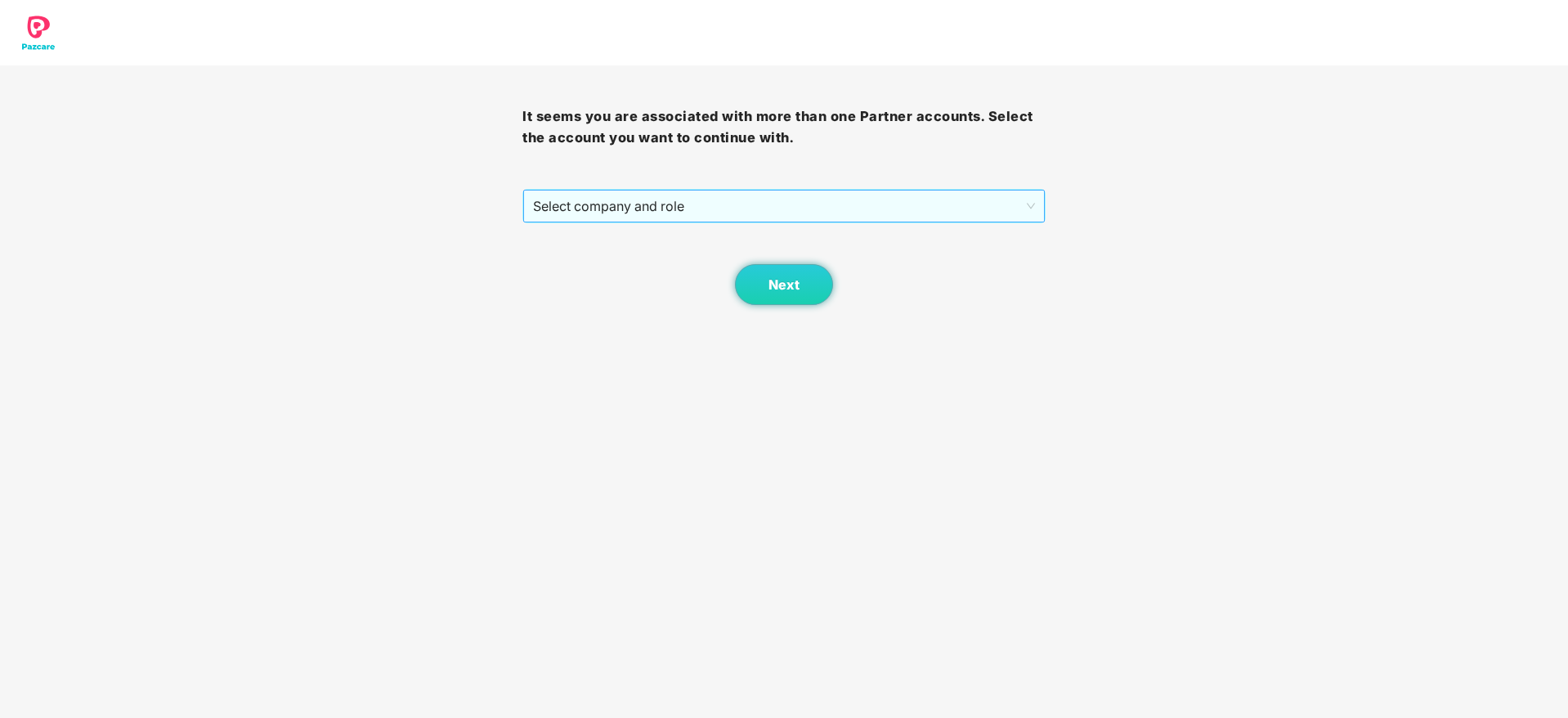
click at [640, 210] on span "Select company and role" at bounding box center [784, 206] width 501 height 31
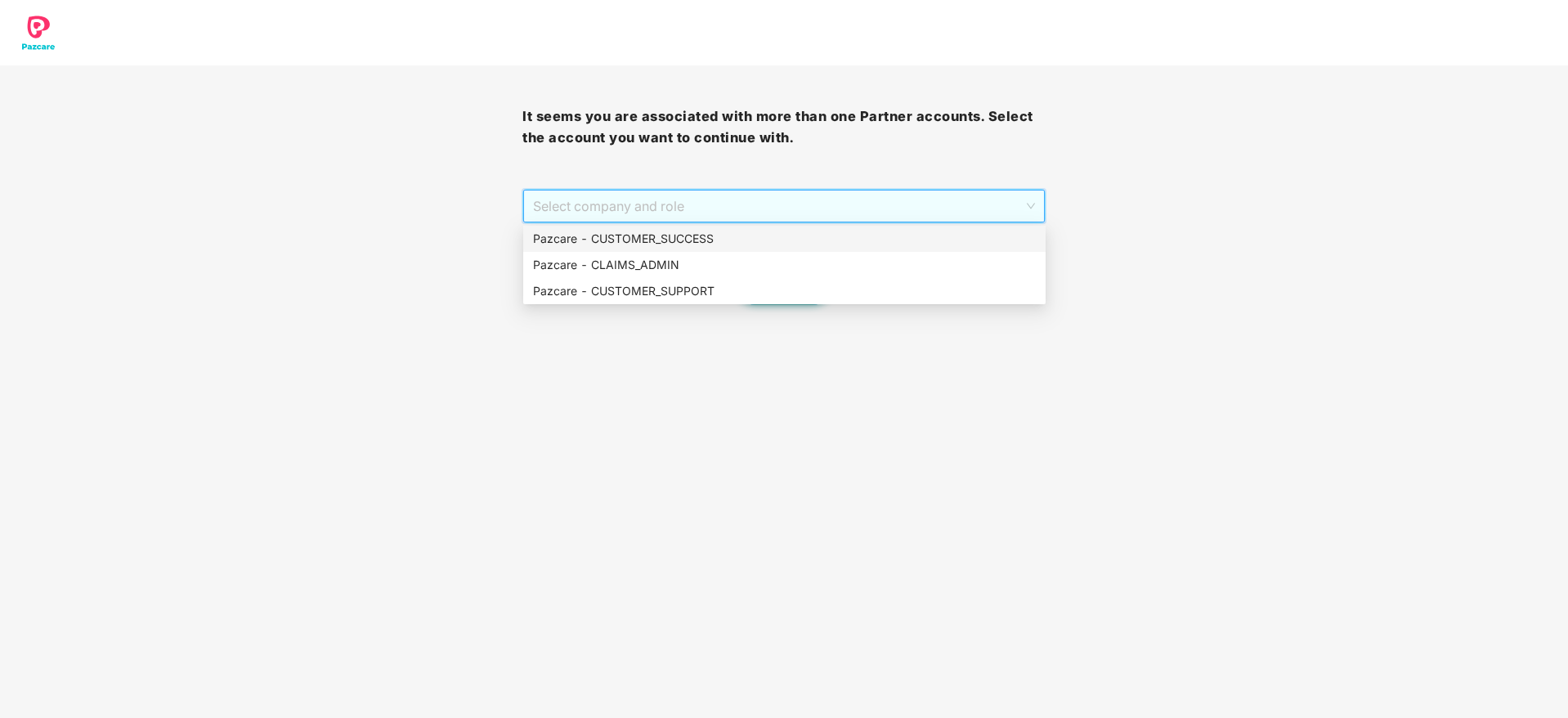
click at [640, 224] on div "Next" at bounding box center [784, 264] width 523 height 81
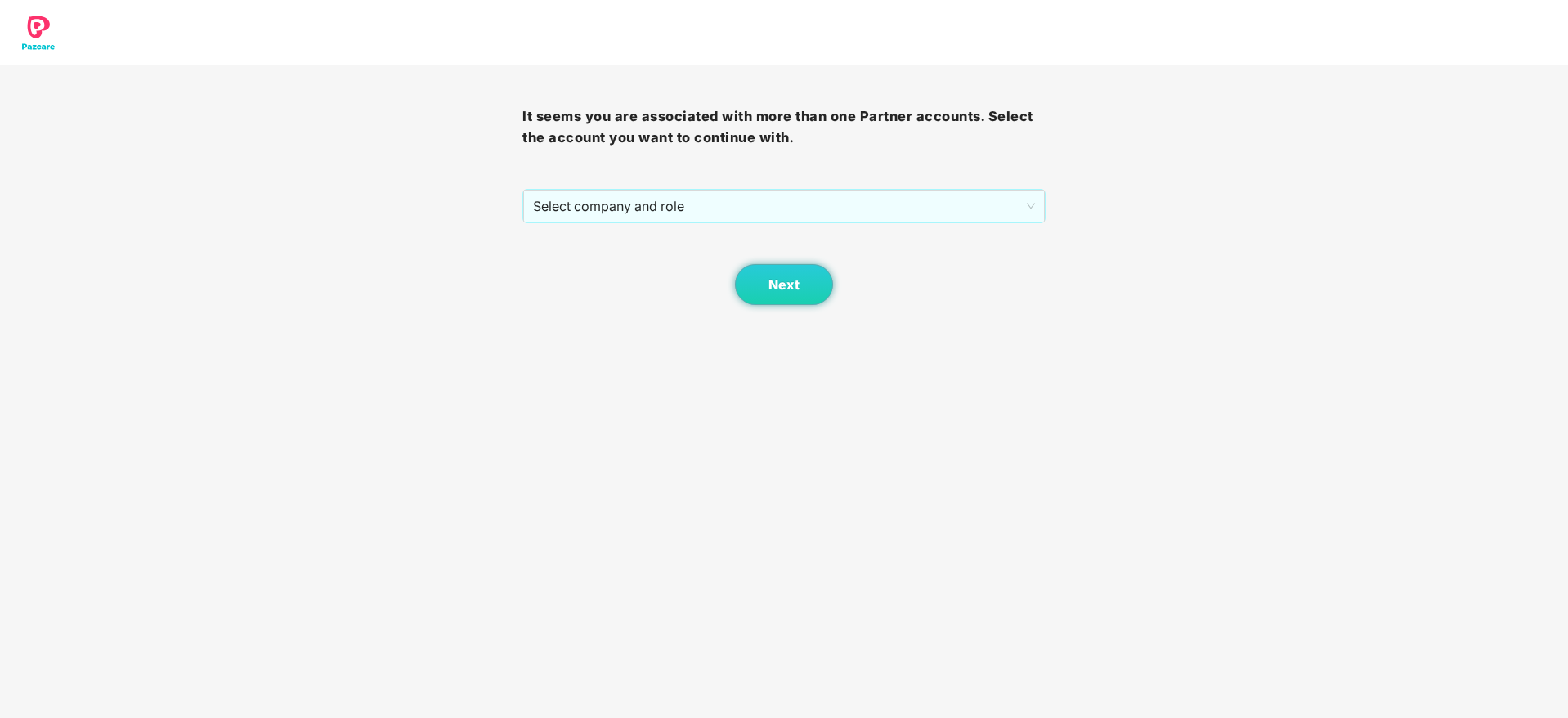
drag, startPoint x: 642, startPoint y: 208, endPoint x: 640, endPoint y: 225, distance: 17.1
click at [643, 209] on span "Select company and role" at bounding box center [784, 206] width 501 height 31
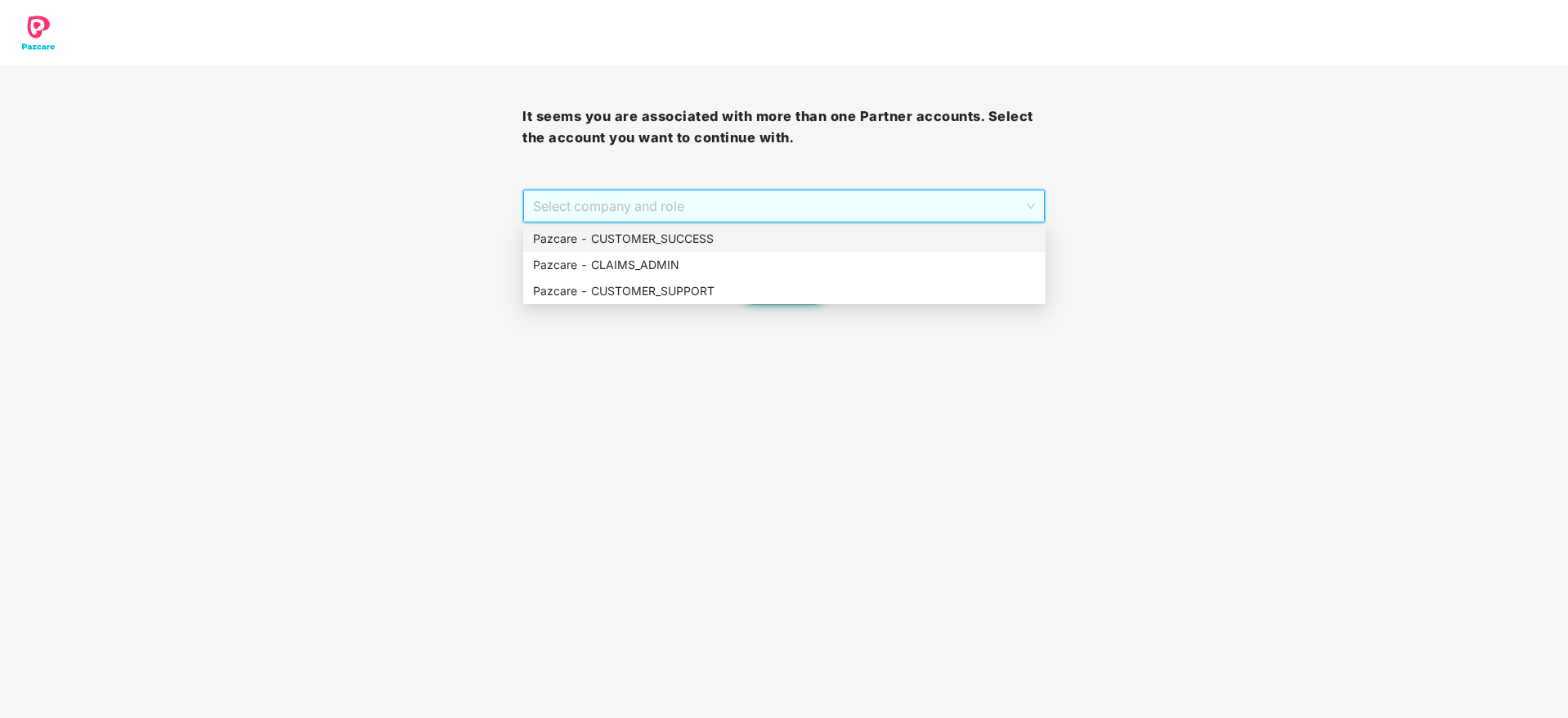
click at [640, 231] on div "Pazcare - CUSTOMER_SUCCESS" at bounding box center [784, 238] width 502 height 18
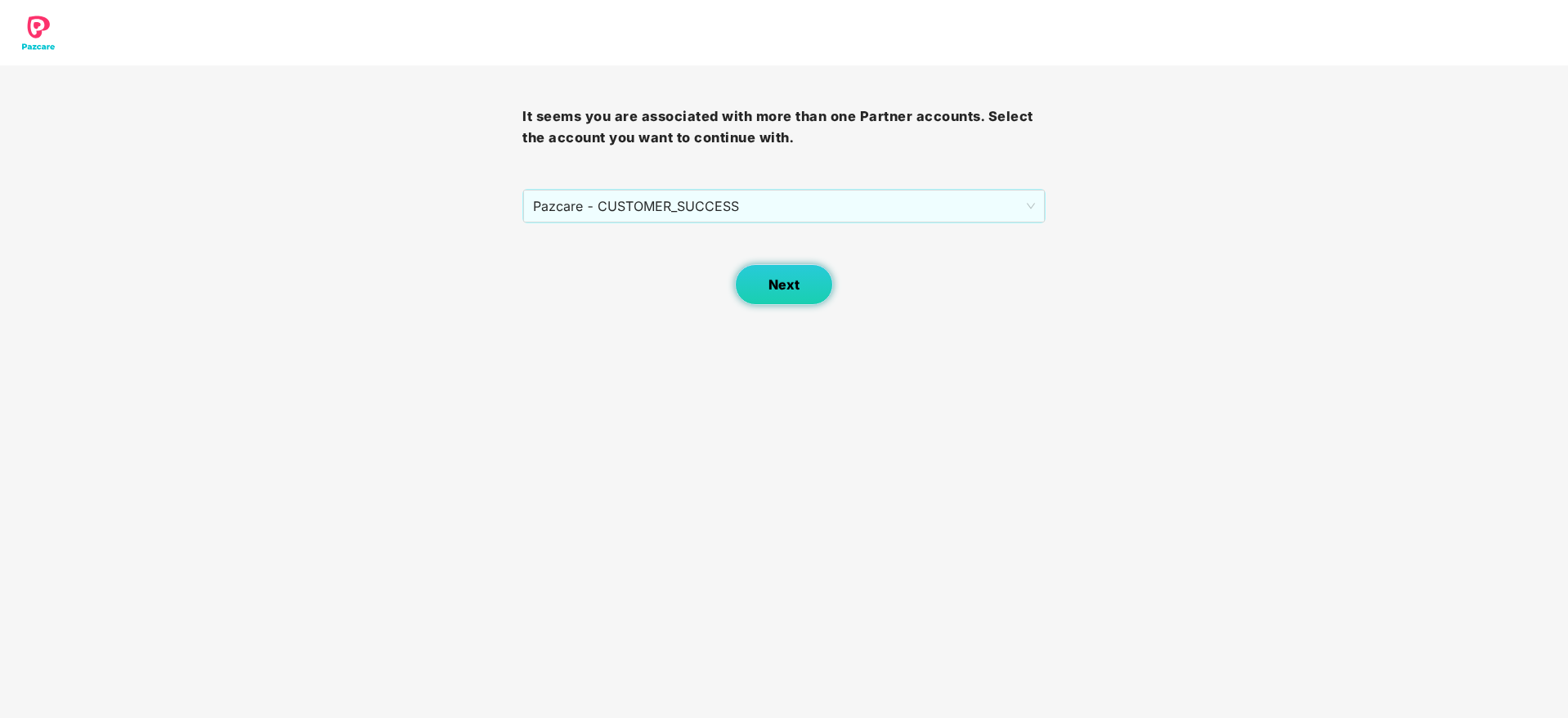
click at [757, 287] on button "Next" at bounding box center [784, 285] width 98 height 41
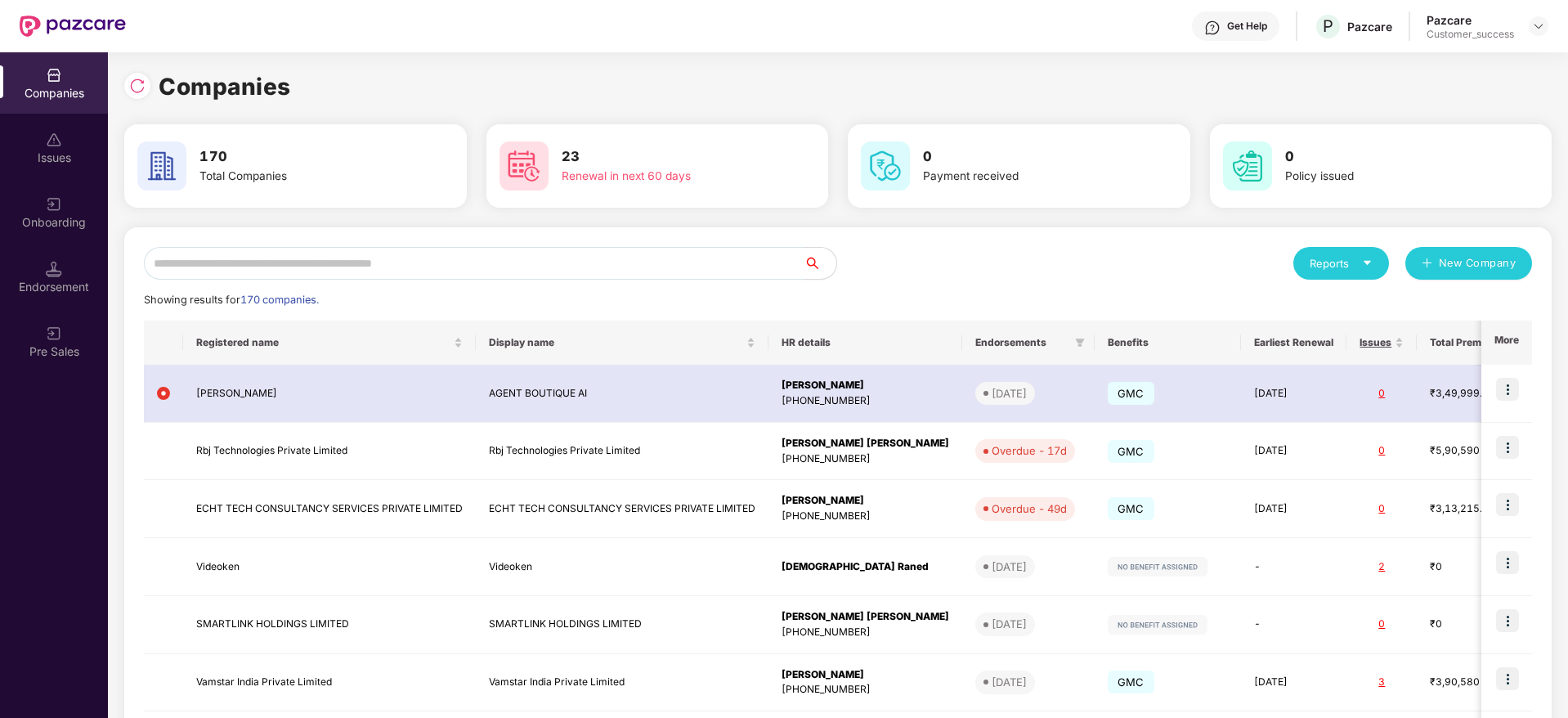
click at [504, 274] on input "text" at bounding box center [474, 263] width 660 height 33
click at [513, 271] on input "text" at bounding box center [474, 263] width 660 height 33
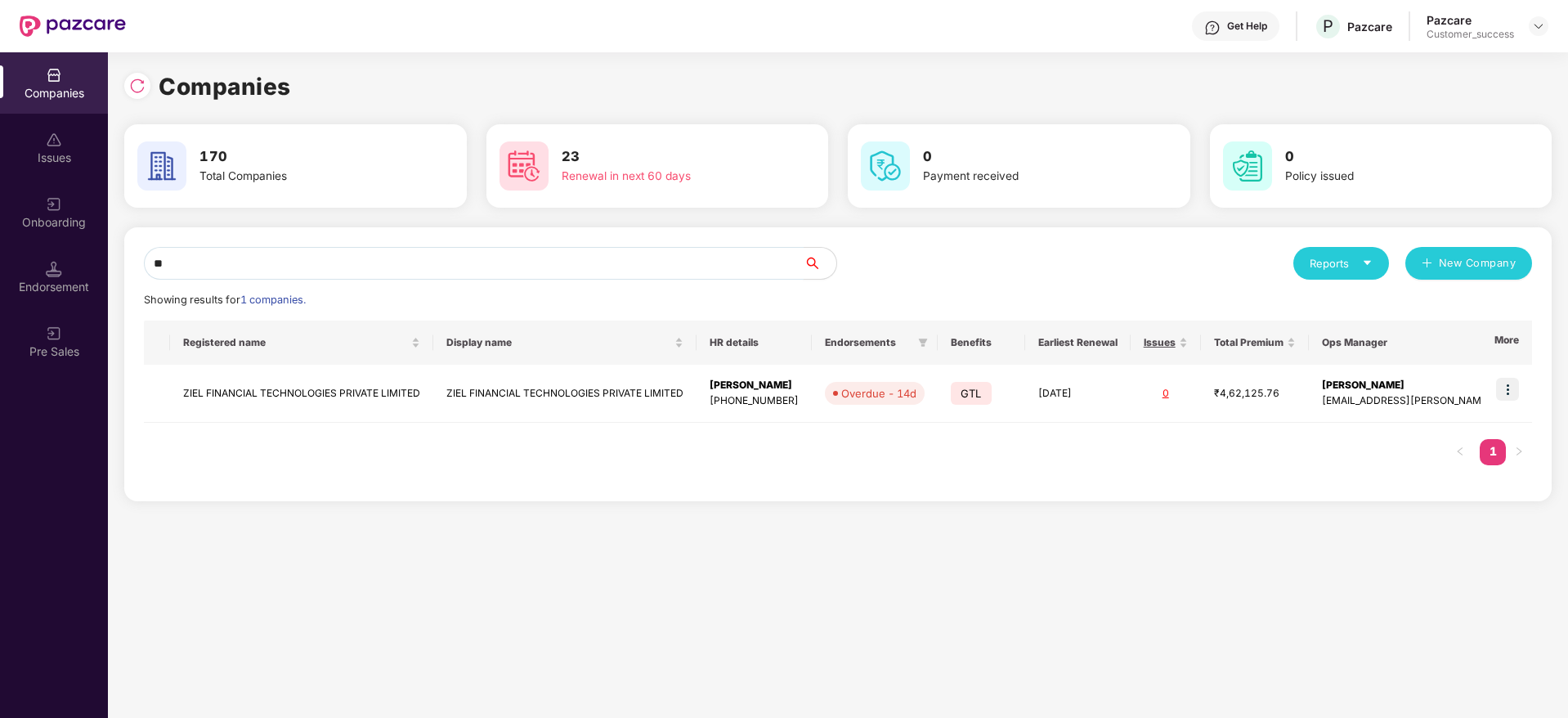
type input "**"
click at [258, 250] on input "**" at bounding box center [474, 263] width 660 height 33
click at [259, 251] on input "**" at bounding box center [474, 263] width 660 height 33
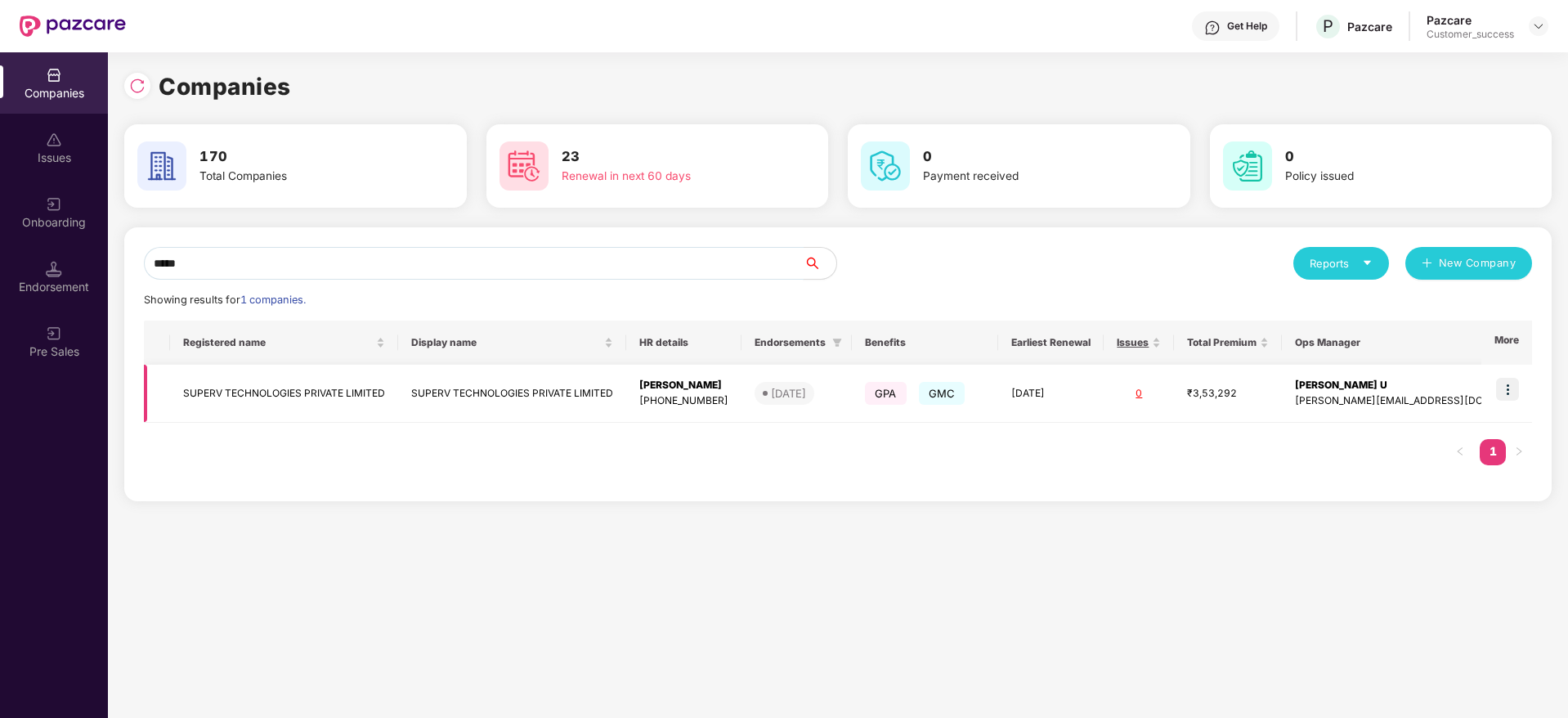
type input "*****"
click at [1516, 387] on img at bounding box center [1507, 389] width 23 height 23
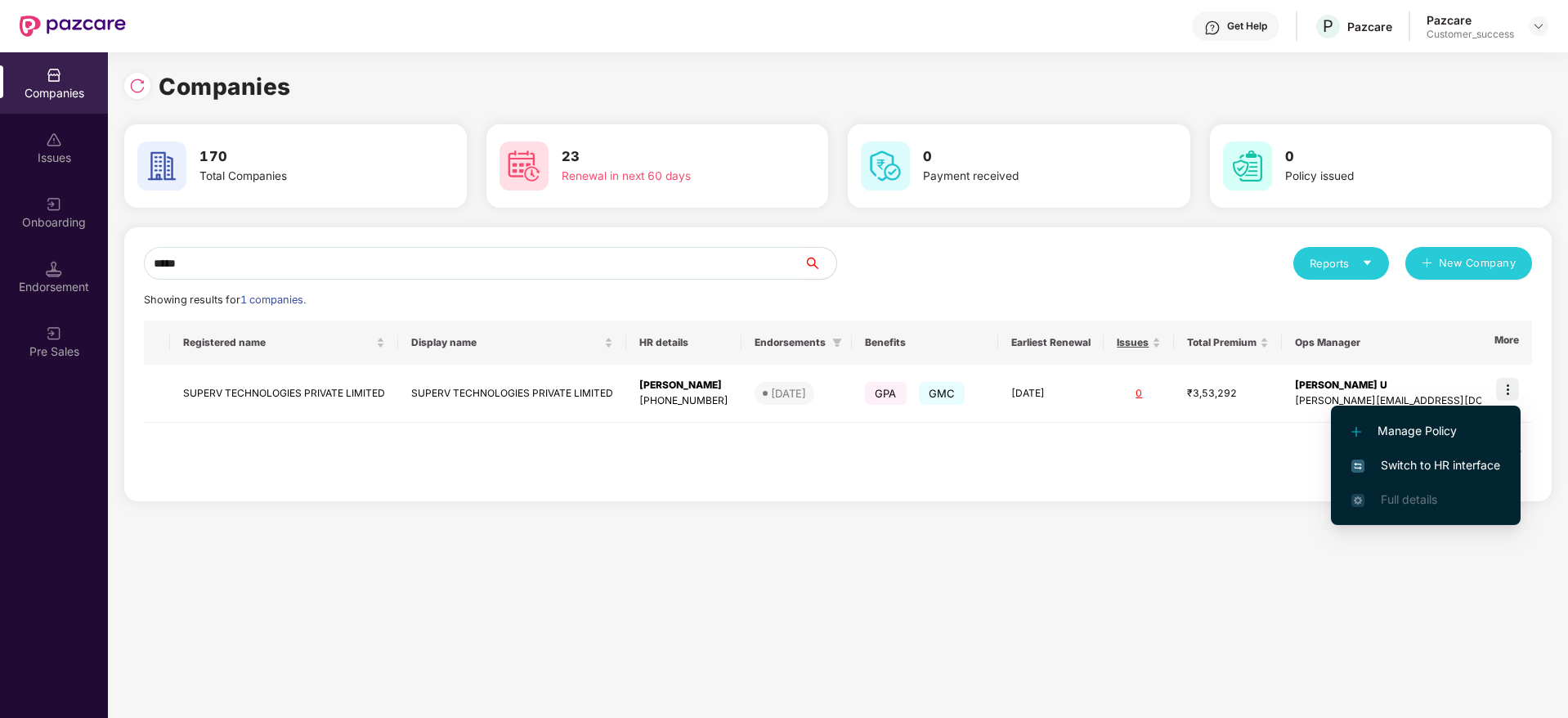
click at [1474, 463] on span "Switch to HR interface" at bounding box center [1426, 465] width 149 height 18
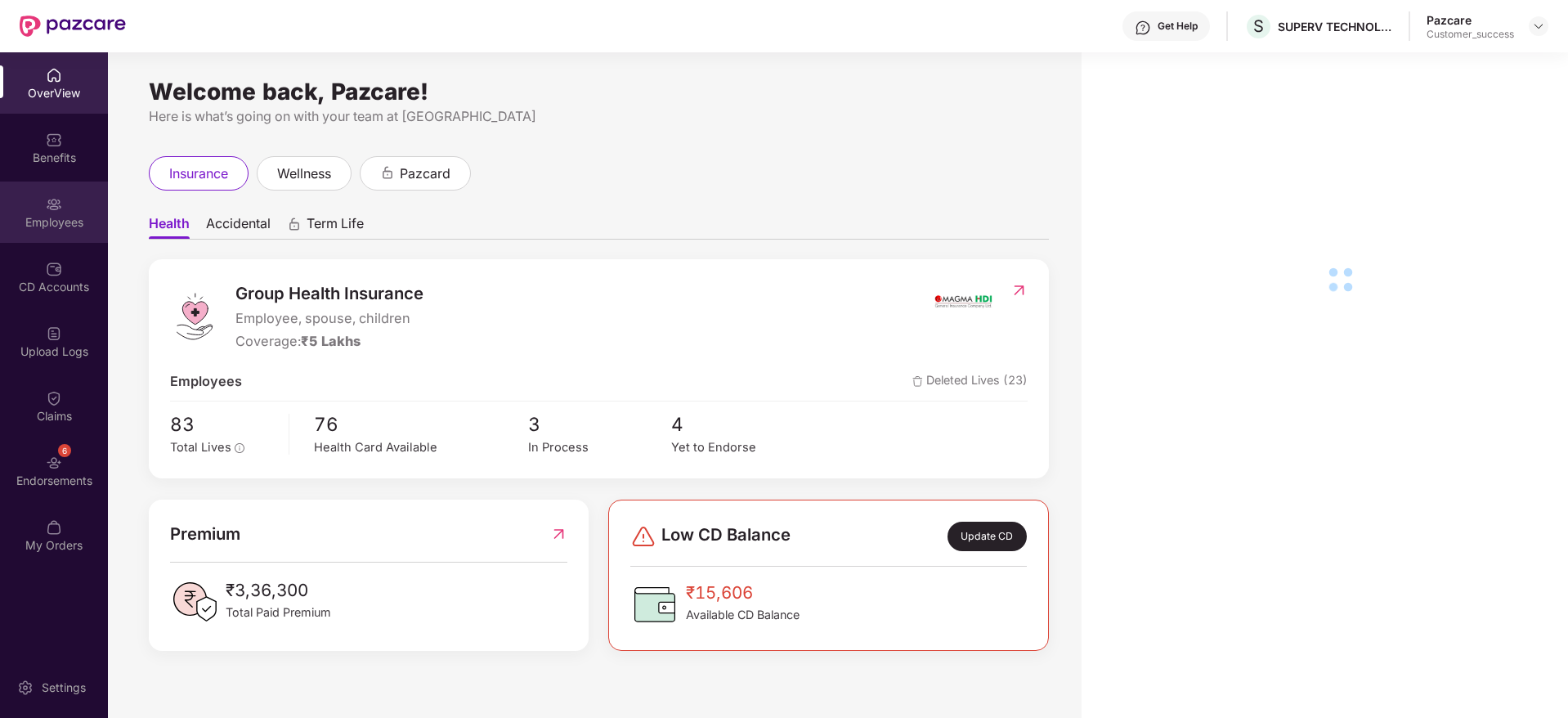
click at [35, 230] on div "Employees" at bounding box center [53, 212] width 108 height 61
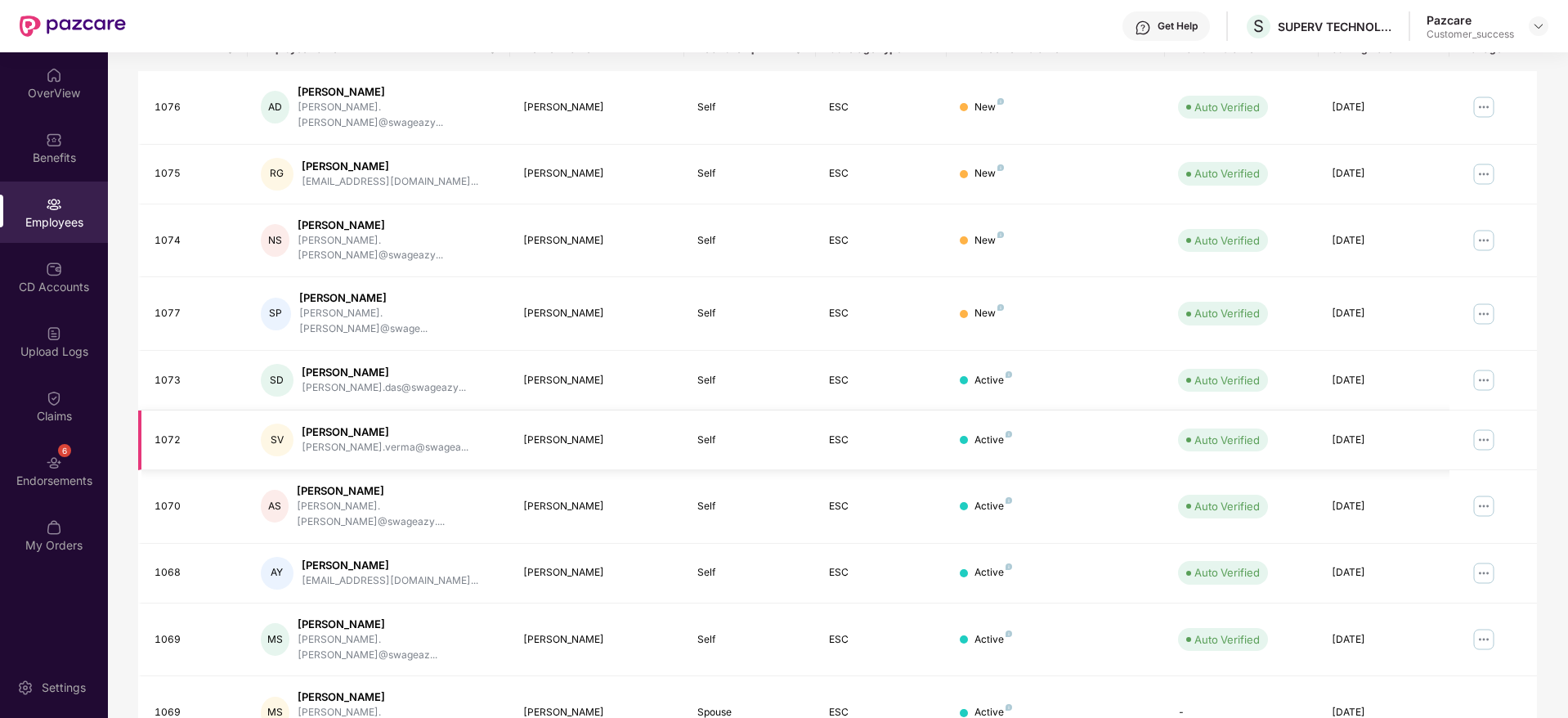
scroll to position [287, 0]
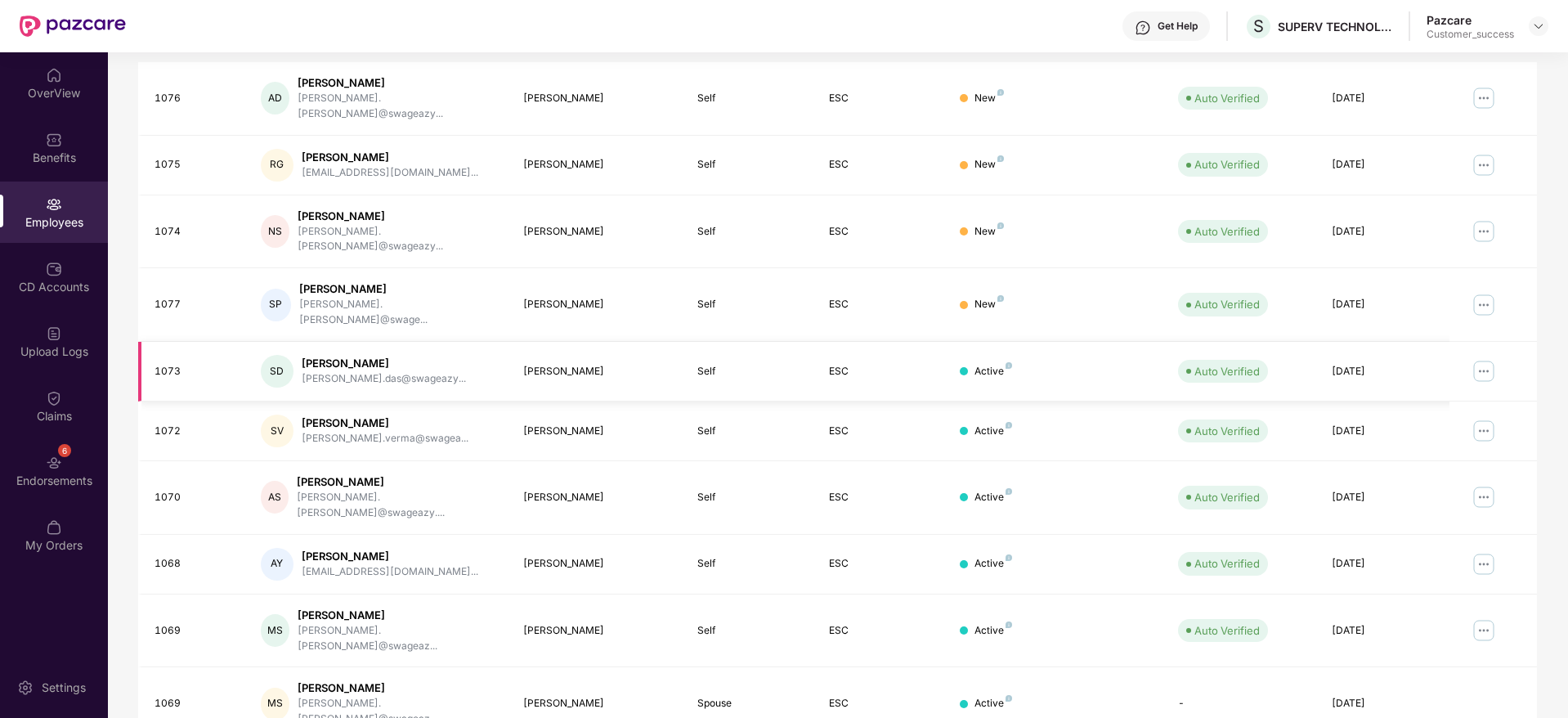
click at [1489, 359] on img at bounding box center [1483, 371] width 26 height 26
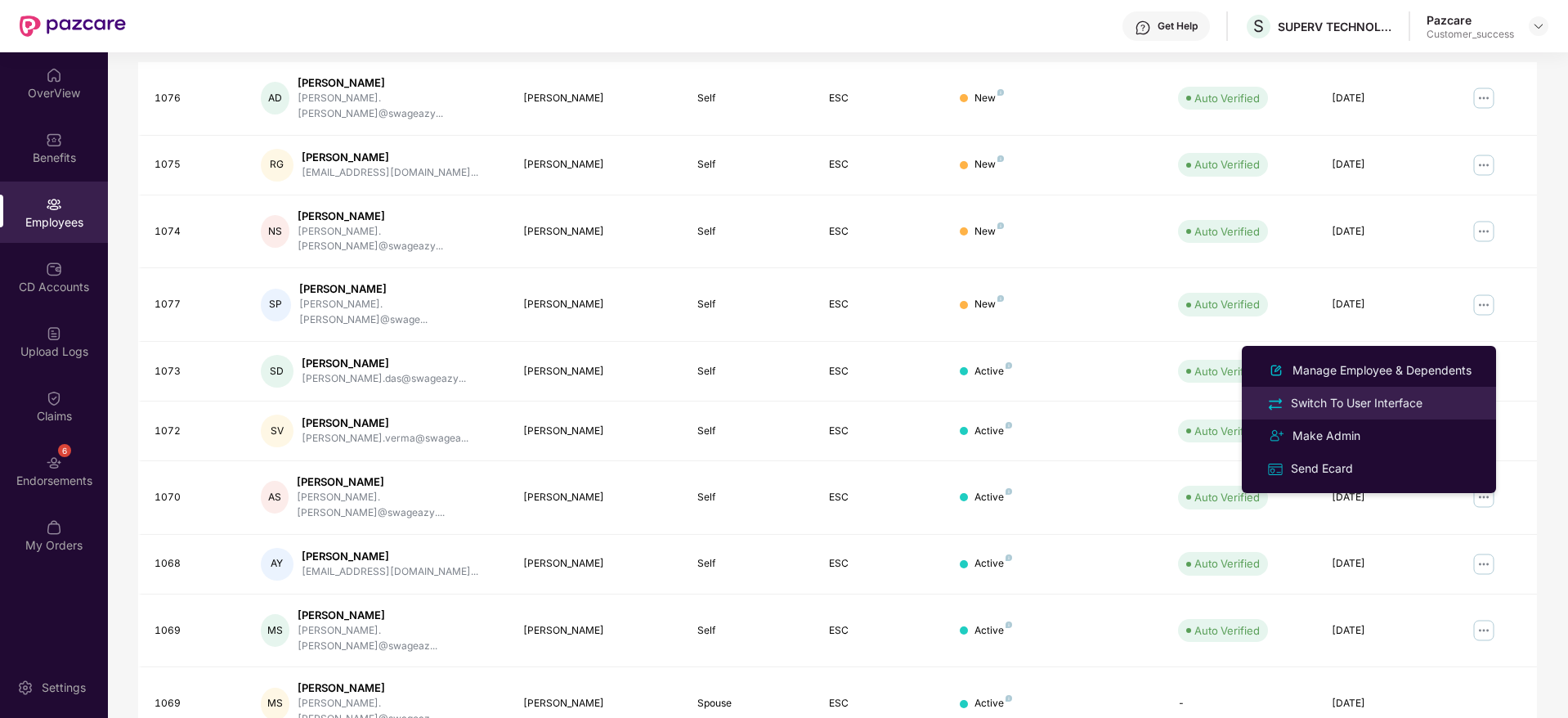
click at [1406, 391] on li "Switch To User Interface" at bounding box center [1369, 403] width 254 height 33
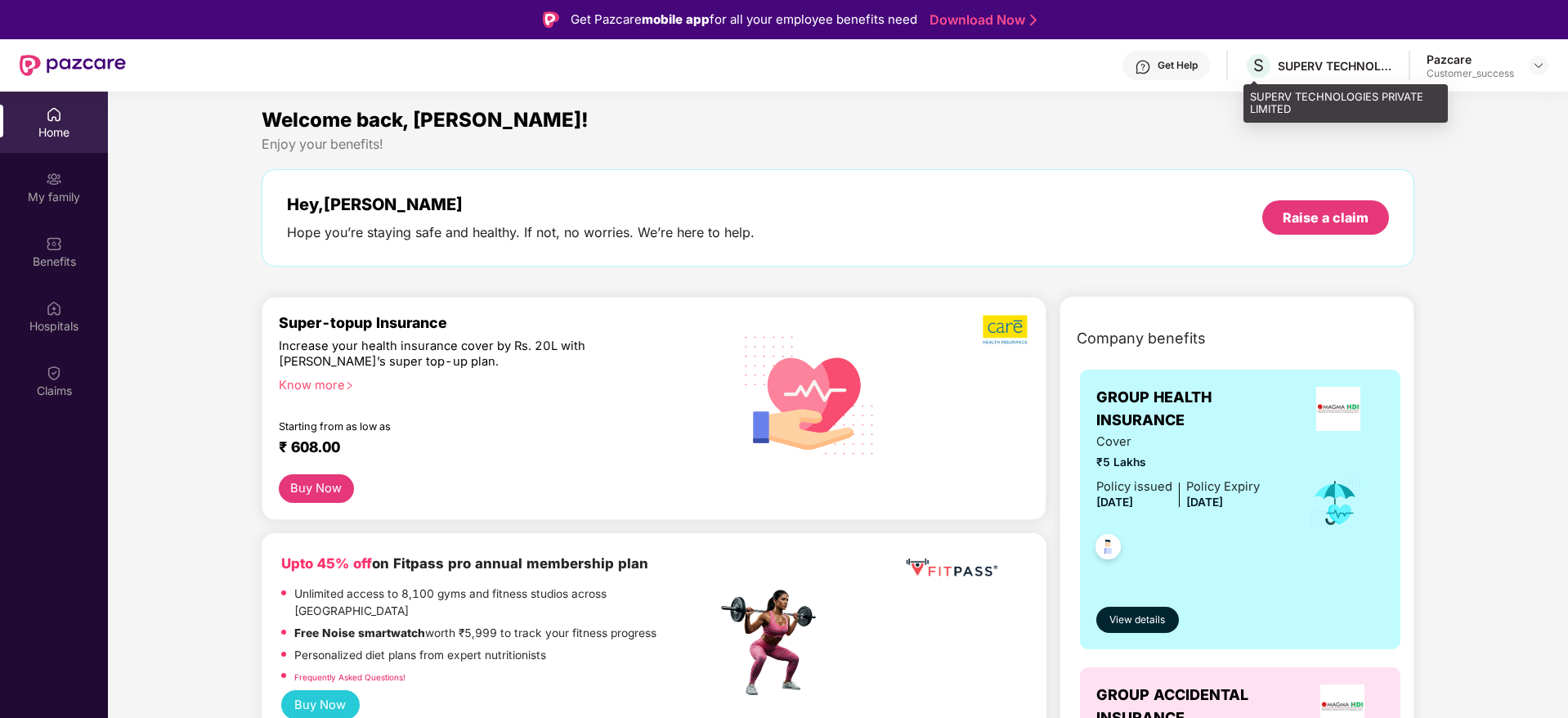
click at [1286, 72] on div "SUPERV TECHNOLOGIES PRIVATE LIMITED" at bounding box center [1334, 66] width 114 height 15
copy div "SUPERV TECHNOLOGIES PRIVATE LIMITED"
click at [1530, 62] on div at bounding box center [1538, 65] width 19 height 19
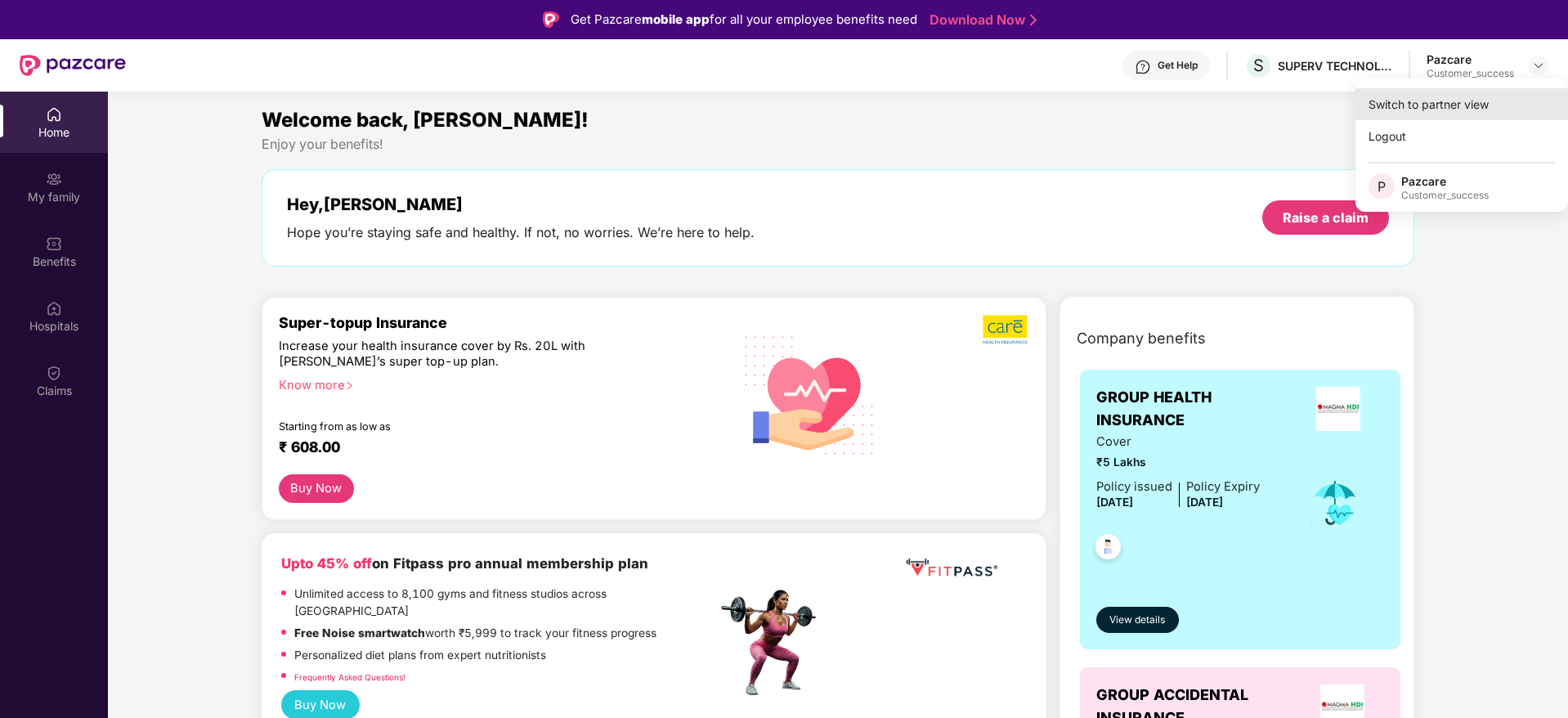
click at [1506, 94] on div "Switch to partner view" at bounding box center [1461, 104] width 213 height 32
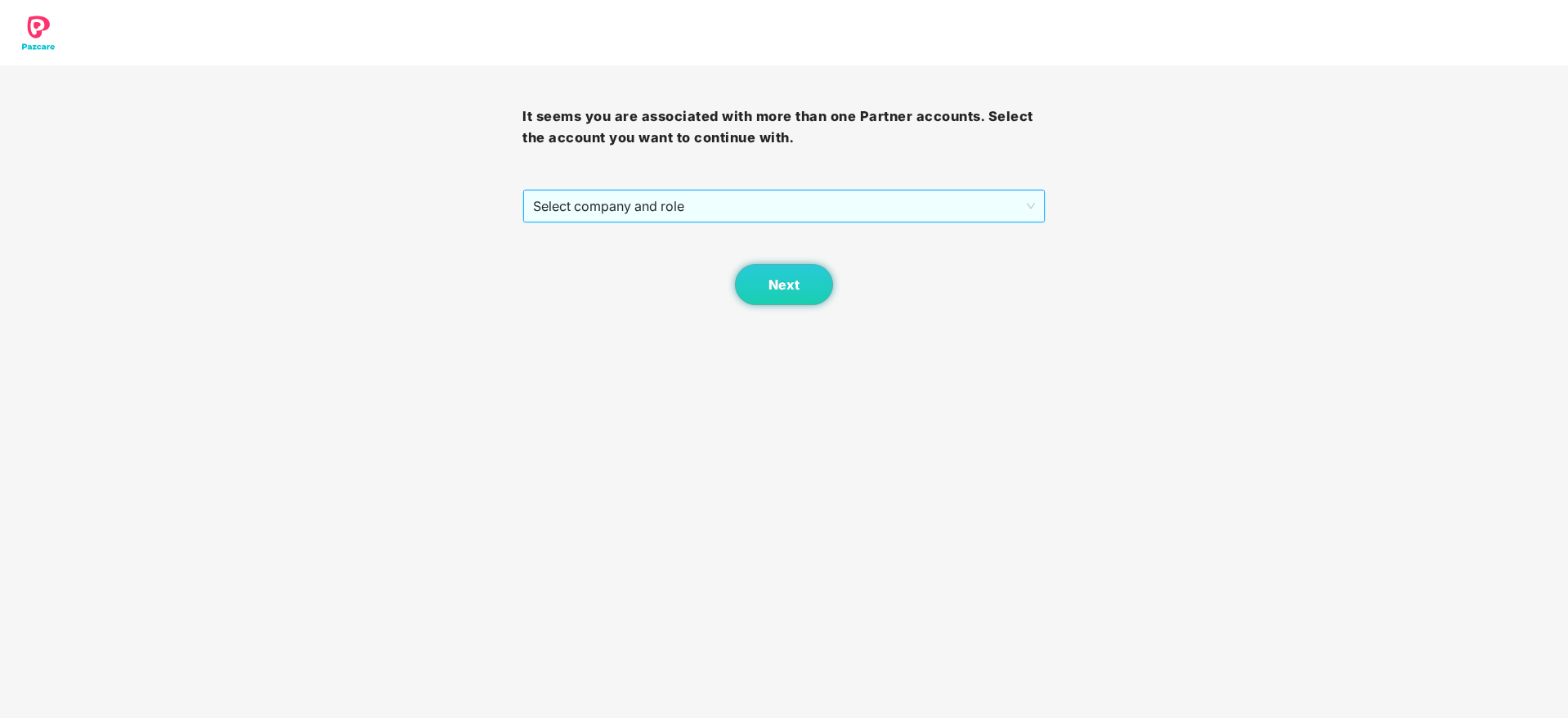
click at [731, 218] on span "Select company and role" at bounding box center [784, 206] width 501 height 31
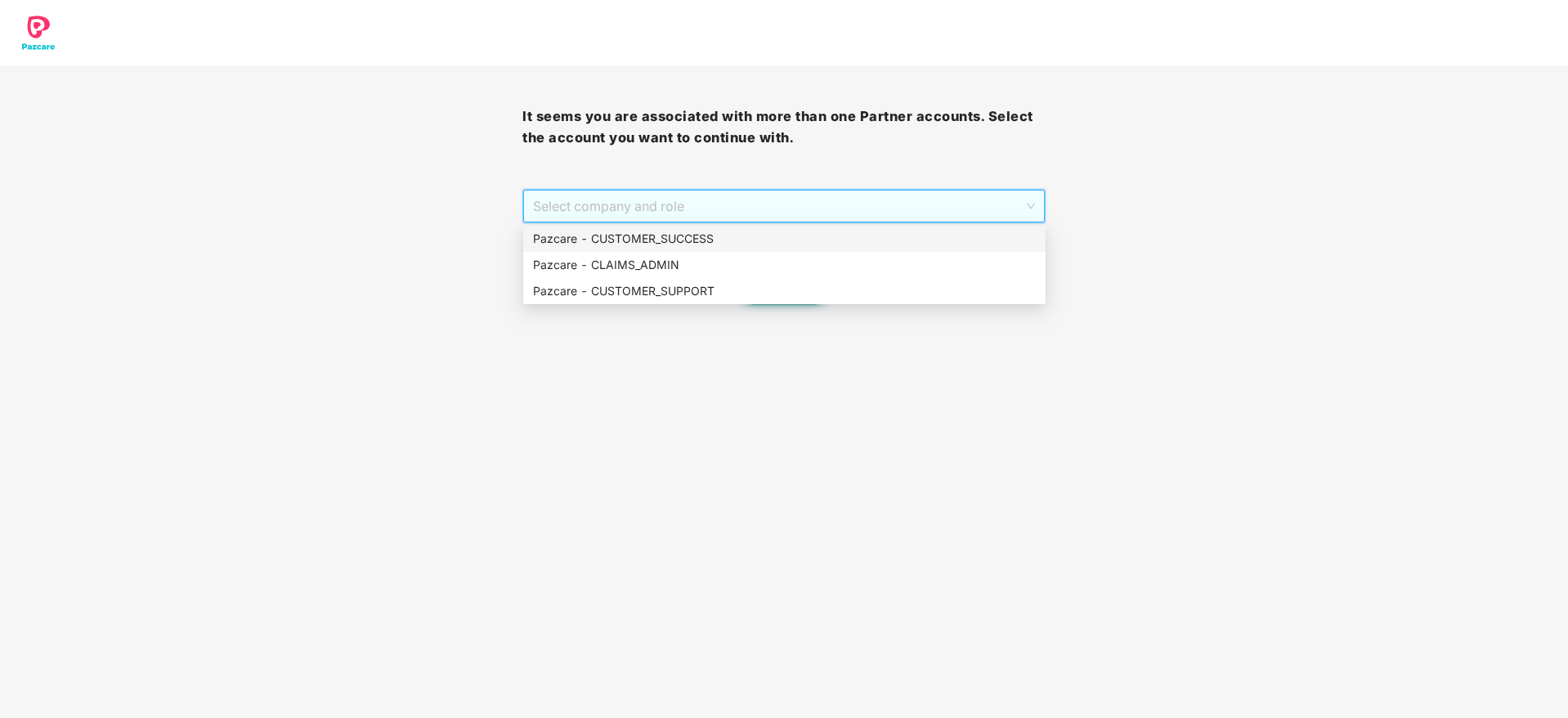
click at [730, 242] on div "Pazcare - CUSTOMER_SUCCESS" at bounding box center [784, 238] width 502 height 18
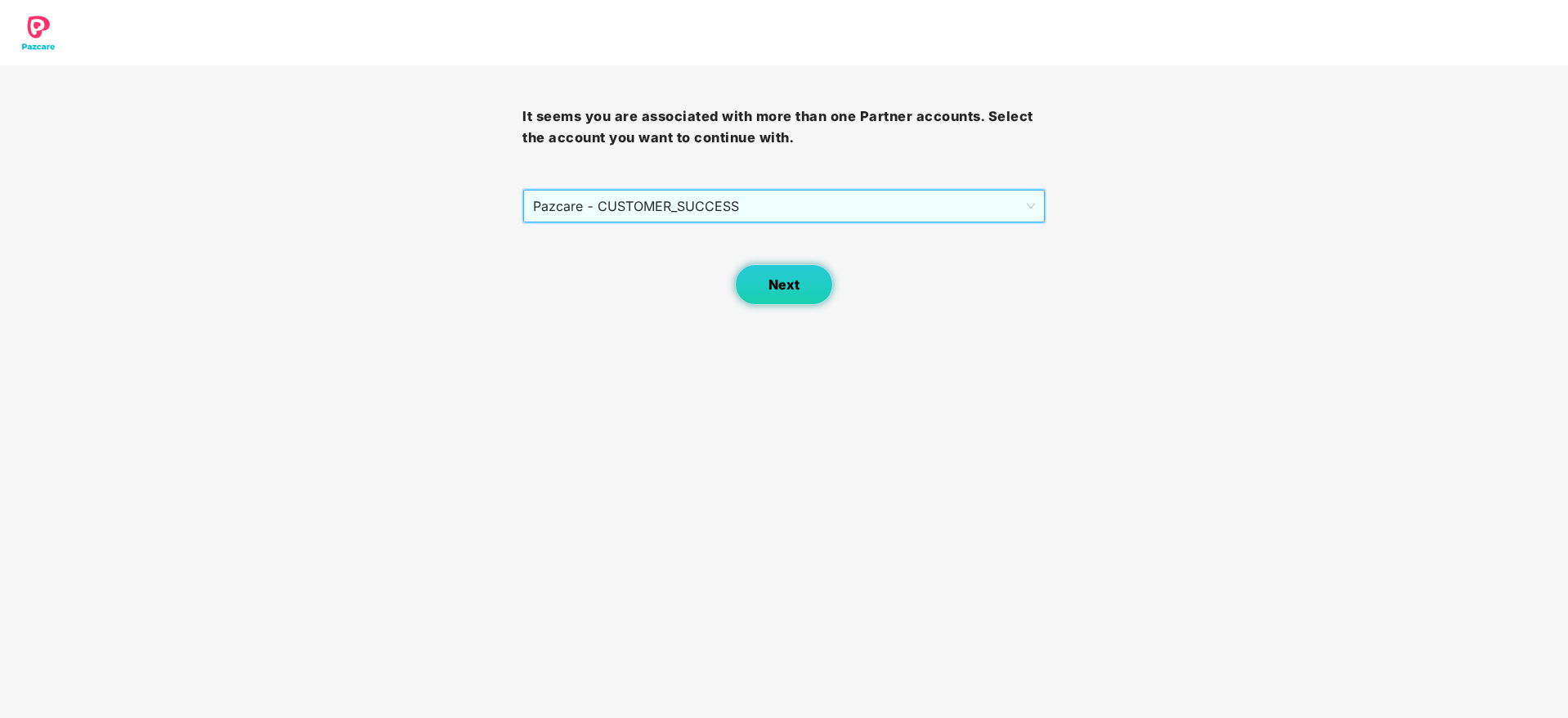
click at [778, 302] on button "Next" at bounding box center [784, 285] width 98 height 41
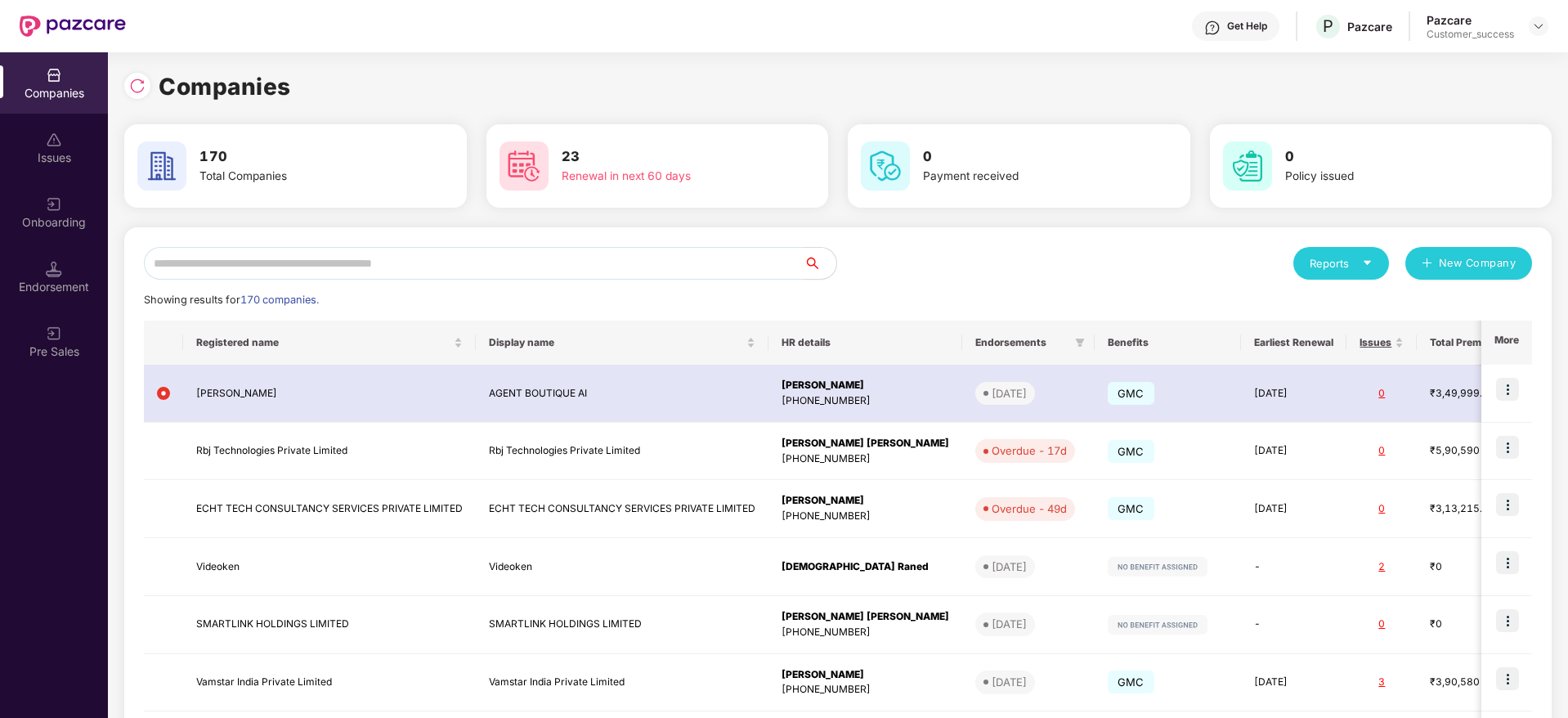
click at [624, 258] on input "text" at bounding box center [474, 263] width 660 height 33
paste input "**********"
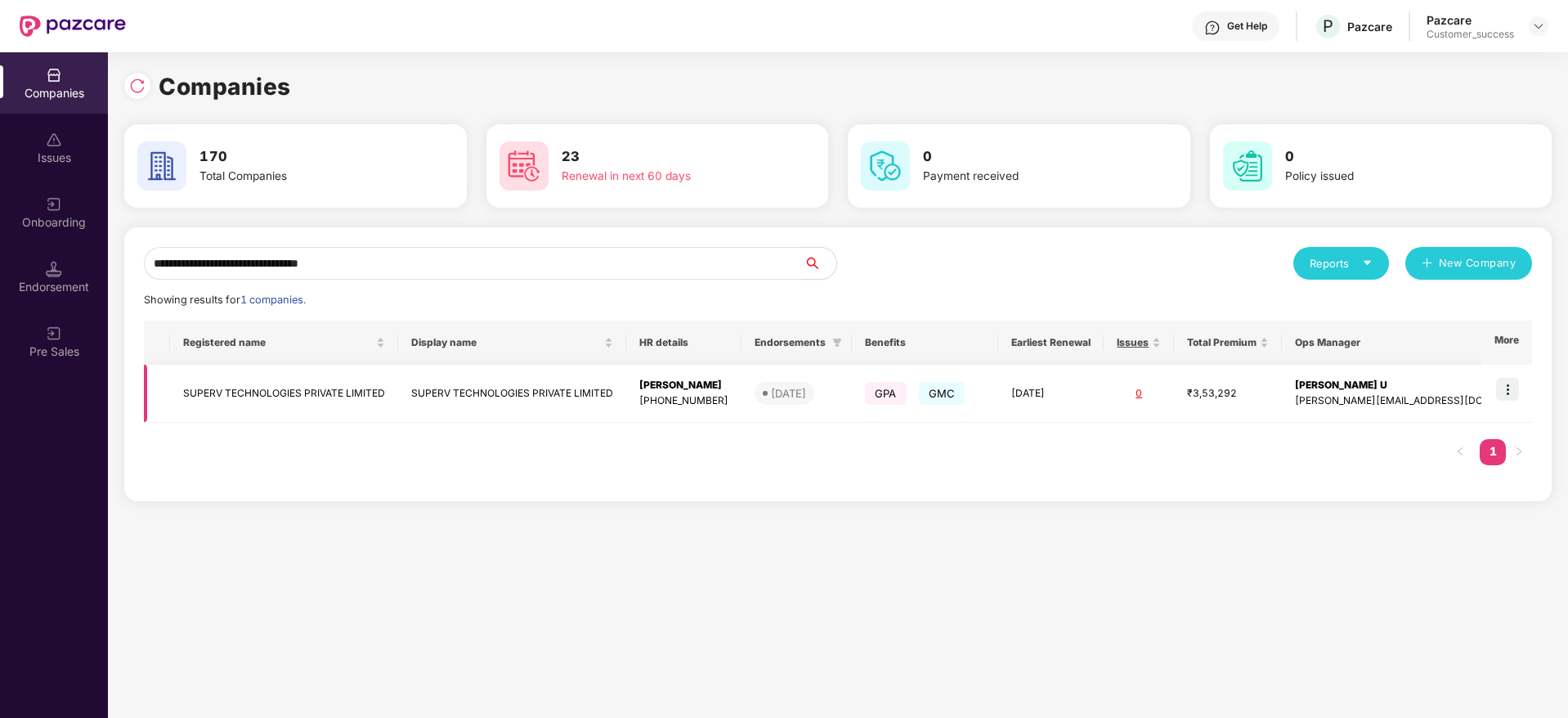
type input "**********"
click at [678, 389] on div "Amisha Prashar" at bounding box center [684, 386] width 89 height 15
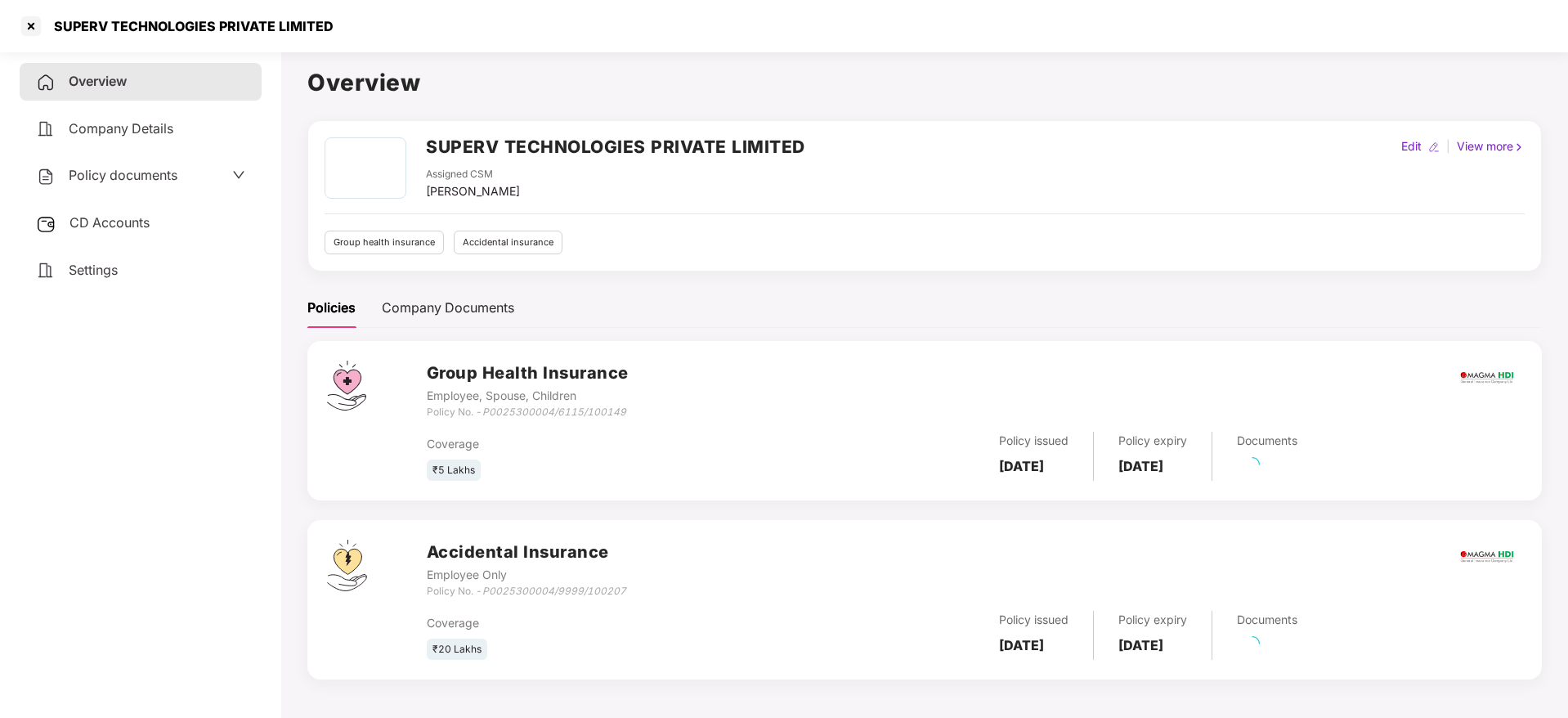
click at [137, 187] on div "Policy documents" at bounding box center [141, 175] width 242 height 37
click at [132, 188] on div "Policy documents" at bounding box center [141, 175] width 242 height 37
click at [138, 148] on div "Overview Company Details Policy documents CD Accounts Settings" at bounding box center [141, 175] width 242 height 225
click at [140, 180] on span "Policy documents" at bounding box center [123, 175] width 108 height 16
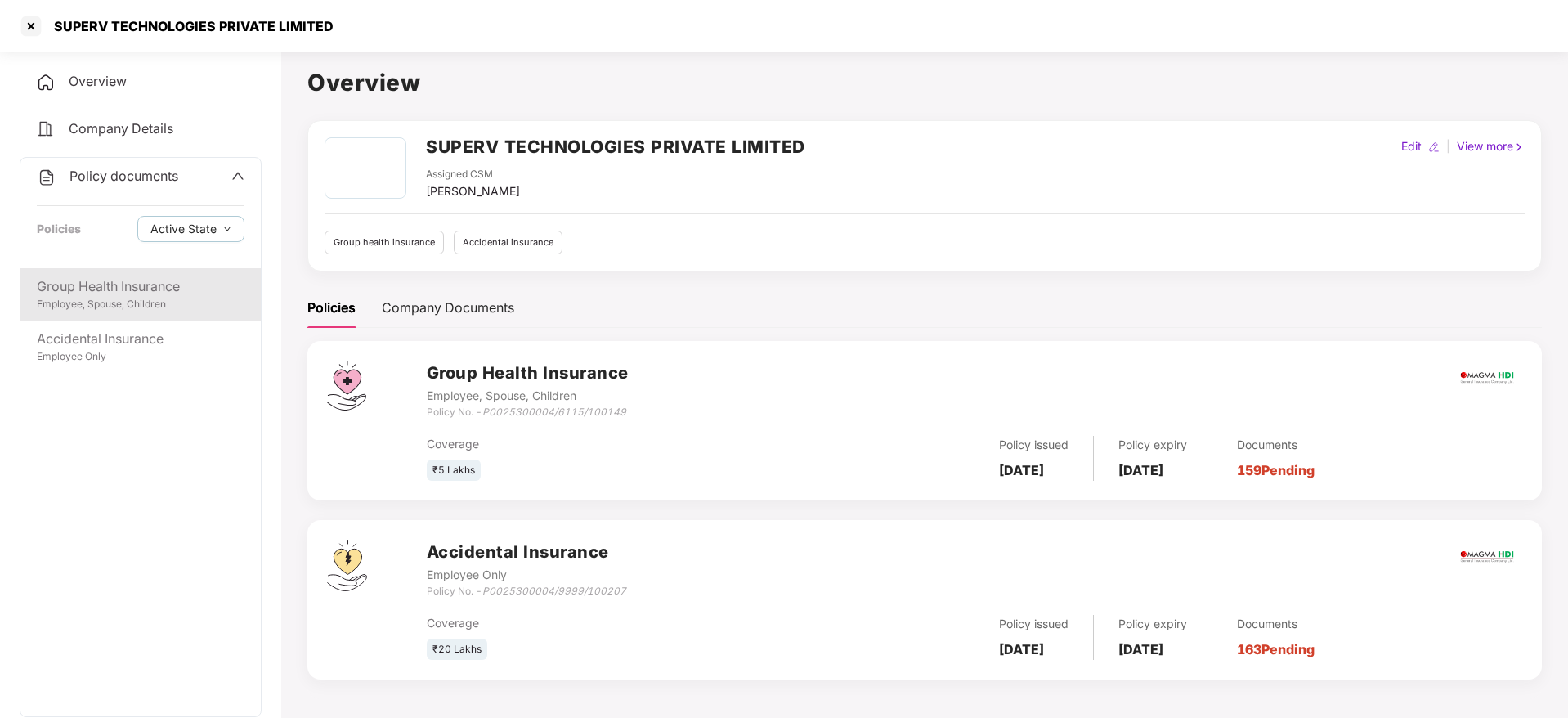
click at [158, 304] on div "Employee, Spouse, Children" at bounding box center [140, 304] width 208 height 15
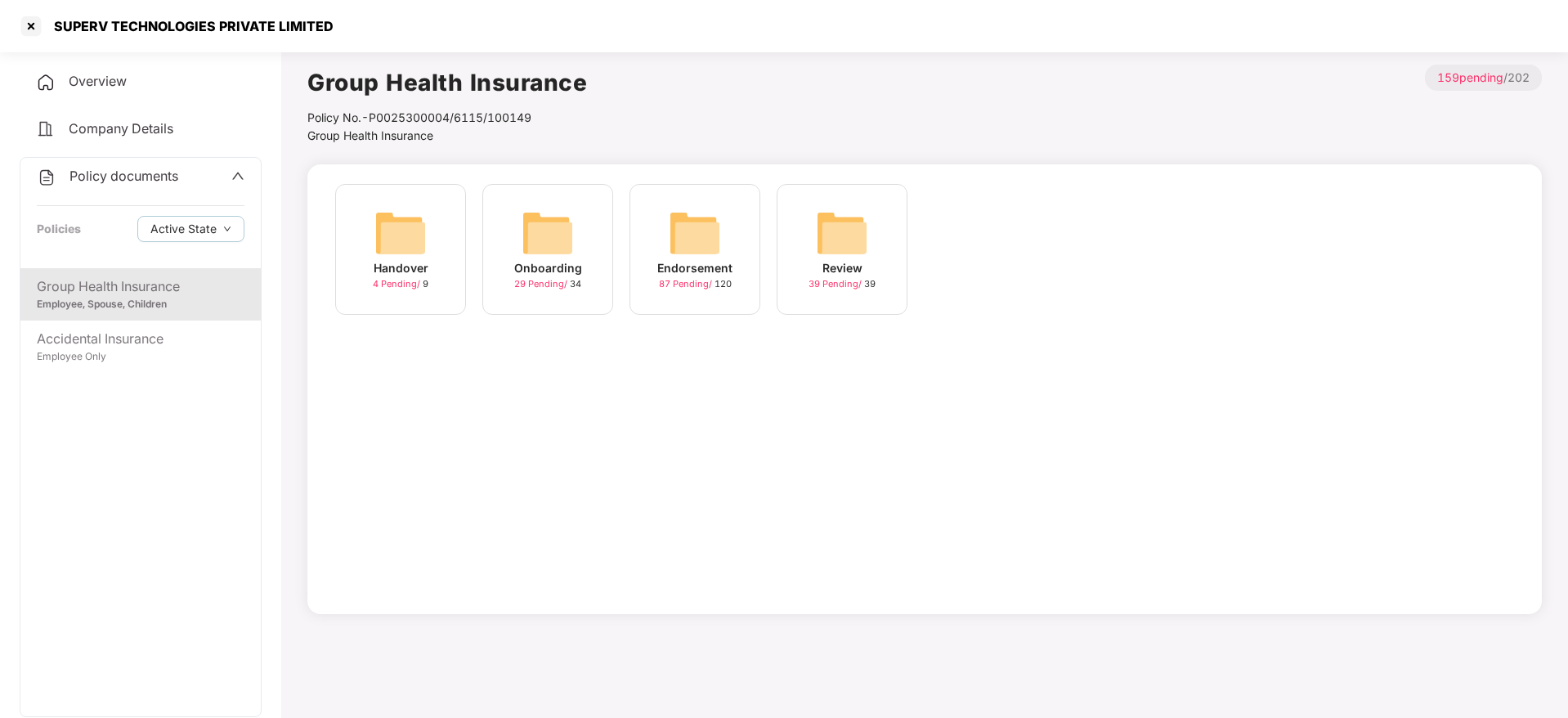
click at [709, 276] on div "Endorsement" at bounding box center [695, 268] width 75 height 18
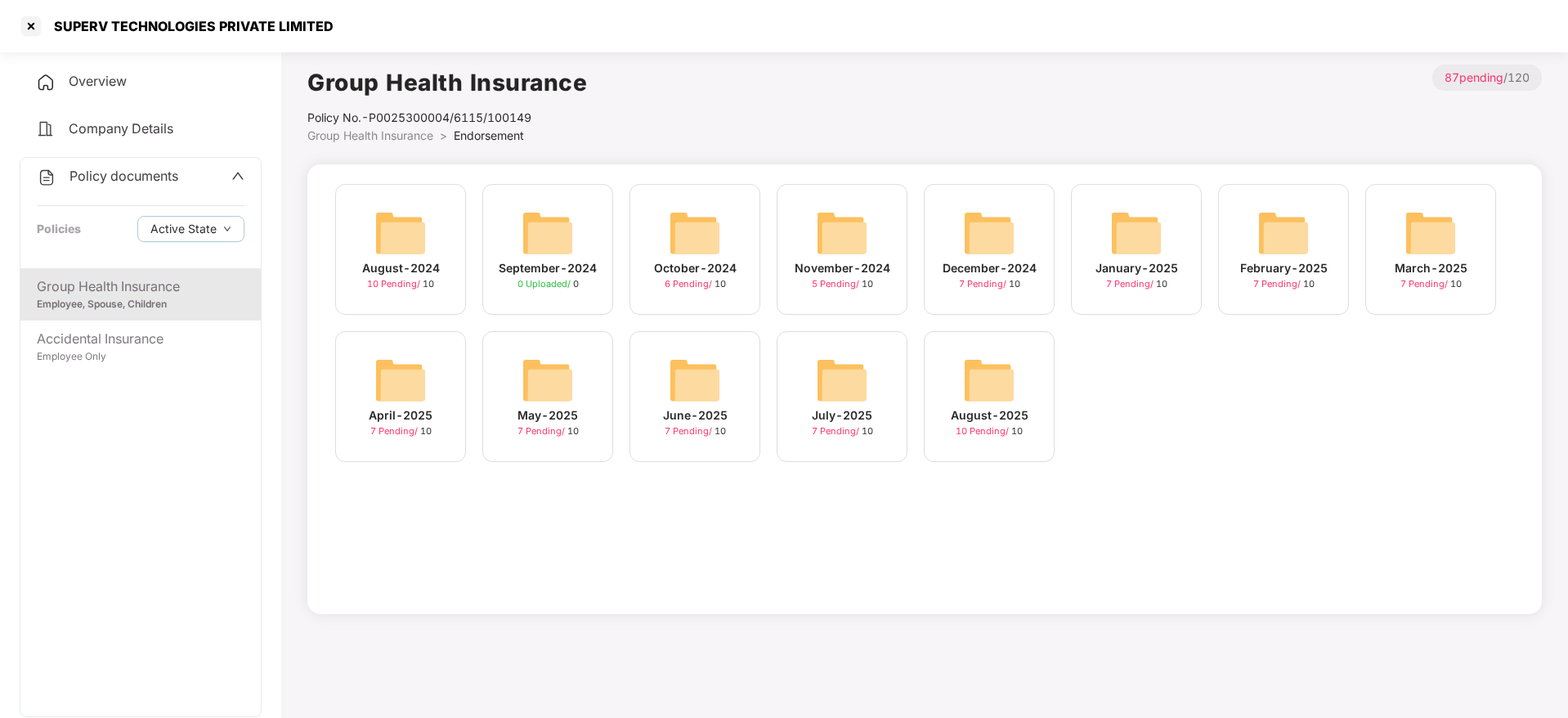
click at [973, 415] on div "August-2025" at bounding box center [989, 415] width 78 height 18
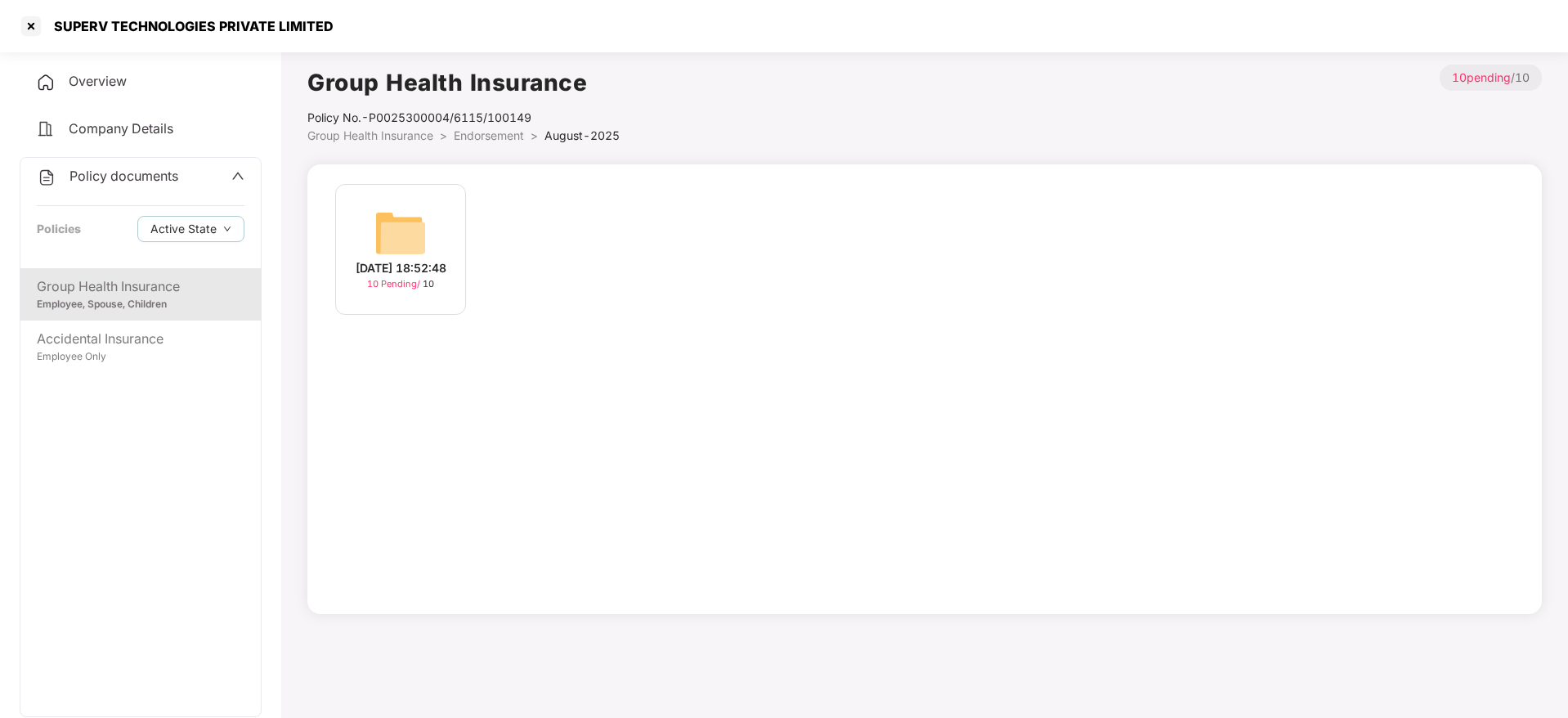
click at [440, 244] on div "12-Aug-2025 18:52:48 10 Pending / 10" at bounding box center [401, 249] width 130 height 131
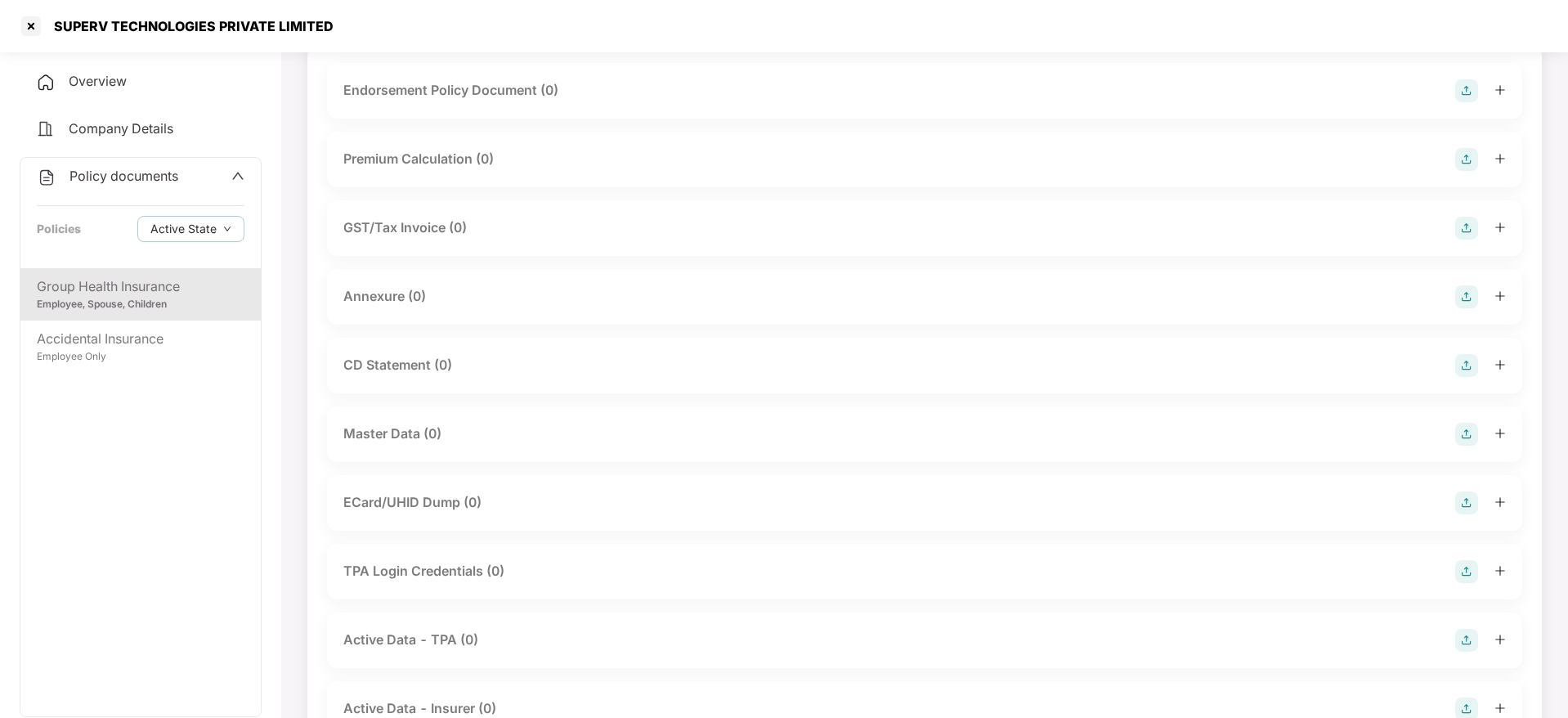
scroll to position [0, 0]
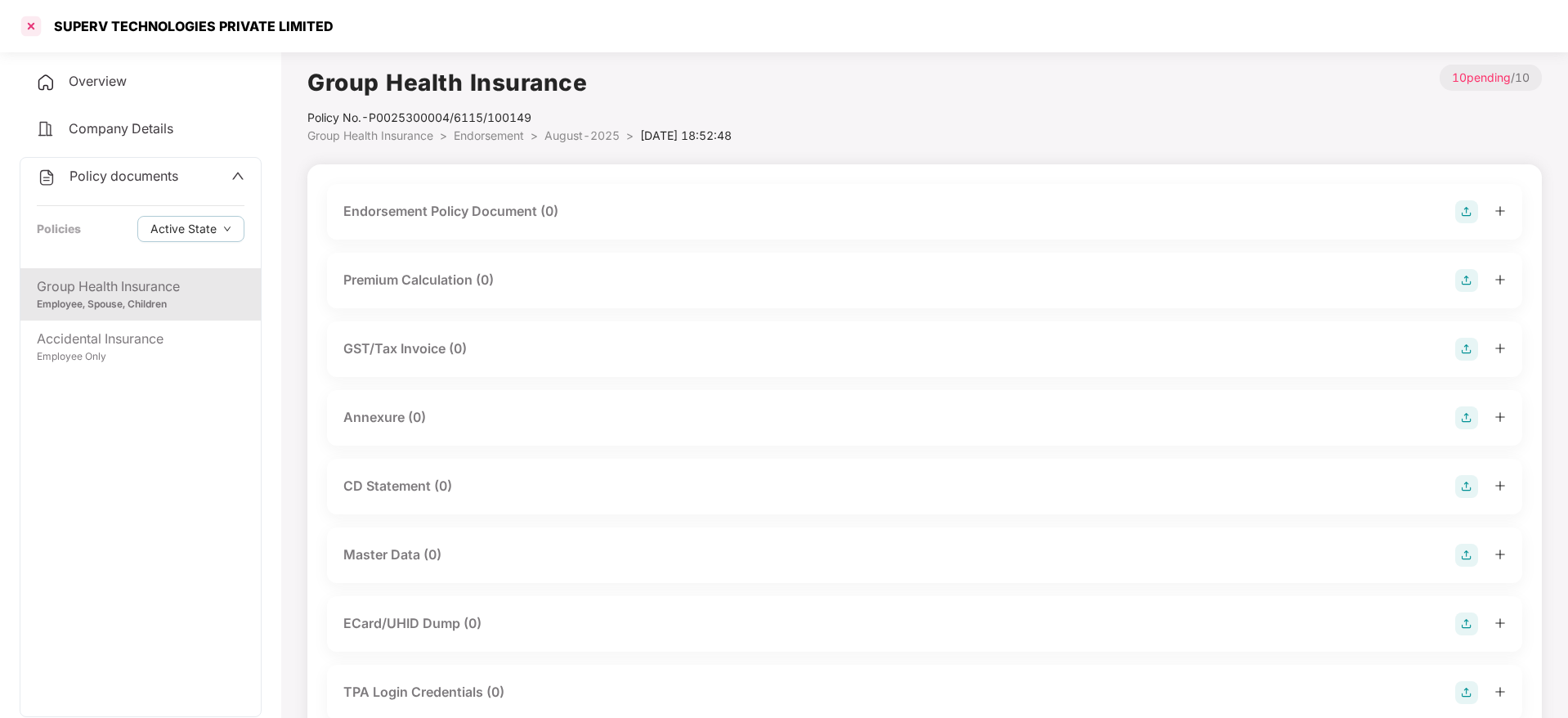
click at [29, 20] on div at bounding box center [30, 25] width 26 height 26
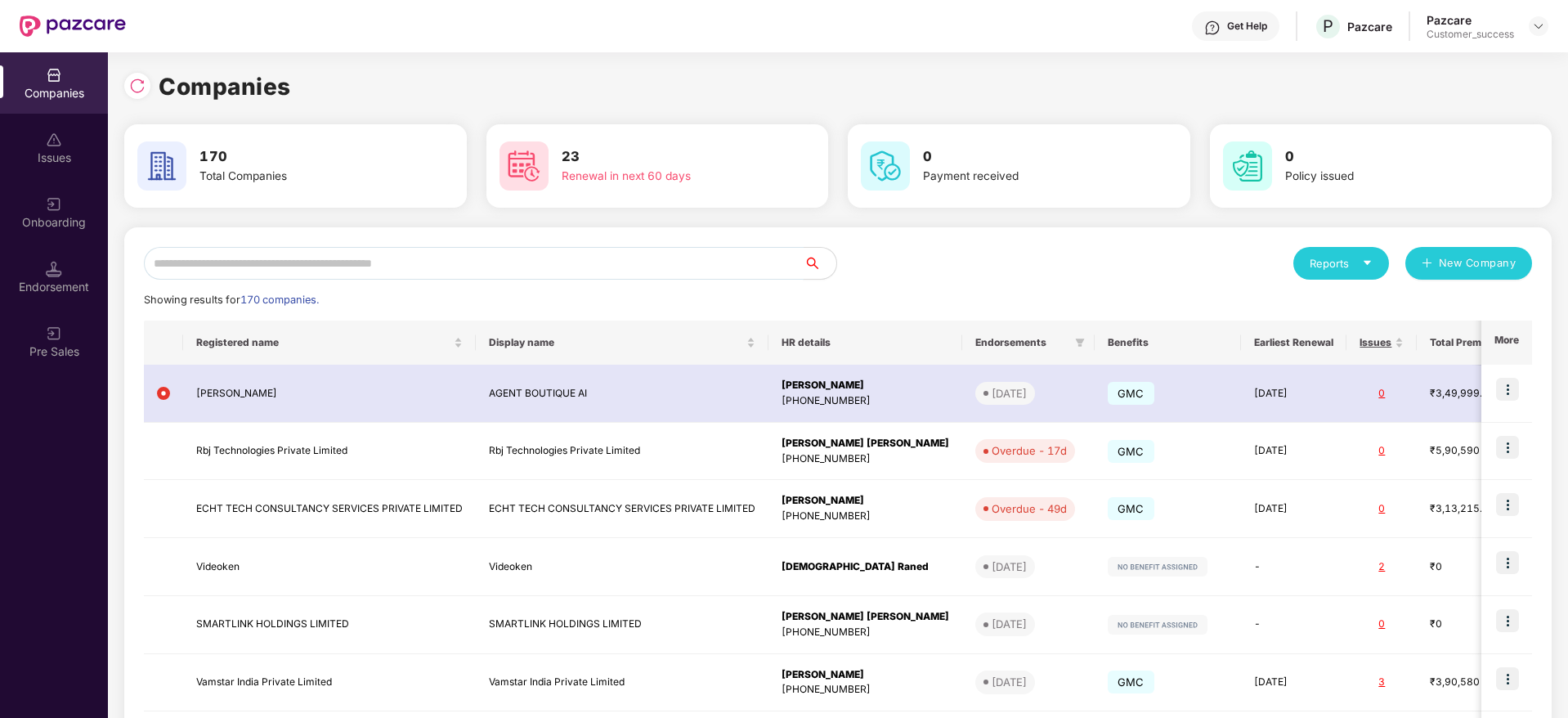
click at [460, 269] on input "text" at bounding box center [474, 263] width 660 height 33
paste input "**********"
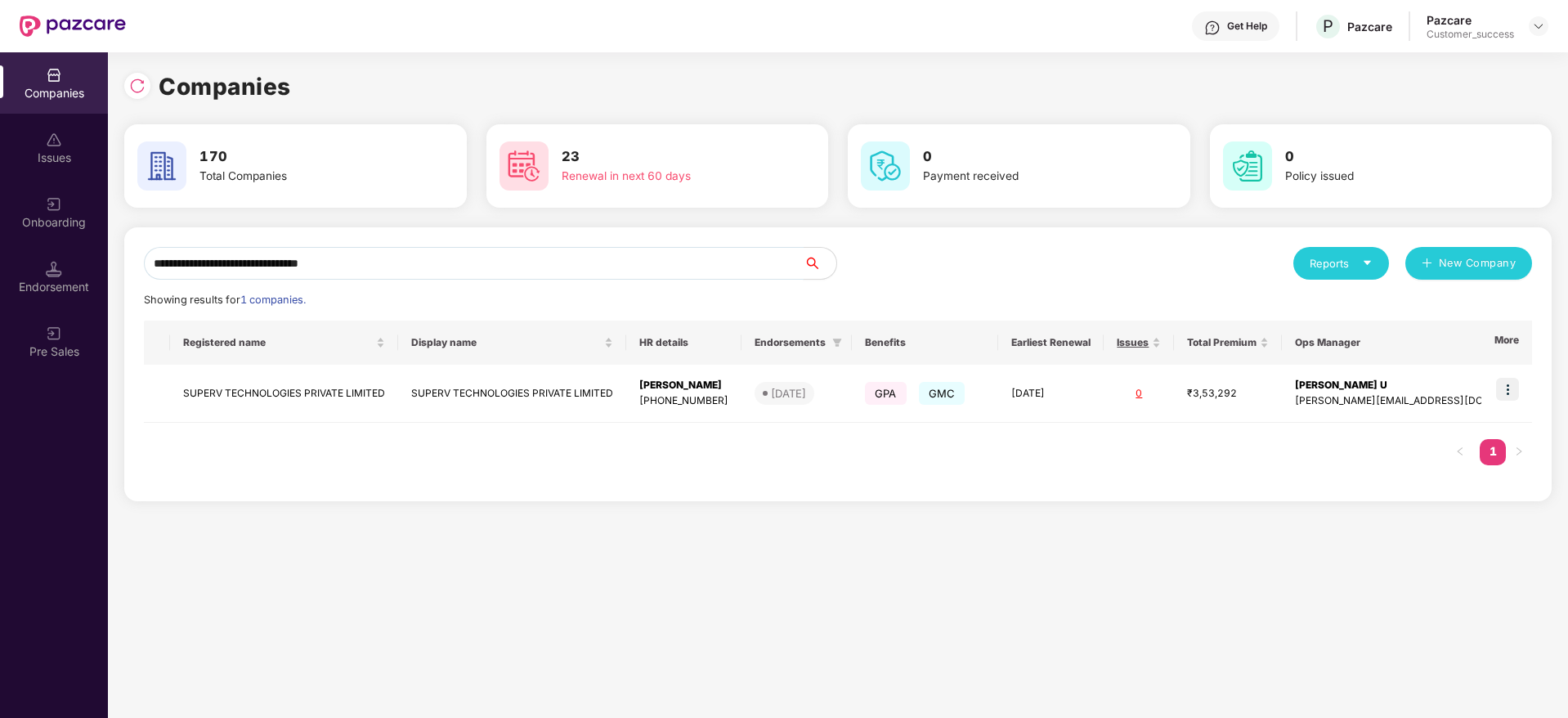
type input "**********"
click at [453, 257] on input "**********" at bounding box center [474, 263] width 660 height 33
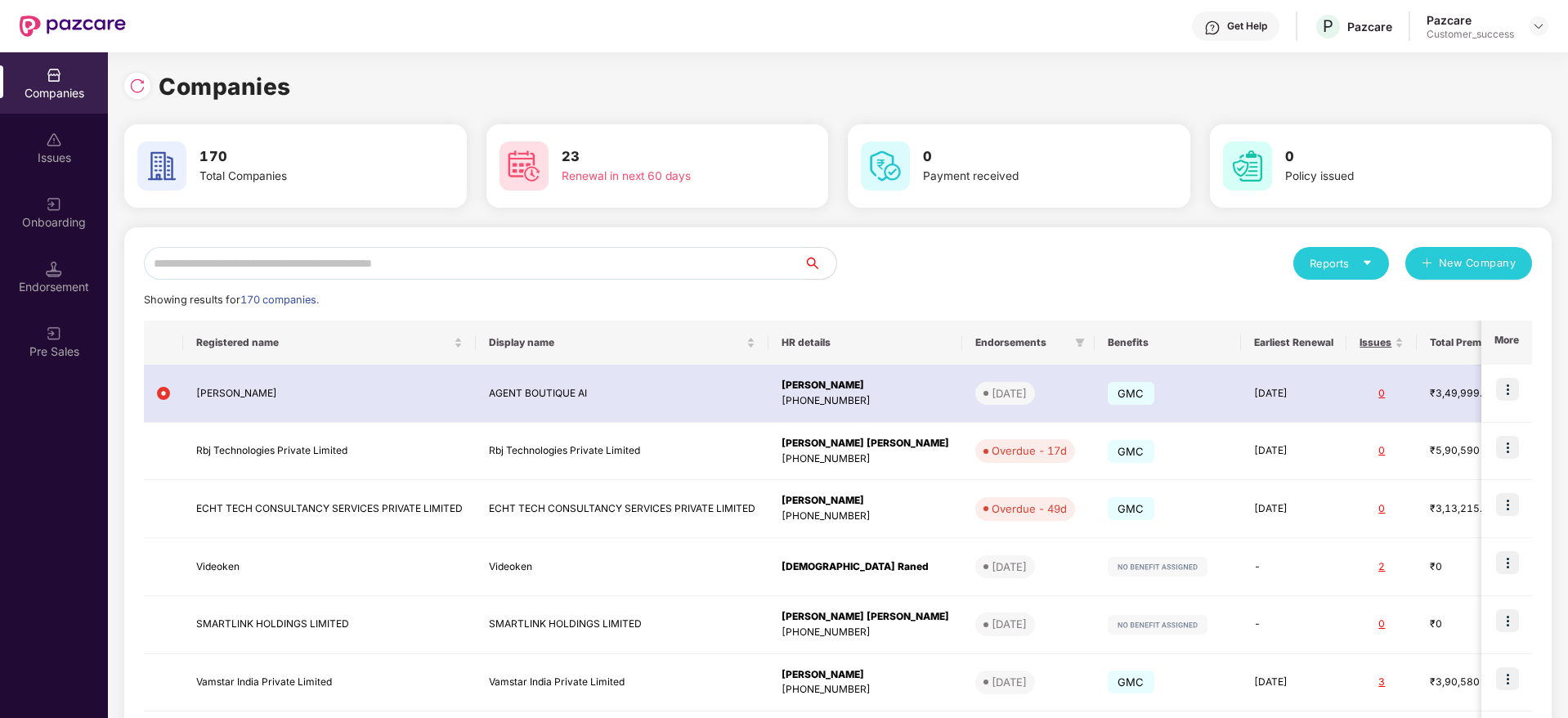
click at [529, 237] on div "Reports New Company Showing results for 170 companies. Registered name Display …" at bounding box center [838, 624] width 1427 height 794
click at [617, 251] on input "text" at bounding box center [474, 263] width 660 height 33
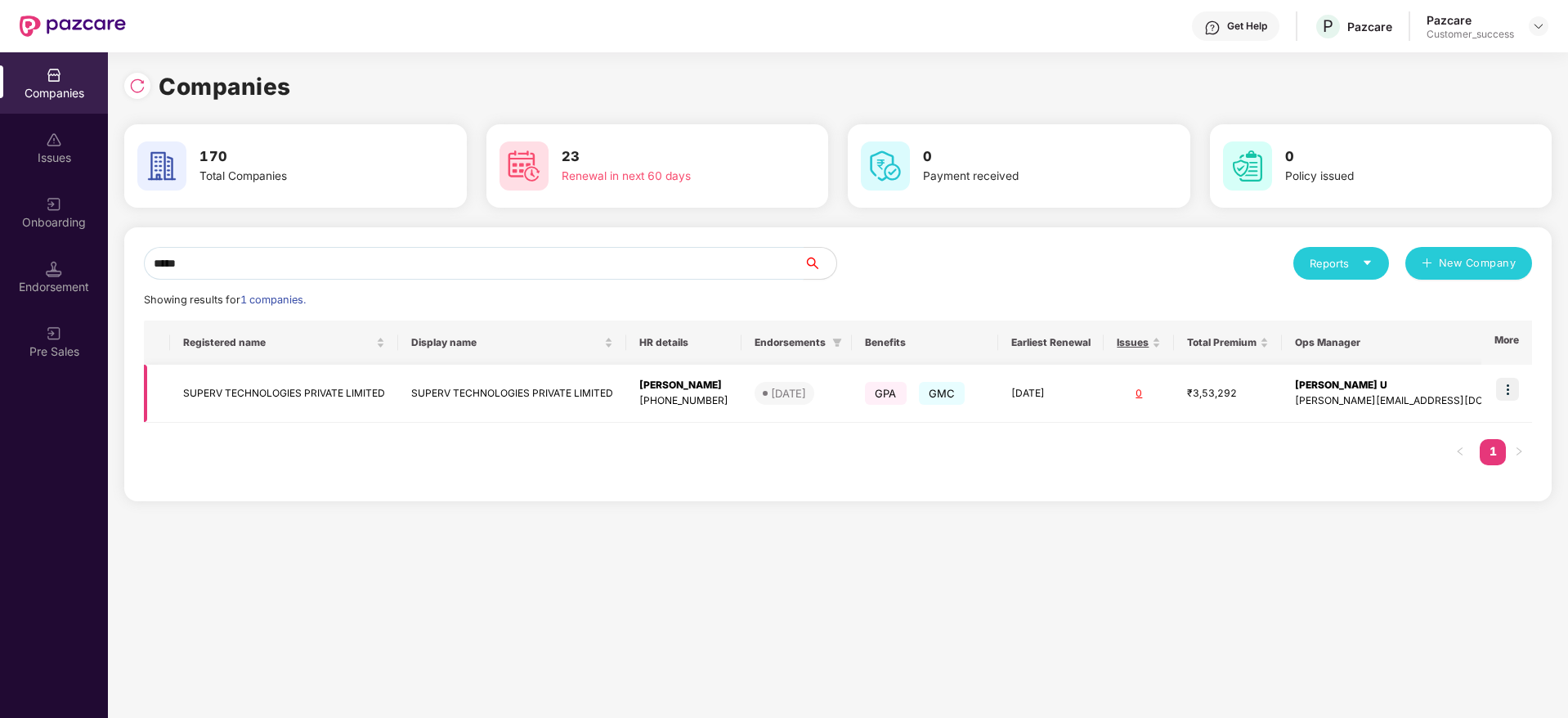
type input "*****"
click at [568, 389] on td "SUPERV TECHNOLOGIES PRIVATE LIMITED" at bounding box center [512, 393] width 228 height 58
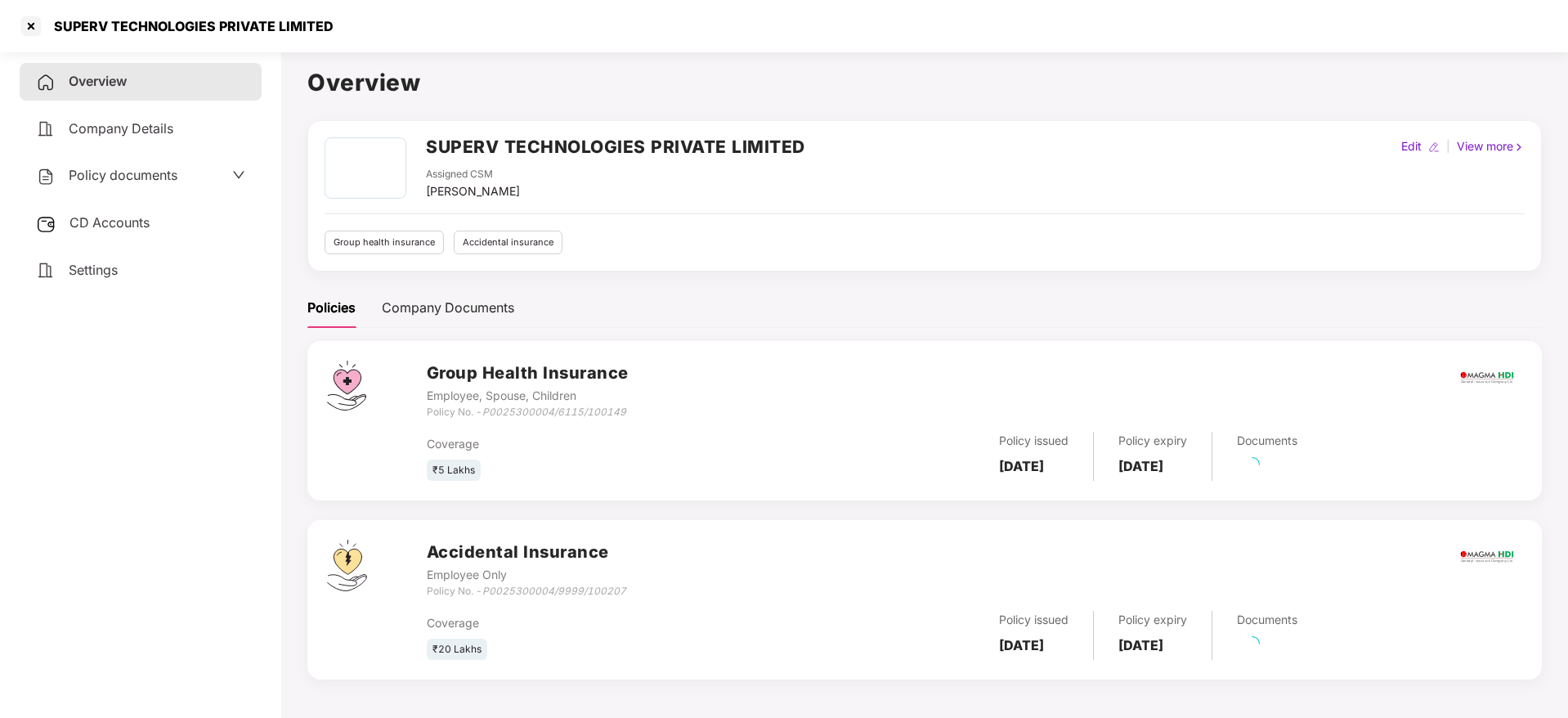
click at [189, 168] on div "Policy documents" at bounding box center [140, 175] width 209 height 21
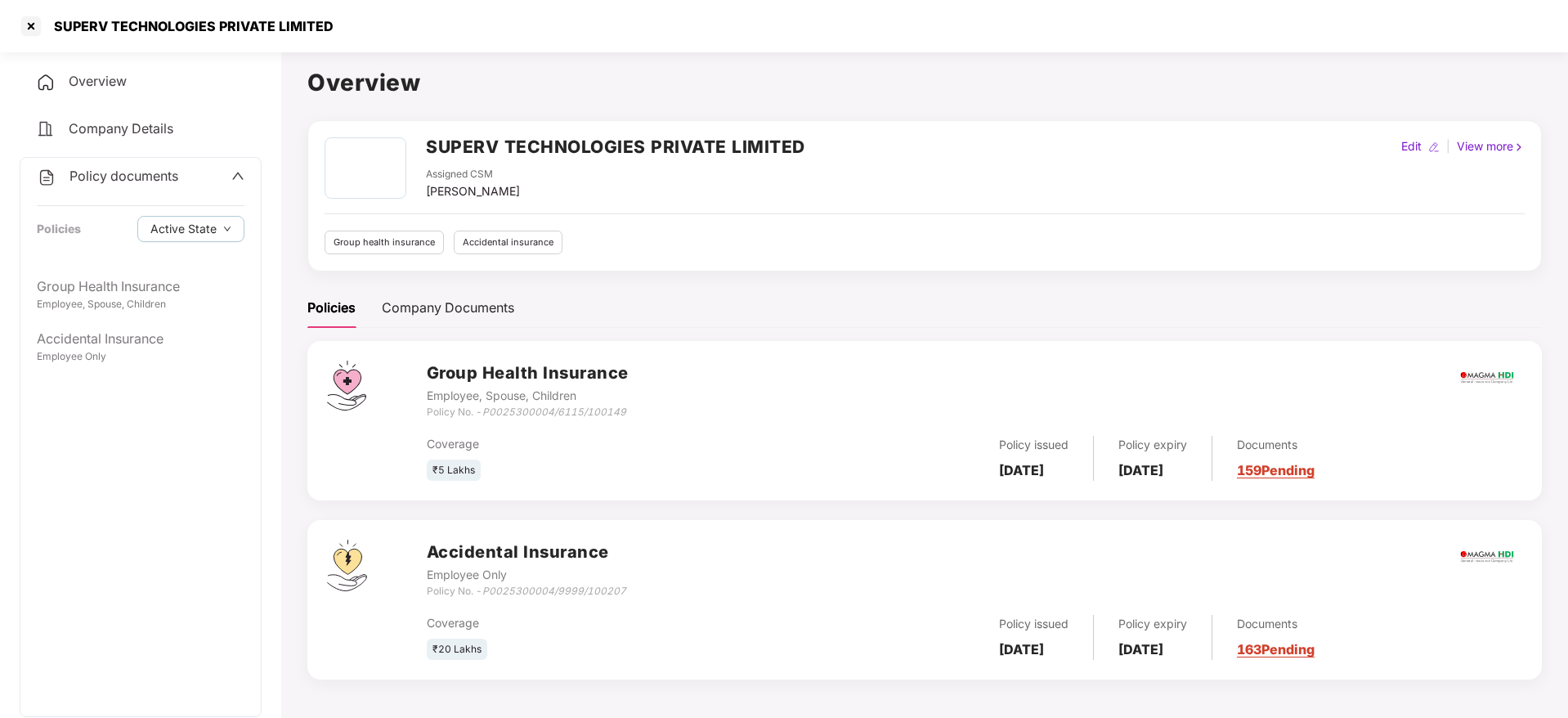
click at [129, 77] on div "Overview" at bounding box center [141, 81] width 242 height 37
click at [448, 309] on div "Company Documents" at bounding box center [448, 308] width 132 height 20
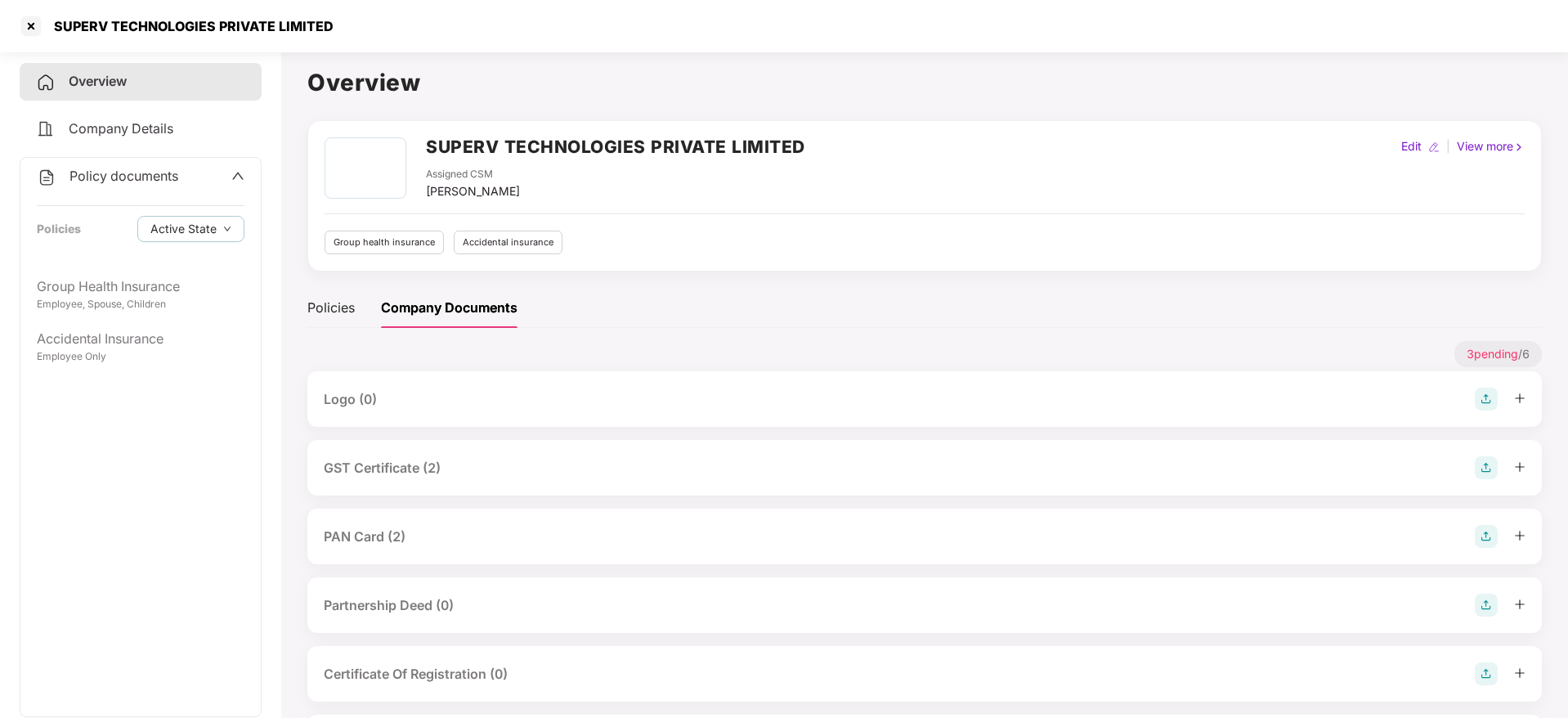
click at [462, 479] on div "GST Certificate (2)" at bounding box center [924, 468] width 1234 height 56
click at [458, 476] on div "GST Certificate (2)" at bounding box center [924, 467] width 1202 height 23
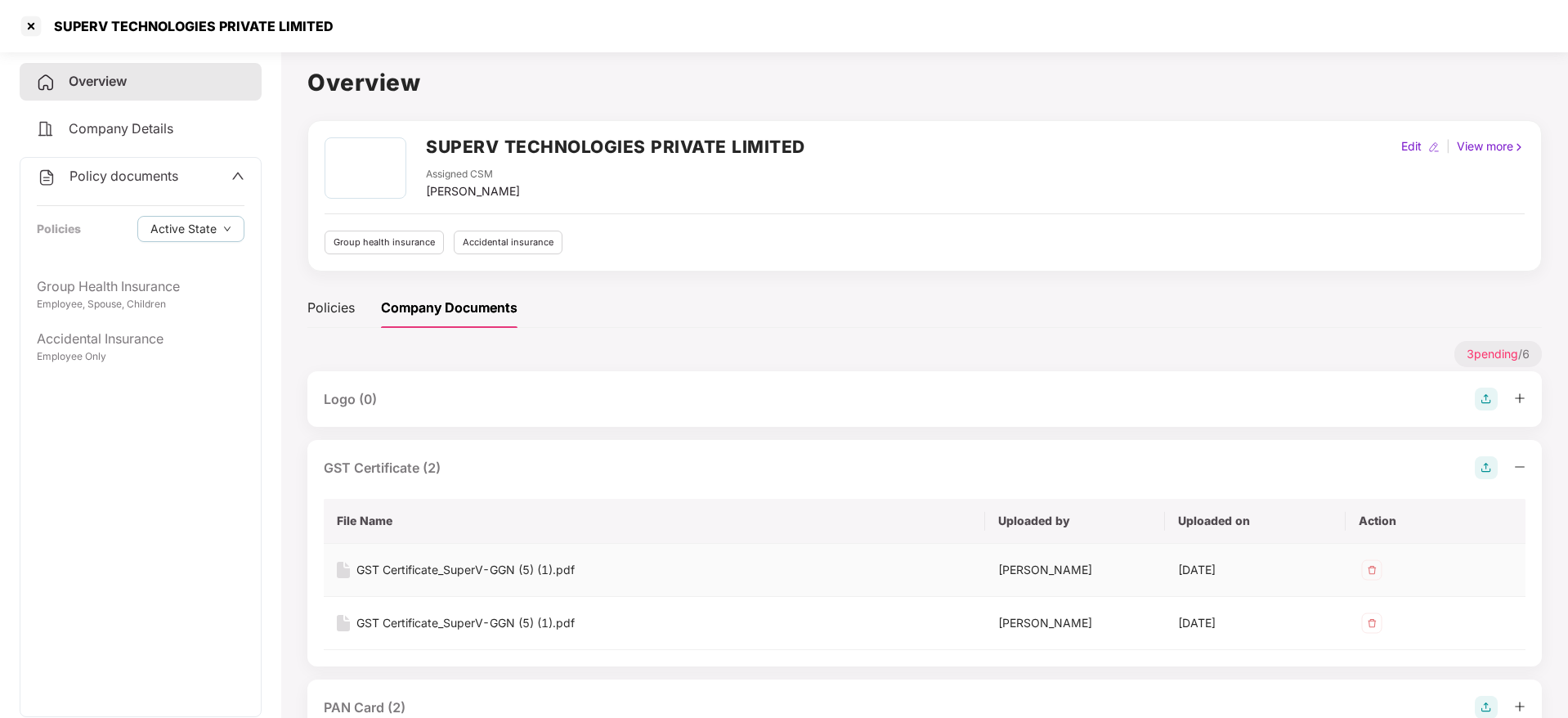
click at [445, 572] on div "GST Certificate_SuperV-GGN (5) (1).pdf" at bounding box center [466, 570] width 219 height 18
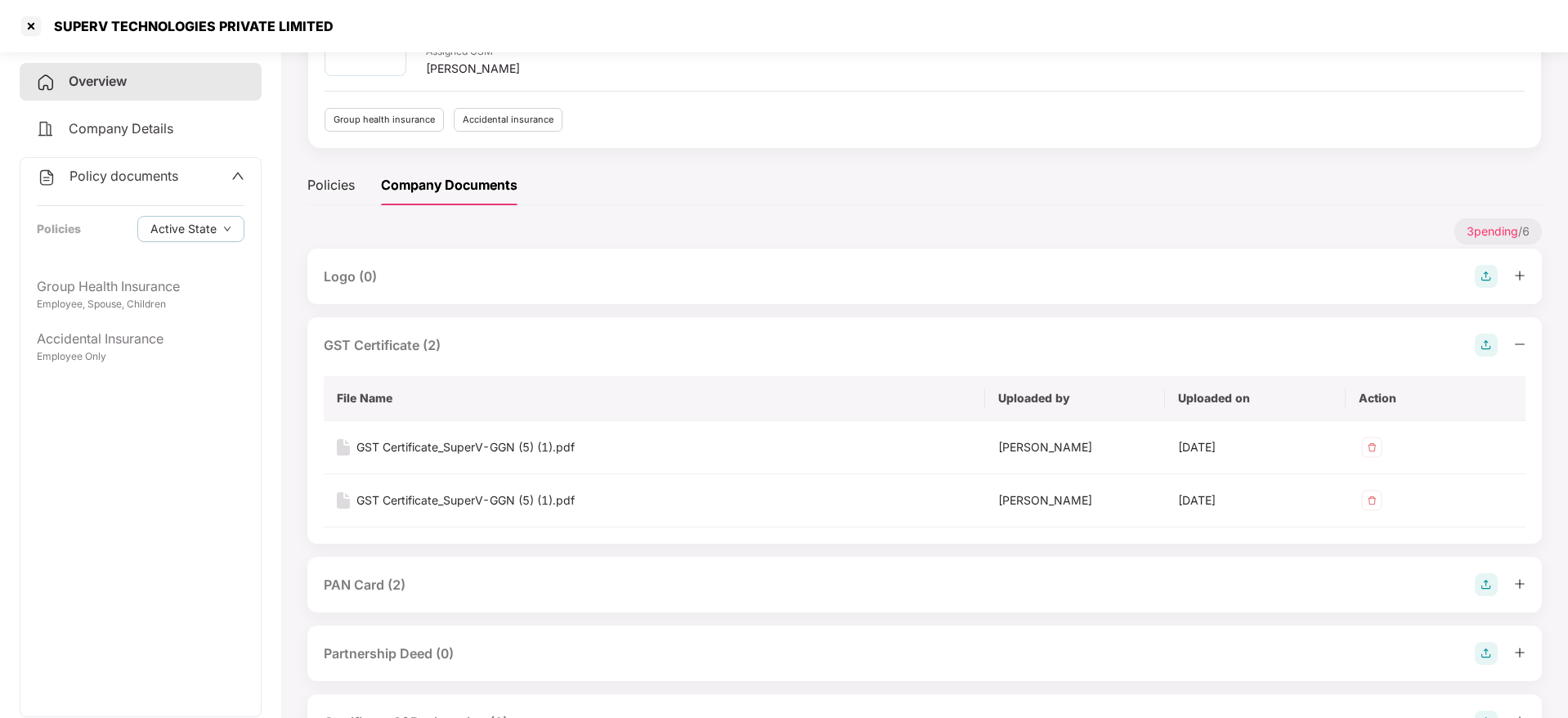
click at [428, 592] on div "PAN Card (2)" at bounding box center [924, 584] width 1202 height 23
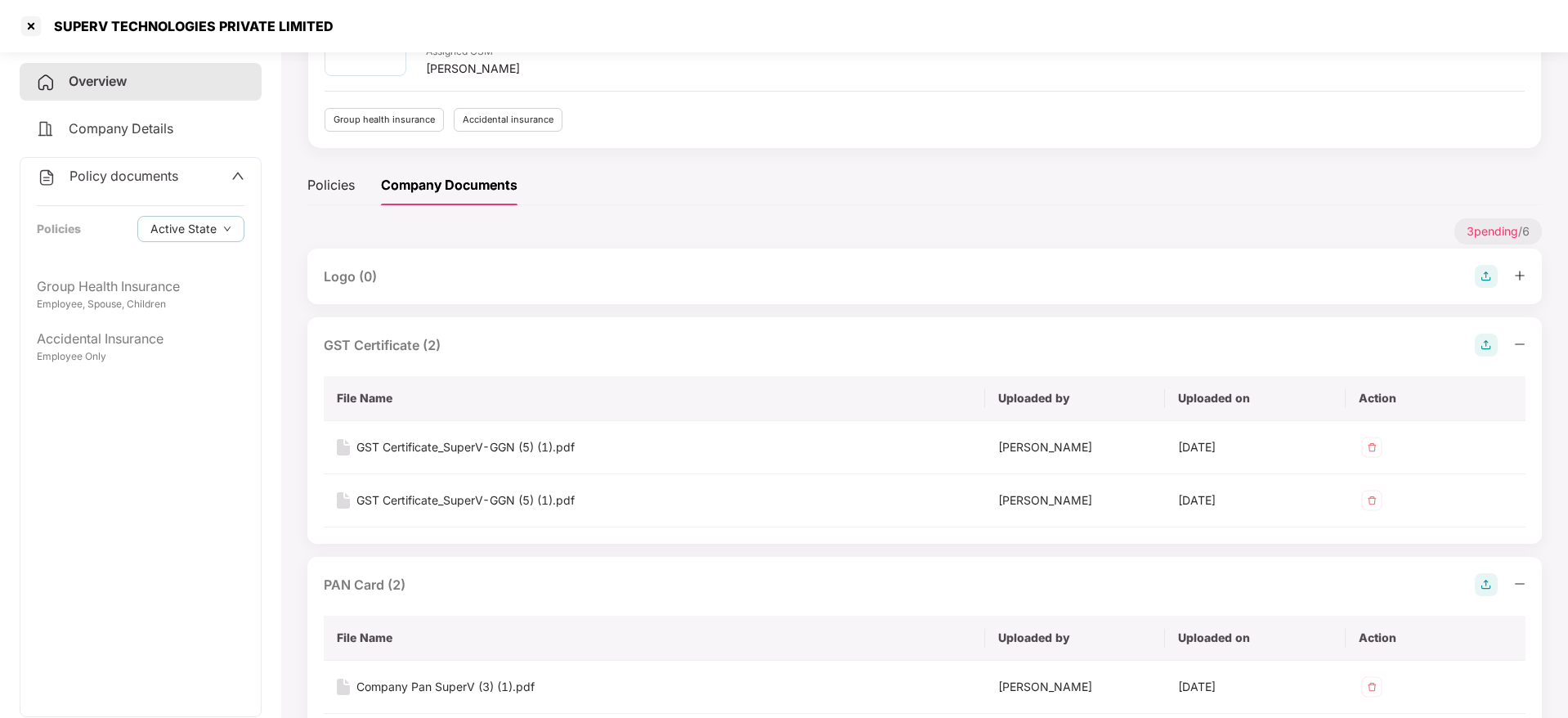
scroll to position [245, 0]
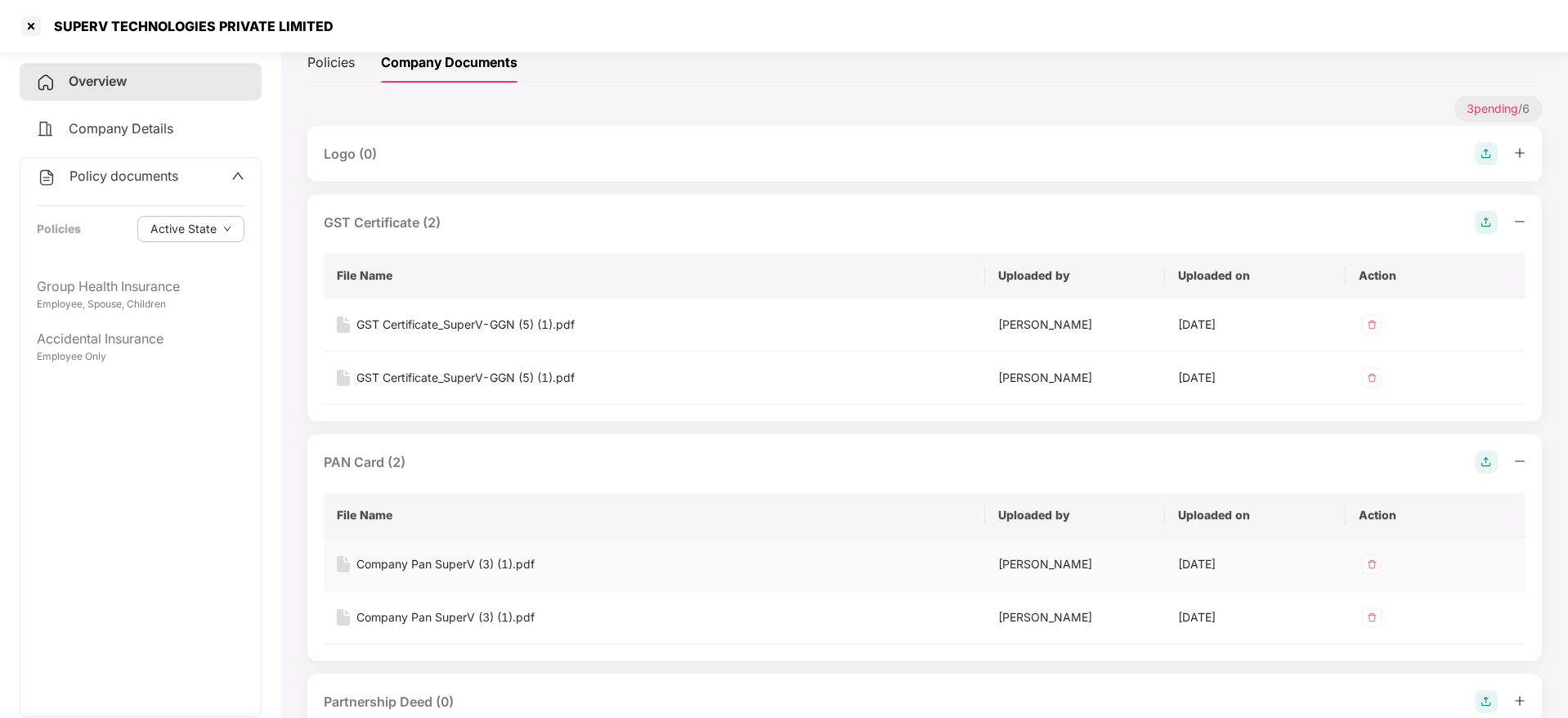
click at [442, 565] on div "Company Pan SuperV (3) (1).pdf" at bounding box center [446, 564] width 178 height 18
click at [26, 26] on div at bounding box center [30, 25] width 26 height 26
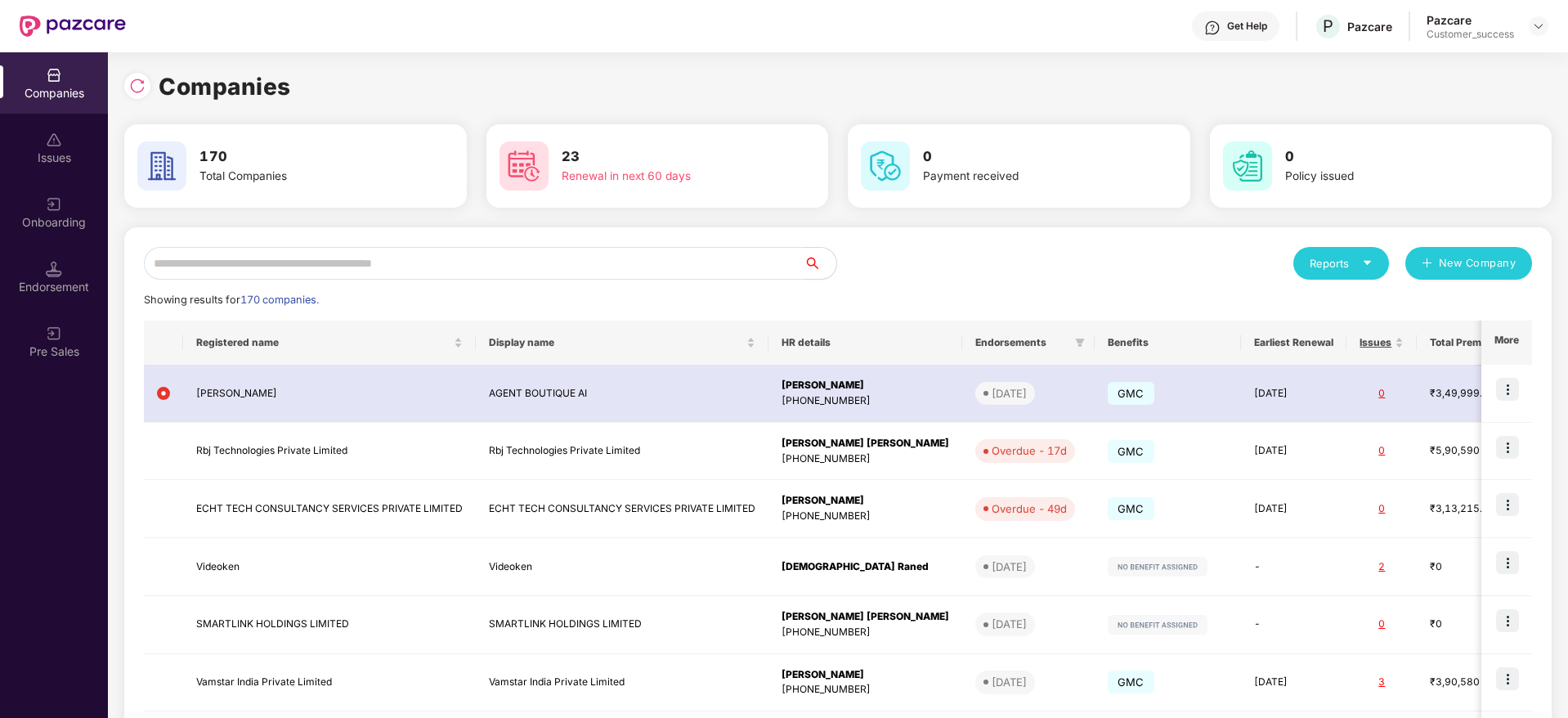
scroll to position [0, 0]
click at [432, 253] on input "text" at bounding box center [474, 263] width 660 height 33
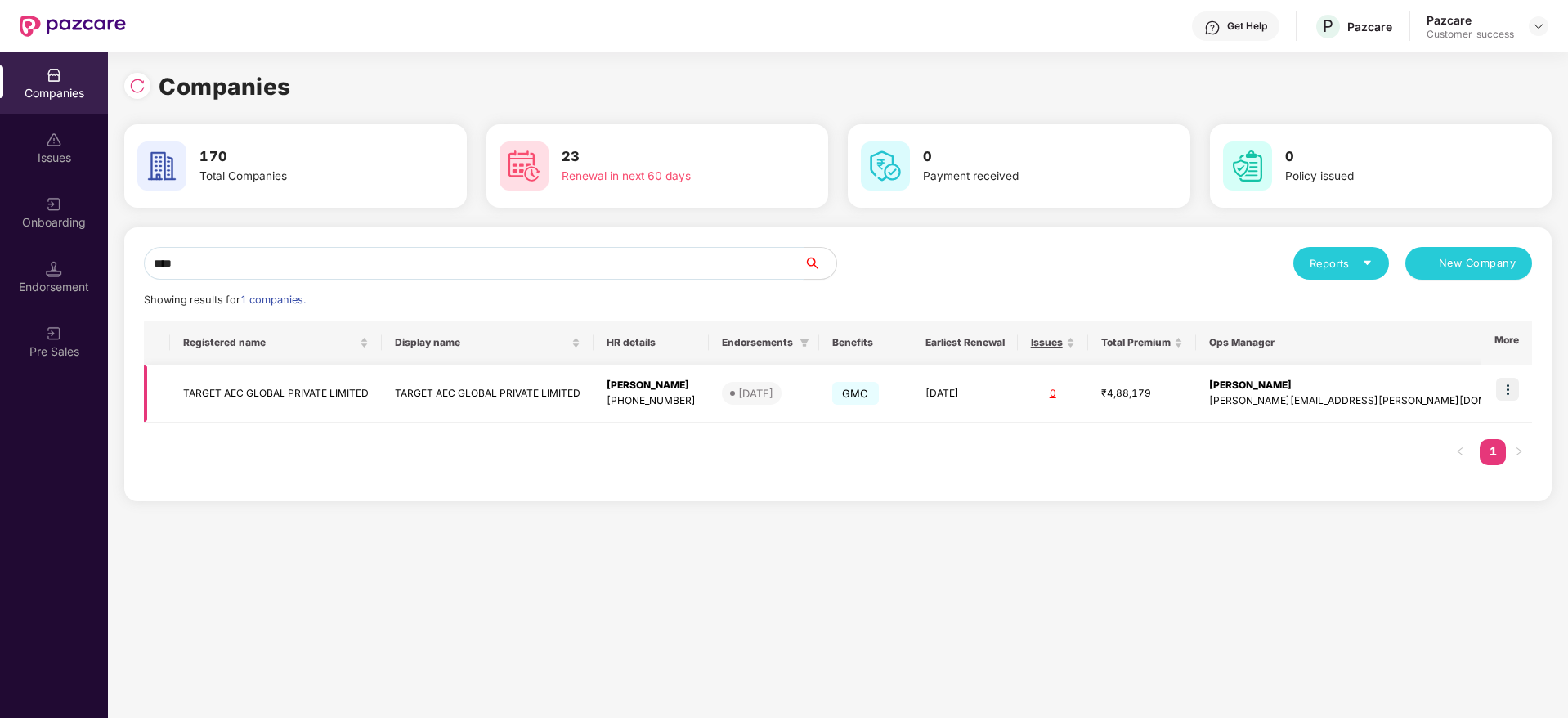
type input "****"
click at [1510, 382] on img at bounding box center [1507, 389] width 23 height 23
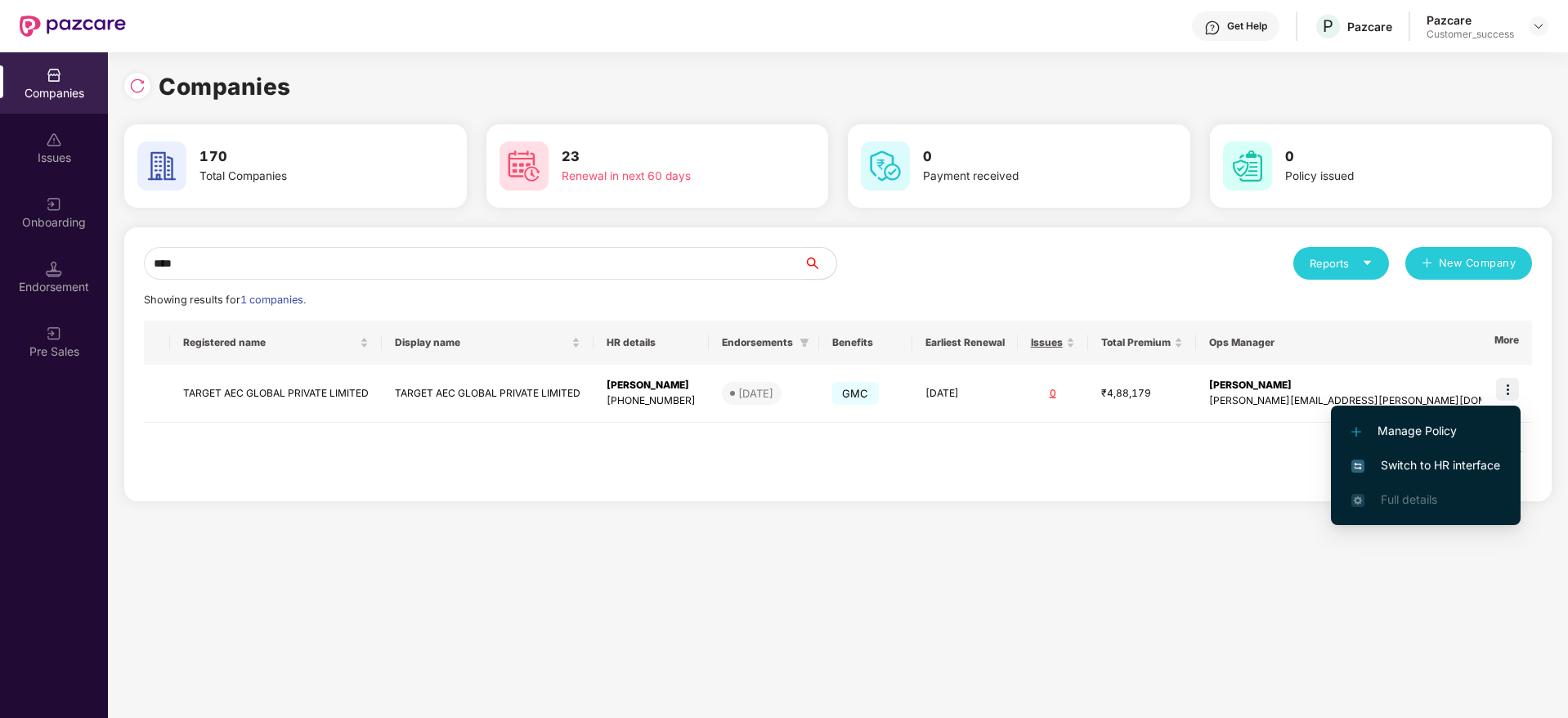
click at [1461, 462] on span "Switch to HR interface" at bounding box center [1426, 465] width 149 height 18
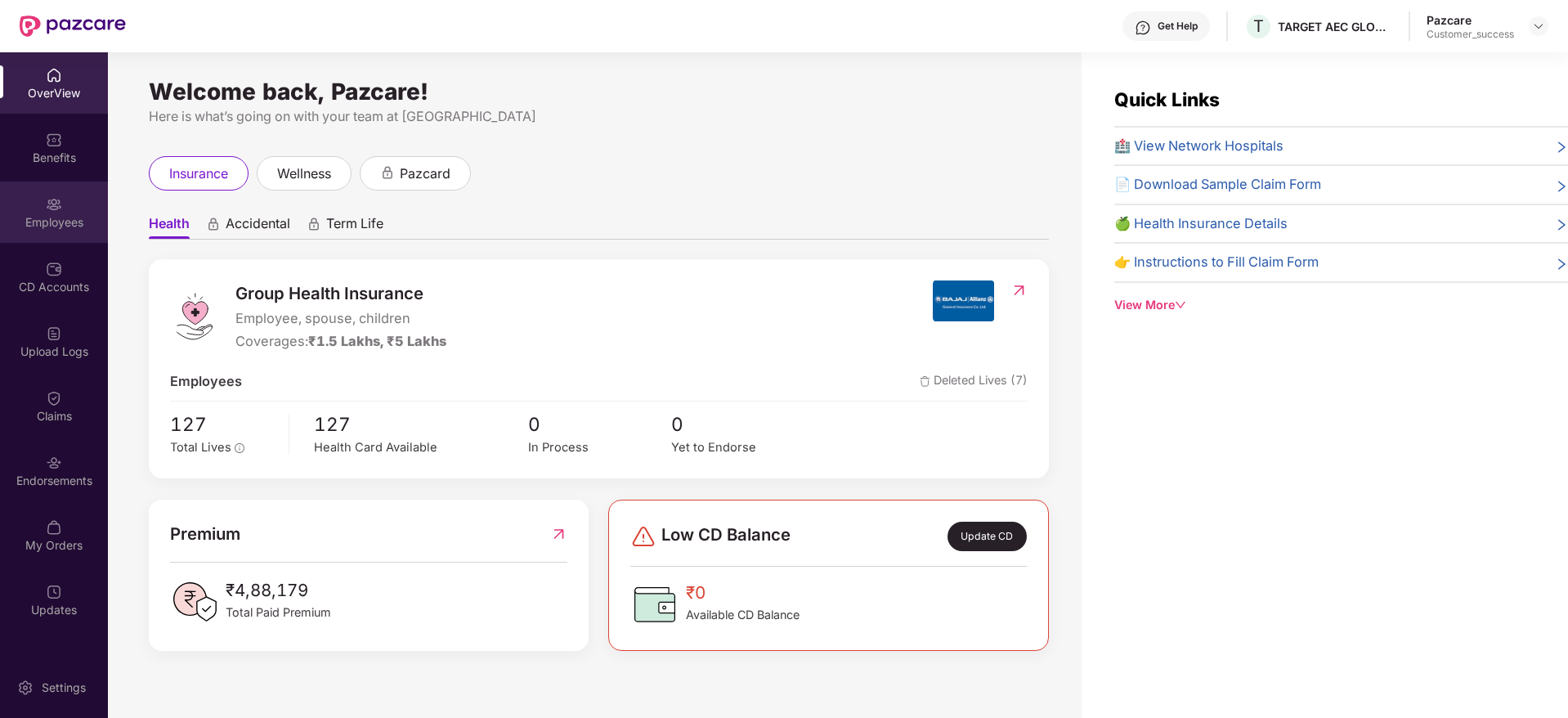
click at [28, 219] on div "Employees" at bounding box center [53, 222] width 108 height 16
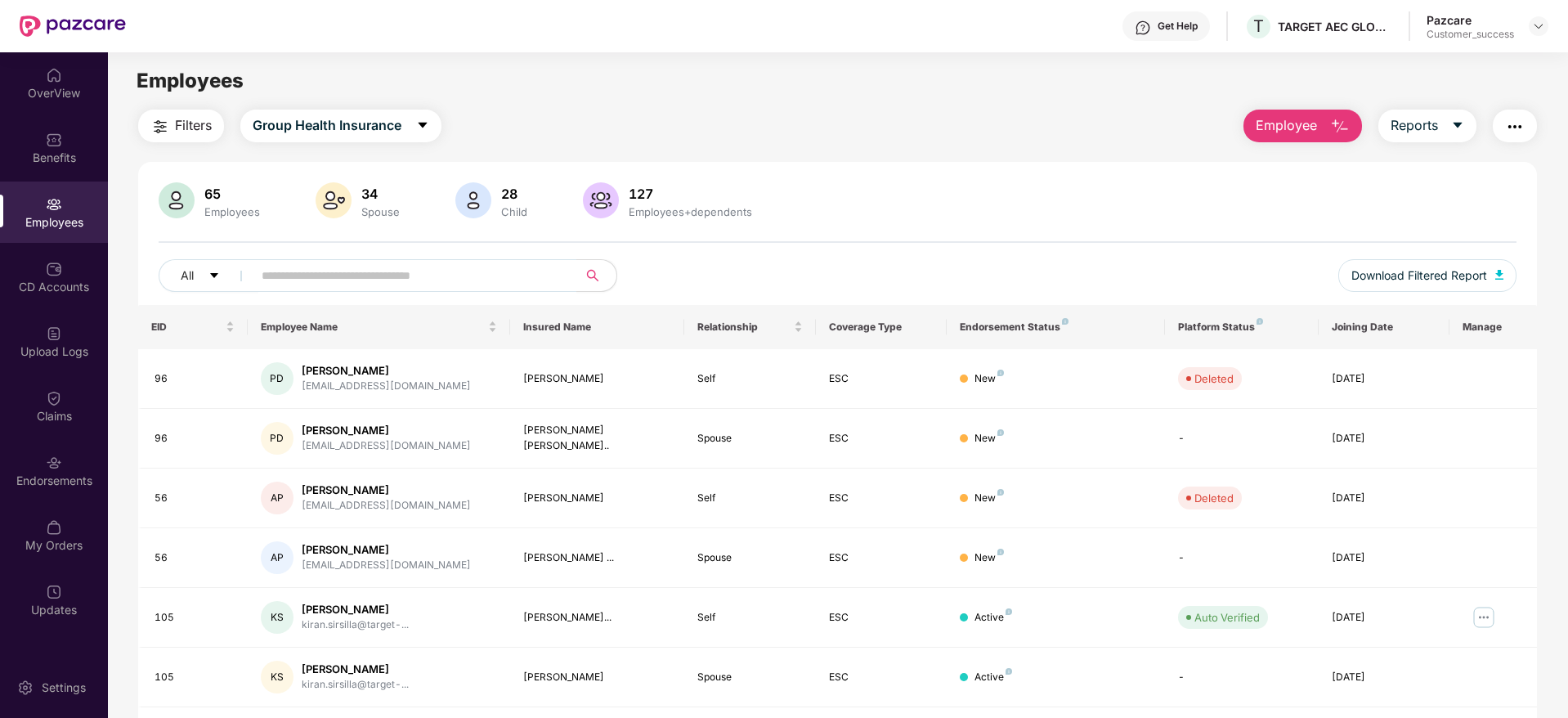
click at [1507, 131] on img "button" at bounding box center [1515, 126] width 19 height 19
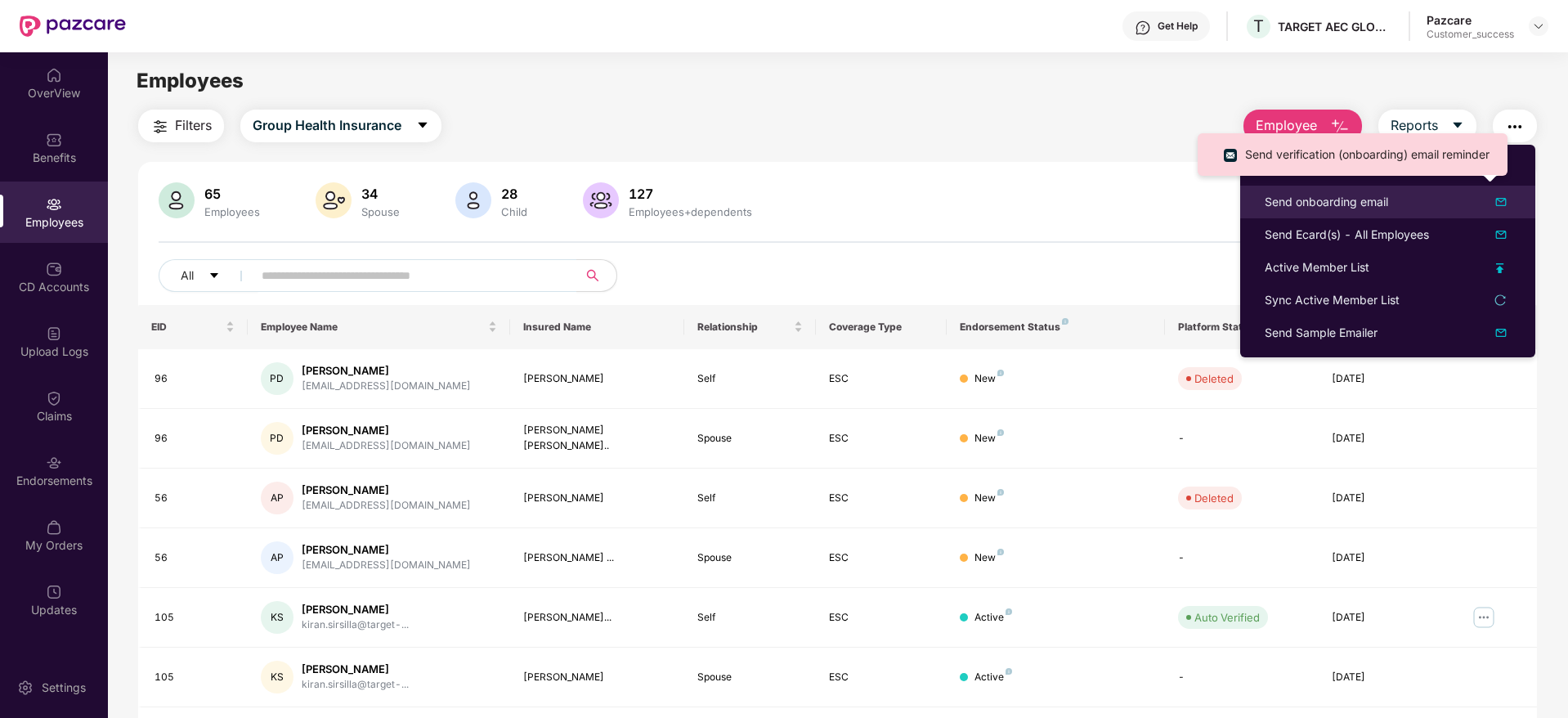
click at [1316, 204] on div "Send onboarding email" at bounding box center [1327, 202] width 124 height 18
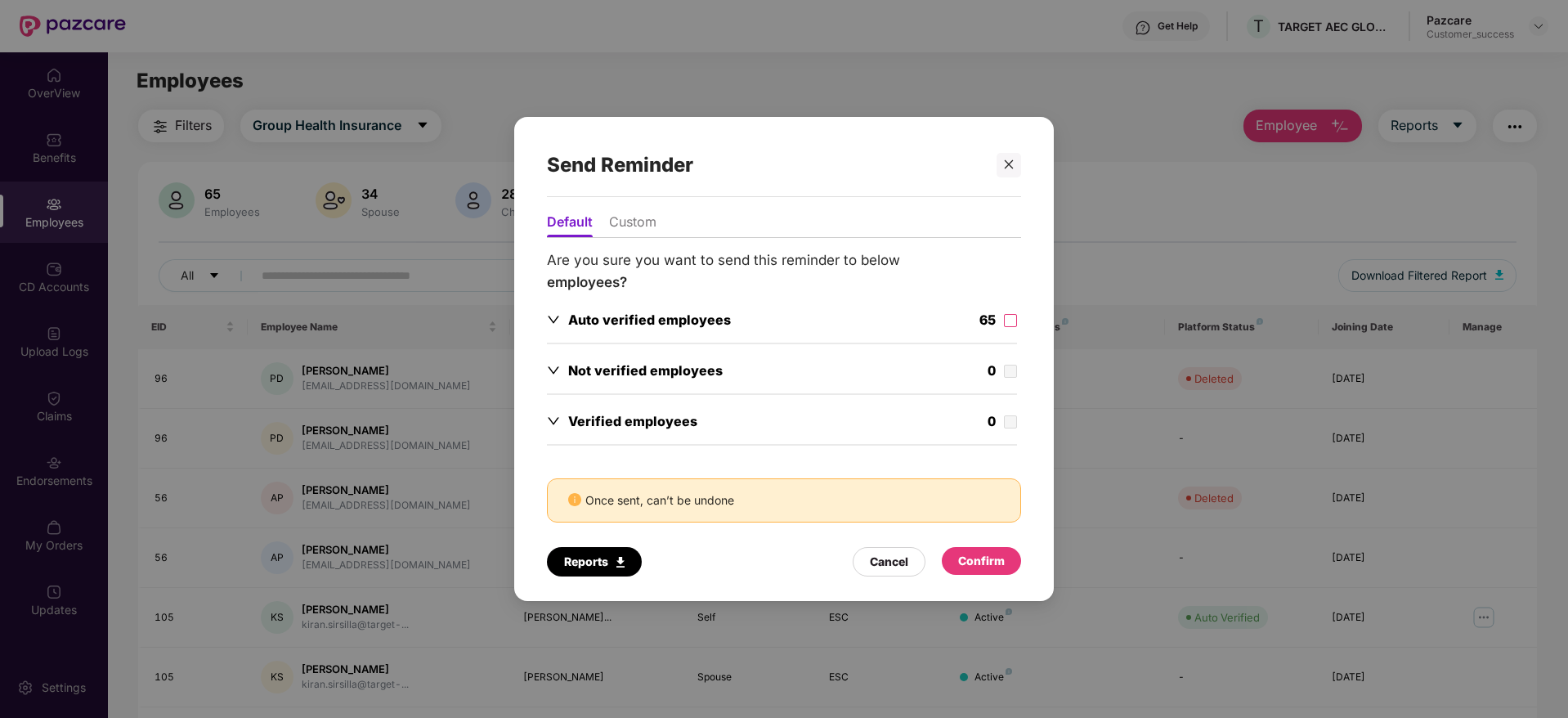
click at [1017, 320] on div "Auto verified employees 65" at bounding box center [784, 331] width 474 height 42
click at [995, 560] on div "Confirm" at bounding box center [981, 560] width 47 height 18
